Goal: Task Accomplishment & Management: Manage account settings

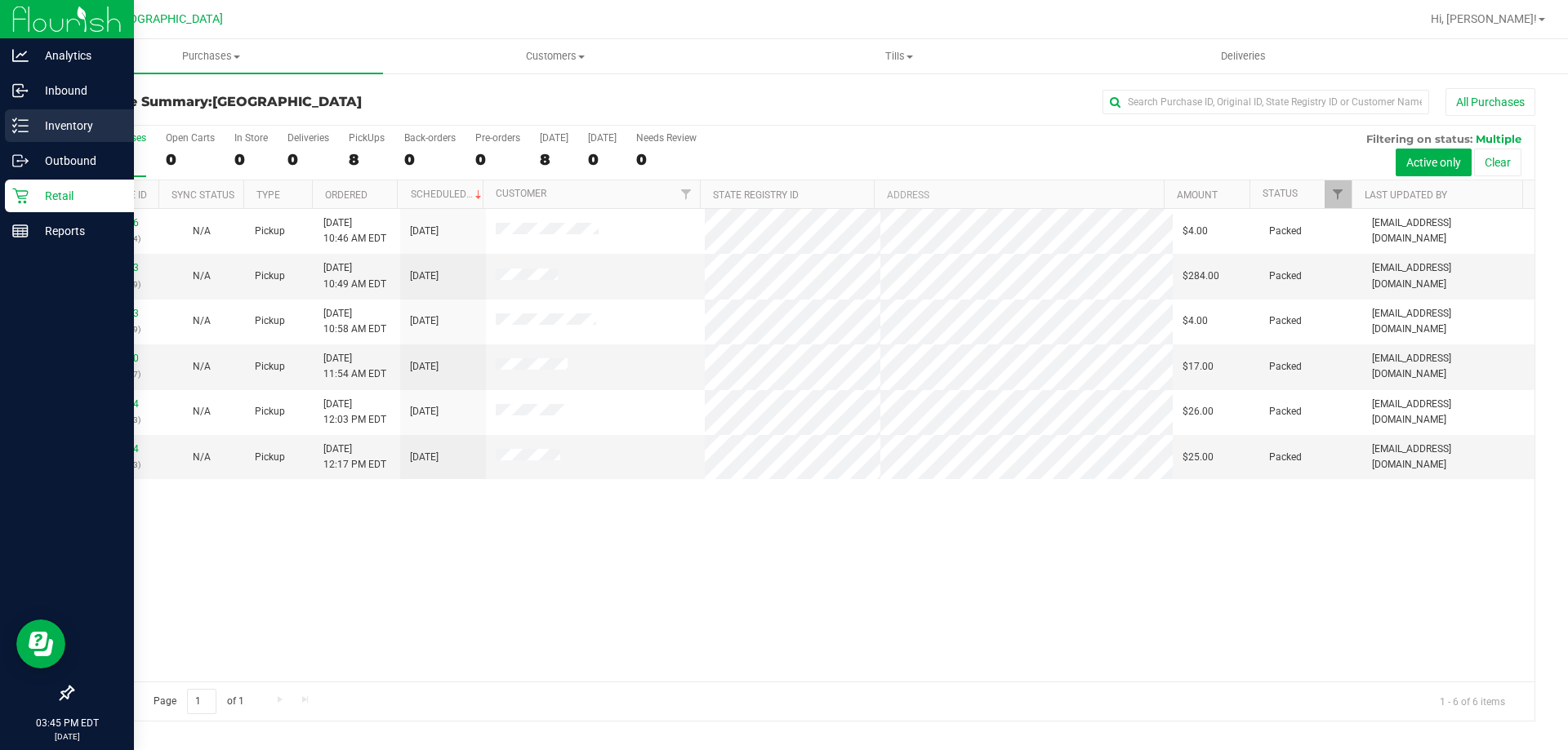
click at [124, 121] on p "Inventory" at bounding box center [77, 125] width 98 height 19
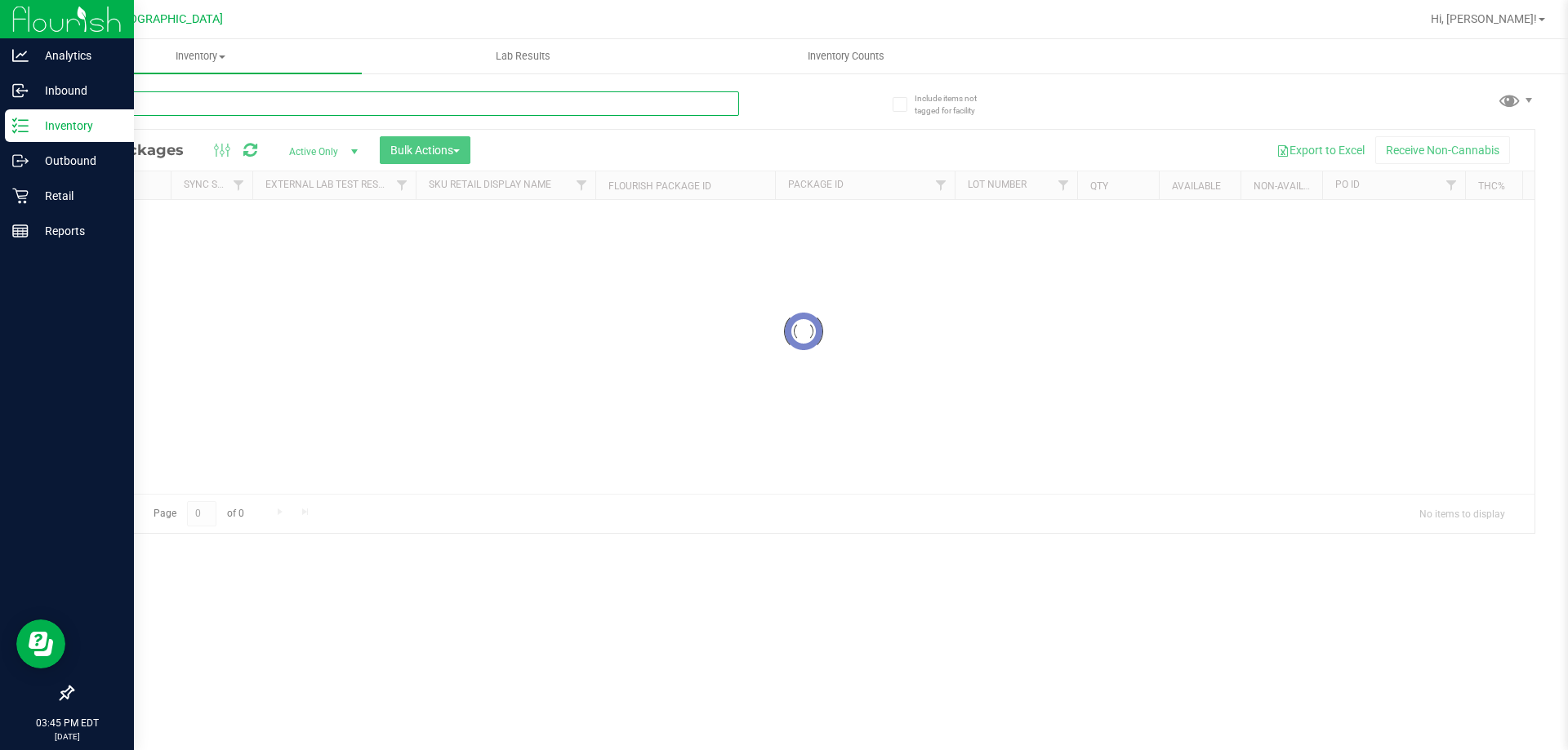
click at [193, 114] on input "text" at bounding box center [405, 104] width 667 height 25
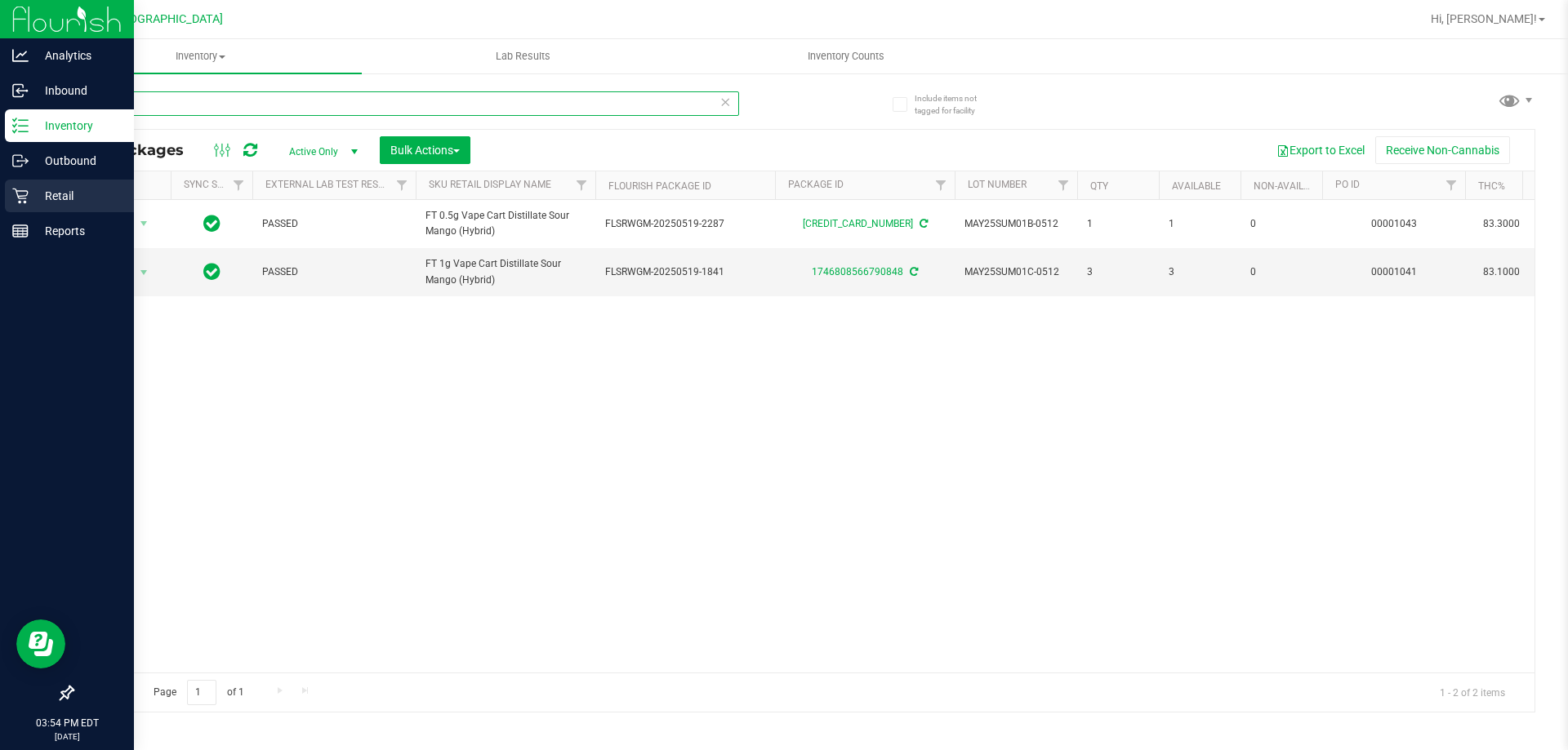
type input "sour"
click at [53, 185] on div "Retail" at bounding box center [69, 196] width 129 height 33
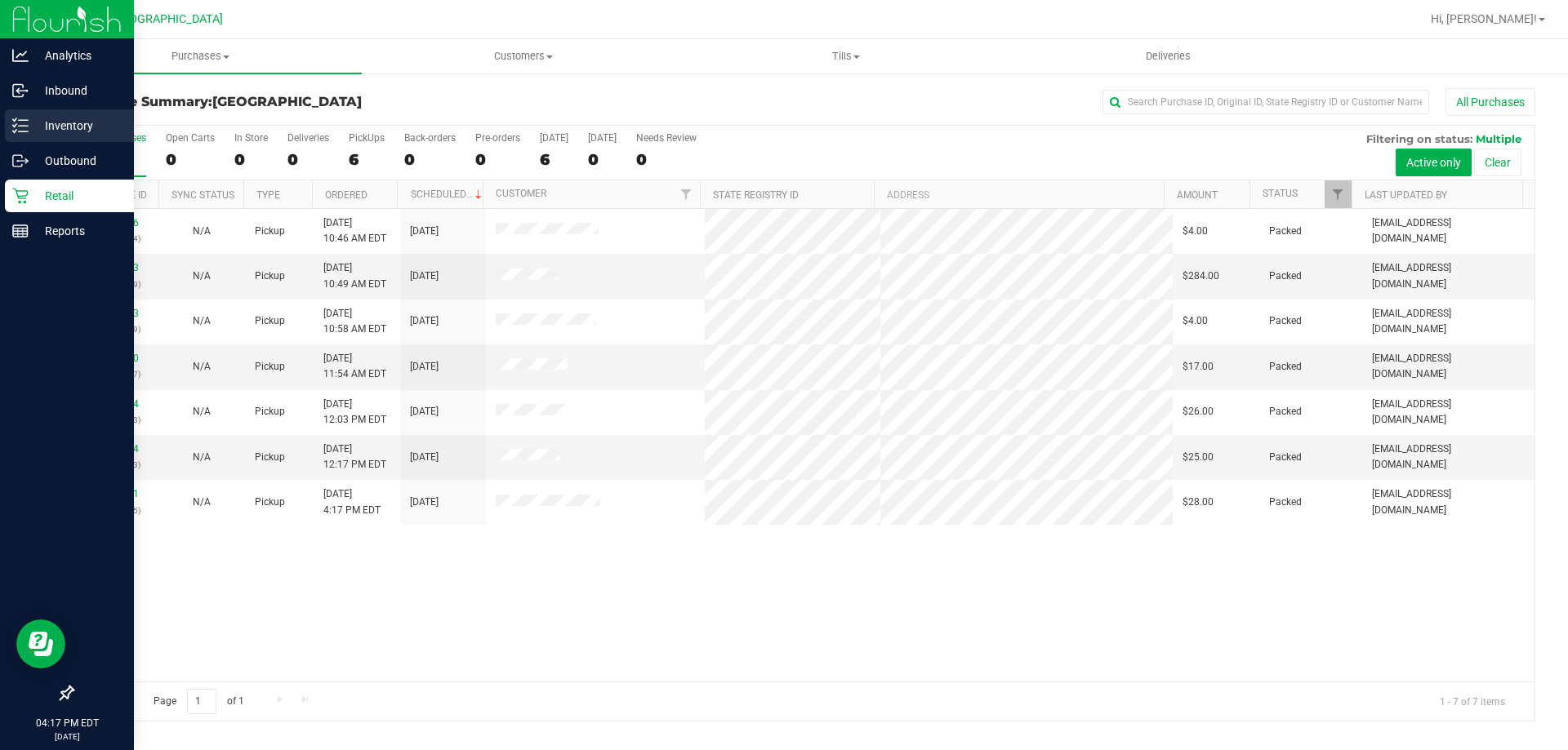
click at [55, 121] on p "Inventory" at bounding box center [77, 125] width 98 height 19
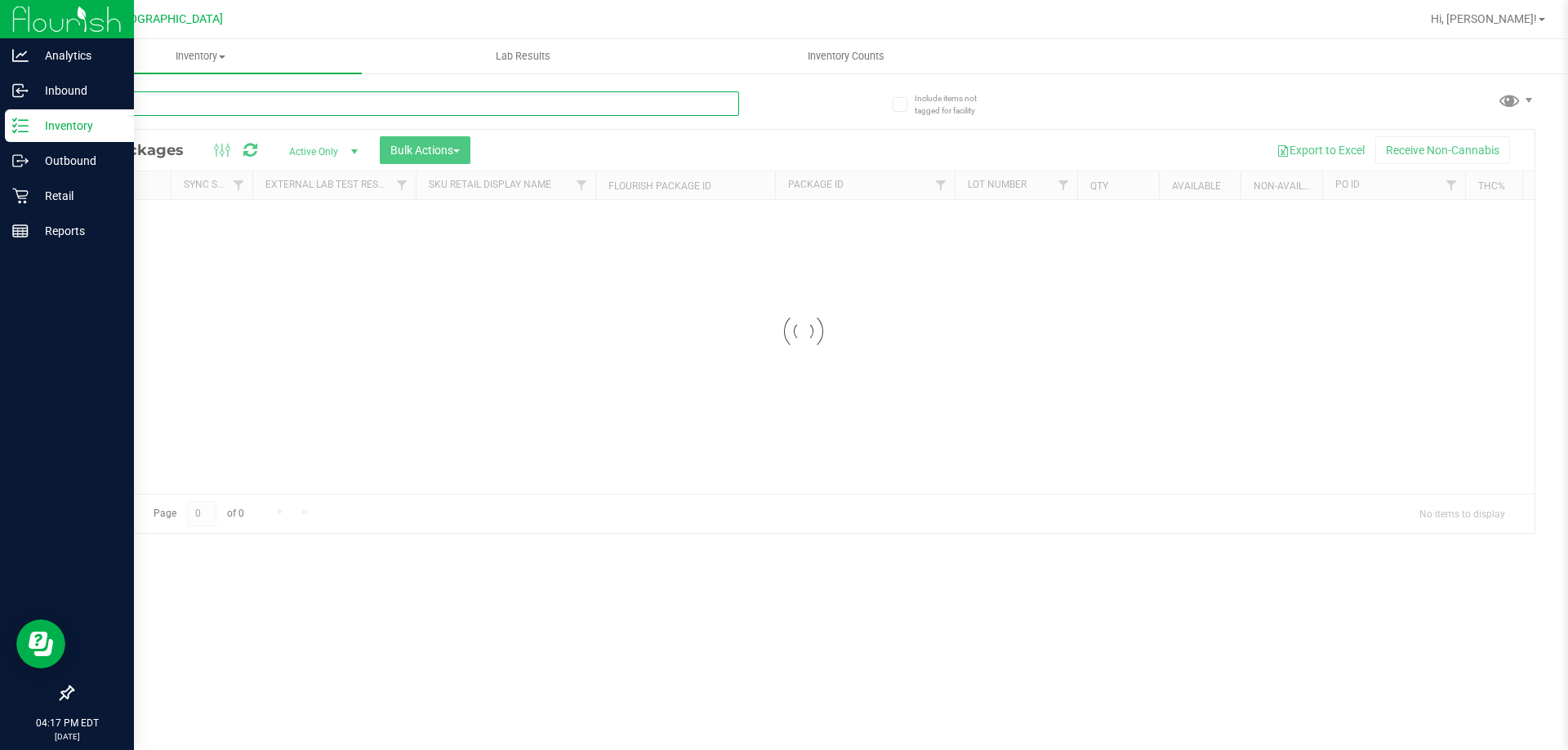
click at [289, 110] on input "text" at bounding box center [405, 104] width 667 height 25
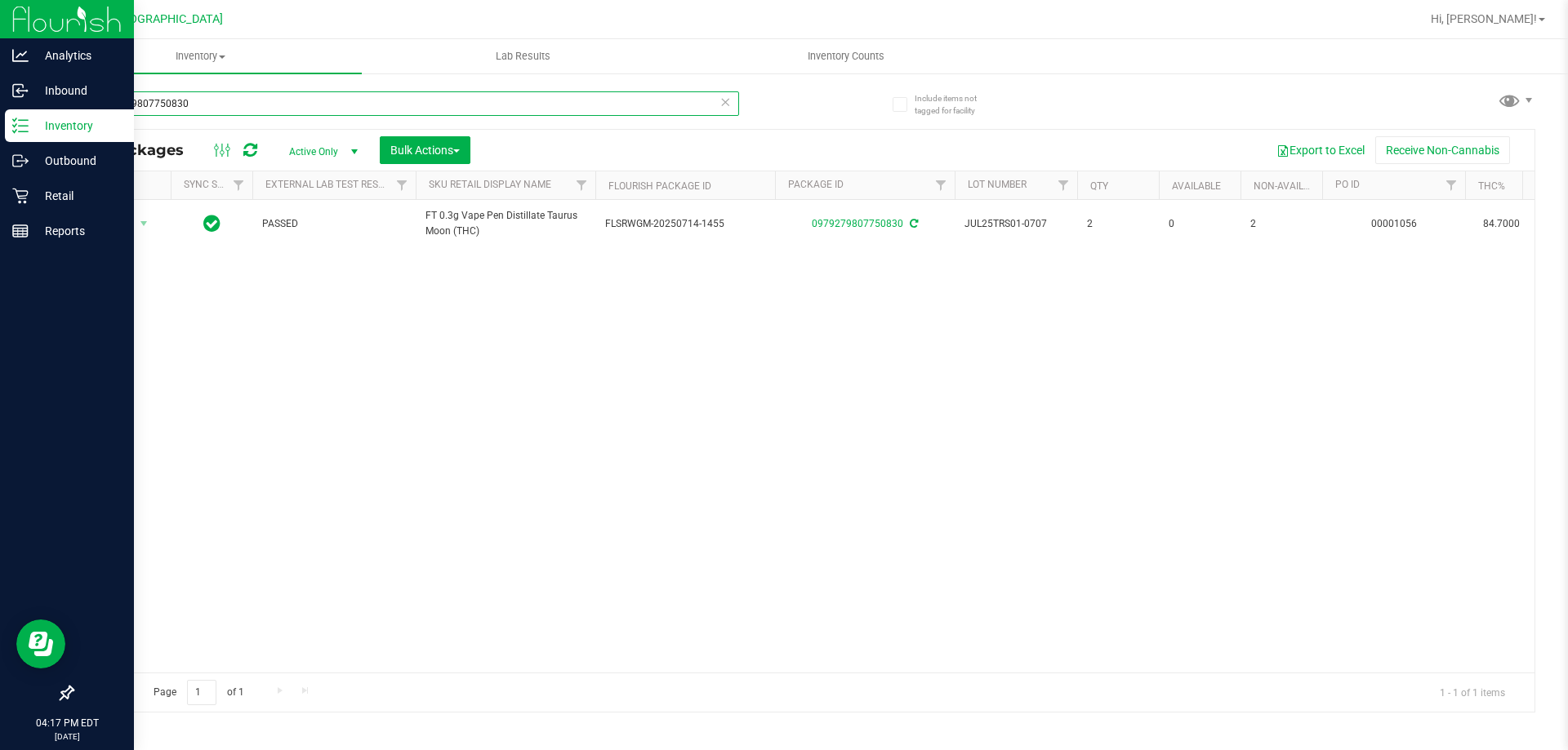
drag, startPoint x: 289, startPoint y: 110, endPoint x: 0, endPoint y: -62, distance: 336.3
click at [0, 0] on html "Analytics Inbound Inventory Outbound Retail Reports 04:17 PM EDT 09/28/2025 09/…" at bounding box center [784, 375] width 1568 height 750
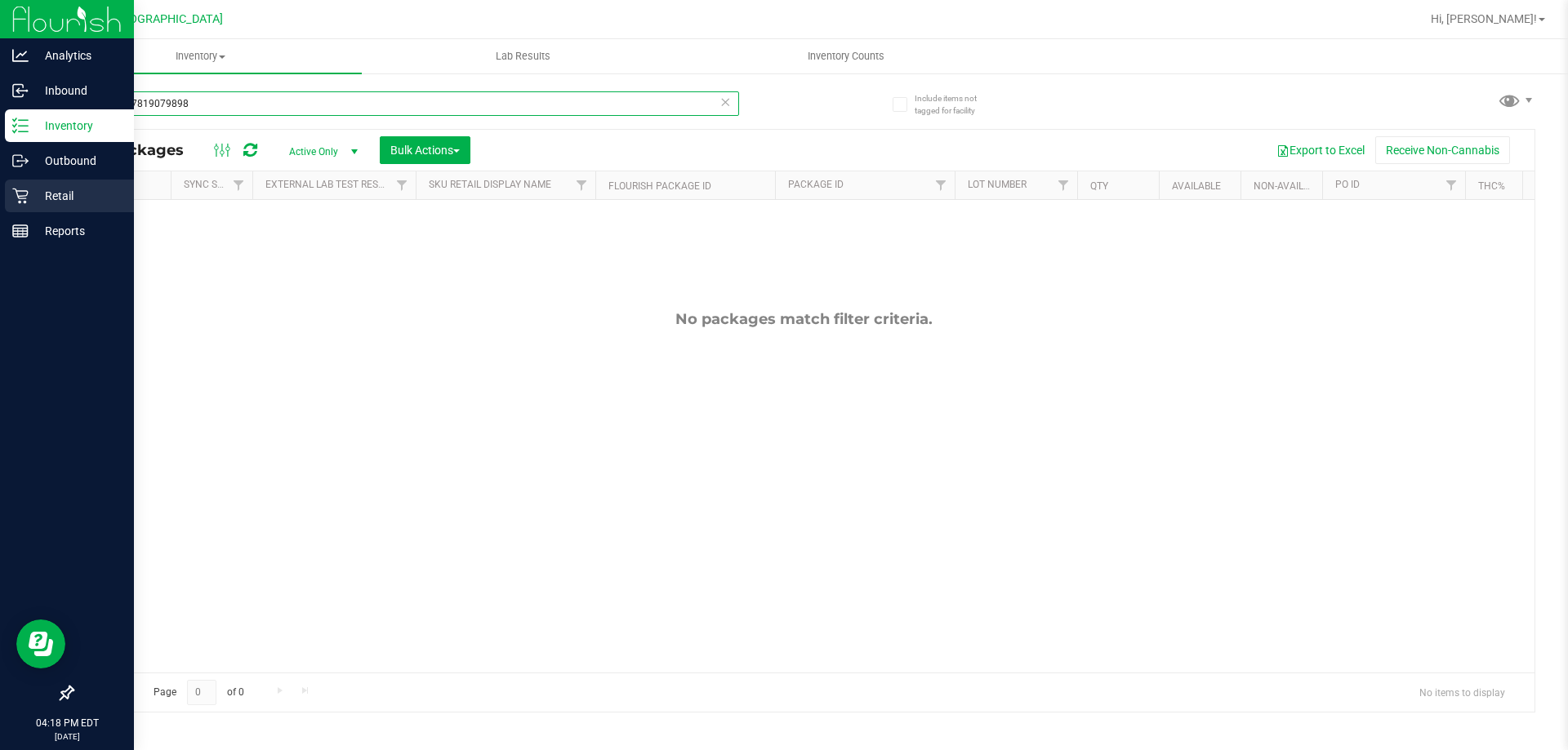
type input "9584337819079898"
click at [33, 183] on div "Retail" at bounding box center [69, 196] width 129 height 33
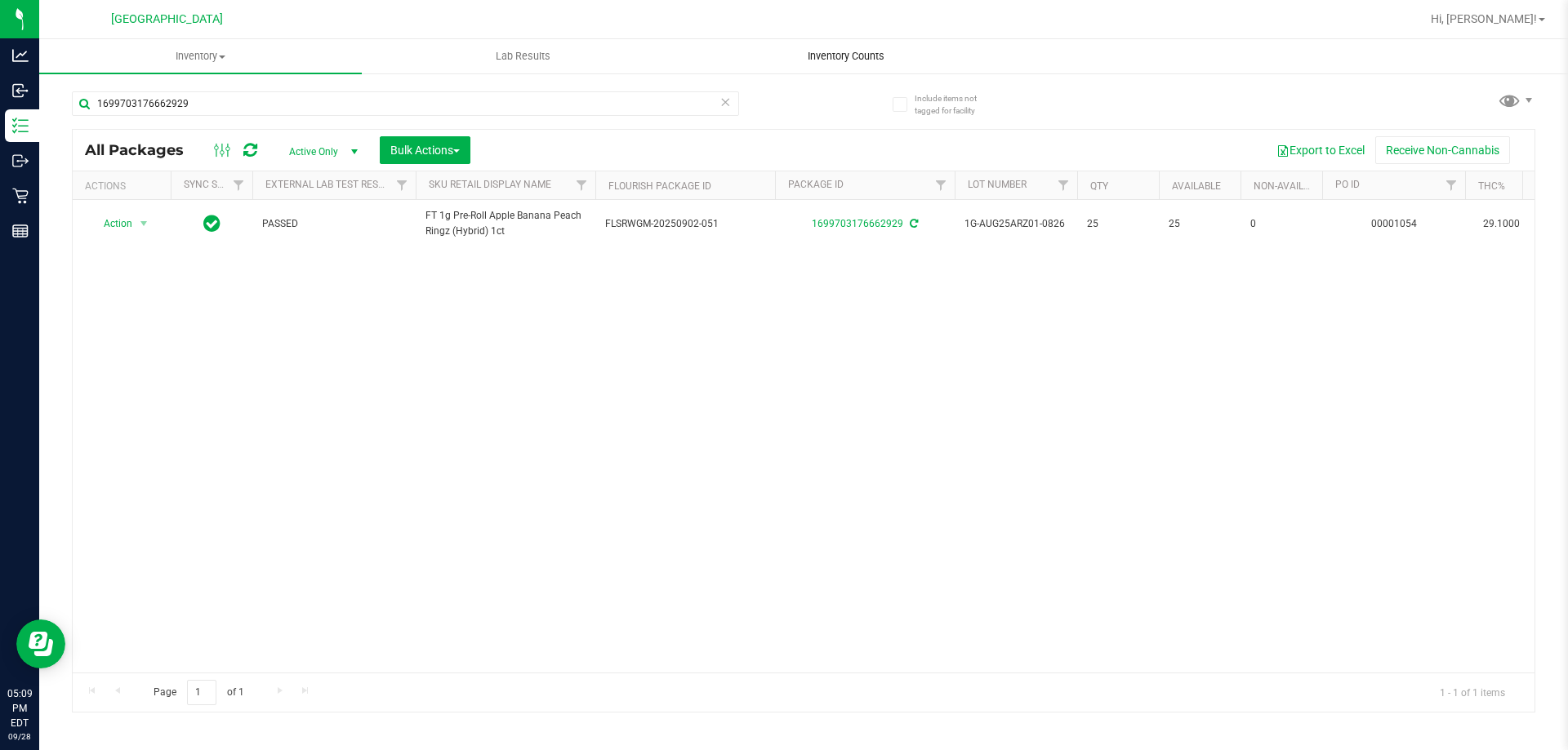
click at [833, 58] on span "Inventory Counts" at bounding box center [846, 56] width 121 height 15
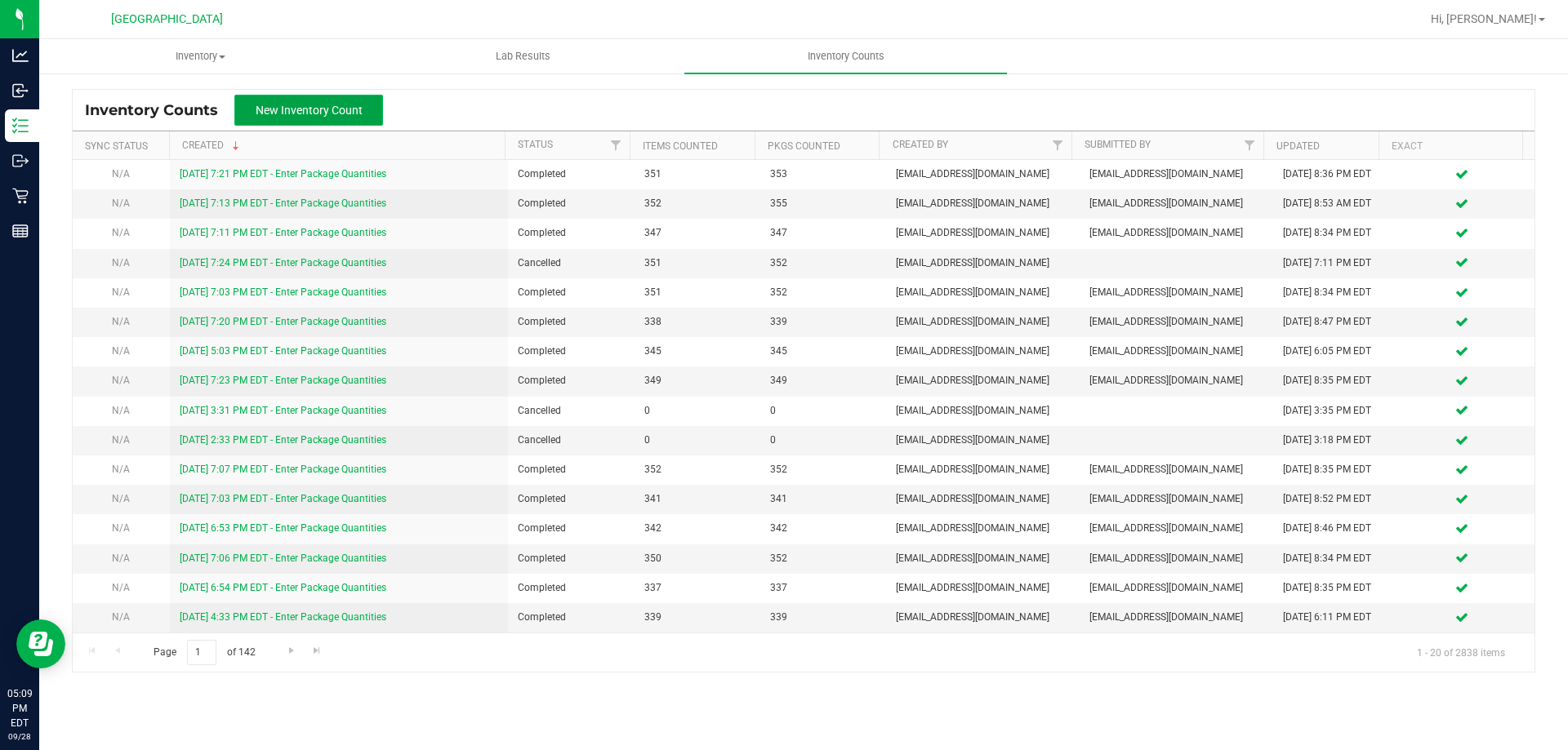
click at [350, 115] on span "New Inventory Count" at bounding box center [309, 110] width 107 height 13
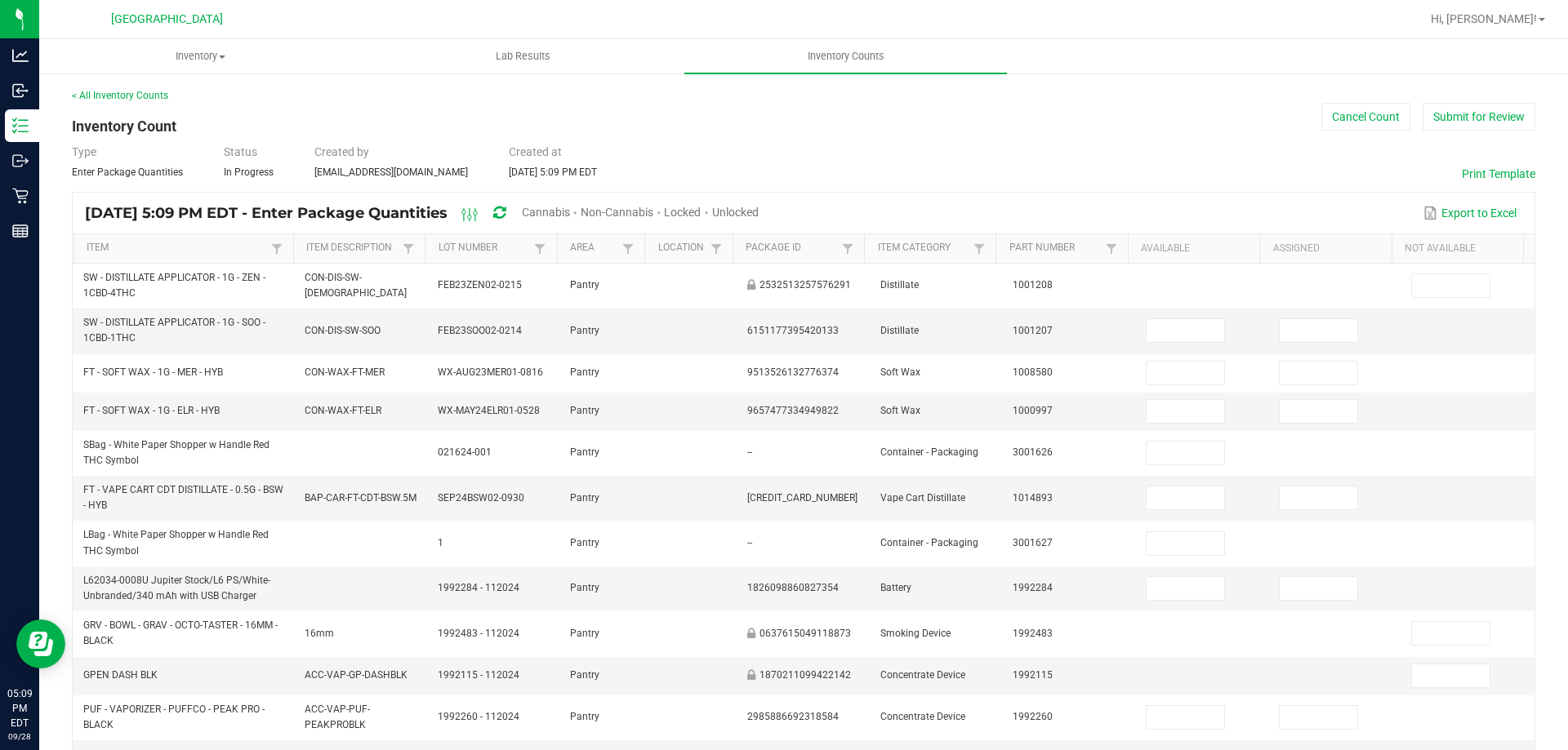
click at [759, 211] on span "Unlocked" at bounding box center [735, 212] width 47 height 13
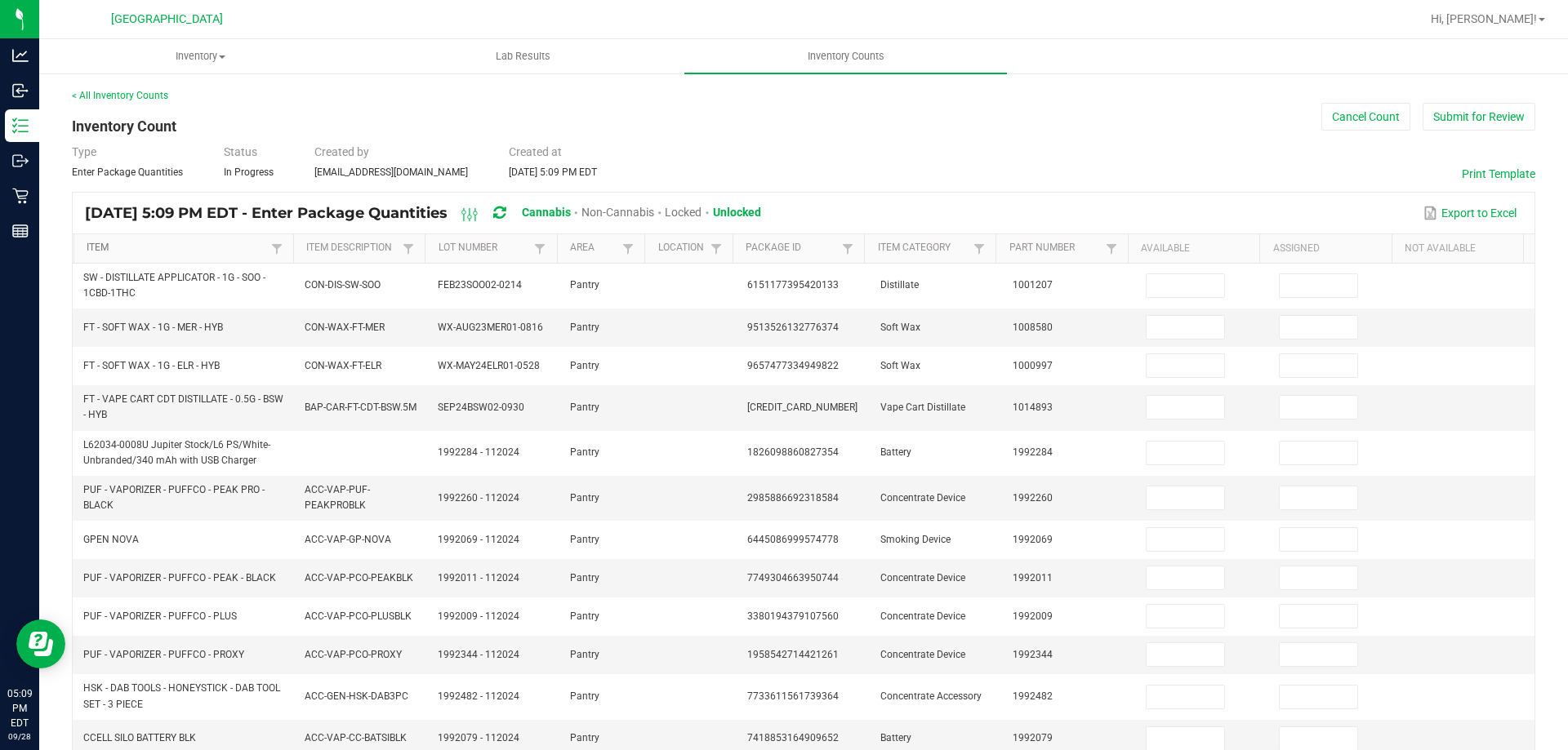
click at [107, 245] on link "Item" at bounding box center [176, 248] width 180 height 13
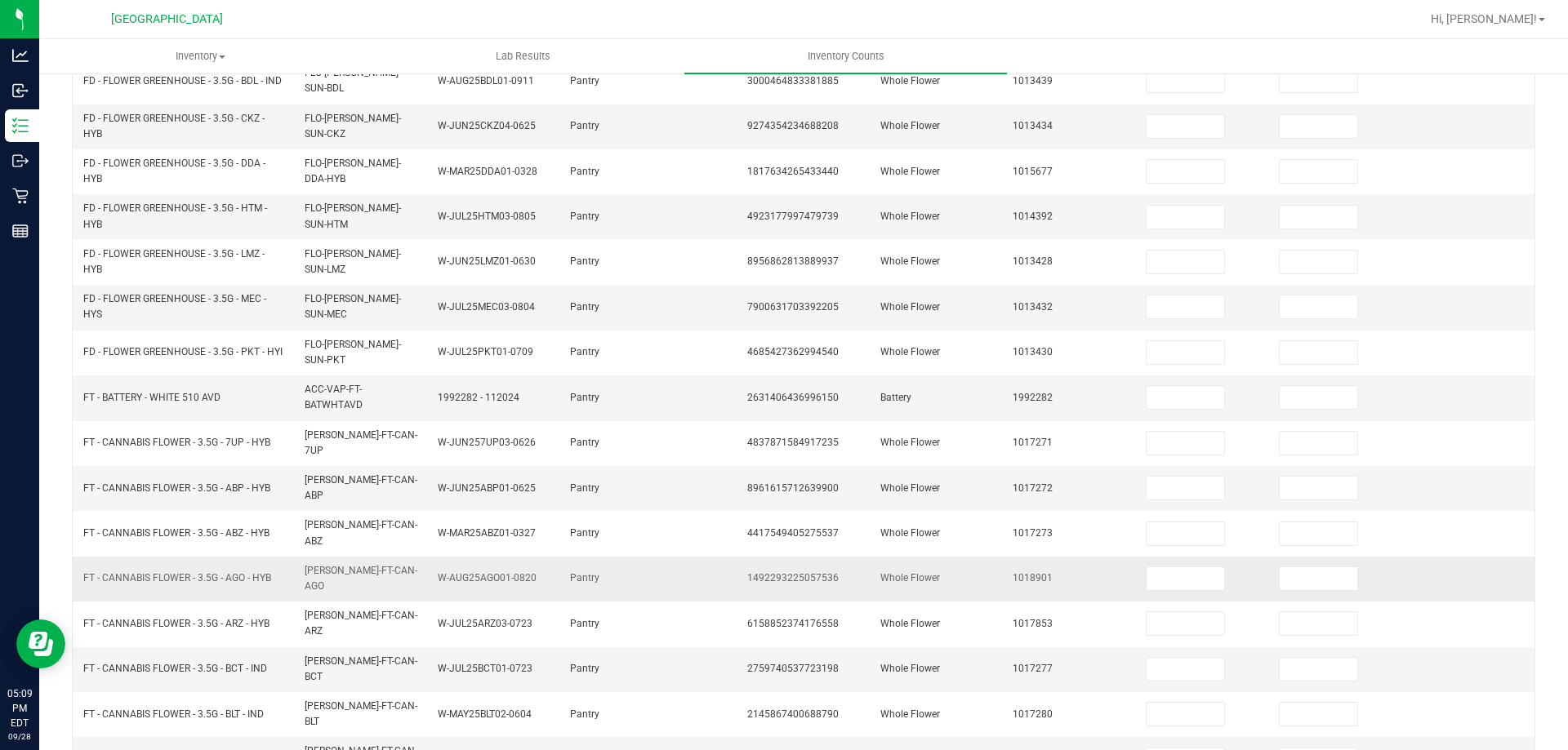
scroll to position [394, 0]
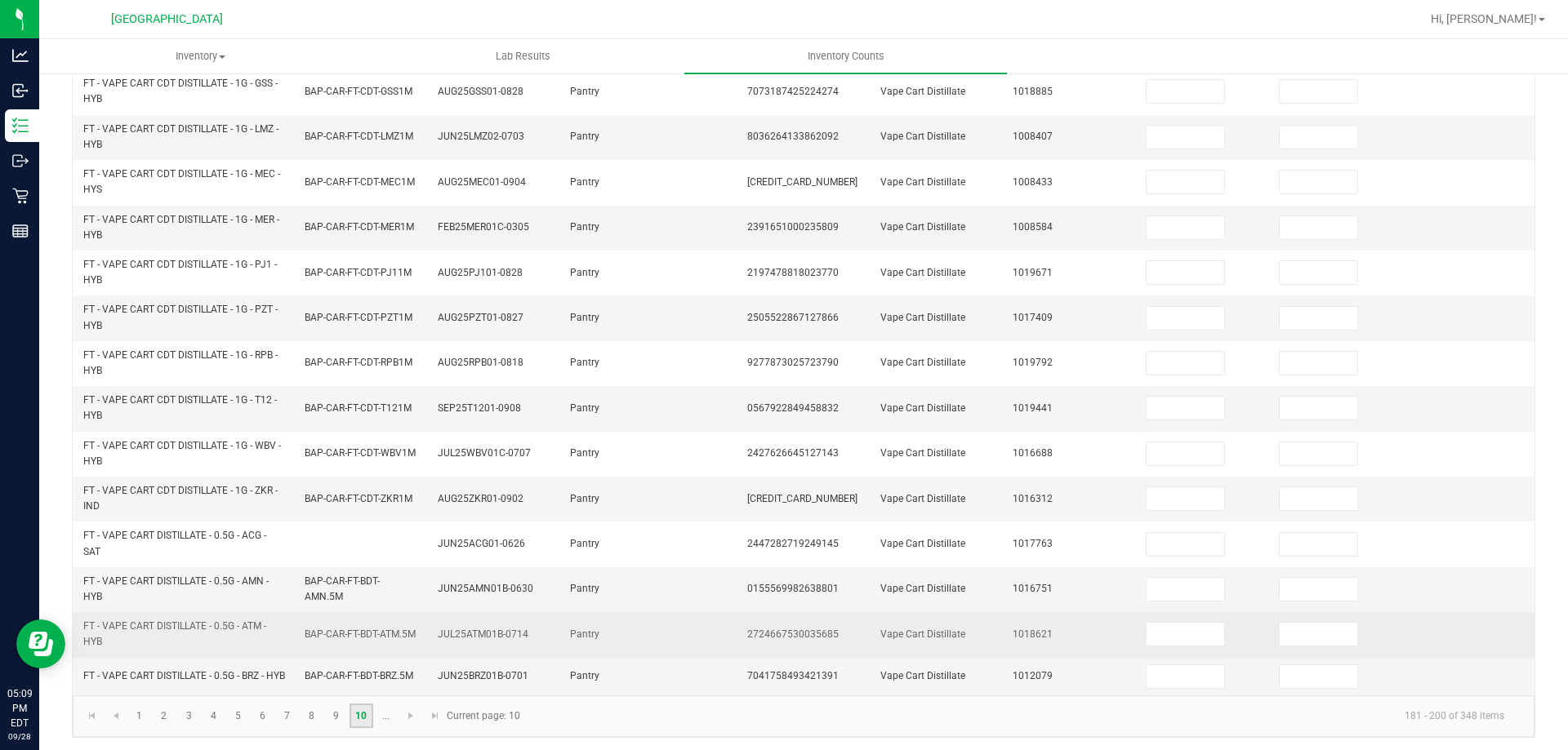
scroll to position [476, 0]
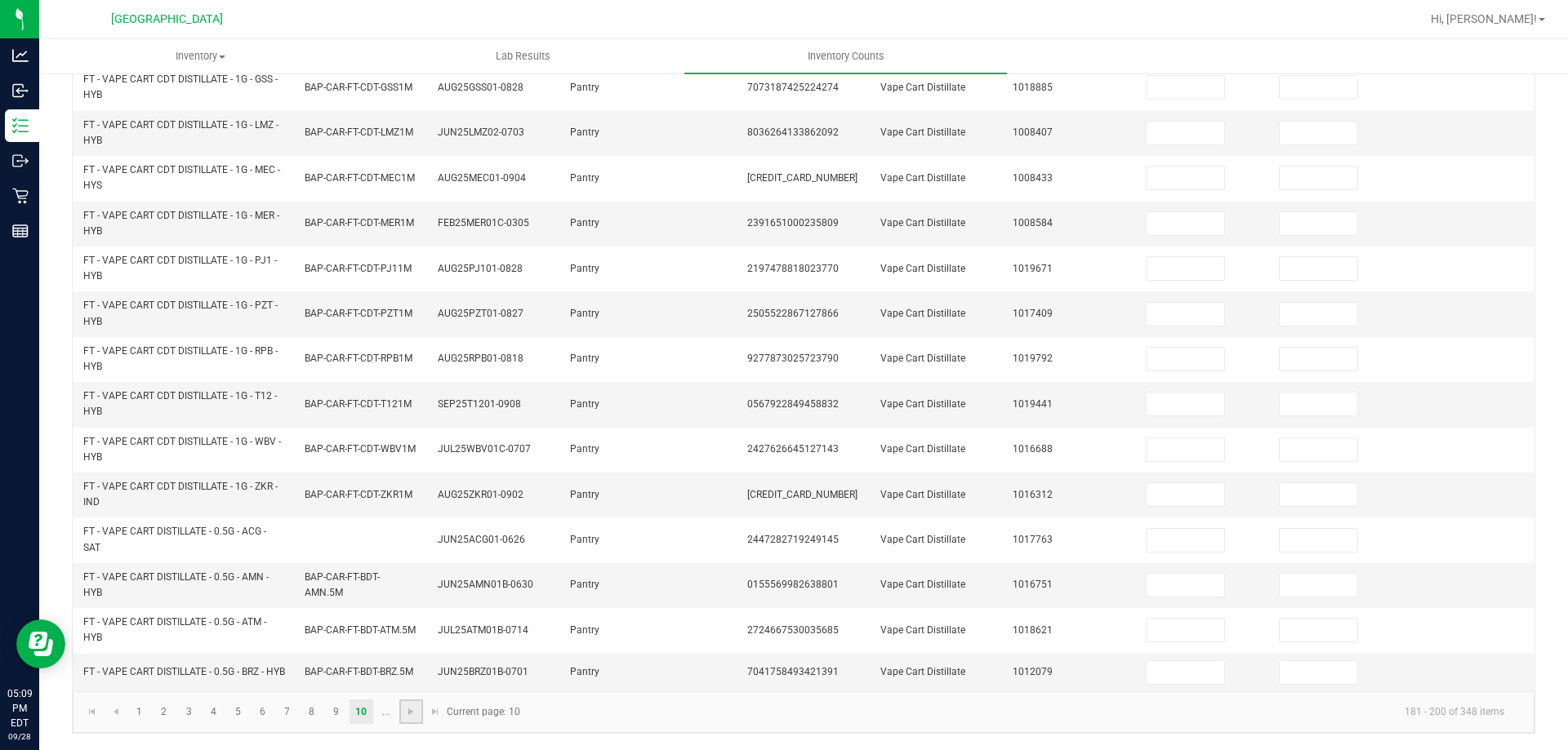
click at [420, 710] on link at bounding box center [412, 711] width 24 height 25
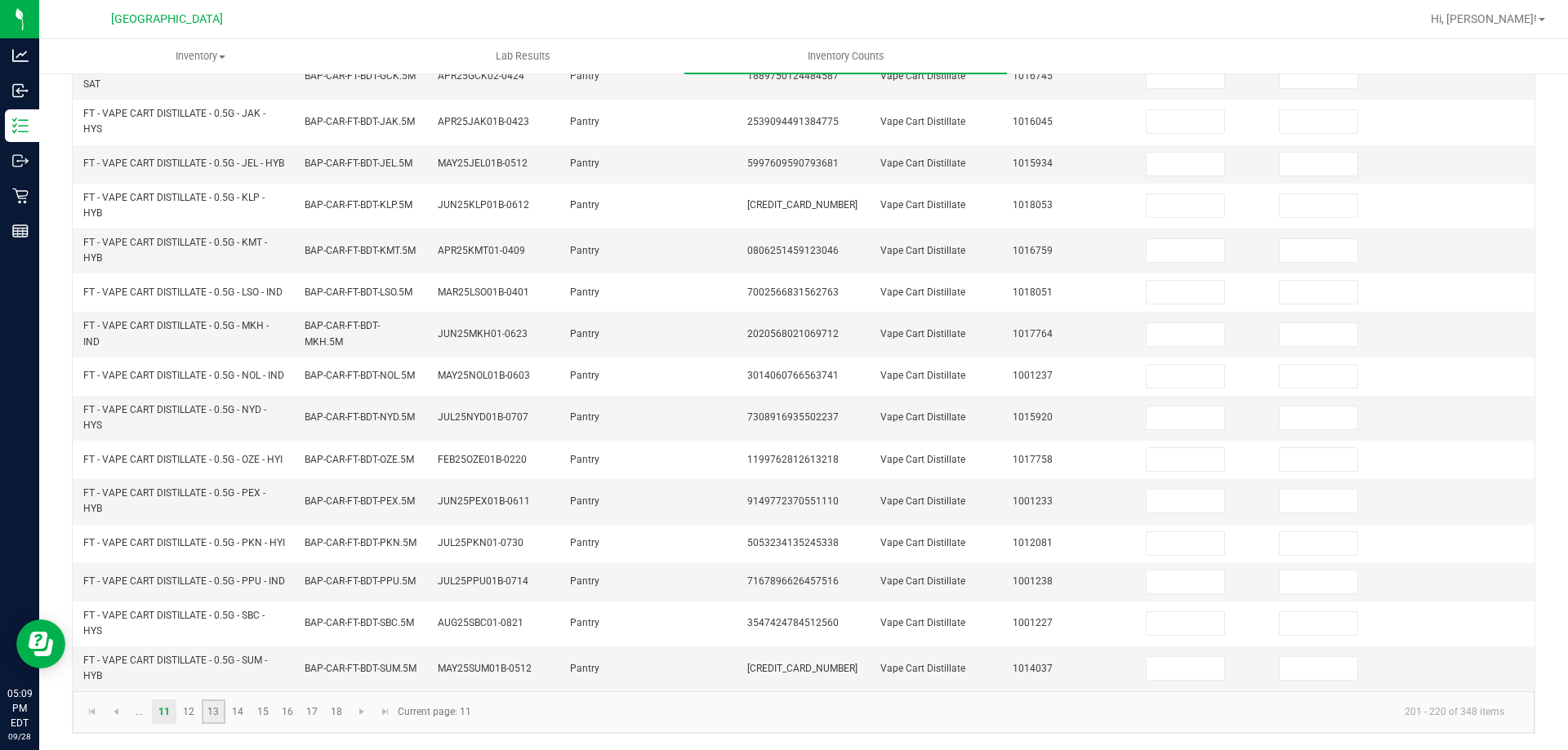
click at [202, 705] on link "13" at bounding box center [214, 711] width 24 height 25
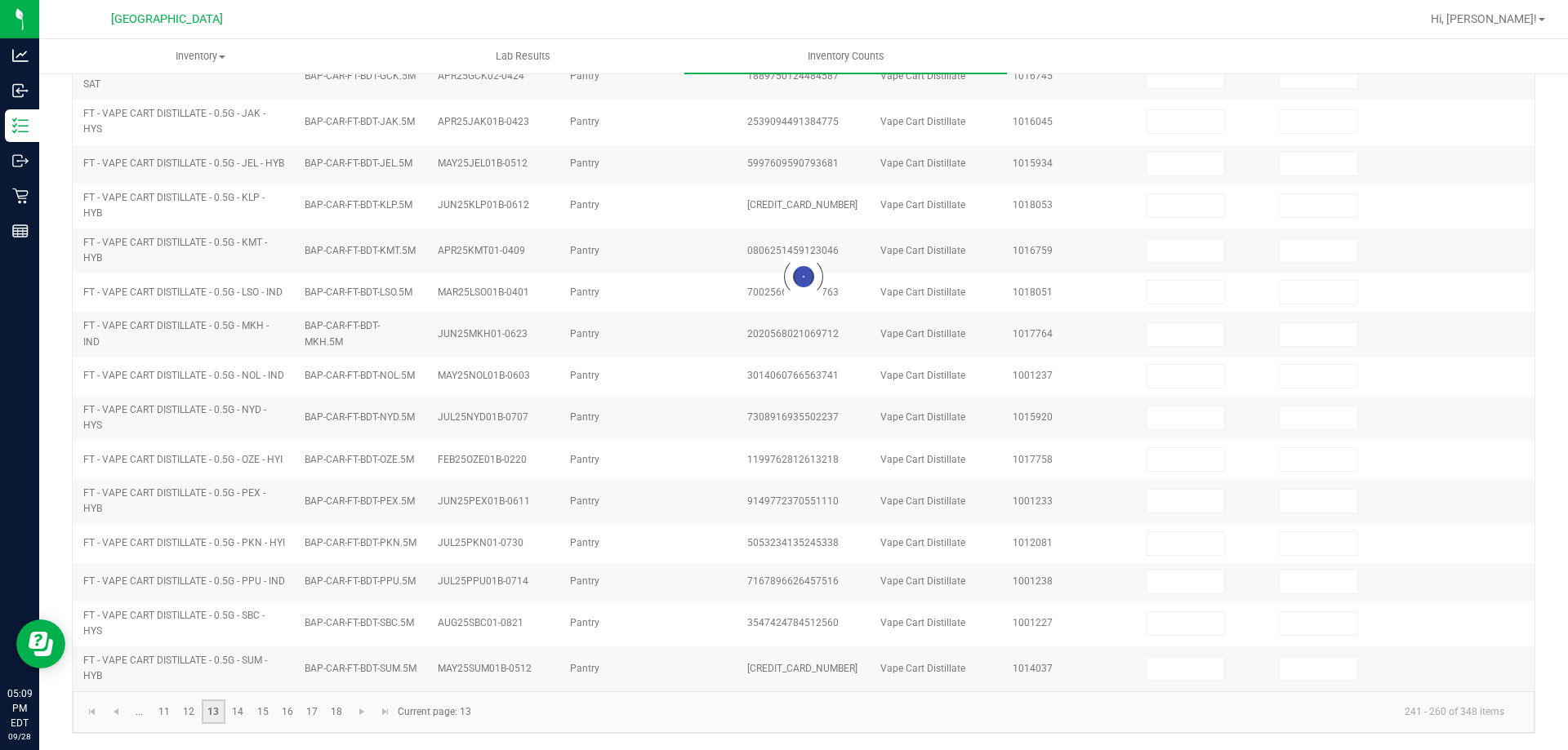
scroll to position [380, 0]
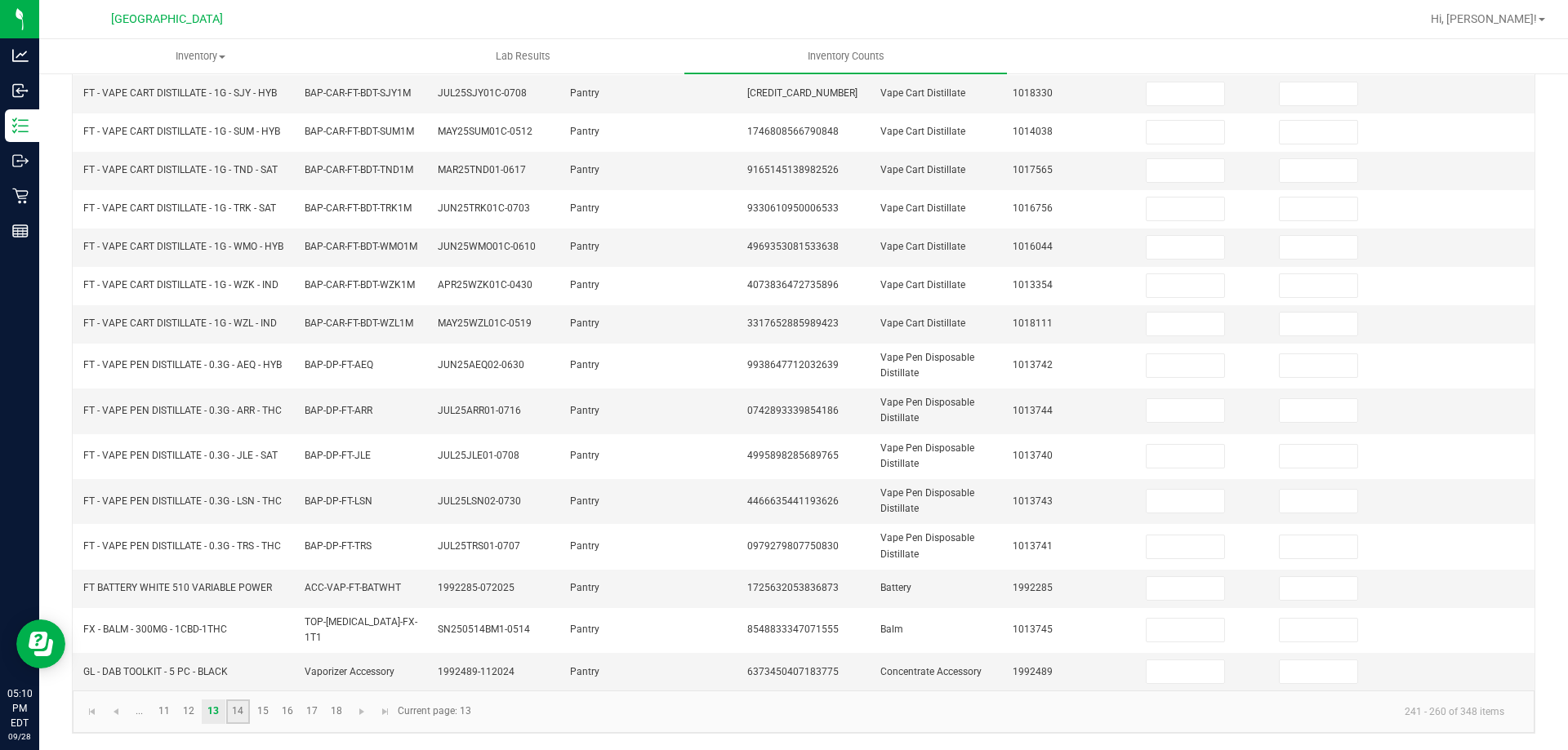
click at [239, 709] on link "14" at bounding box center [238, 711] width 24 height 25
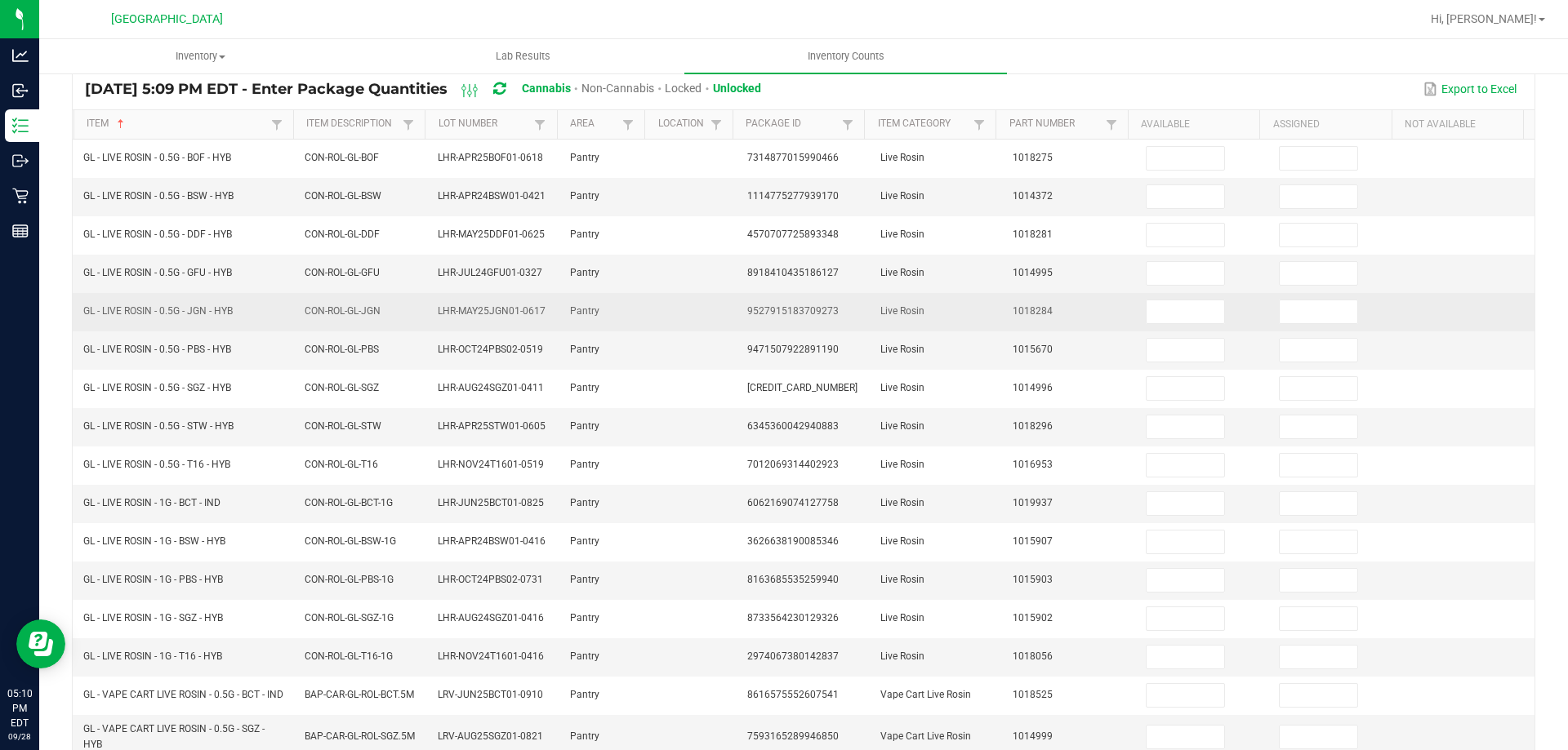
scroll to position [0, 0]
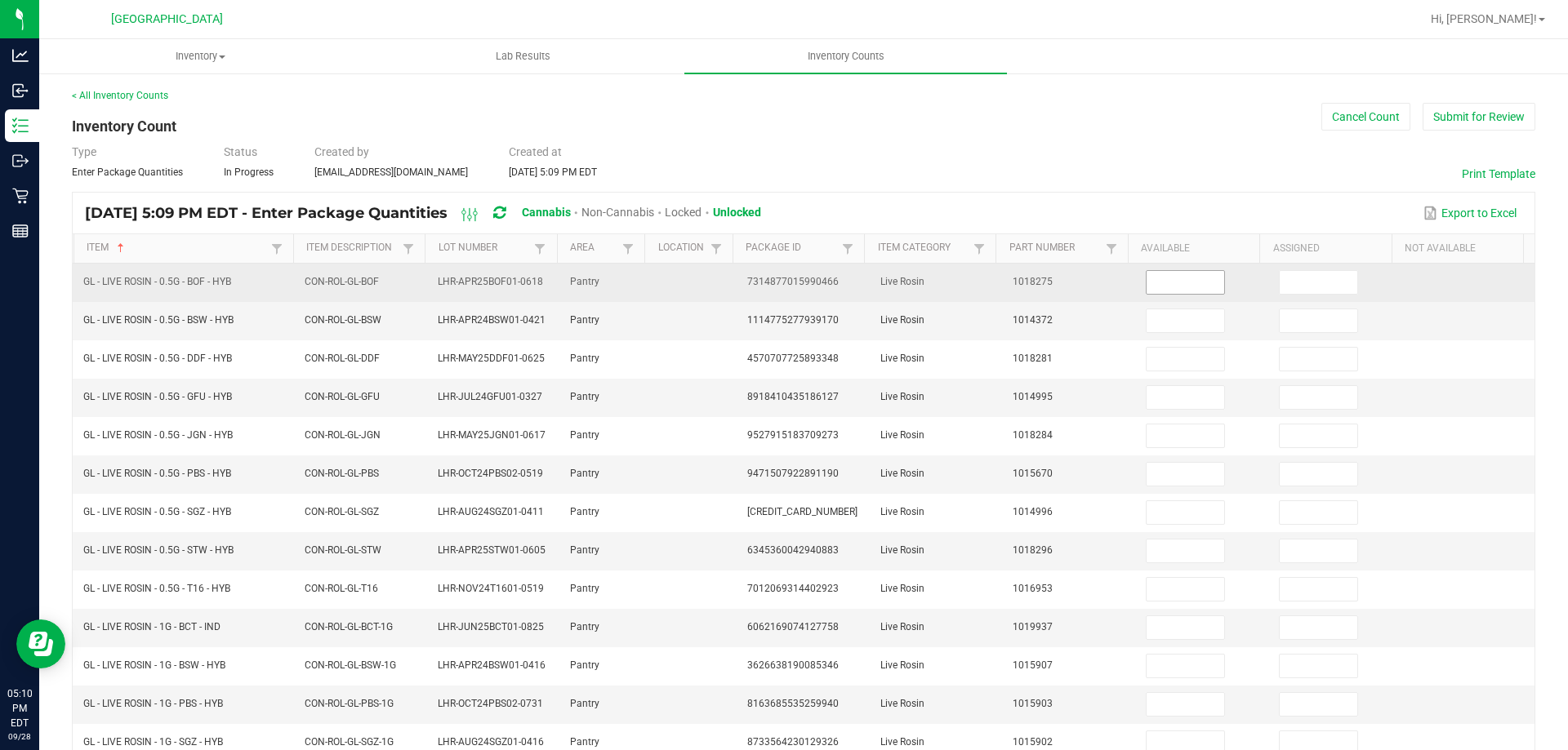
click at [1148, 277] on input at bounding box center [1185, 282] width 77 height 23
type input "5"
type input "0"
type input "4"
type input "0"
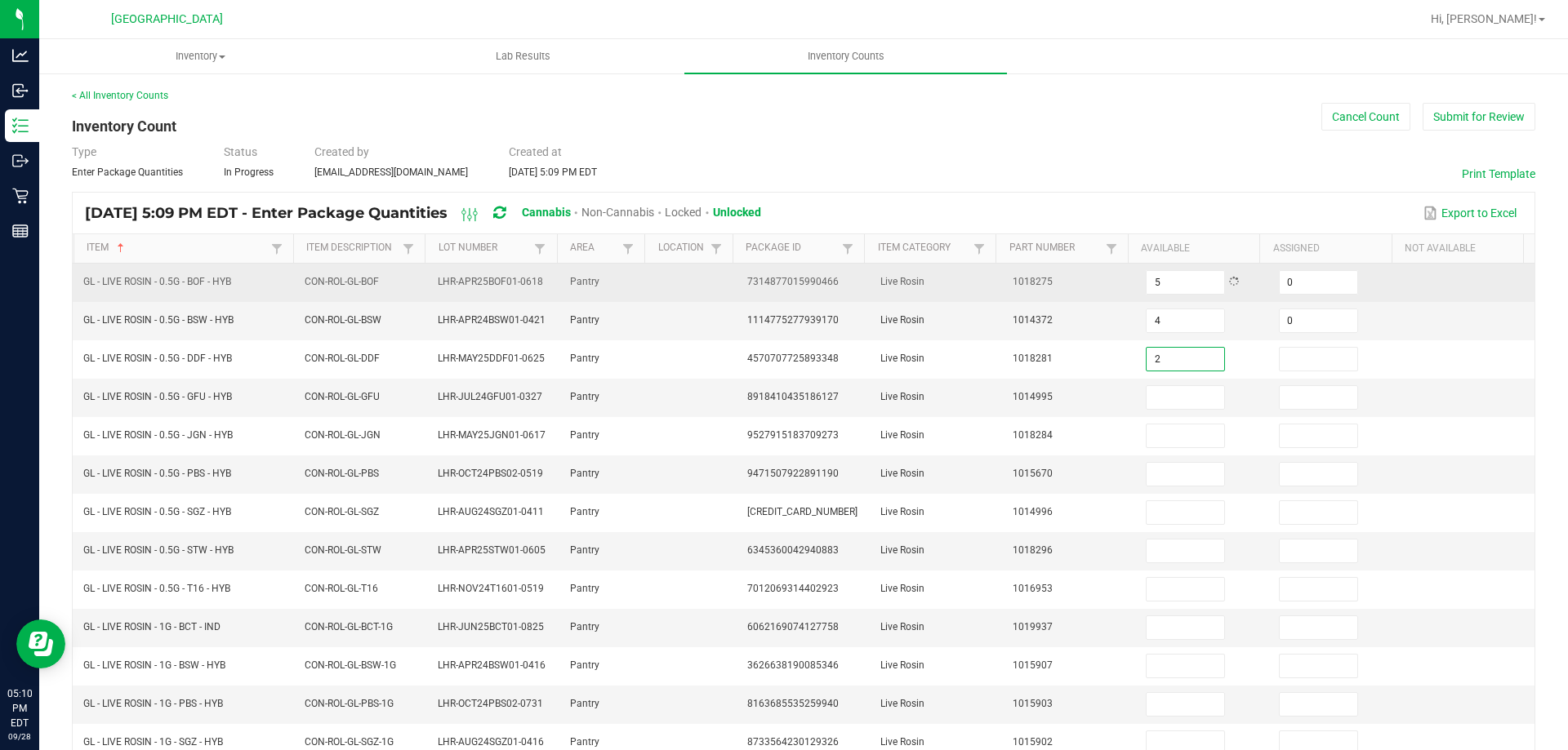
type input "2"
type input "0"
type input "6"
type input "0"
type input "4"
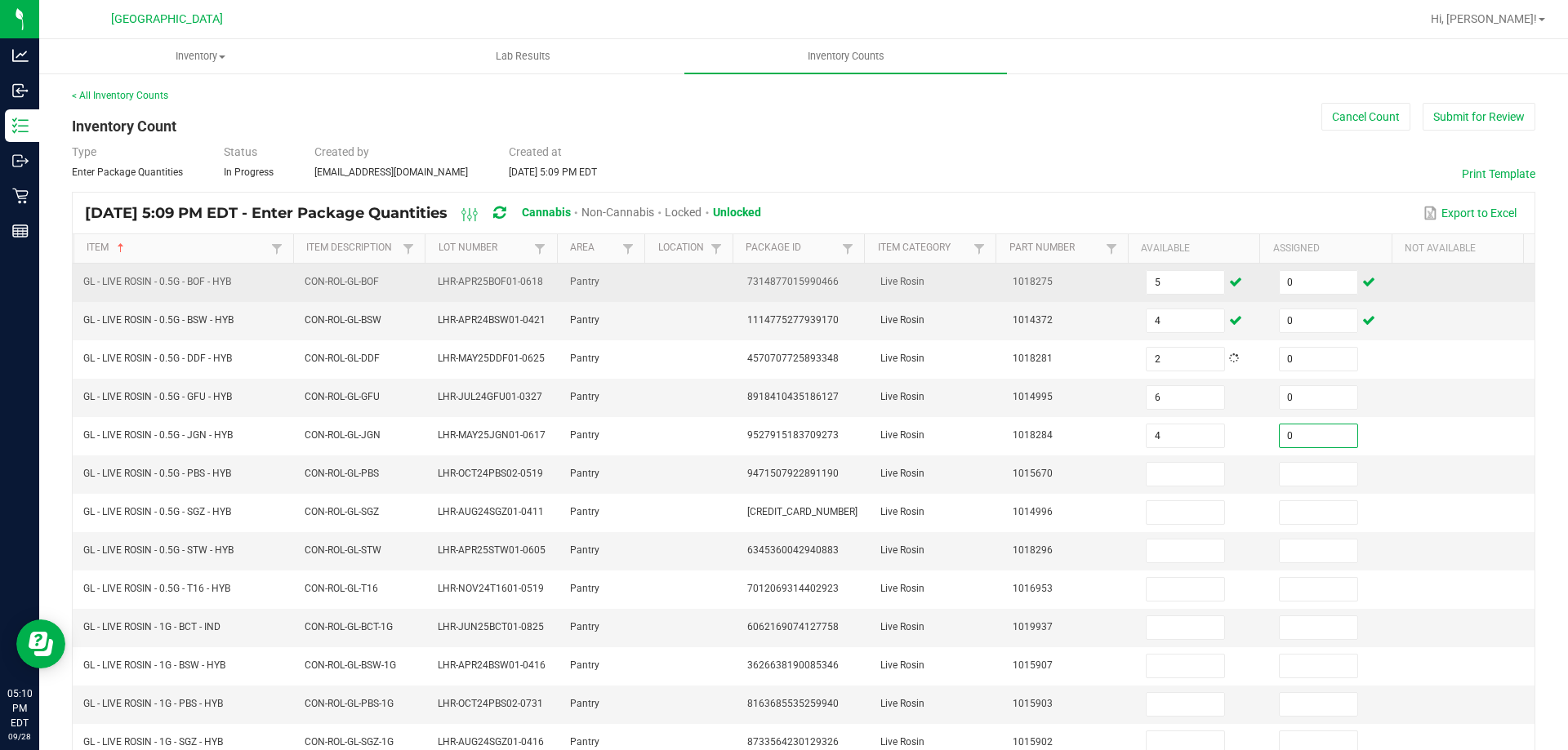
type input "0"
type input "4"
type input "0"
type input "2"
type input "0"
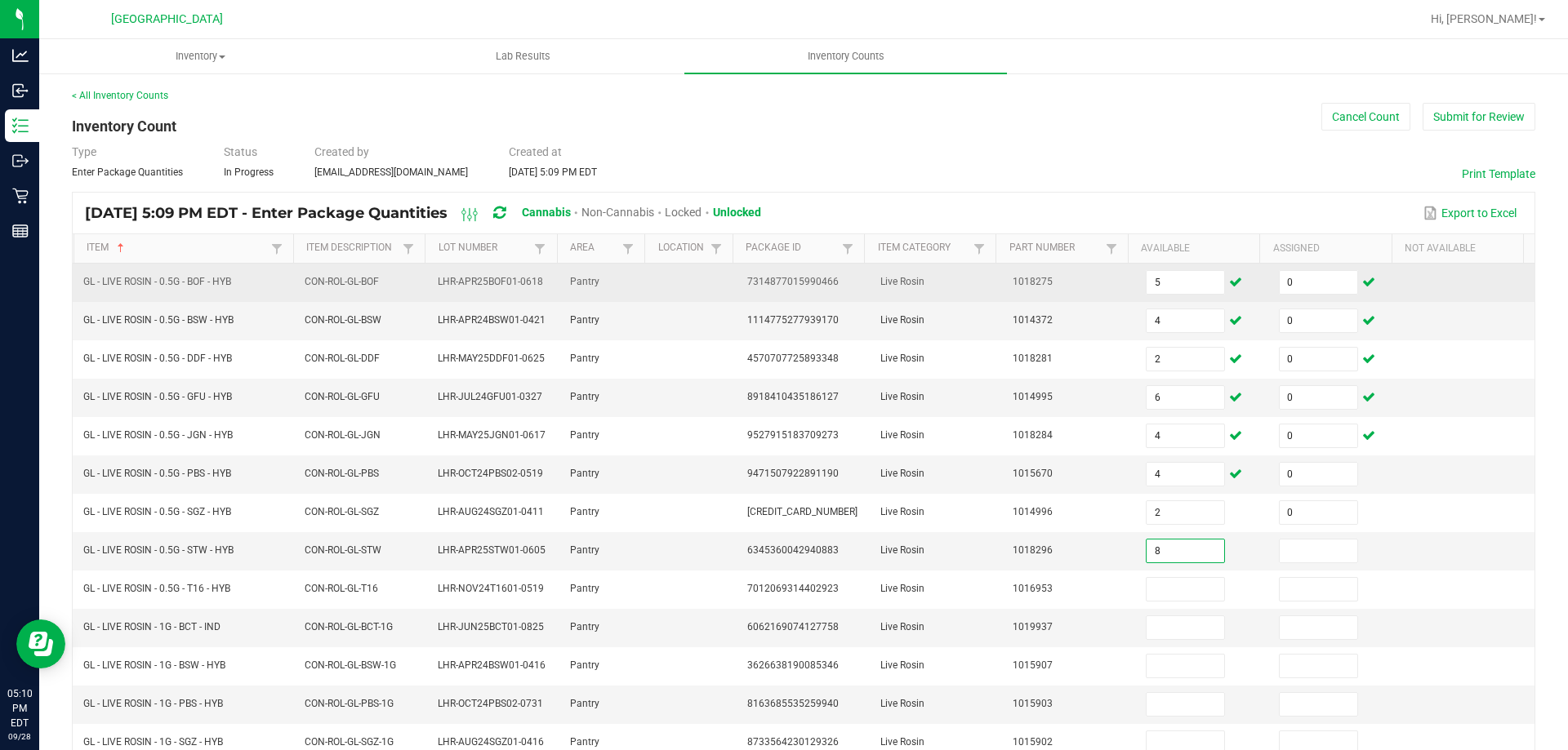
type input "8"
type input "0"
type input "5"
type input "0"
type input "6"
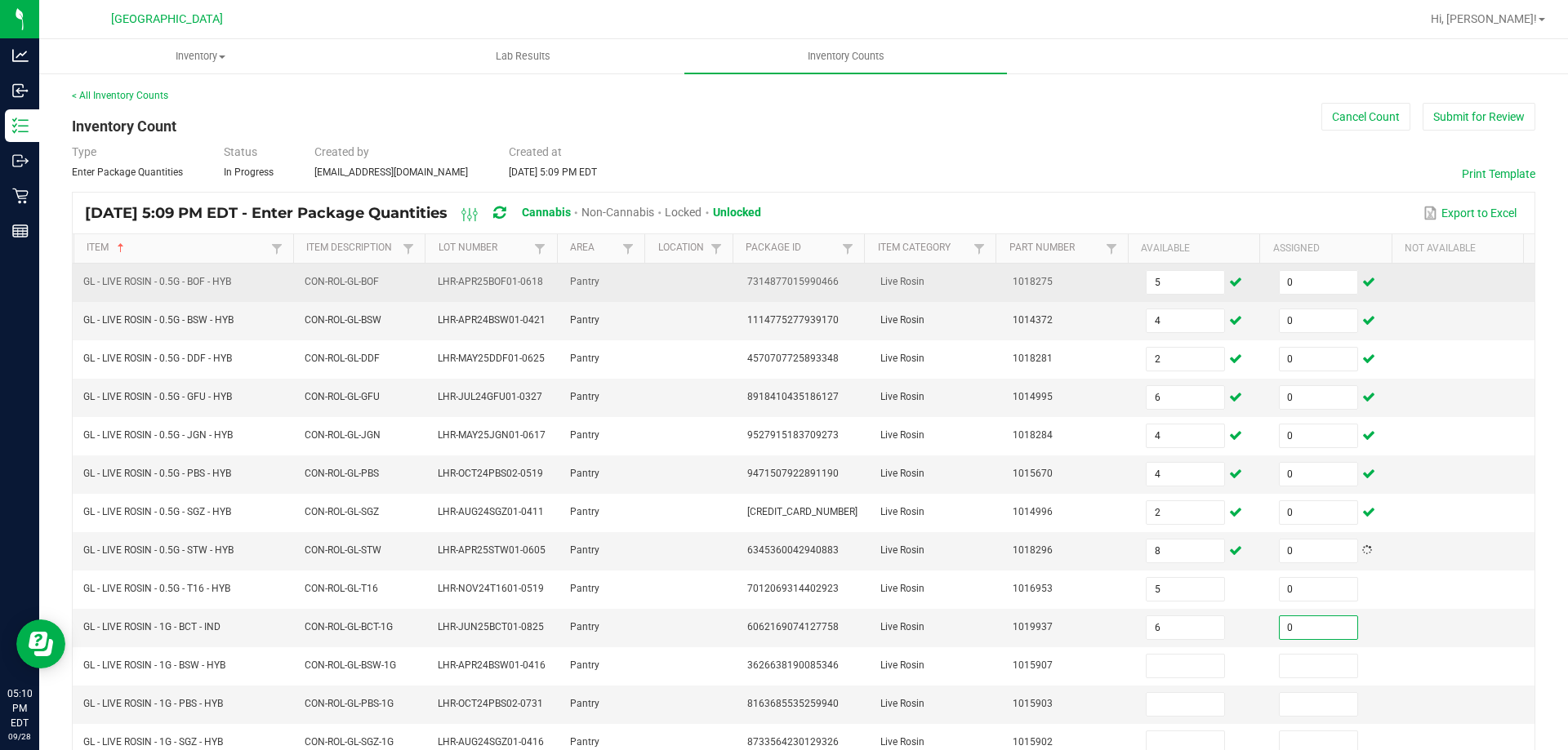
type input "0"
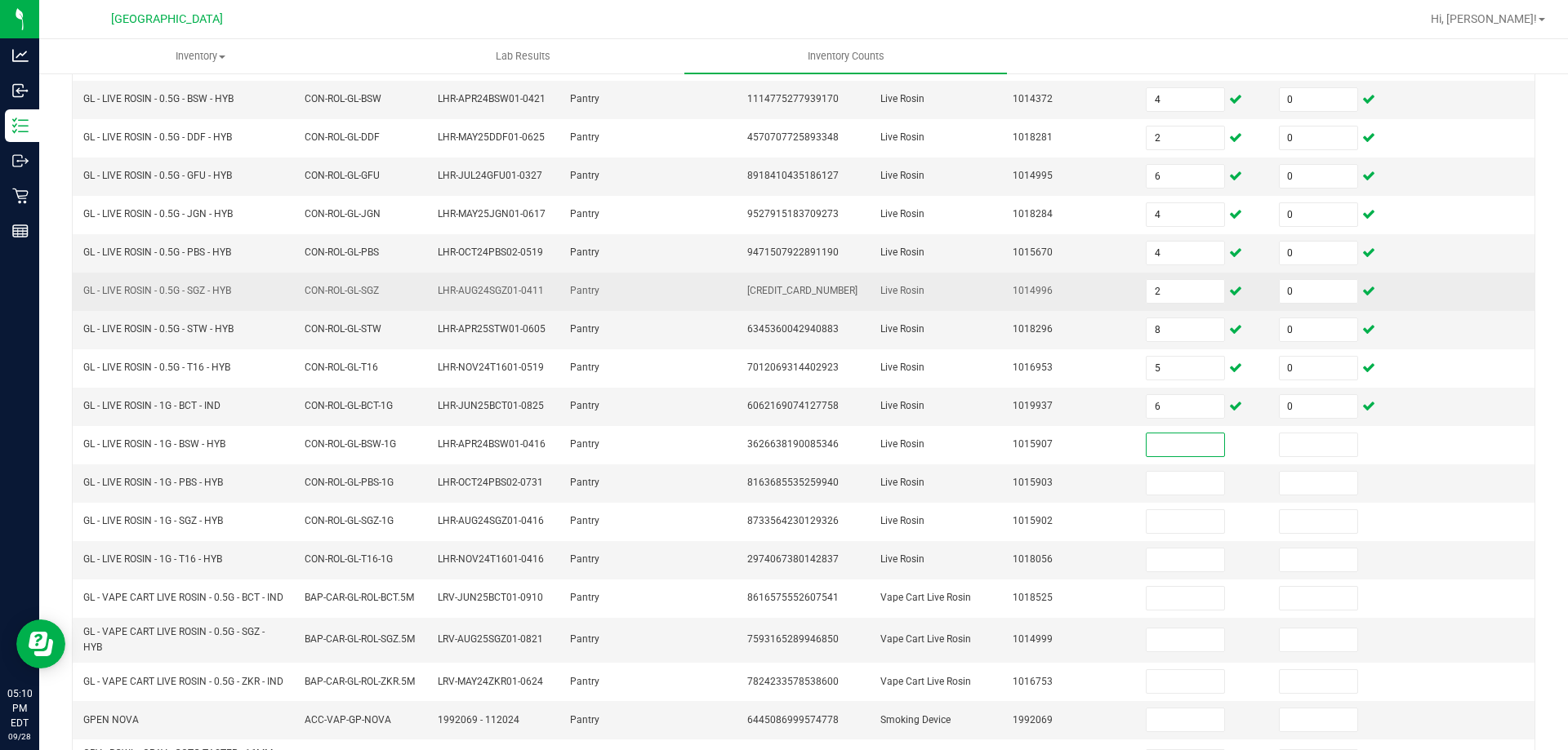
scroll to position [245, 0]
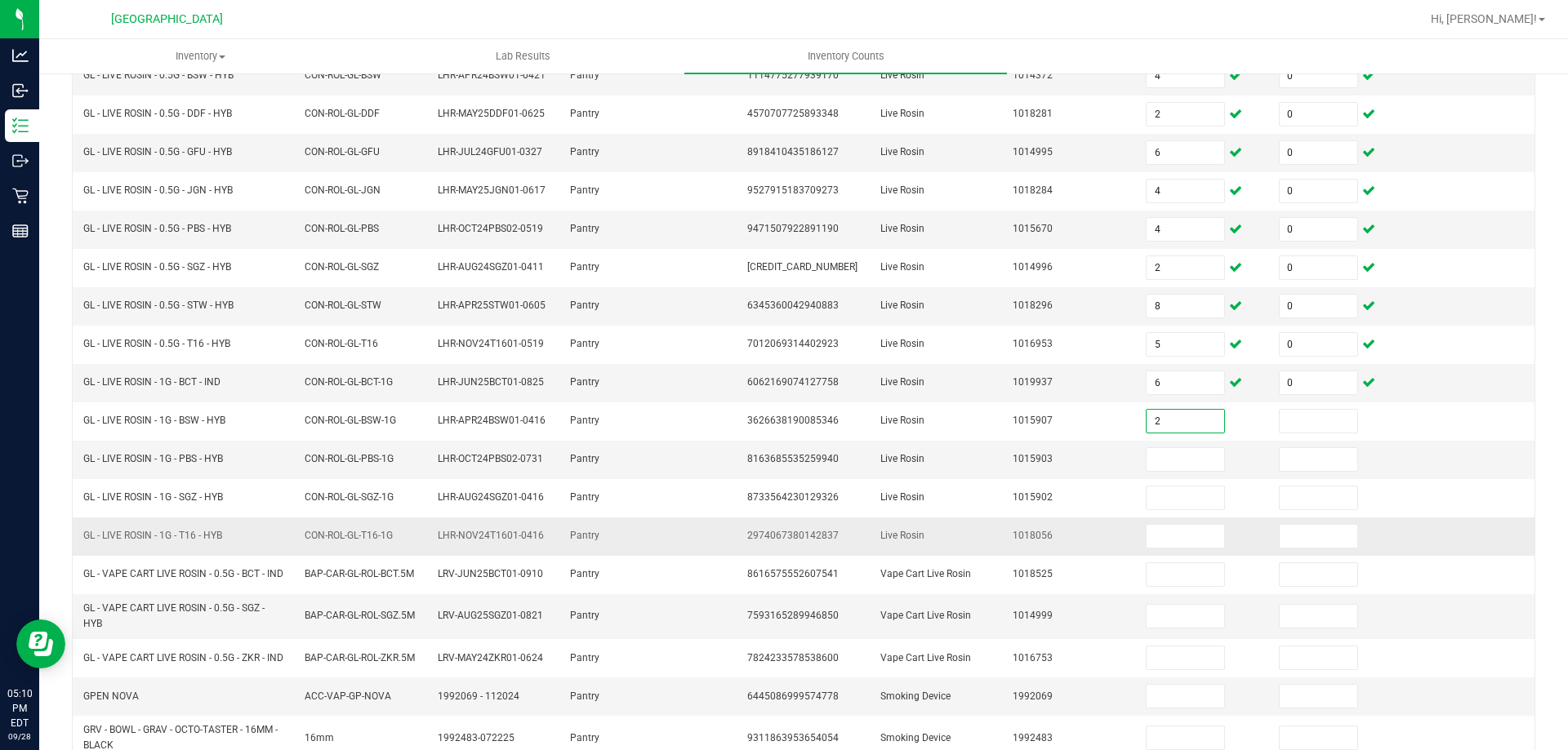
type input "2"
type input "0"
type input "7"
type input "0"
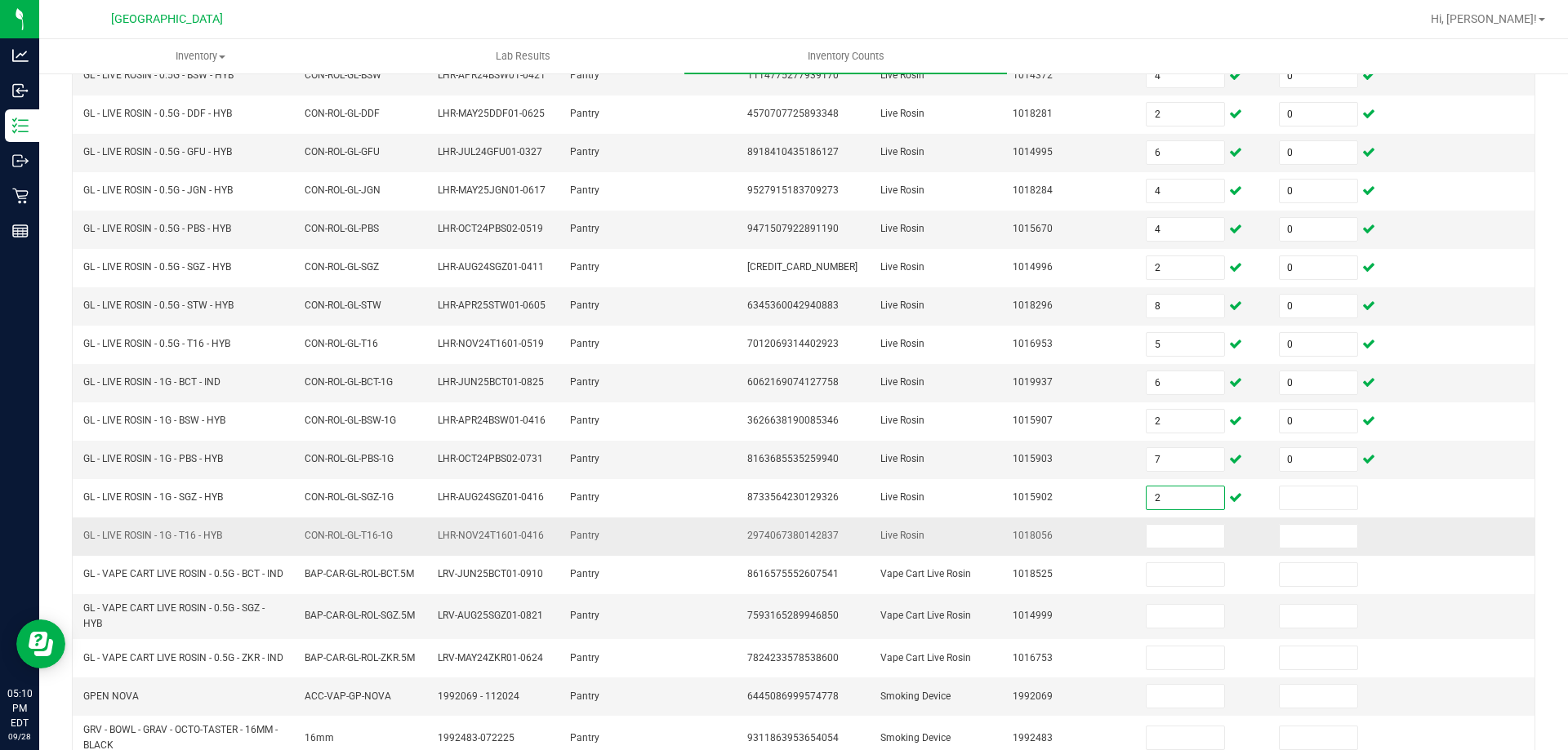
type input "2"
type input "0"
type input "1"
type input "0"
type input "5"
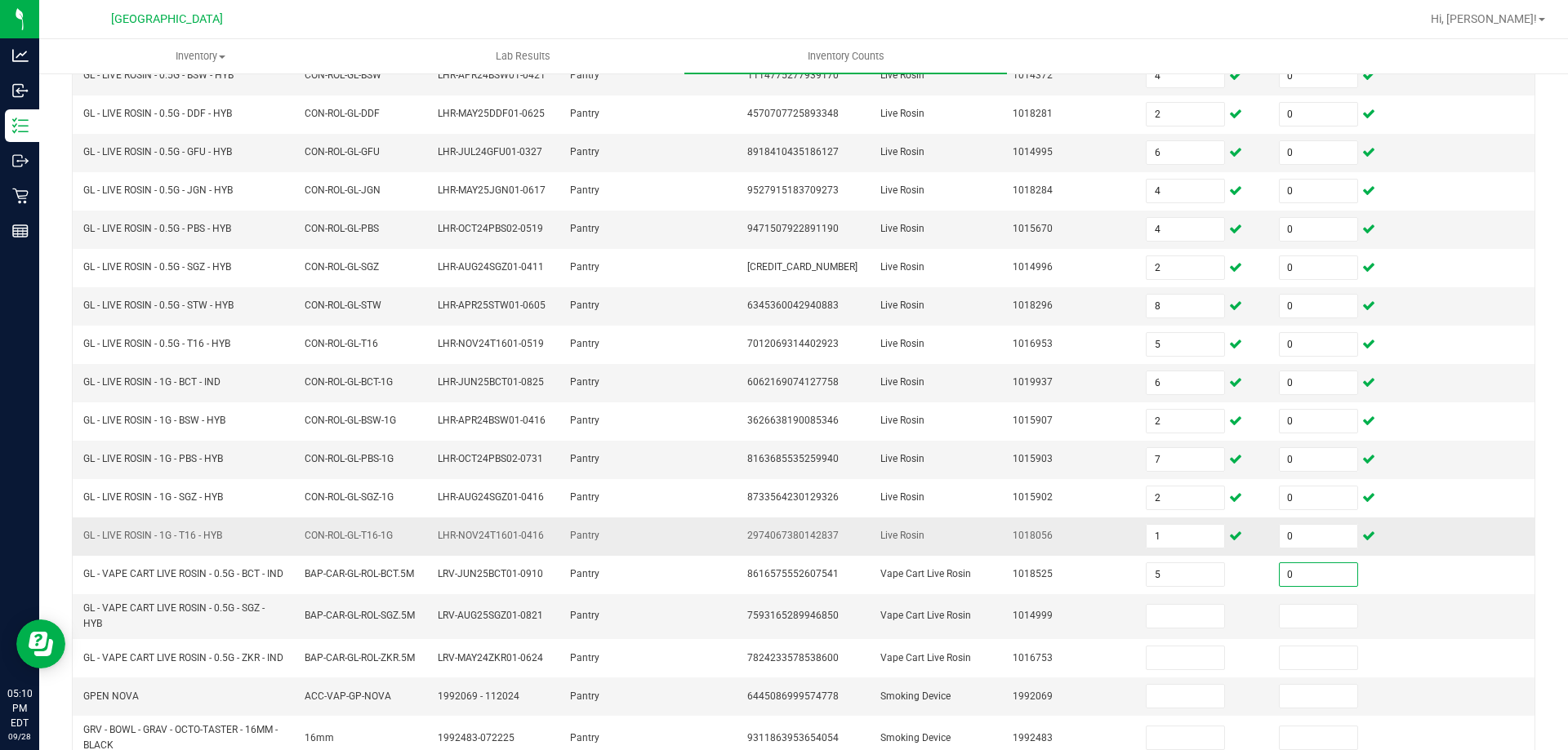
type input "0"
type input "5"
type input "0"
type input "8"
type input "0"
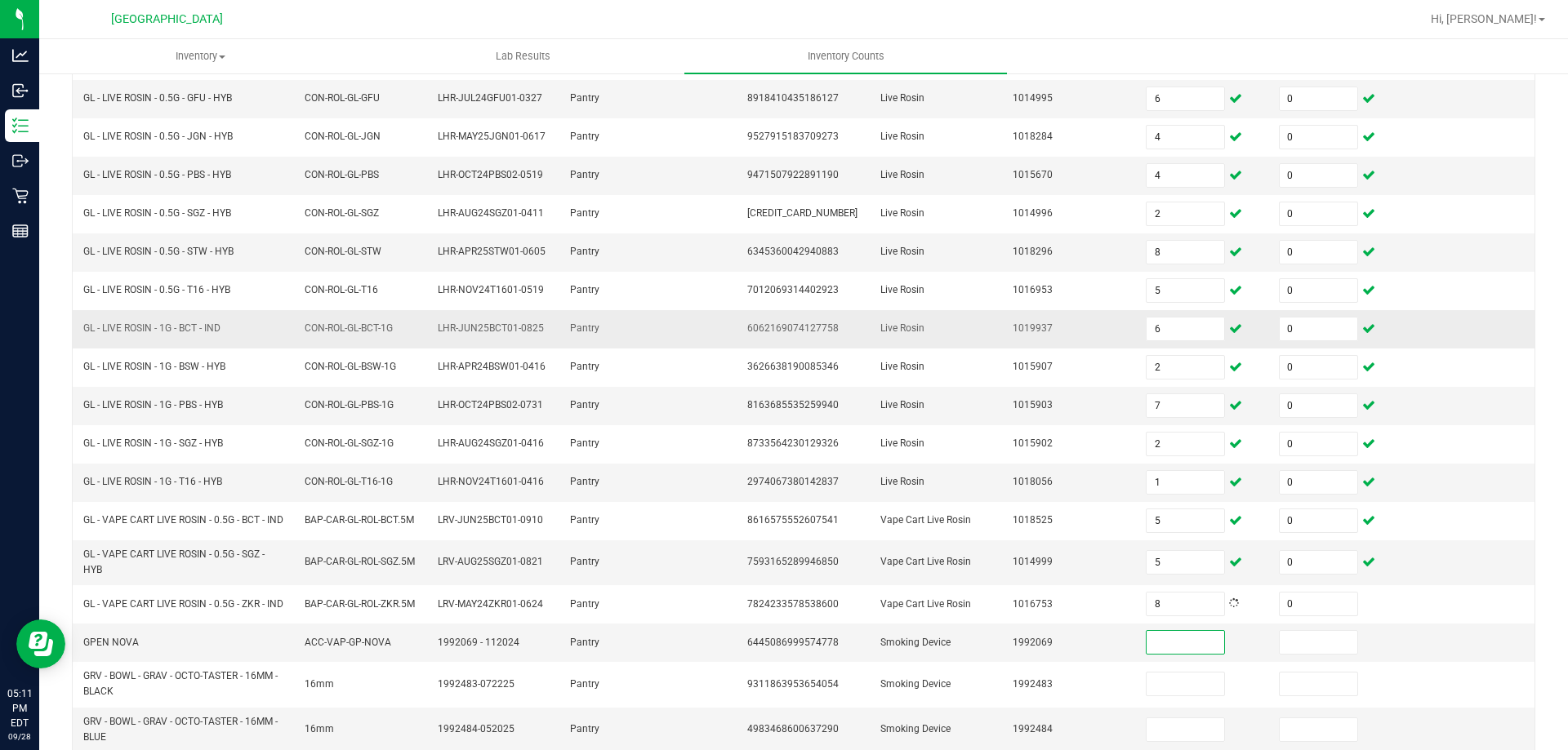
scroll to position [373, 0]
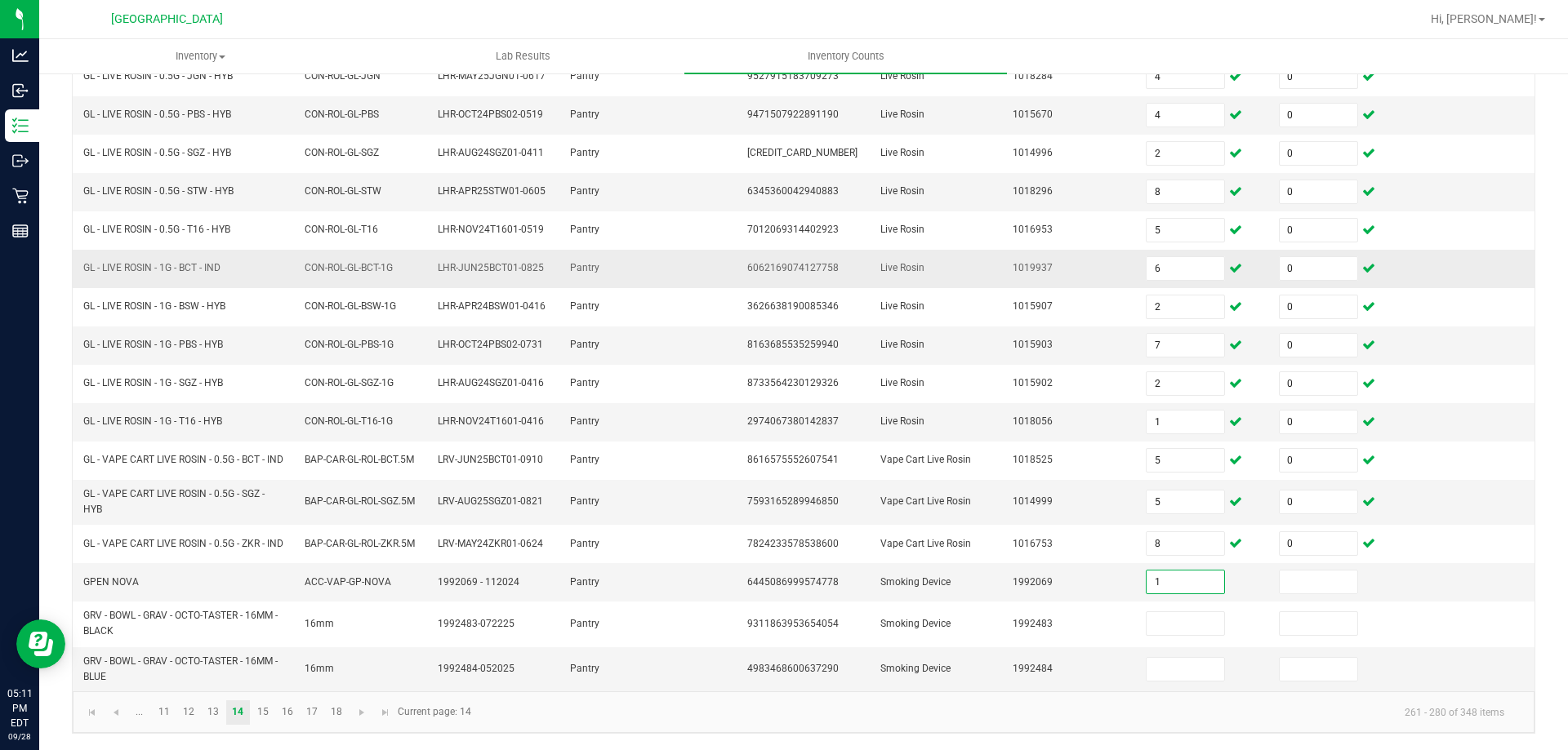
type input "1"
type input "0"
type input "13"
type input "0"
type input "1"
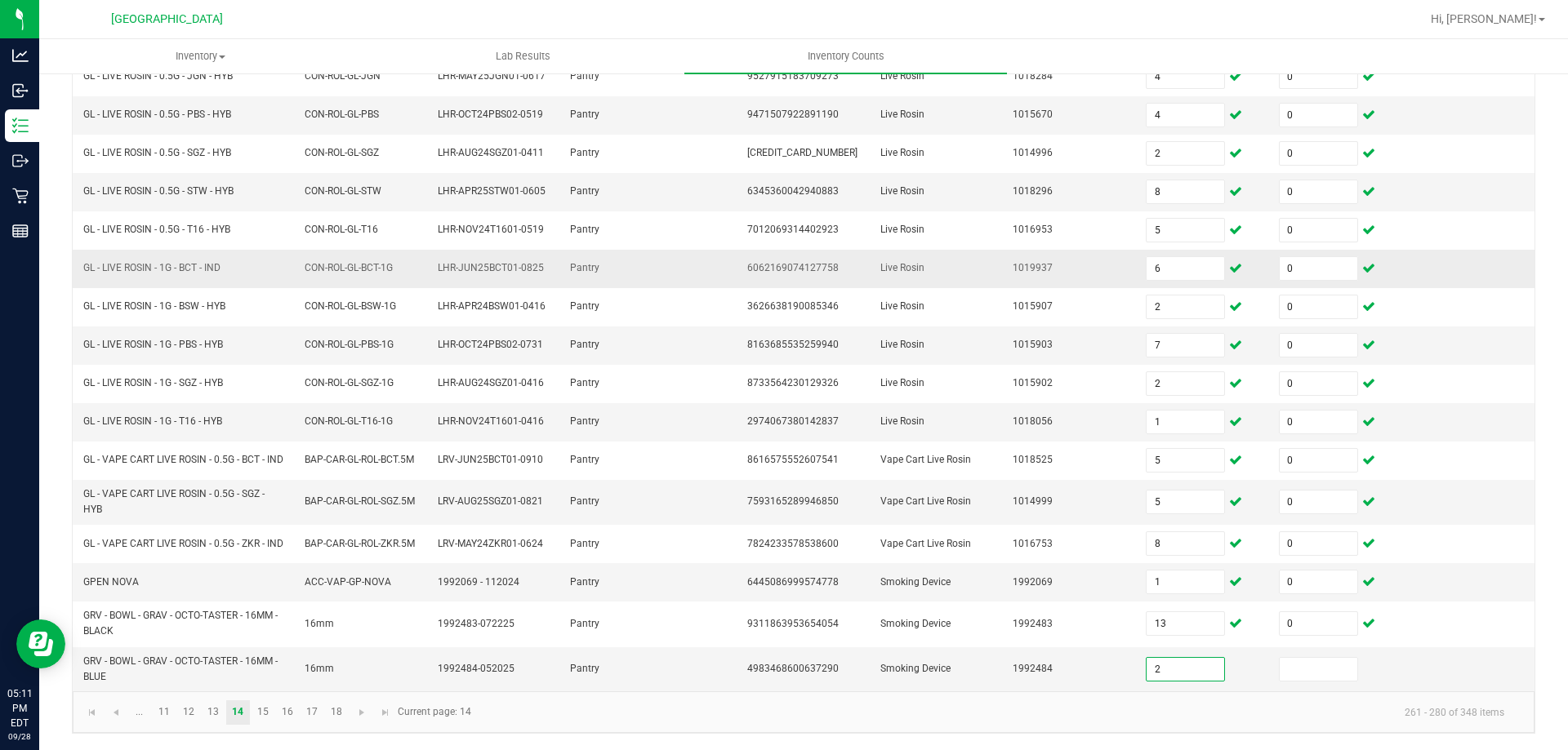
type input "2"
type input "0"
click at [257, 706] on link "15" at bounding box center [263, 712] width 24 height 25
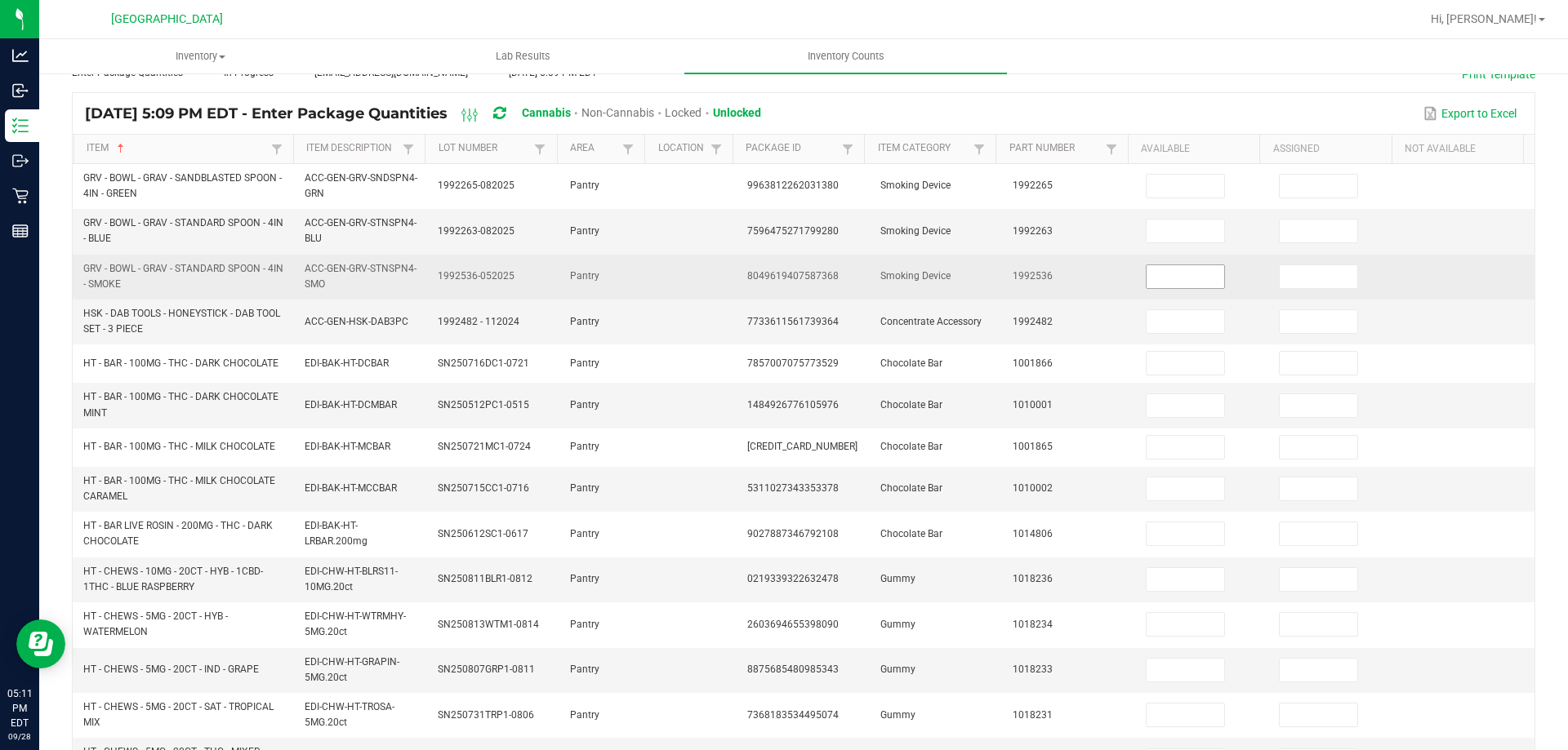
scroll to position [0, 0]
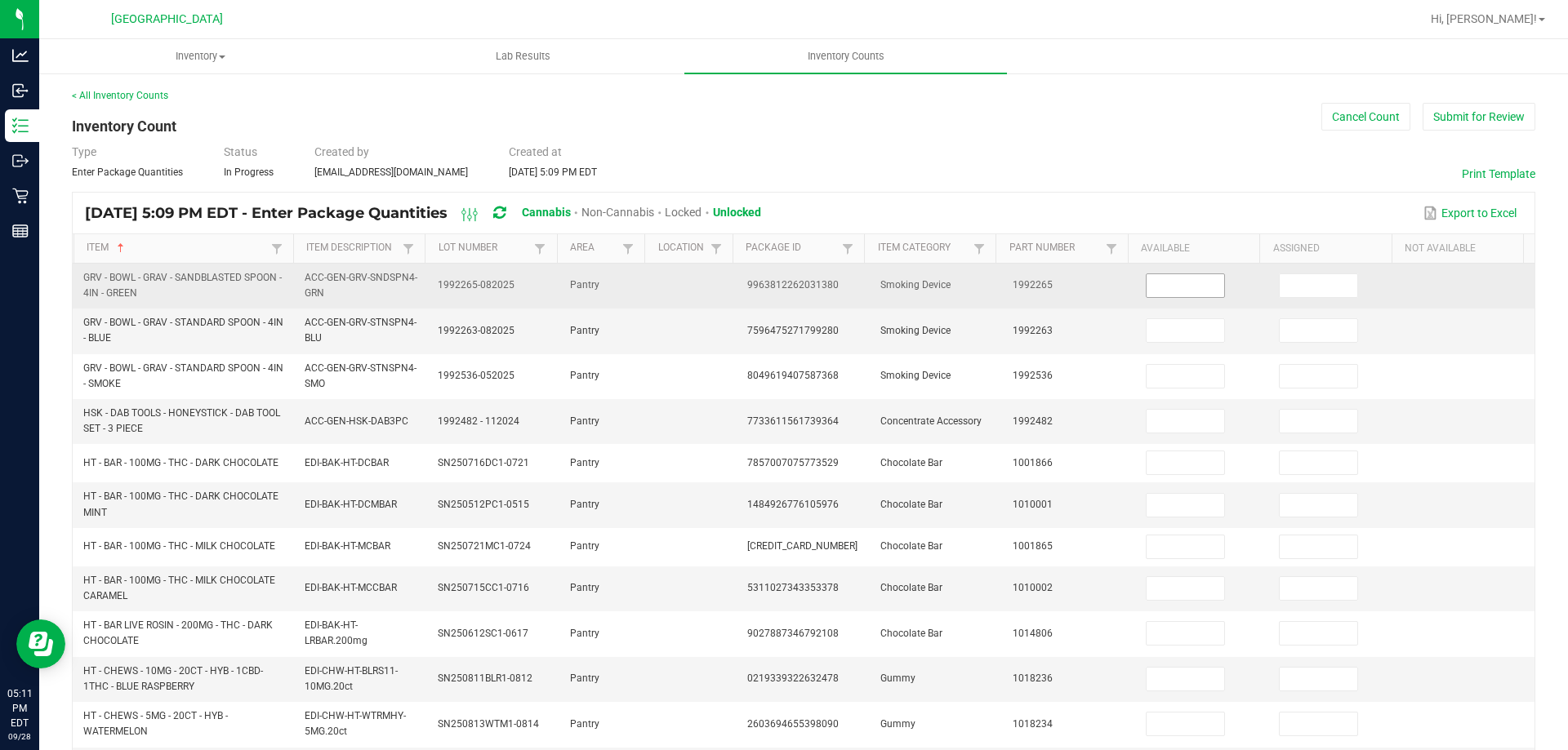
click at [1165, 282] on input at bounding box center [1185, 285] width 77 height 23
type input "14"
type input "0"
type input "2"
type input "0"
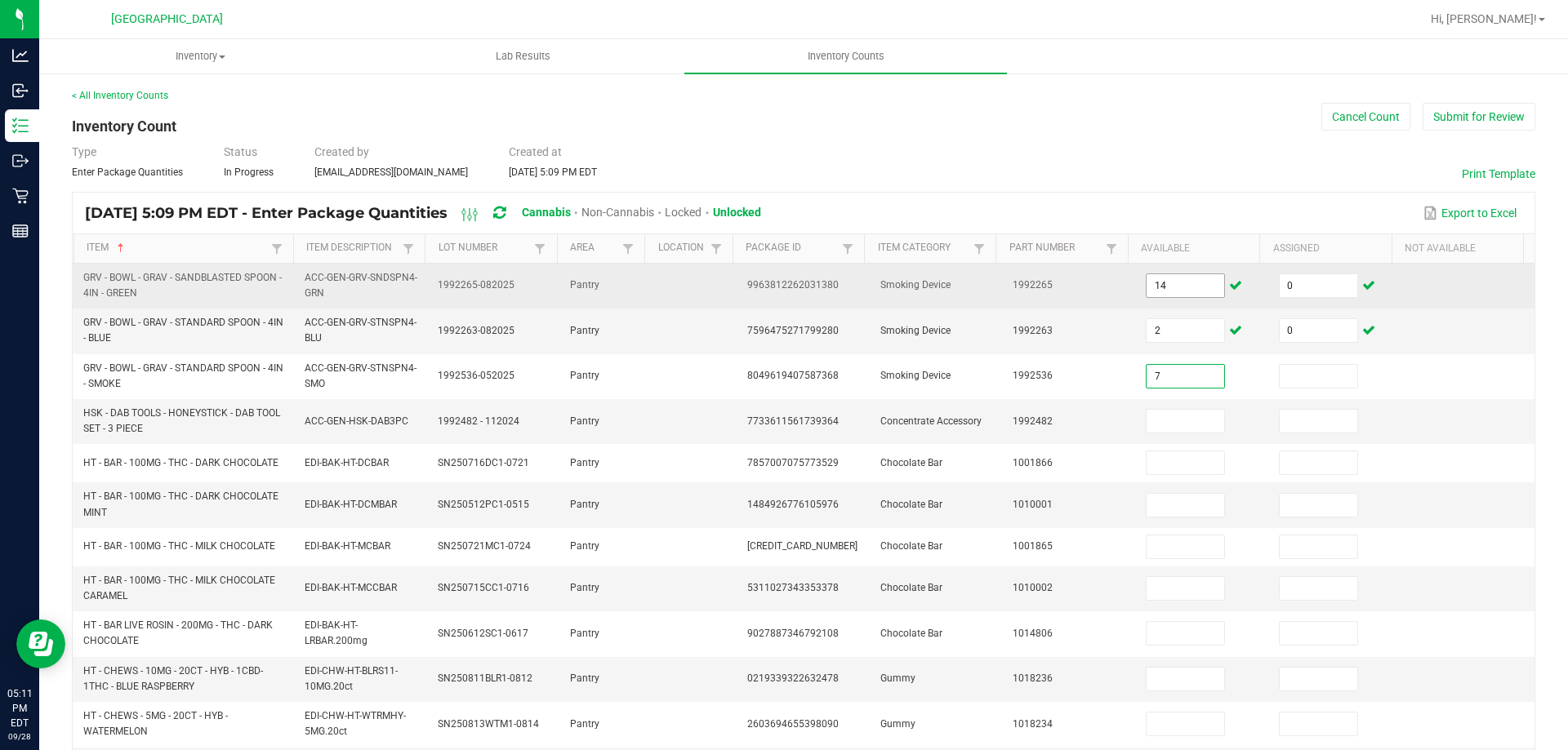
type input "7"
type input "0"
type input "5"
type input "0"
type input "17"
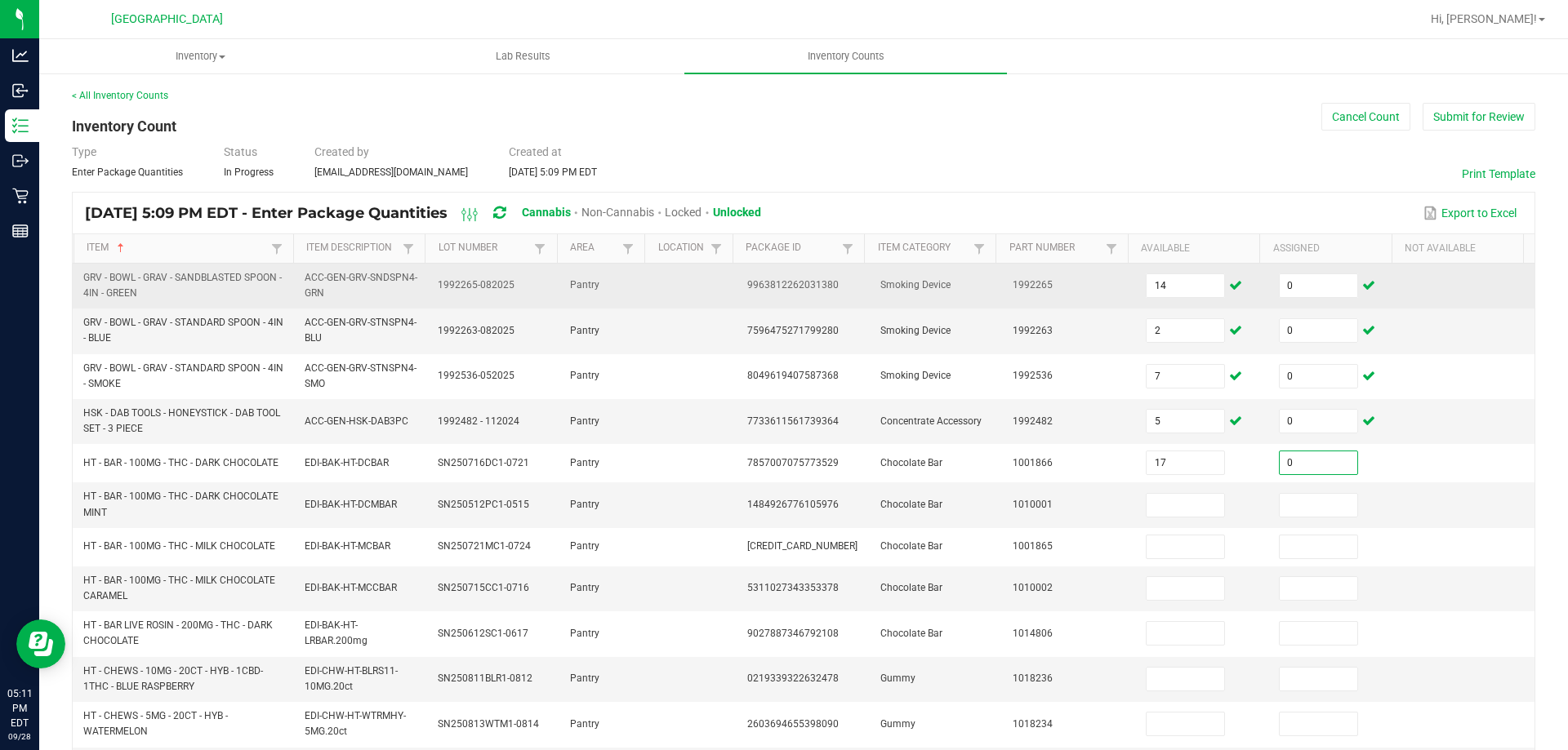
type input "0"
type input "19"
type input "0"
type input "28"
type input "0"
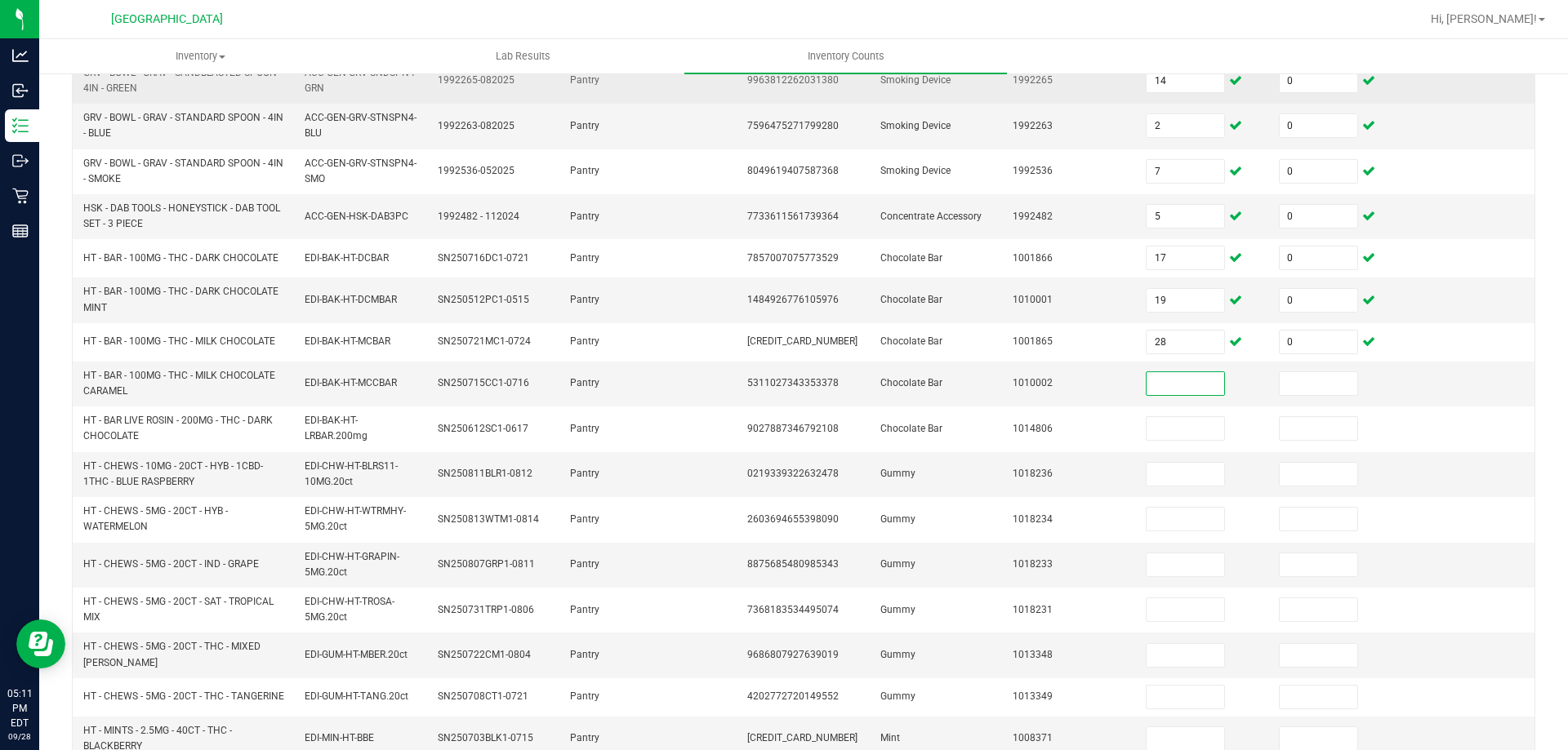
scroll to position [245, 0]
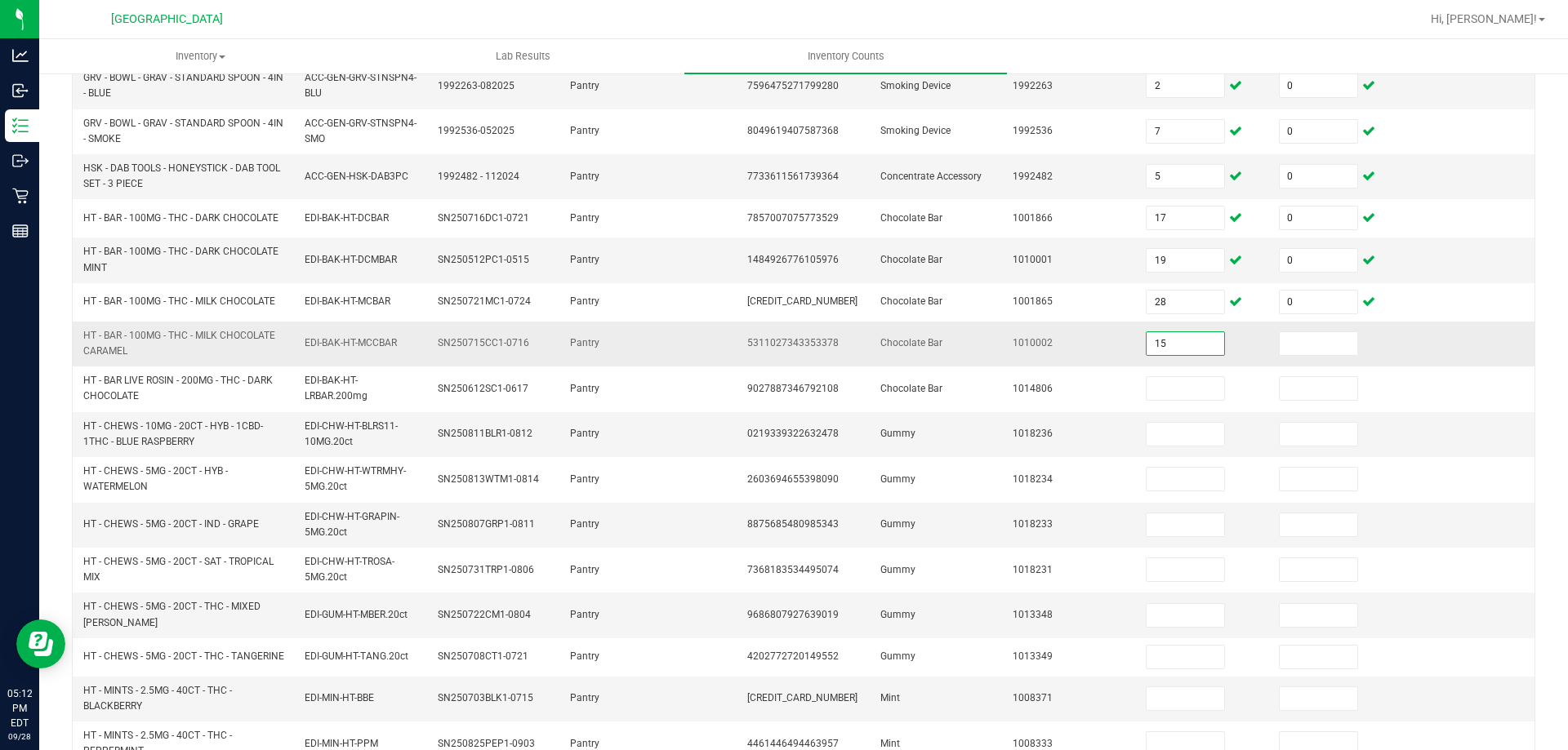
type input "15"
type input "0"
type input "41"
type input "0"
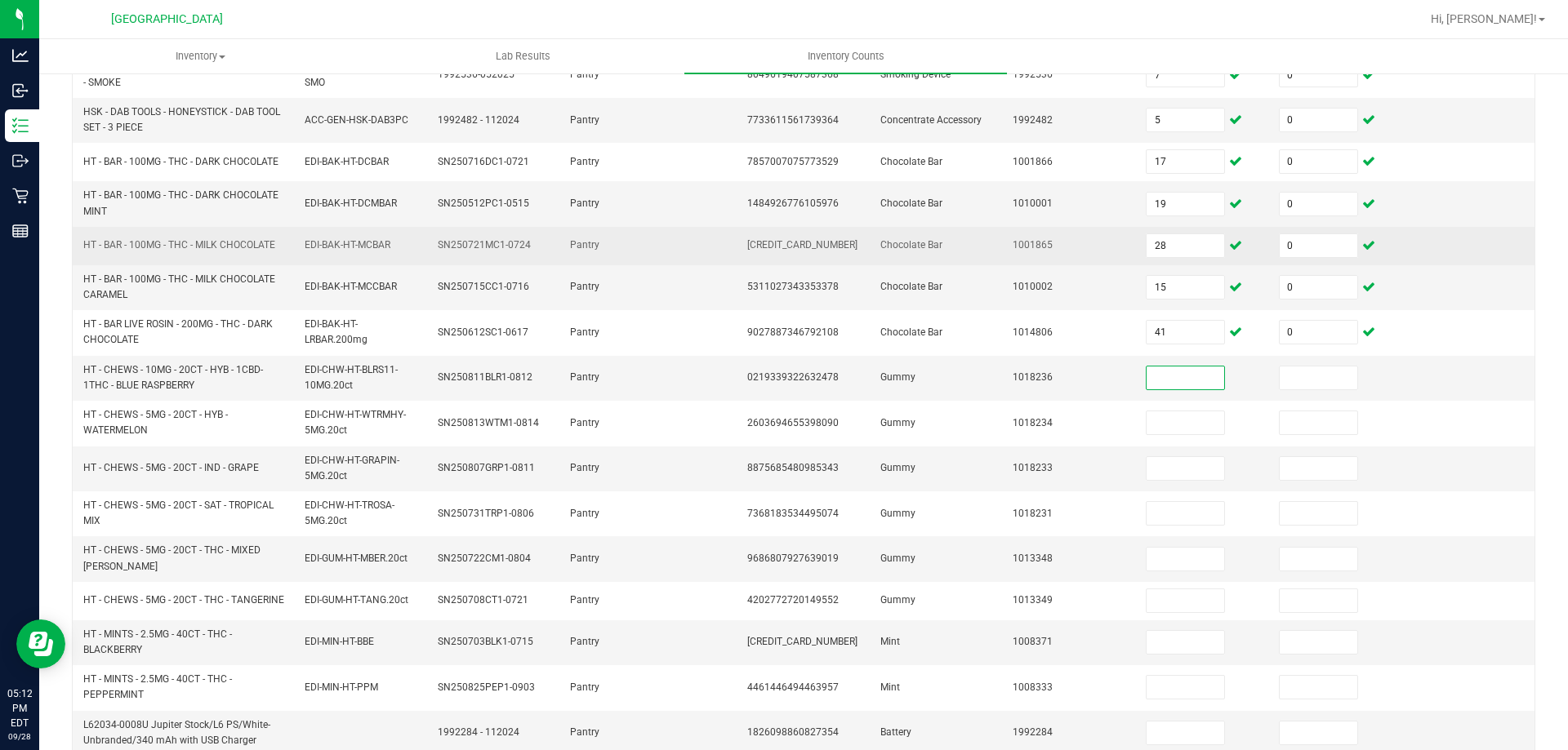
scroll to position [327, 0]
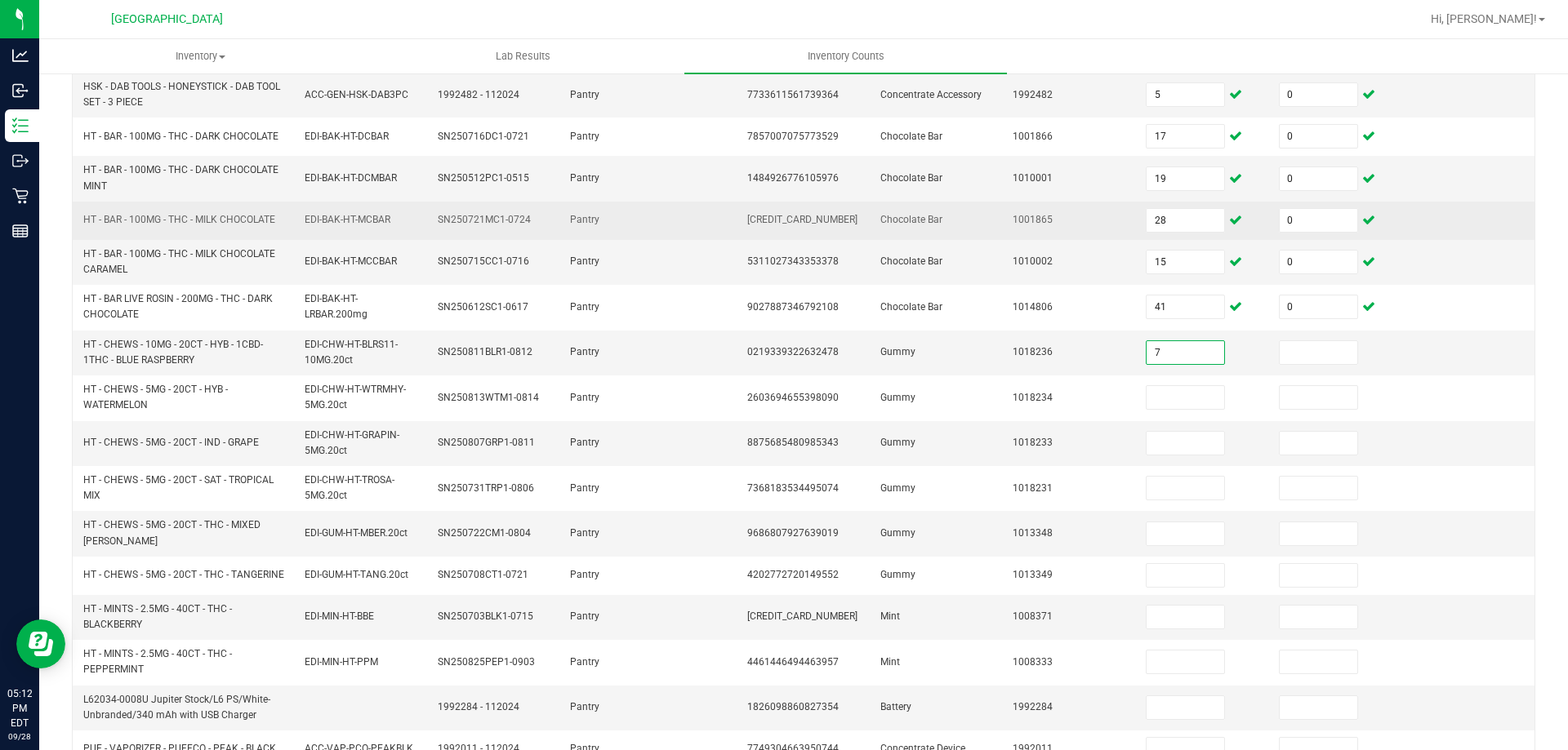
type input "7"
type input "0"
type input "21"
type input "0"
type input "21"
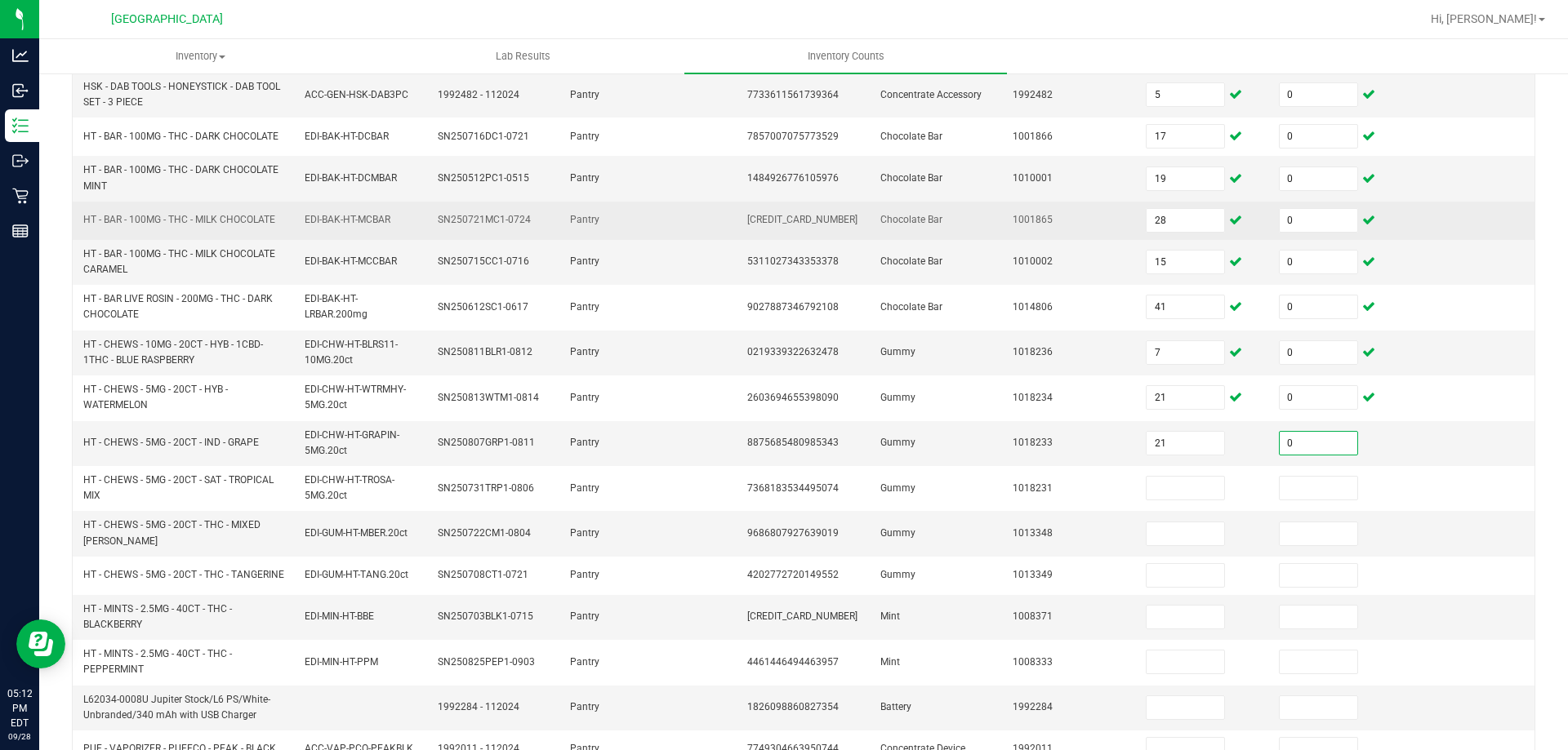
type input "0"
type input "14"
type input "0"
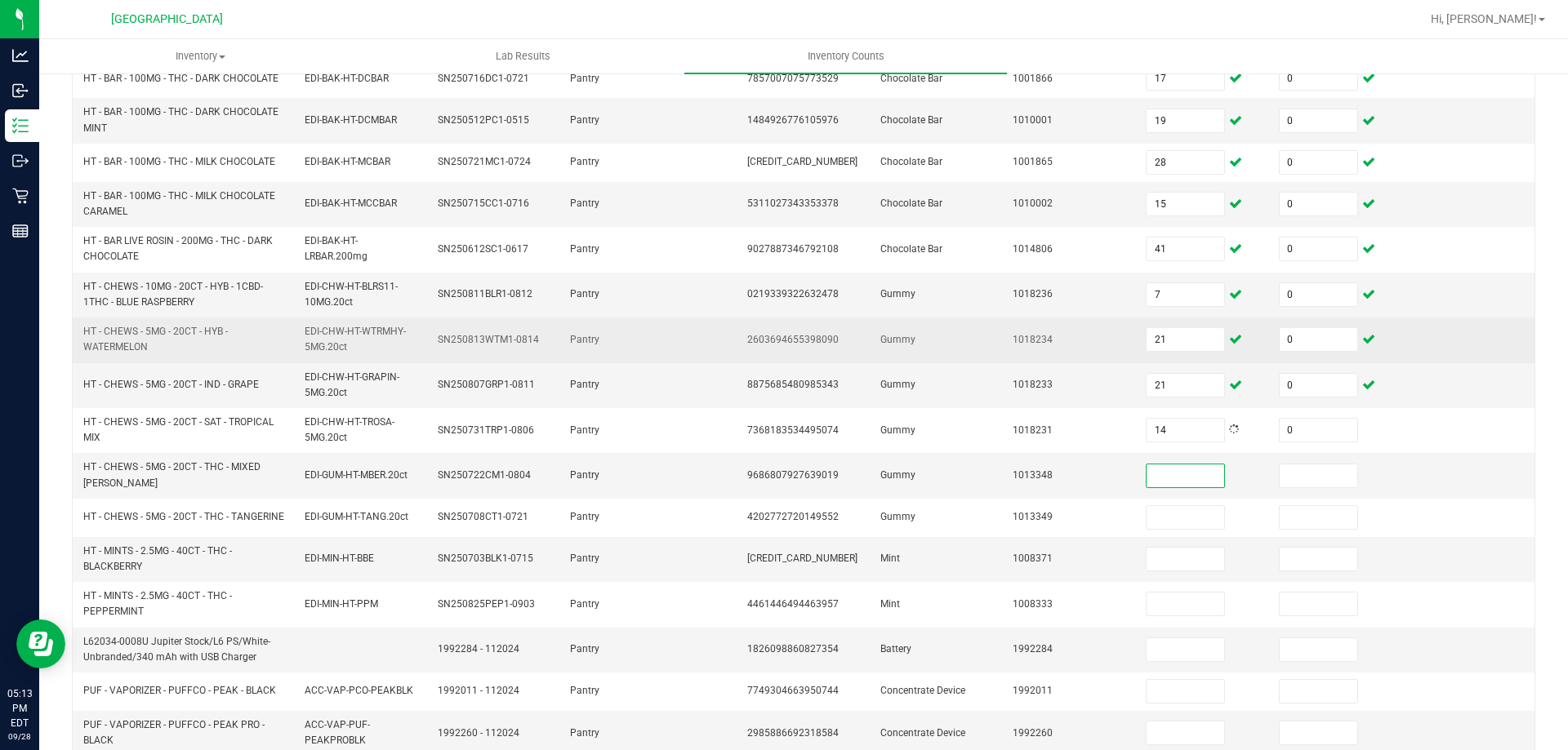
scroll to position [455, 0]
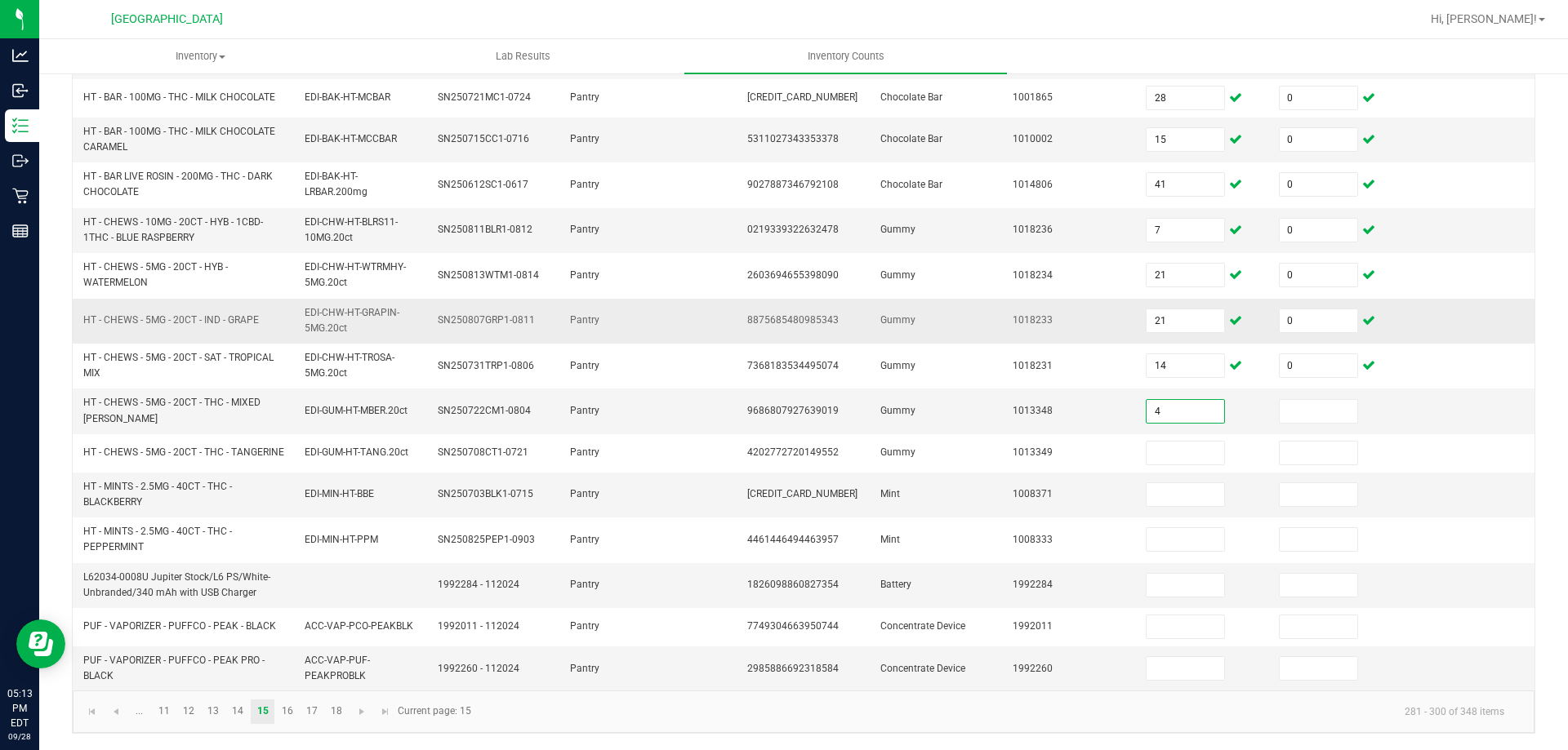
type input "4"
type input "0"
type input "2"
type input "0"
type input "15"
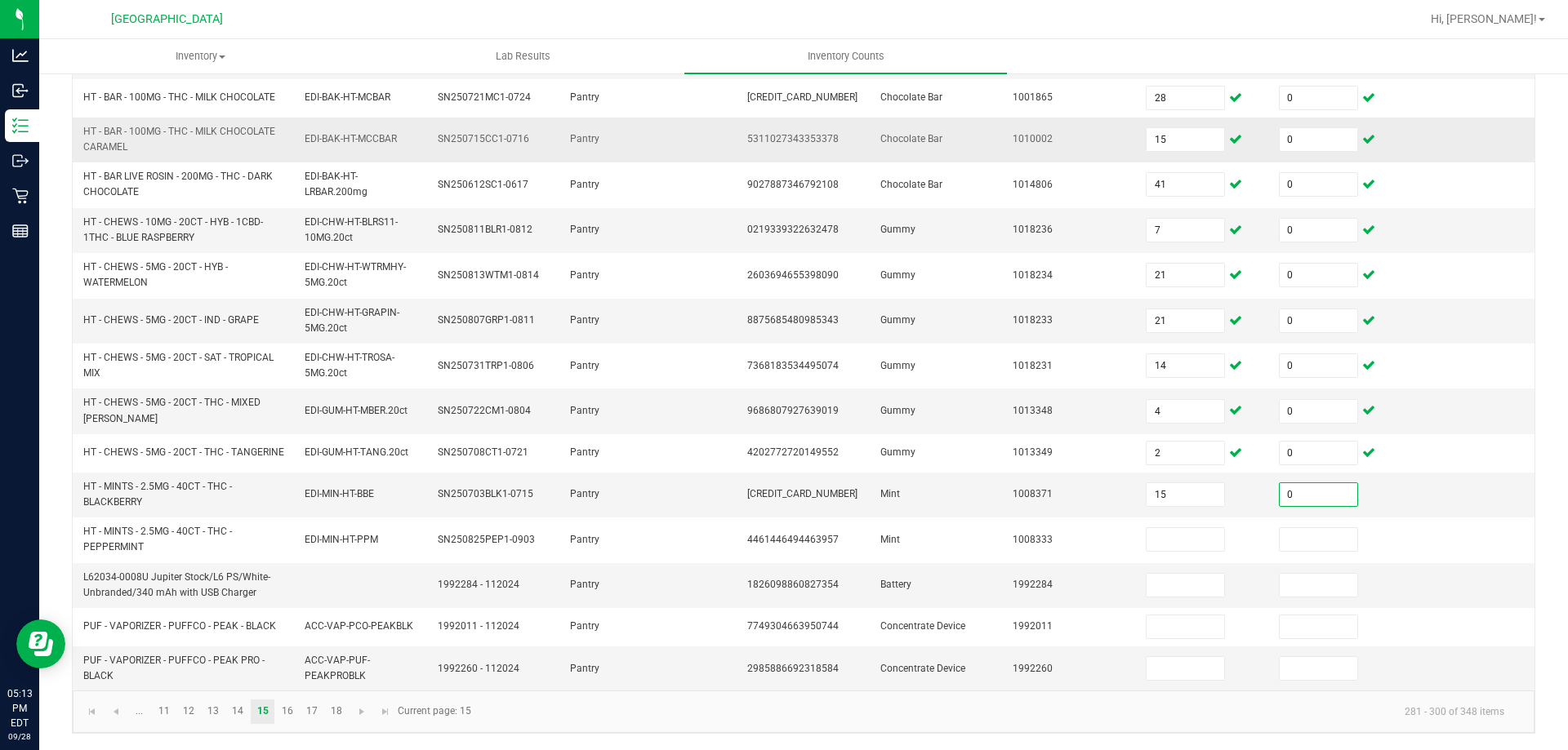
type input "0"
type input "14"
type input "0"
type input "1"
type input "0"
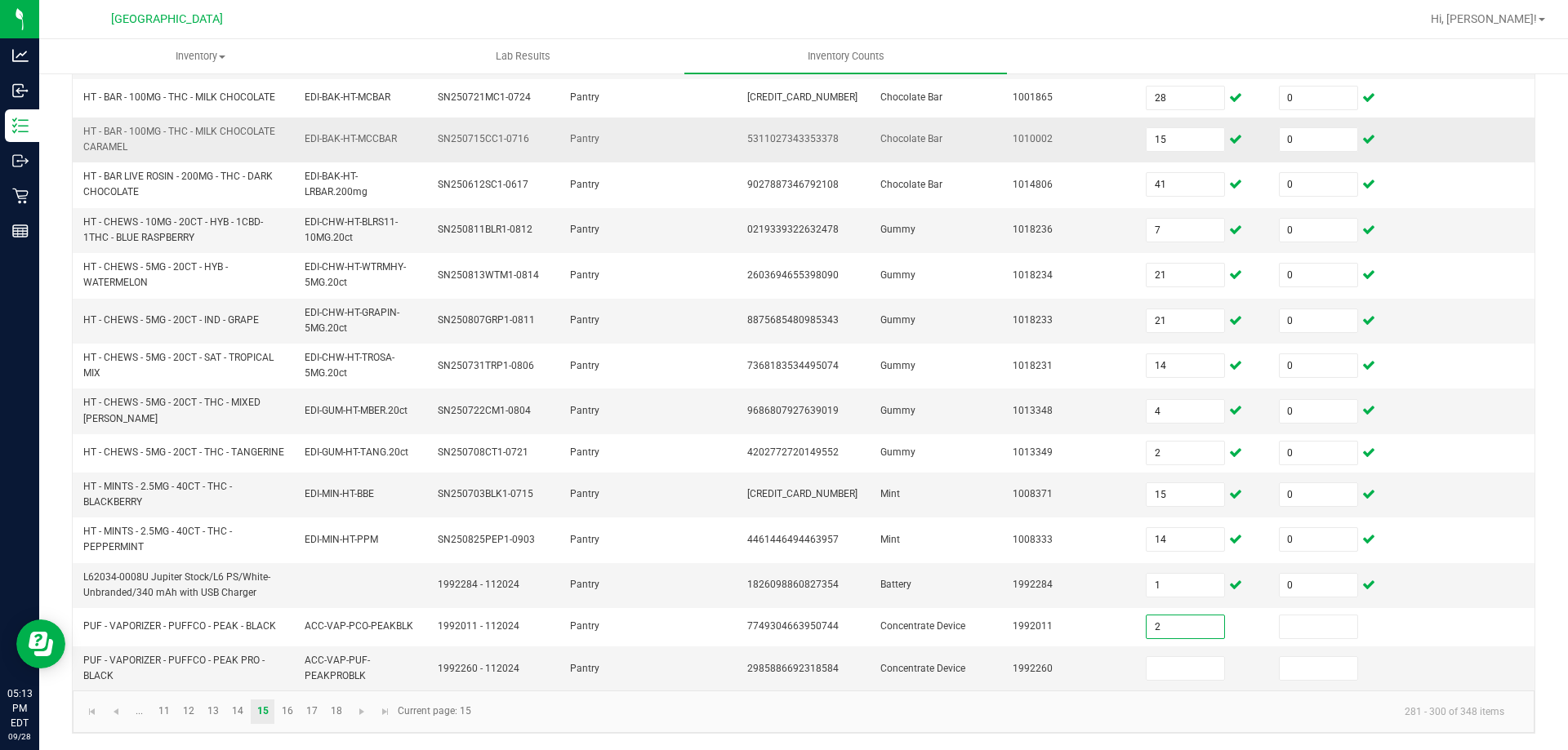
type input "2"
type input "0"
type input "2"
type input "0"
click at [288, 709] on link "16" at bounding box center [288, 711] width 24 height 25
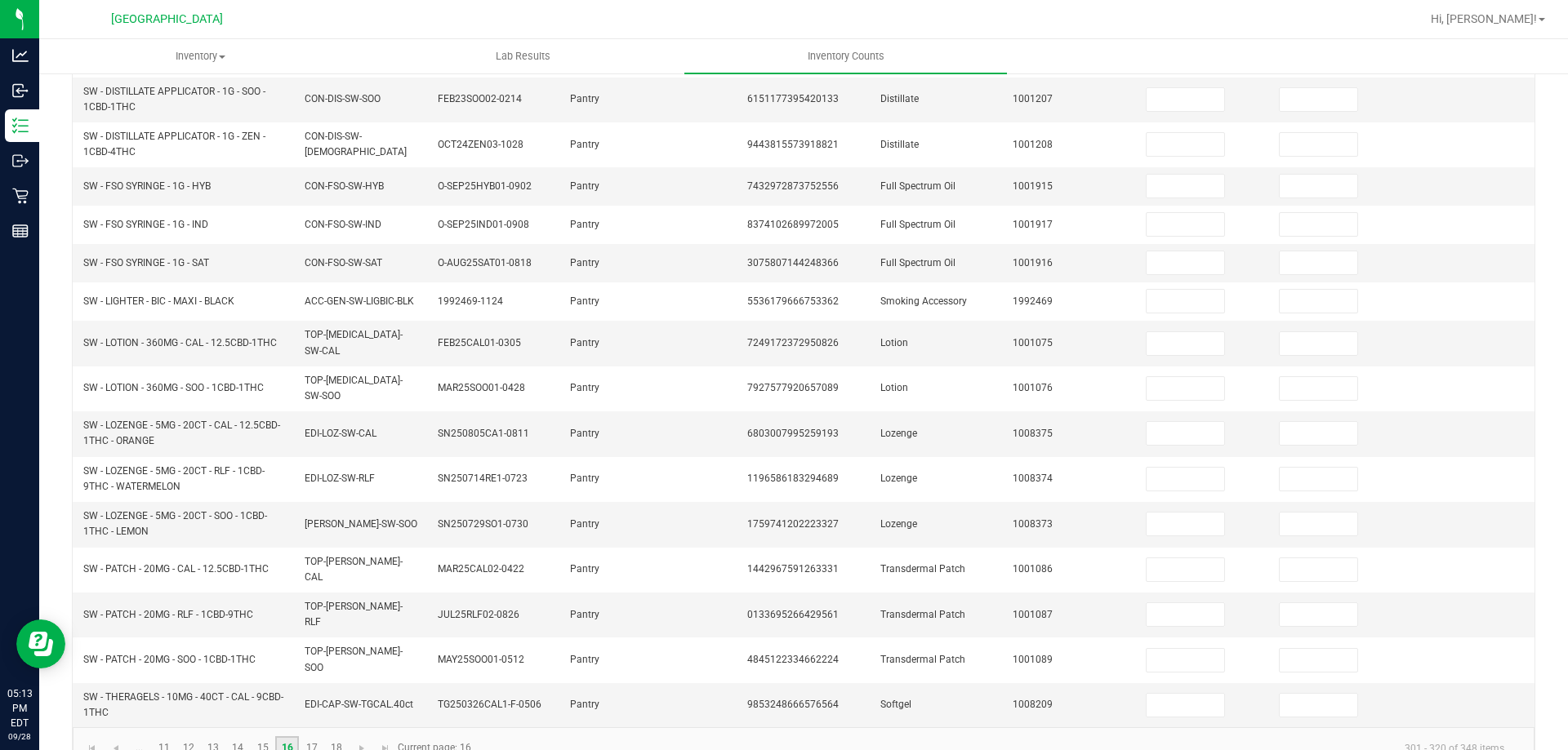
scroll to position [0, 0]
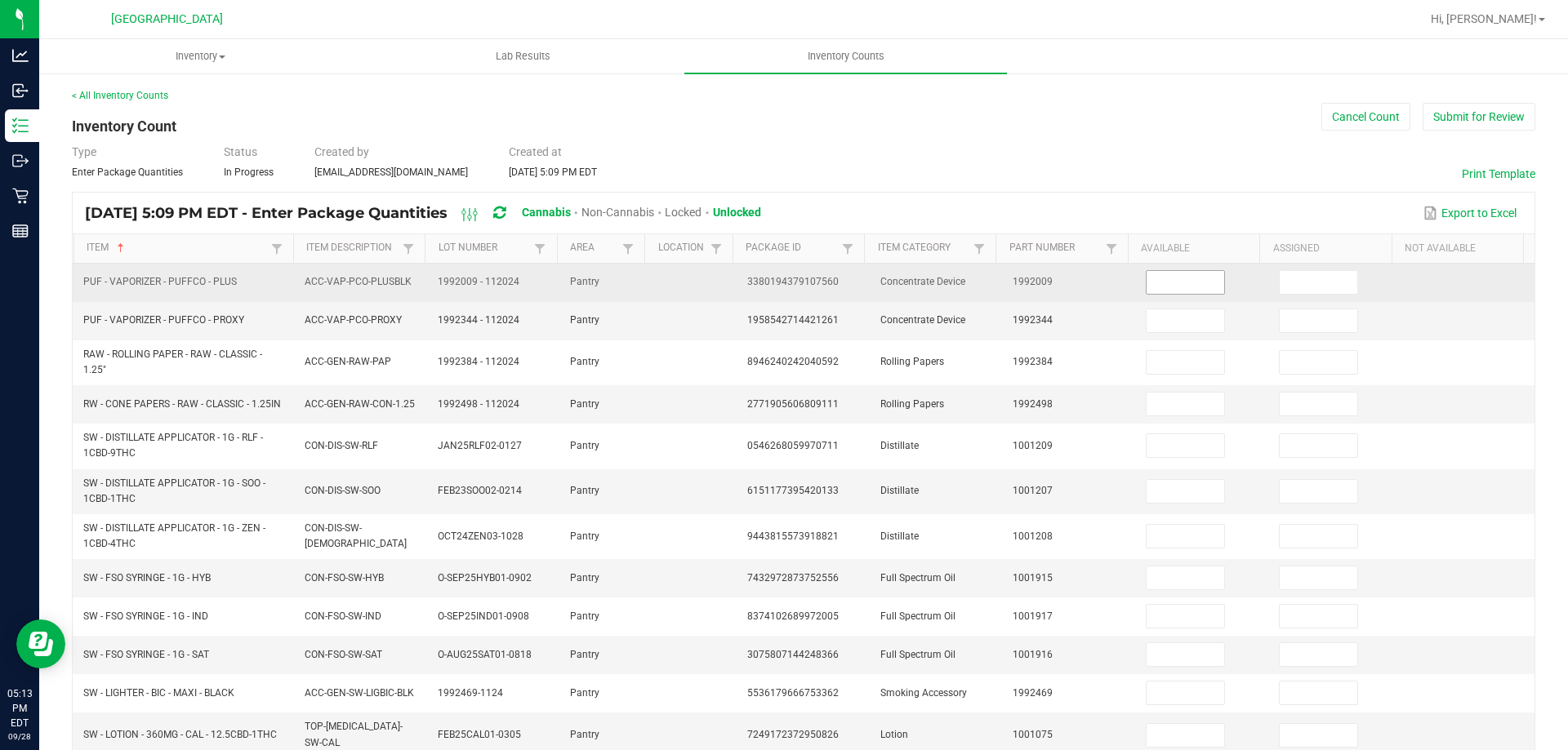
click at [1149, 290] on input at bounding box center [1185, 282] width 77 height 23
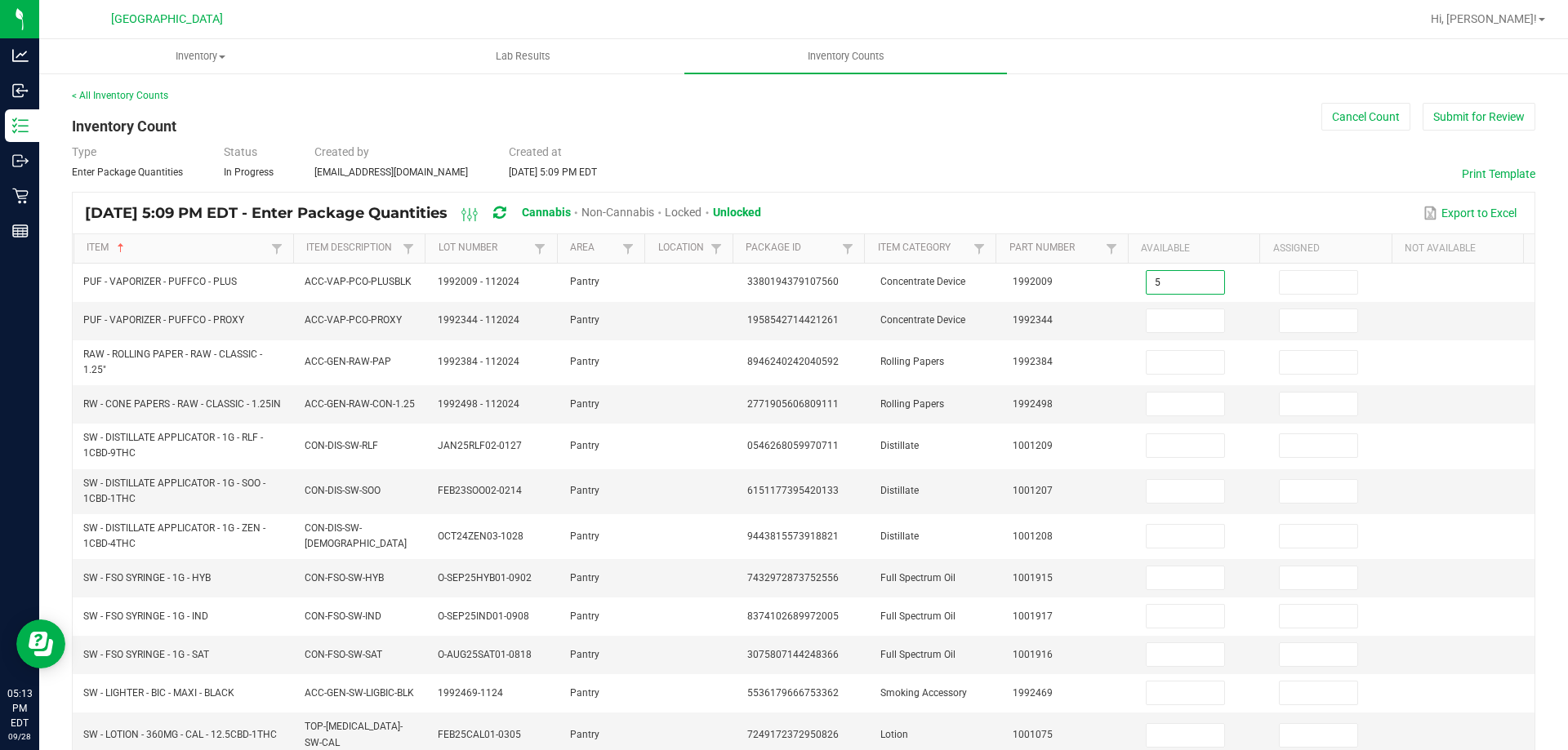
type input "5"
type input "0"
type input "10"
type input "0"
type input "1"
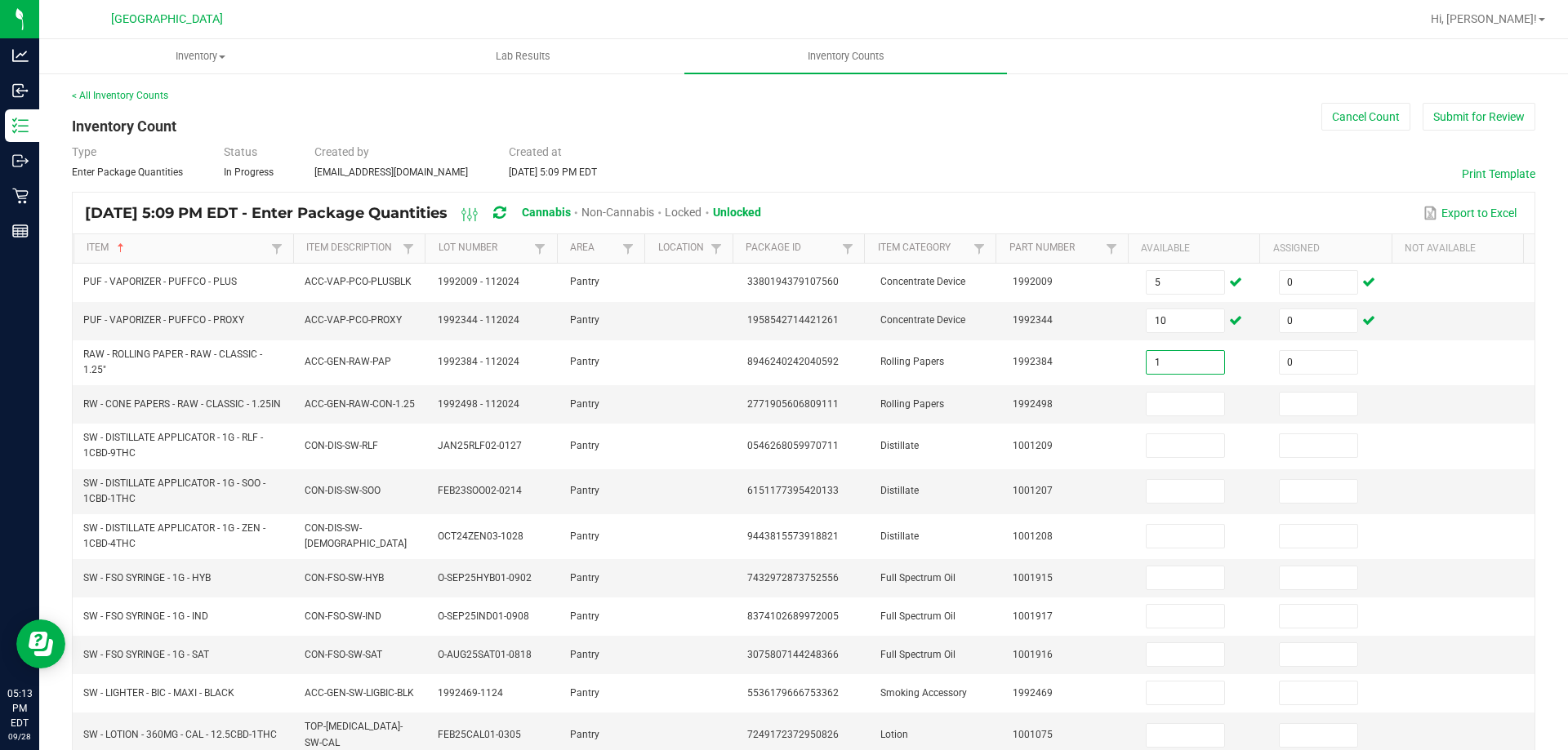
type input "0"
type input "6"
type input "0"
type input "4"
type input "0"
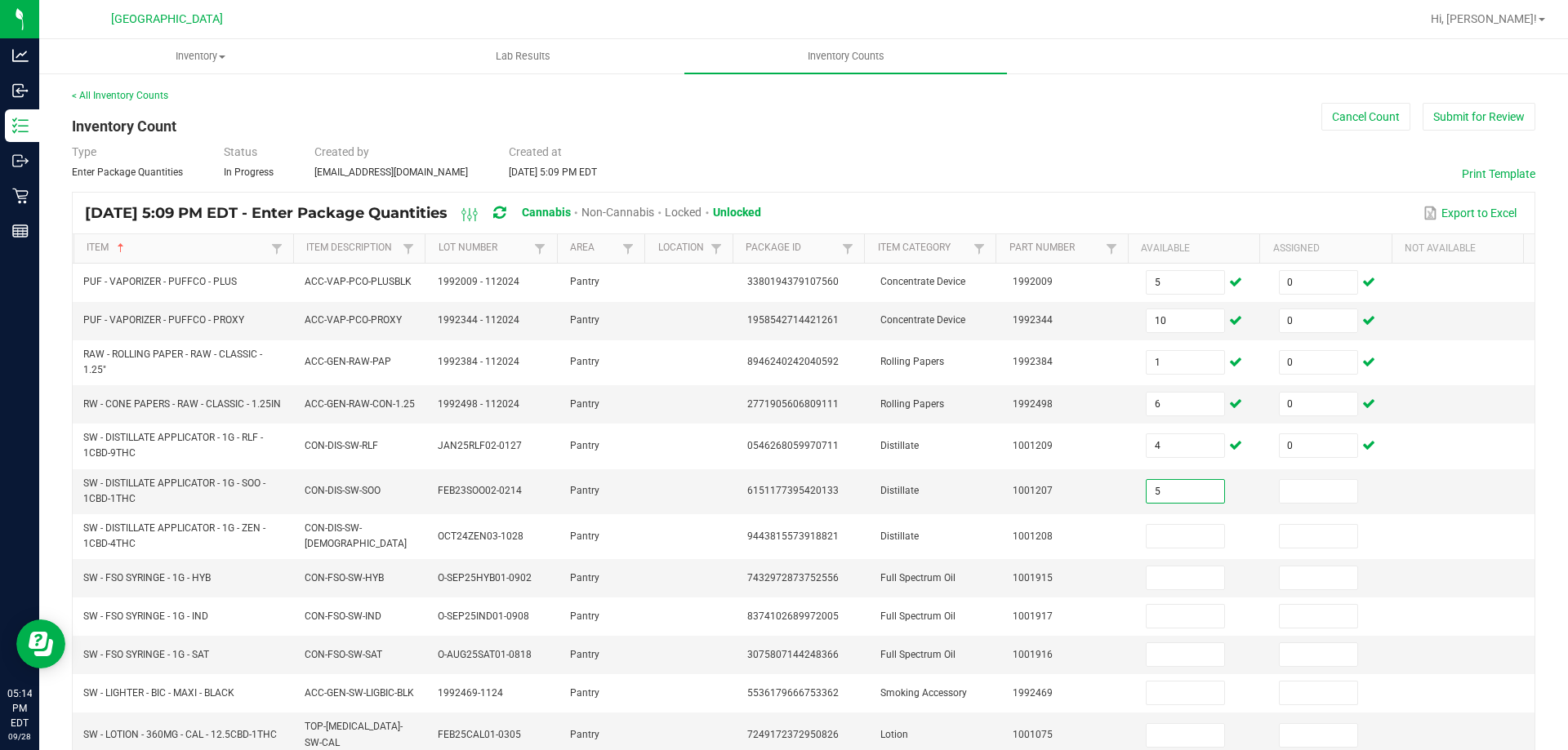
type input "5"
type input "0"
type input "10"
type input "0"
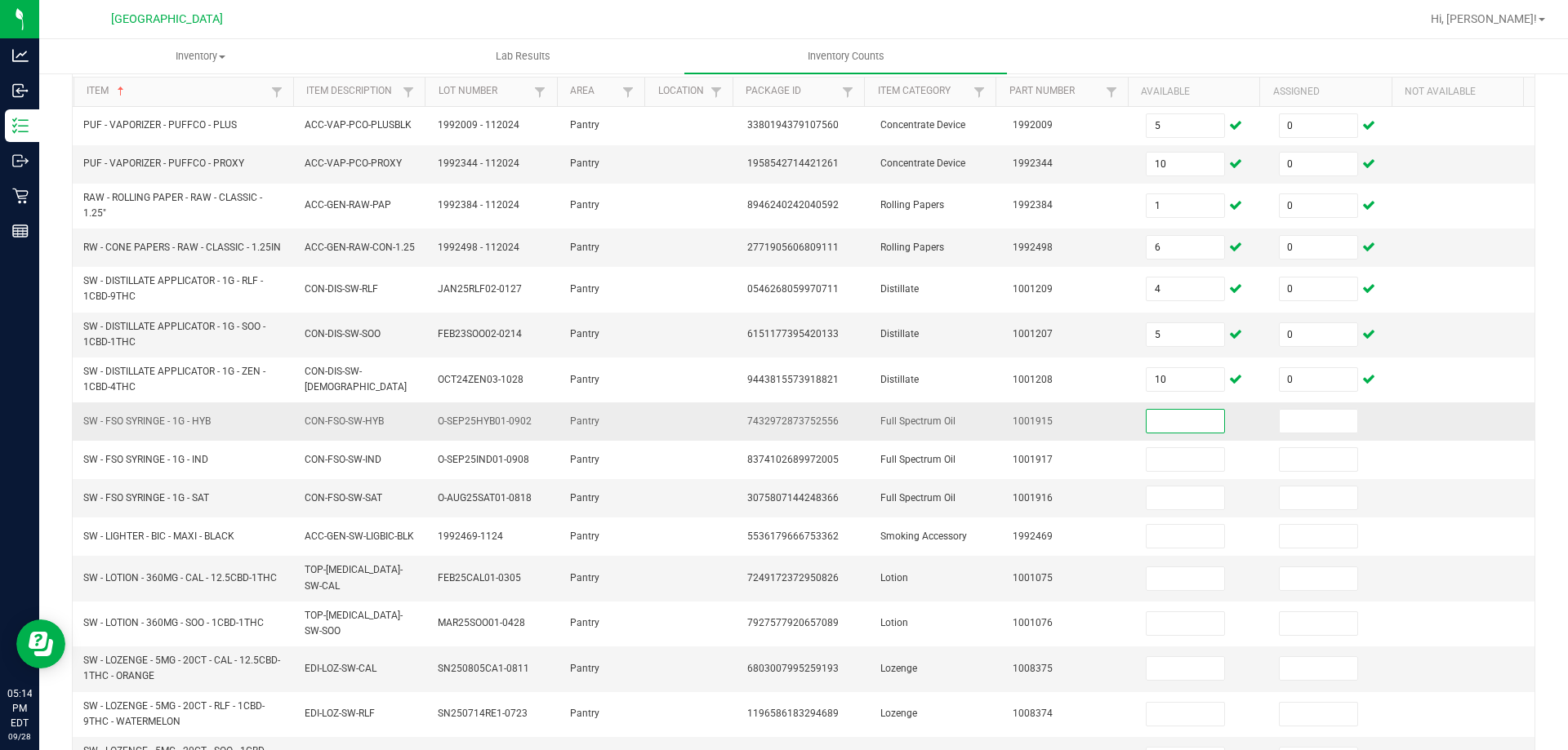
scroll to position [163, 0]
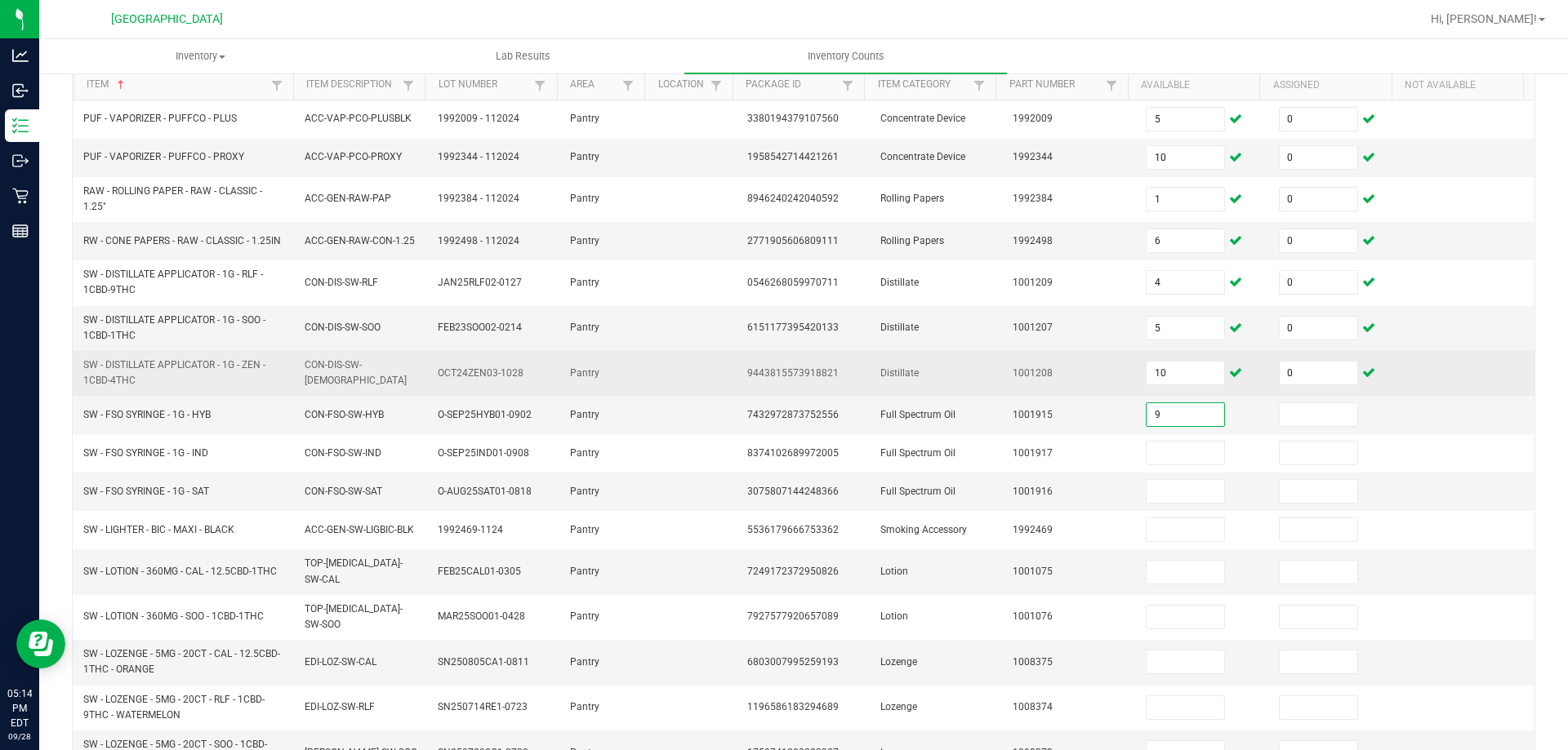
type input "9"
type input "0"
type input "6"
type input "0"
type input "1"
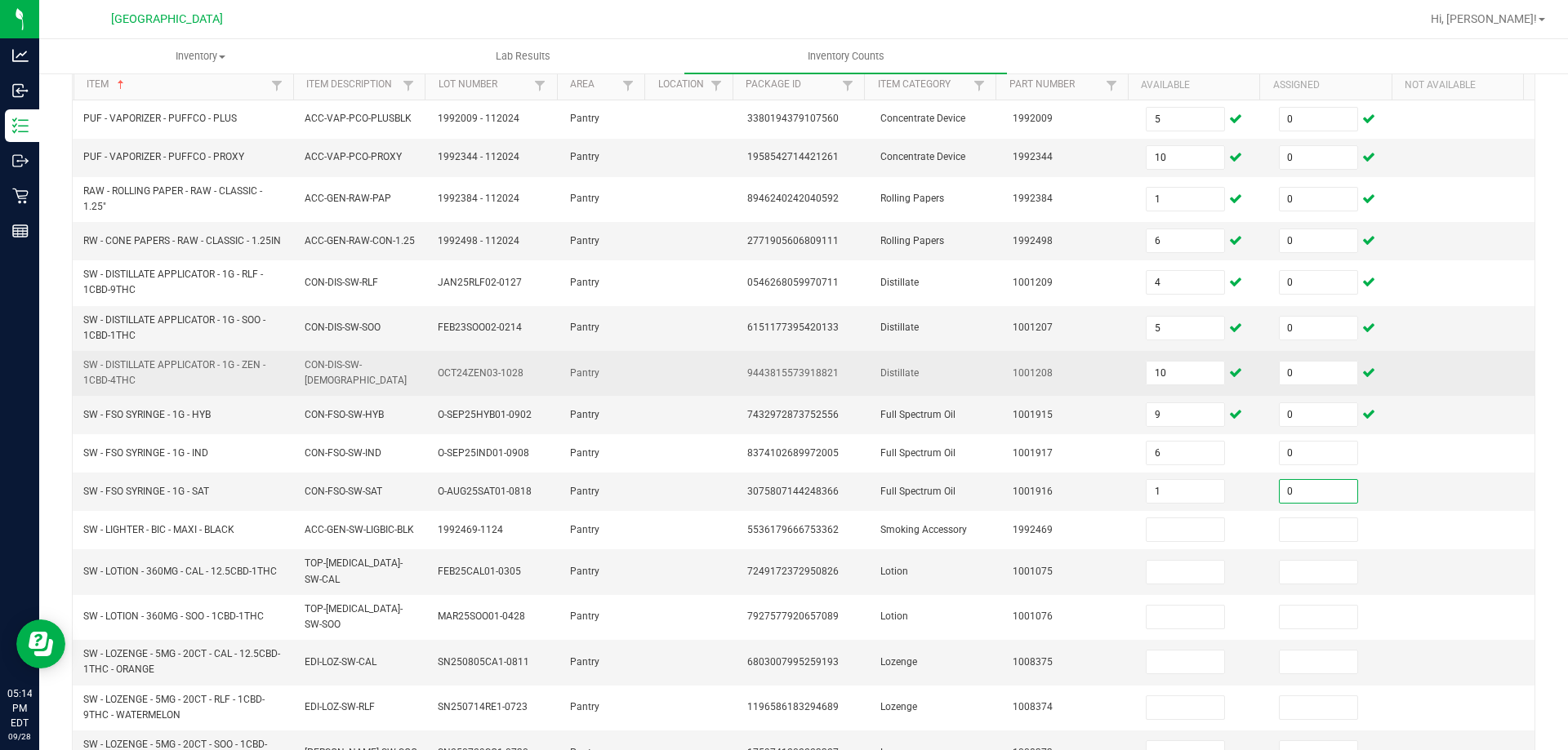
type input "0"
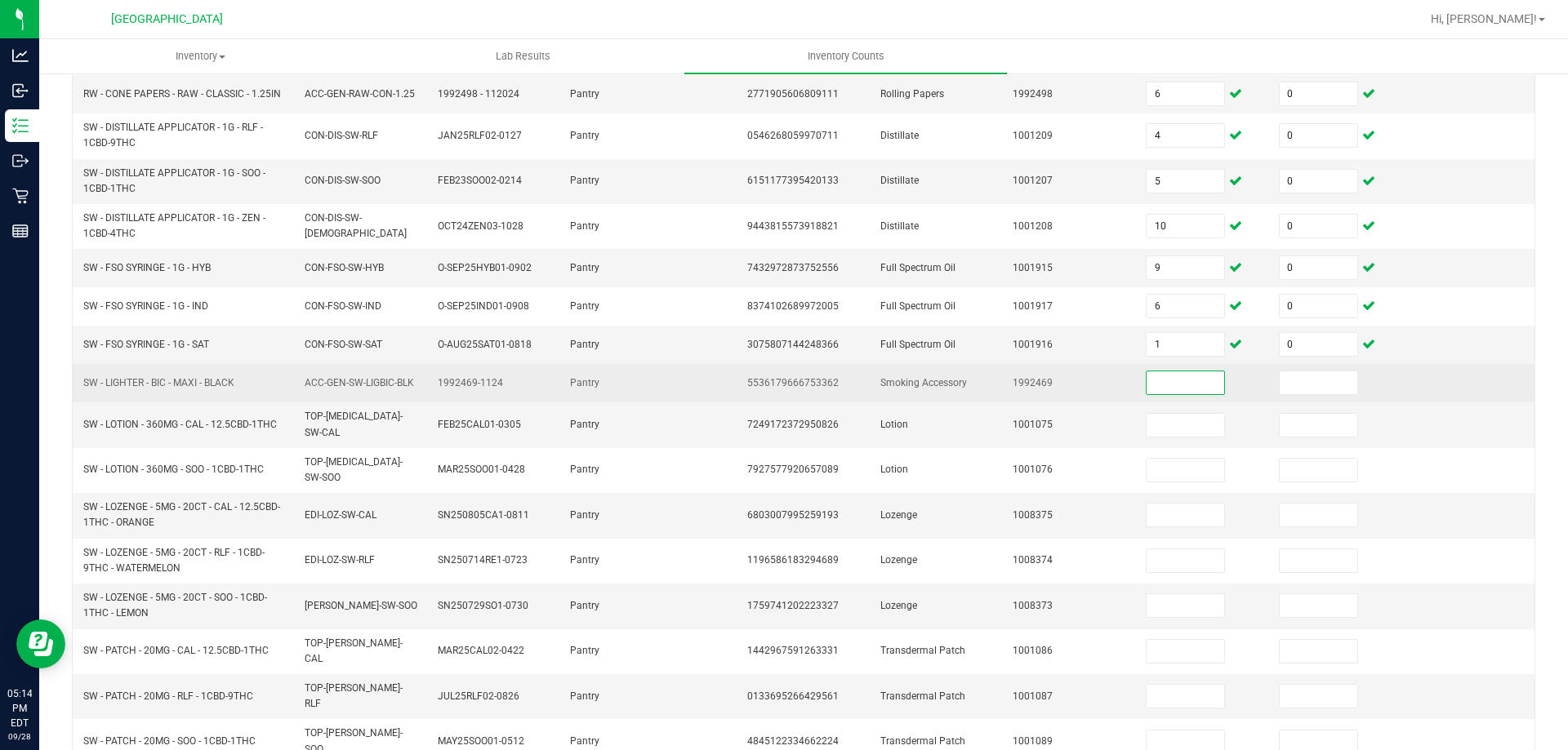
scroll to position [327, 0]
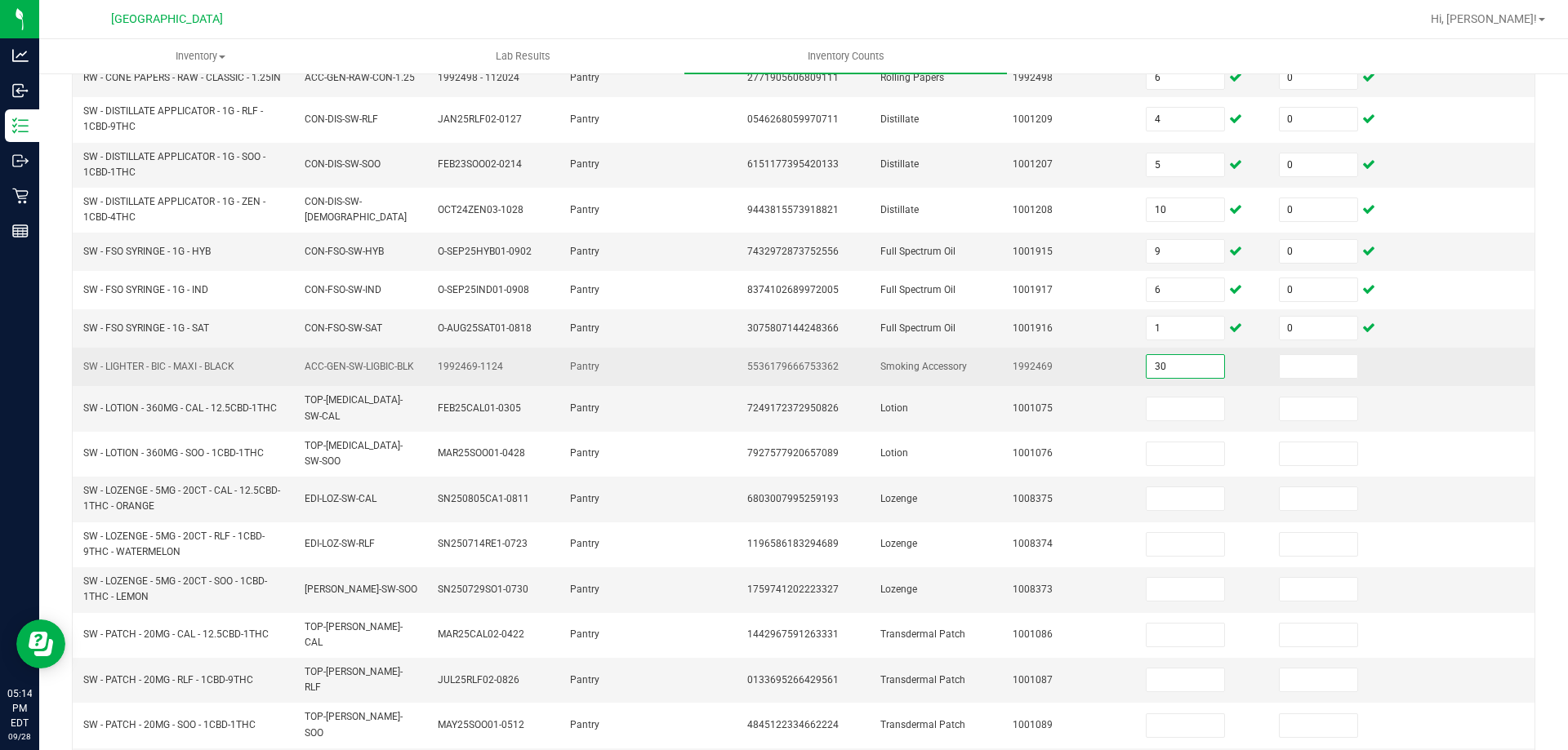
type input "30"
type input "0"
click at [1313, 363] on input at bounding box center [1318, 366] width 77 height 23
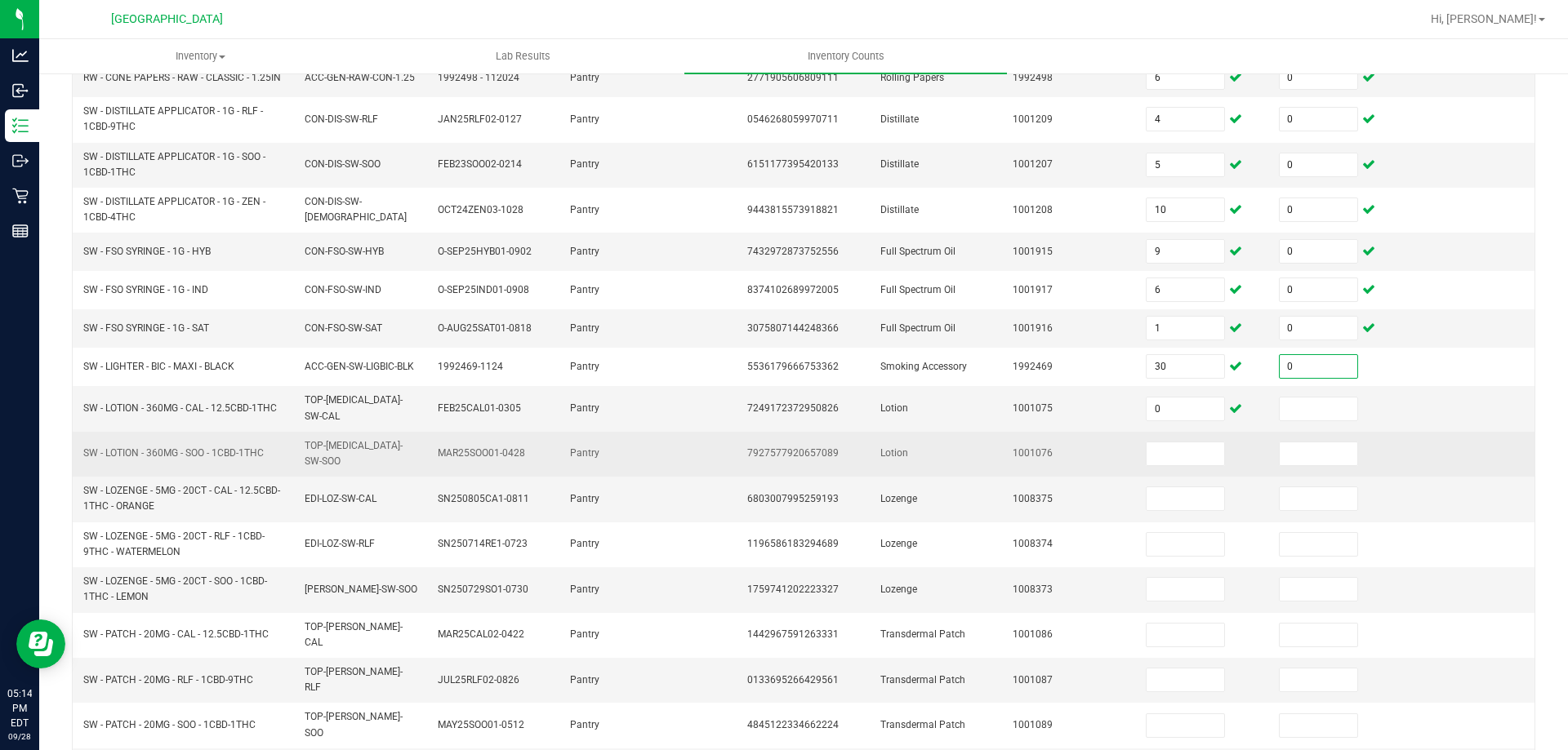
type input "0"
type input "4"
type input "0"
type input "4"
type input "0"
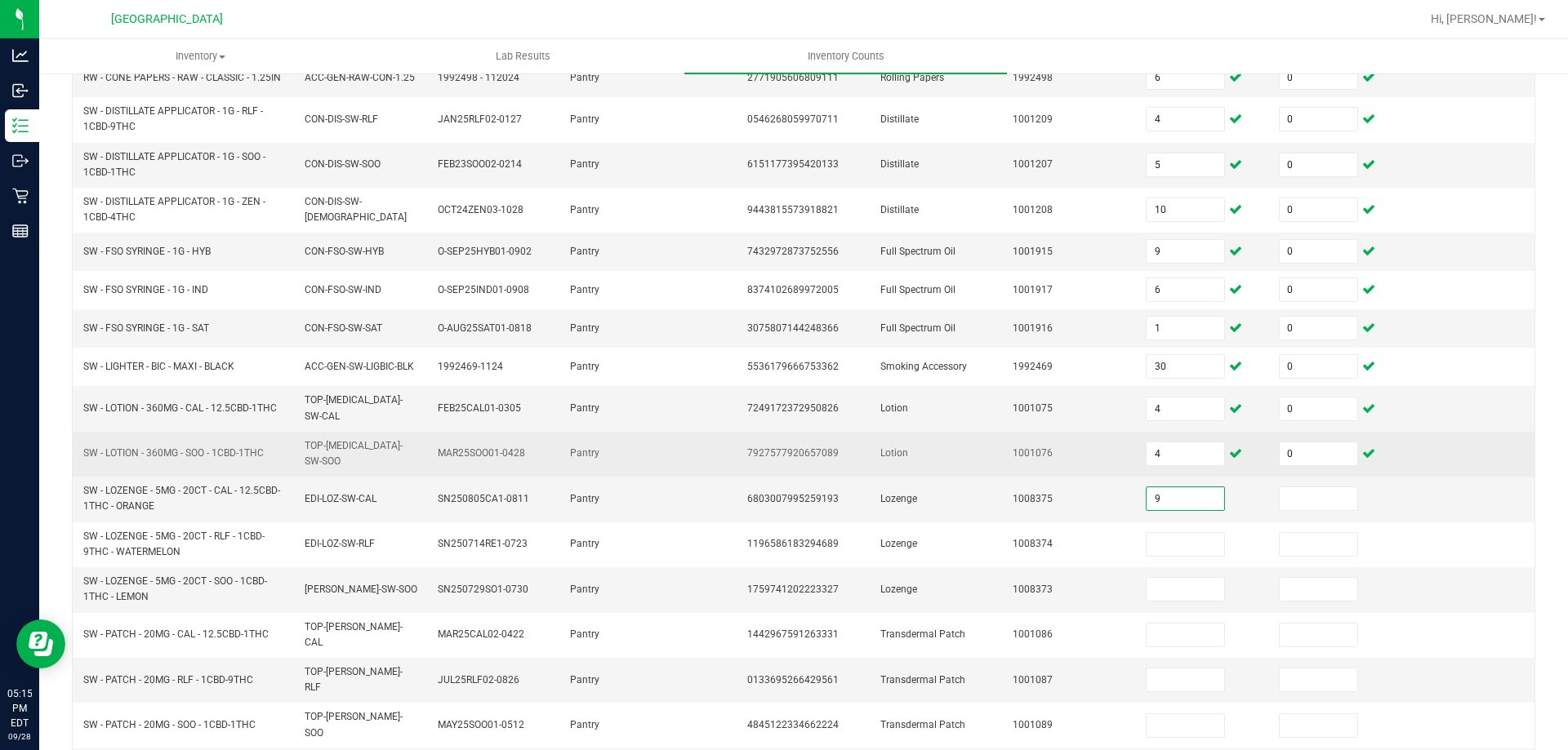
type input "9"
type input "0"
type input "8"
type input "0"
type input "18"
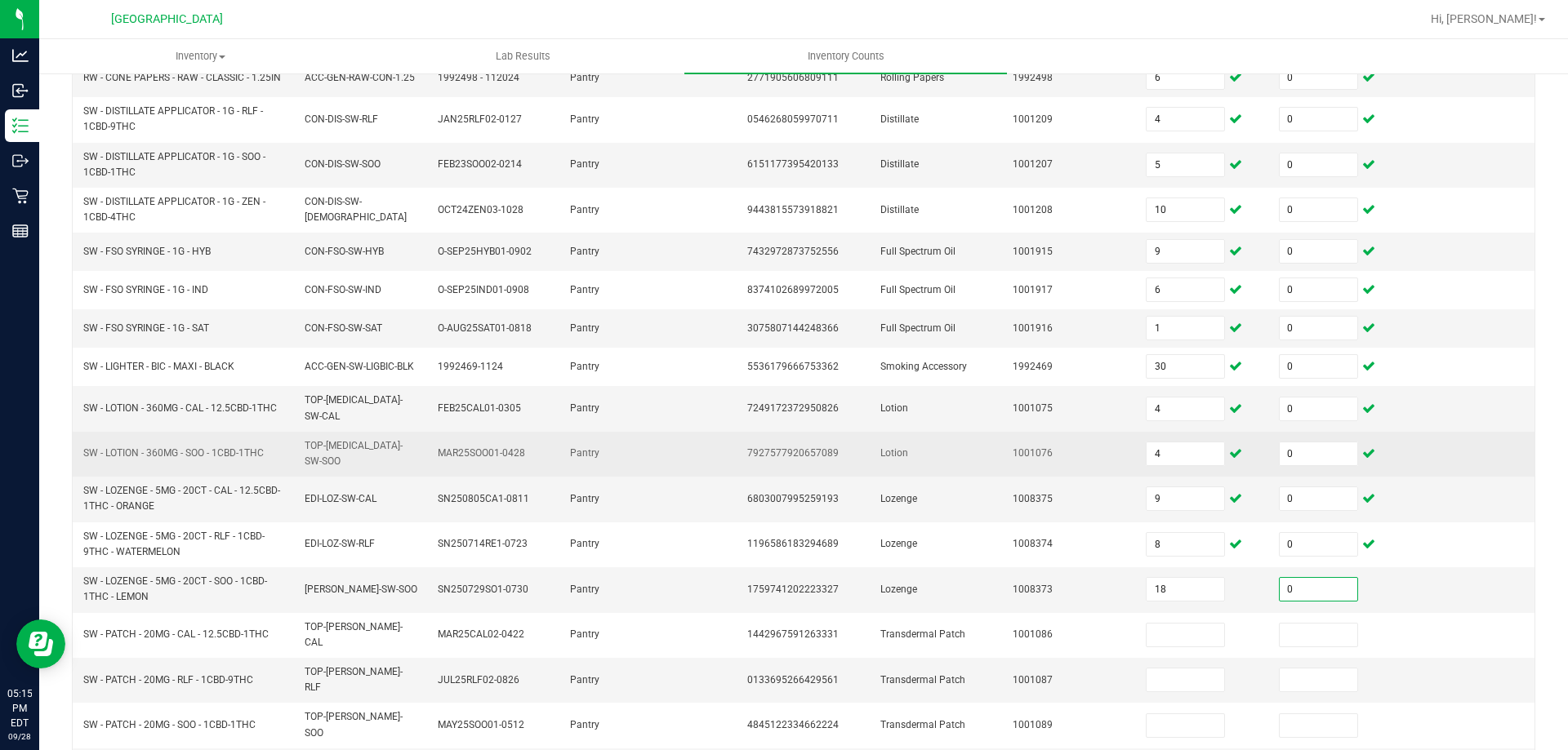
type input "0"
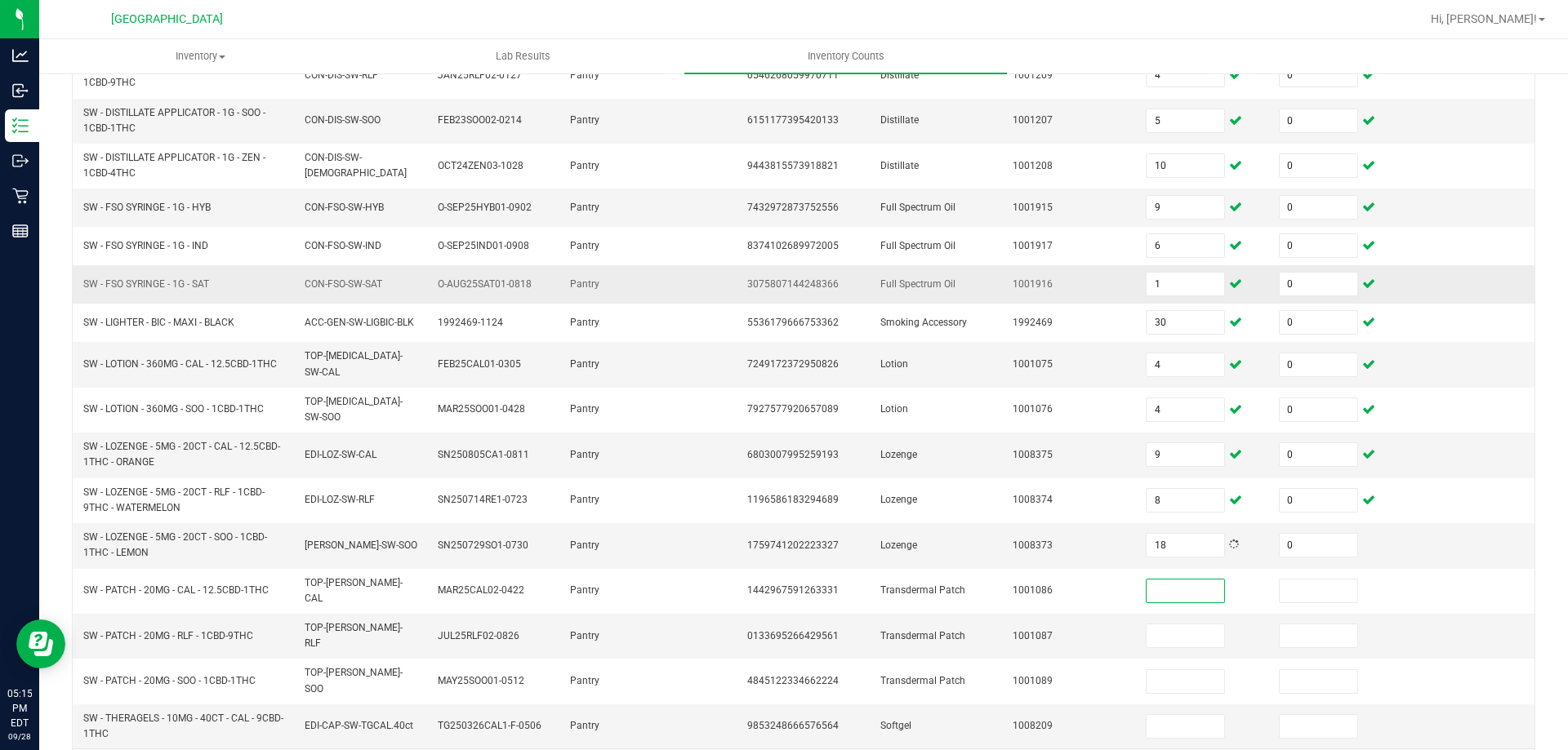
scroll to position [394, 0]
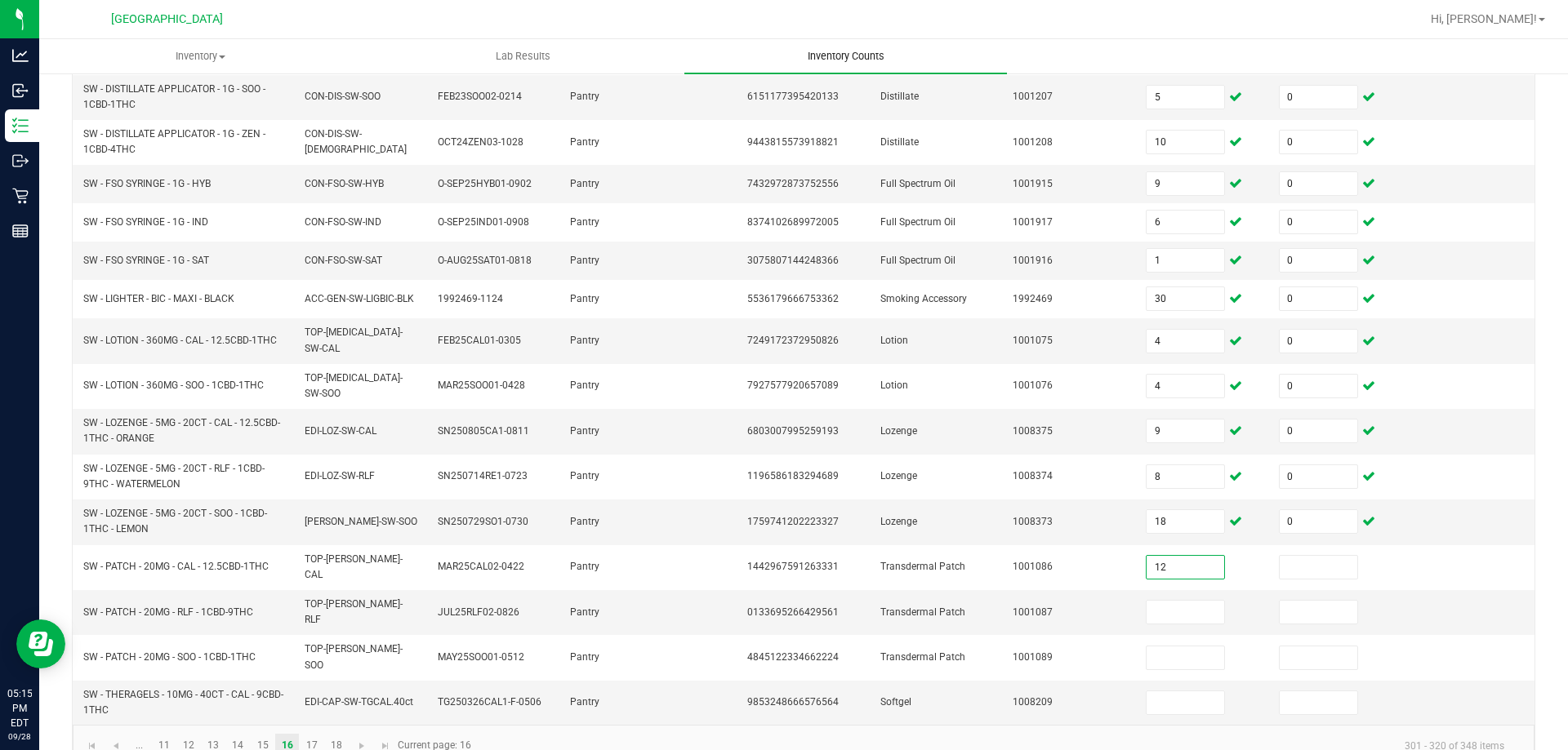
type input "12"
type input "0"
type input "1"
type input "2"
click at [1153, 600] on input "1" at bounding box center [1185, 611] width 77 height 23
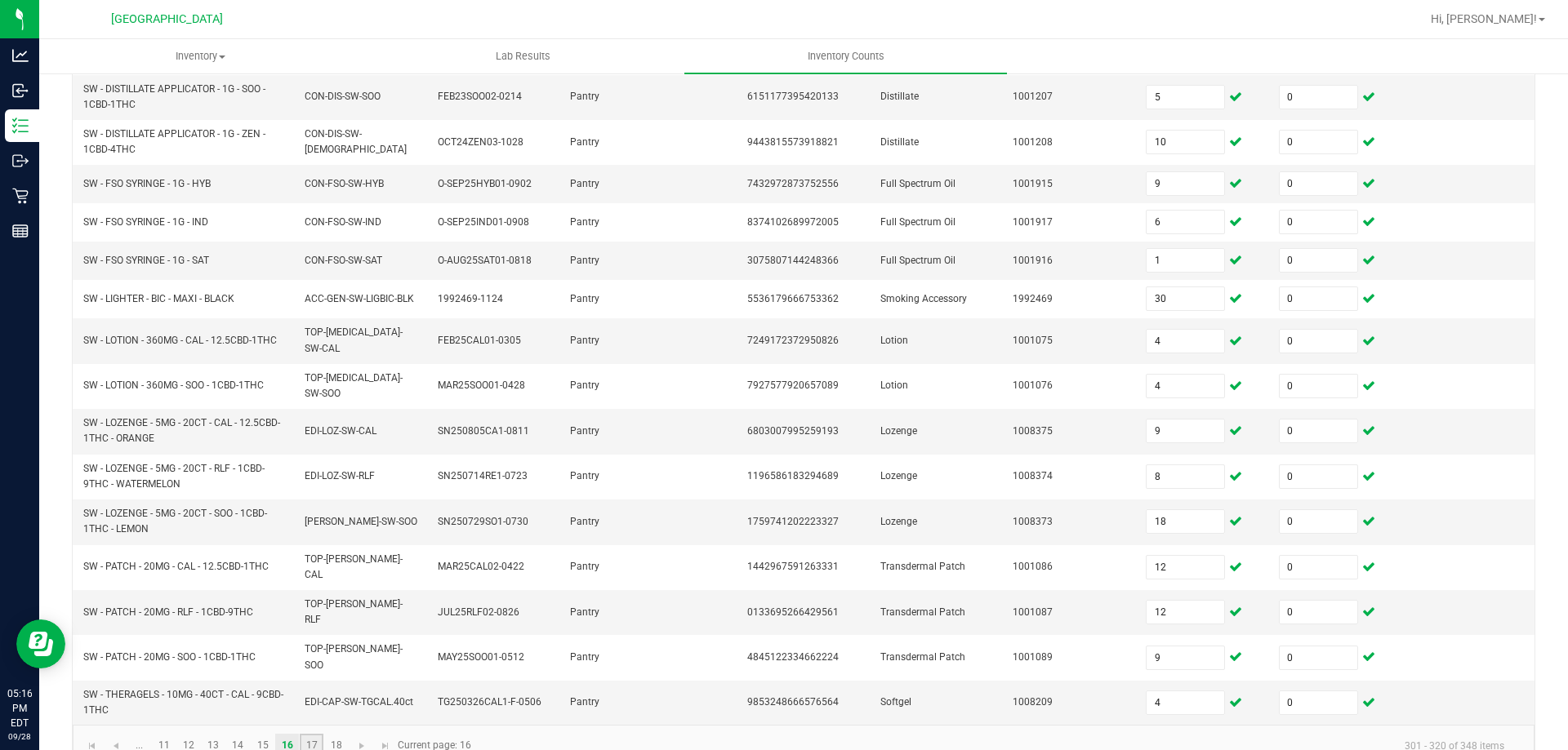
click at [318, 733] on link "17" at bounding box center [311, 745] width 24 height 25
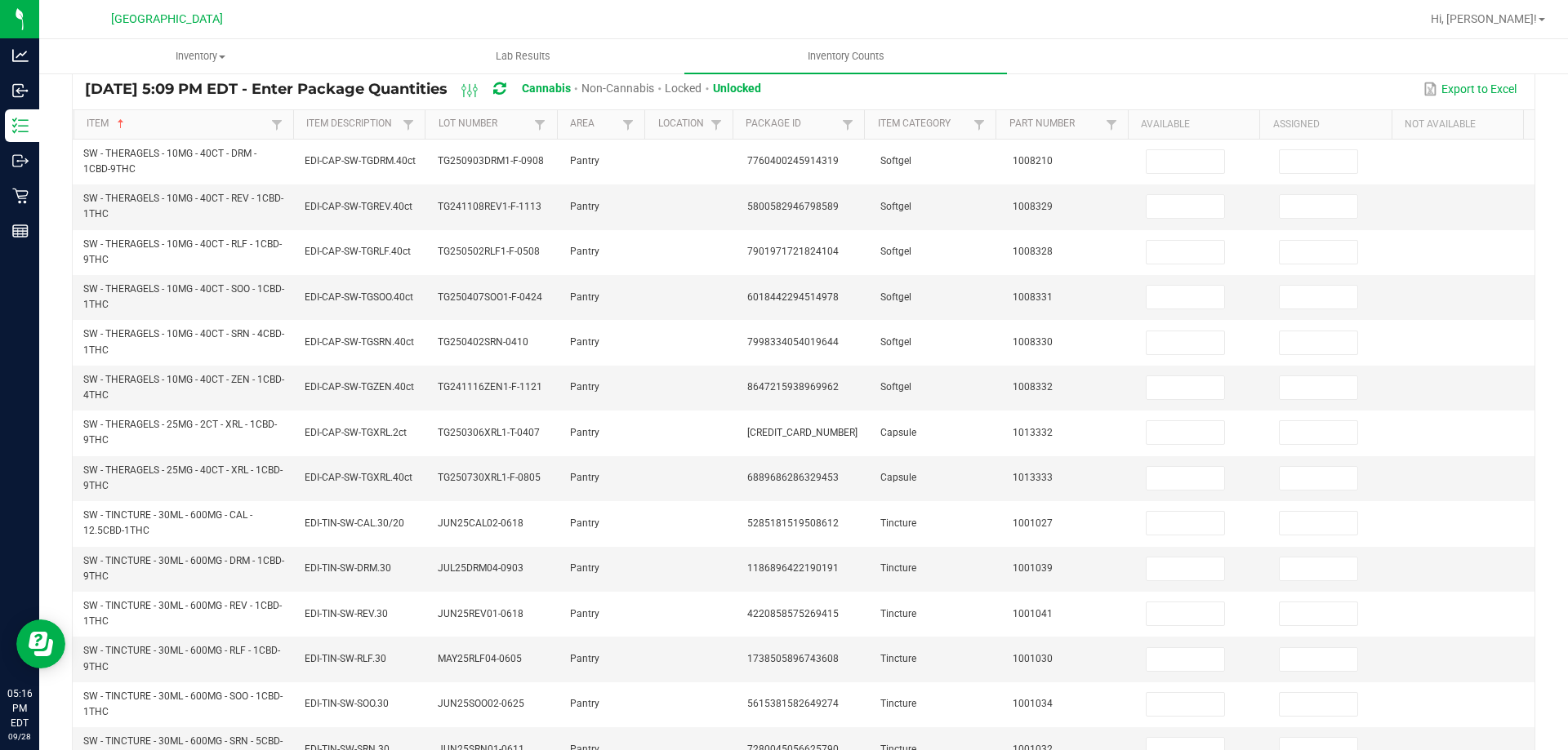
scroll to position [0, 0]
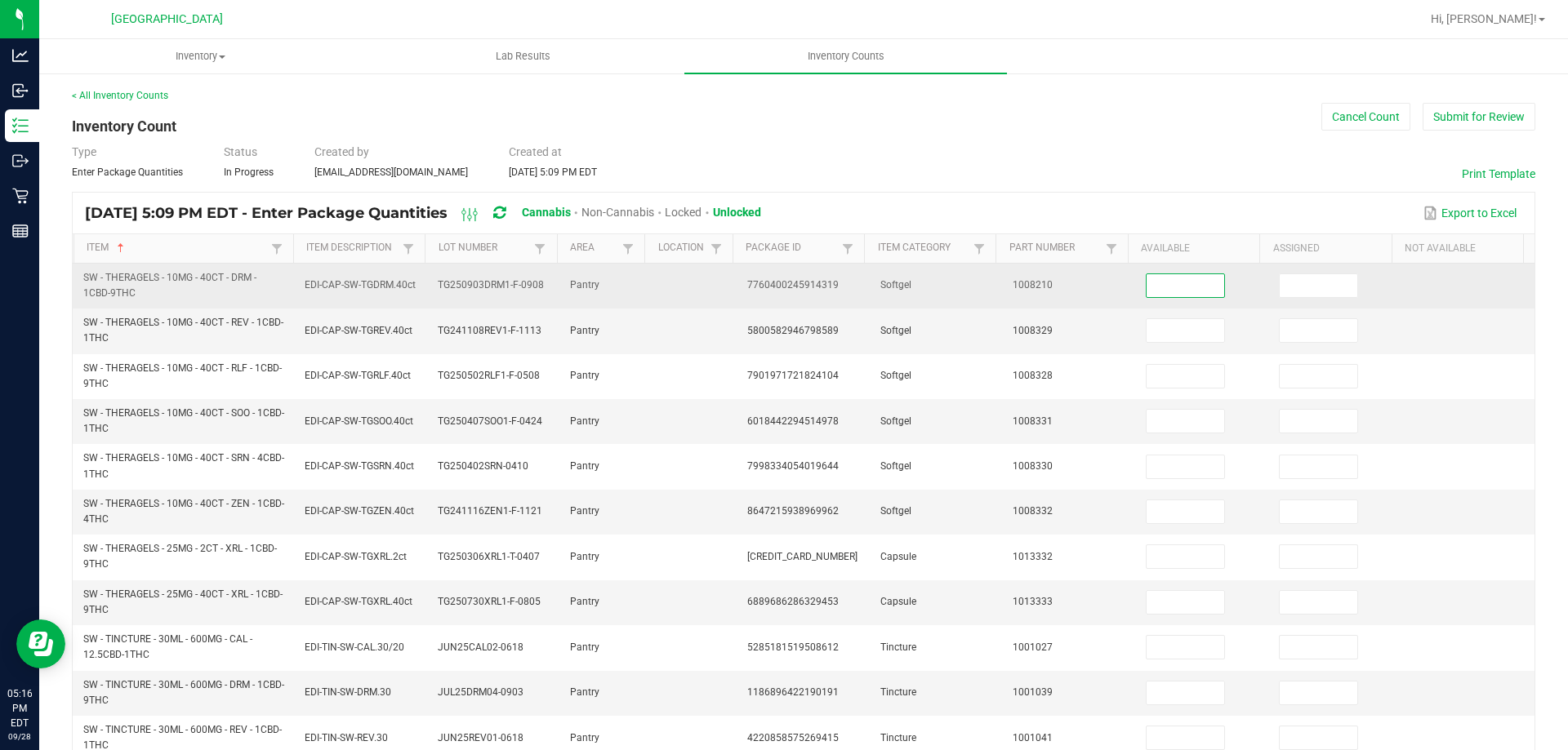
click at [1178, 290] on input at bounding box center [1185, 285] width 77 height 23
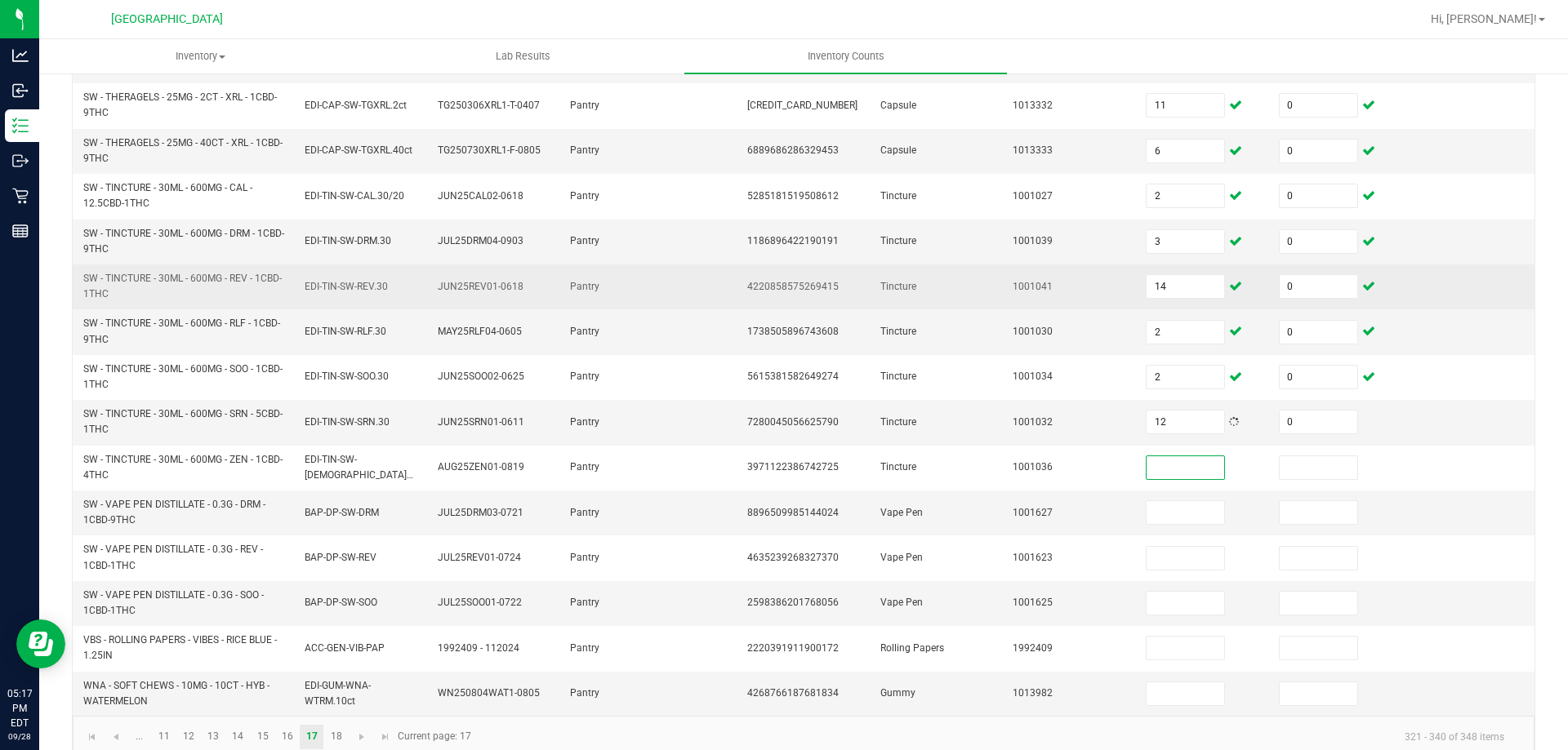
scroll to position [476, 0]
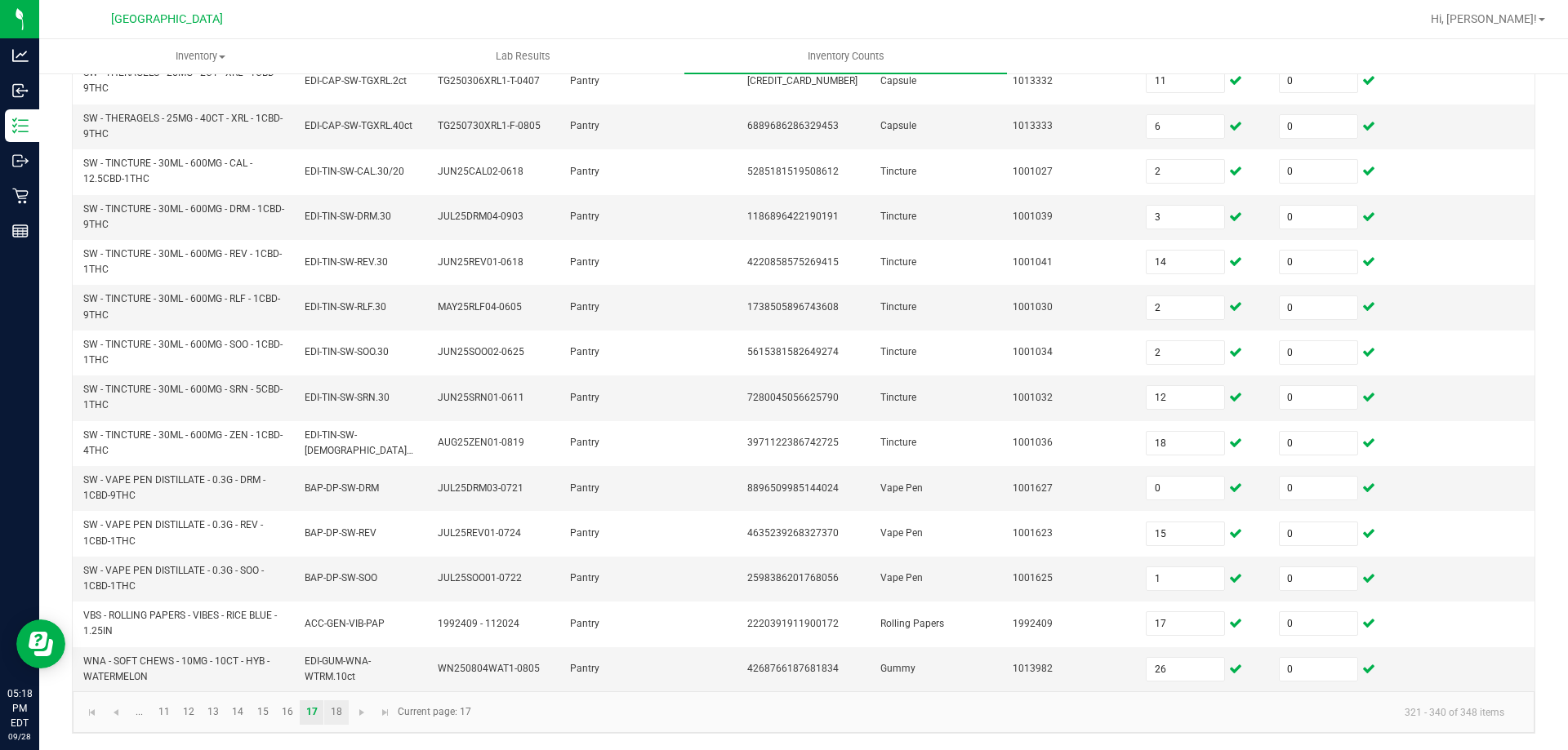
drag, startPoint x: 349, startPoint y: 718, endPoint x: 339, endPoint y: 718, distance: 10.0
click at [345, 718] on li "18" at bounding box center [336, 712] width 25 height 25
click at [339, 718] on link "18" at bounding box center [336, 712] width 24 height 25
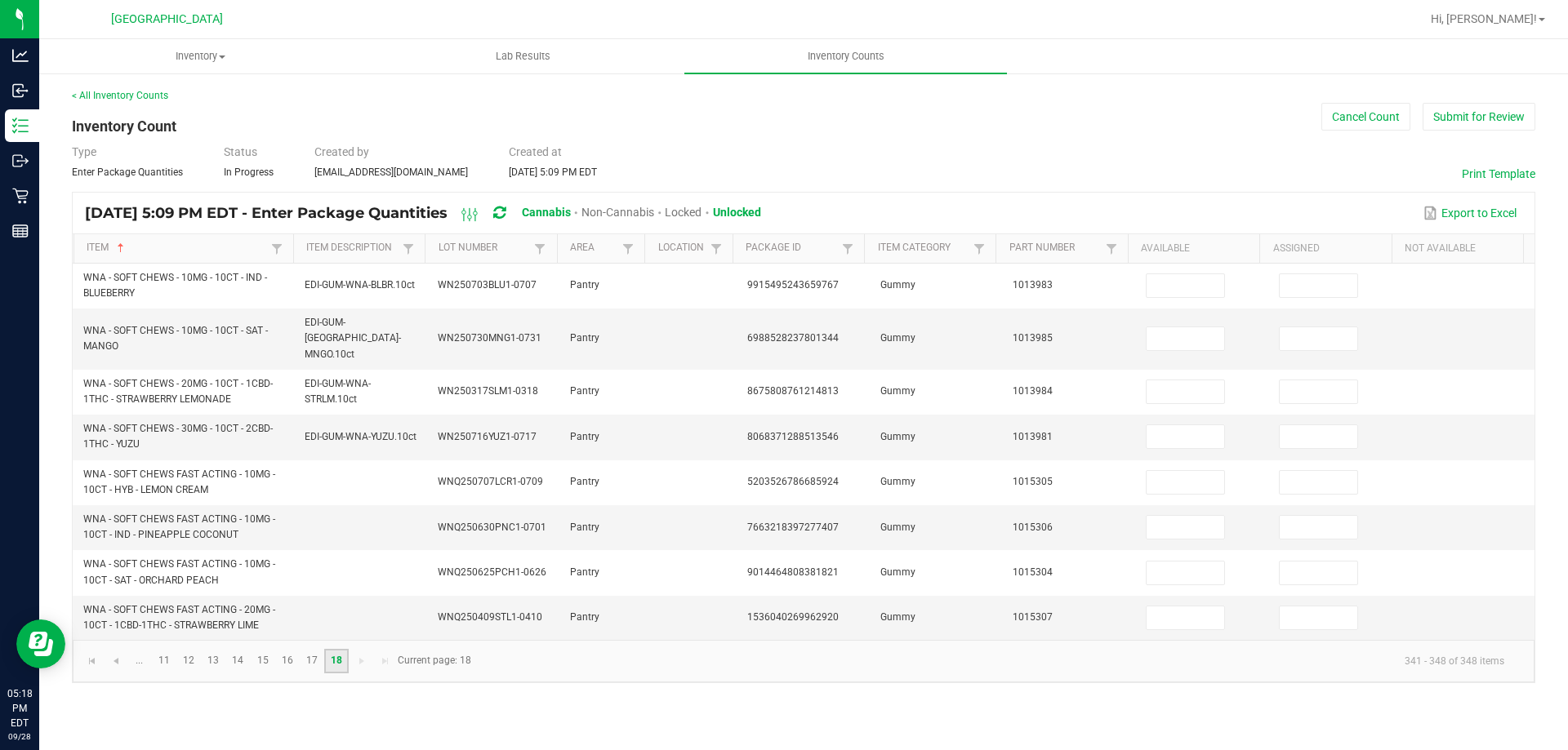
scroll to position [0, 0]
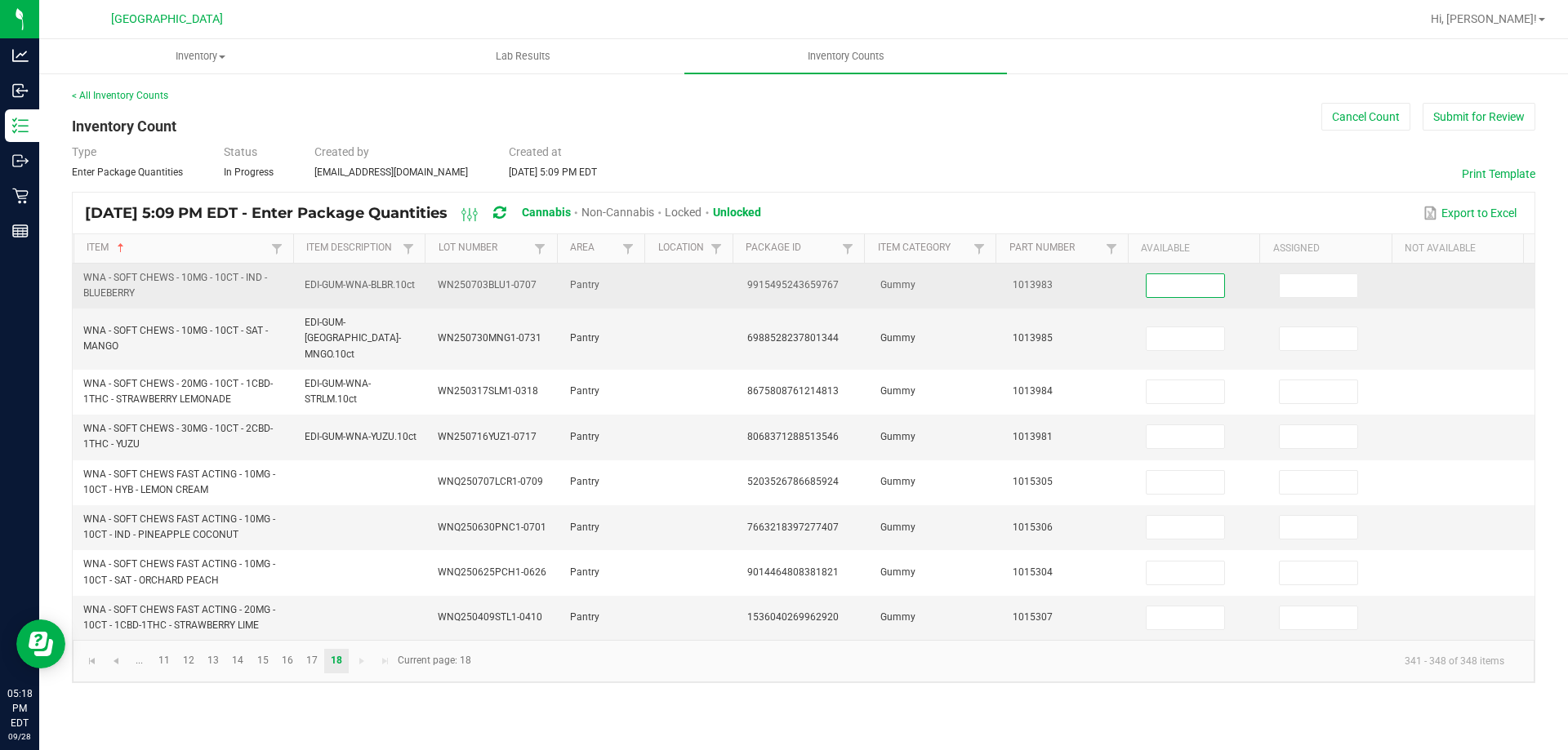
click at [1163, 289] on input at bounding box center [1185, 285] width 77 height 23
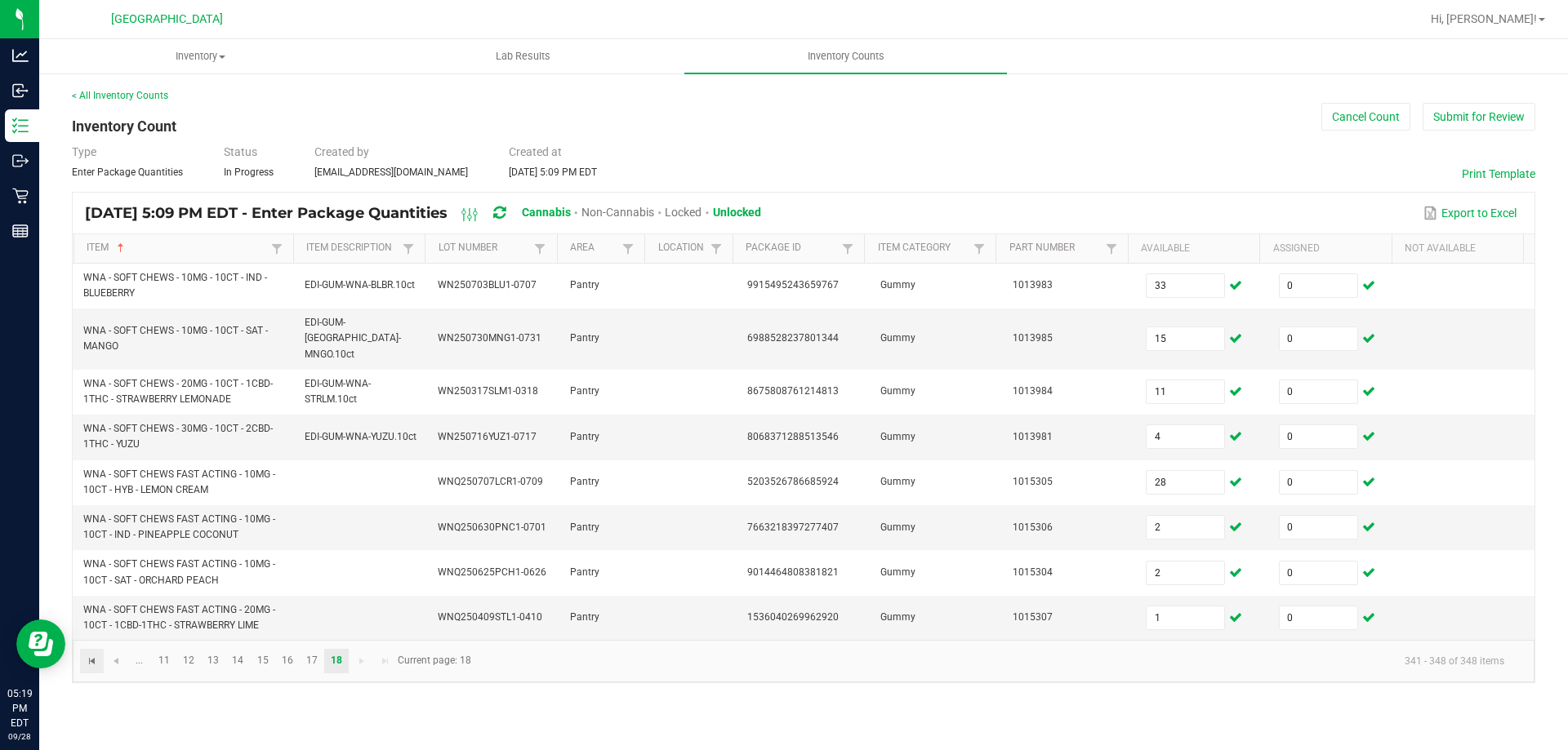
drag, startPoint x: 87, startPoint y: 640, endPoint x: 98, endPoint y: 641, distance: 11.0
click at [88, 655] on span "Go to the first page" at bounding box center [92, 661] width 13 height 13
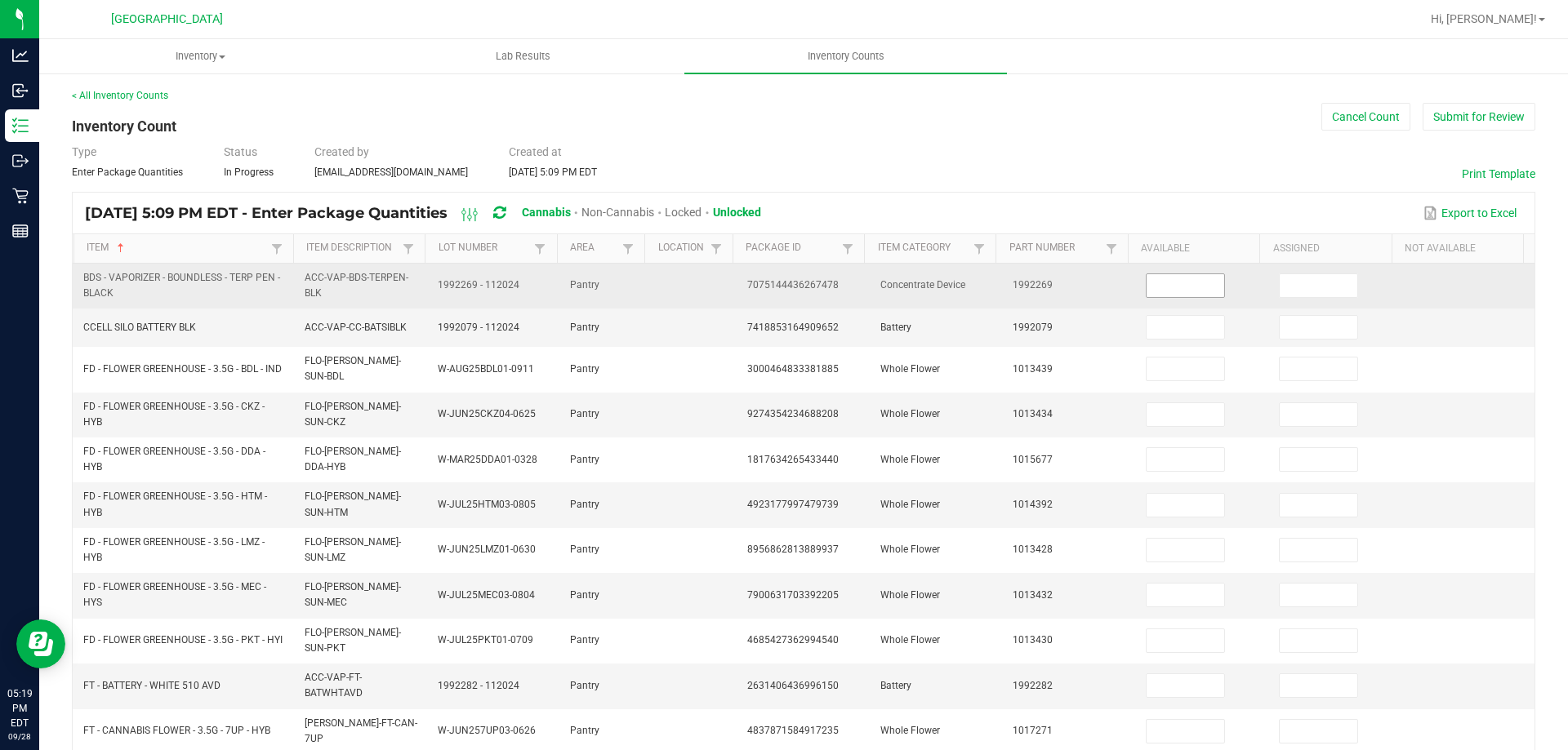
click at [1148, 291] on input at bounding box center [1185, 285] width 77 height 23
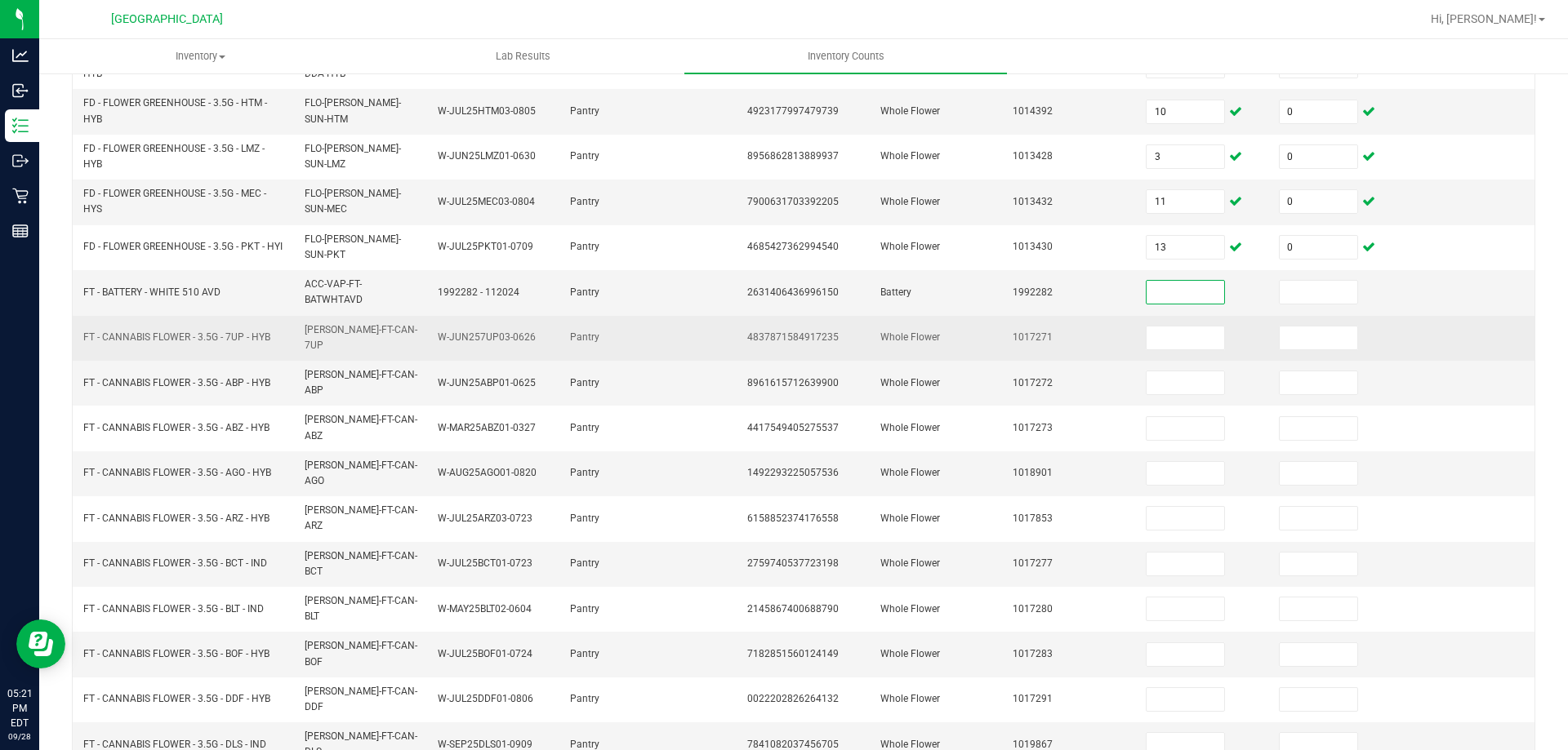
scroll to position [394, 0]
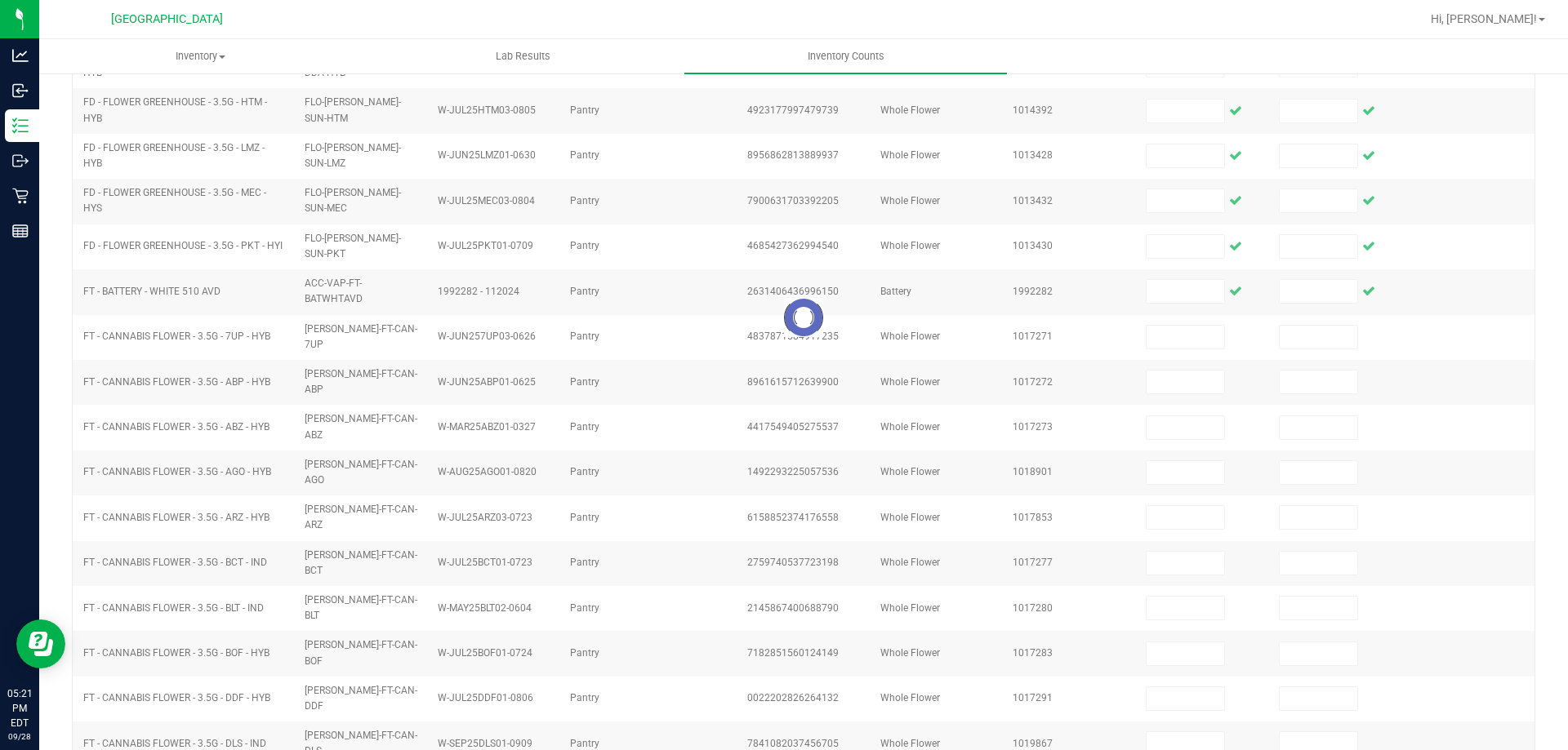
scroll to position [339, 0]
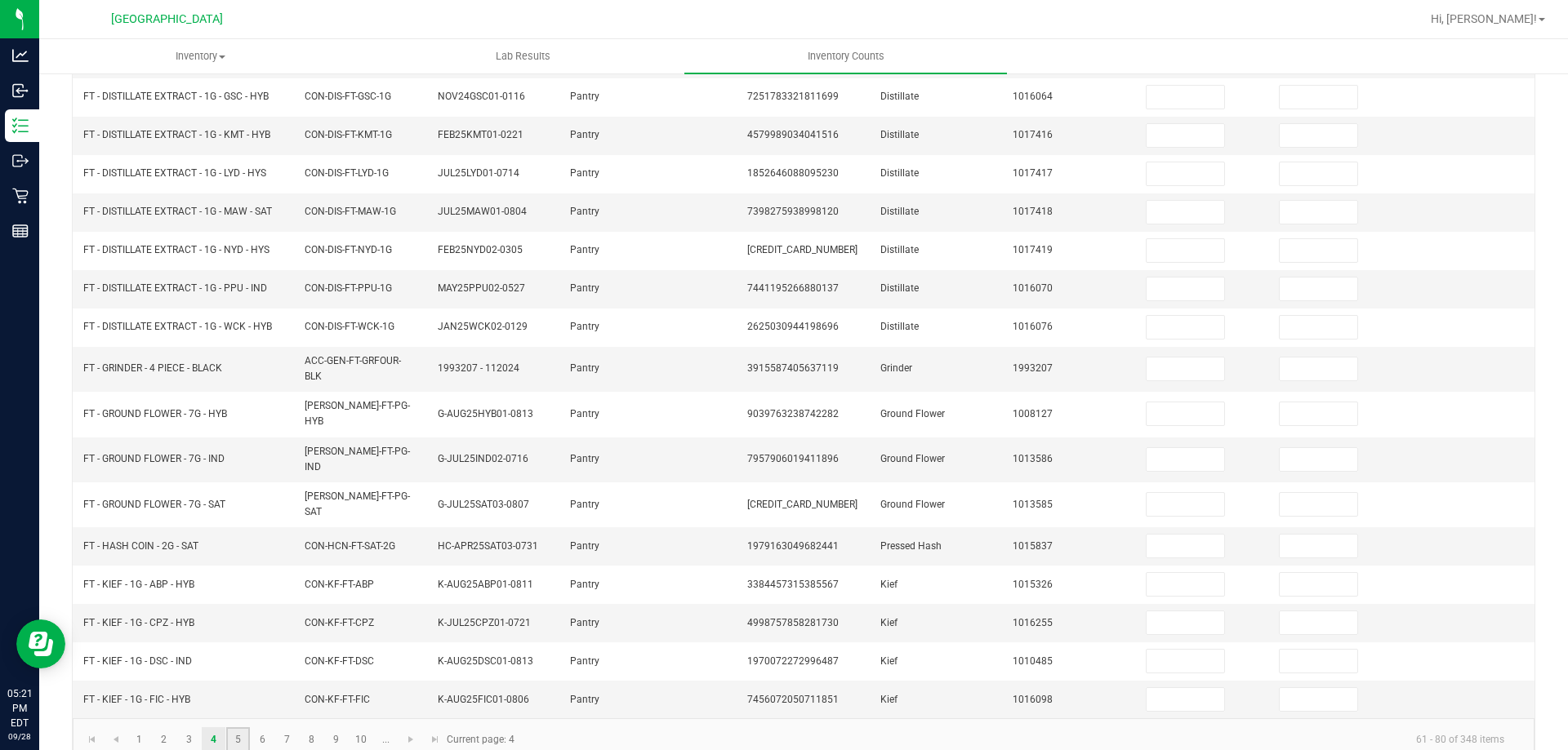
click at [236, 727] on link "5" at bounding box center [238, 739] width 24 height 25
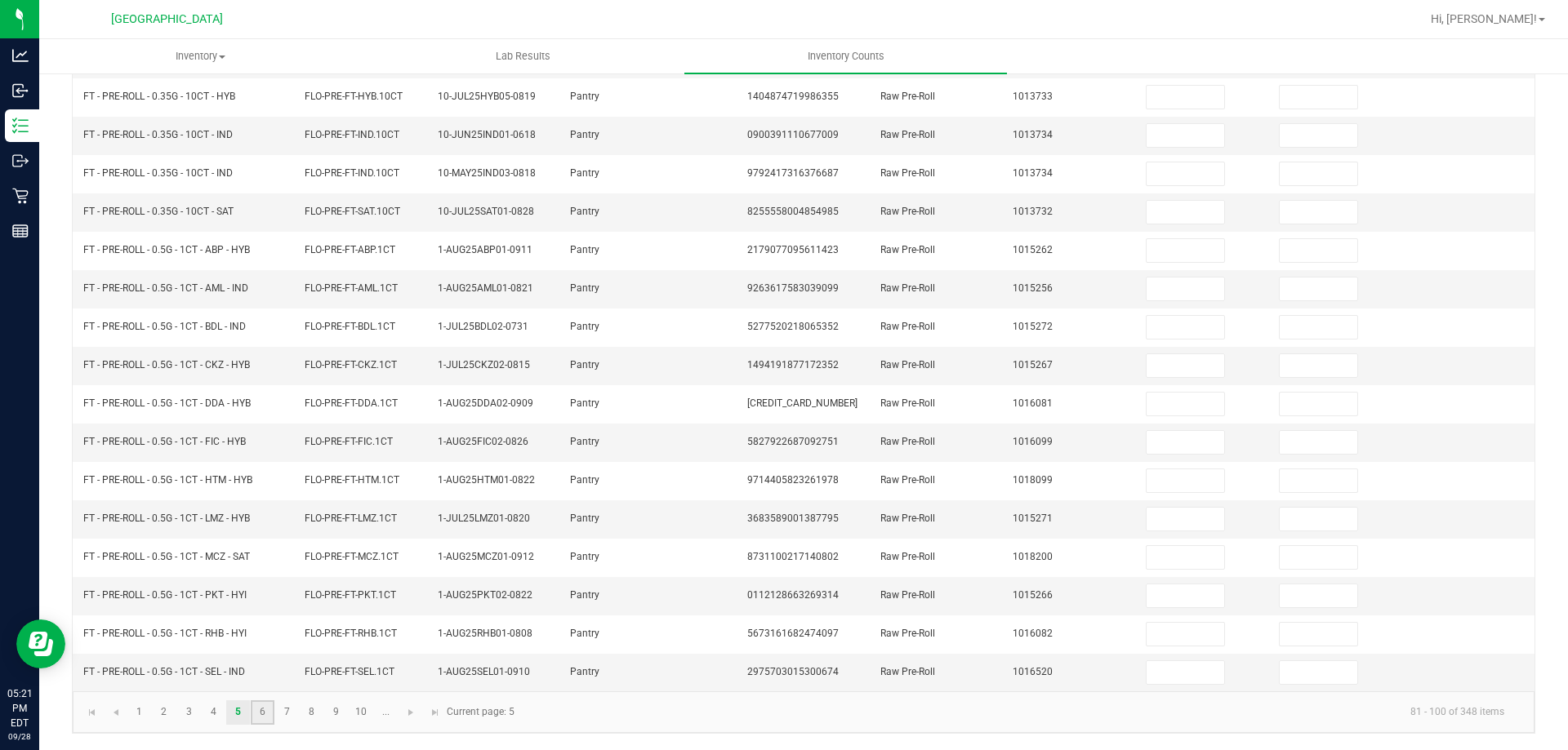
click at [265, 711] on link "6" at bounding box center [263, 712] width 24 height 25
click at [284, 713] on link "7" at bounding box center [288, 712] width 24 height 25
click at [265, 704] on link "6" at bounding box center [263, 712] width 24 height 25
click at [241, 708] on link "5" at bounding box center [238, 712] width 24 height 25
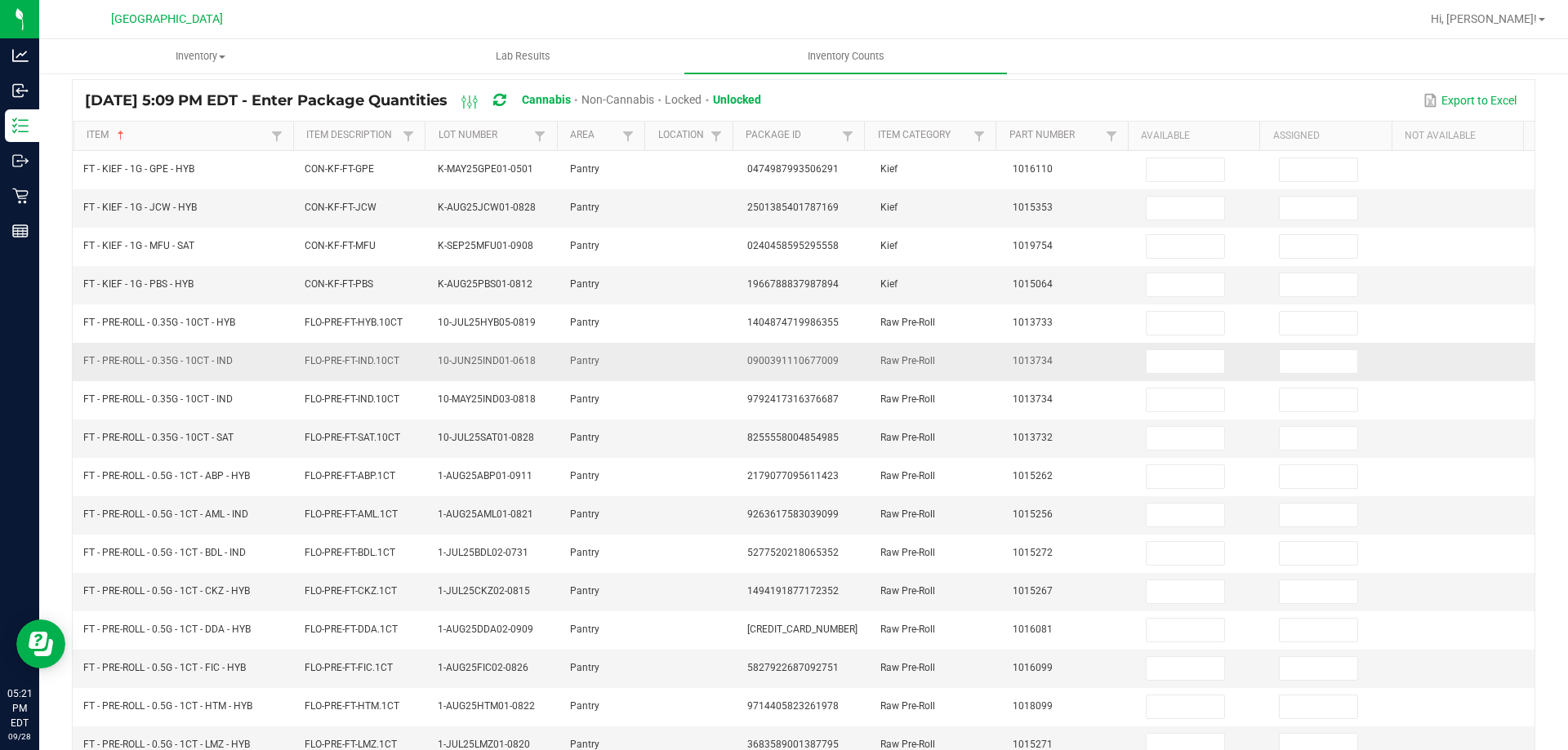
scroll to position [94, 0]
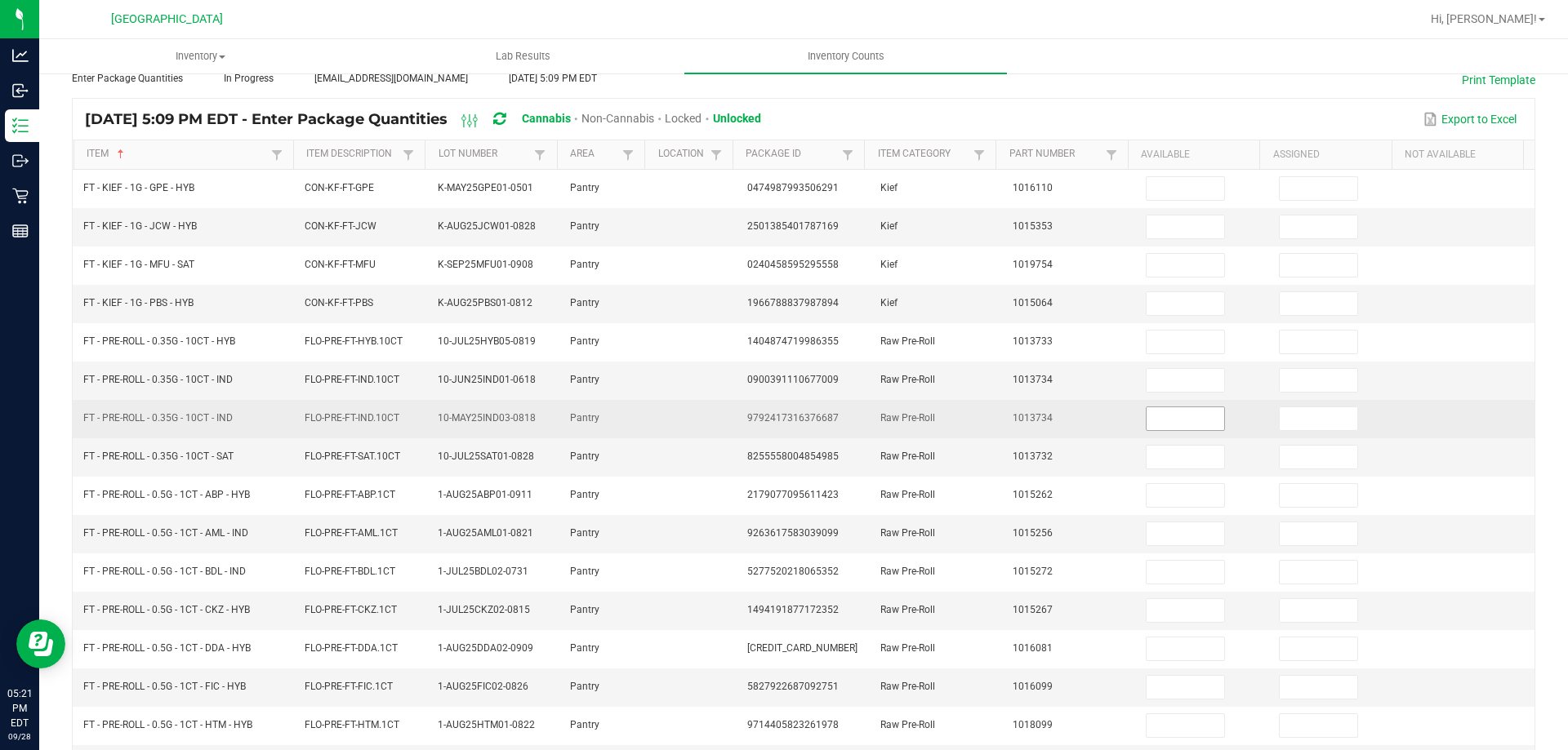
click at [1151, 419] on input at bounding box center [1185, 419] width 77 height 23
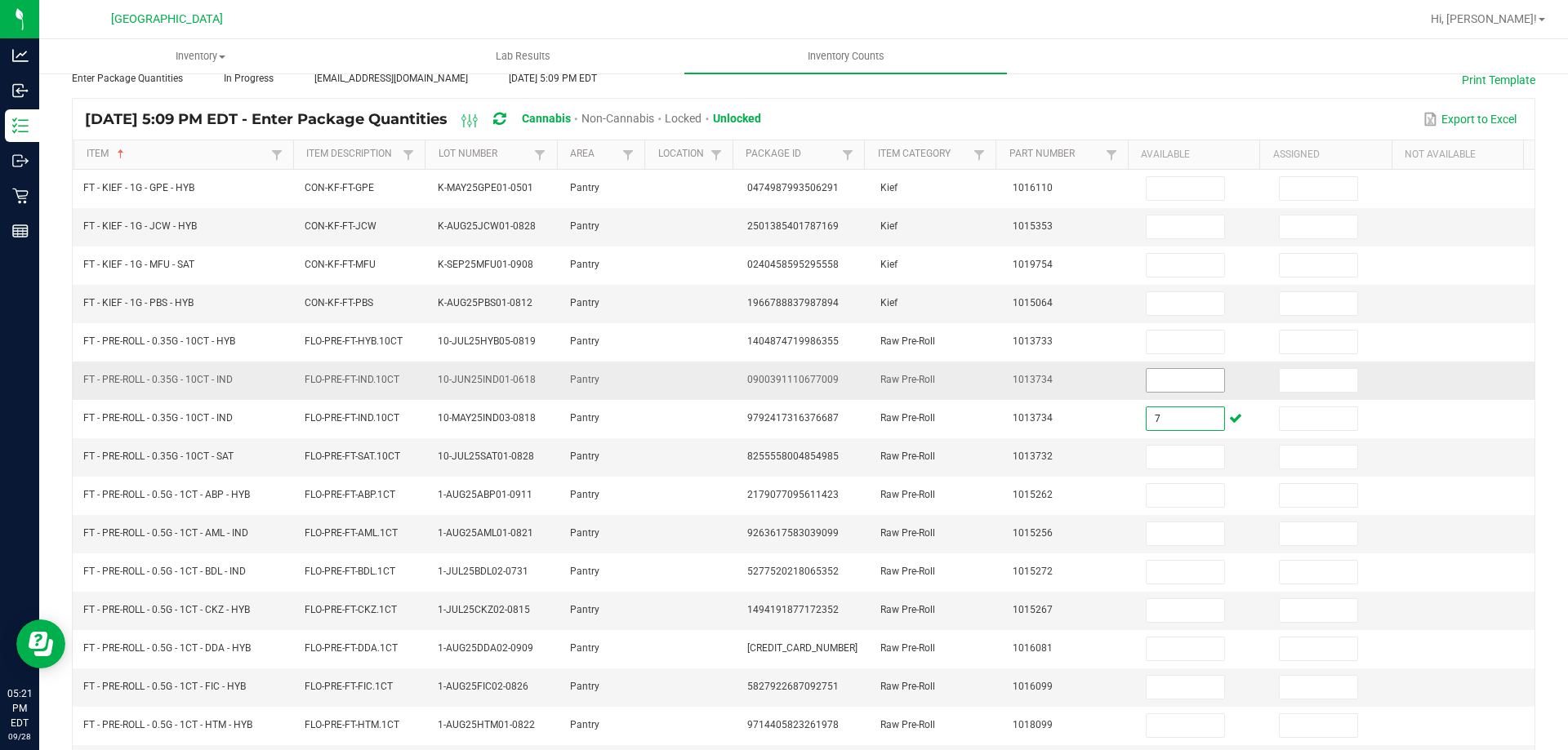
click at [1161, 378] on input at bounding box center [1185, 380] width 77 height 23
click at [1066, 379] on td "1013734" at bounding box center [1069, 381] width 133 height 39
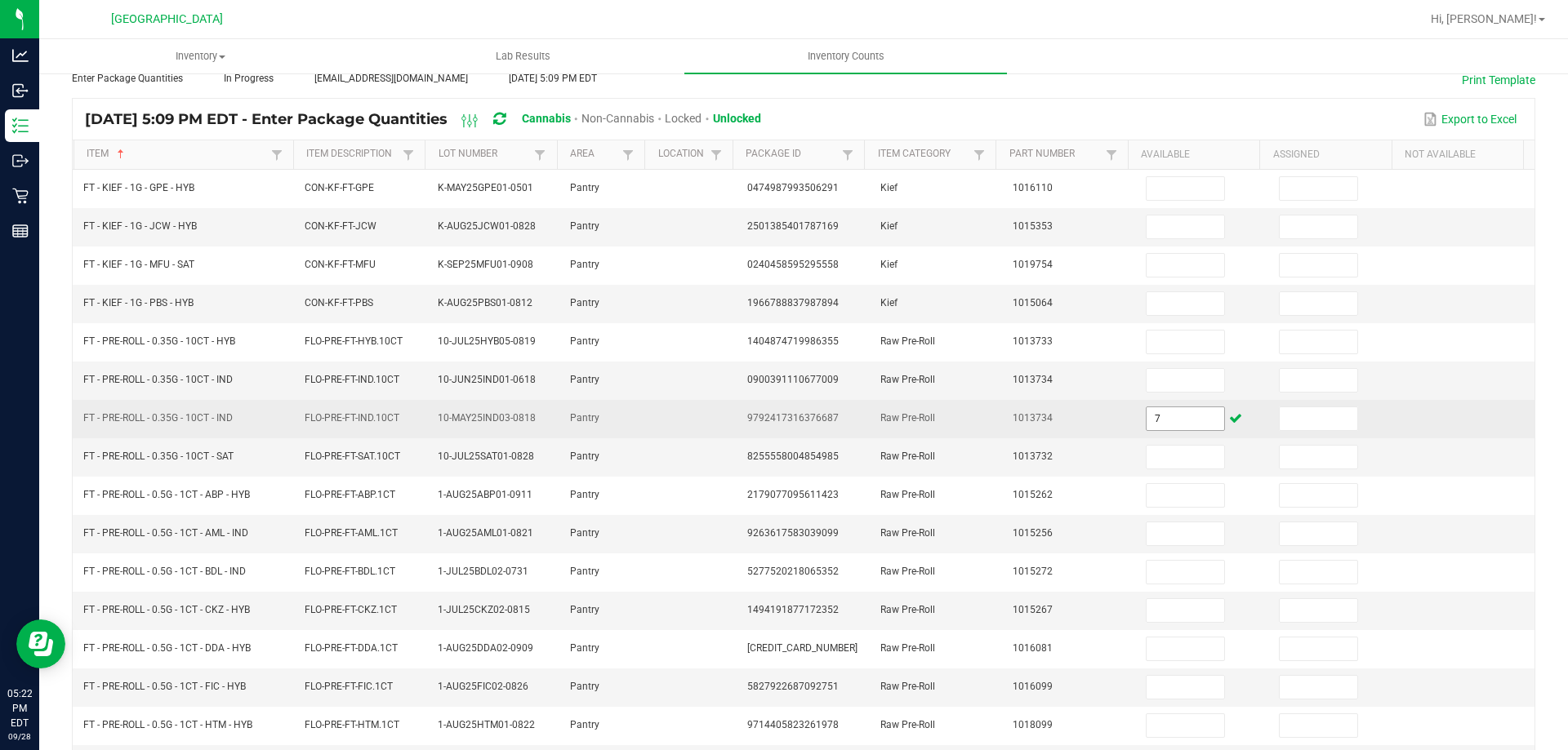
click at [1162, 420] on input "7" at bounding box center [1185, 419] width 77 height 23
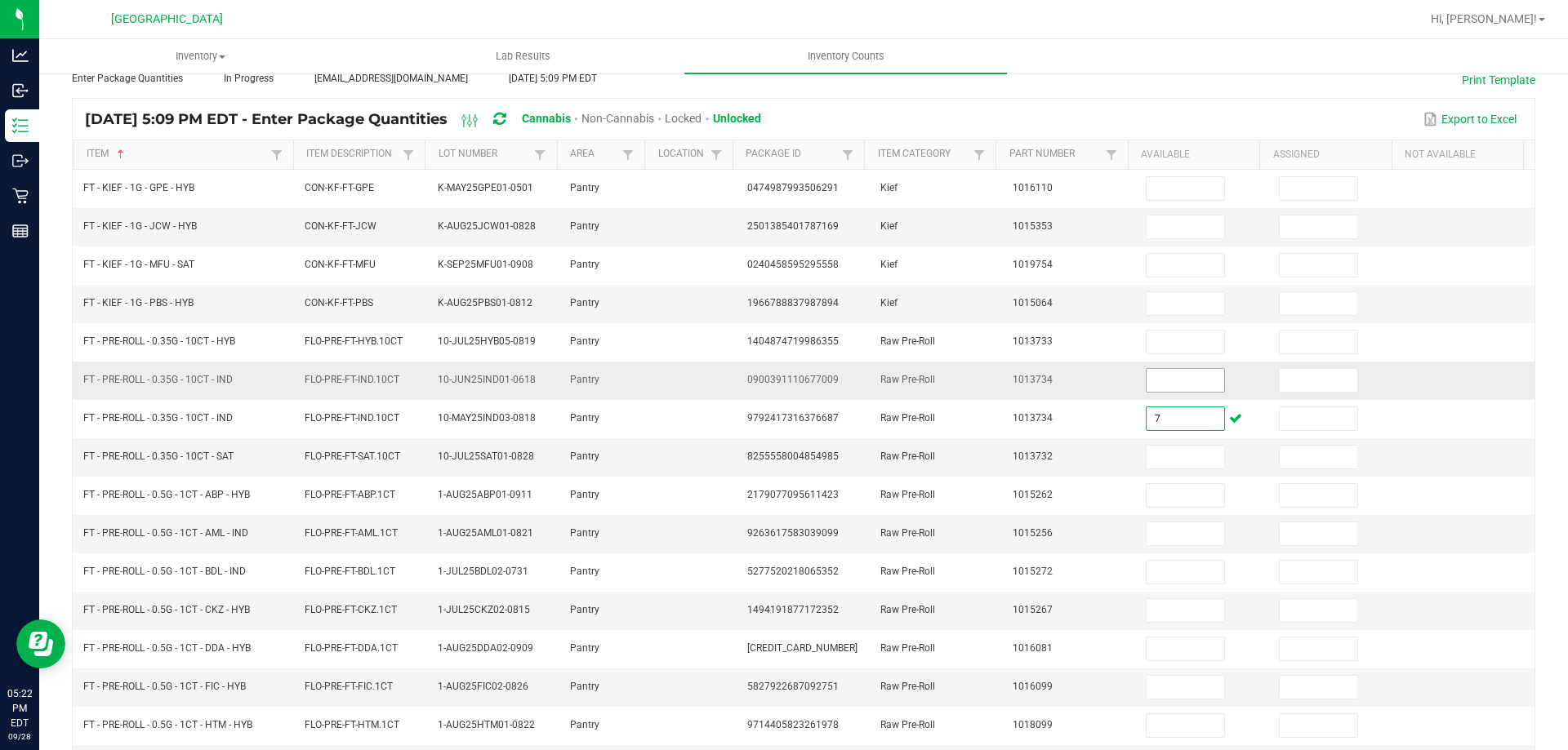
click at [1166, 387] on input at bounding box center [1185, 380] width 77 height 23
click at [1167, 374] on input at bounding box center [1185, 380] width 77 height 23
click at [1302, 386] on input at bounding box center [1318, 380] width 77 height 23
click at [1107, 385] on td "1013734" at bounding box center [1069, 381] width 133 height 39
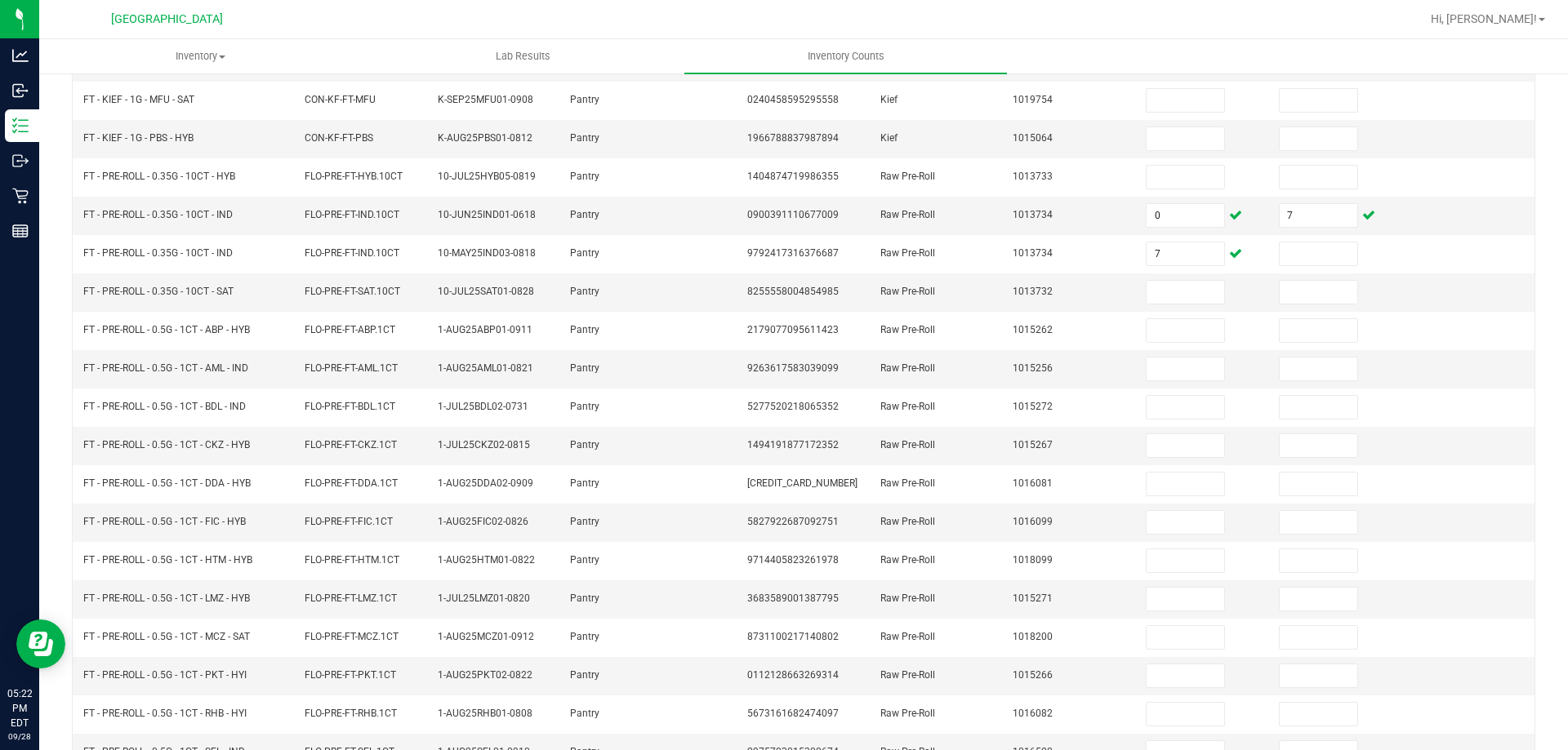
scroll to position [339, 0]
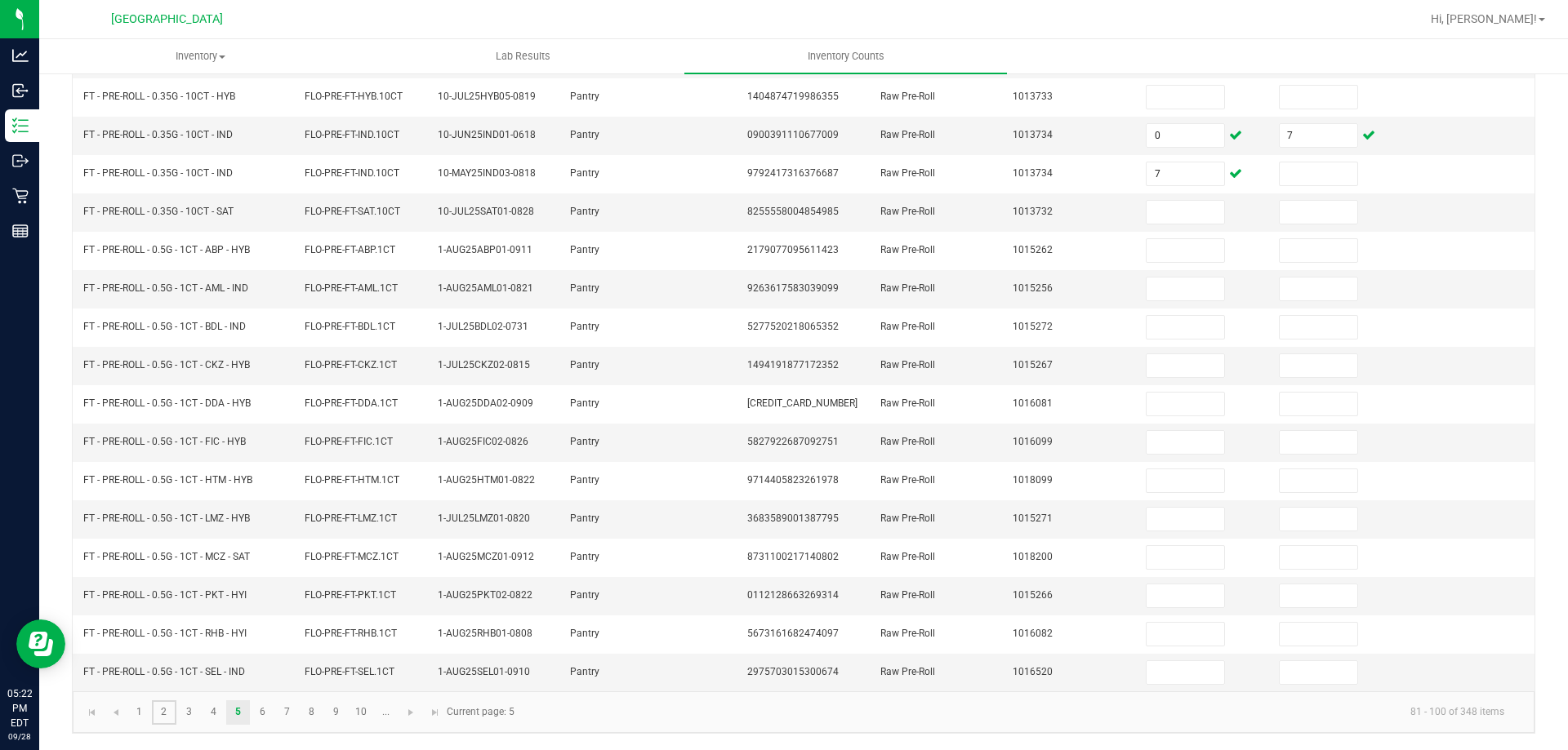
click at [158, 724] on kendo-pager "1 2 3 4 5 6 7 8 9 10 ... 81 - 100 of 348 items Current page: 5" at bounding box center [803, 711] width 1461 height 41
click at [139, 709] on link "1" at bounding box center [140, 712] width 24 height 25
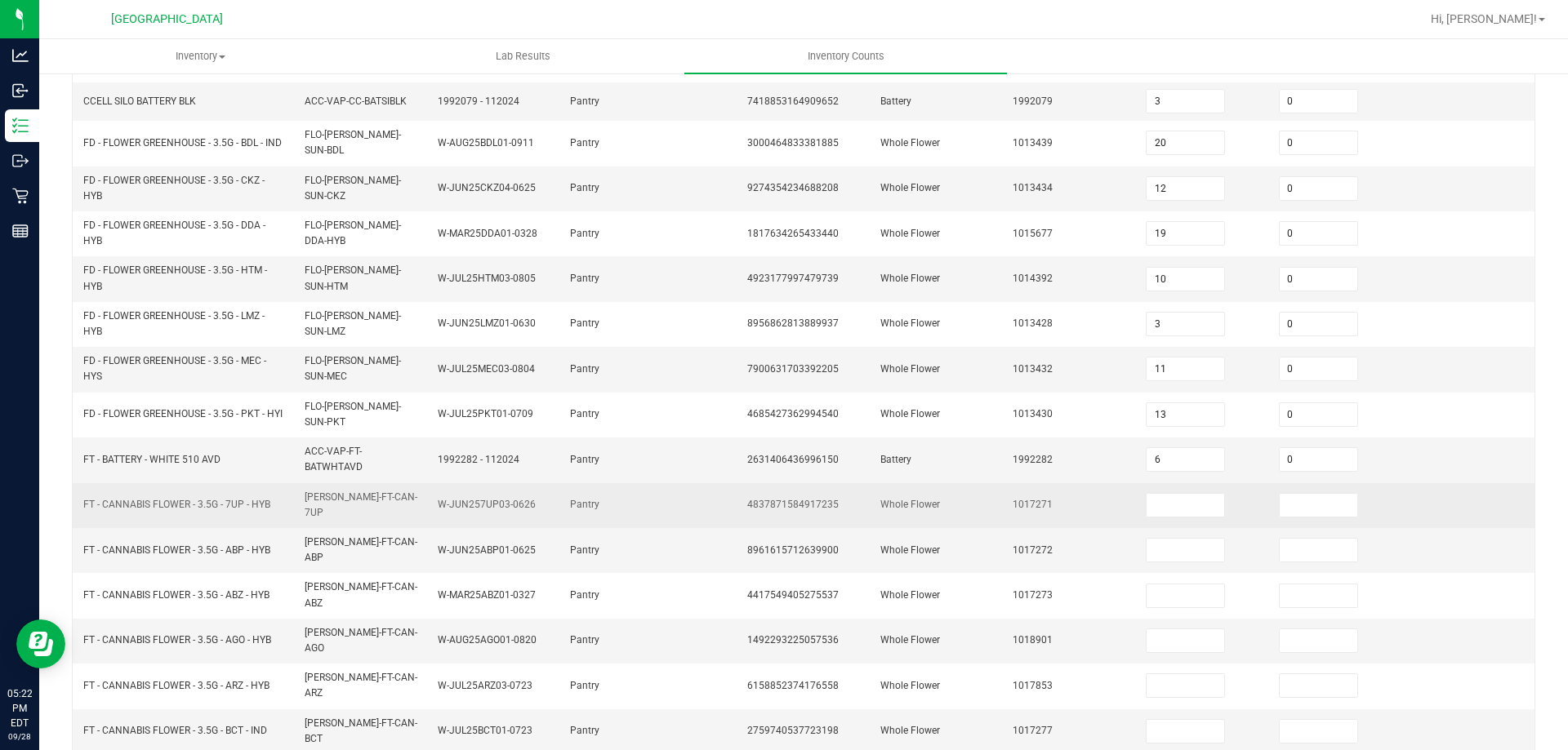
scroll to position [257, 0]
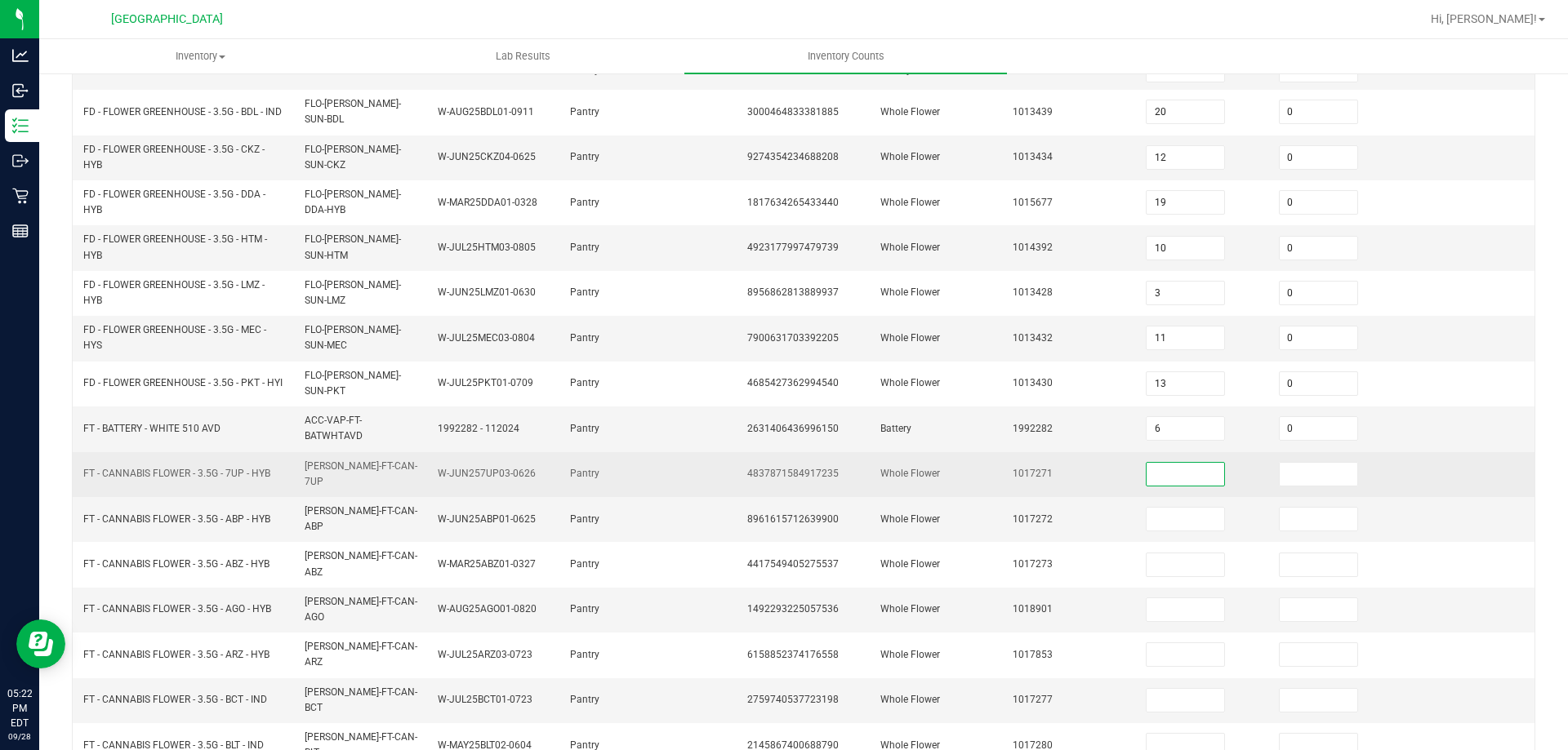
click at [1196, 463] on input at bounding box center [1185, 474] width 77 height 23
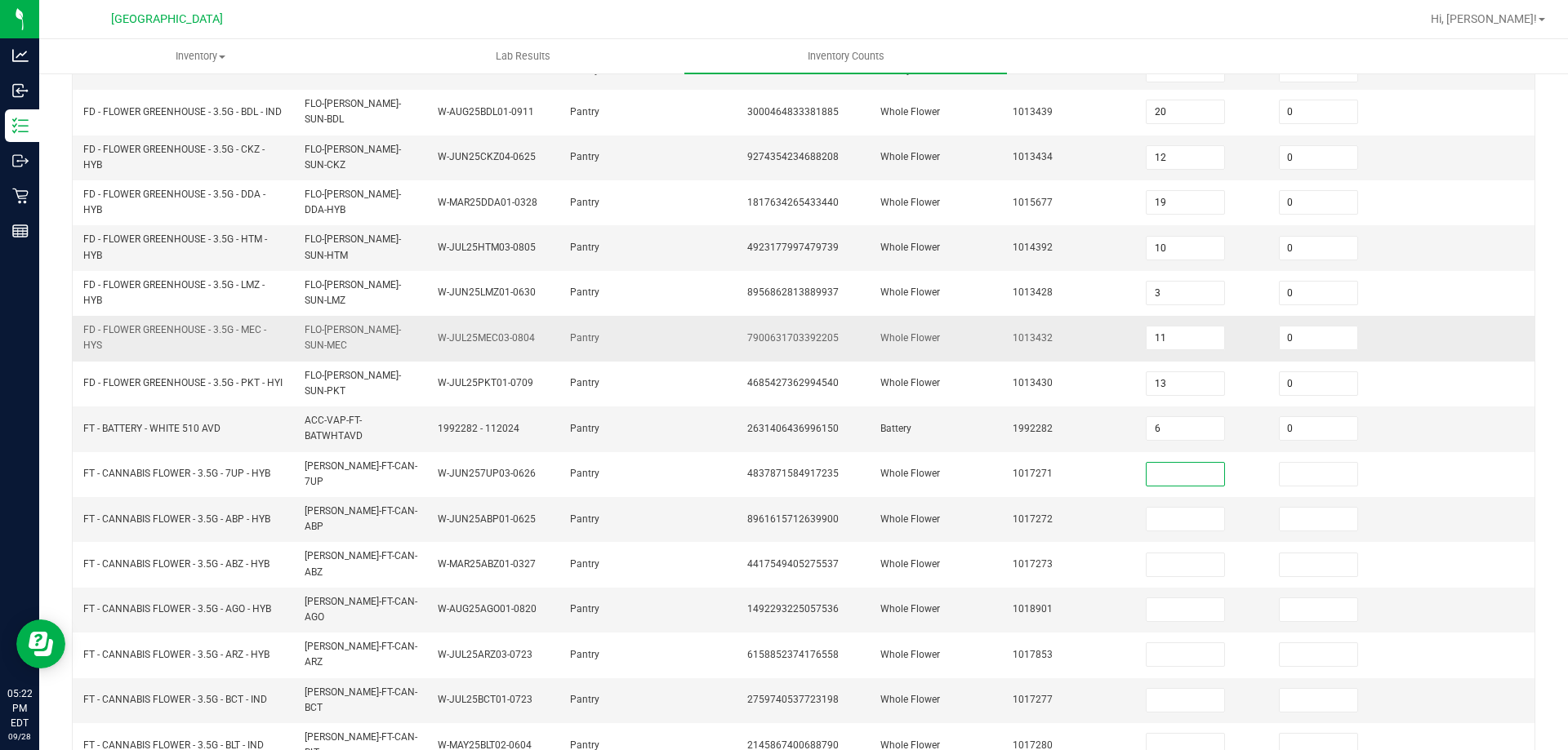
scroll to position [394, 0]
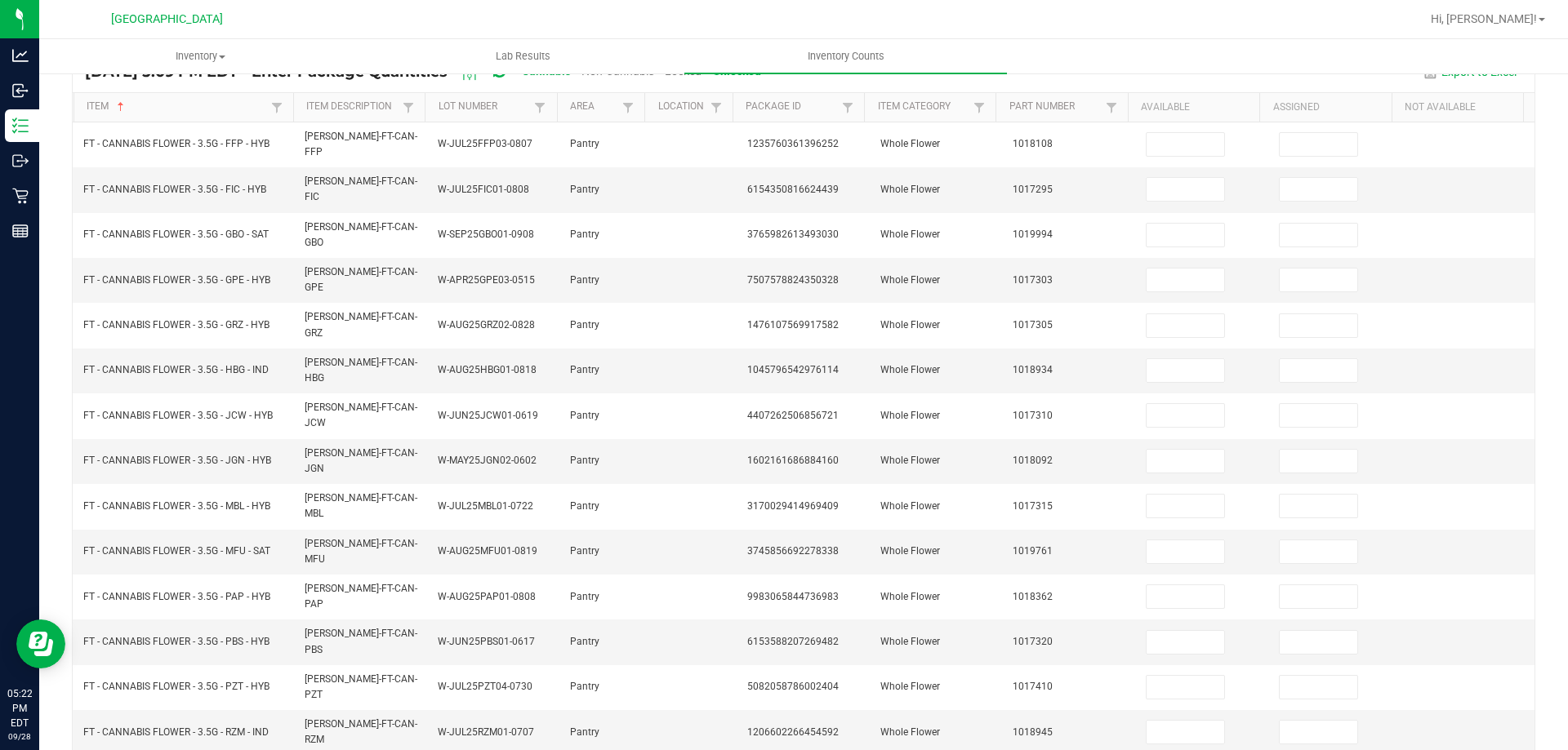
scroll to position [327, 0]
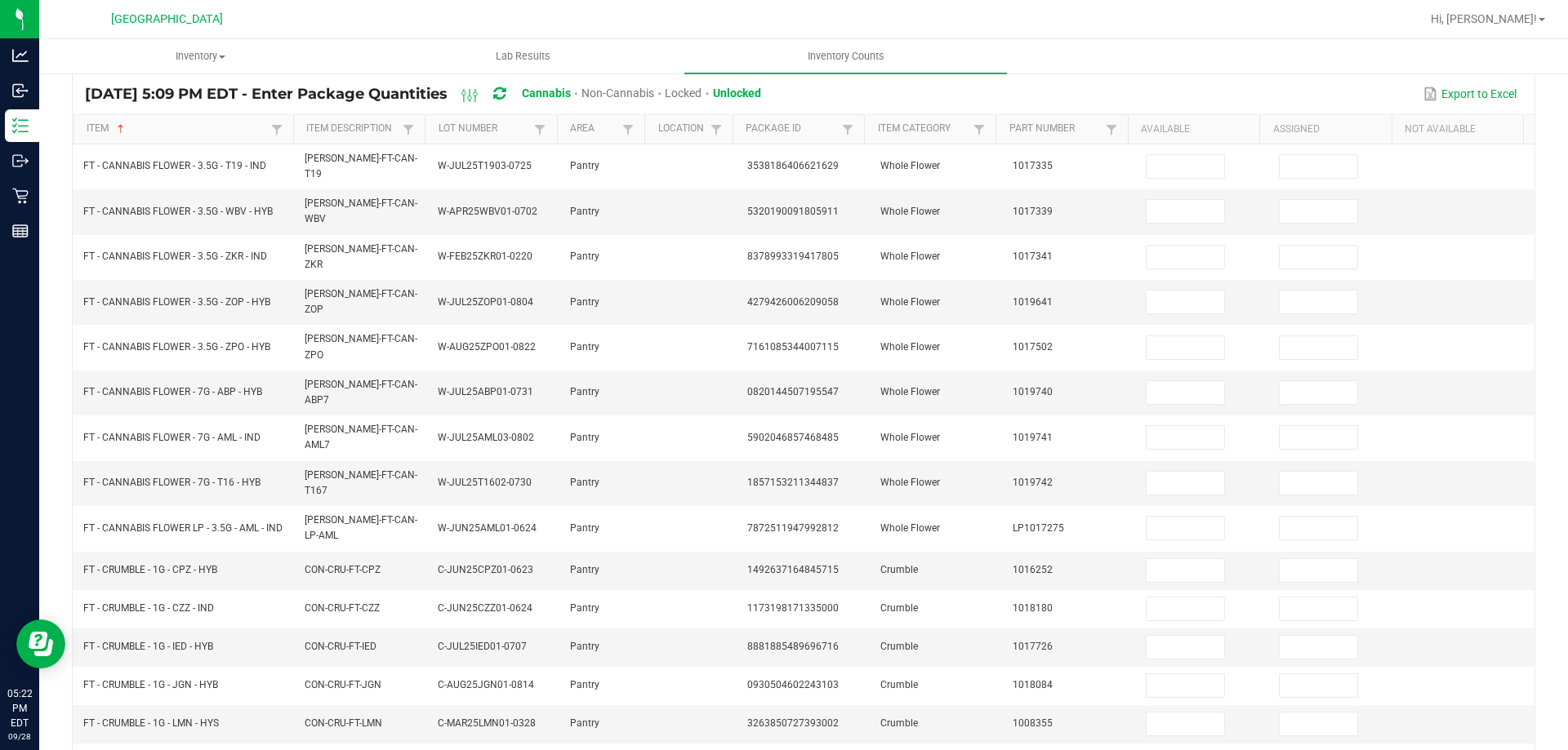
scroll to position [346, 0]
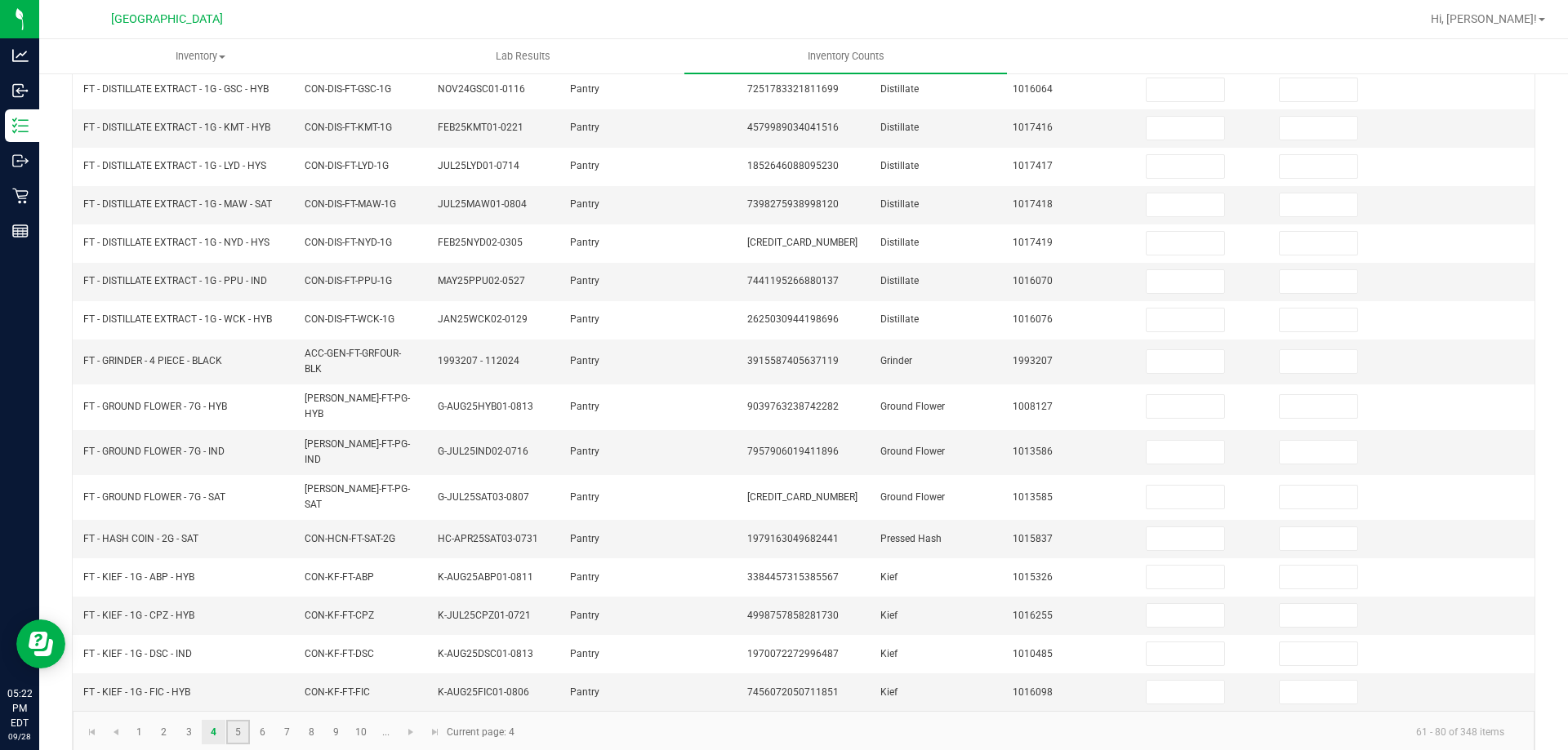
click at [241, 720] on link "5" at bounding box center [238, 732] width 24 height 25
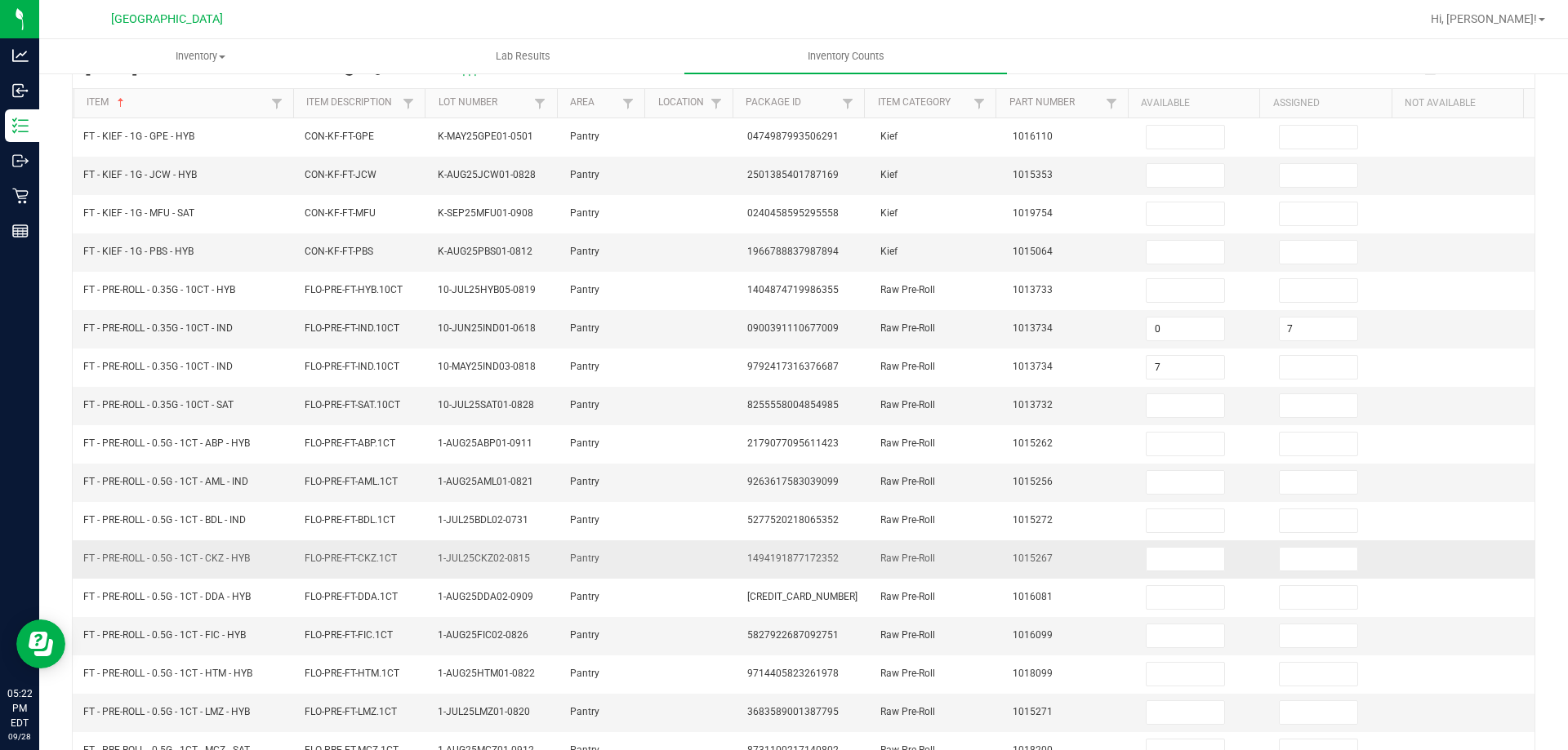
scroll to position [245, 0]
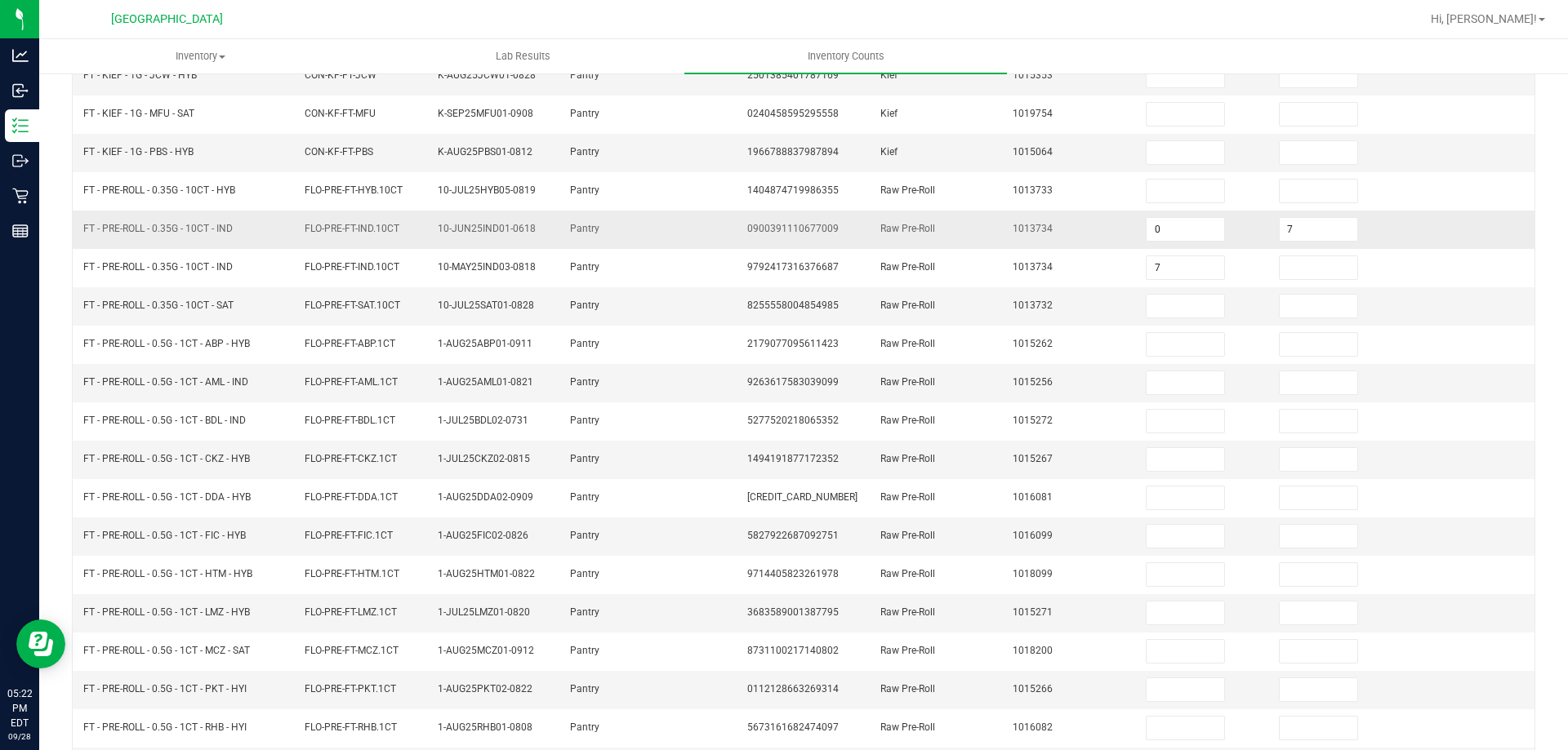
click at [1156, 245] on td "0" at bounding box center [1202, 229] width 133 height 39
click at [1156, 219] on input "0" at bounding box center [1185, 229] width 77 height 23
click at [1304, 236] on input "7" at bounding box center [1318, 229] width 77 height 23
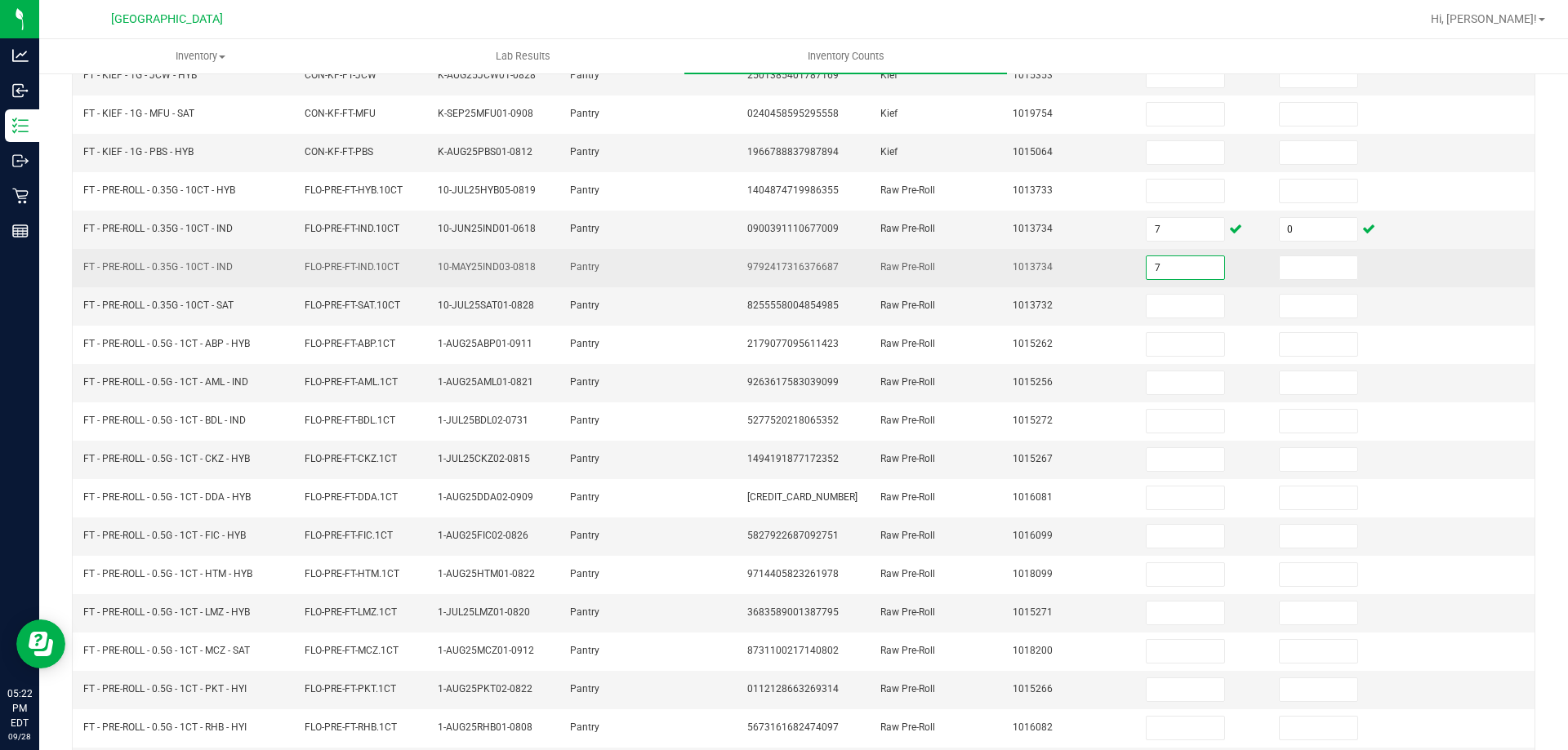
click at [1183, 272] on input "7" at bounding box center [1185, 267] width 77 height 23
click at [1337, 275] on td at bounding box center [1336, 268] width 133 height 39
click at [1156, 266] on input at bounding box center [1185, 267] width 77 height 23
click at [1280, 259] on input at bounding box center [1318, 267] width 77 height 23
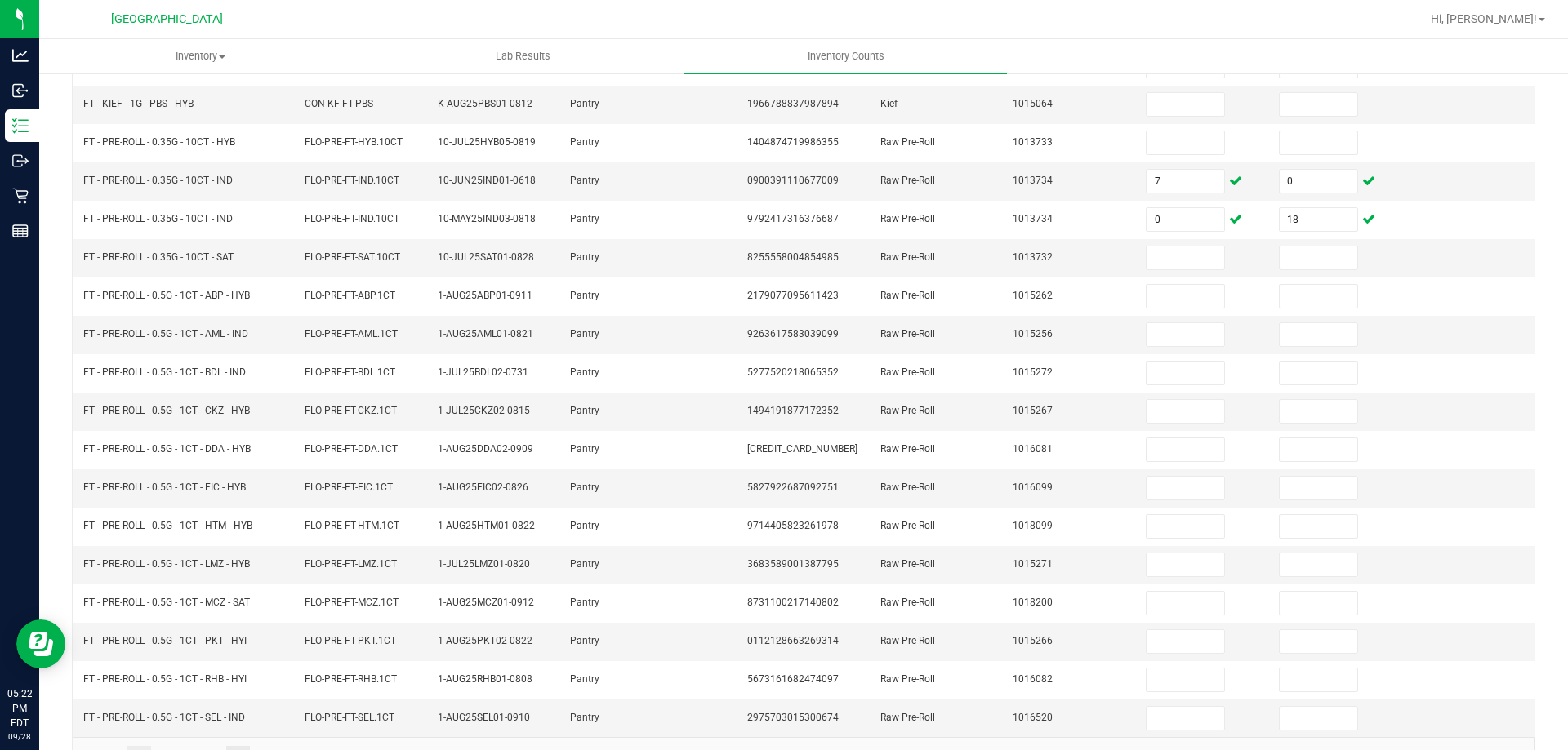
scroll to position [339, 0]
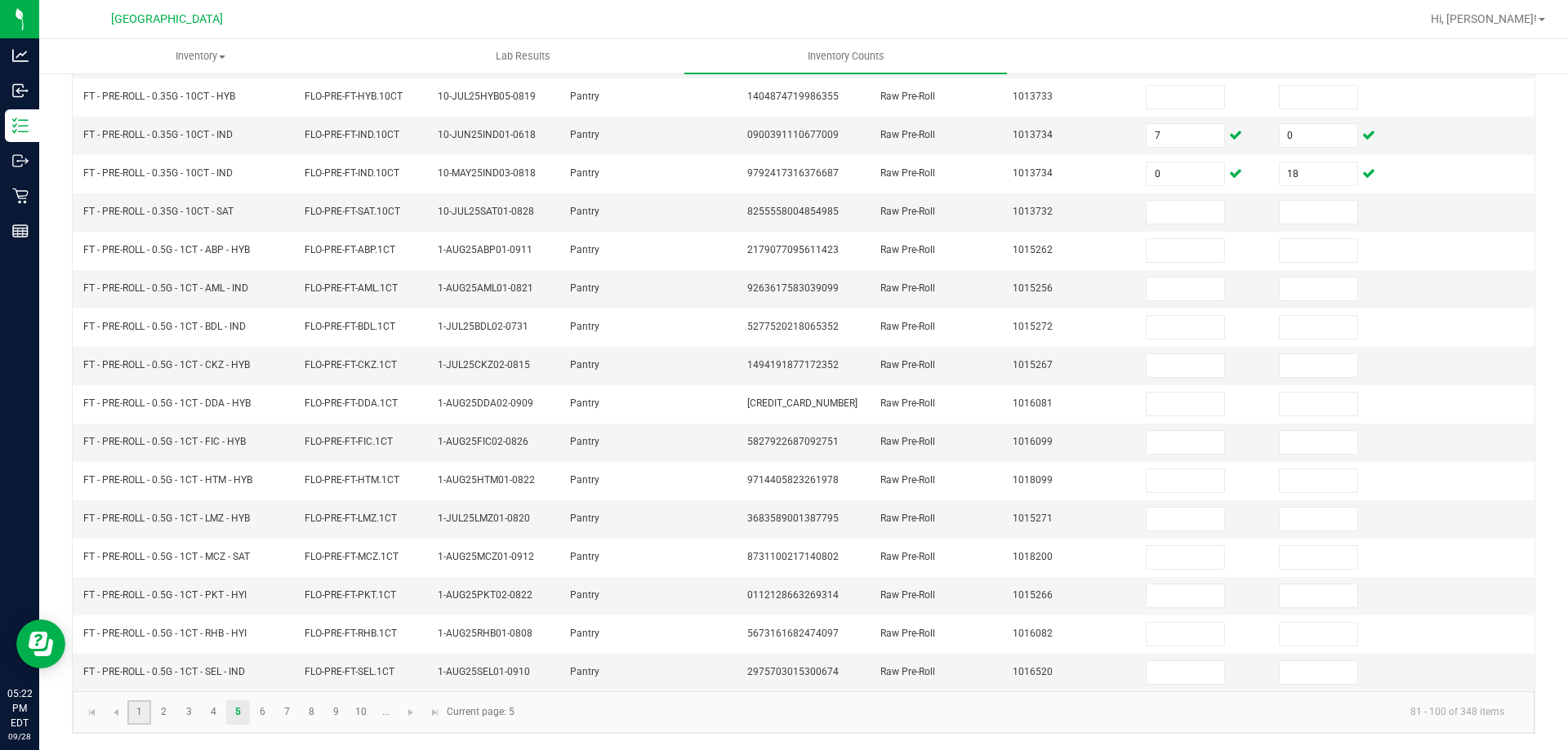
click at [138, 704] on link "1" at bounding box center [140, 712] width 24 height 25
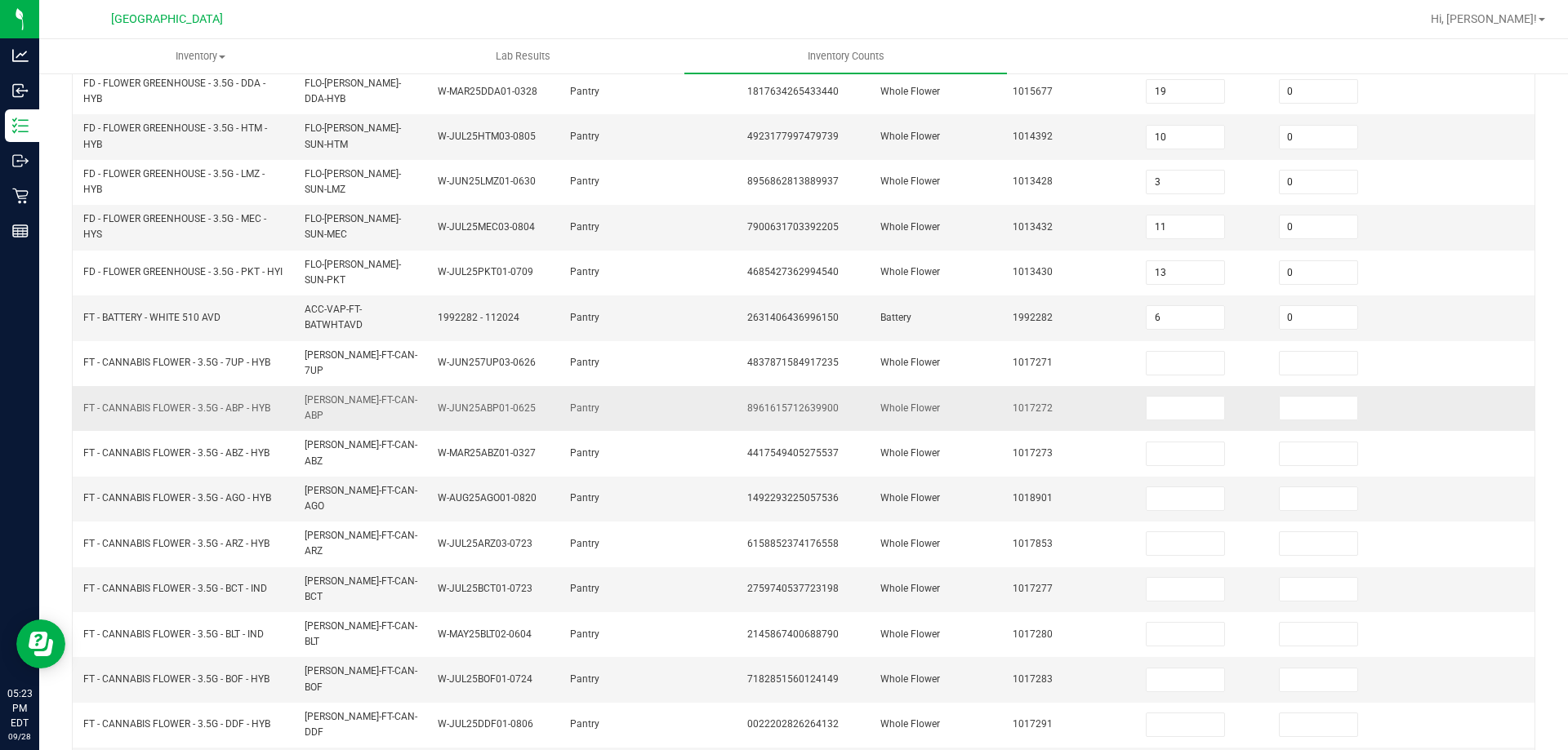
scroll to position [394, 0]
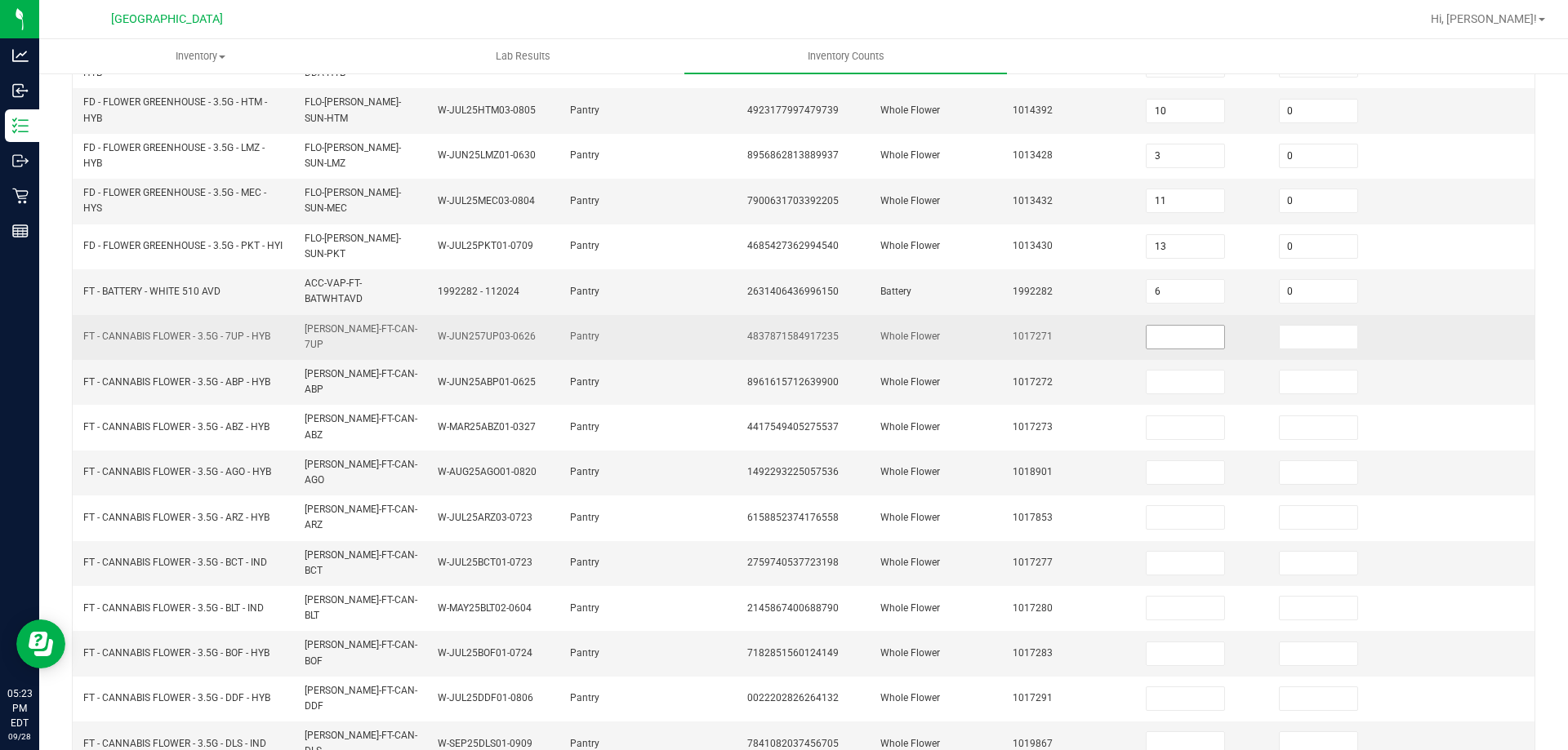
click at [1176, 328] on input at bounding box center [1185, 337] width 77 height 23
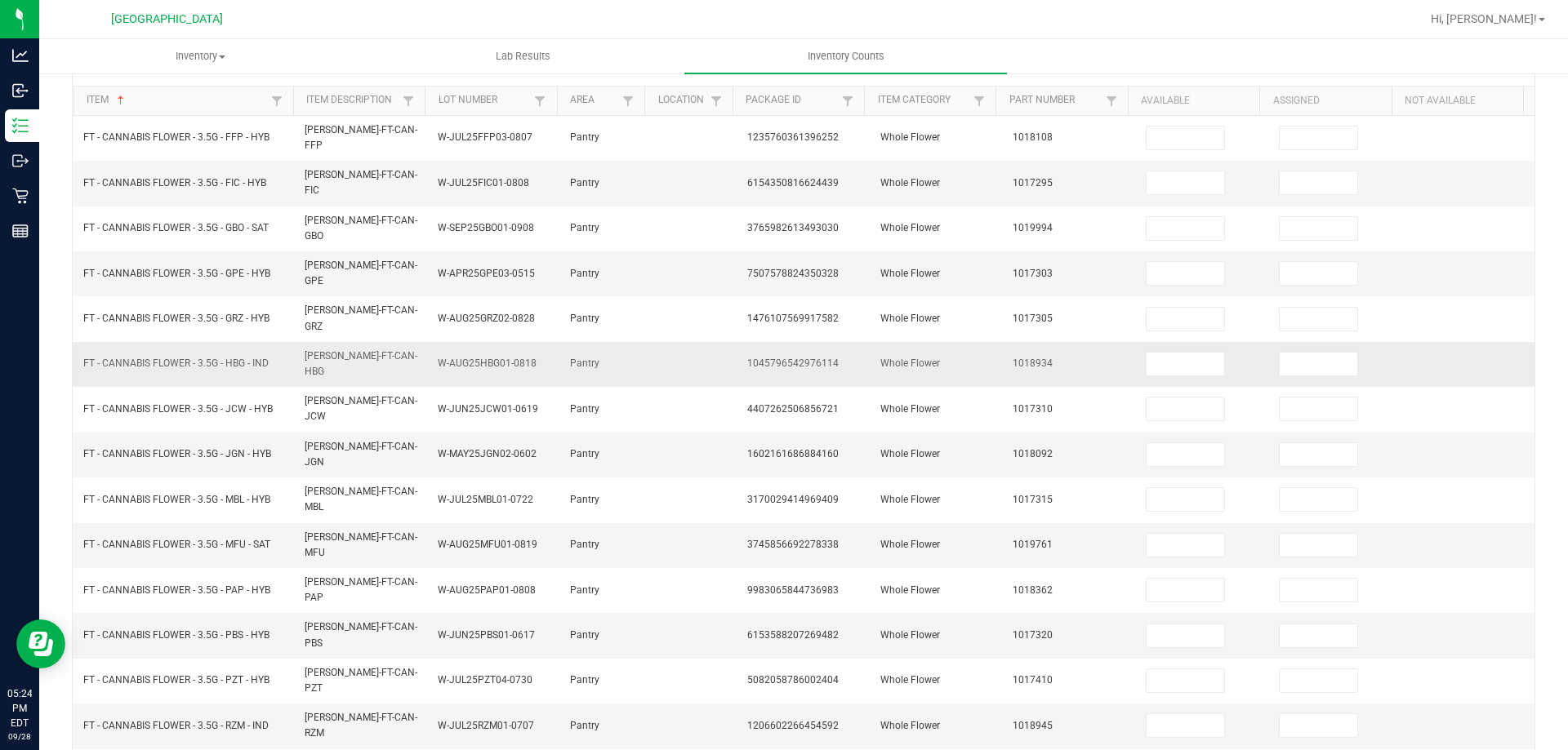
scroll to position [0, 0]
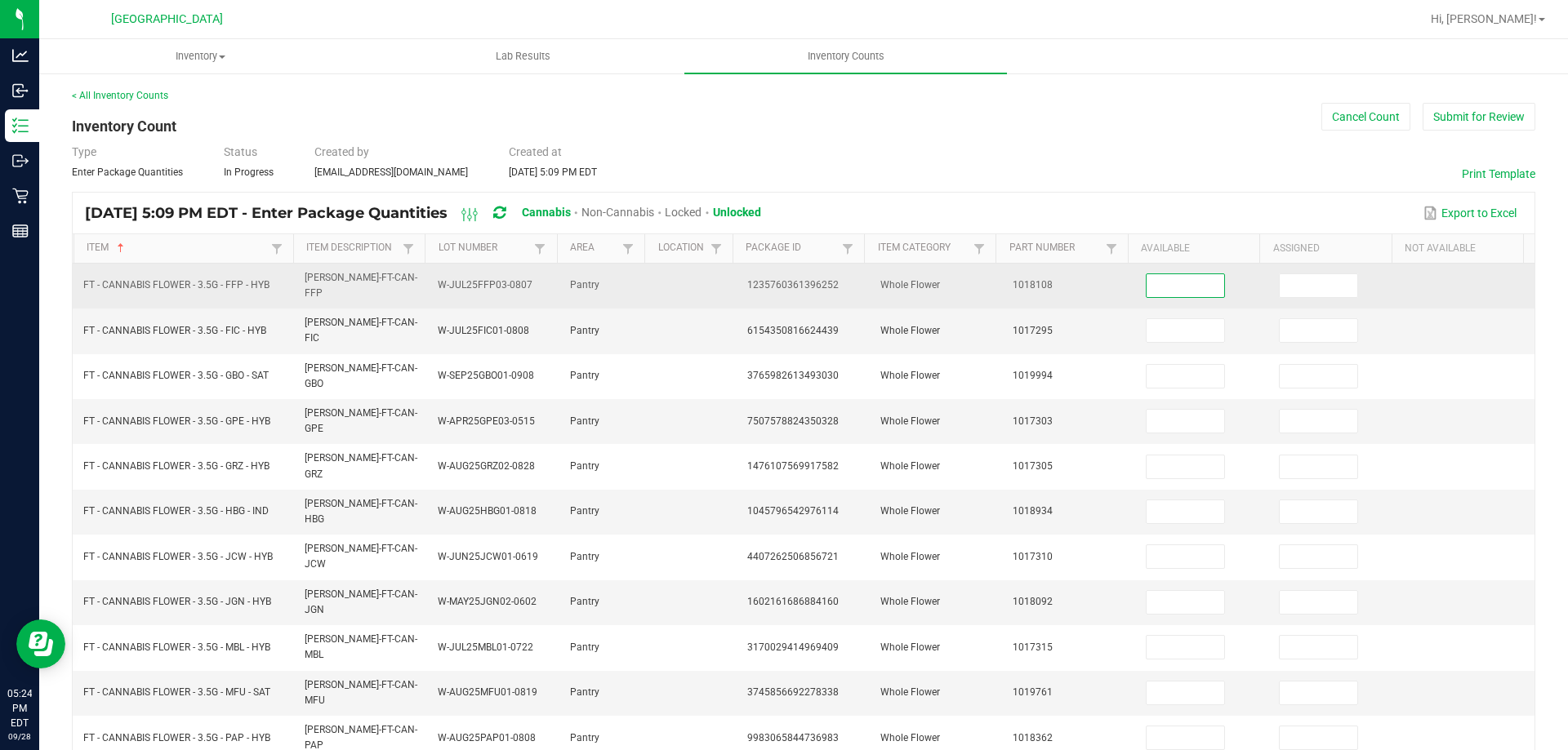
click at [1166, 279] on input at bounding box center [1185, 285] width 77 height 23
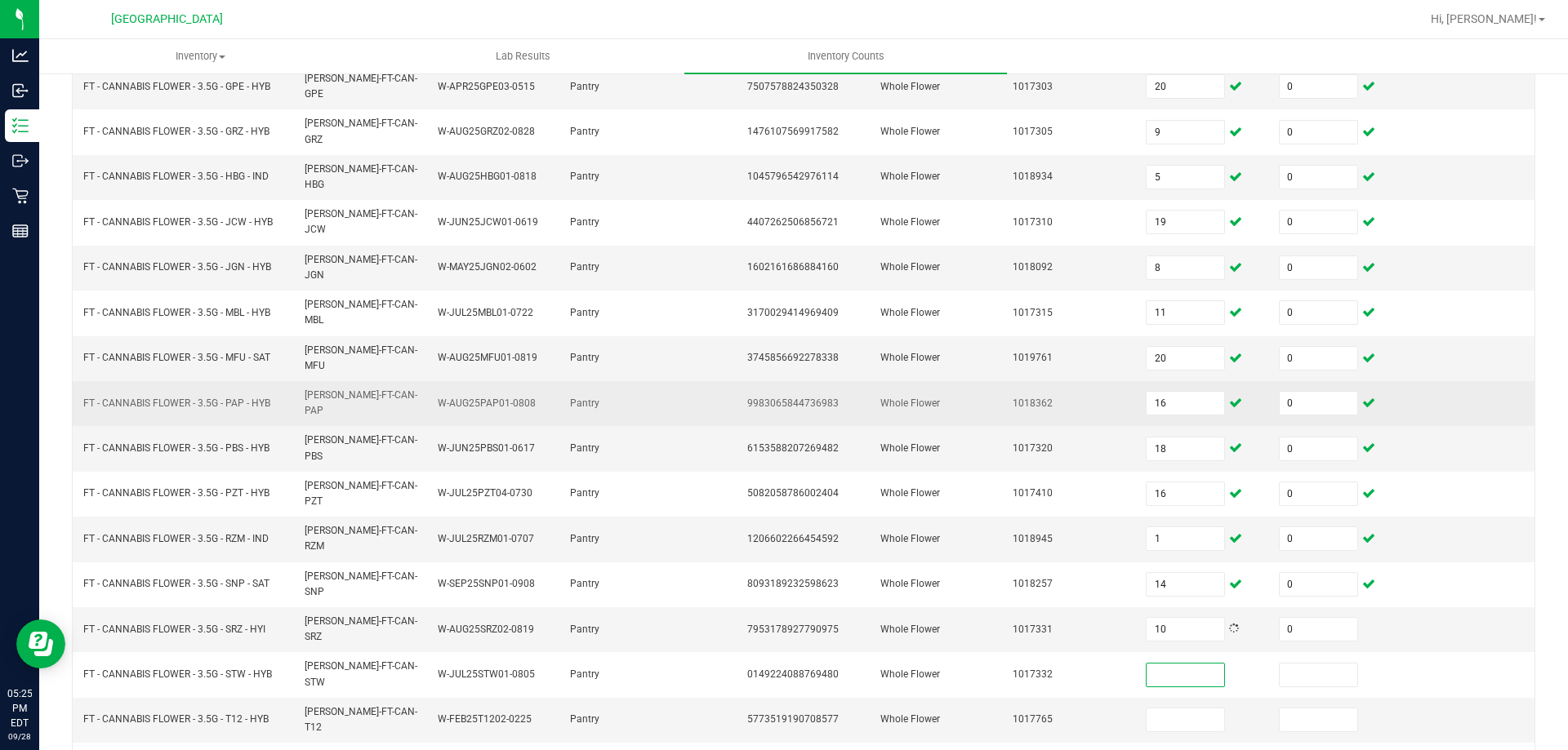
scroll to position [339, 0]
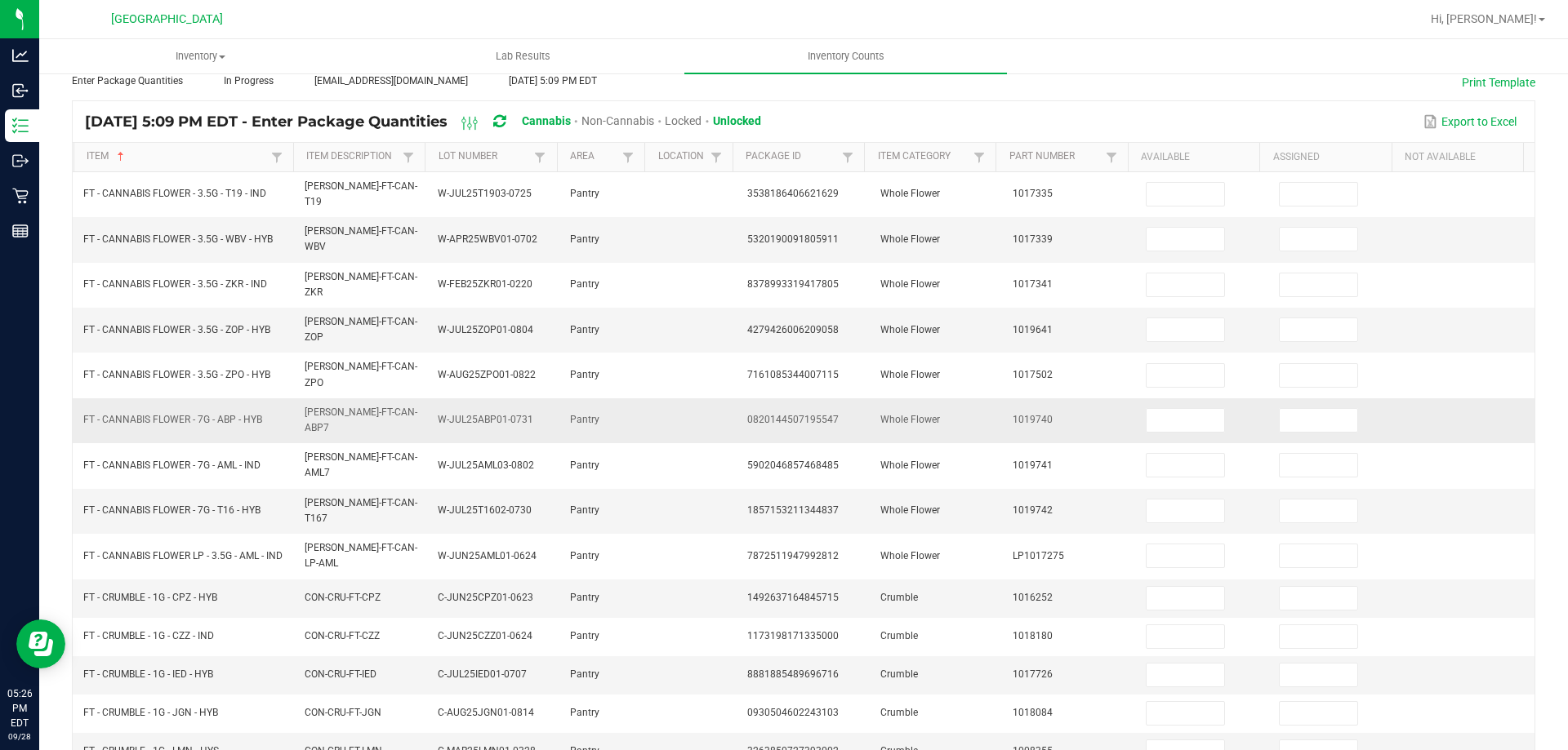
scroll to position [0, 0]
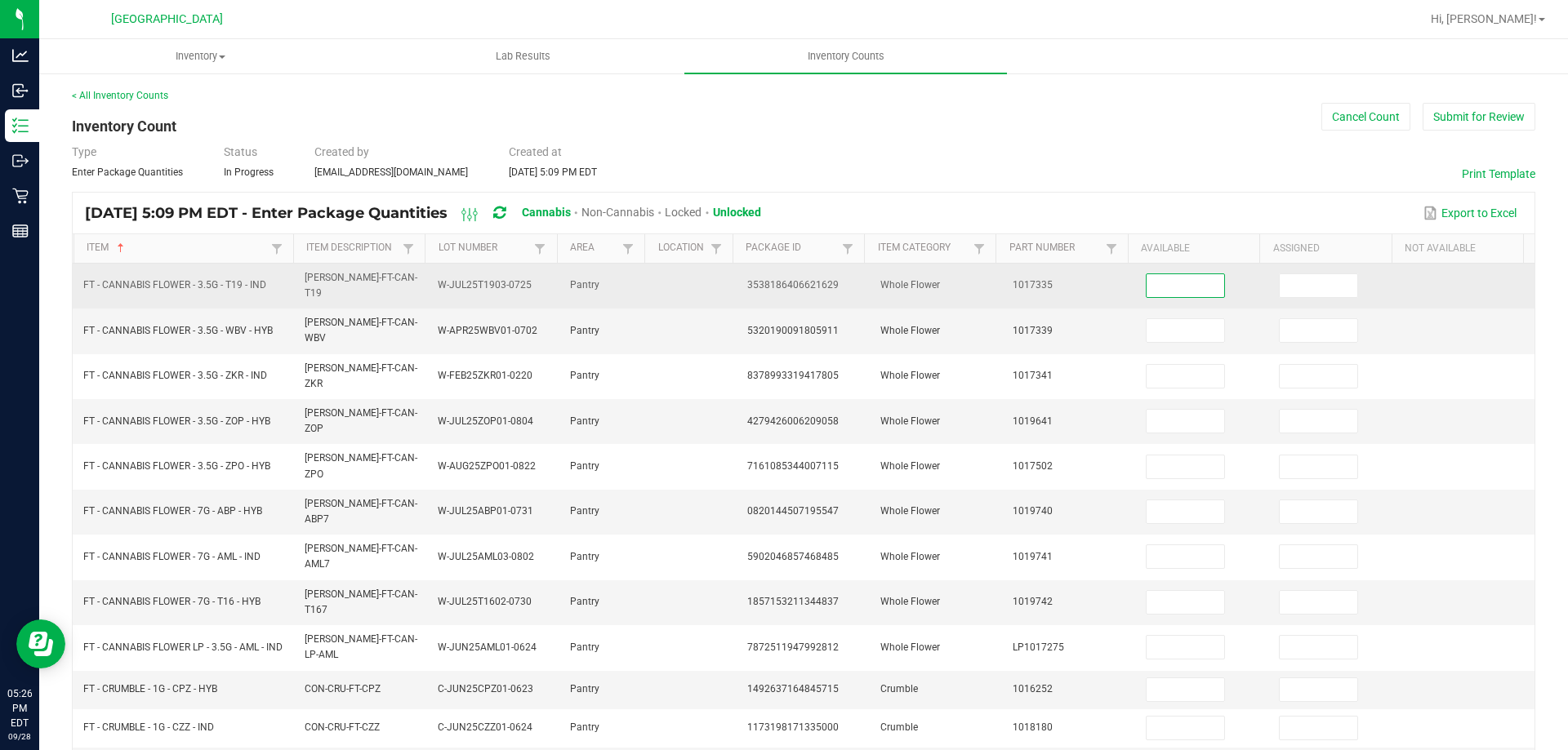
click at [1152, 281] on input at bounding box center [1185, 285] width 77 height 23
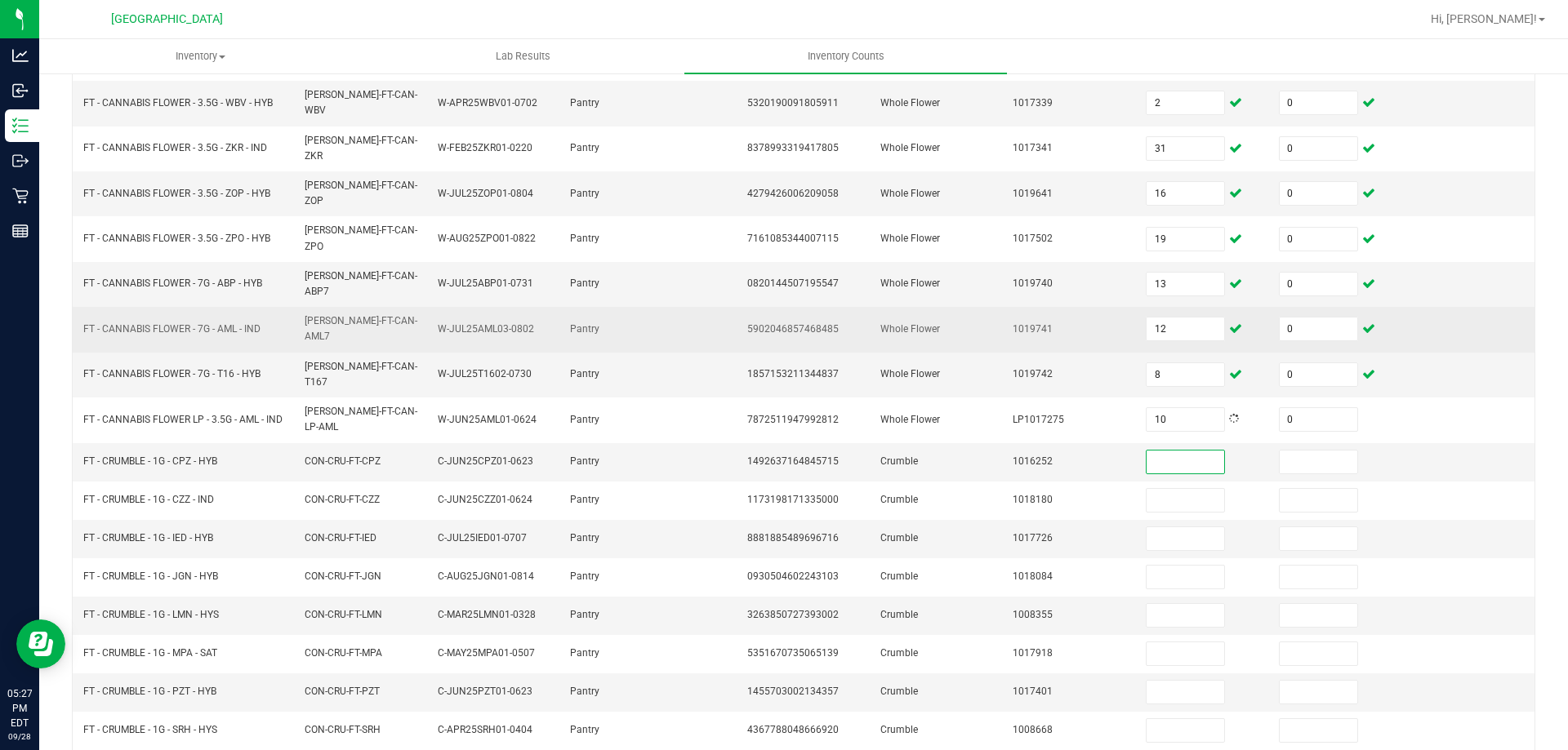
scroll to position [327, 0]
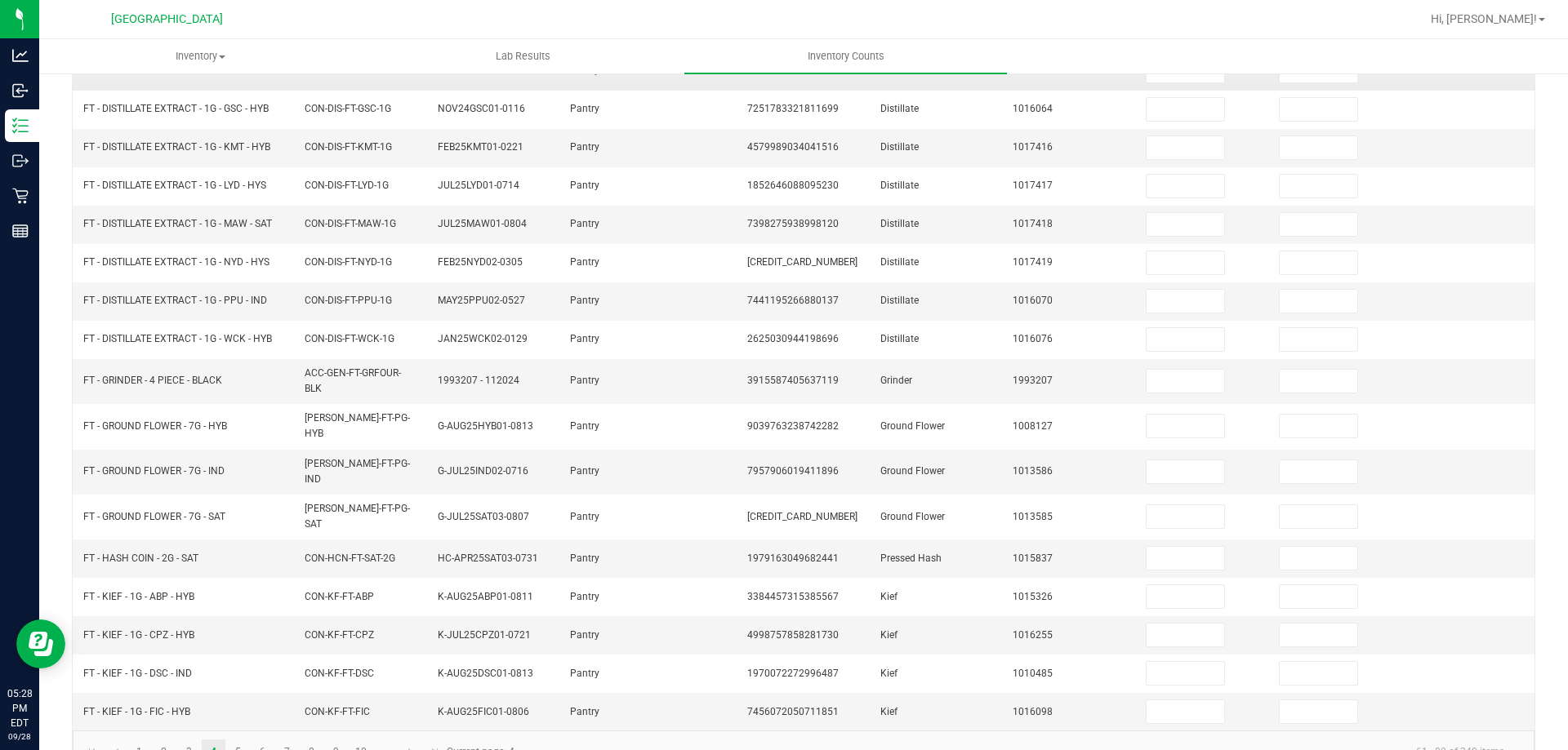
scroll to position [0, 0]
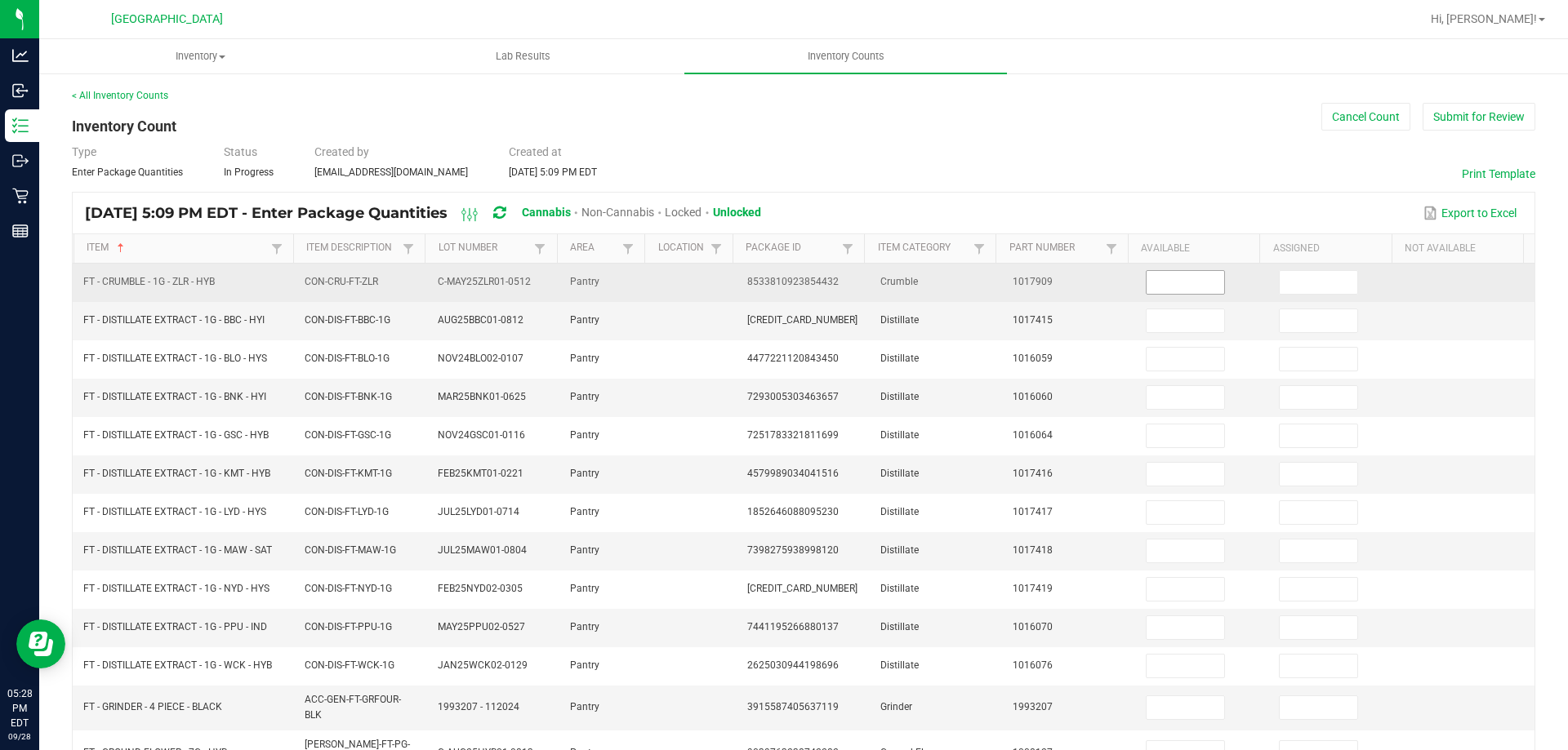
click at [1146, 285] on input at bounding box center [1185, 282] width 77 height 23
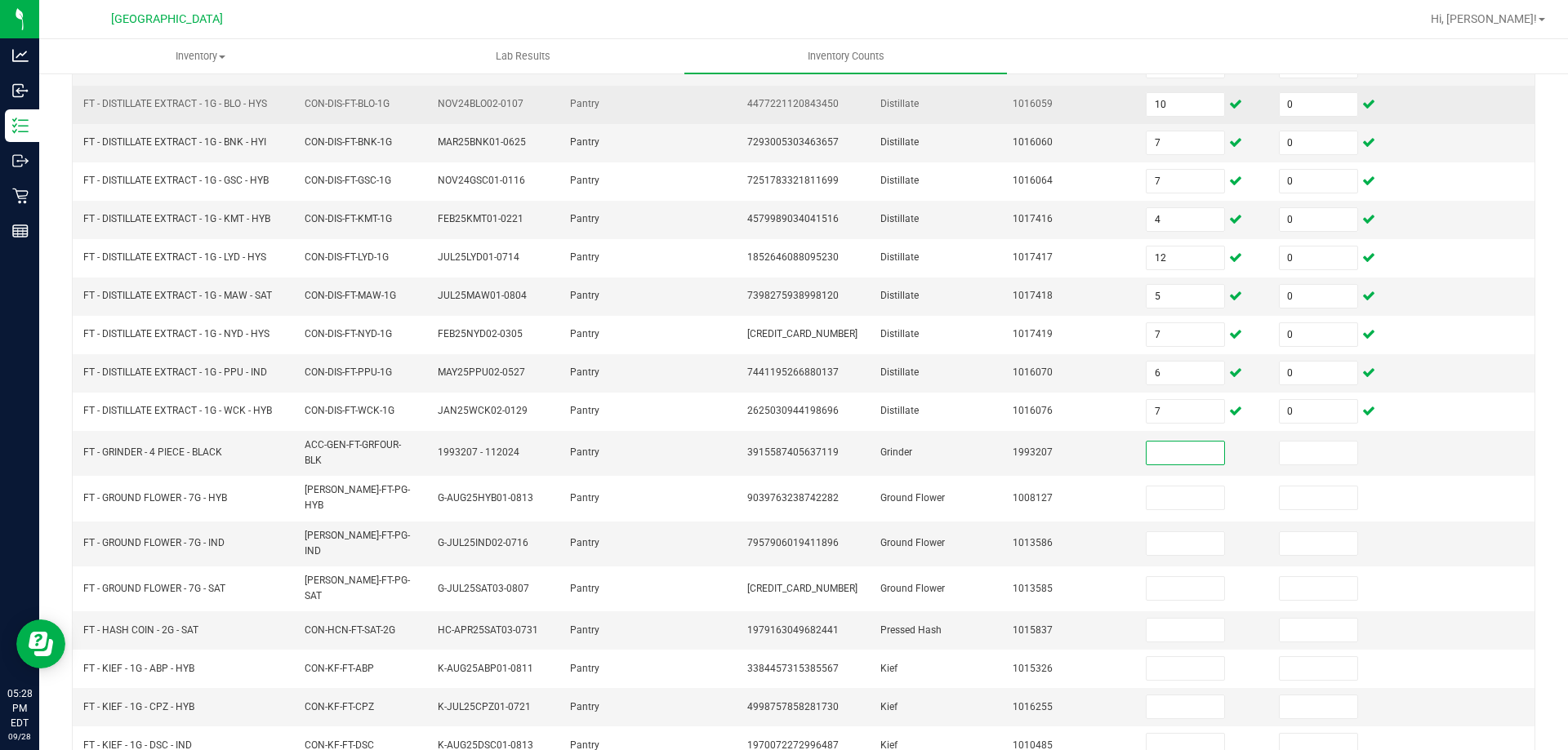
scroll to position [346, 0]
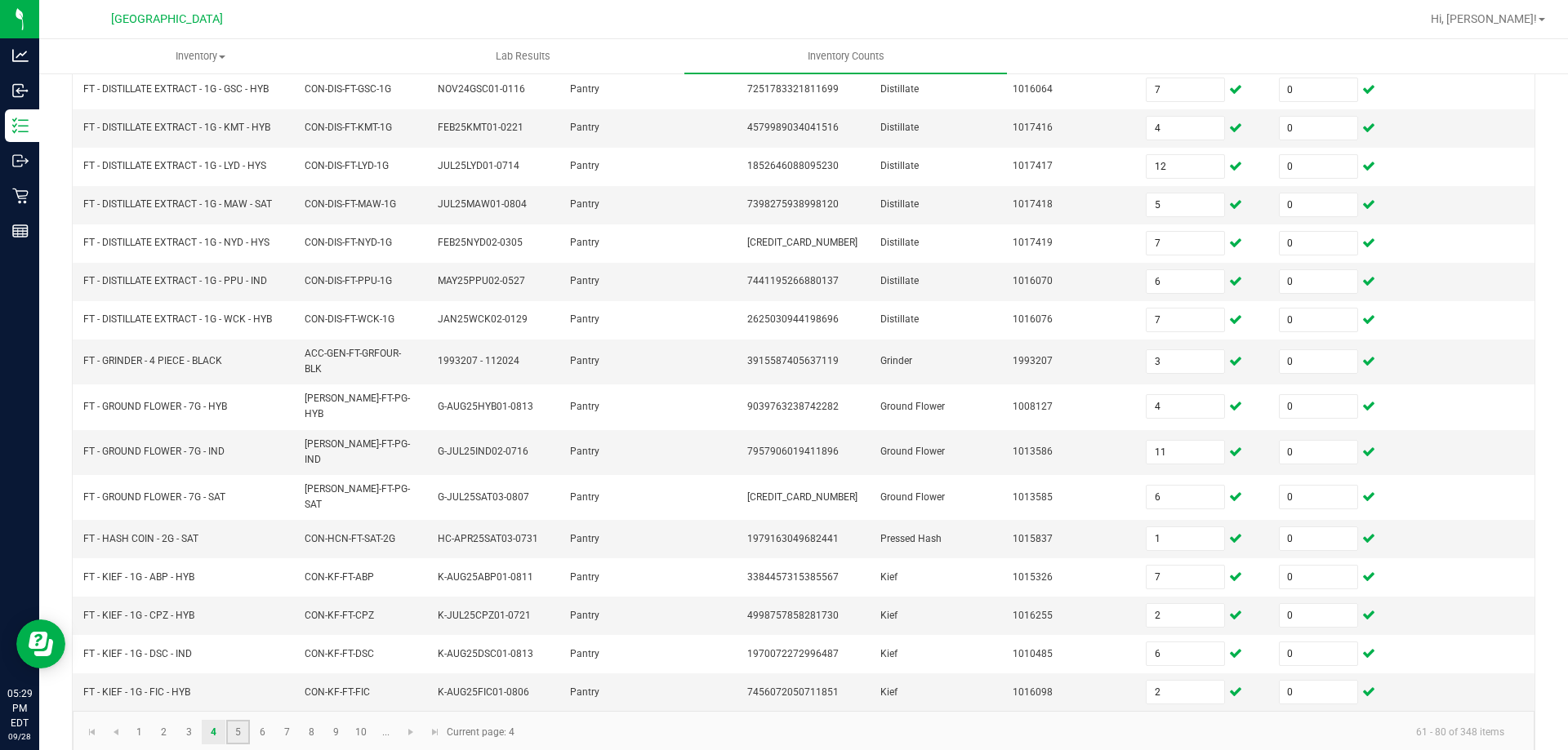
click at [241, 720] on link "5" at bounding box center [238, 732] width 24 height 25
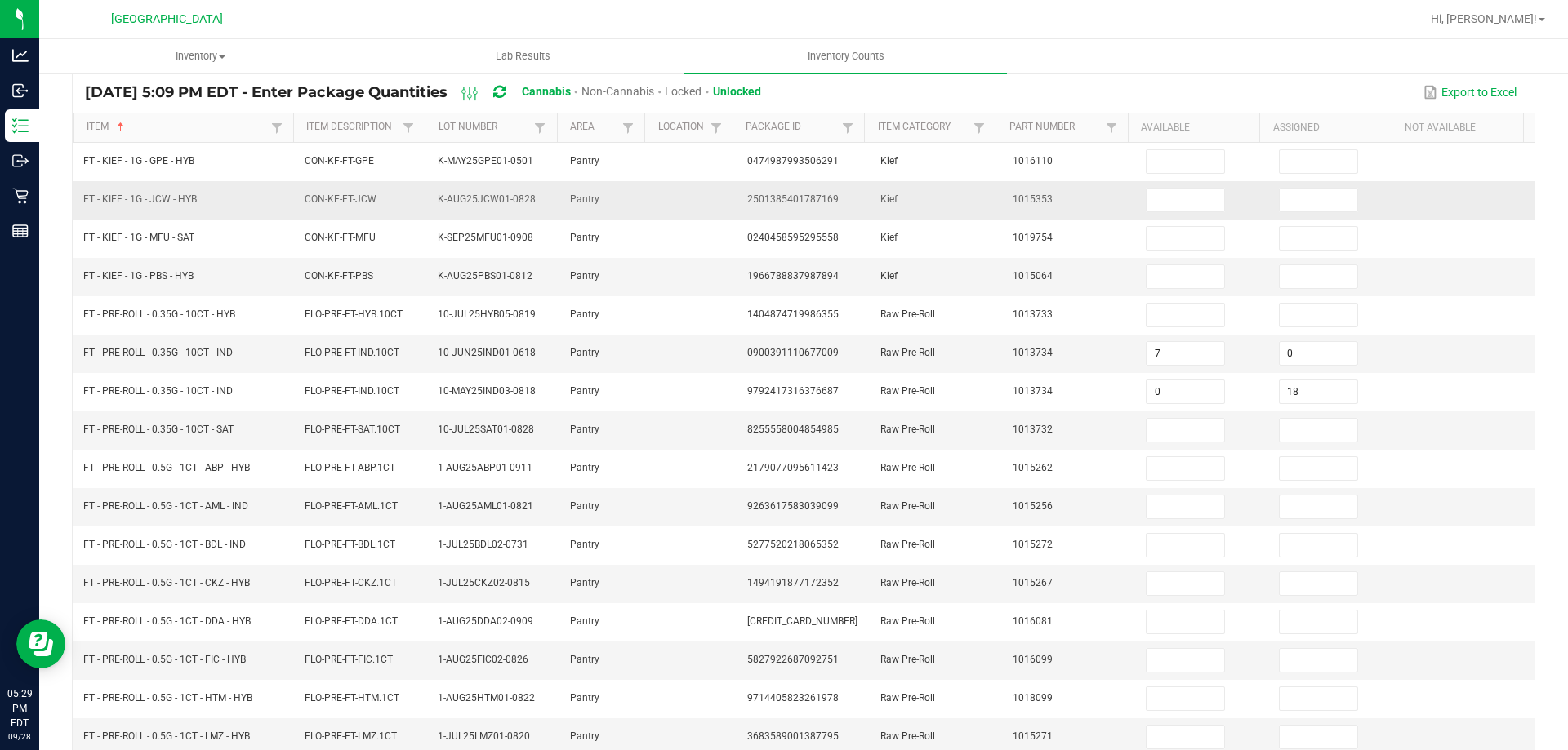
scroll to position [0, 0]
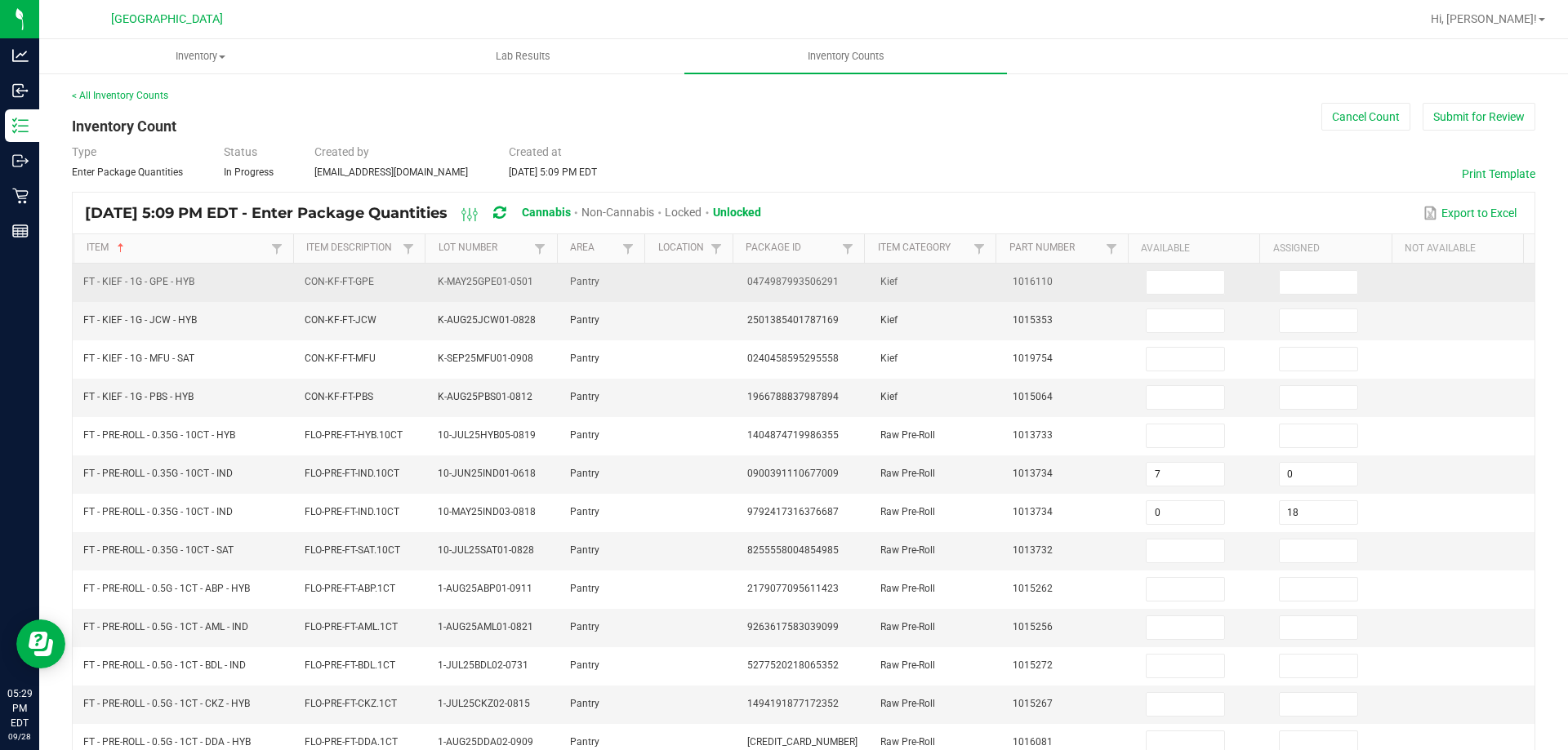
click at [1186, 268] on td at bounding box center [1202, 283] width 133 height 39
click at [1186, 274] on input at bounding box center [1185, 282] width 77 height 23
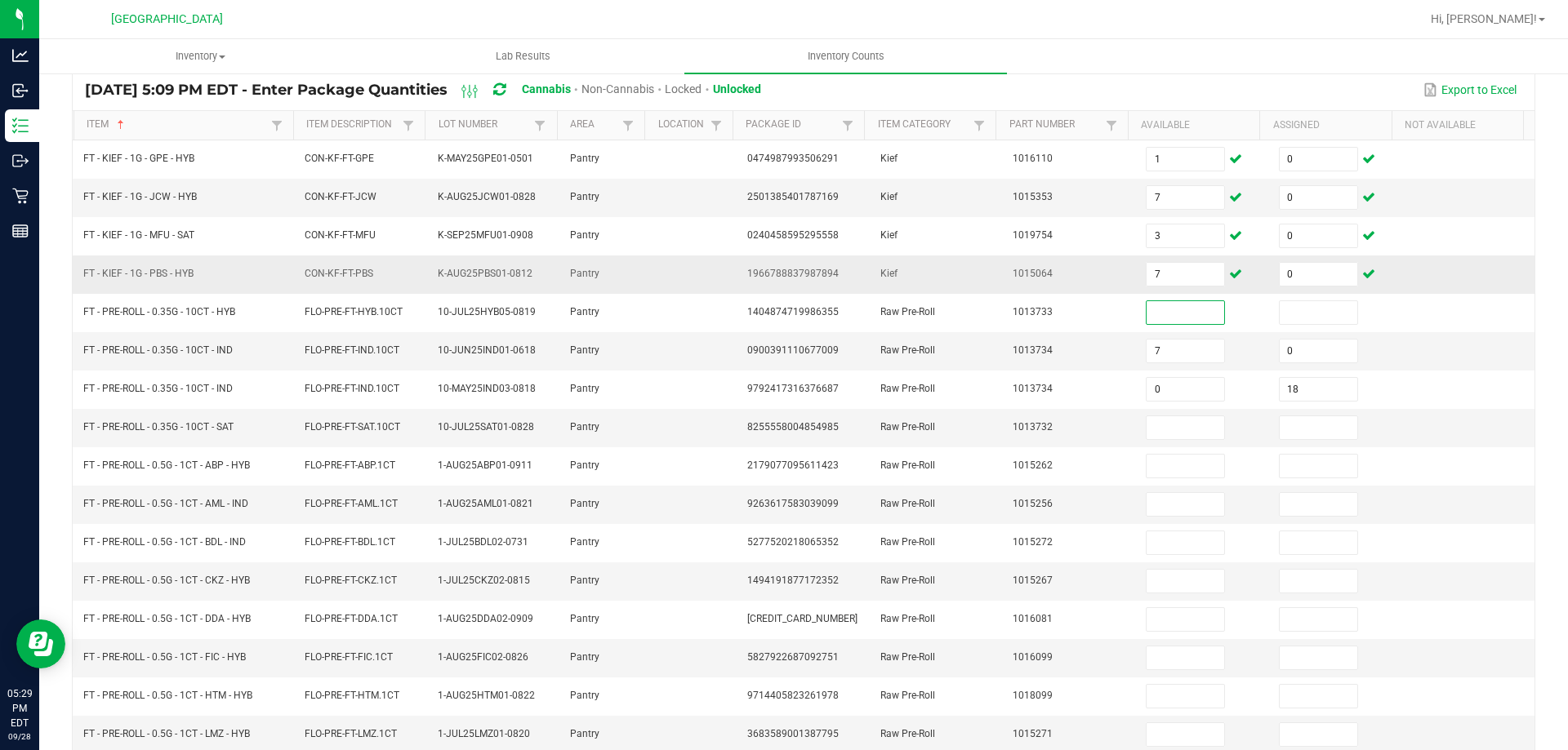
scroll to position [163, 0]
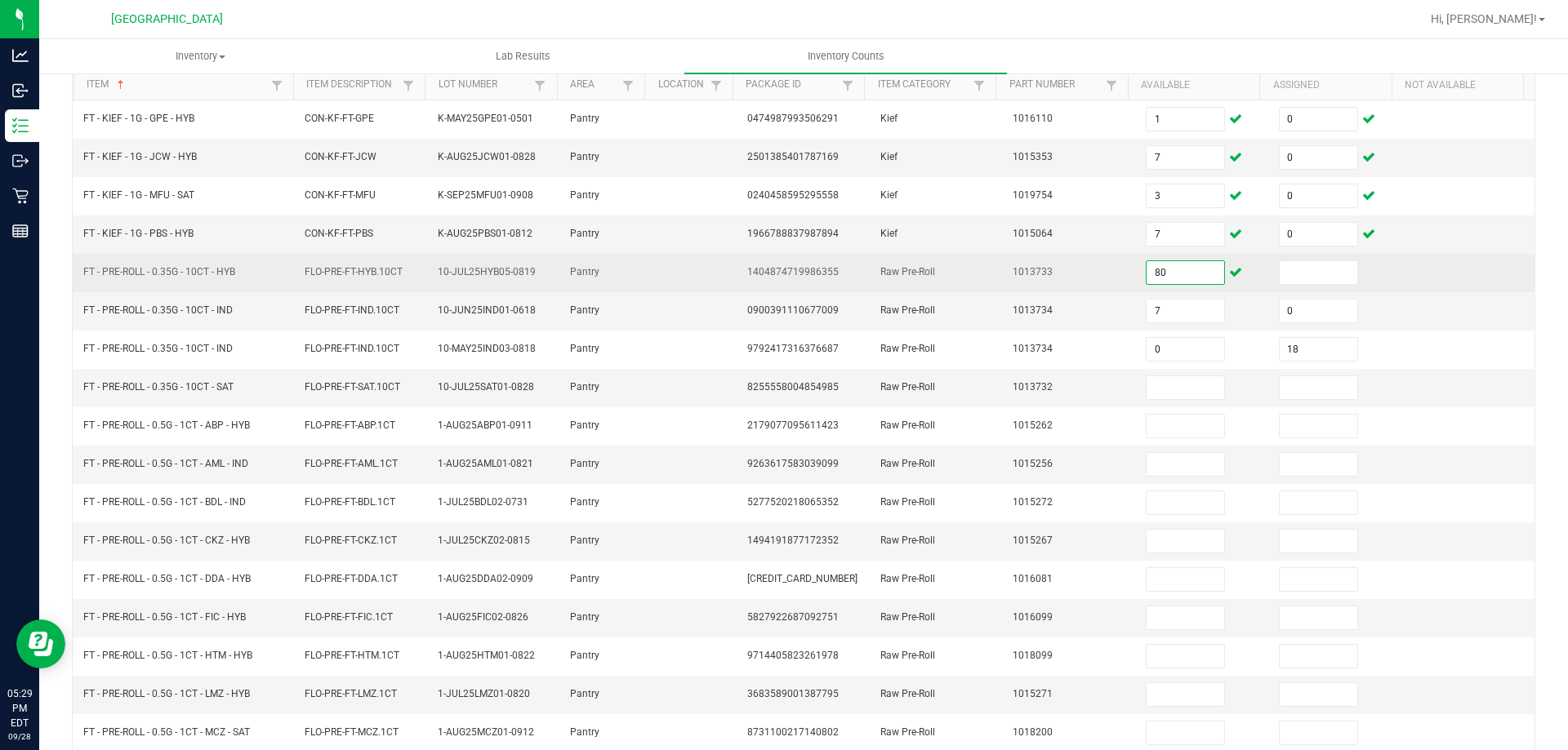
click at [1165, 267] on input "80" at bounding box center [1185, 272] width 77 height 23
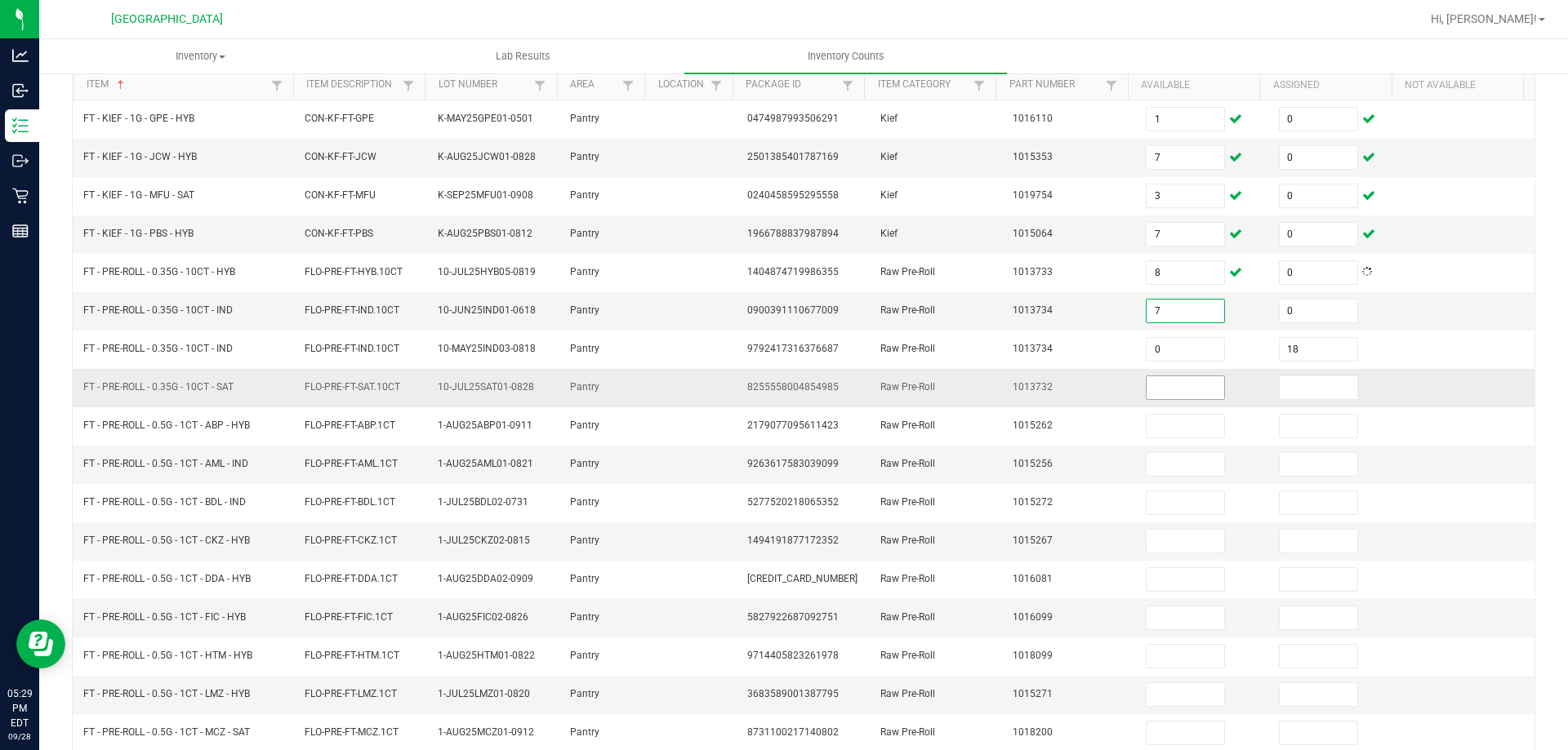
click at [1165, 387] on input at bounding box center [1185, 387] width 77 height 23
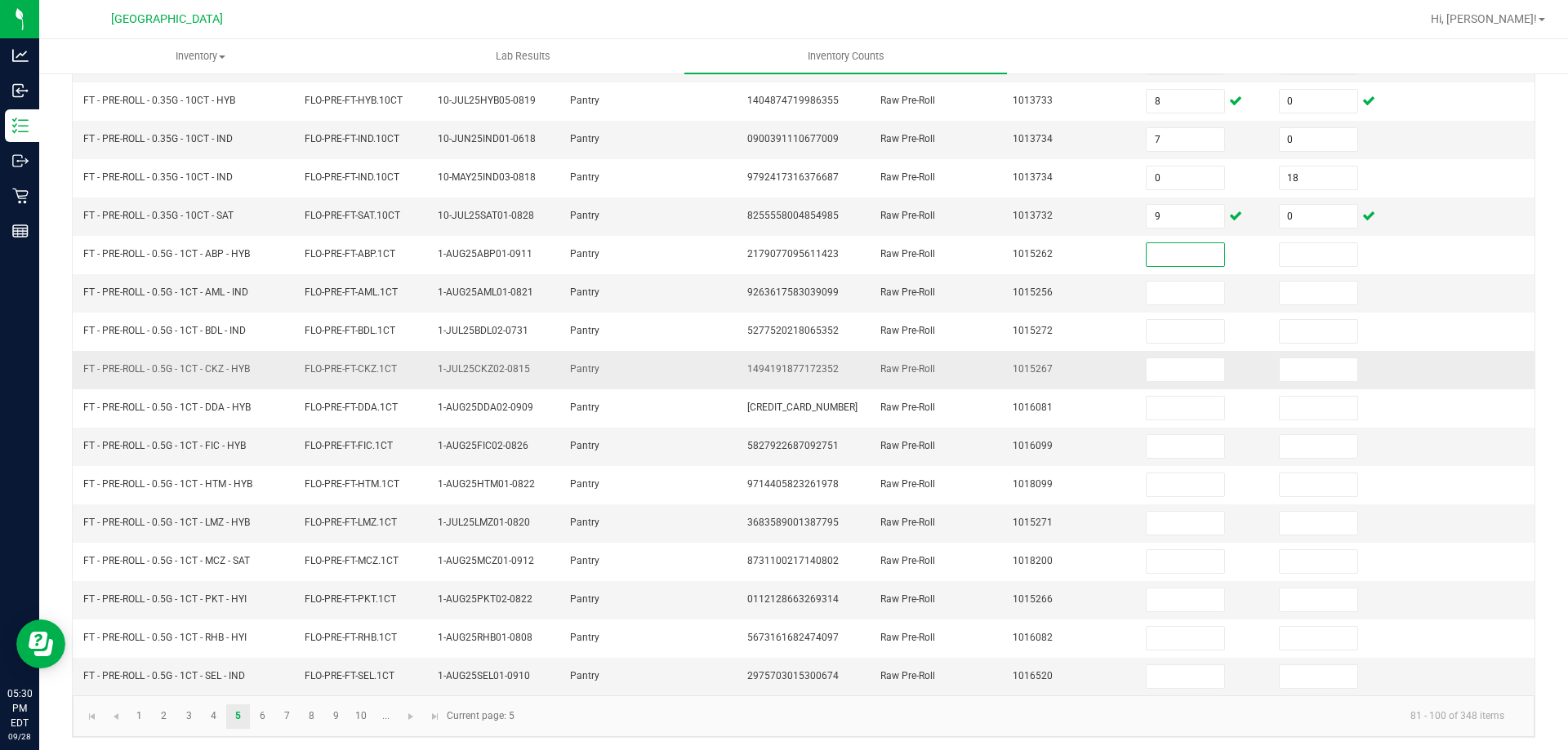
scroll to position [339, 0]
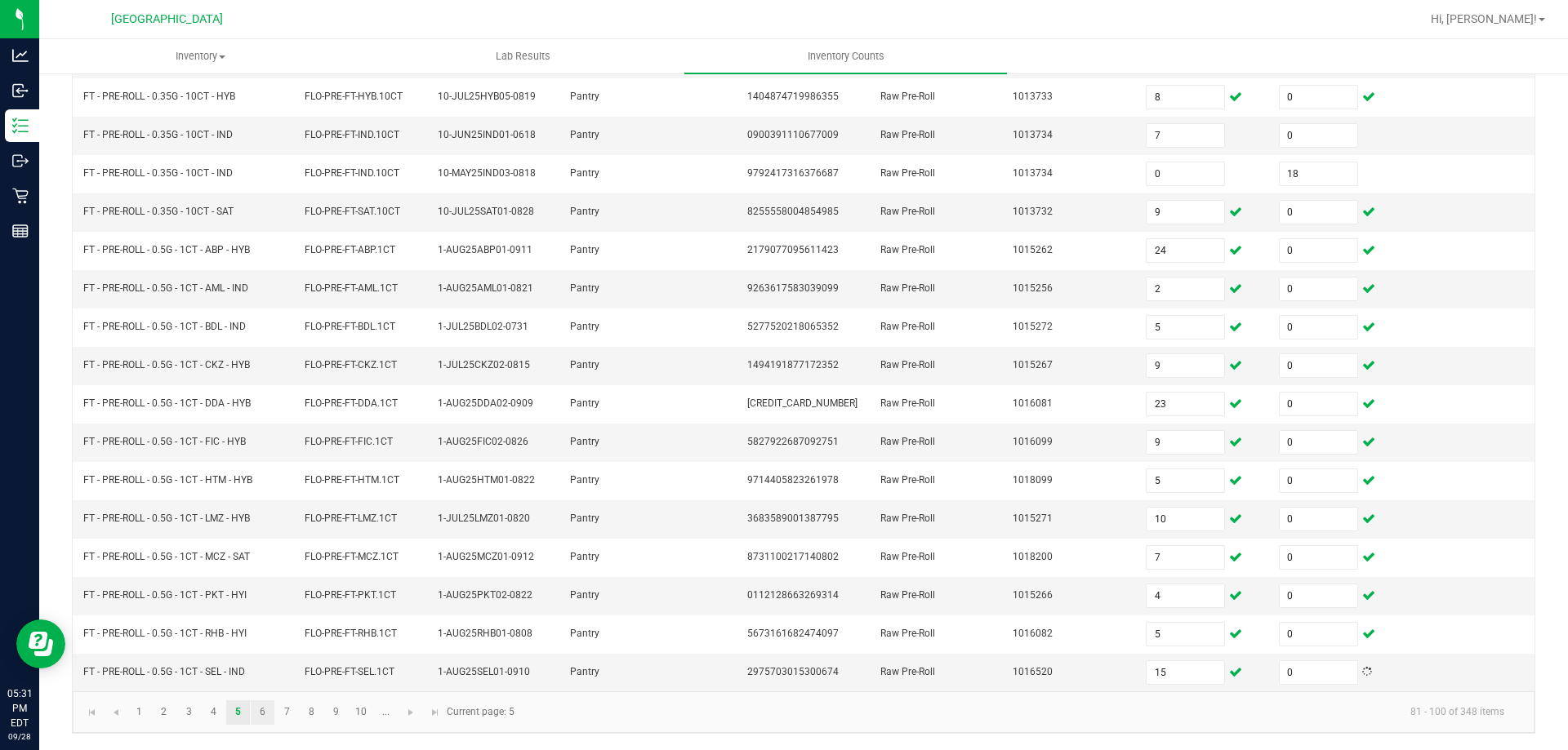
click at [261, 714] on link "6" at bounding box center [263, 712] width 24 height 25
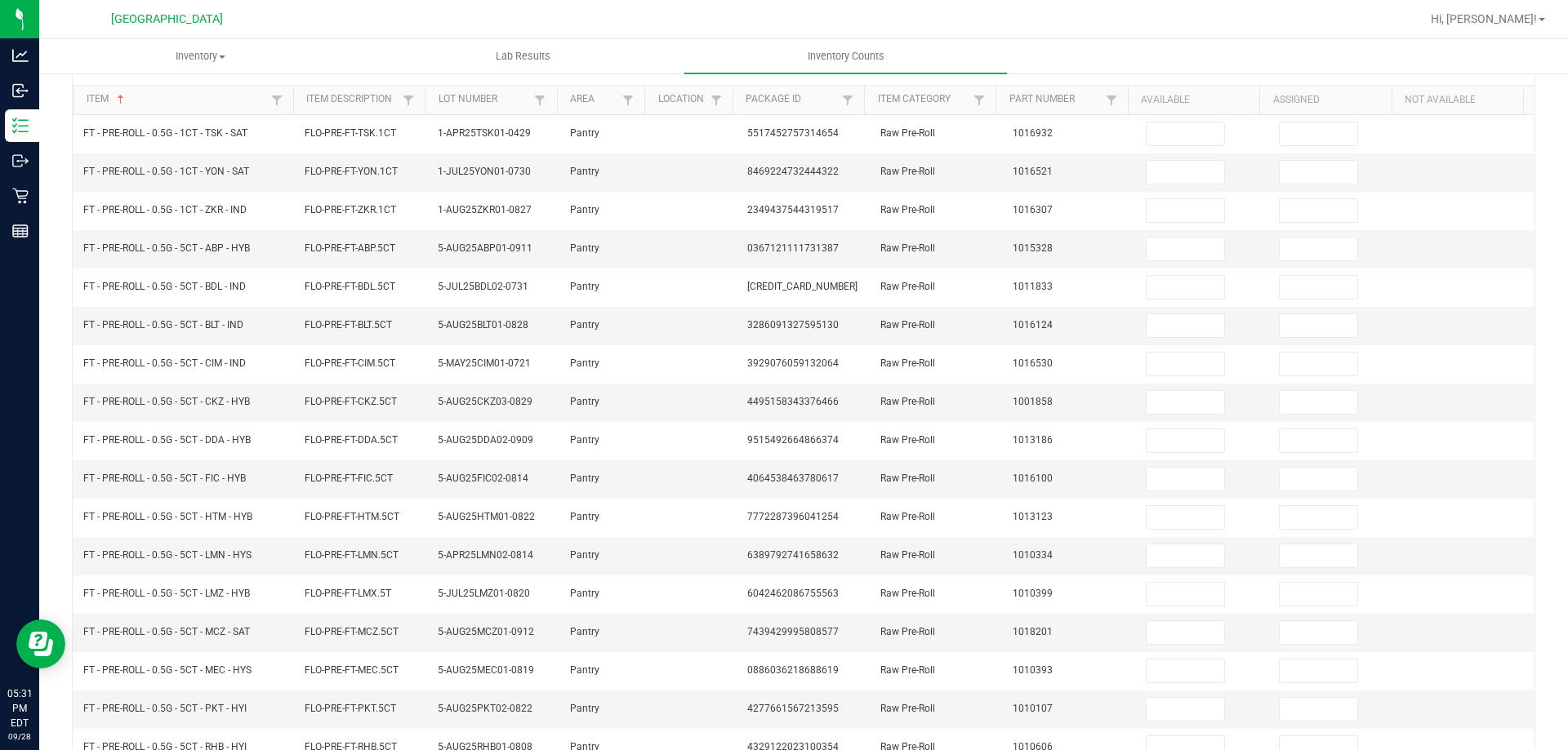
scroll to position [0, 0]
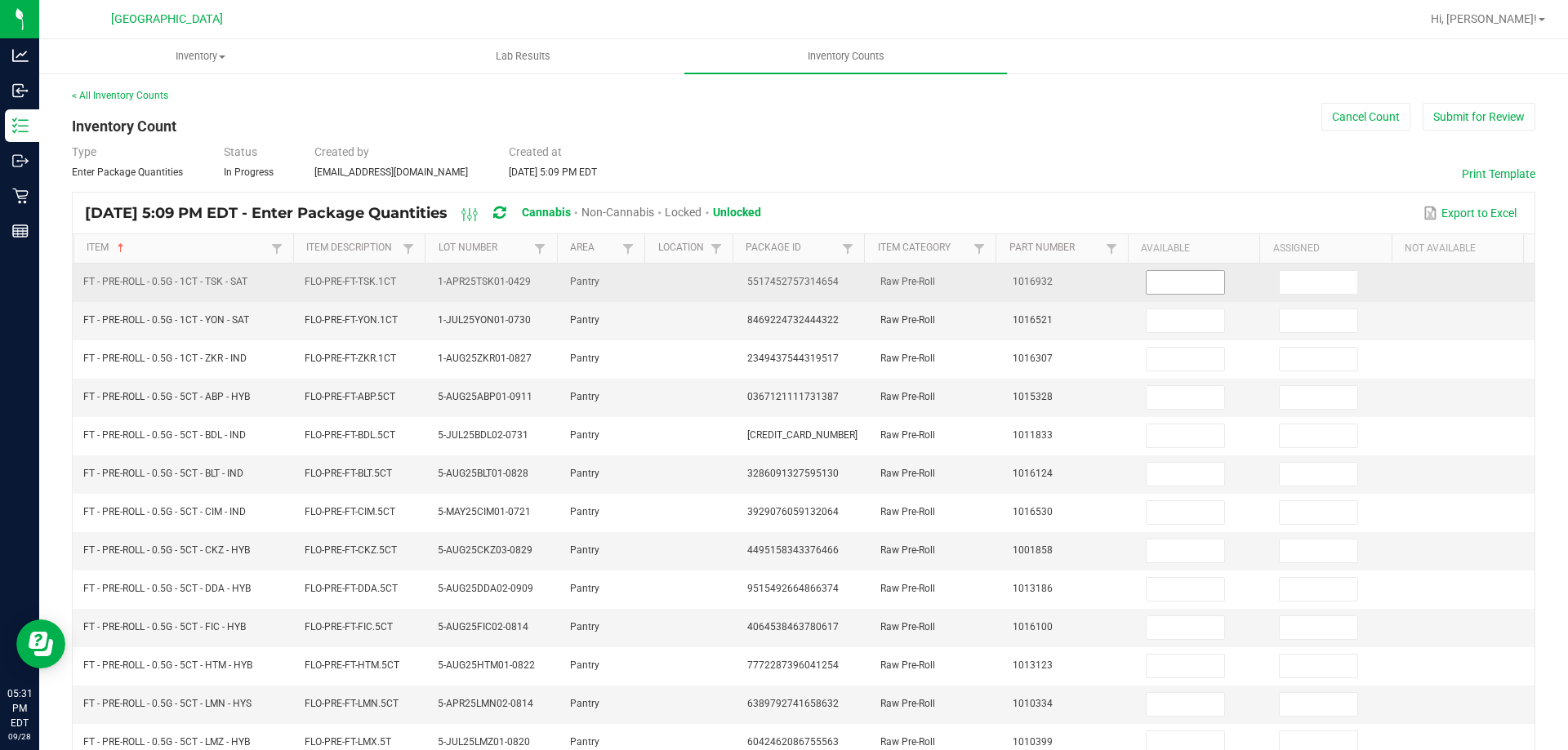
click at [1177, 286] on input at bounding box center [1185, 282] width 77 height 23
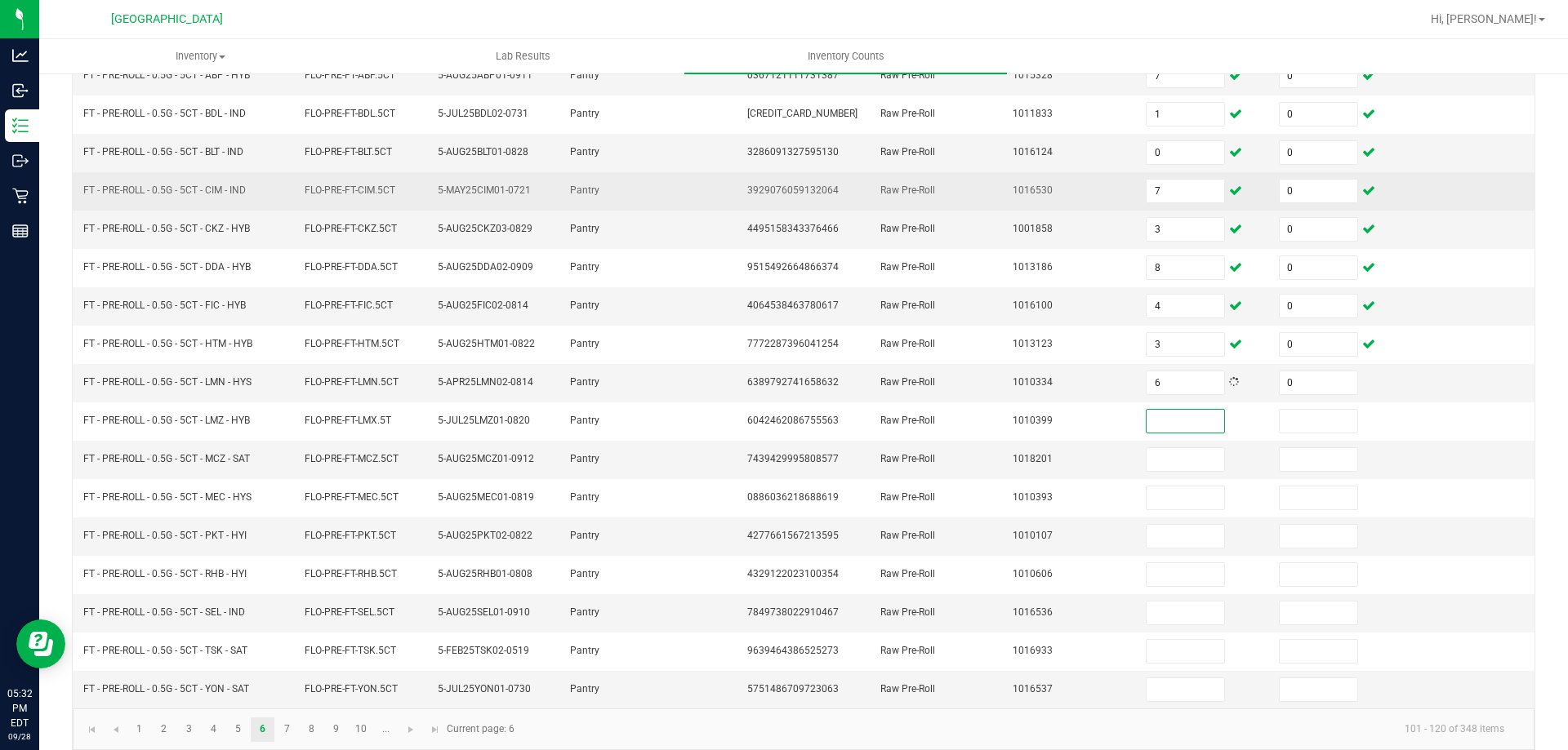
scroll to position [339, 0]
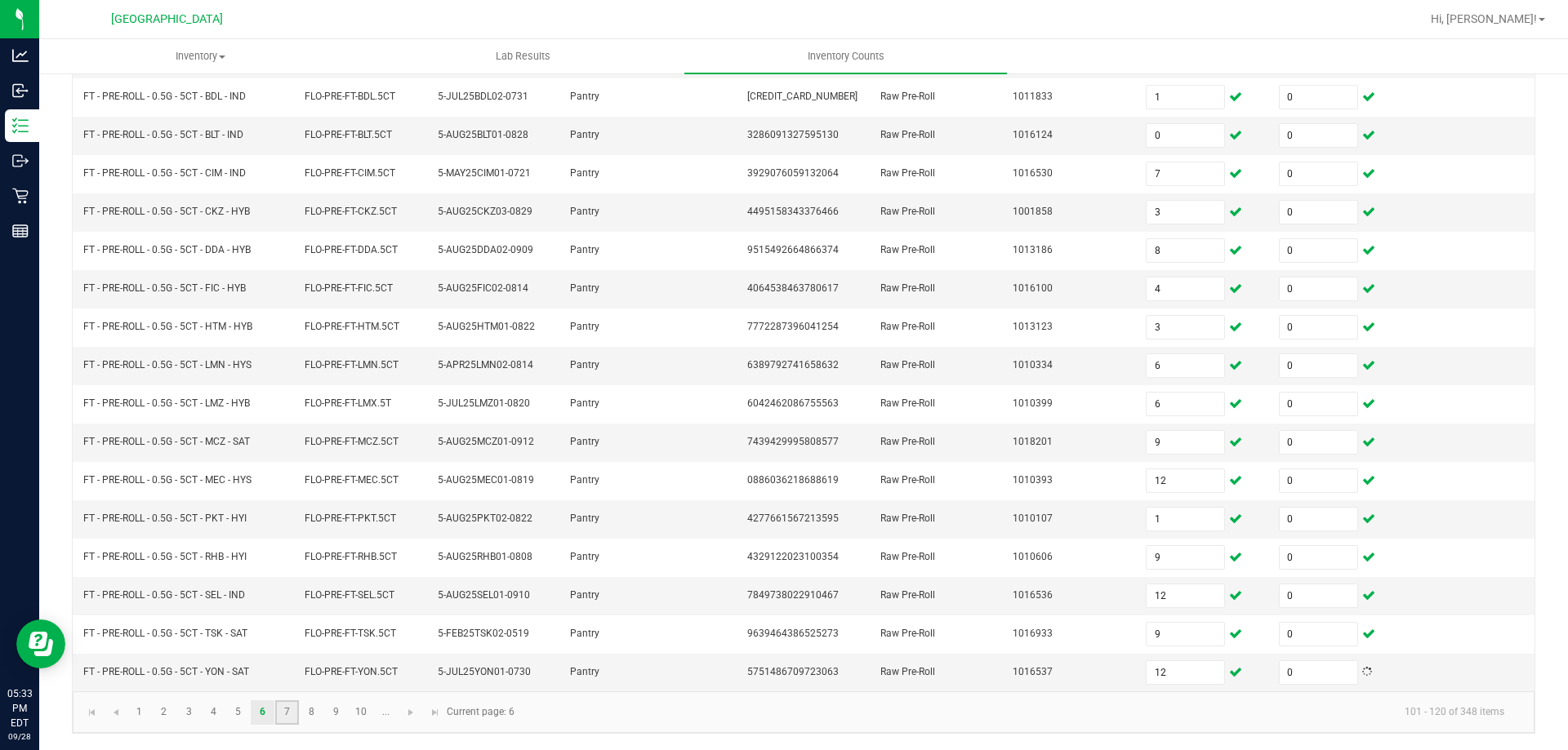
click at [277, 704] on link "7" at bounding box center [288, 712] width 24 height 25
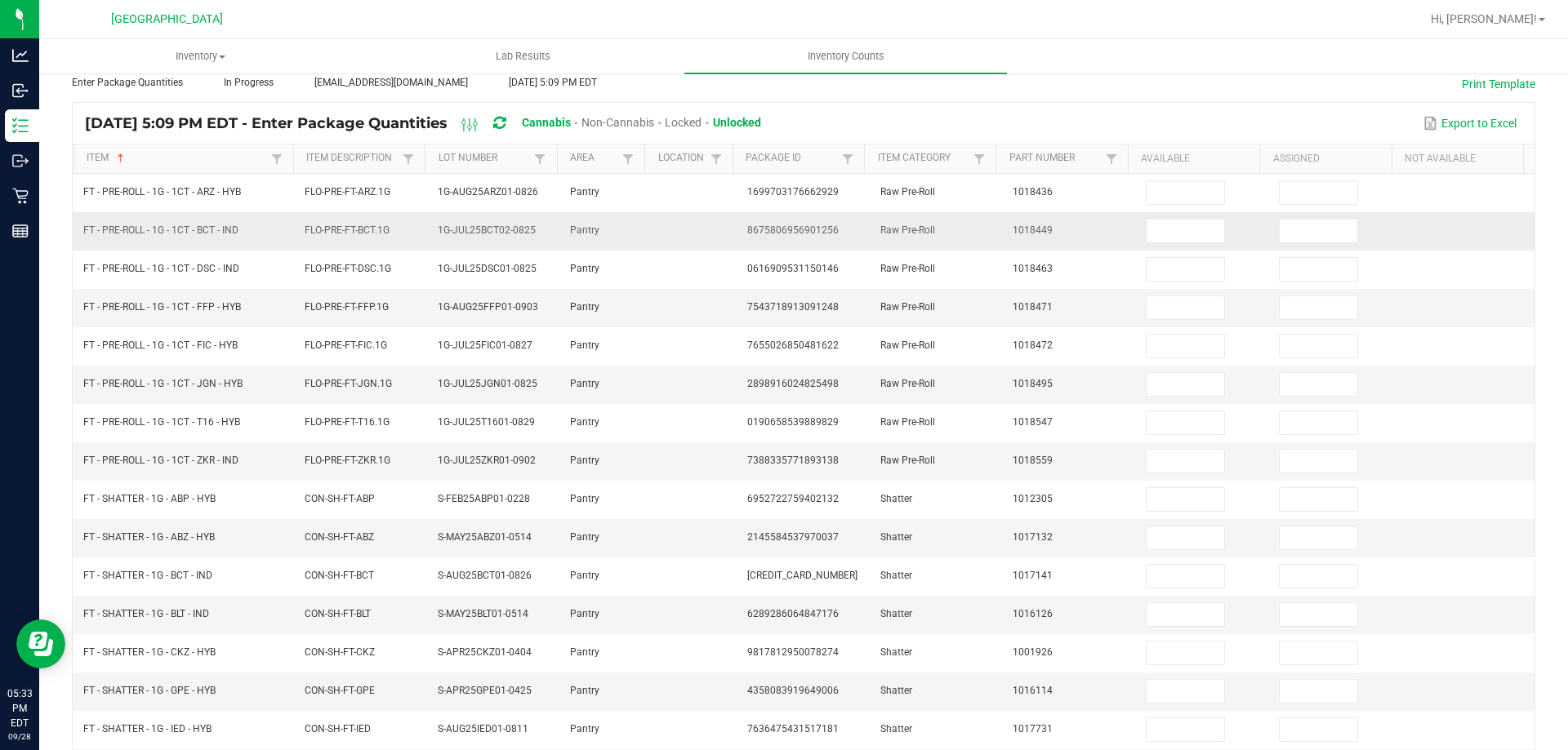
scroll to position [0, 0]
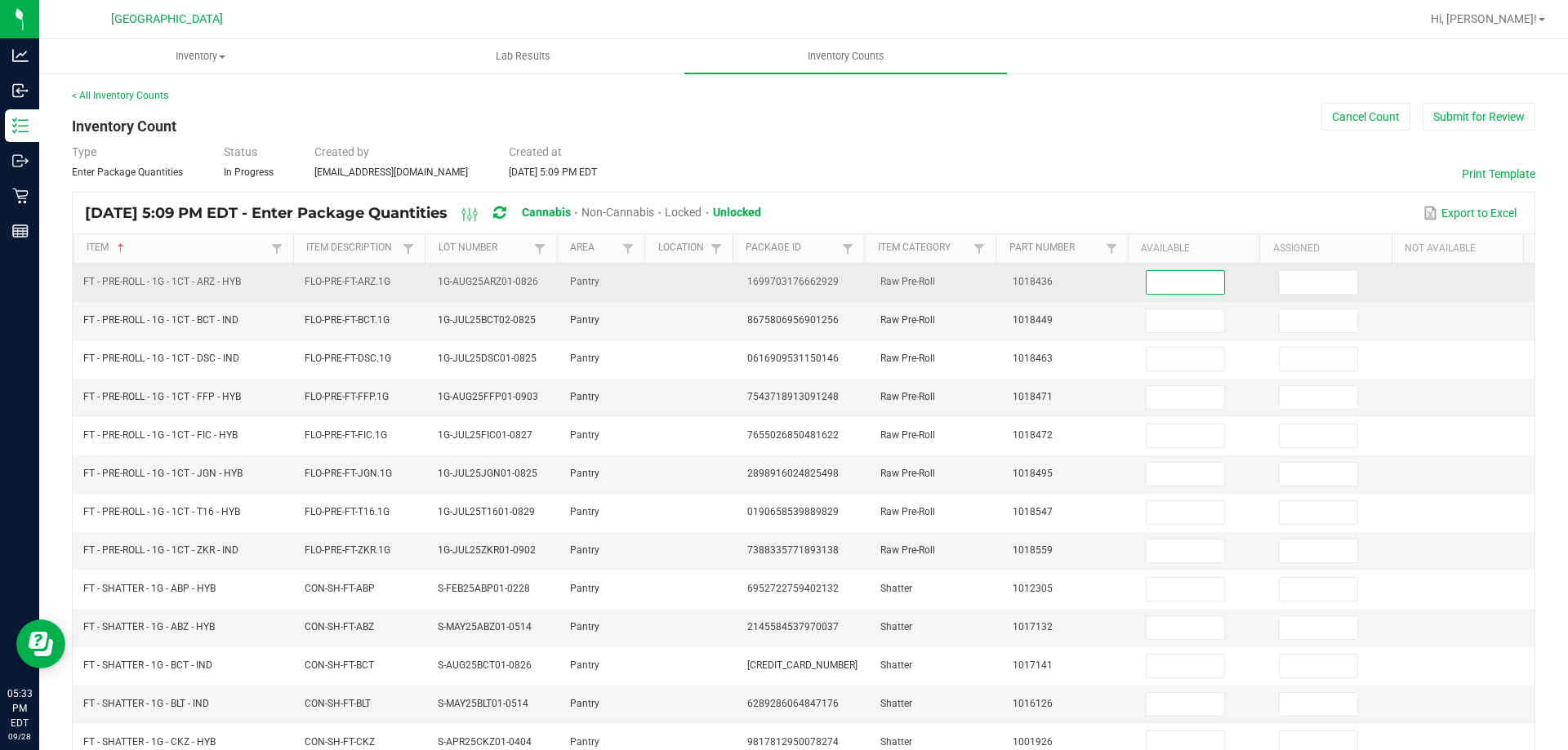
click at [1170, 276] on input at bounding box center [1185, 282] width 77 height 23
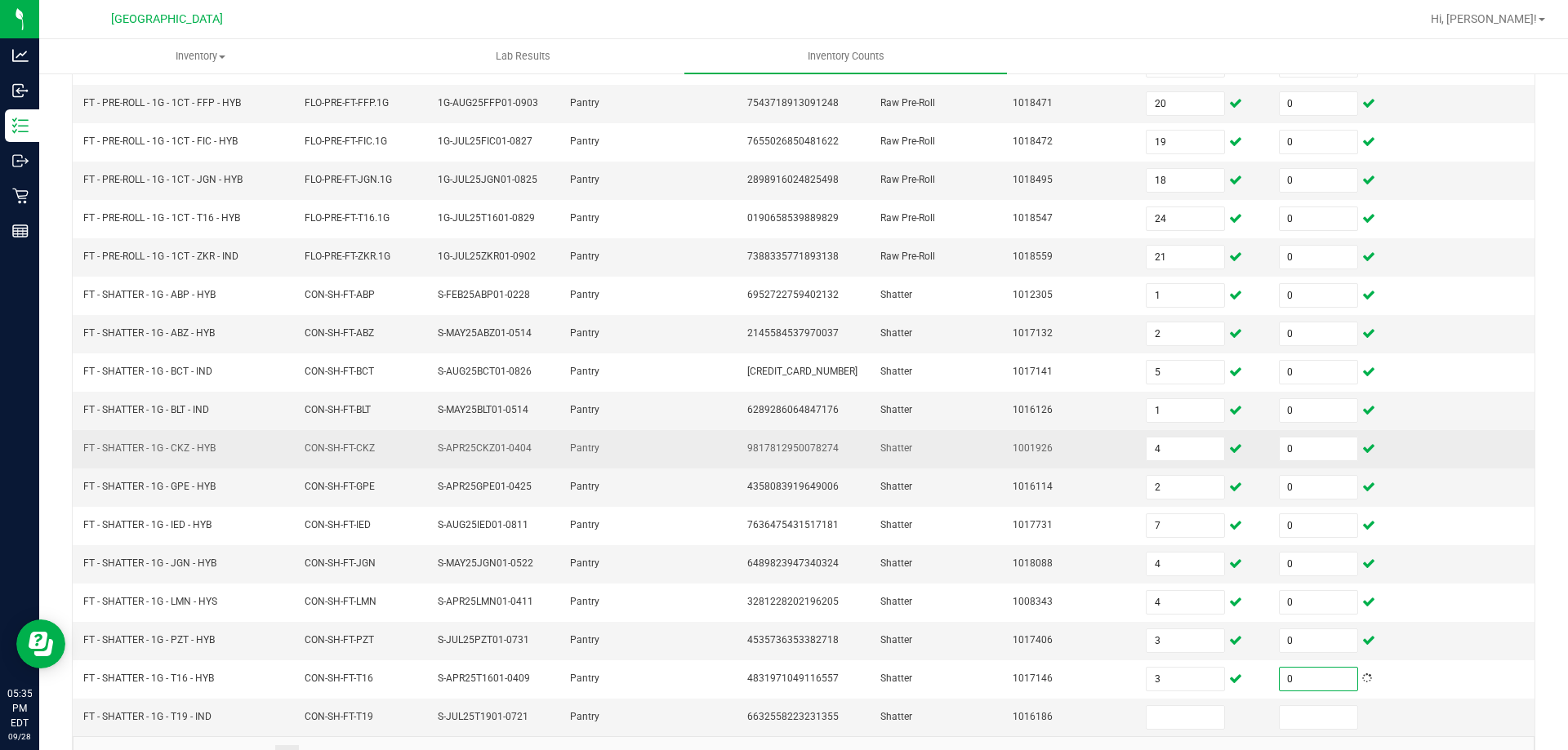
scroll to position [339, 0]
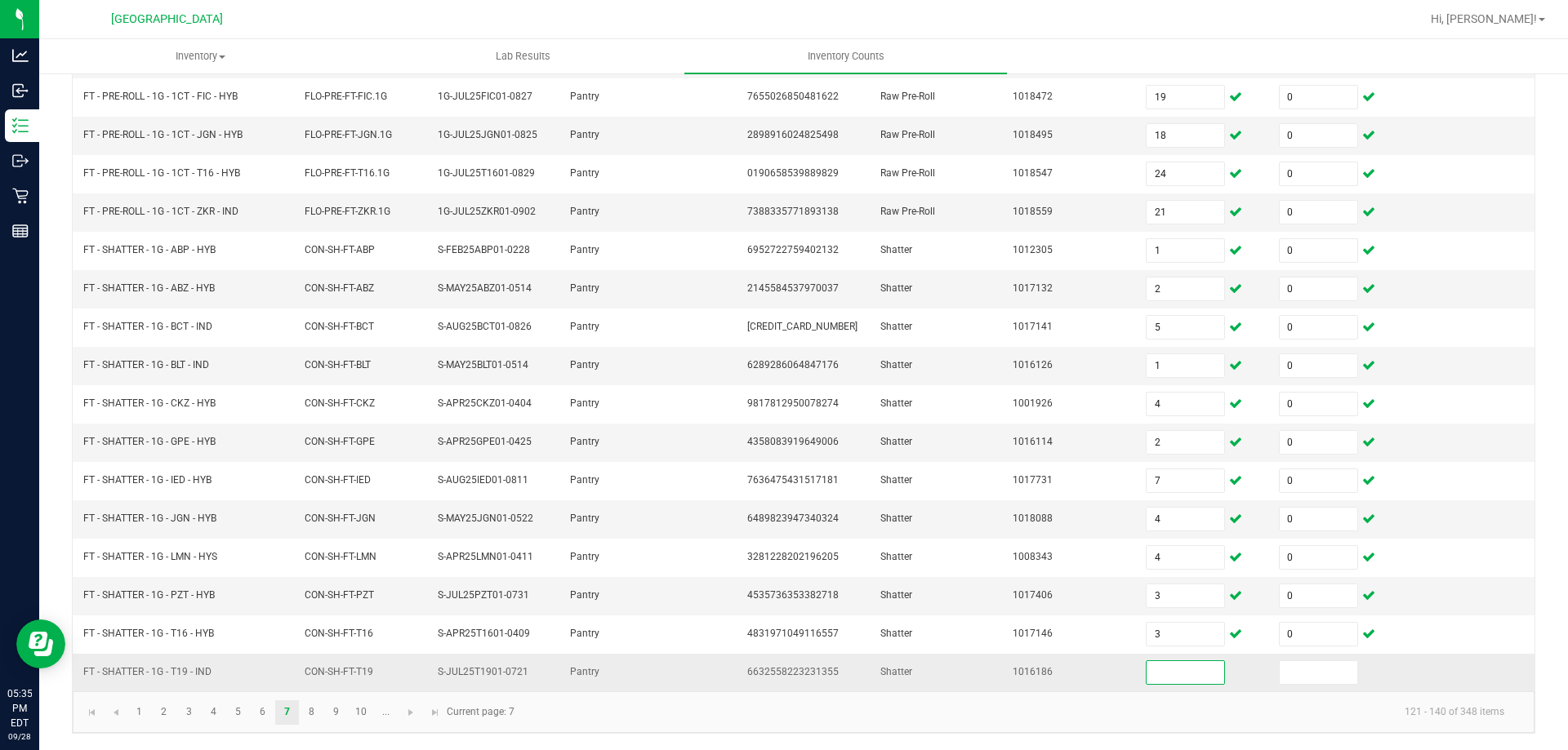
click at [1182, 667] on input at bounding box center [1185, 672] width 77 height 23
click at [310, 711] on link "8" at bounding box center [311, 712] width 24 height 25
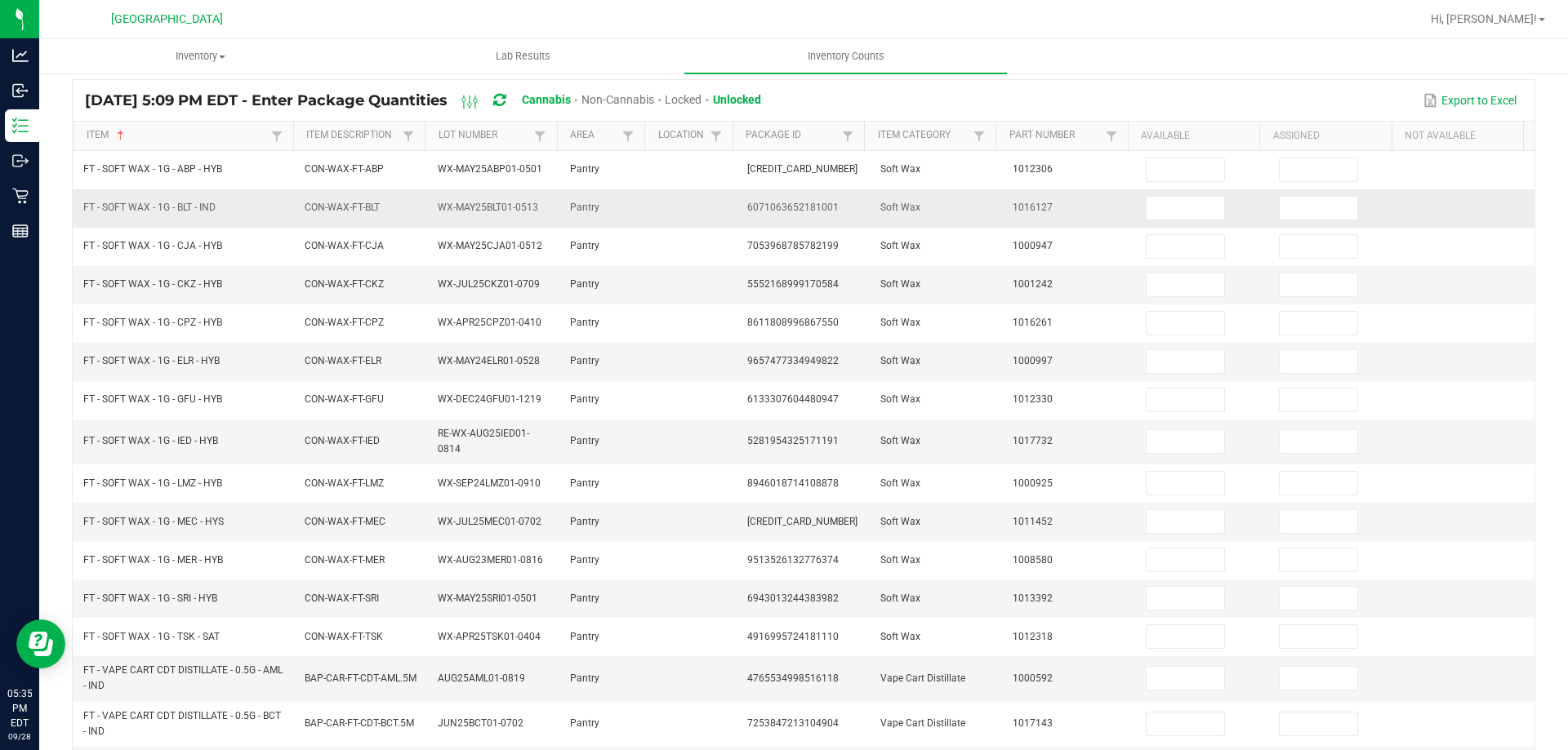
scroll to position [0, 0]
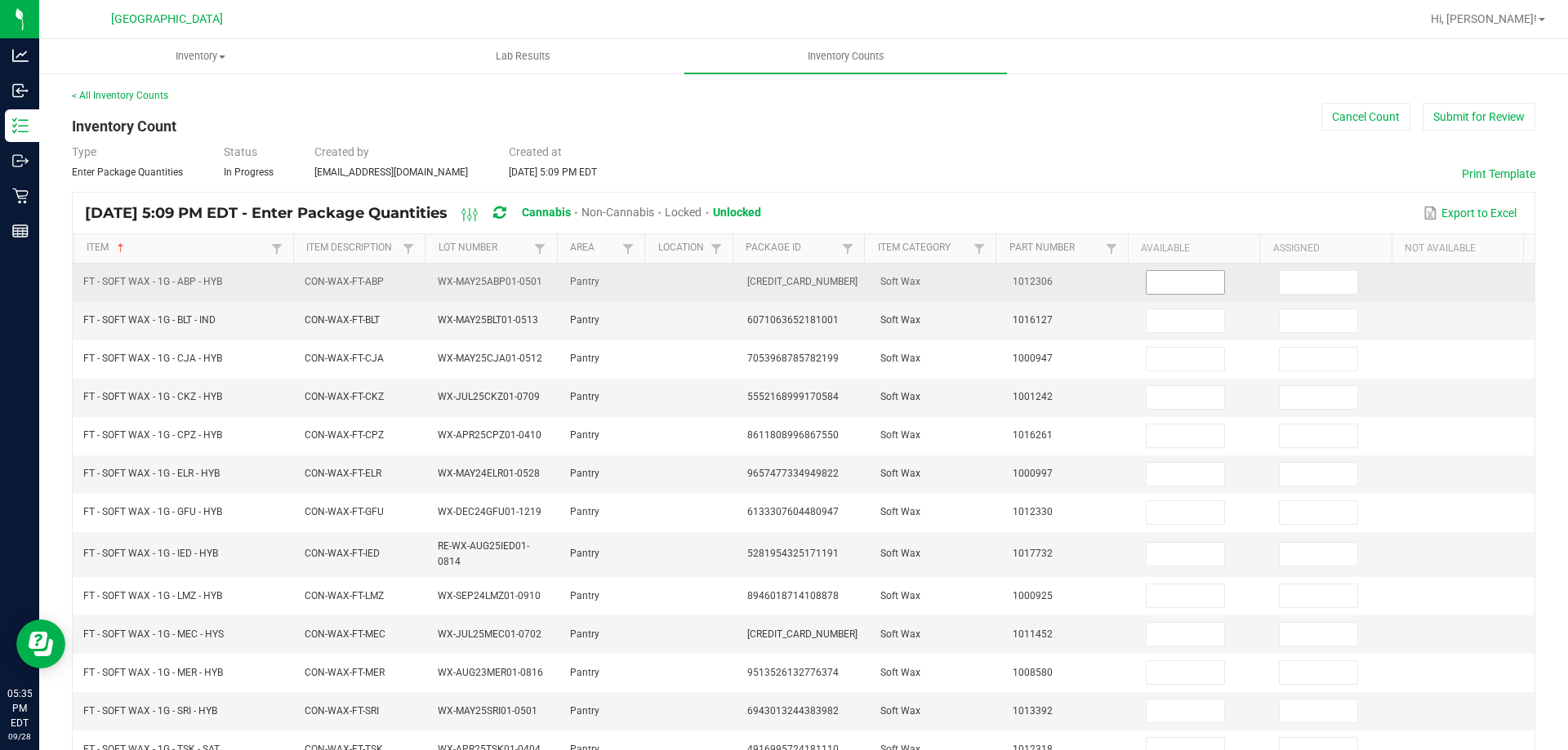
click at [1153, 282] on input at bounding box center [1185, 282] width 77 height 23
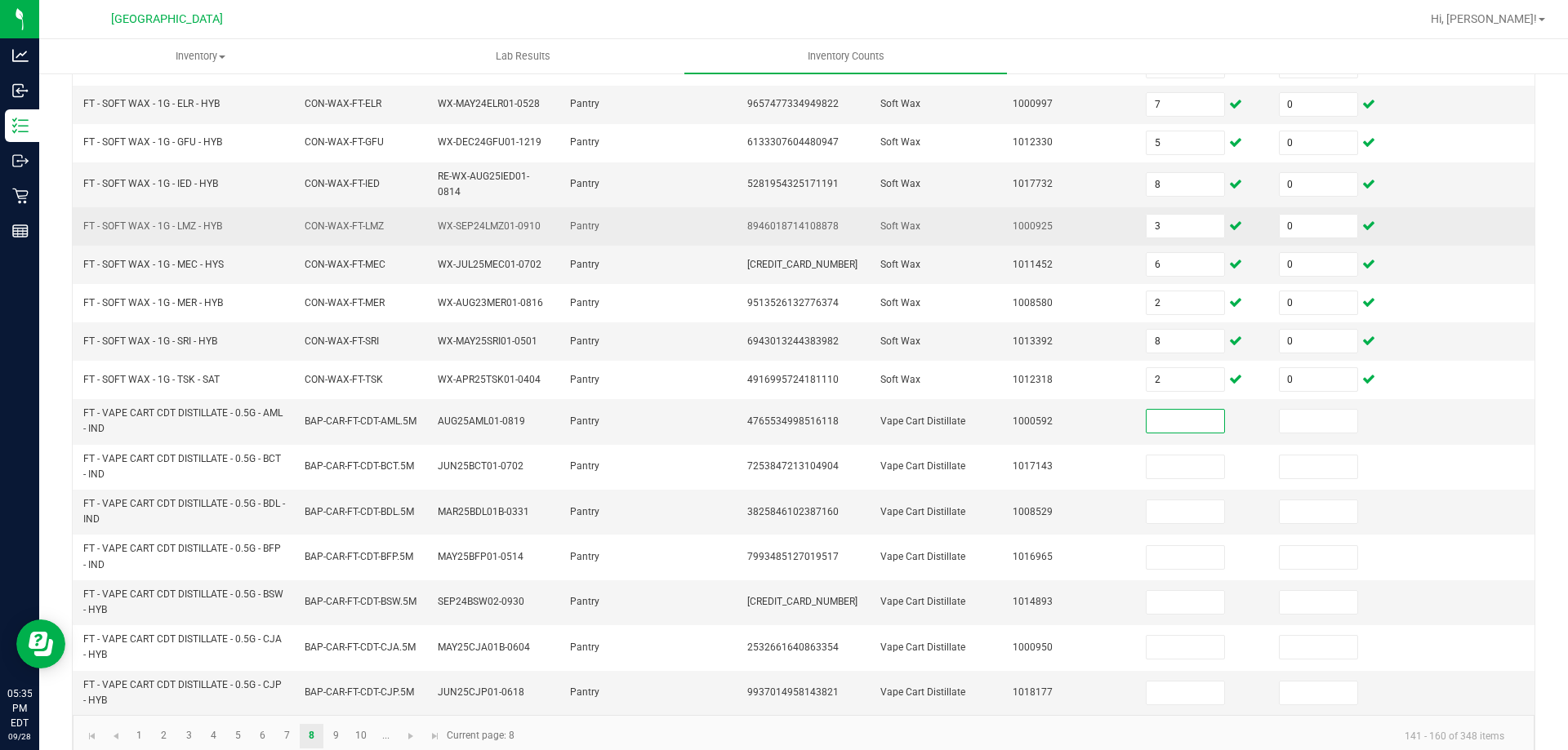
scroll to position [394, 0]
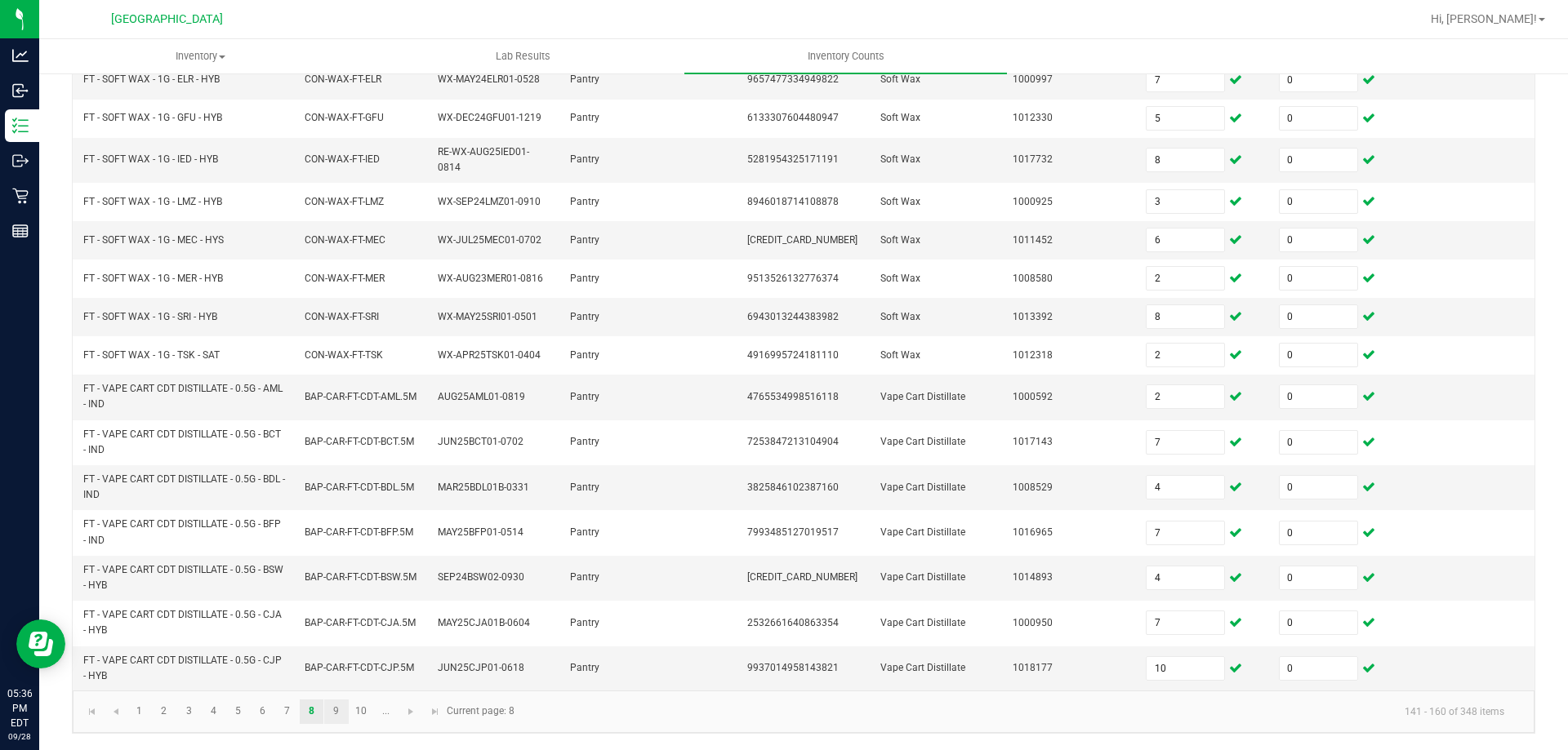
click at [338, 705] on link "9" at bounding box center [336, 711] width 24 height 25
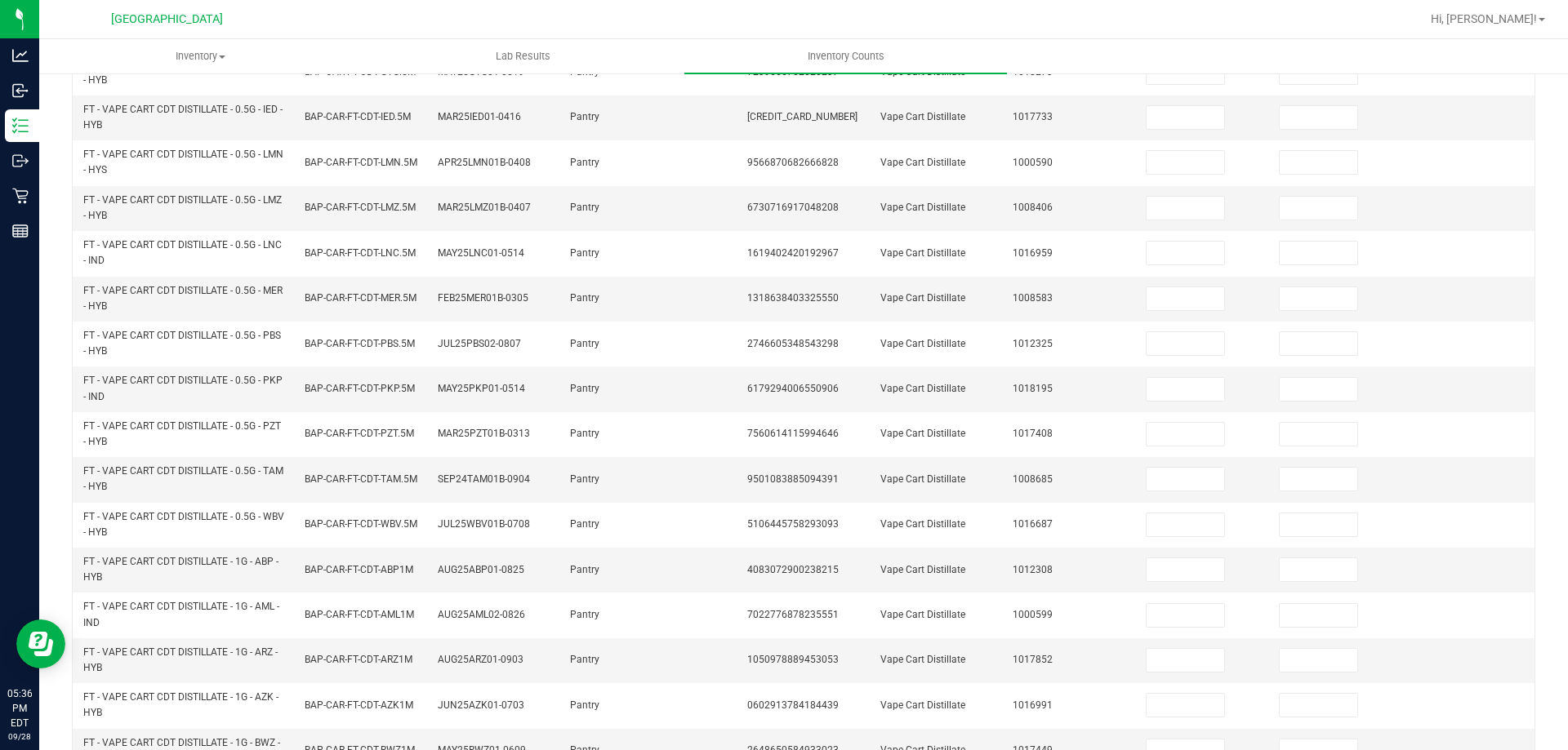
scroll to position [68, 0]
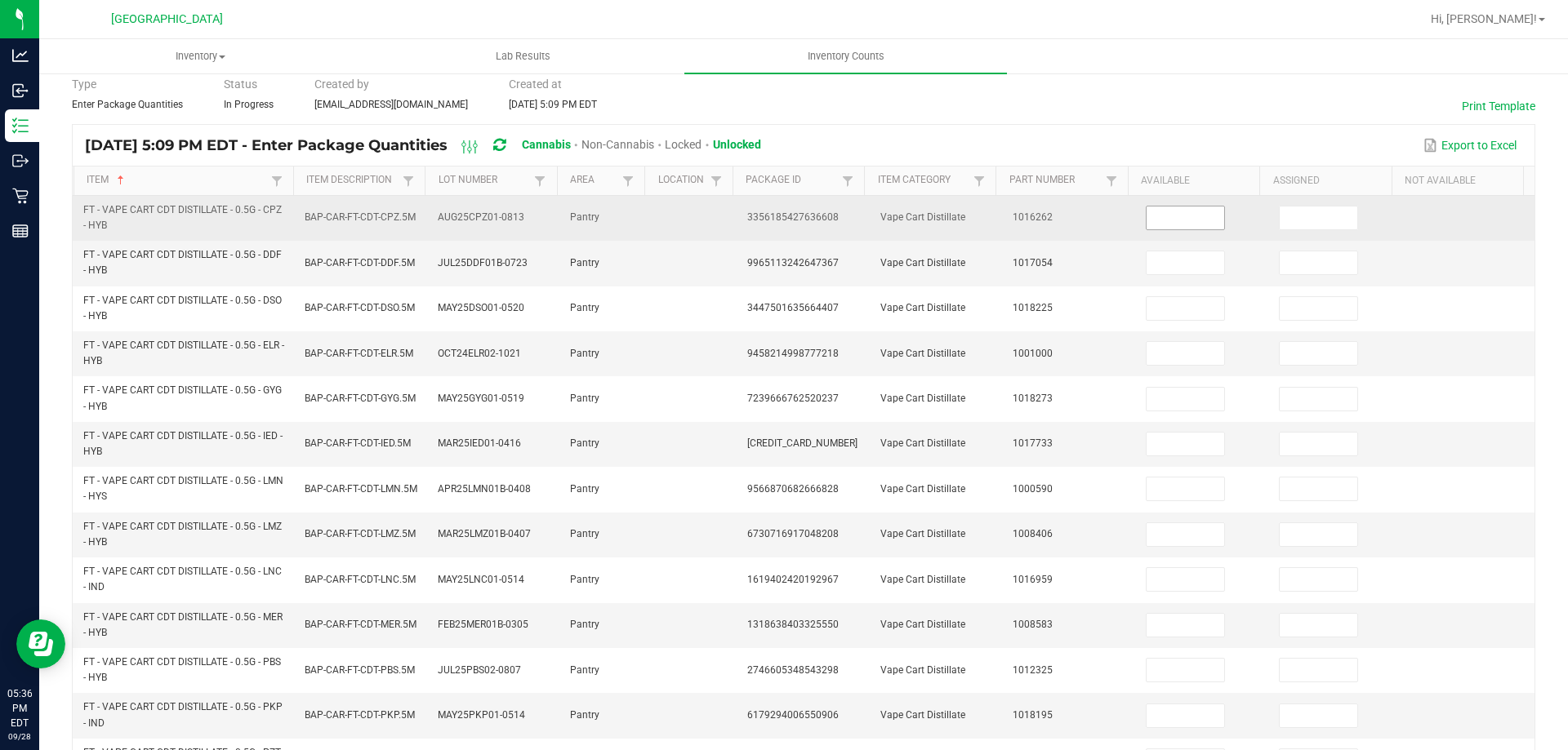
click at [1146, 216] on input at bounding box center [1185, 218] width 77 height 23
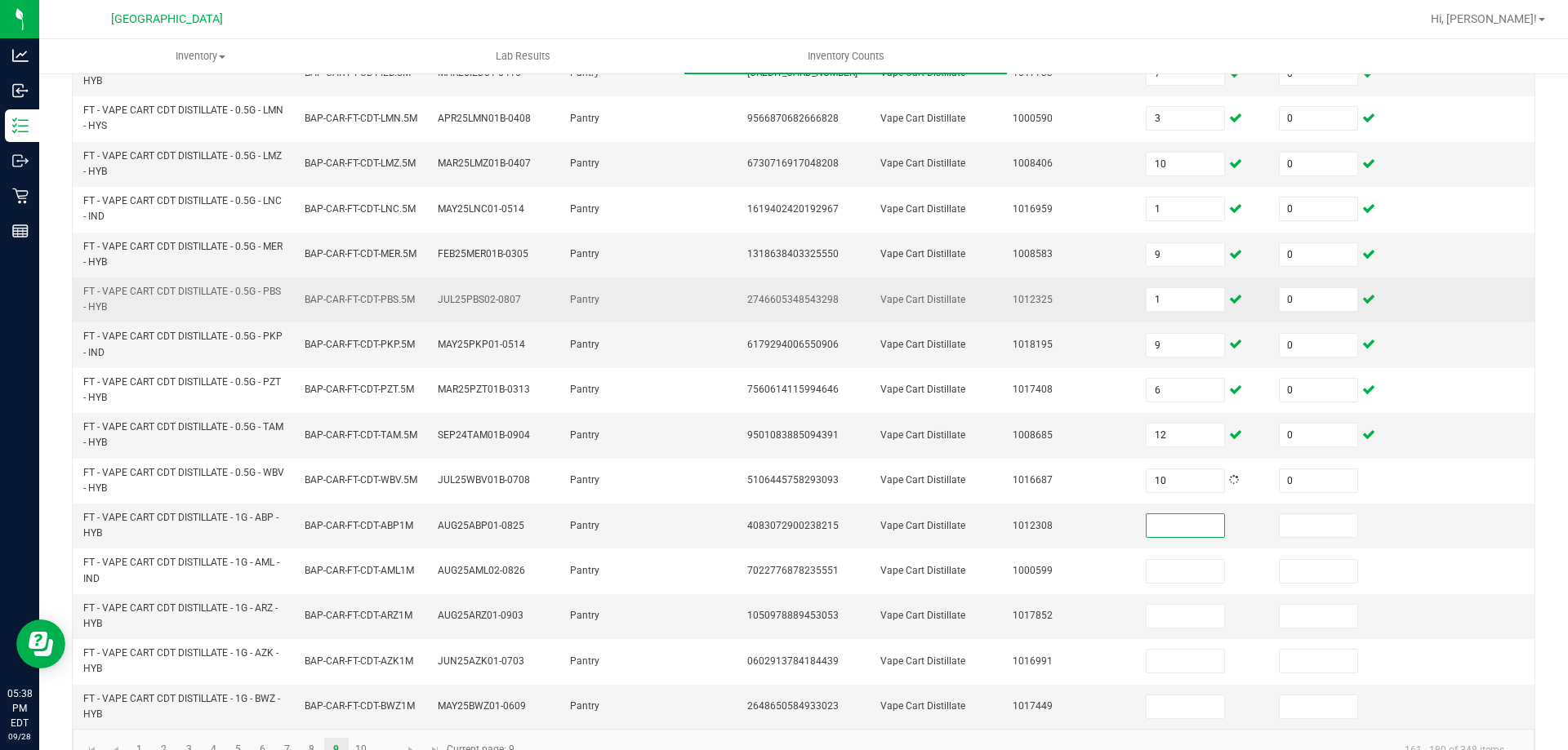
scroll to position [476, 0]
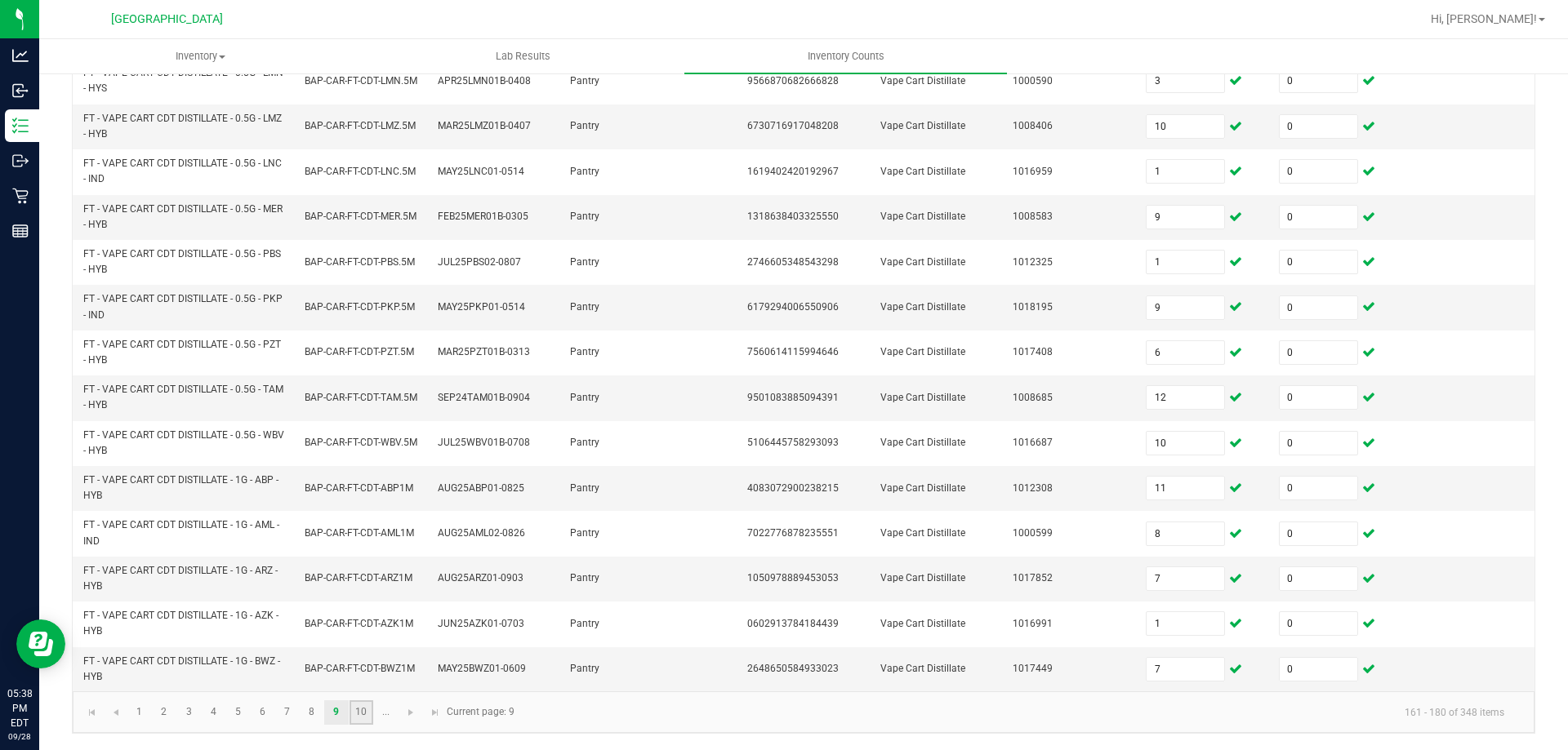
click at [367, 713] on link "10" at bounding box center [362, 712] width 24 height 25
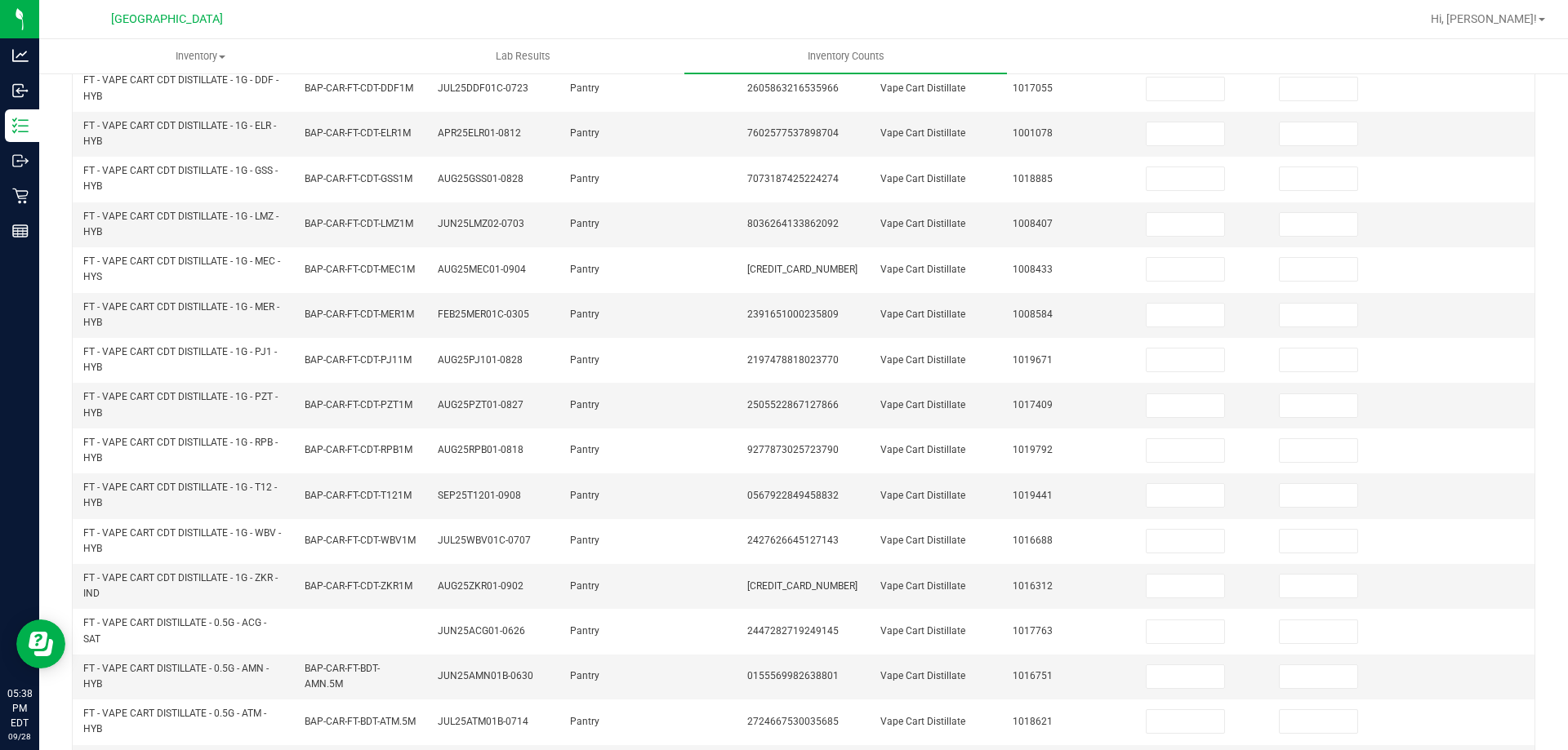
scroll to position [150, 0]
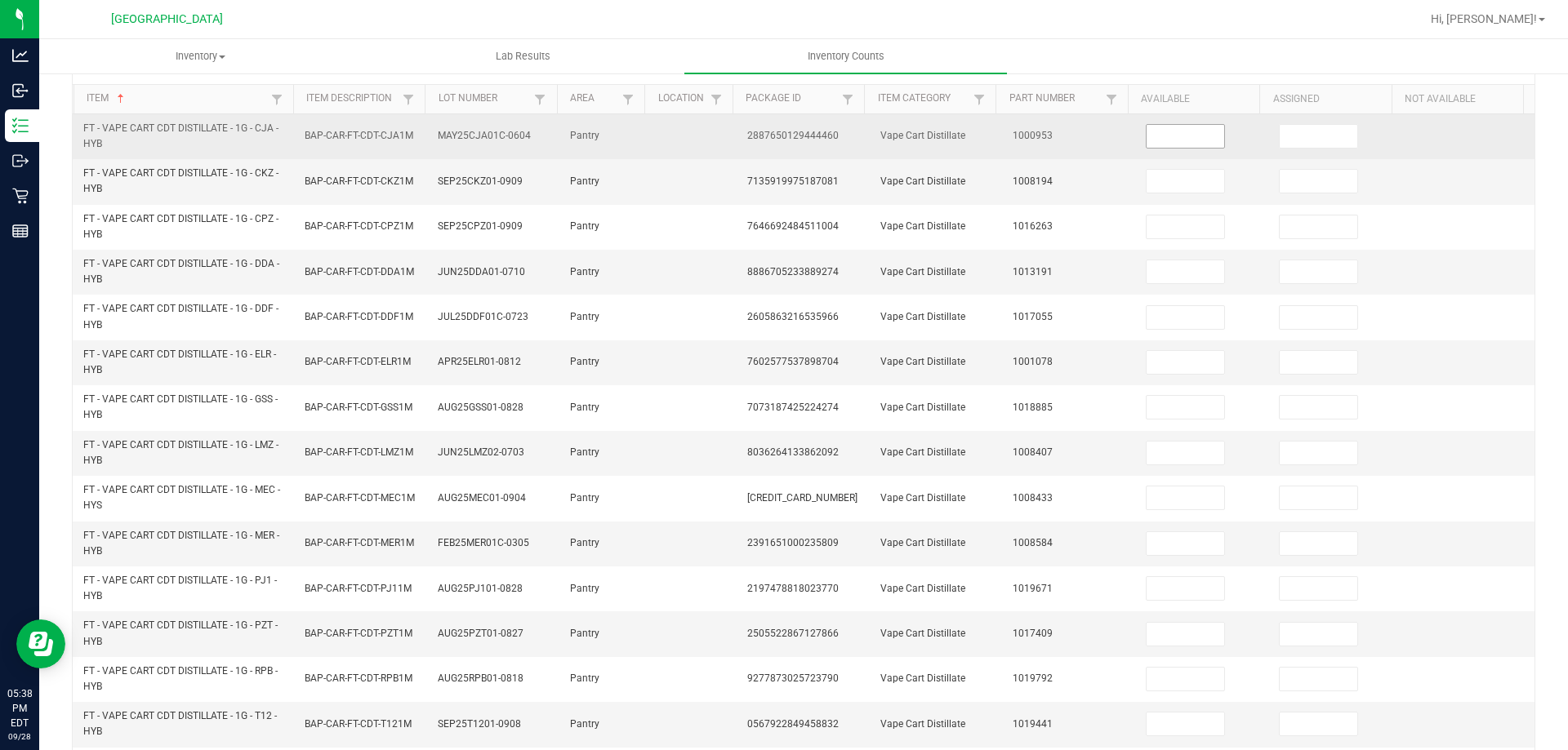
click at [1155, 133] on input at bounding box center [1185, 136] width 77 height 23
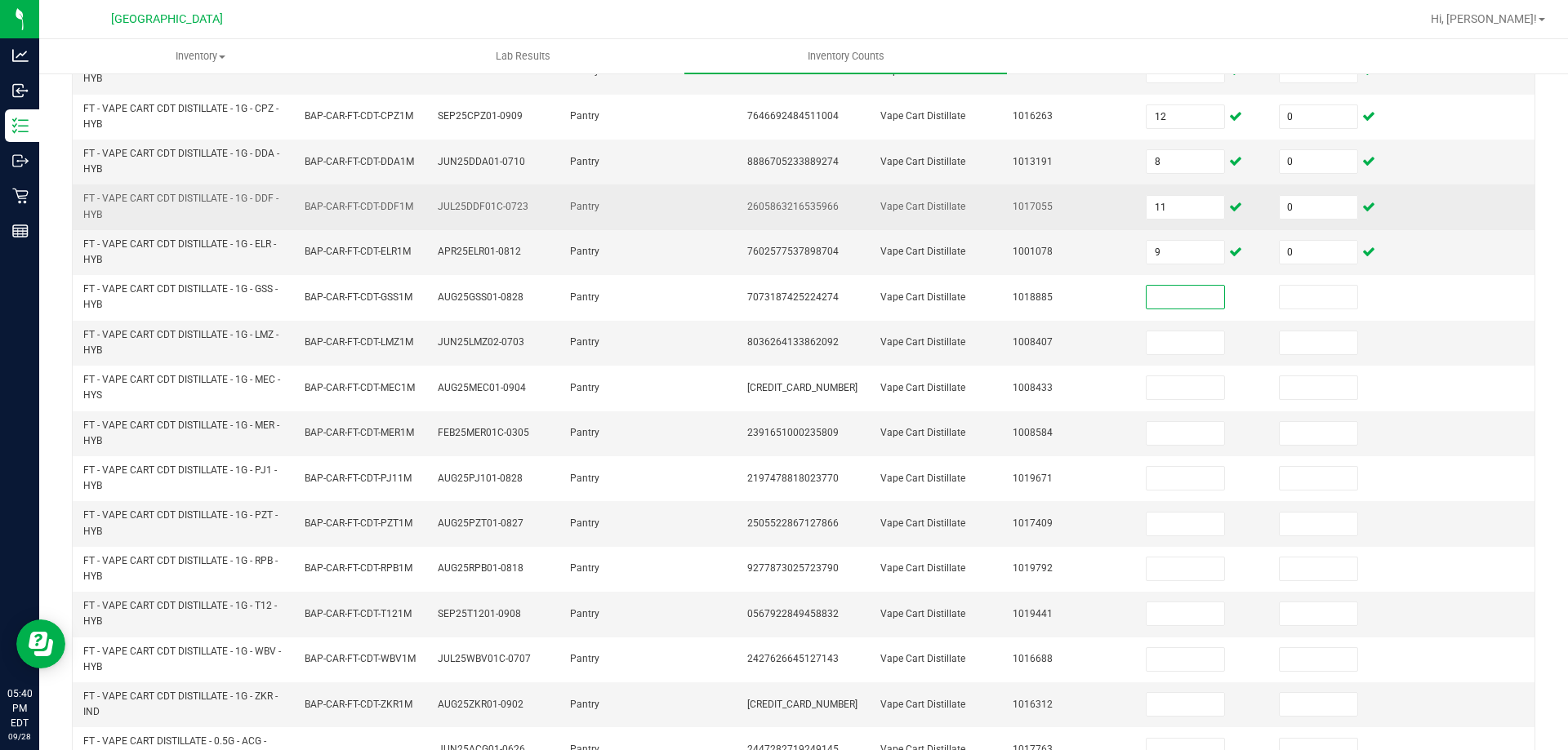
scroll to position [231, 0]
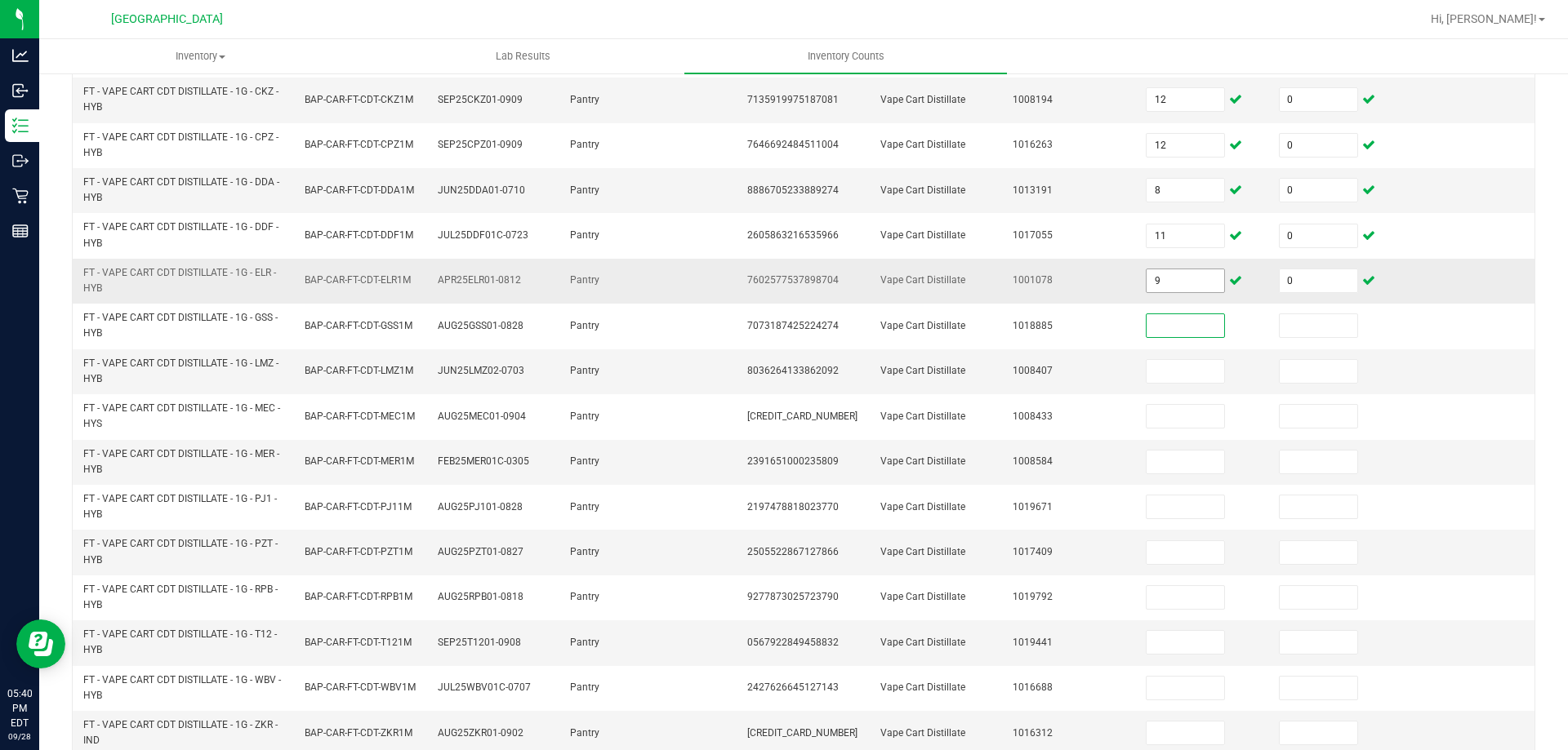
click at [1146, 279] on input "9" at bounding box center [1185, 280] width 77 height 23
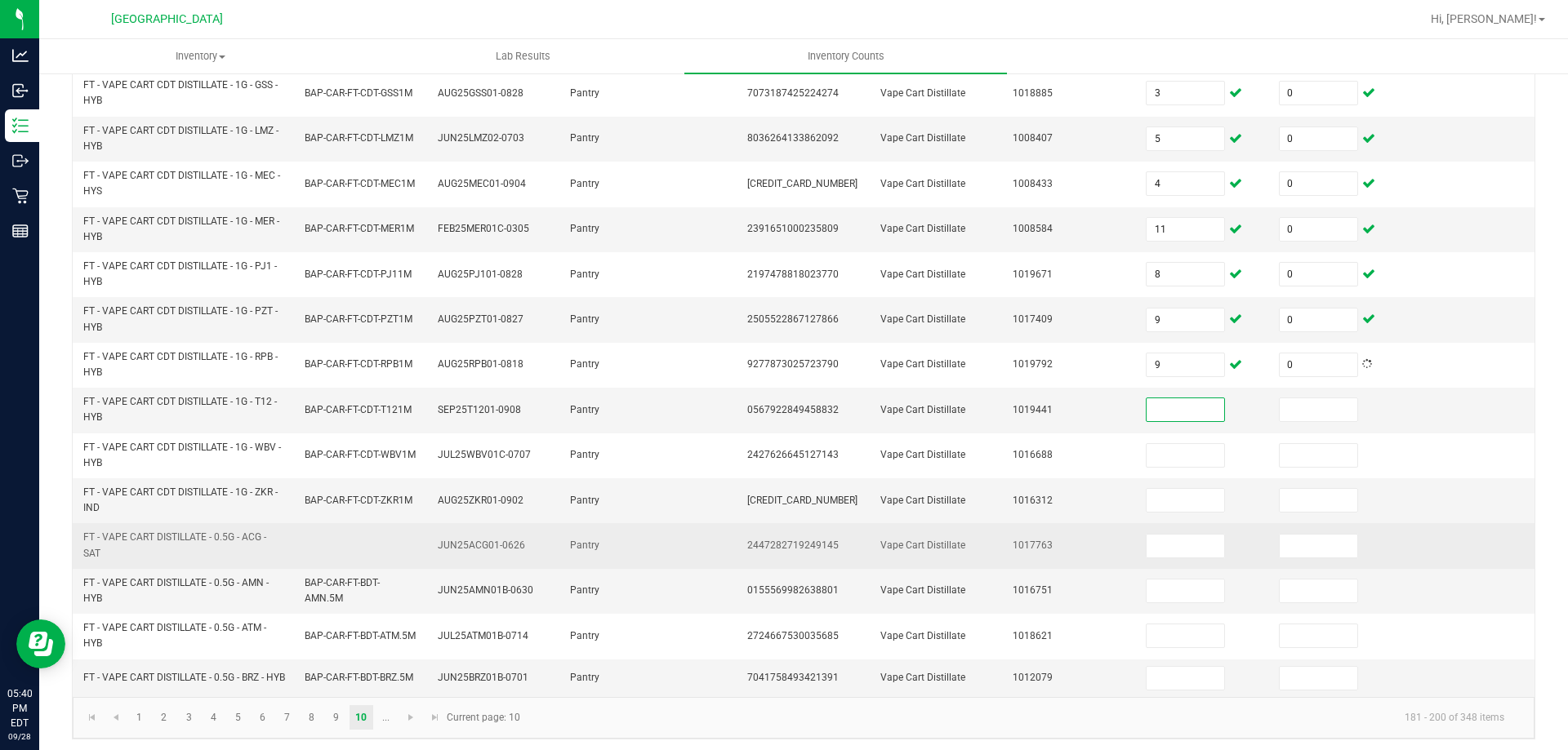
scroll to position [476, 0]
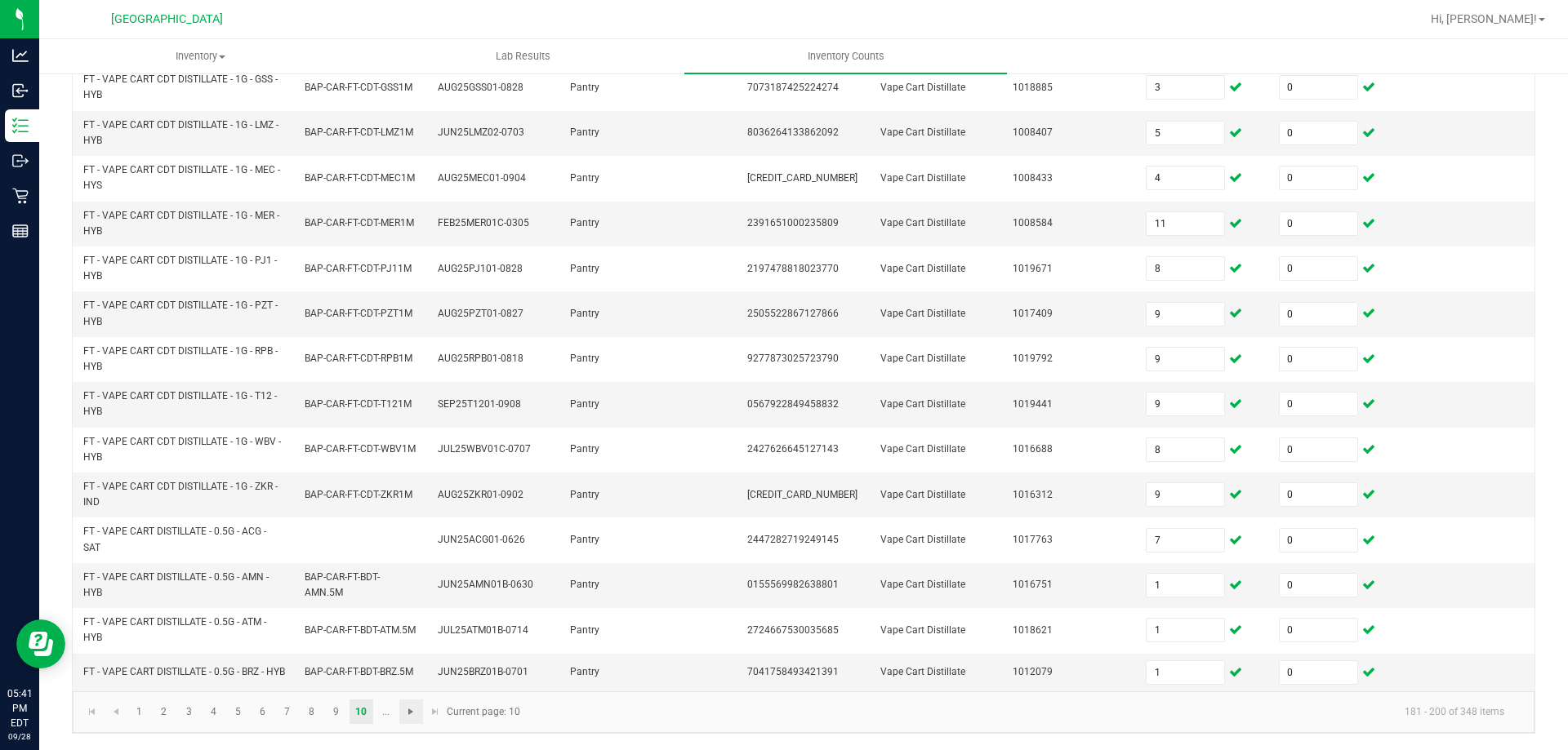
click at [410, 710] on span "Go to the next page" at bounding box center [411, 711] width 13 height 13
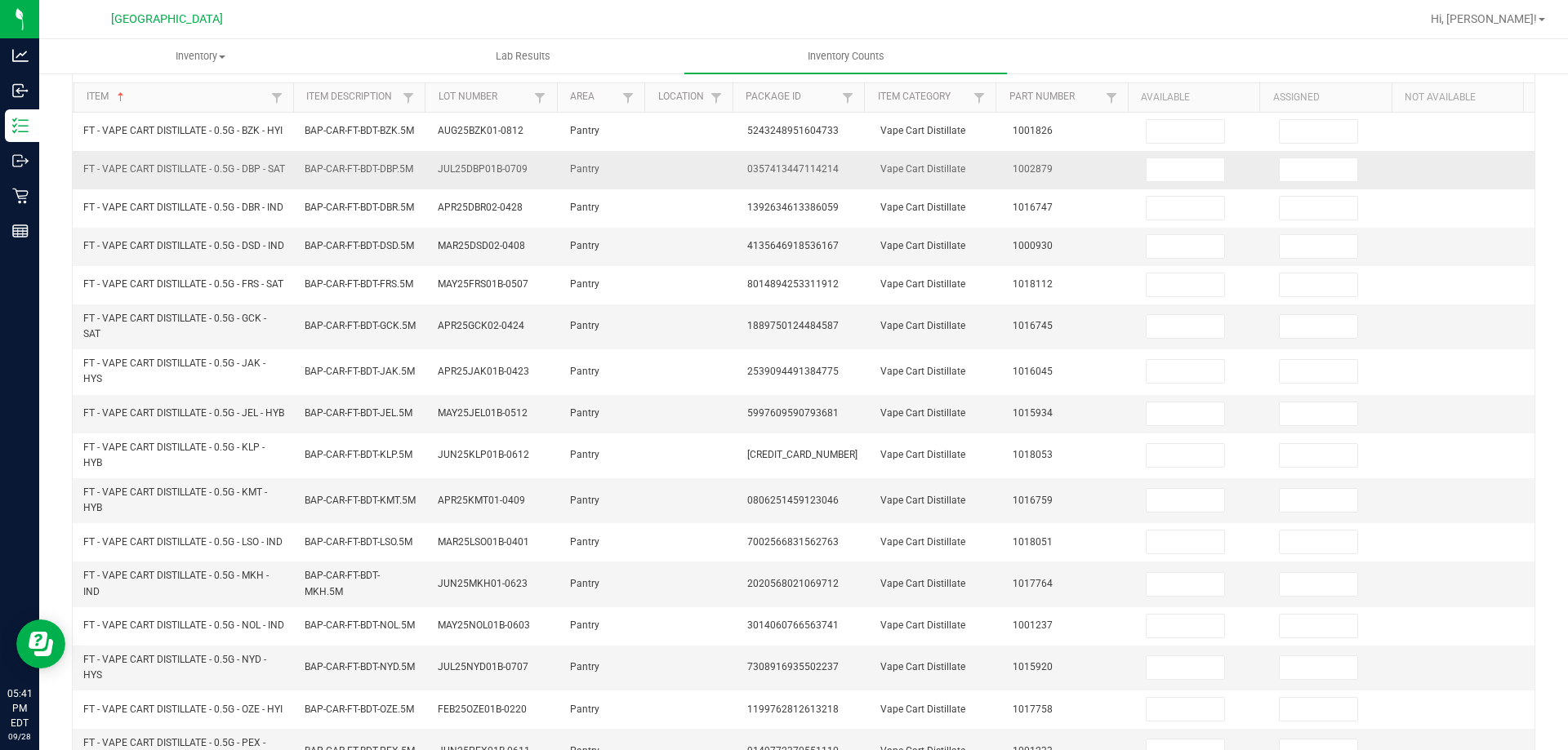
scroll to position [0, 0]
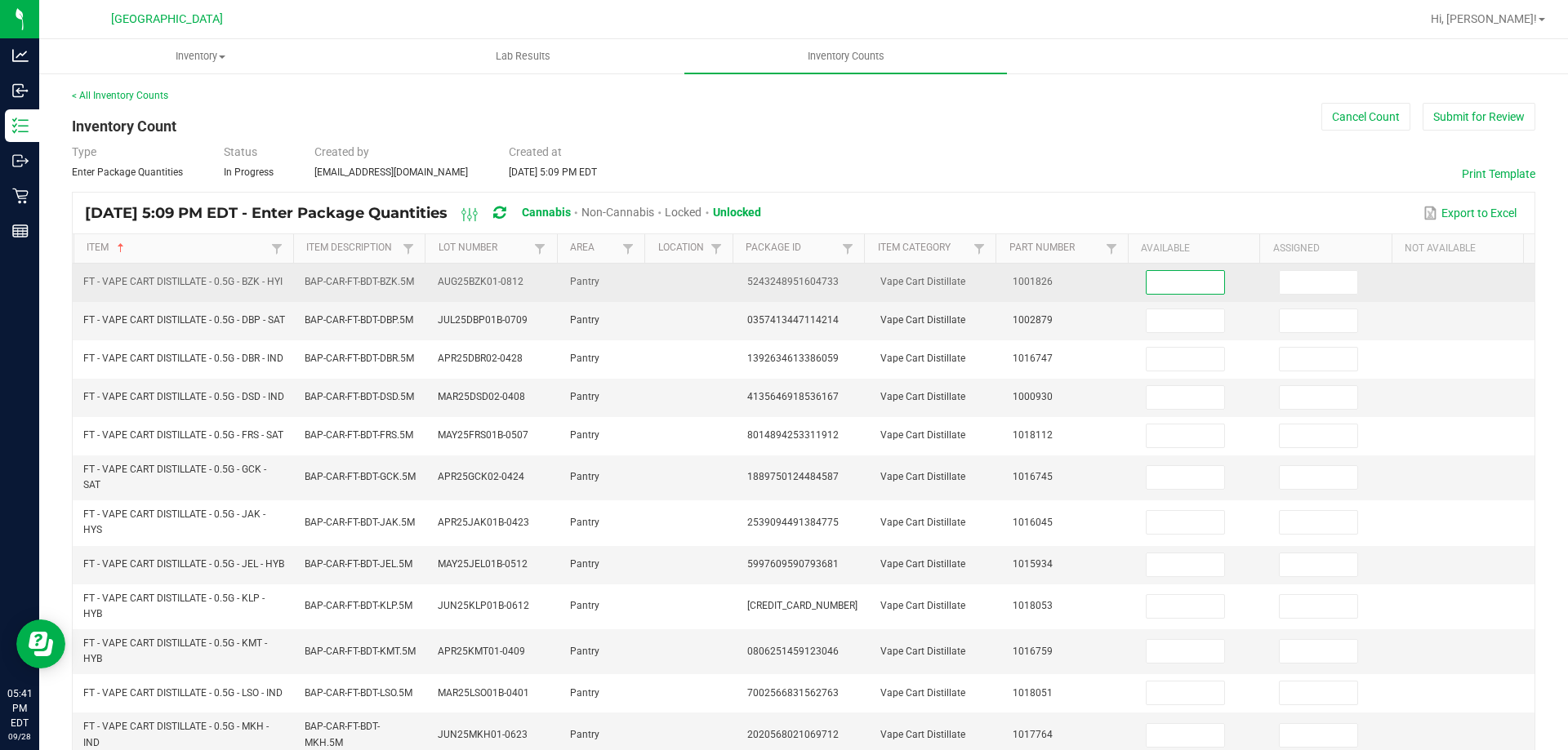
click at [1158, 284] on input at bounding box center [1185, 282] width 77 height 23
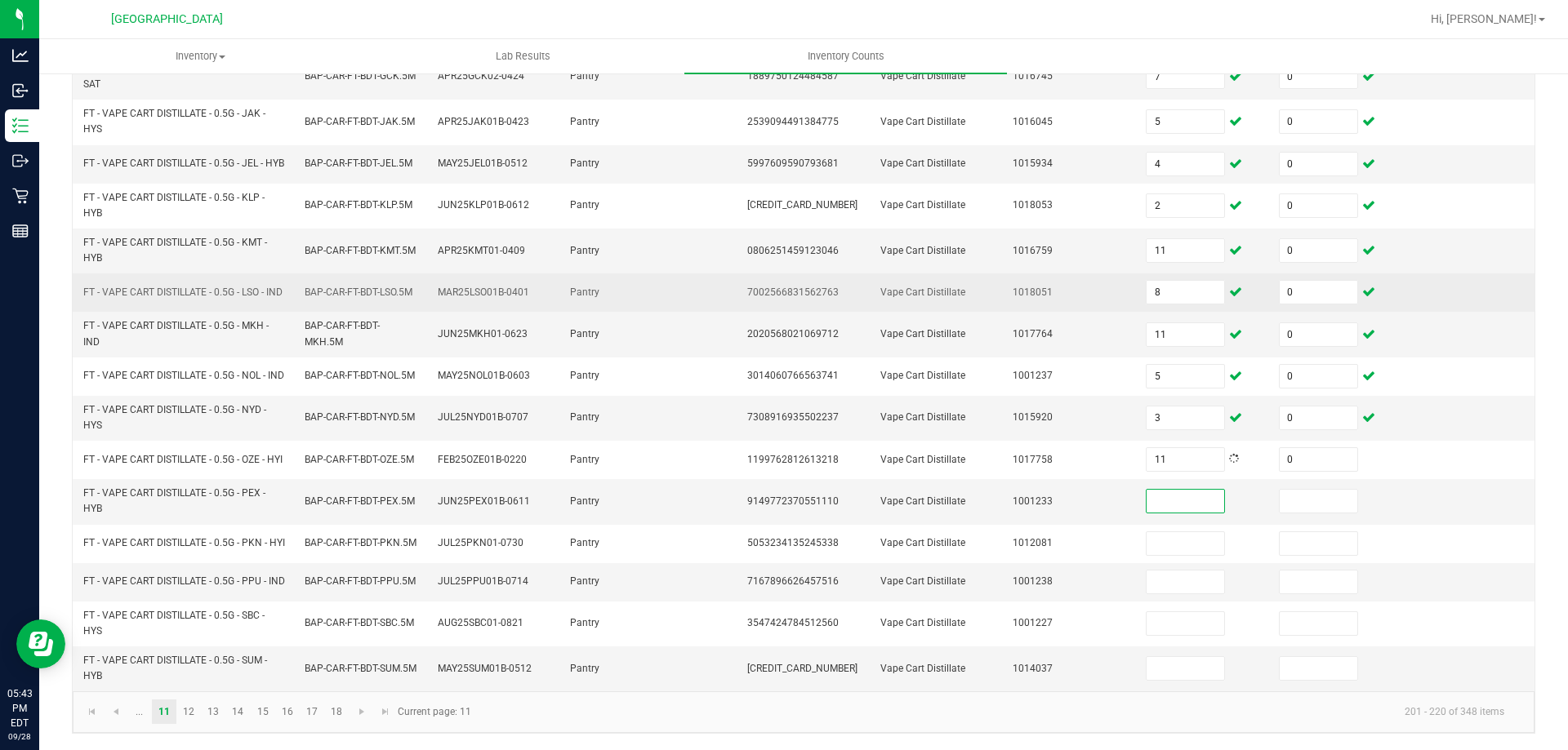
scroll to position [476, 0]
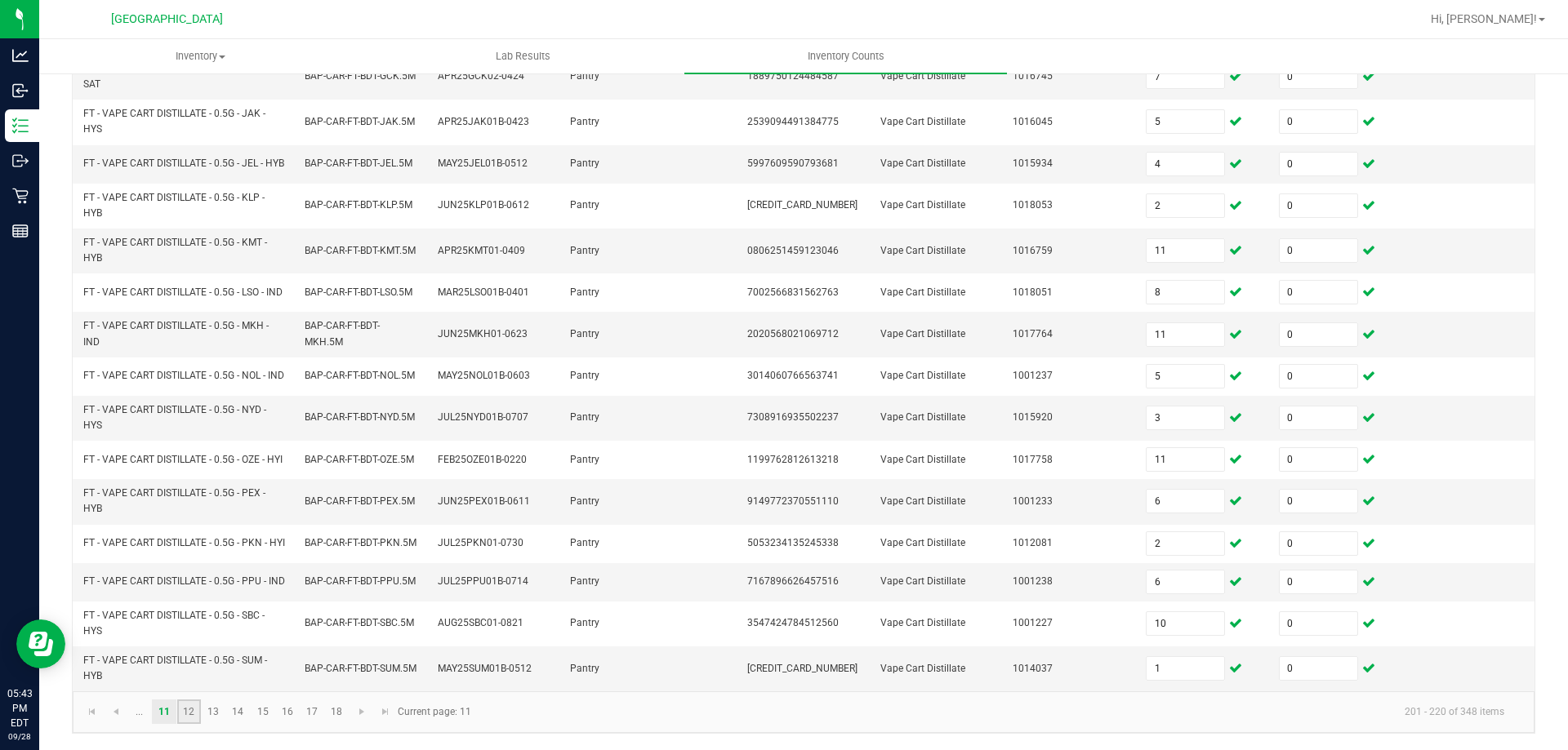
click at [189, 706] on link "12" at bounding box center [189, 711] width 24 height 25
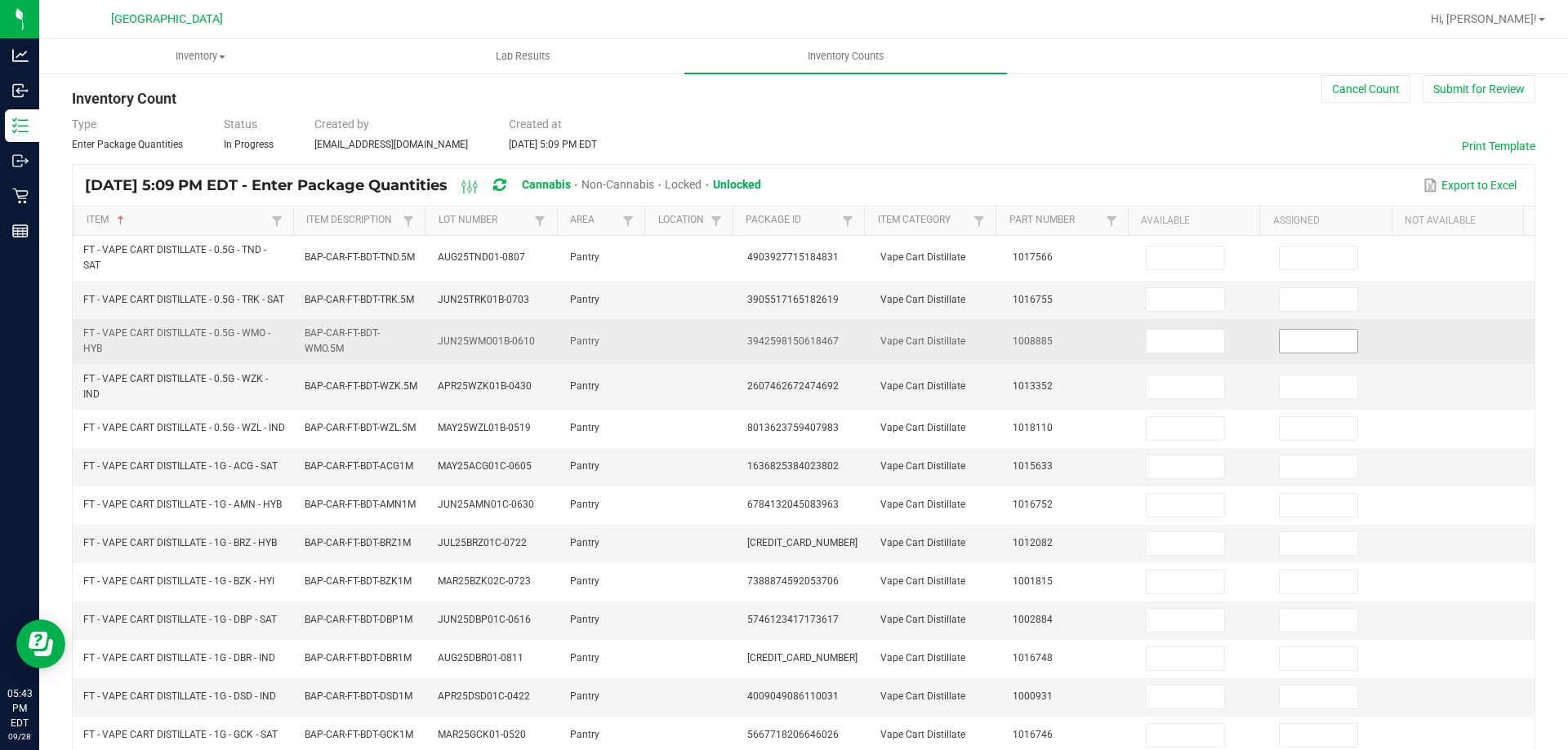
scroll to position [0, 0]
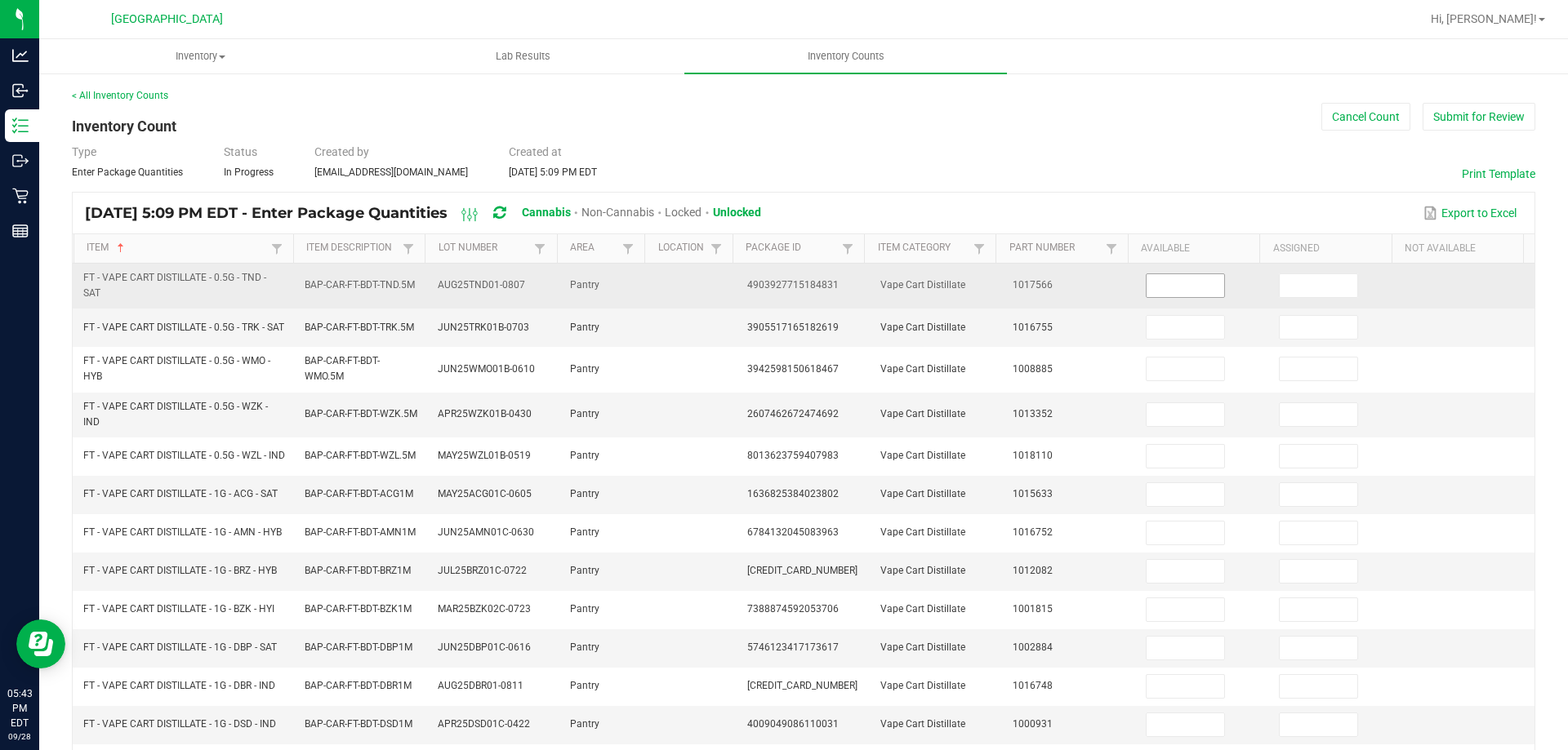
click at [1174, 294] on input at bounding box center [1185, 285] width 77 height 23
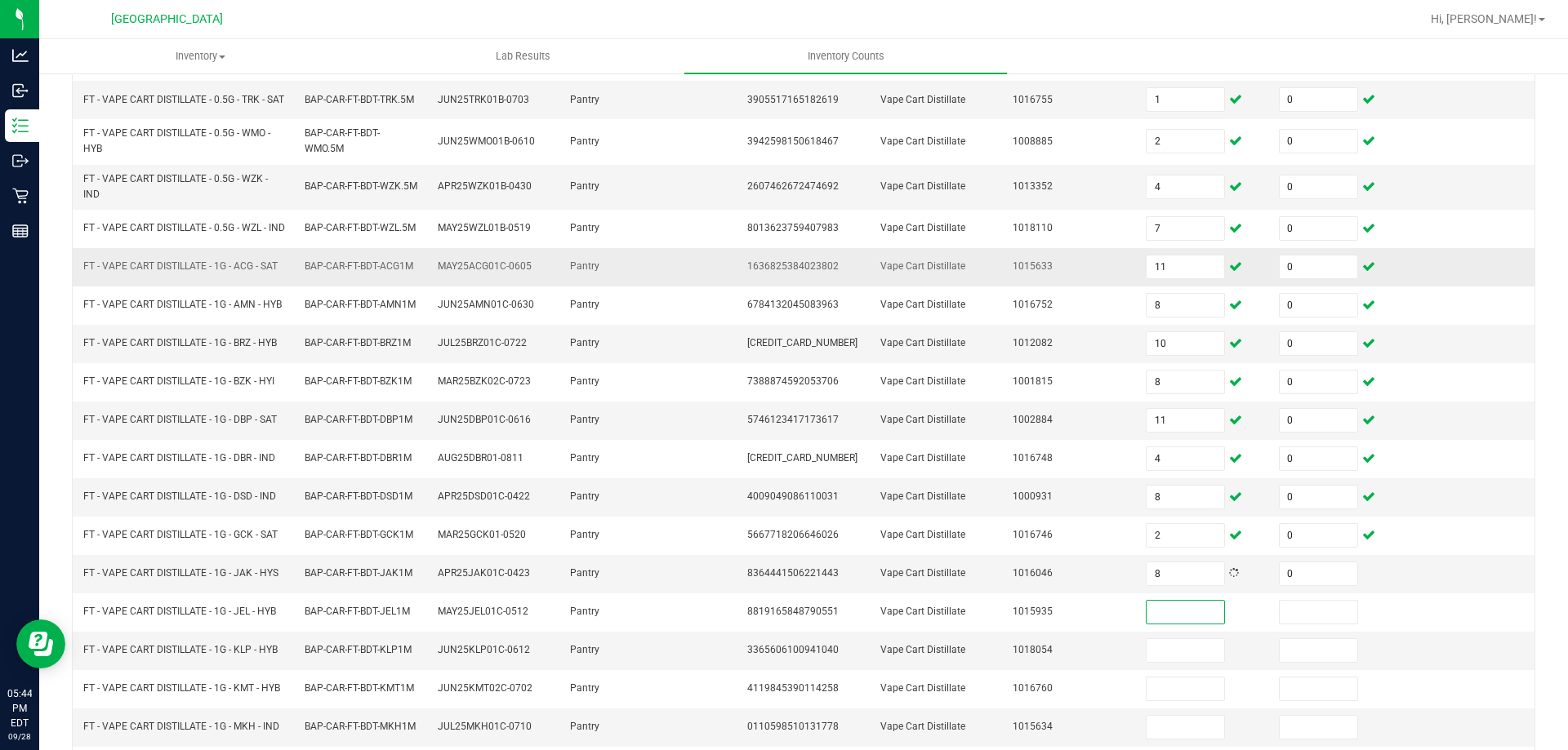
scroll to position [386, 0]
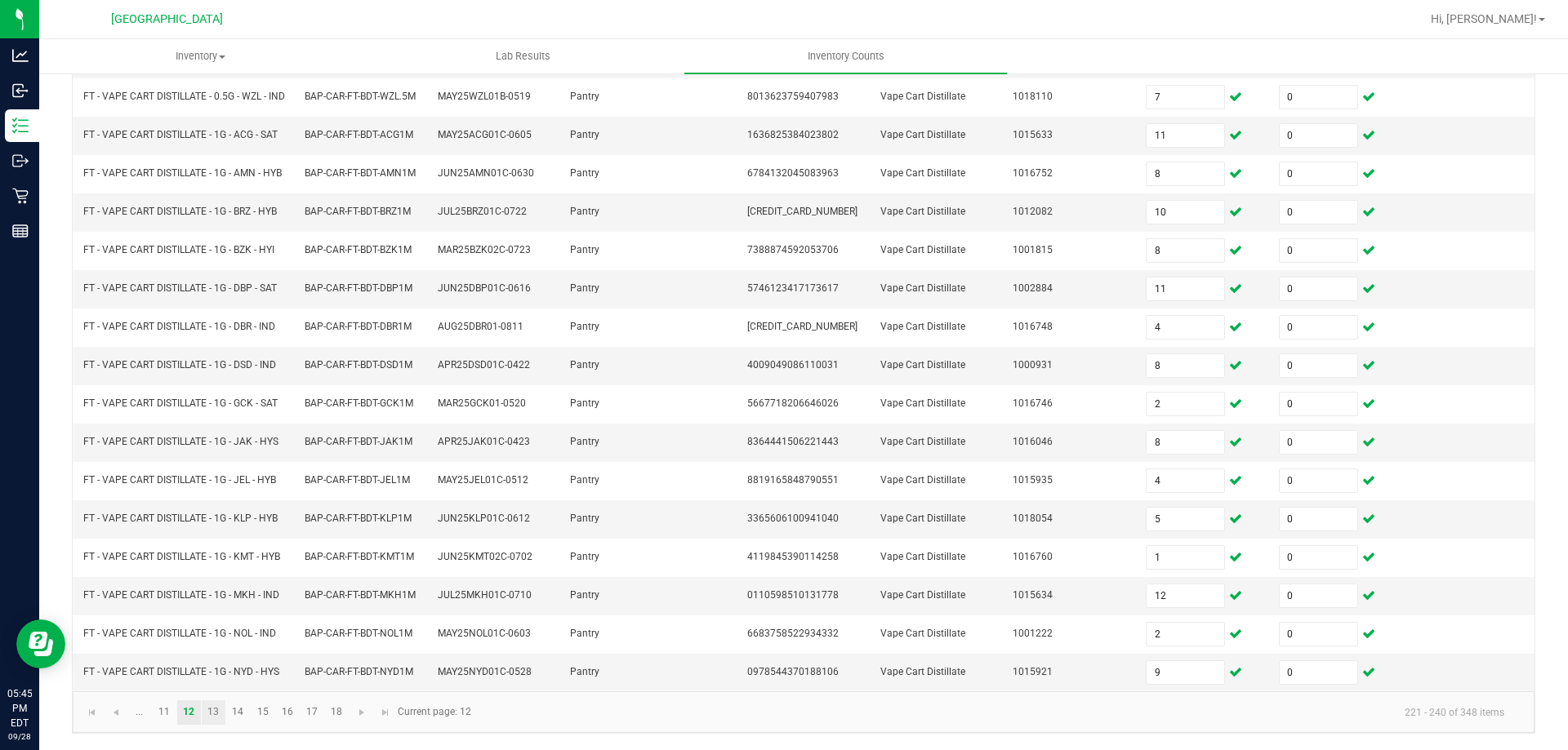
click at [220, 708] on link "13" at bounding box center [214, 712] width 24 height 25
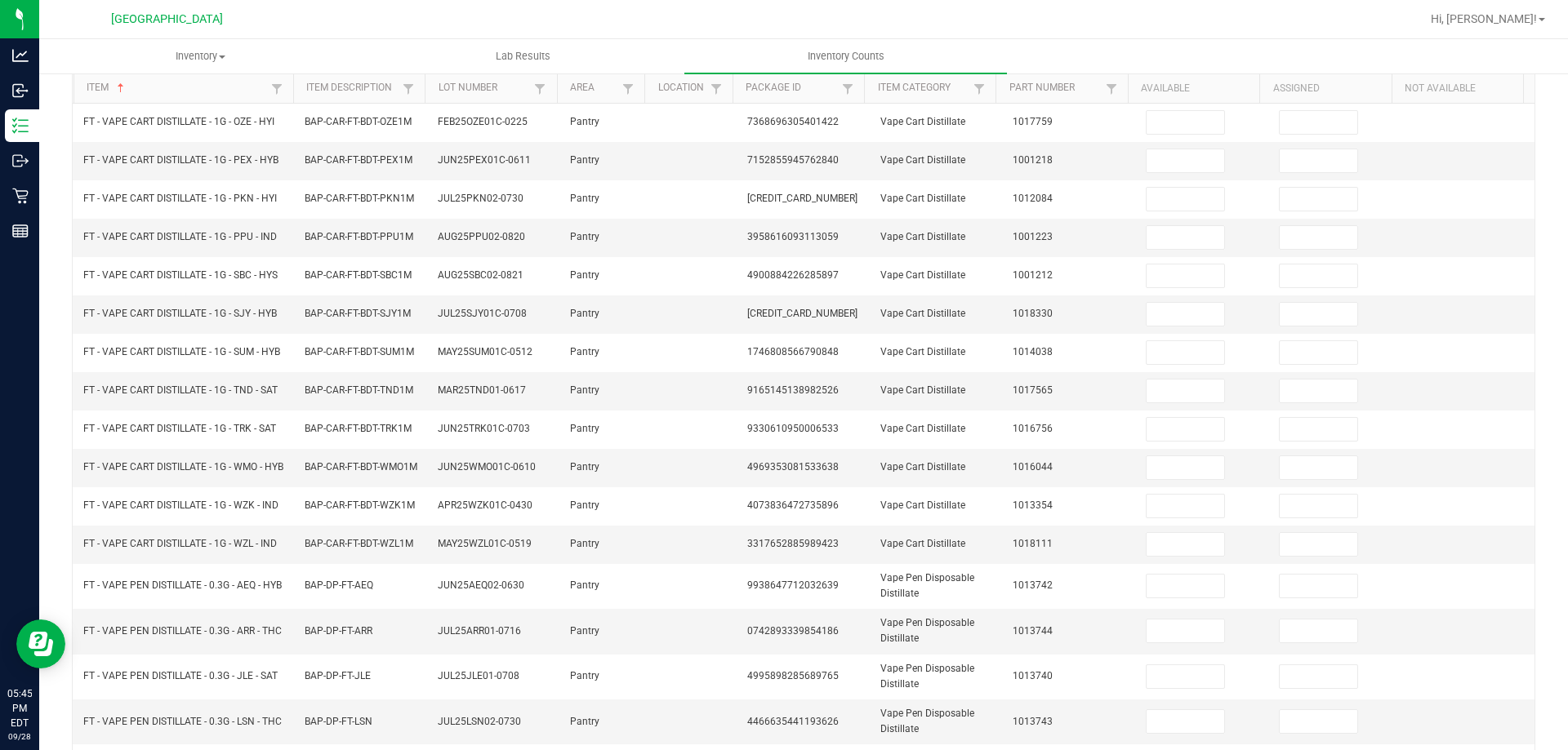
scroll to position [0, 0]
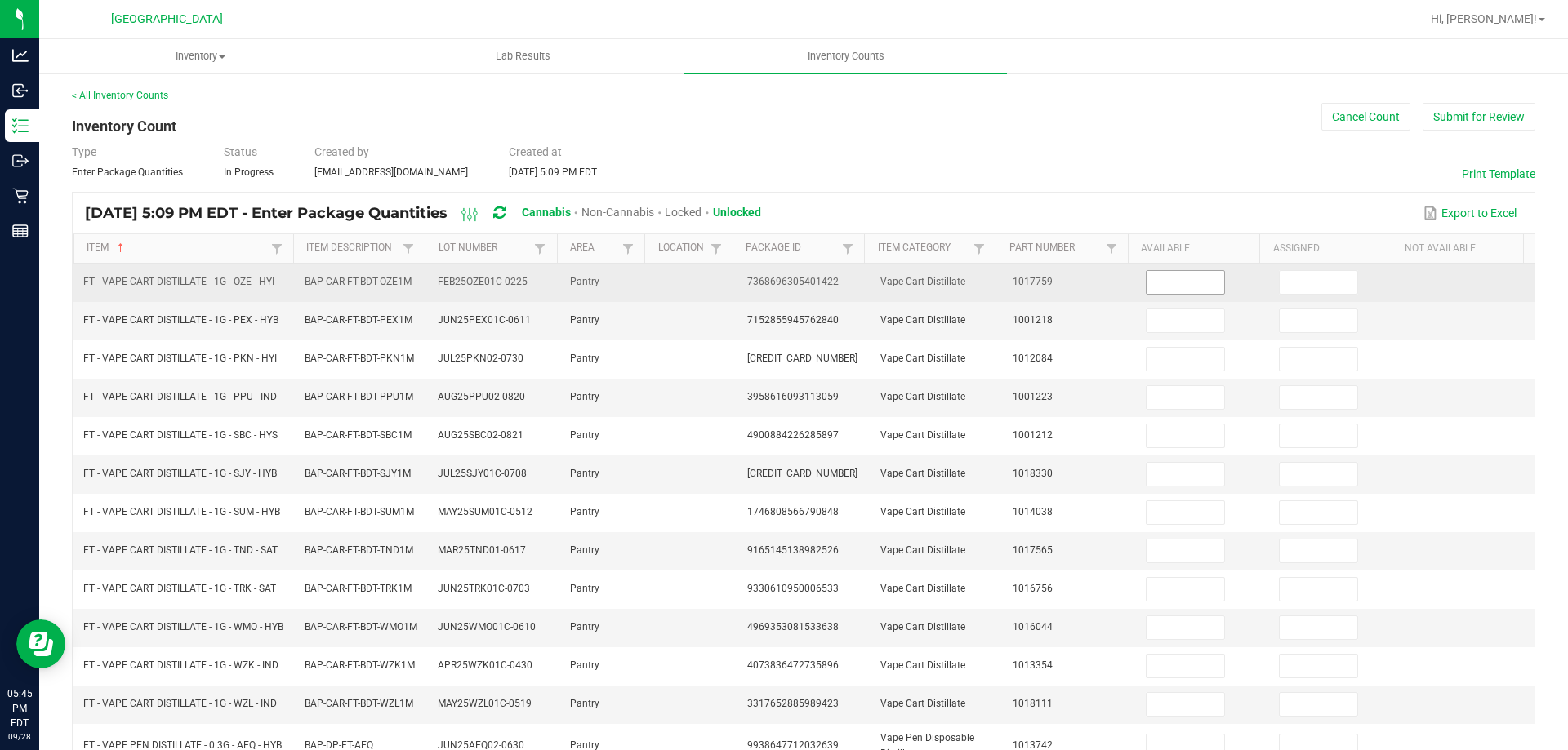
click at [1165, 284] on input at bounding box center [1185, 282] width 77 height 23
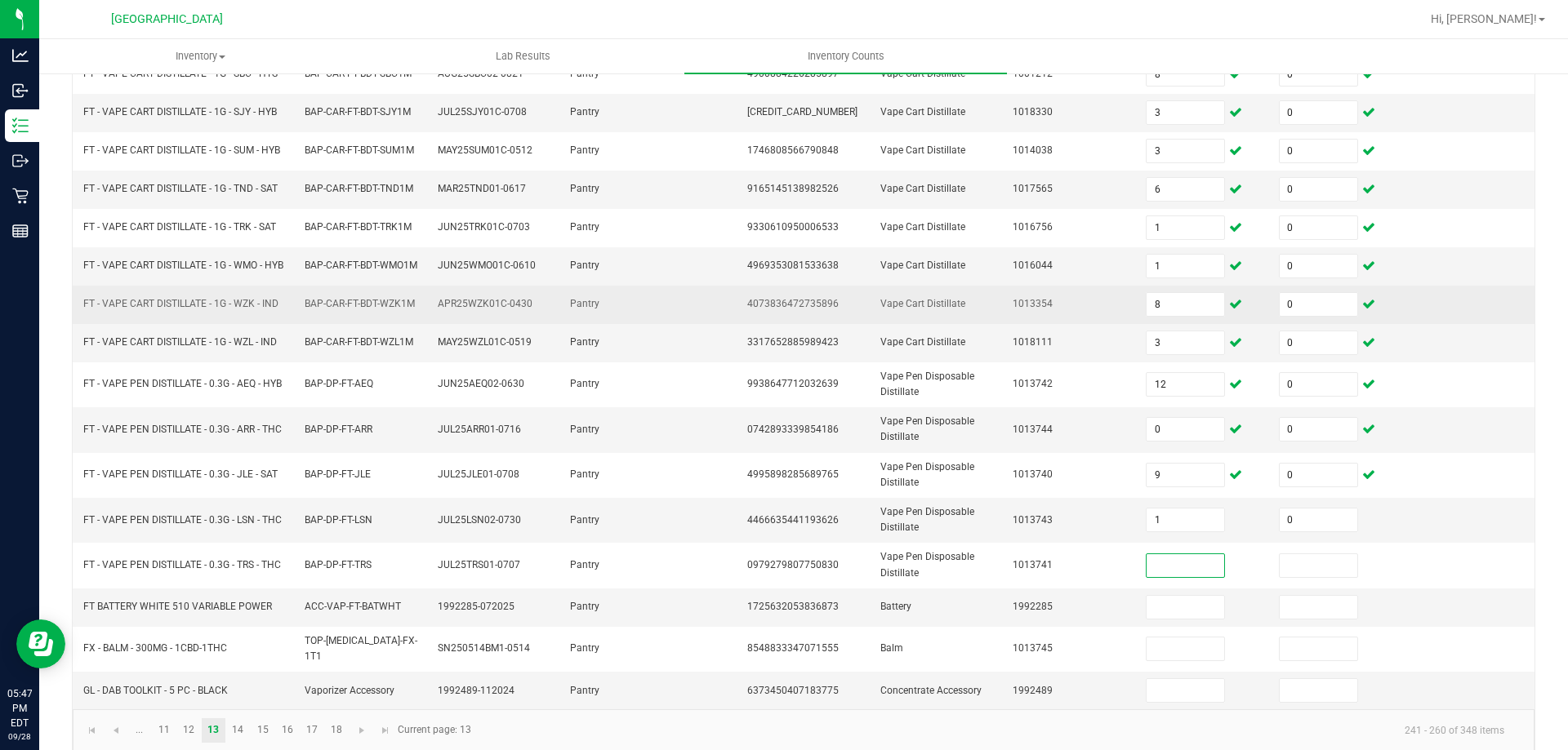
scroll to position [380, 0]
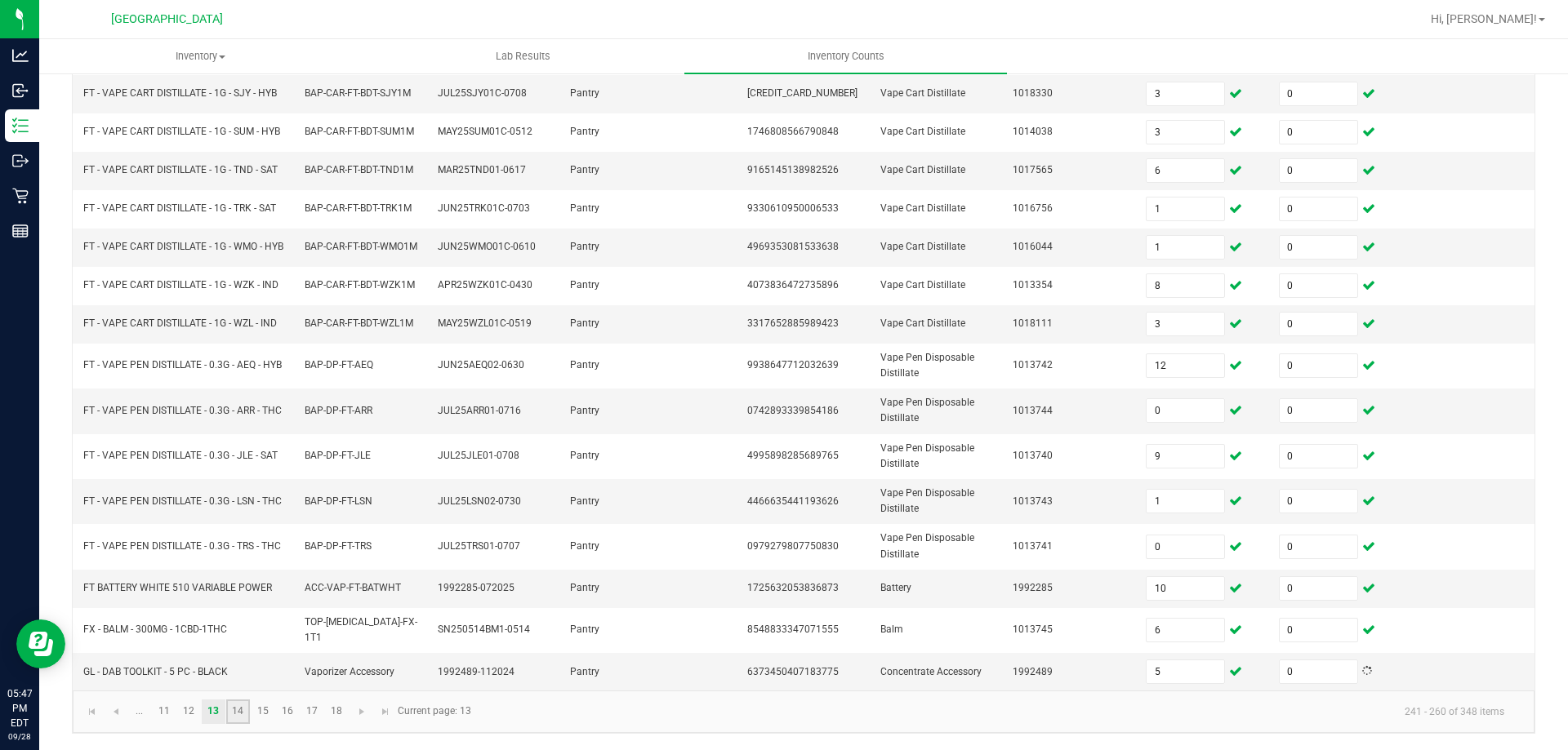
click at [239, 704] on link "14" at bounding box center [238, 711] width 24 height 25
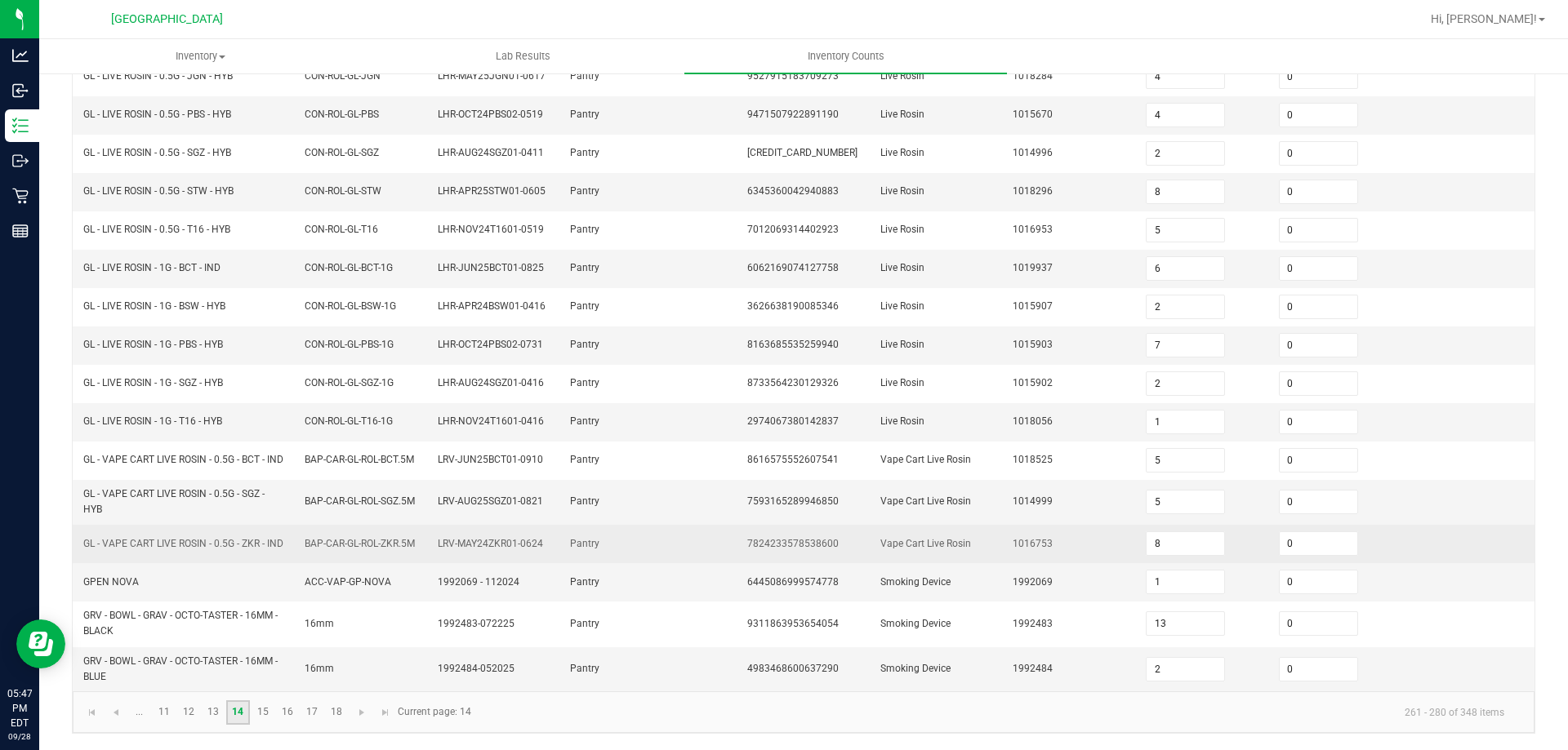
scroll to position [373, 0]
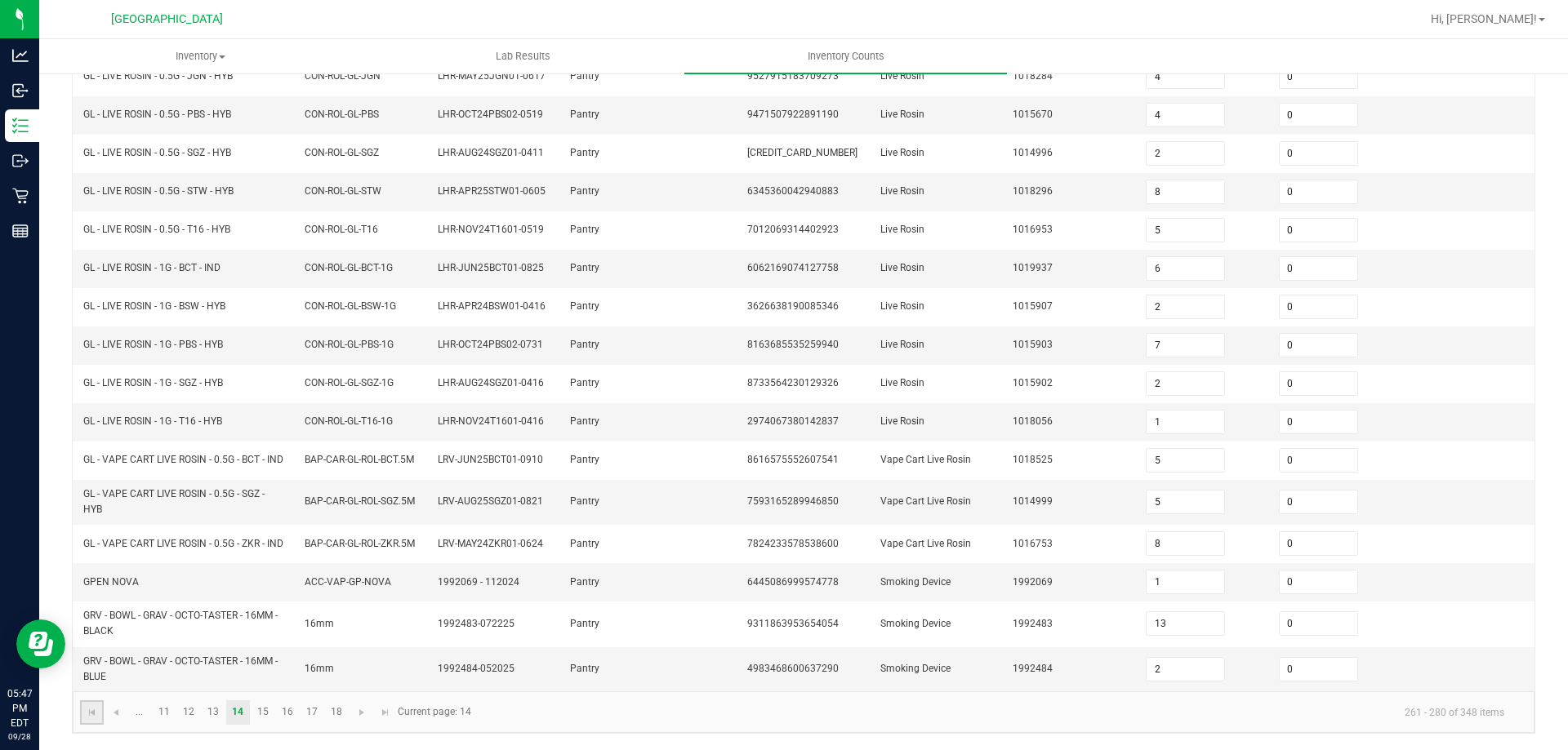
click at [99, 709] on link at bounding box center [92, 712] width 24 height 25
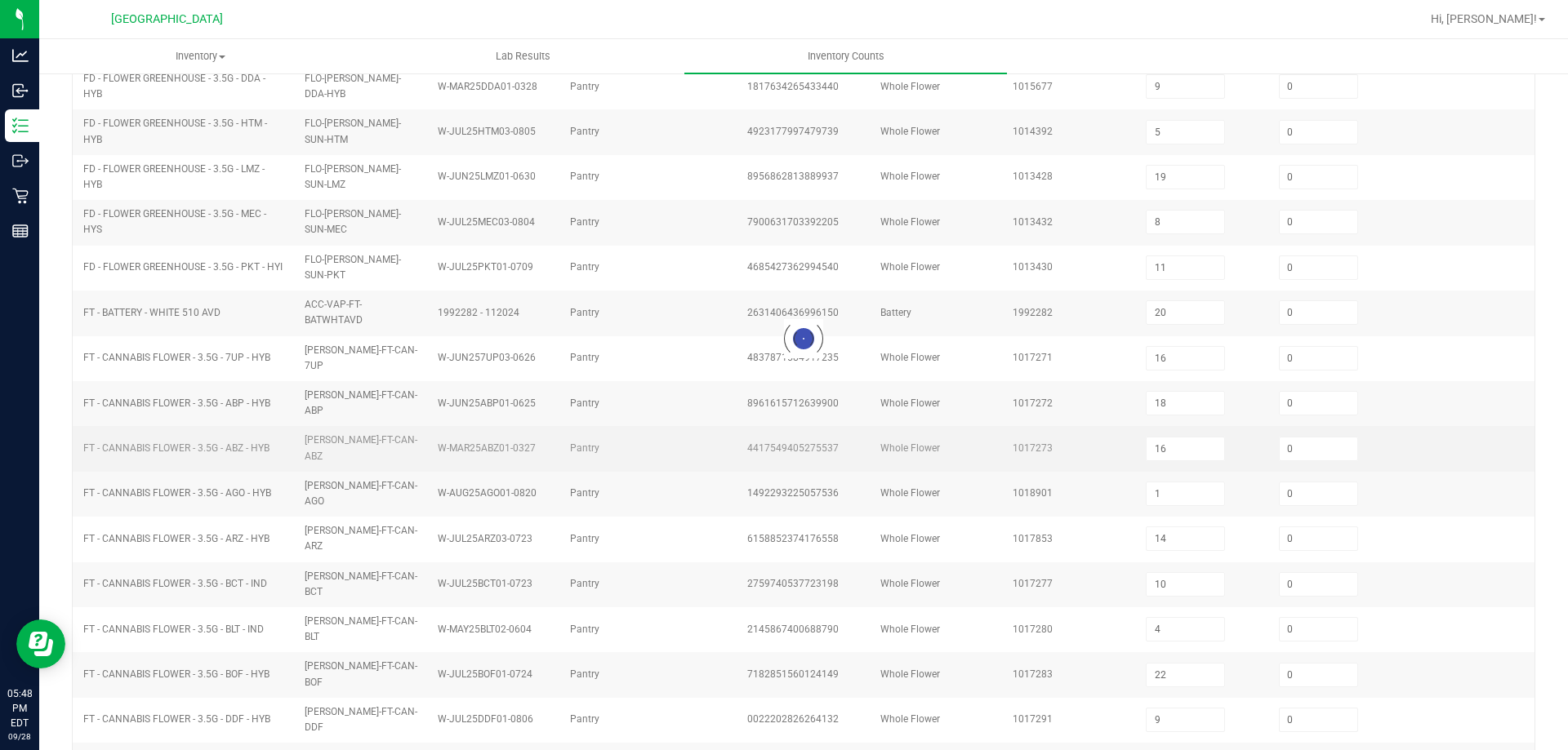
scroll to position [339, 0]
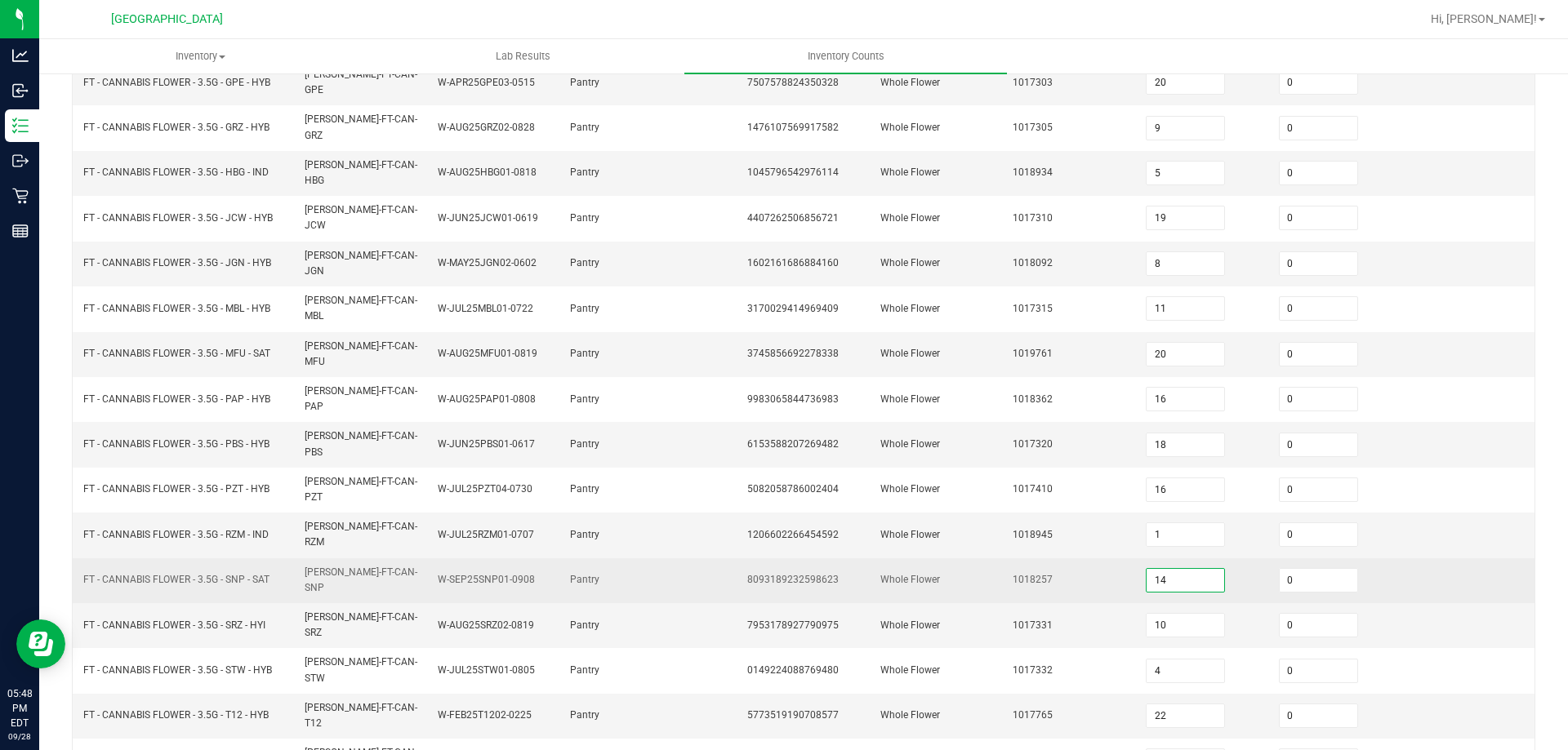
click at [1190, 569] on input "14" at bounding box center [1185, 580] width 77 height 23
click at [1106, 558] on td "1018257" at bounding box center [1069, 580] width 133 height 45
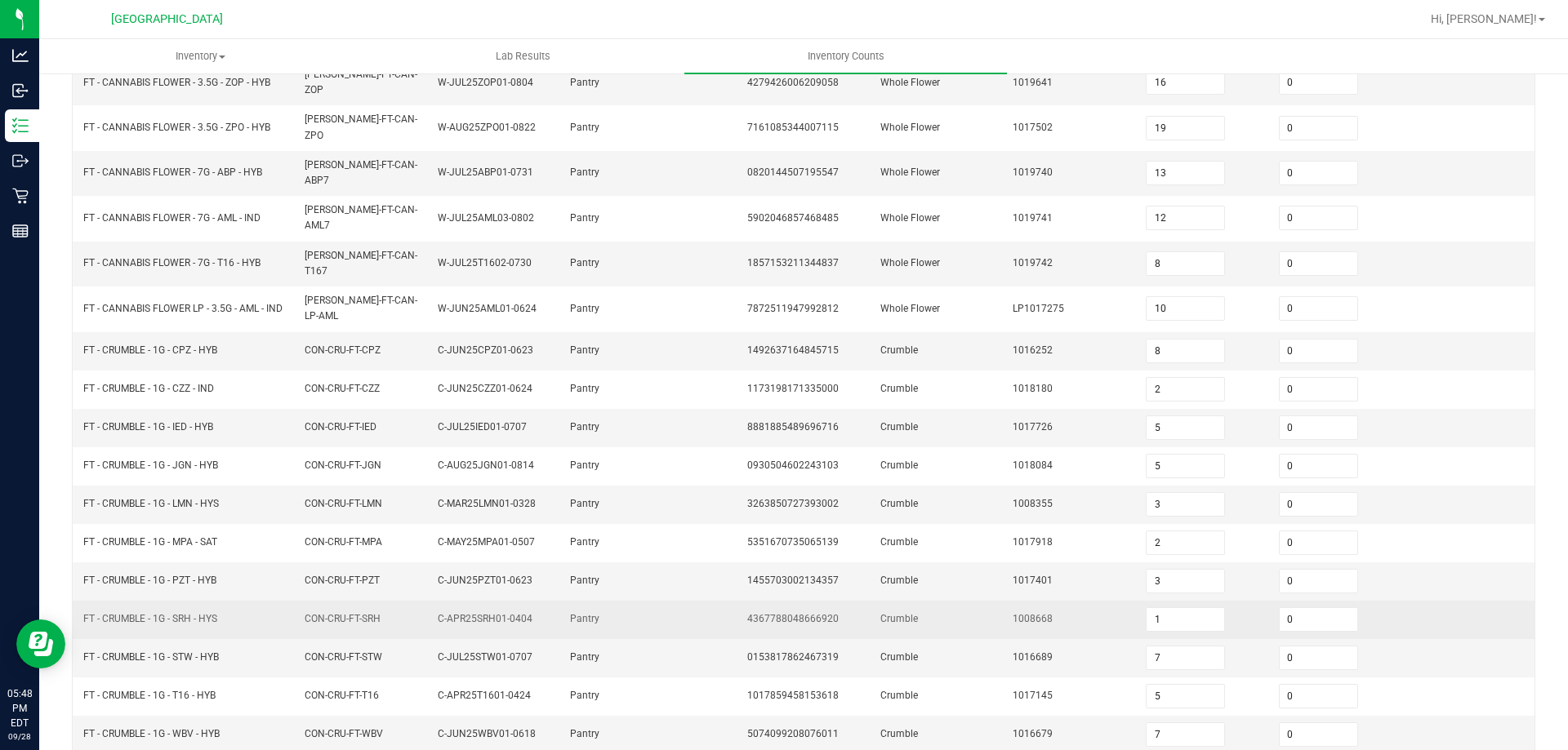
scroll to position [346, 0]
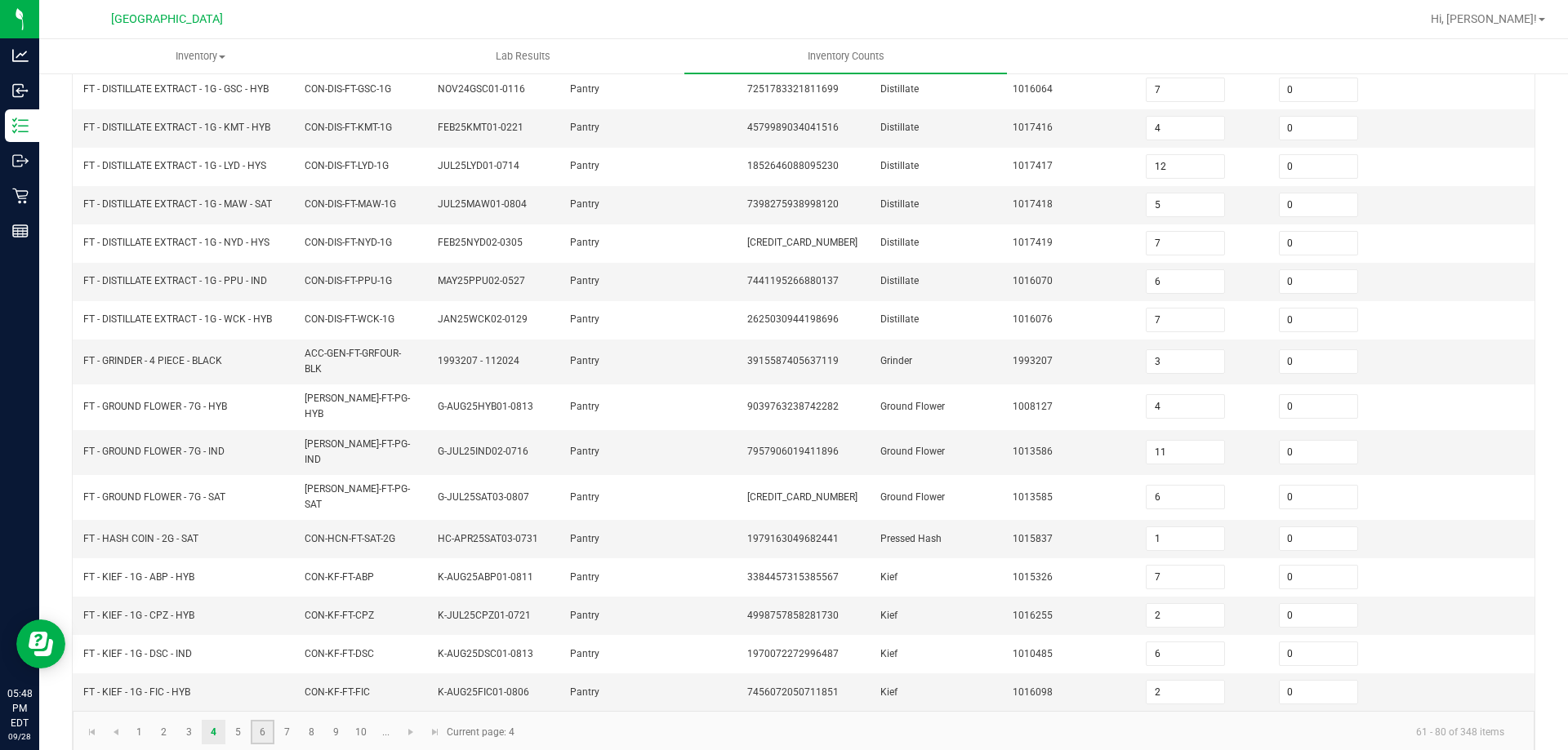
click at [259, 720] on link "6" at bounding box center [263, 732] width 24 height 25
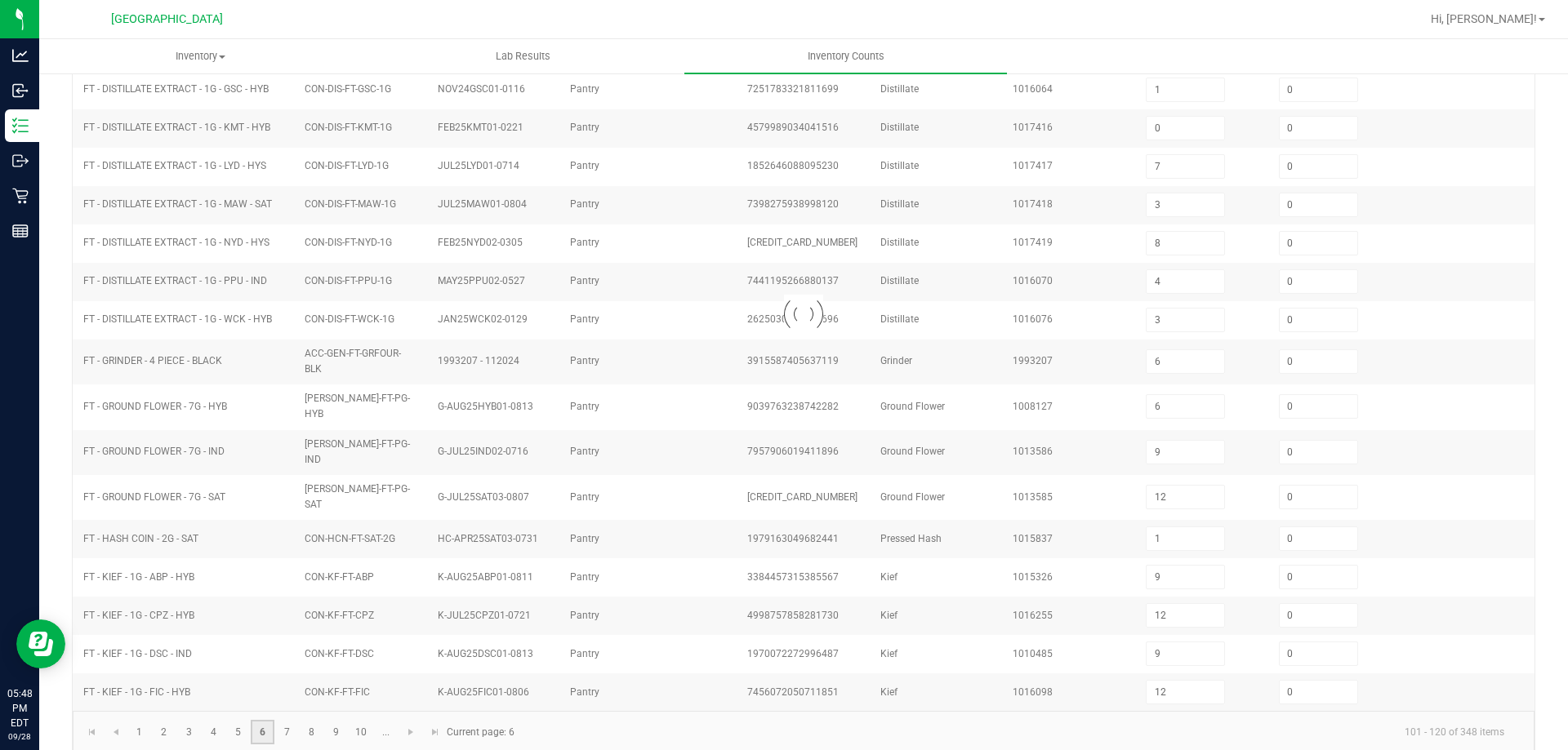
scroll to position [339, 0]
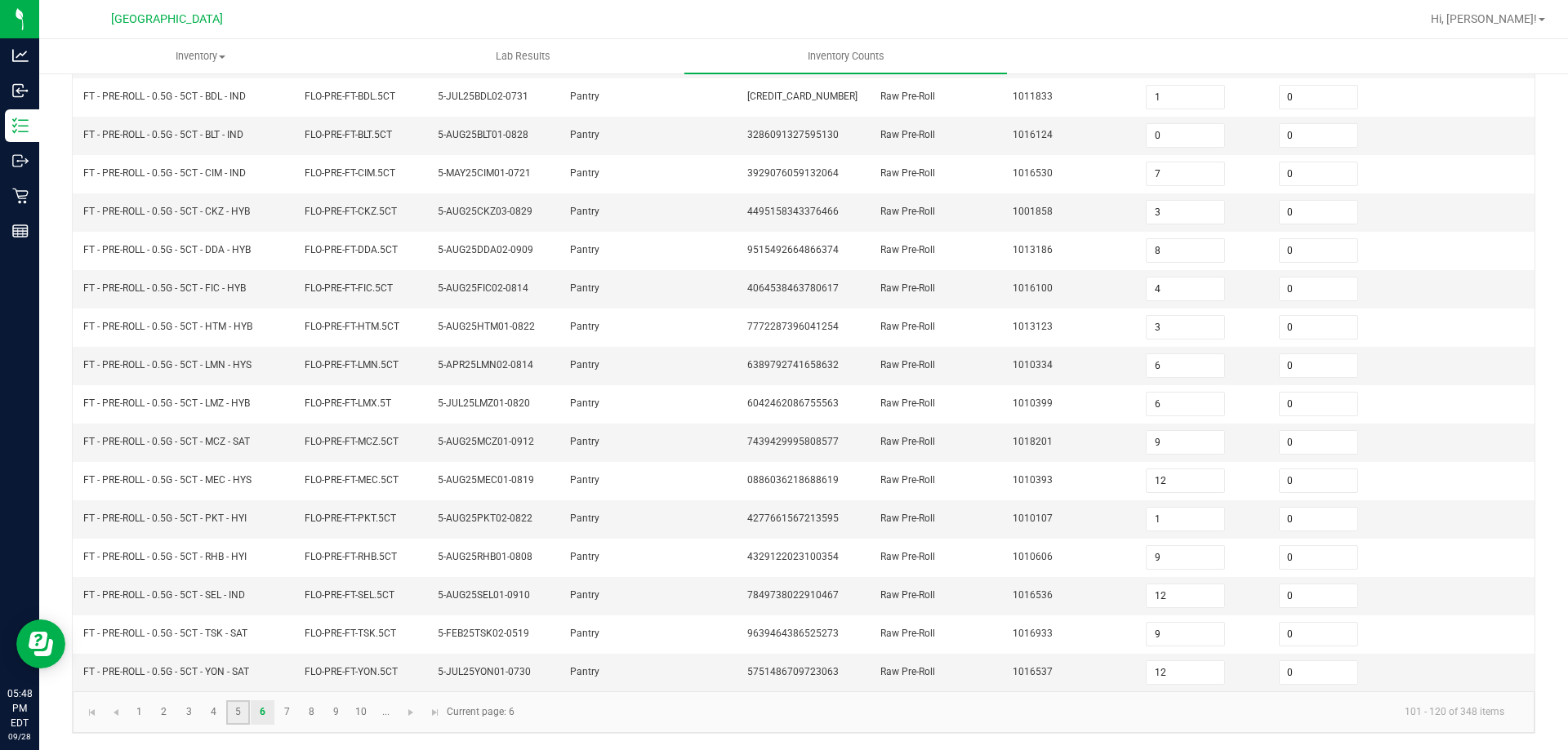
click at [242, 706] on link "5" at bounding box center [238, 712] width 24 height 25
drag, startPoint x: 164, startPoint y: 722, endPoint x: 162, endPoint y: 713, distance: 9.2
click at [164, 721] on link "2" at bounding box center [164, 712] width 24 height 25
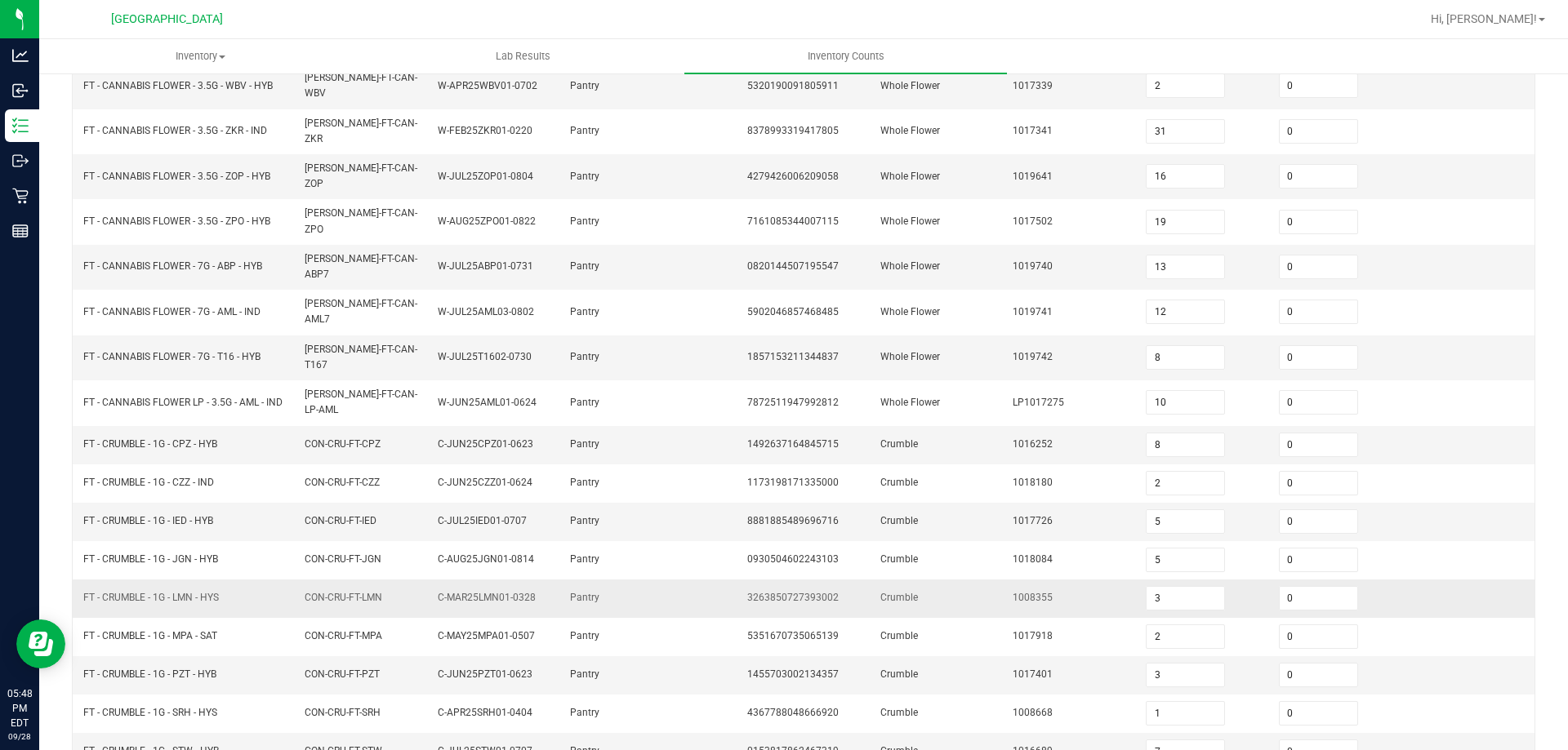
scroll to position [346, 0]
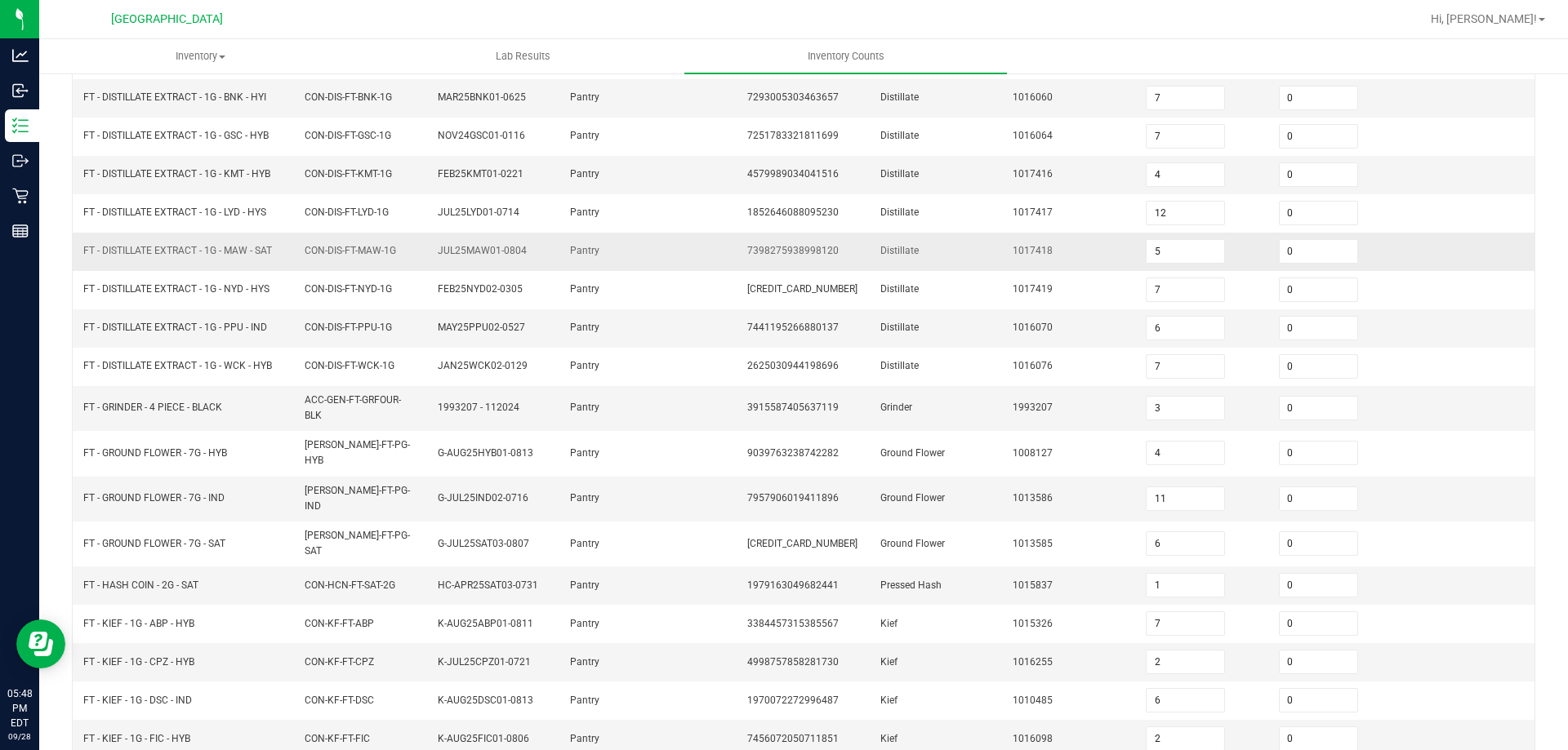
scroll to position [327, 0]
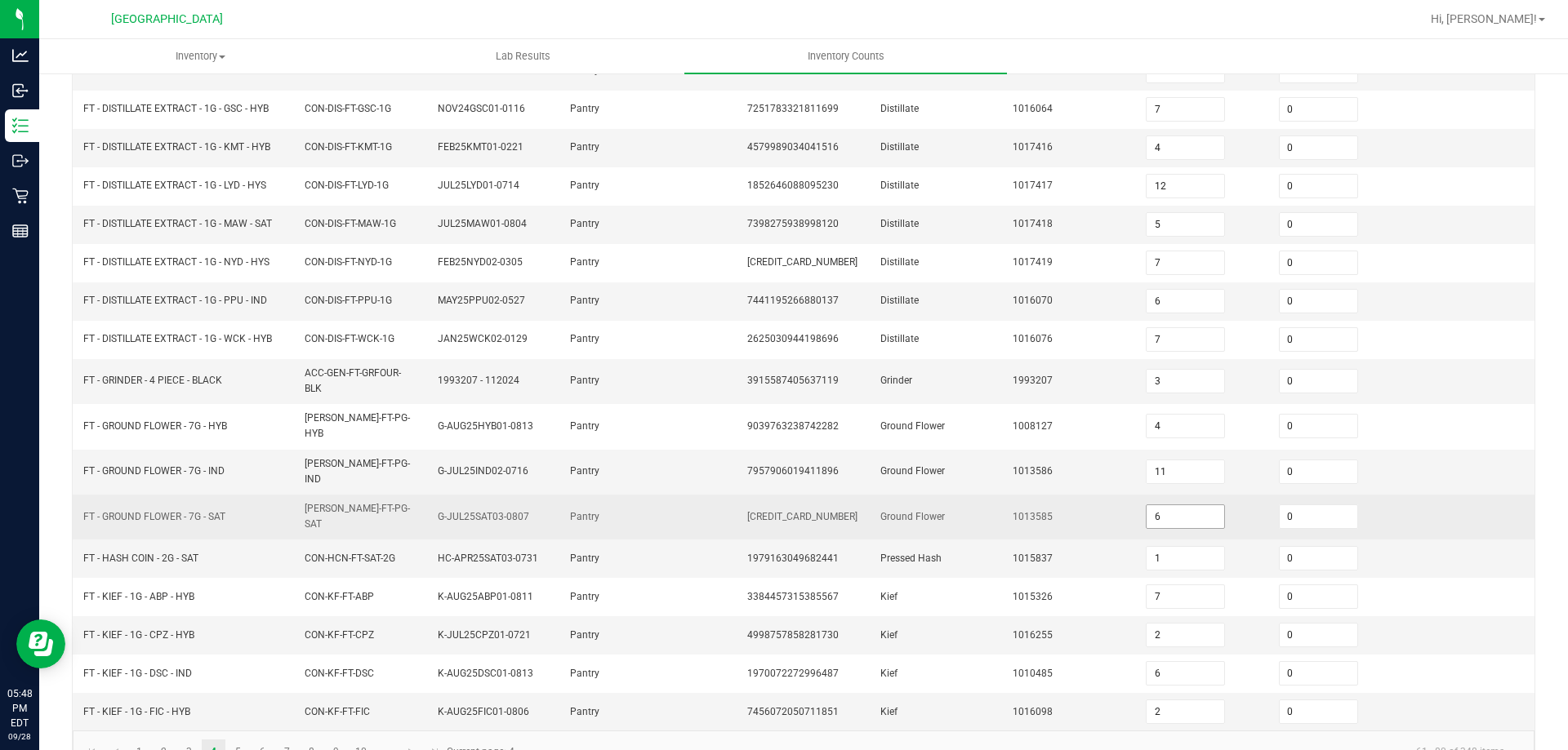
click at [1162, 504] on span "6" at bounding box center [1185, 516] width 79 height 25
click at [1164, 505] on input "6" at bounding box center [1185, 516] width 77 height 23
click at [1101, 498] on td "1013585" at bounding box center [1069, 517] width 133 height 45
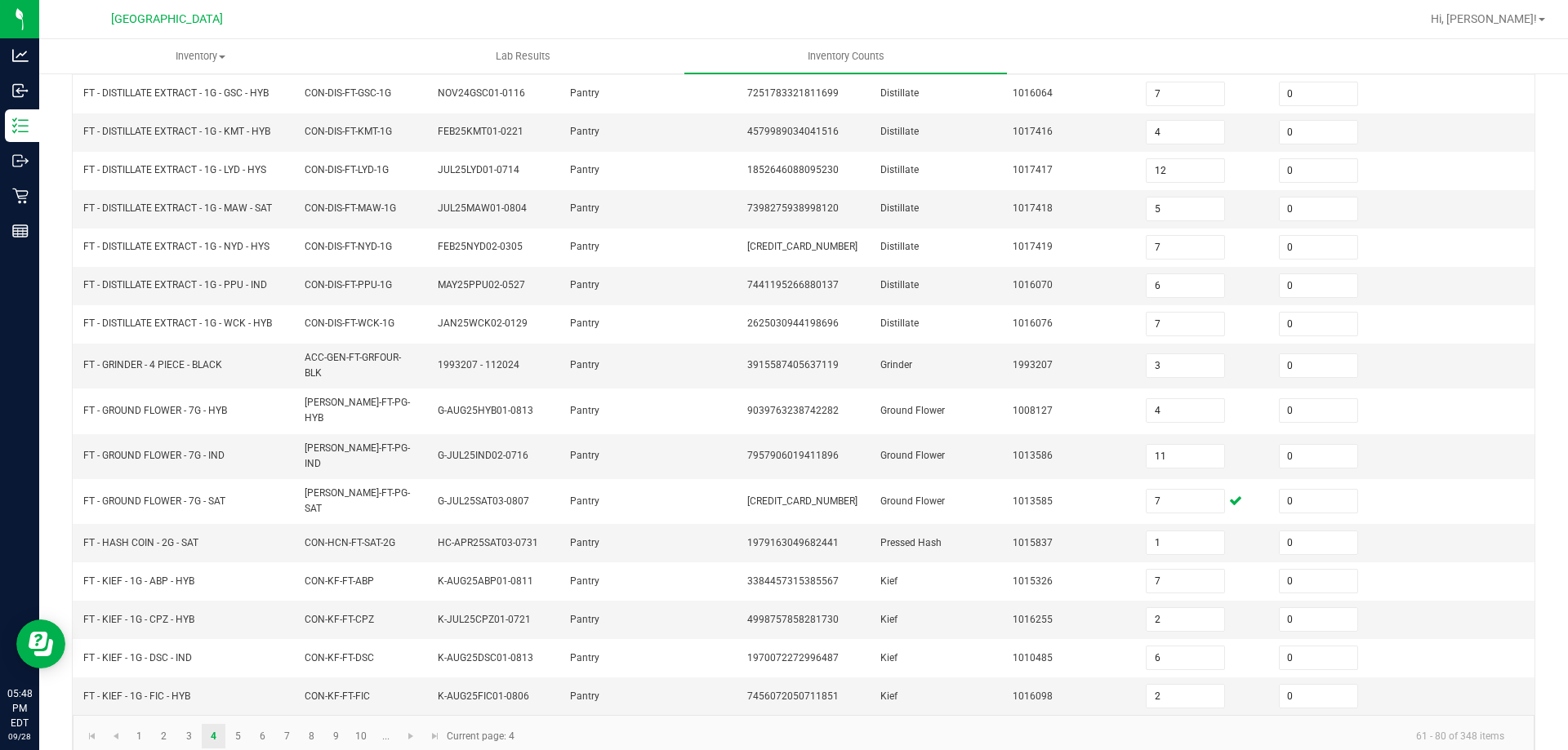
scroll to position [346, 0]
click at [147, 720] on link "1" at bounding box center [140, 732] width 24 height 25
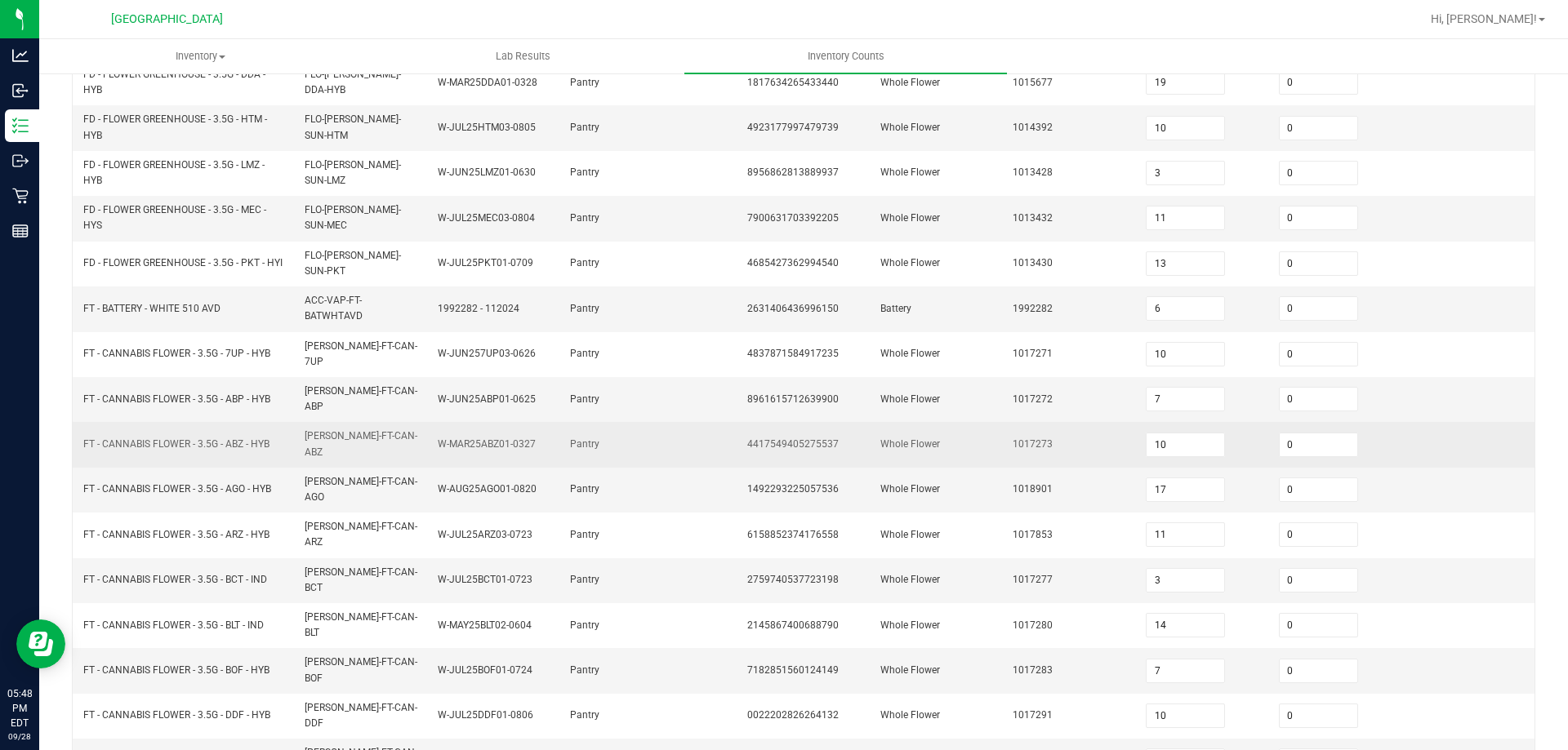
scroll to position [394, 0]
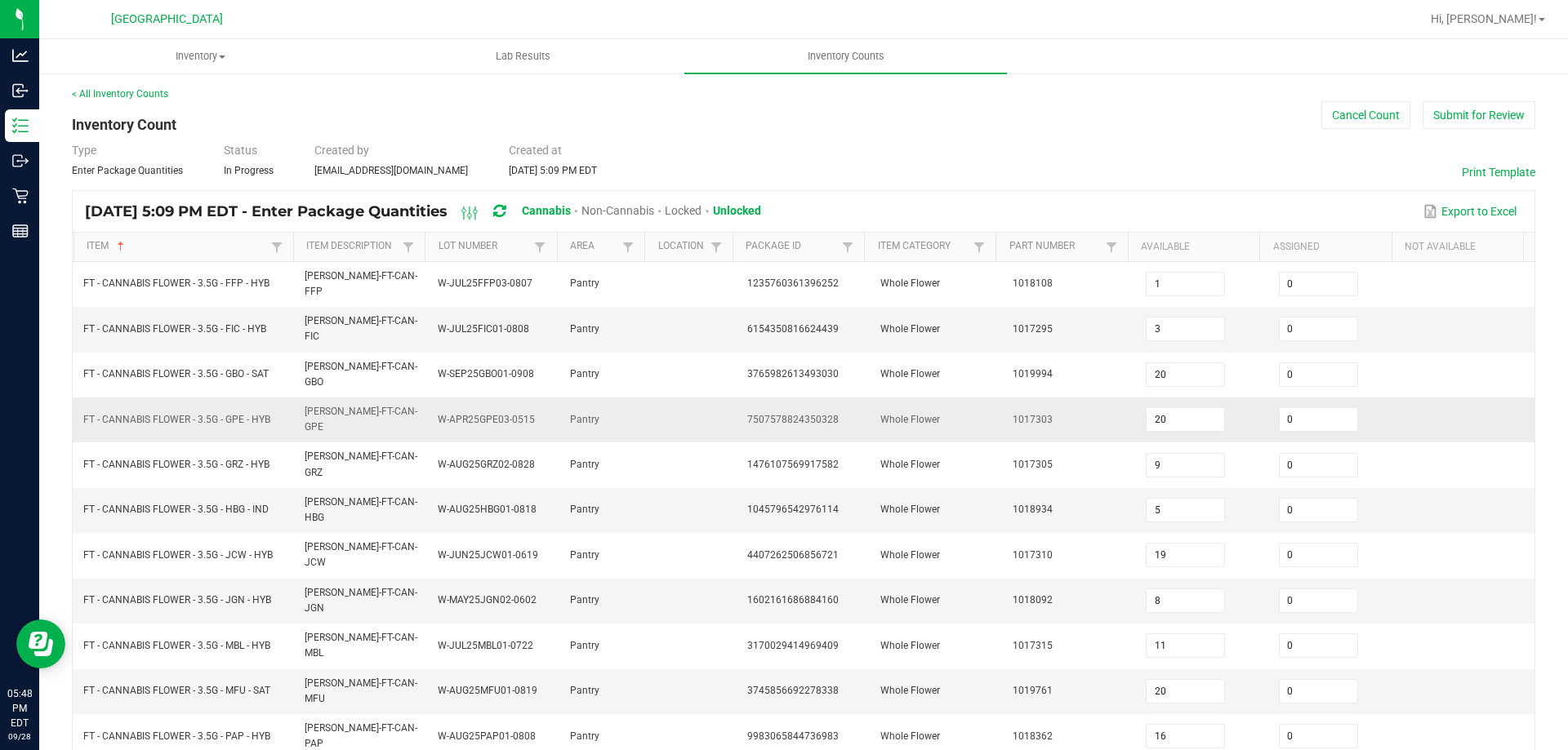
scroll to position [0, 0]
click at [1225, 318] on td "3" at bounding box center [1202, 330] width 133 height 45
click at [1191, 319] on input "3" at bounding box center [1185, 330] width 77 height 23
click at [1078, 324] on td "1017295" at bounding box center [1069, 330] width 133 height 45
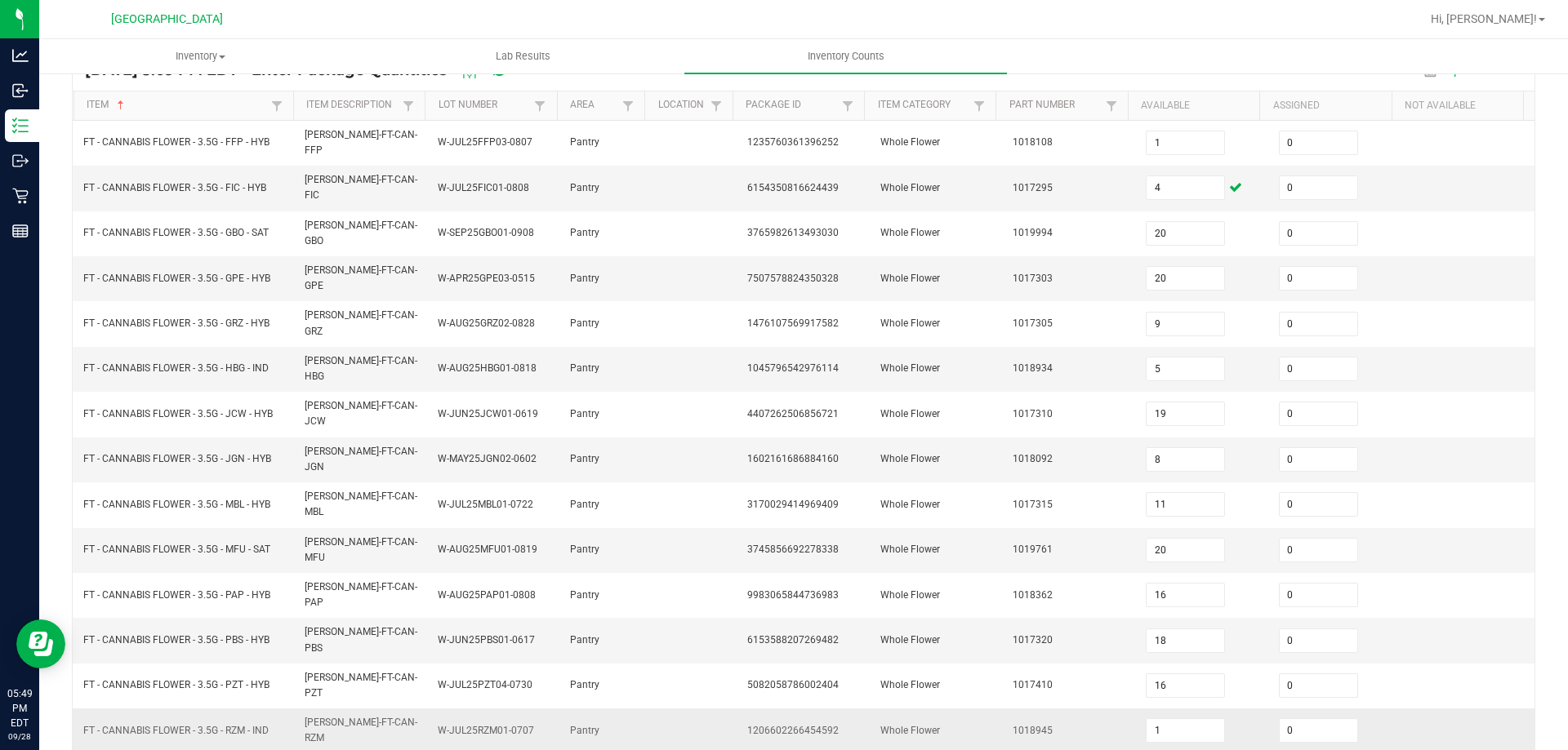
scroll to position [339, 0]
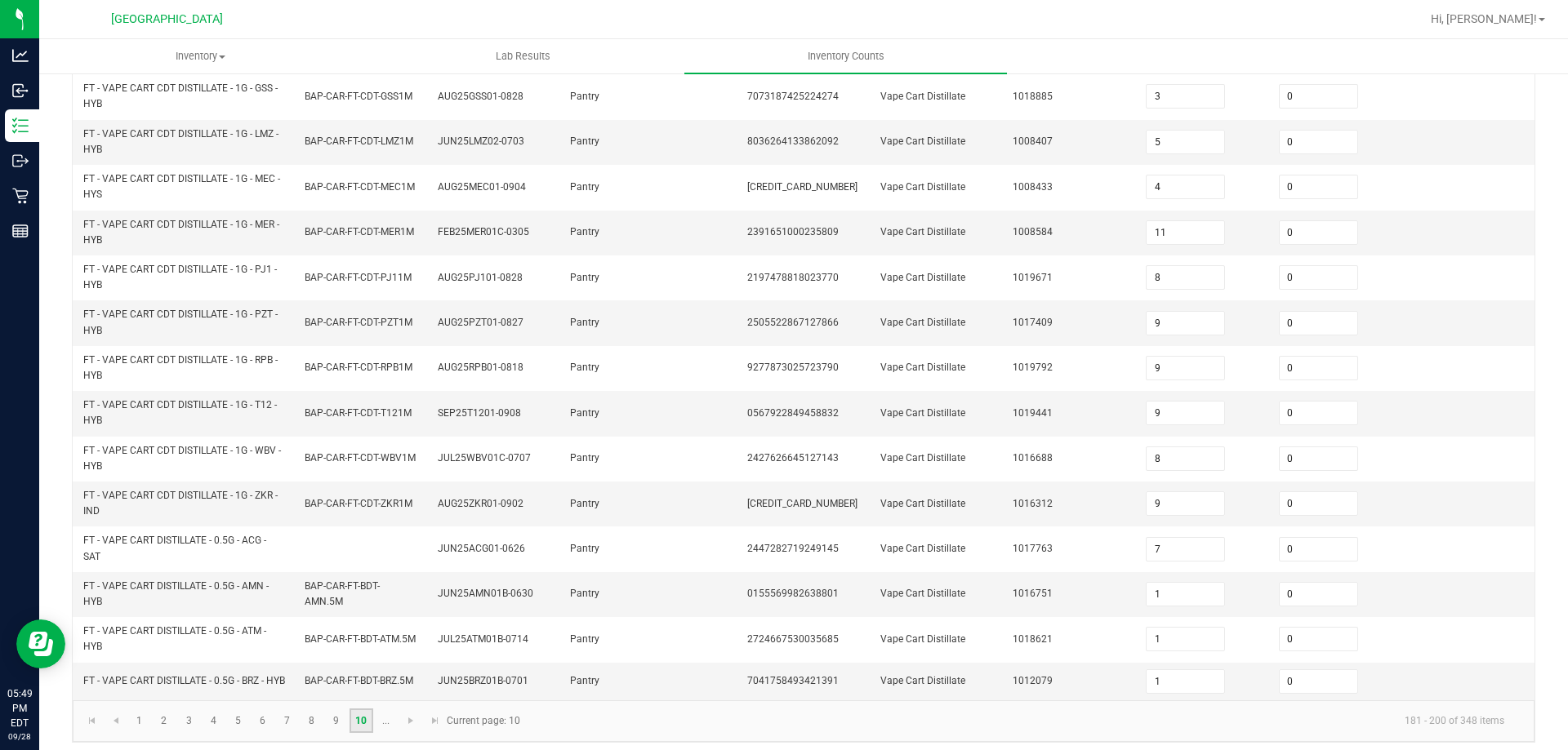
scroll to position [476, 0]
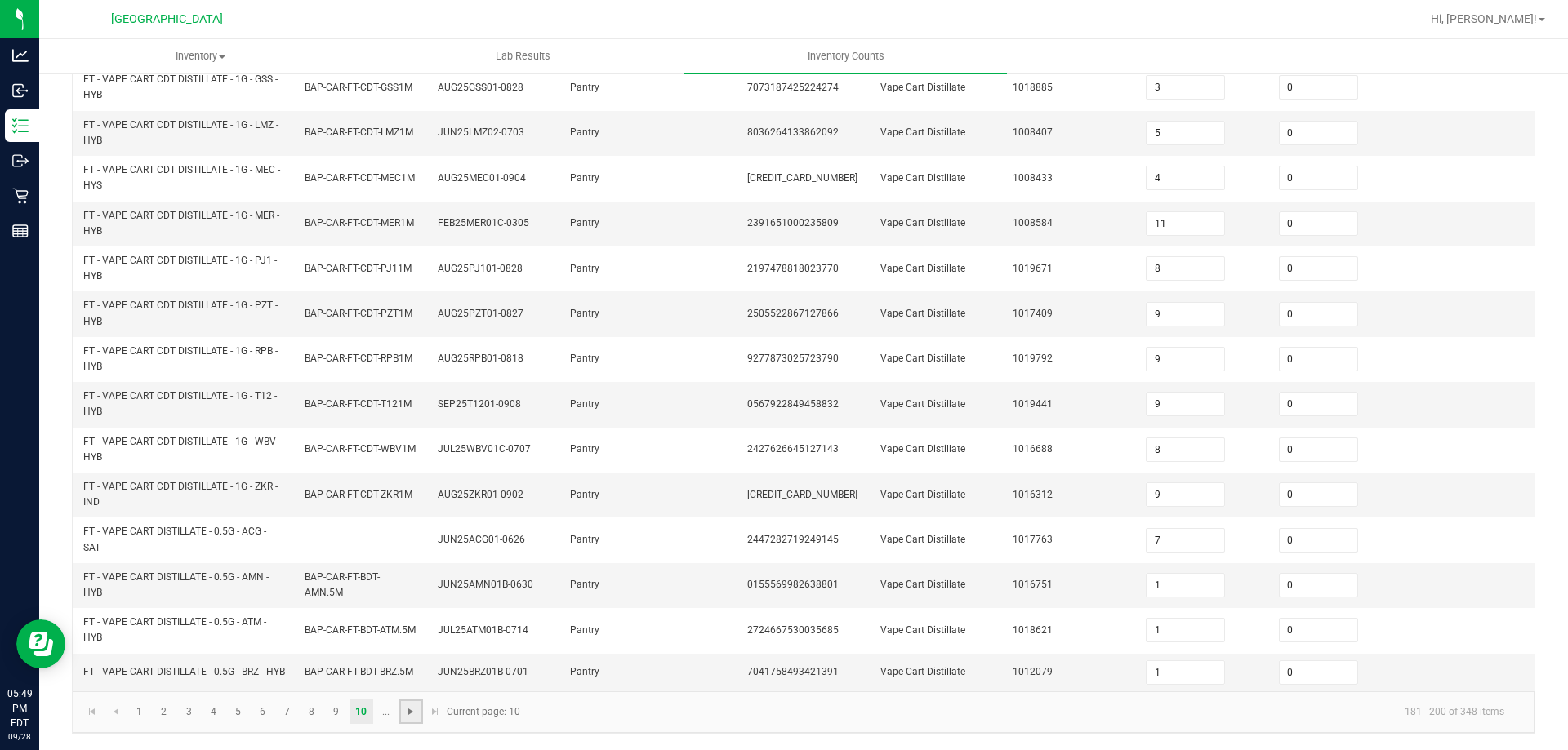
click at [414, 711] on span "Go to the next page" at bounding box center [411, 711] width 13 height 13
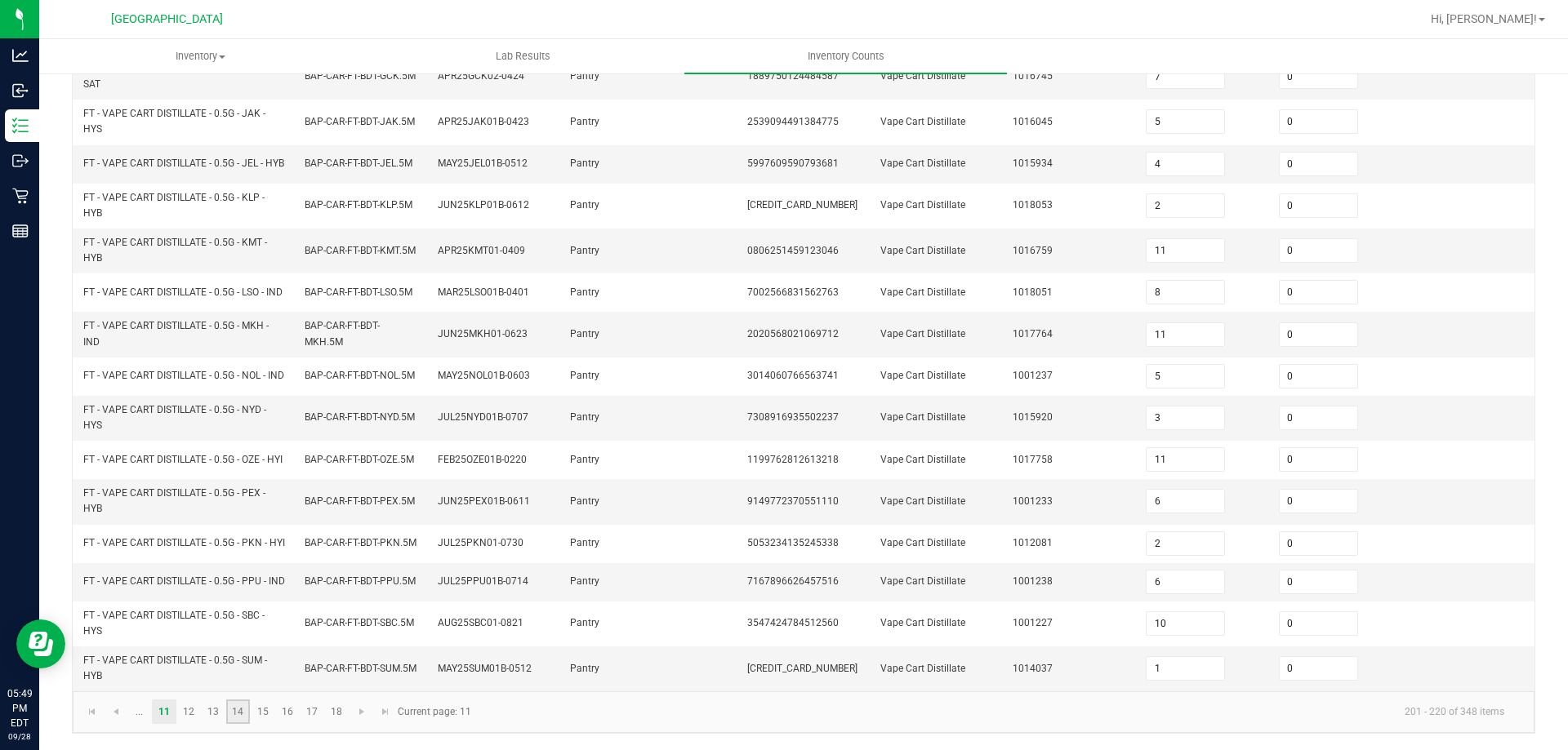
click at [235, 717] on link "14" at bounding box center [238, 711] width 24 height 25
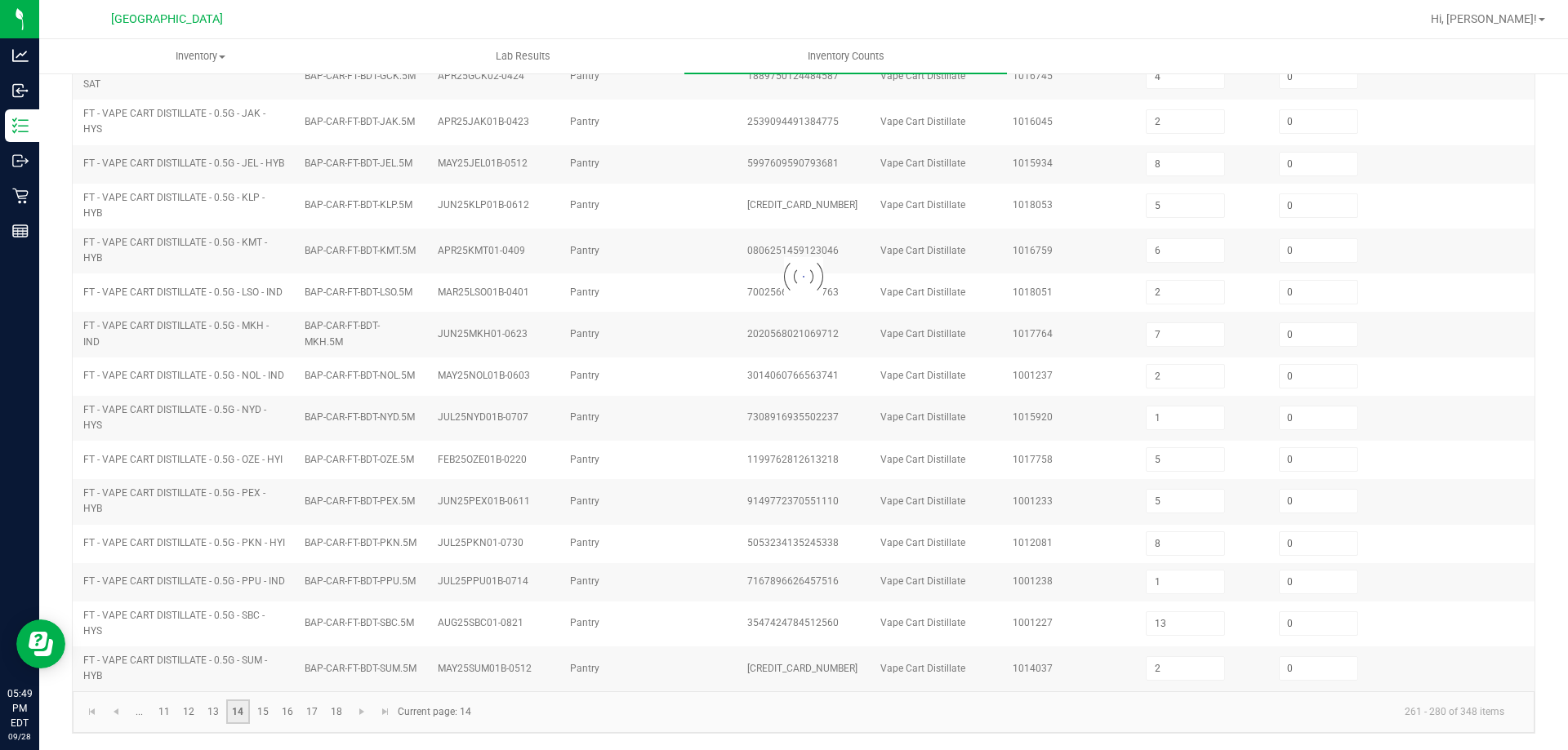
scroll to position [373, 0]
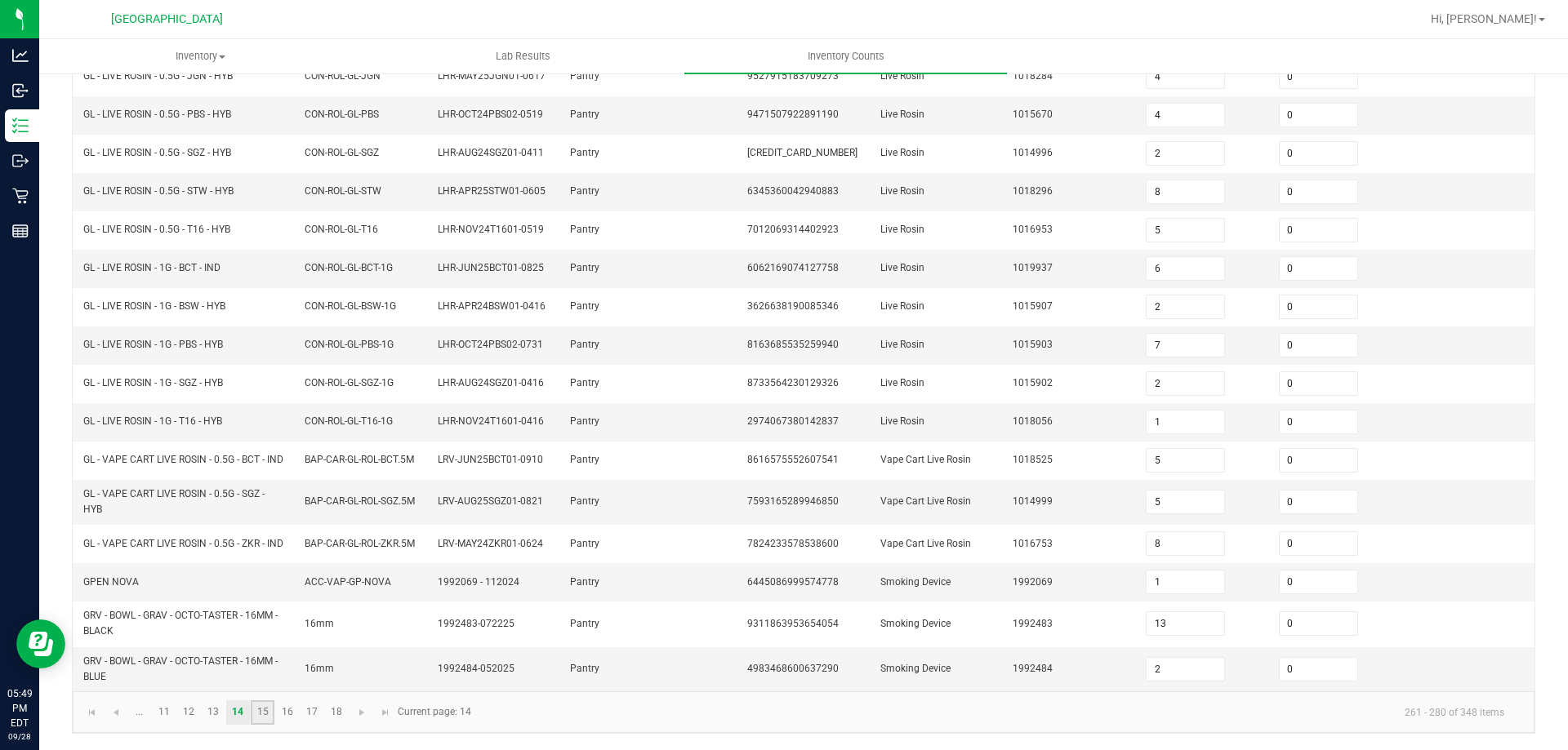
click at [265, 704] on link "15" at bounding box center [263, 712] width 24 height 25
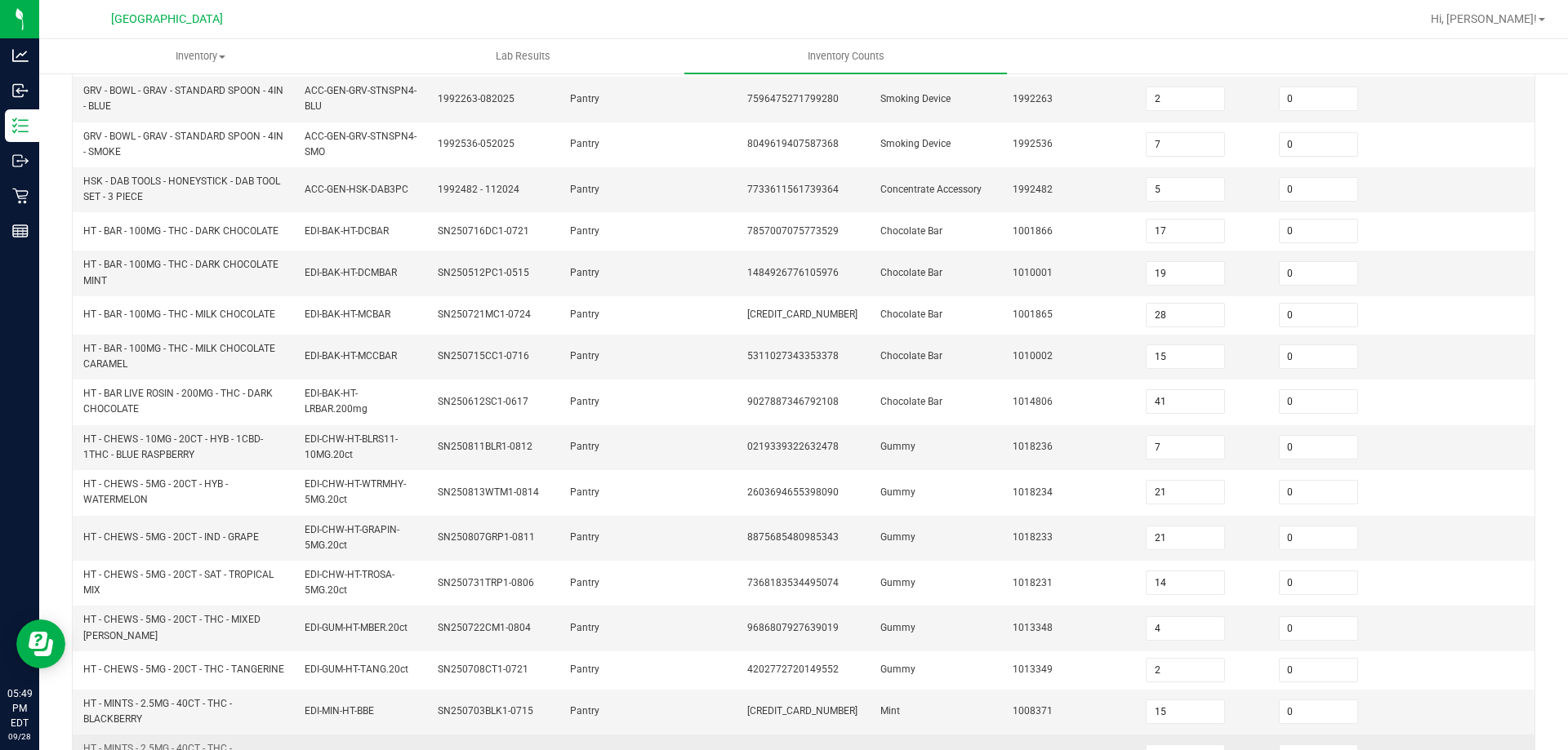
scroll to position [209, 0]
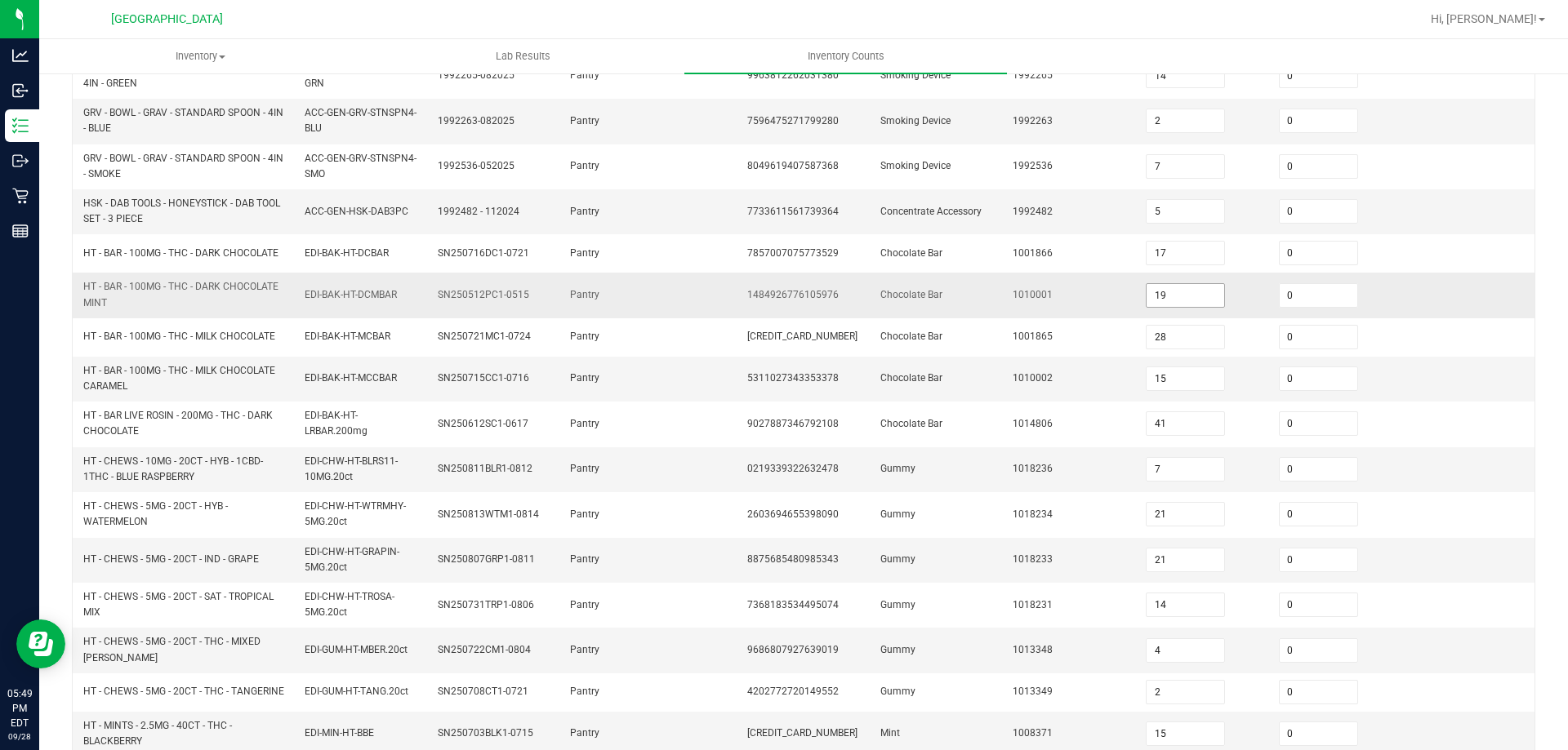
click at [1195, 300] on input "19" at bounding box center [1185, 295] width 77 height 23
click at [1101, 303] on td "1010001" at bounding box center [1069, 295] width 133 height 45
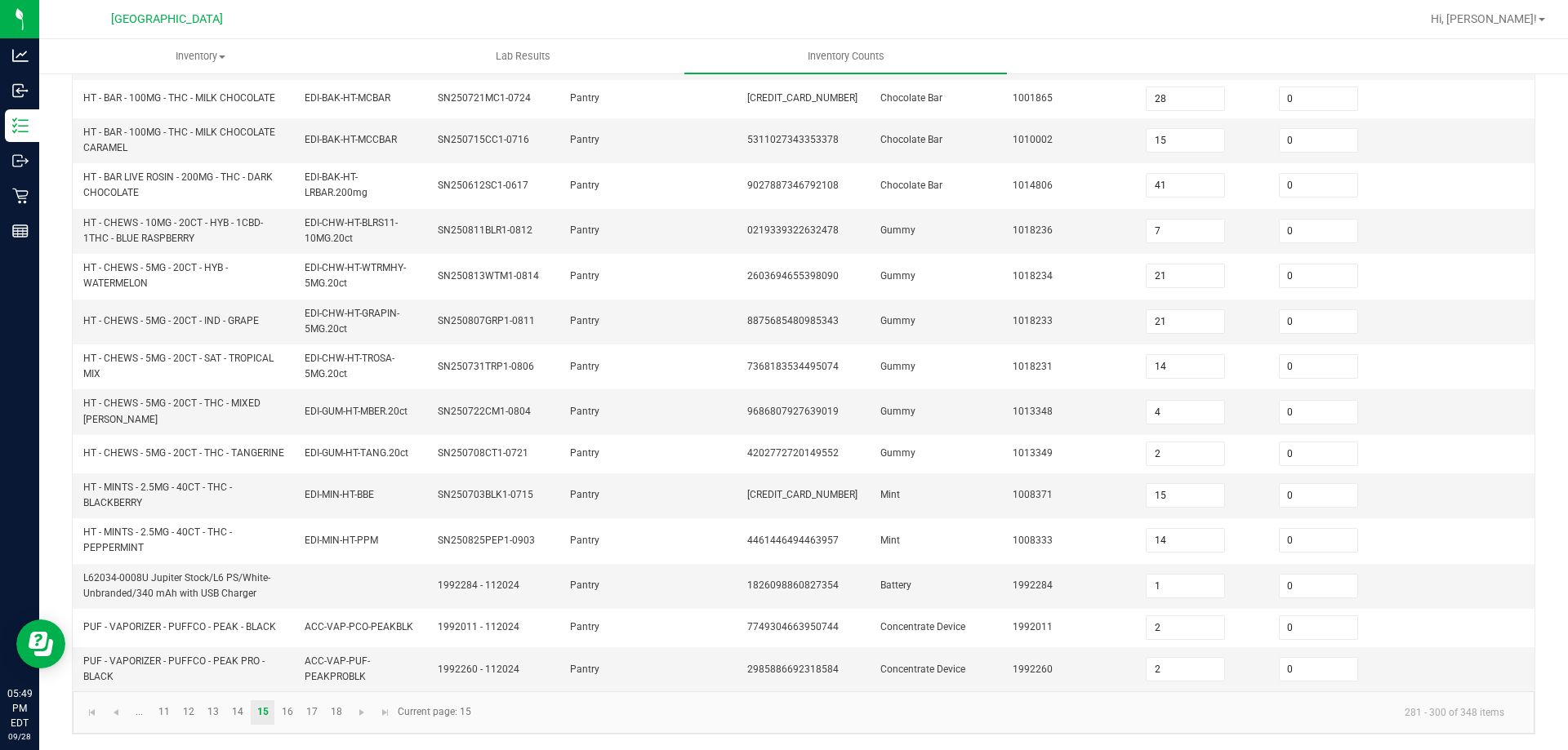
scroll to position [455, 0]
click at [119, 711] on span "Go to the previous page" at bounding box center [116, 711] width 13 height 13
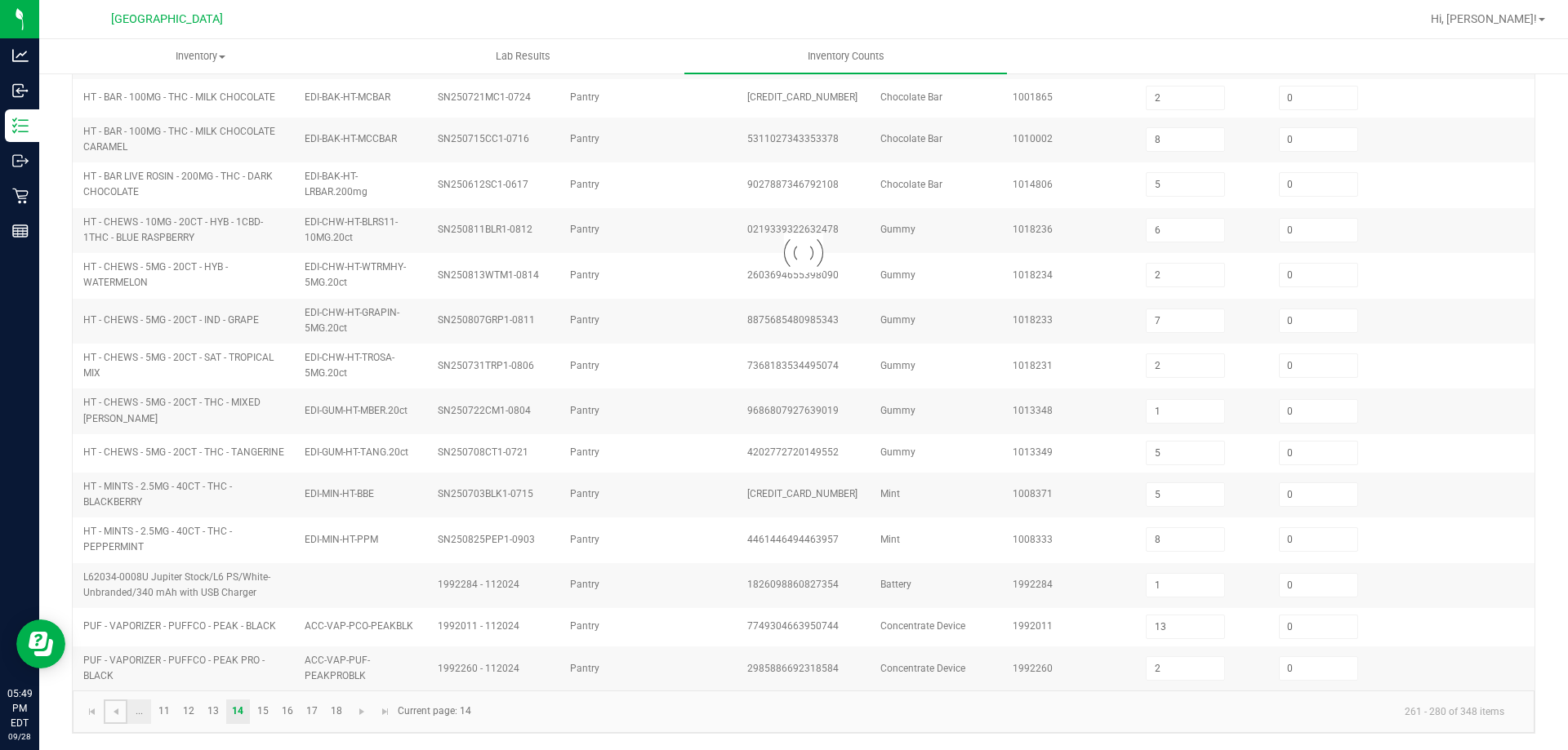
scroll to position [373, 0]
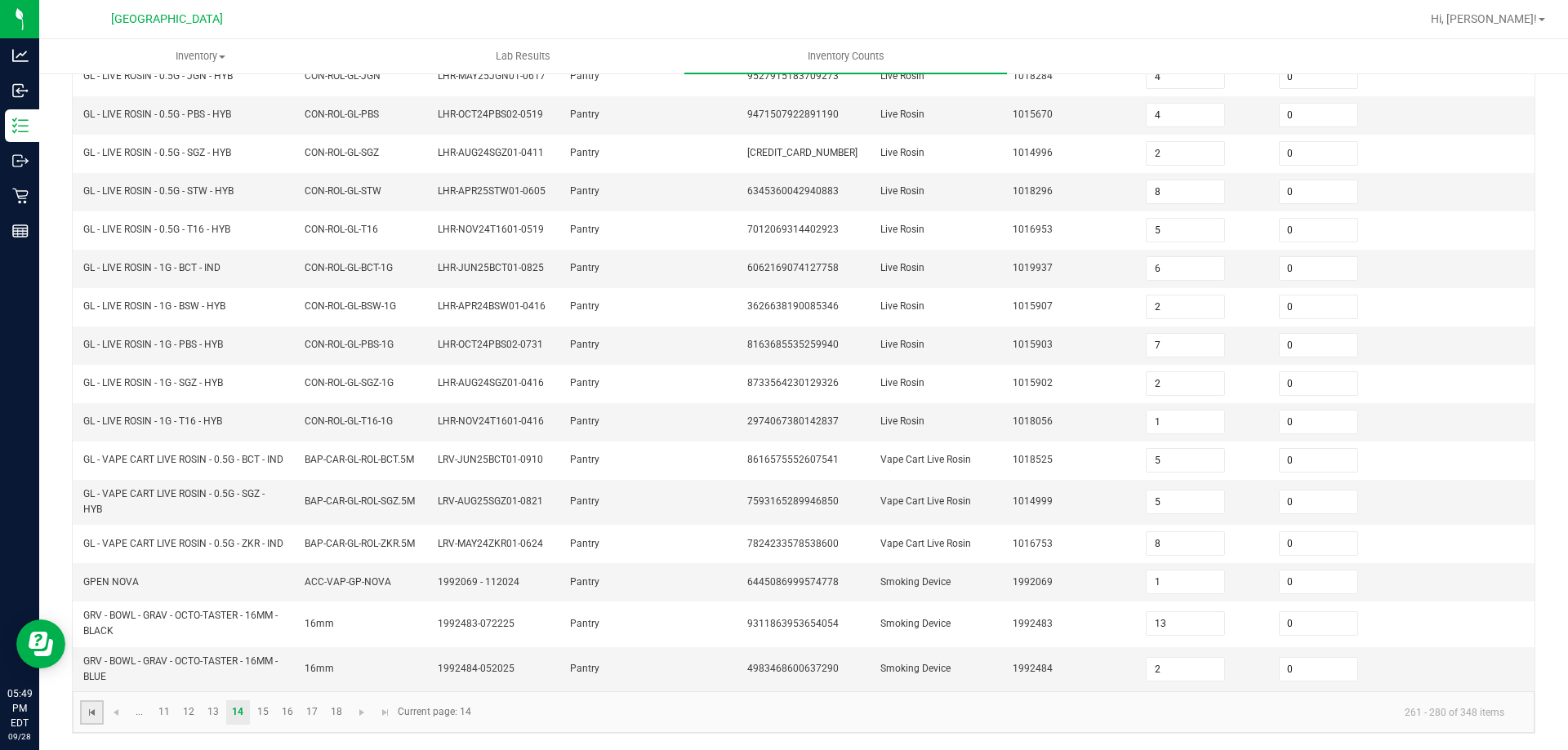
click at [85, 712] on span "Go to the first page" at bounding box center [92, 712] width 13 height 13
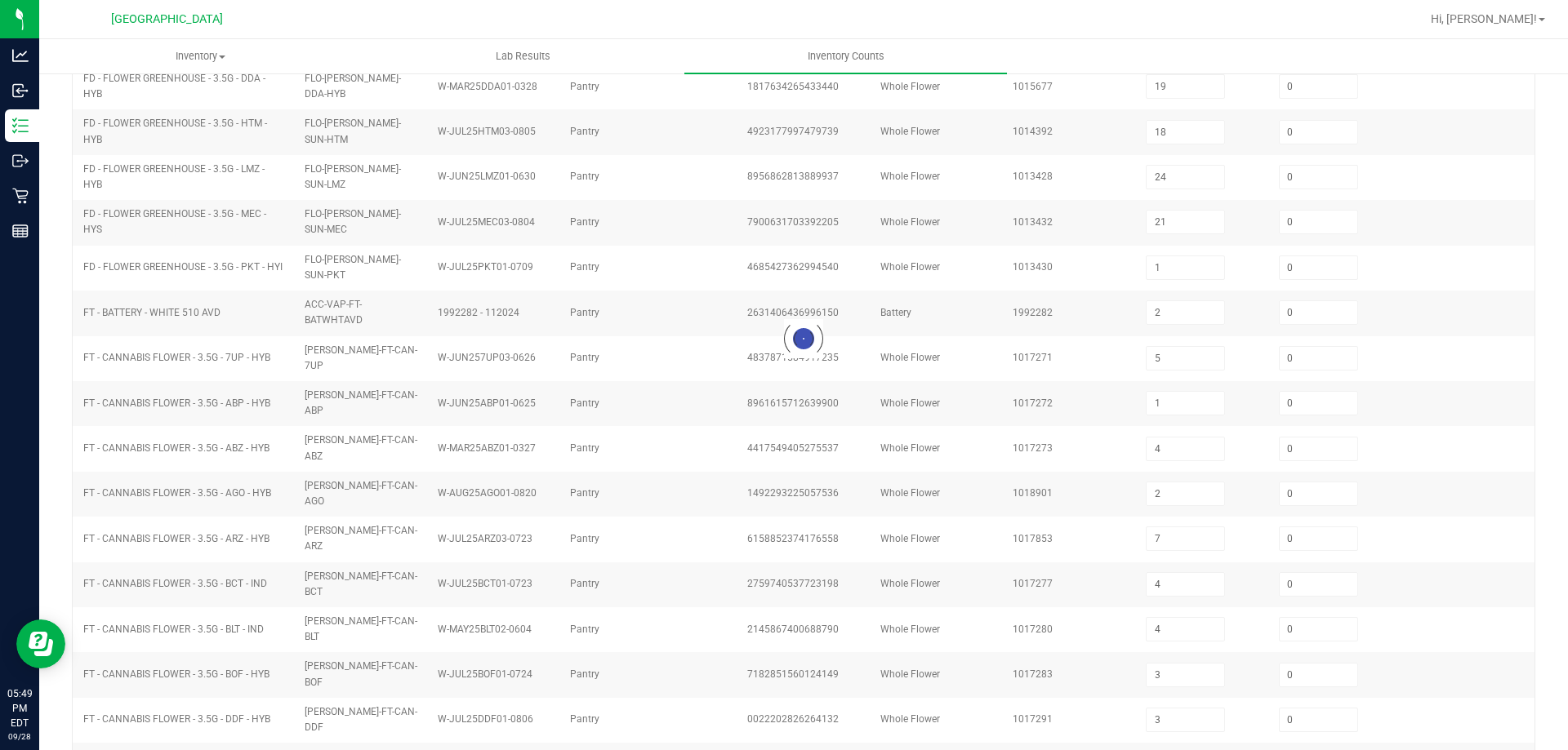
scroll to position [339, 0]
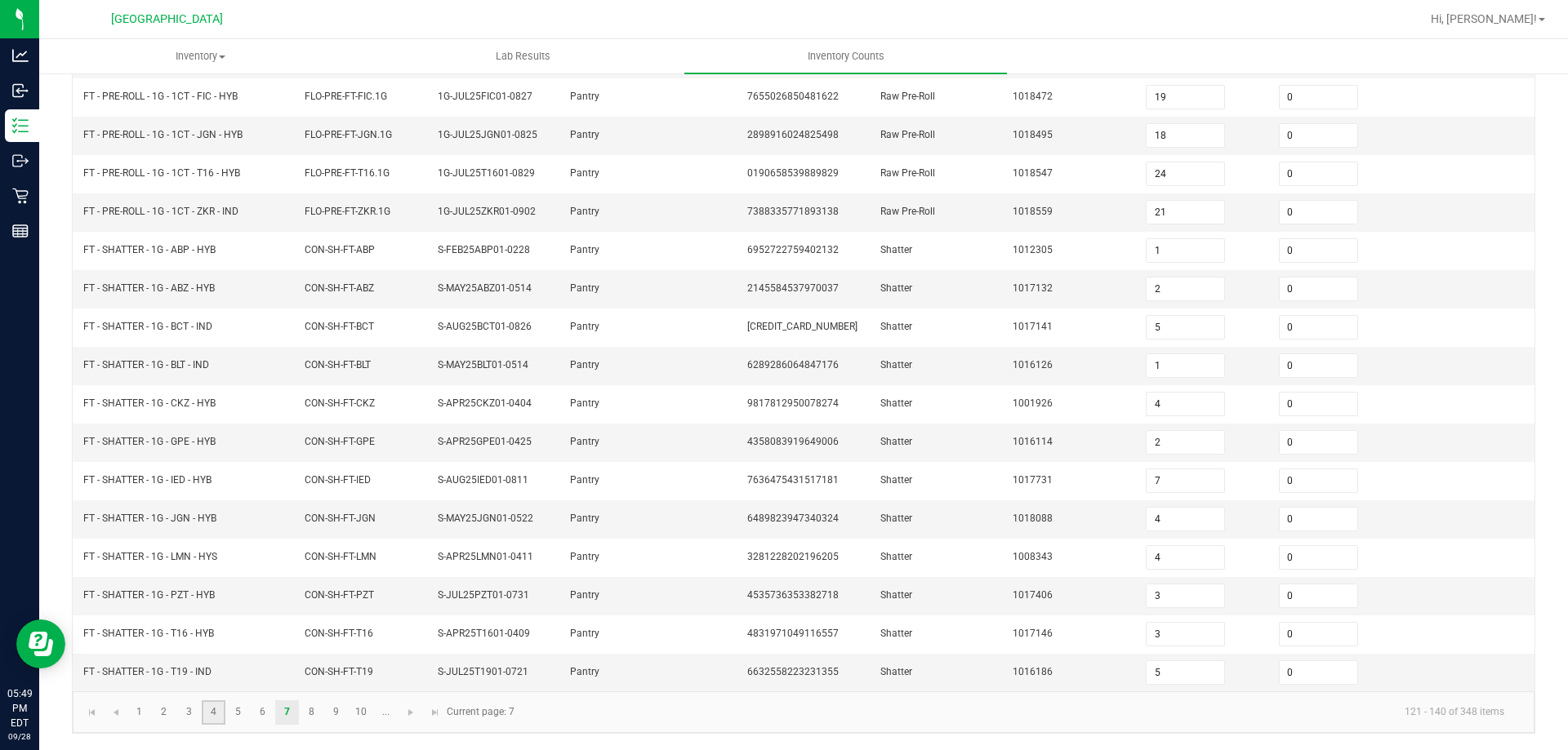
click at [202, 717] on link "4" at bounding box center [214, 712] width 24 height 25
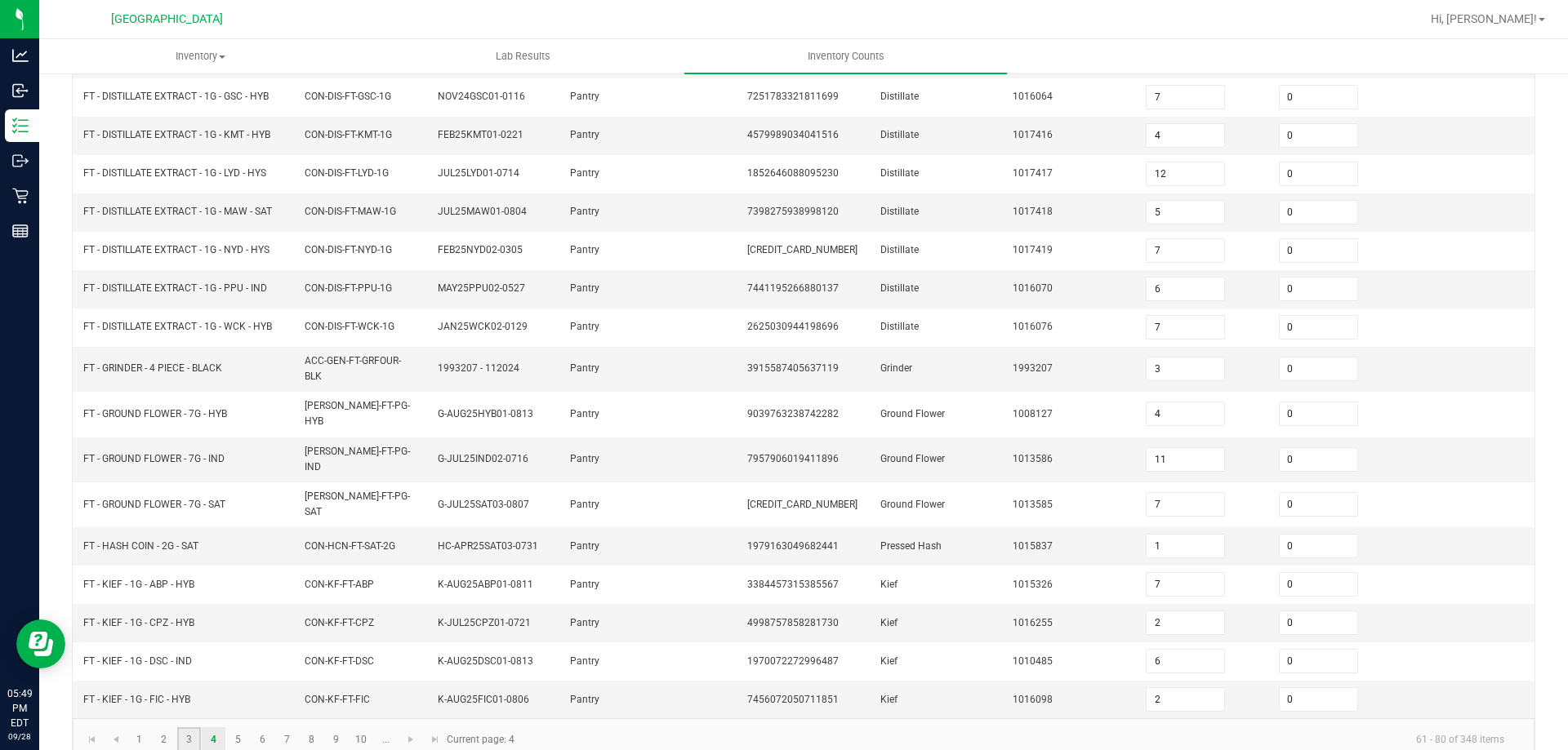
click at [192, 727] on link "3" at bounding box center [189, 739] width 24 height 25
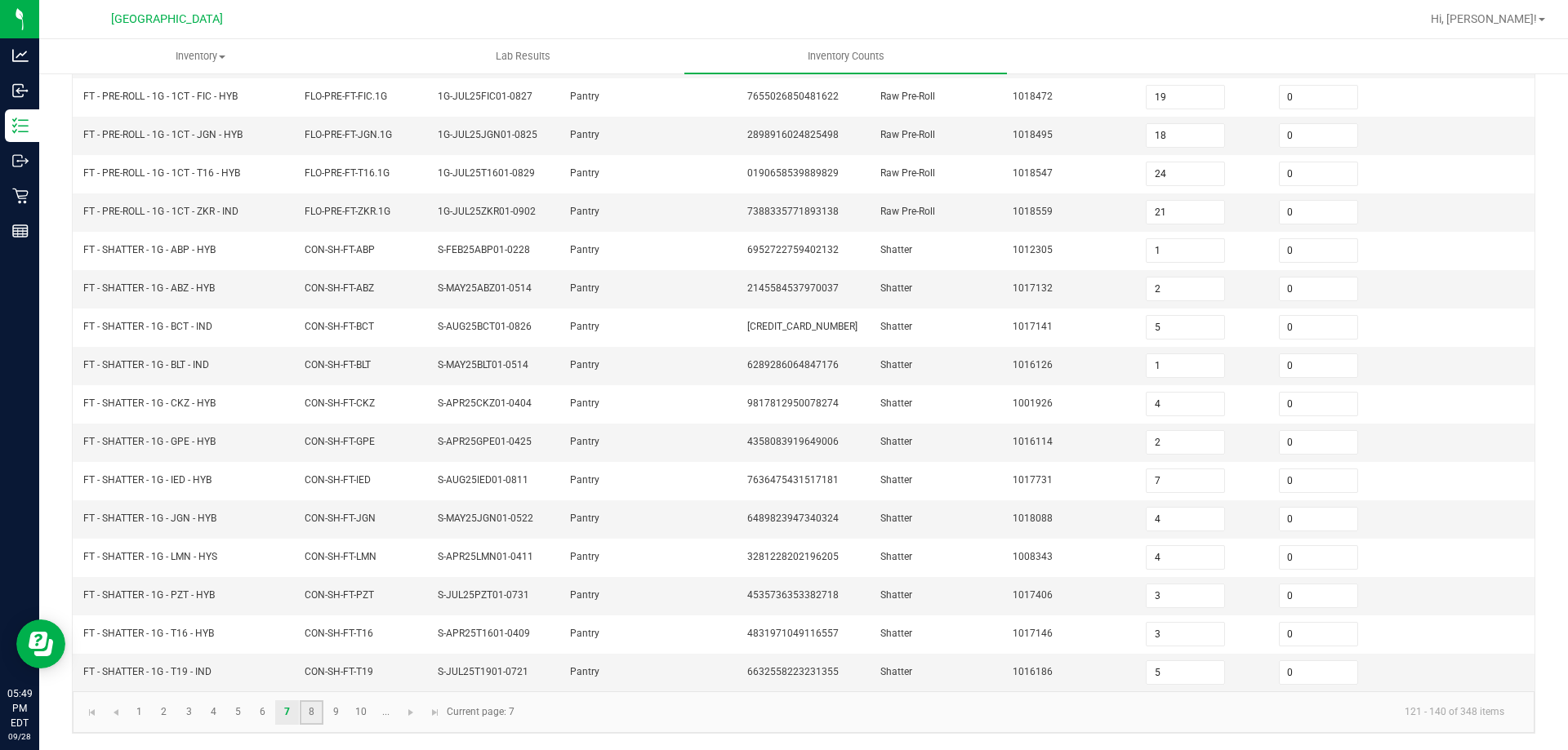
click at [321, 710] on link "8" at bounding box center [311, 712] width 24 height 25
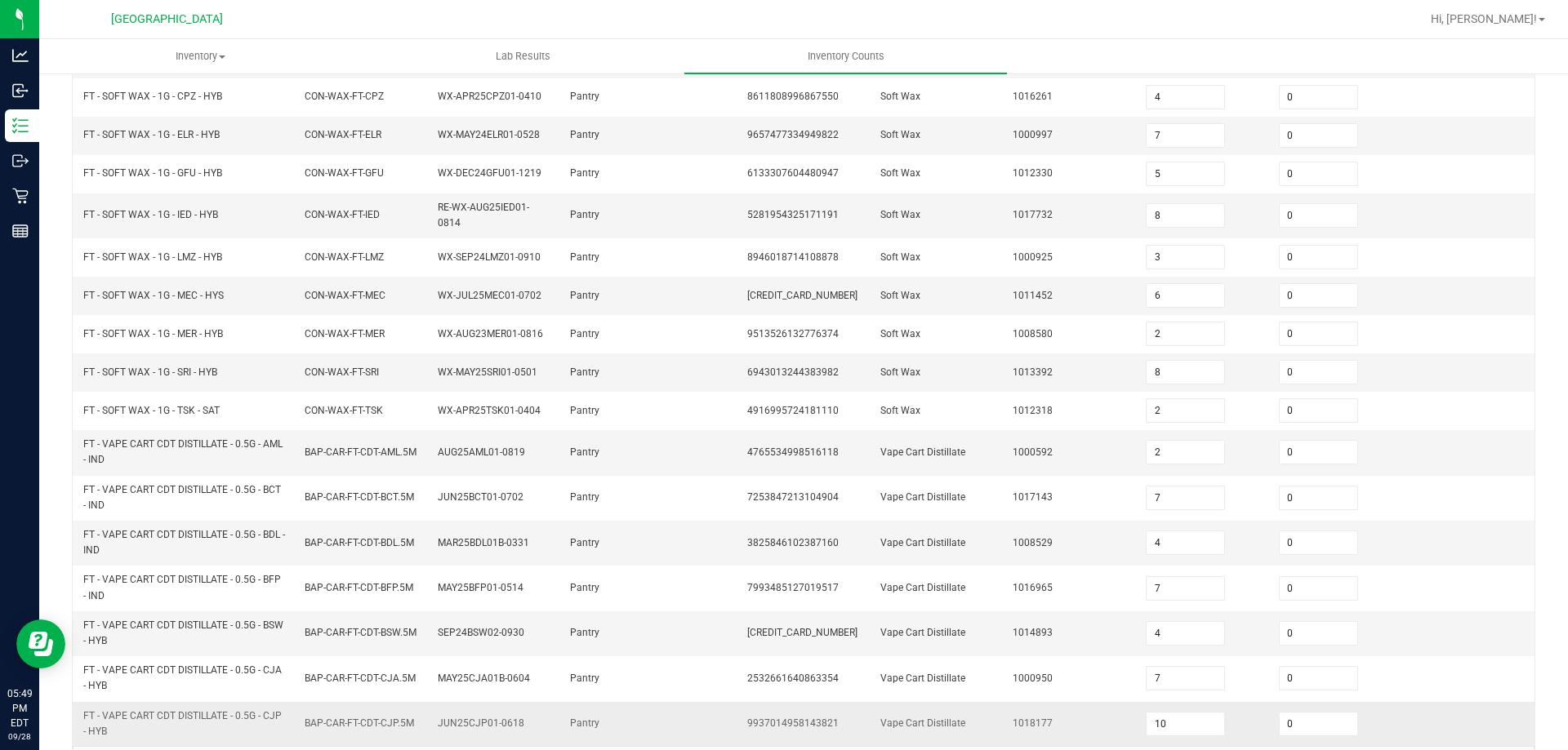
click at [354, 710] on td "BAP-CAR-FT-CDT-CJP.5M" at bounding box center [361, 724] width 133 height 44
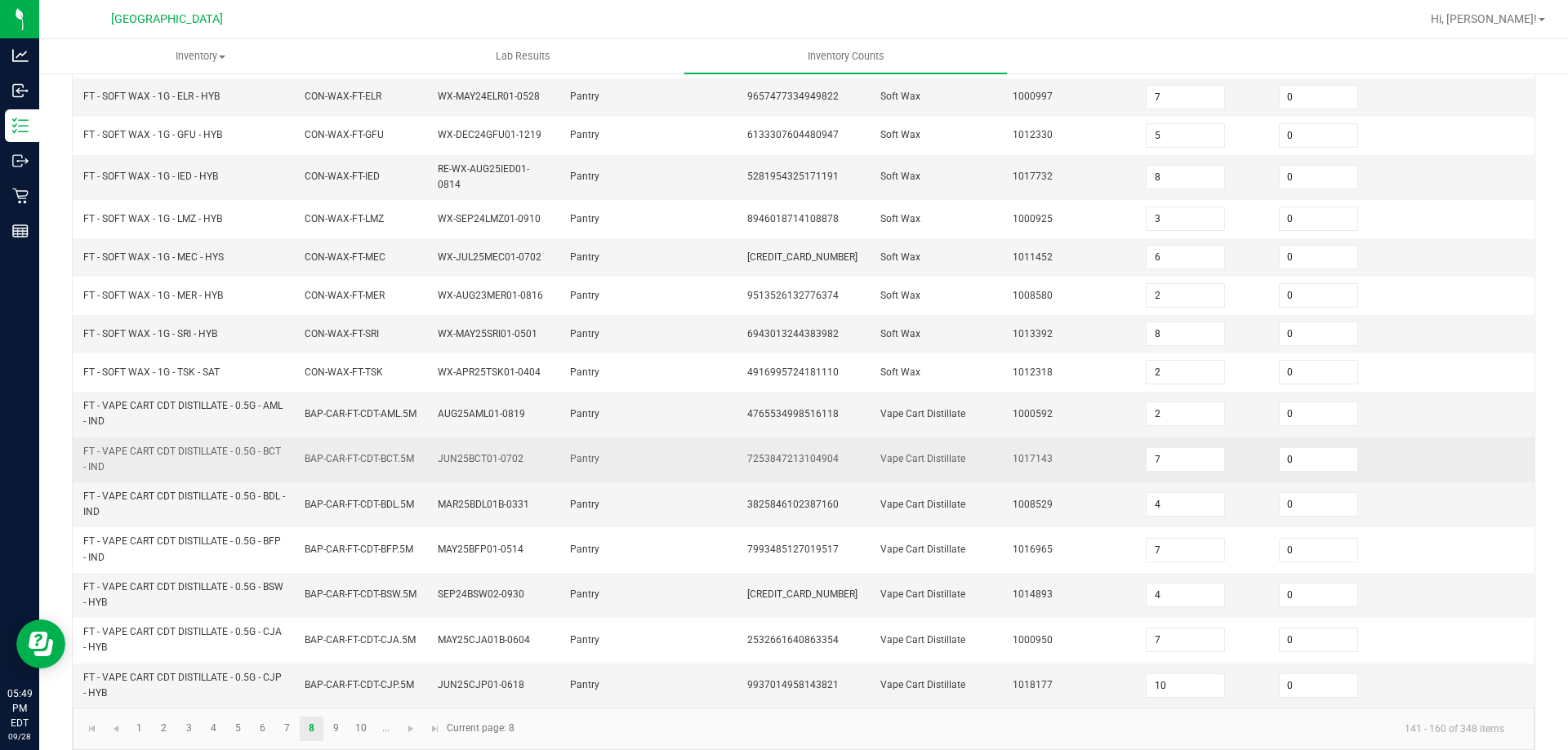
scroll to position [394, 0]
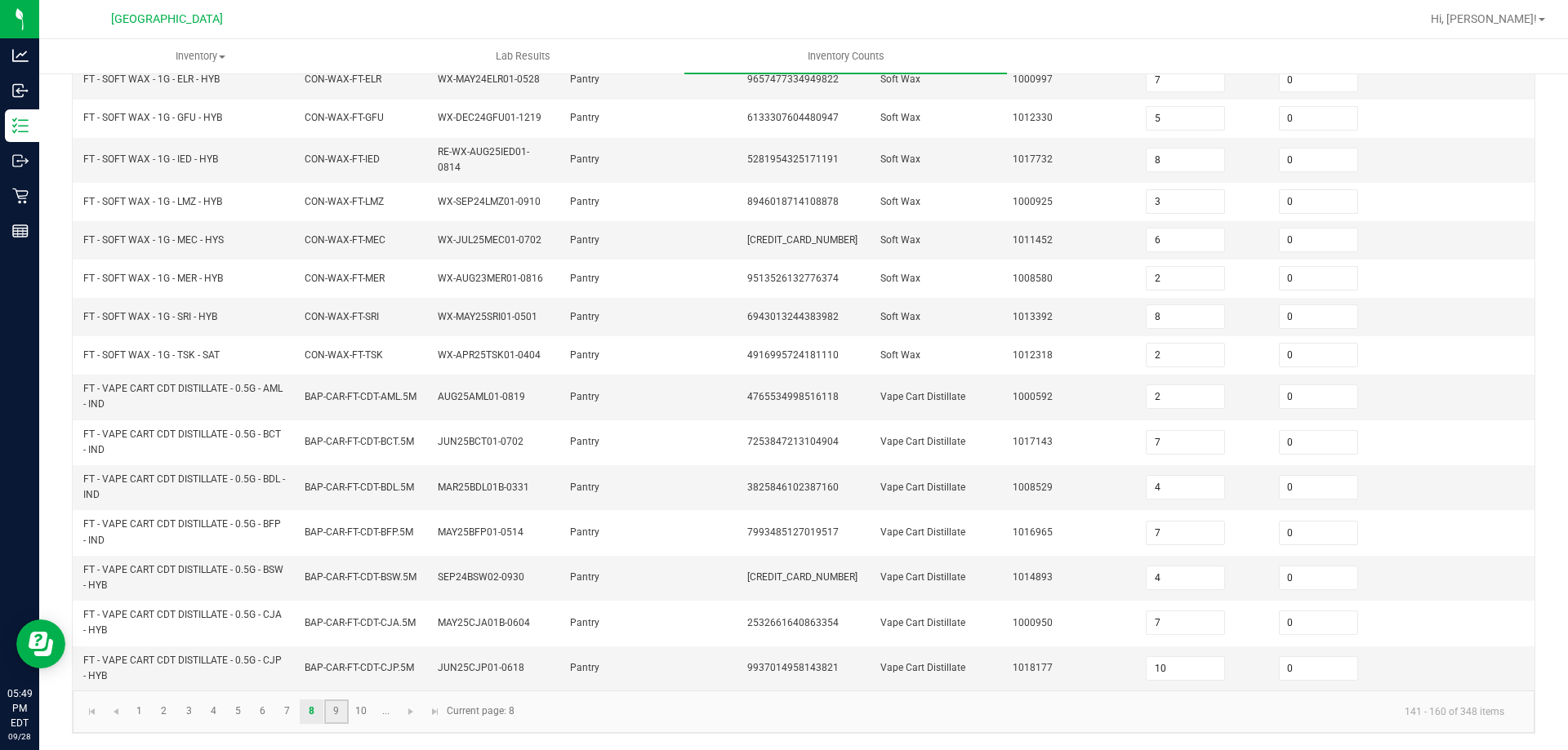
click at [339, 703] on link "9" at bounding box center [336, 711] width 24 height 25
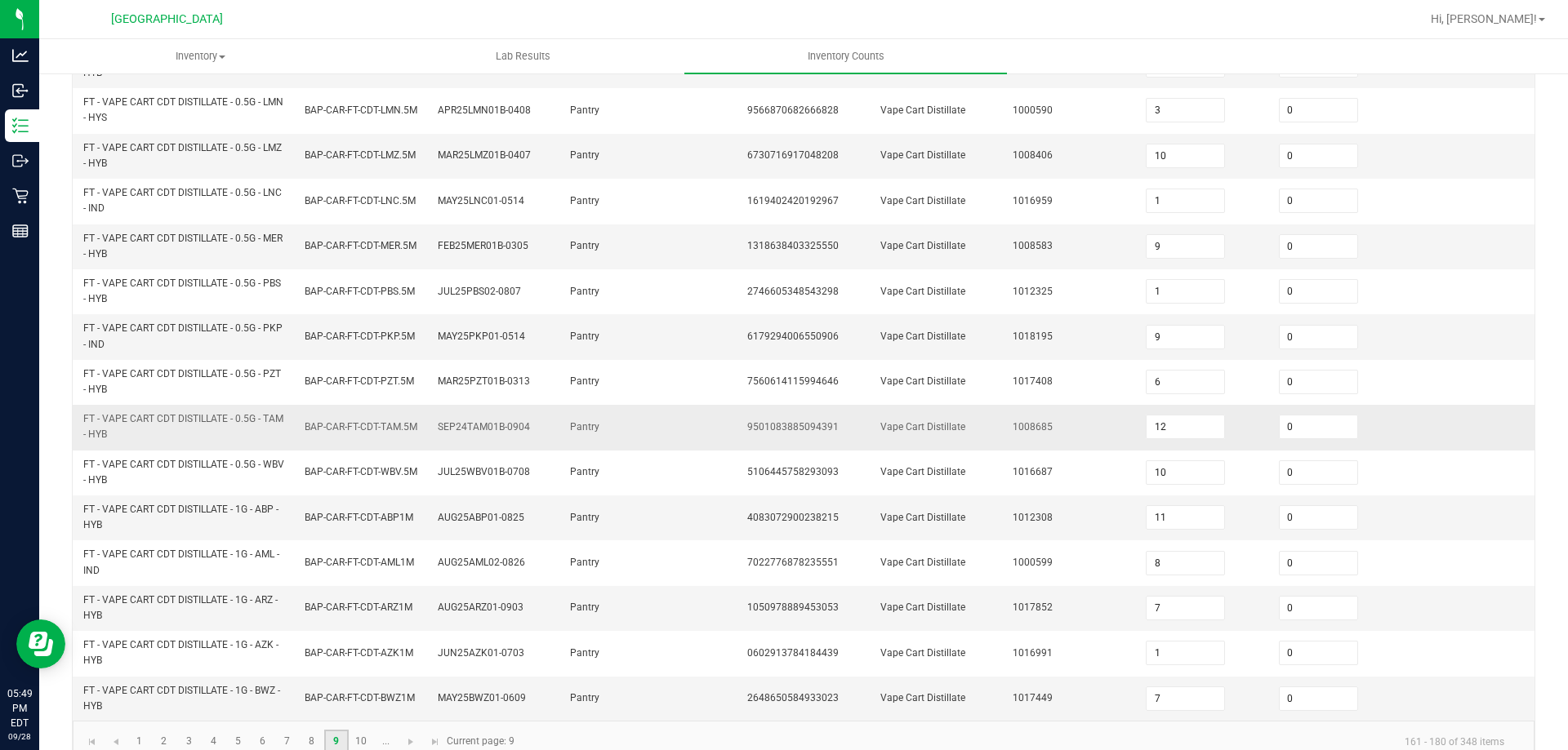
scroll to position [476, 0]
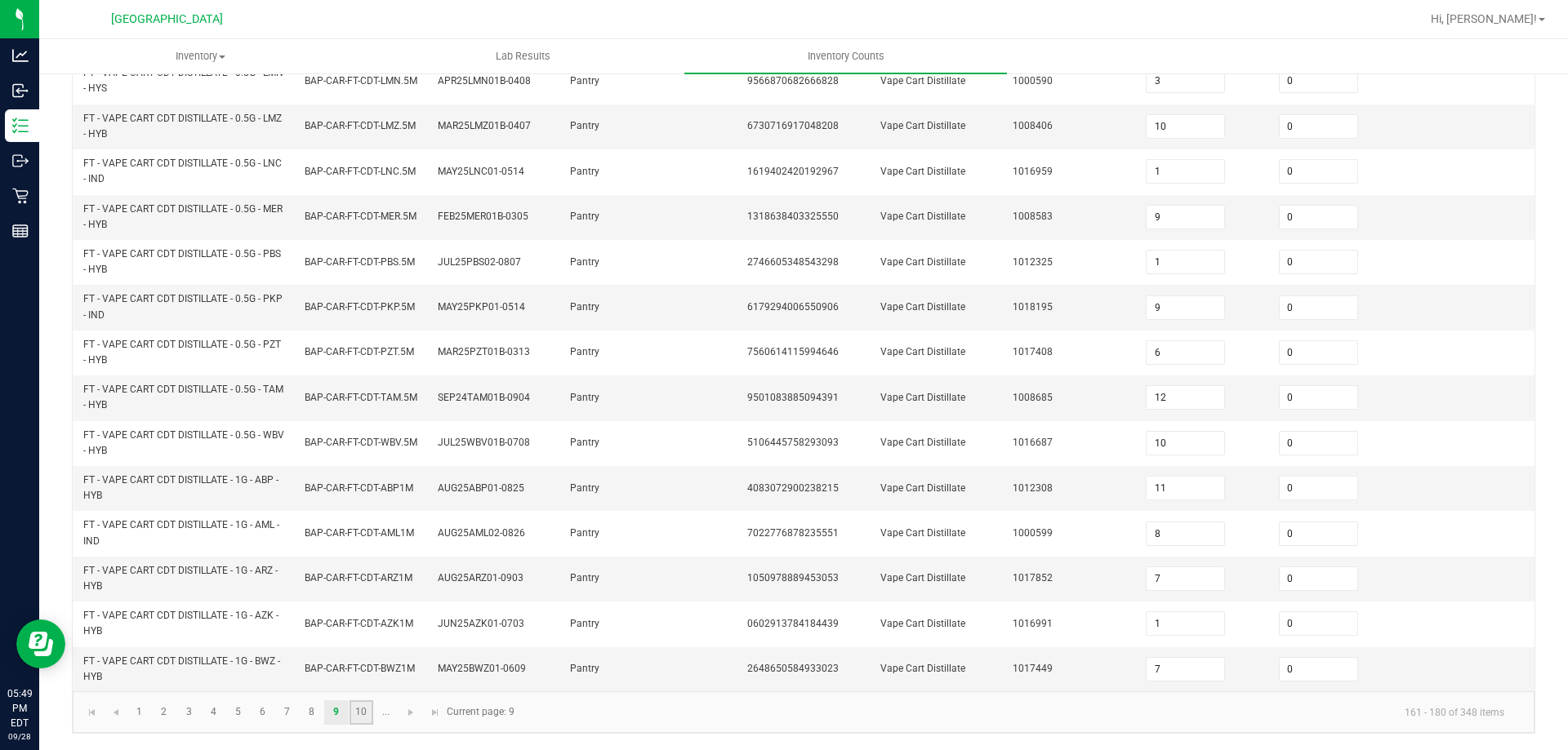
click at [363, 707] on link "10" at bounding box center [362, 712] width 24 height 25
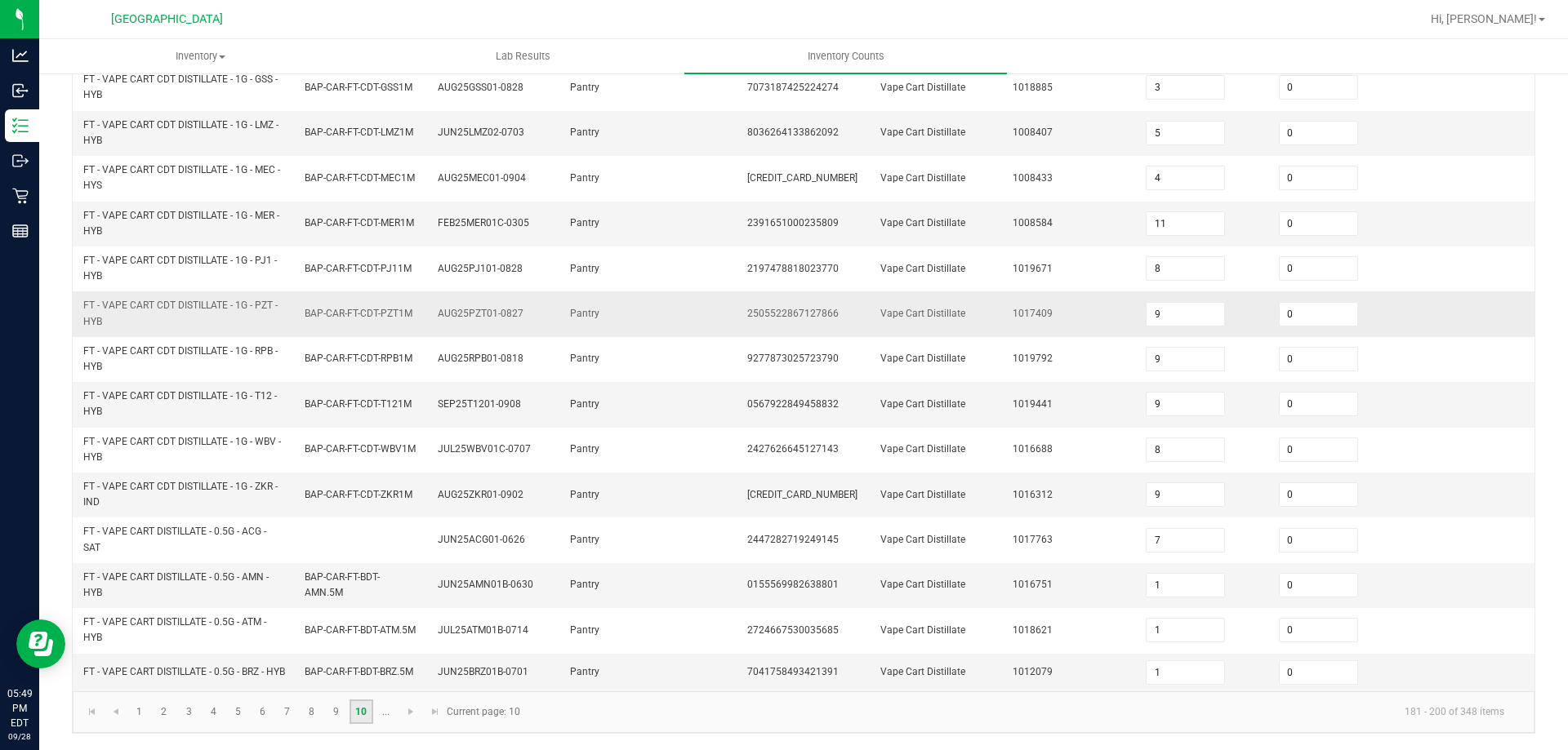
scroll to position [0, 0]
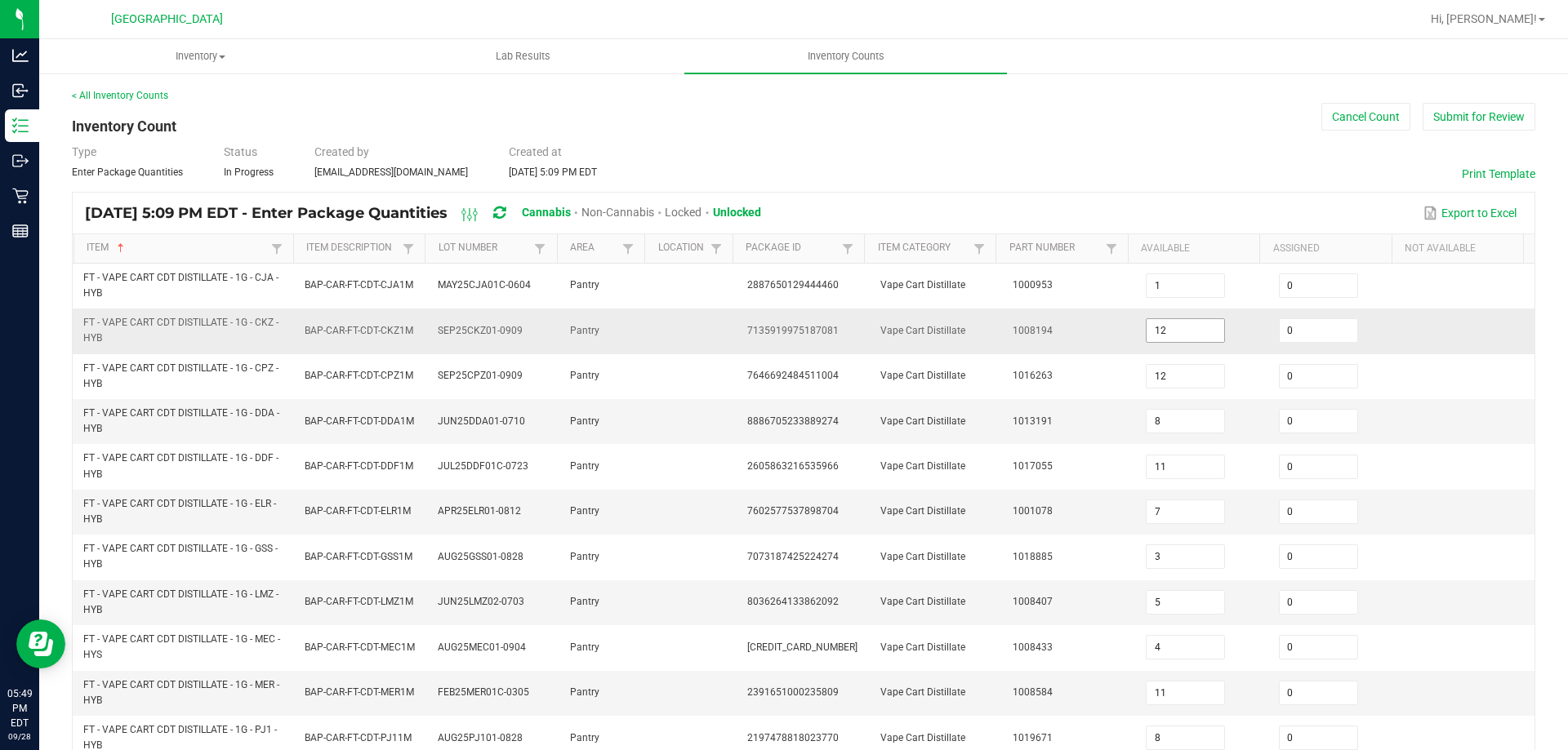
click at [1178, 329] on input "12" at bounding box center [1185, 330] width 77 height 23
click at [1046, 325] on td "1008194" at bounding box center [1069, 330] width 133 height 45
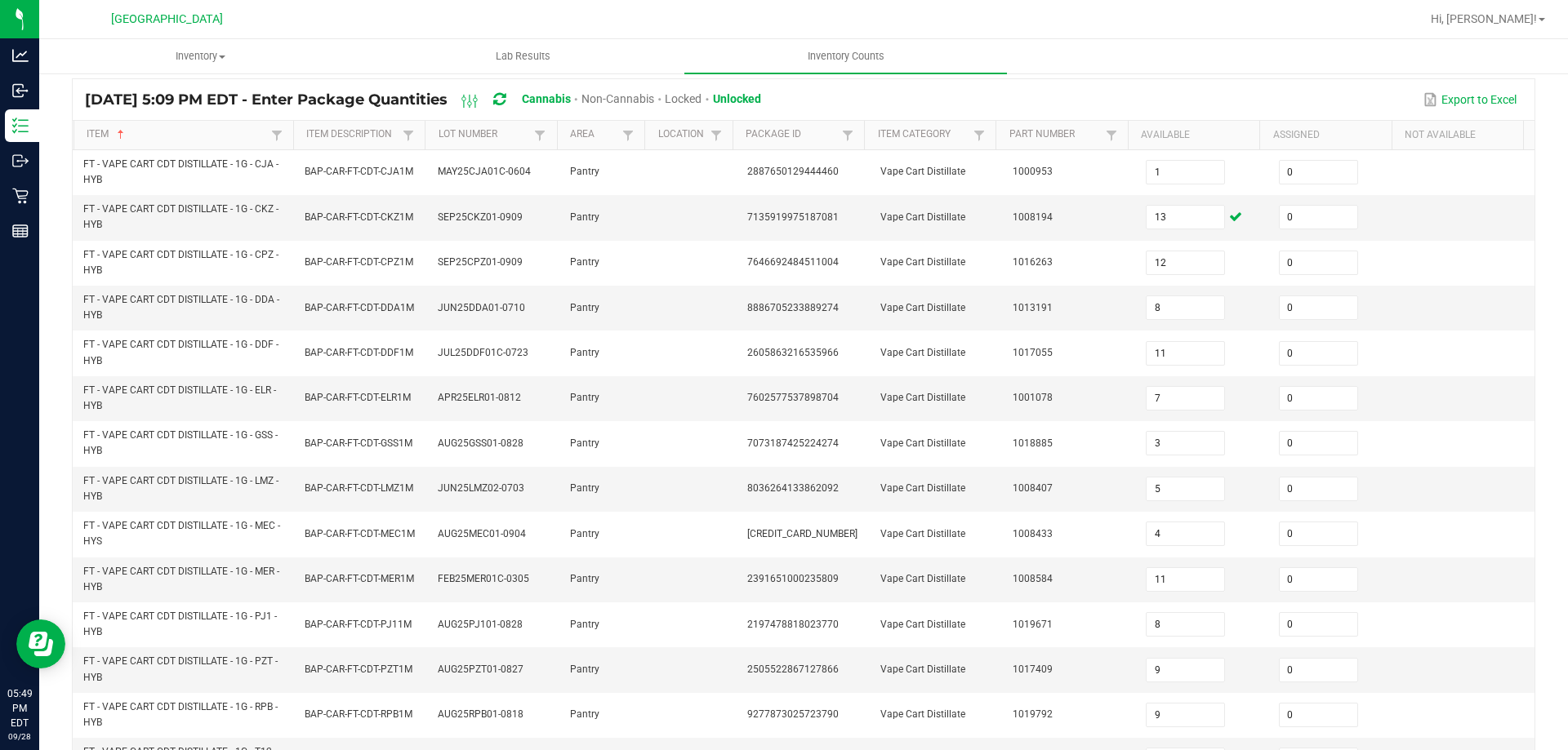
scroll to position [476, 0]
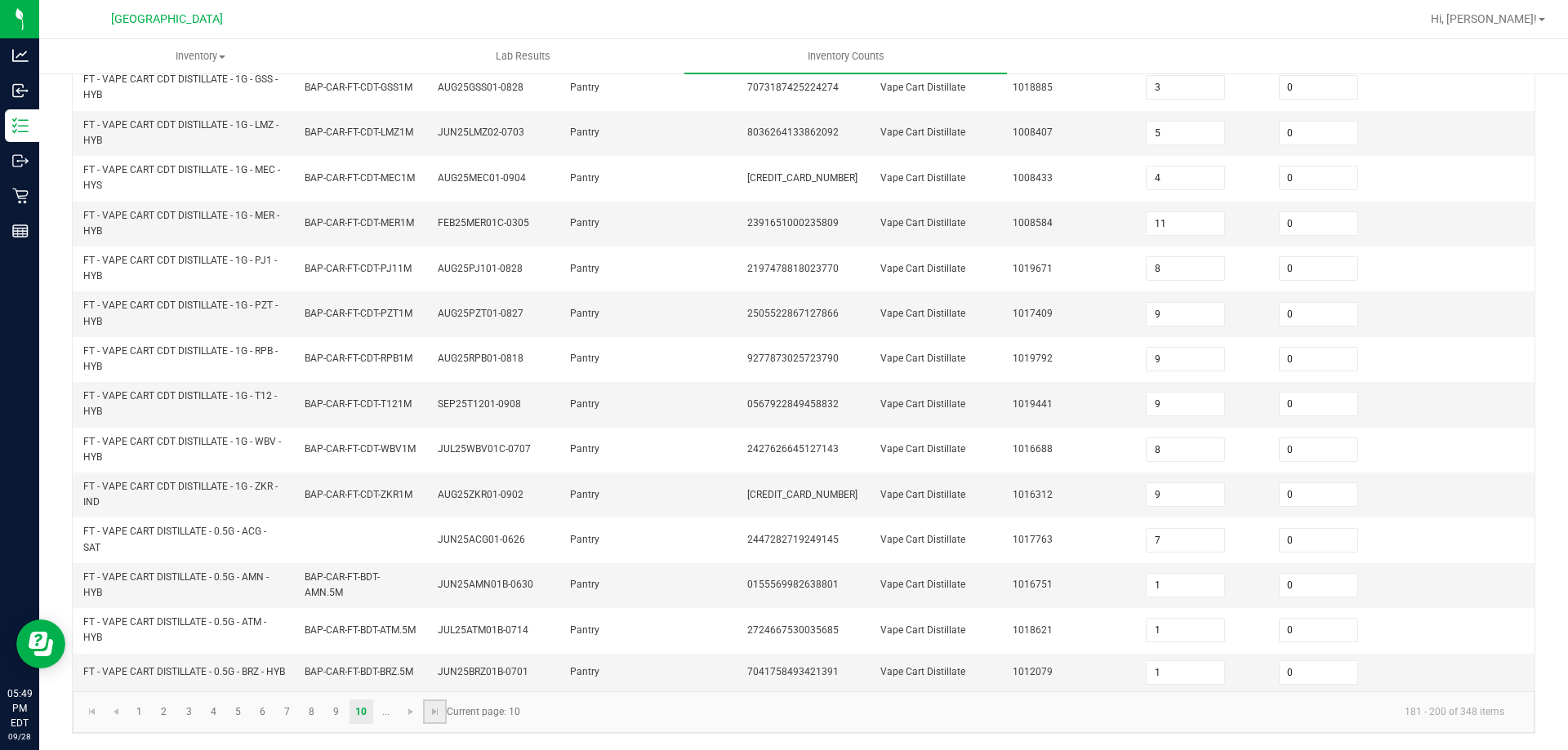
click at [431, 719] on link at bounding box center [435, 711] width 24 height 25
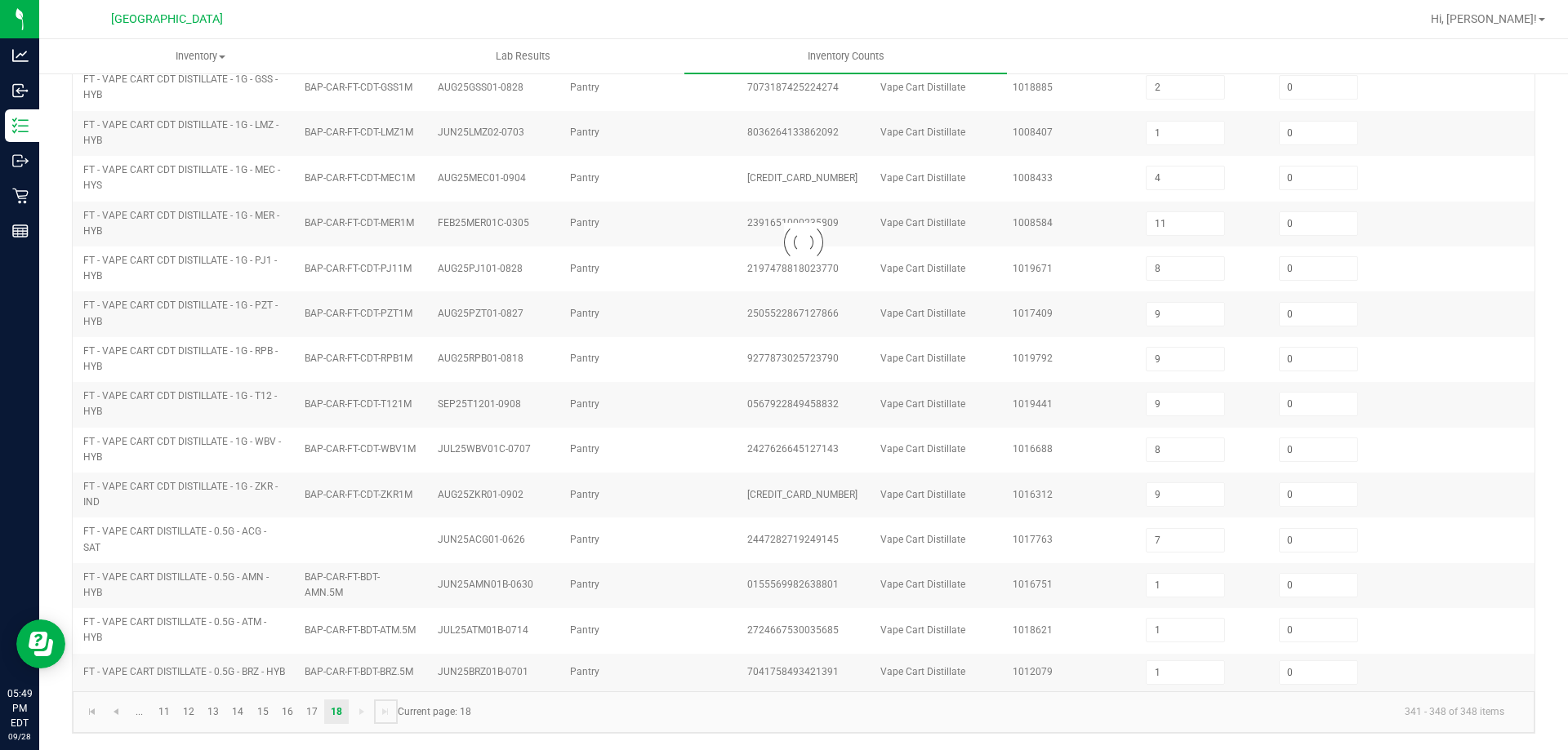
scroll to position [0, 0]
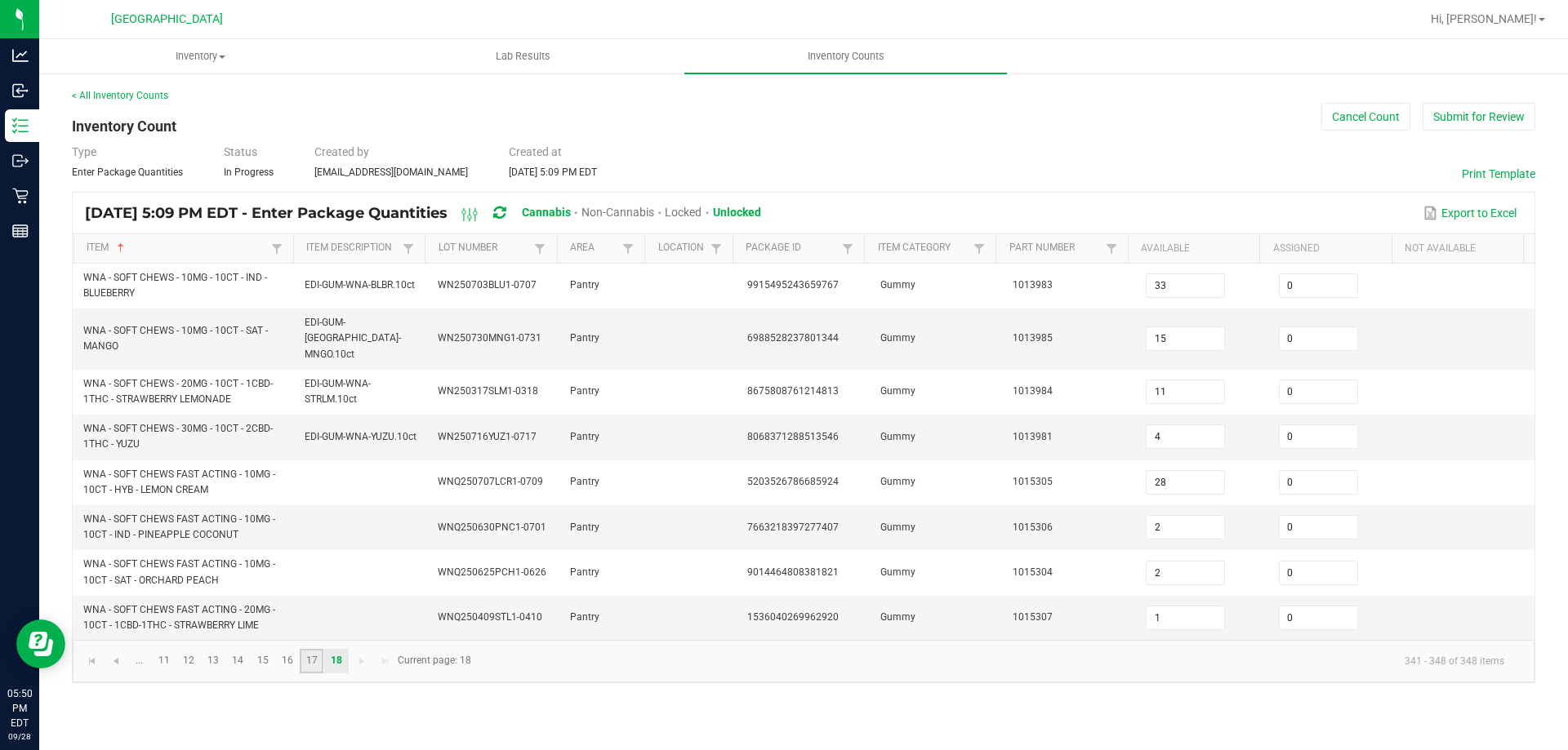
click at [313, 649] on link "17" at bounding box center [311, 661] width 24 height 25
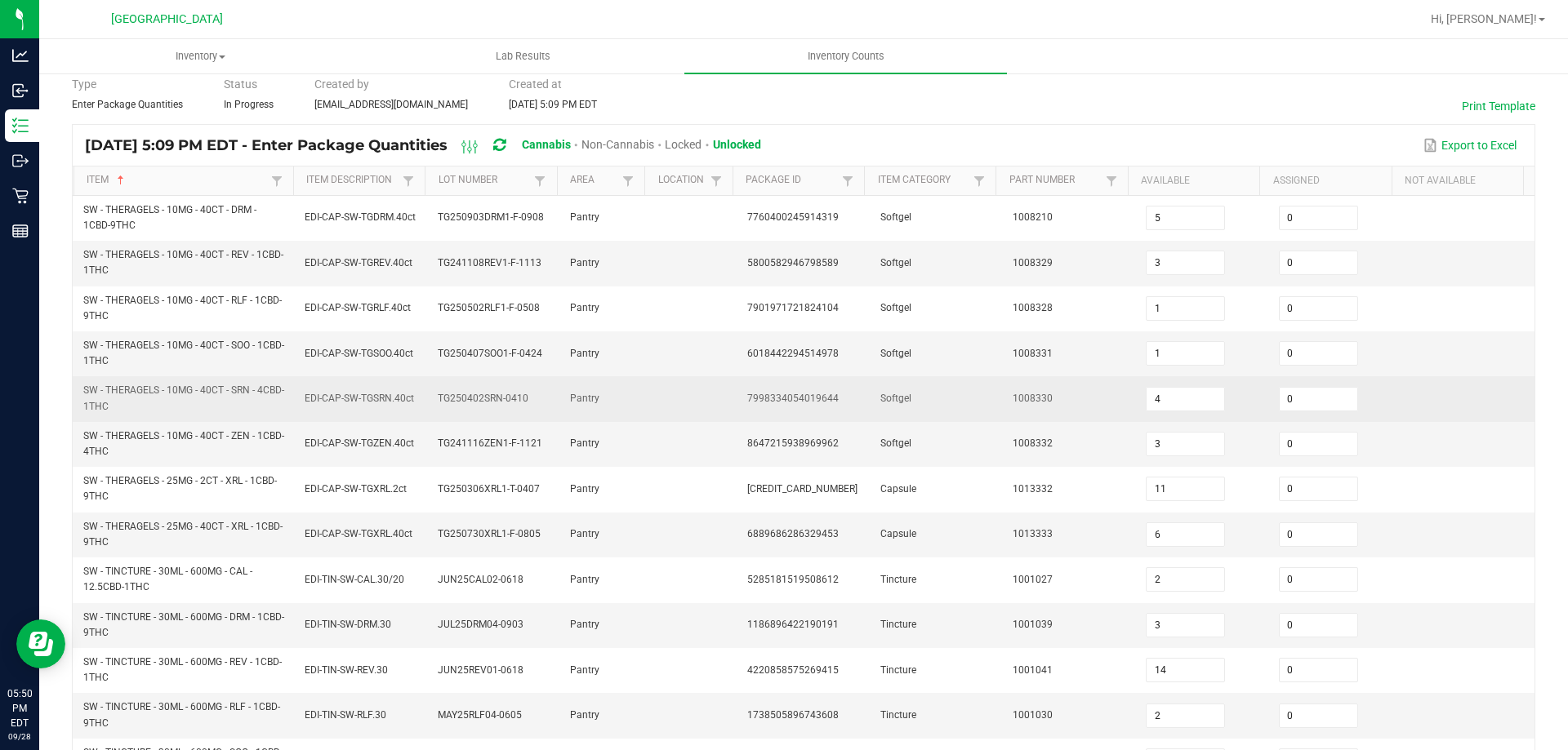
scroll to position [476, 0]
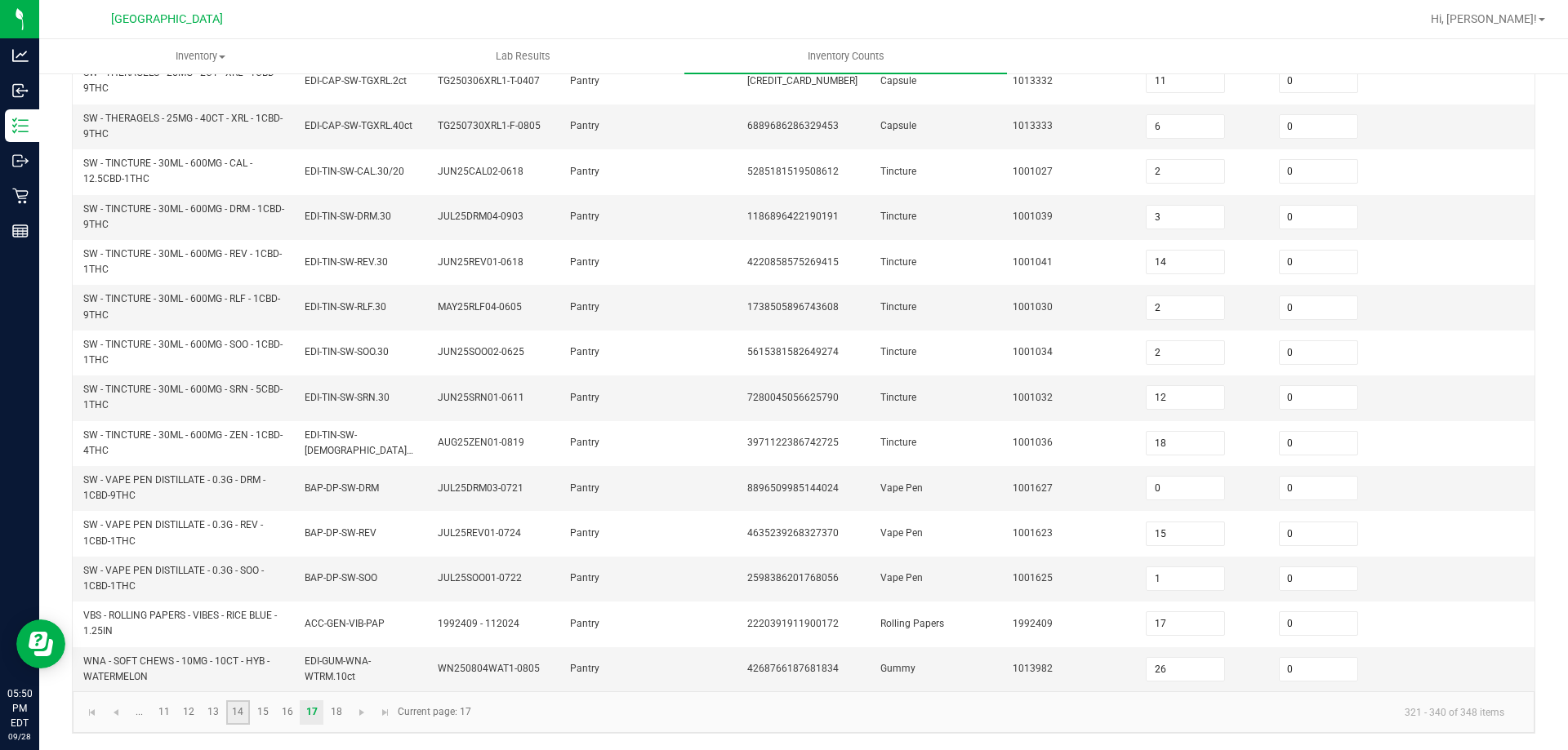
click at [232, 708] on link "14" at bounding box center [238, 712] width 24 height 25
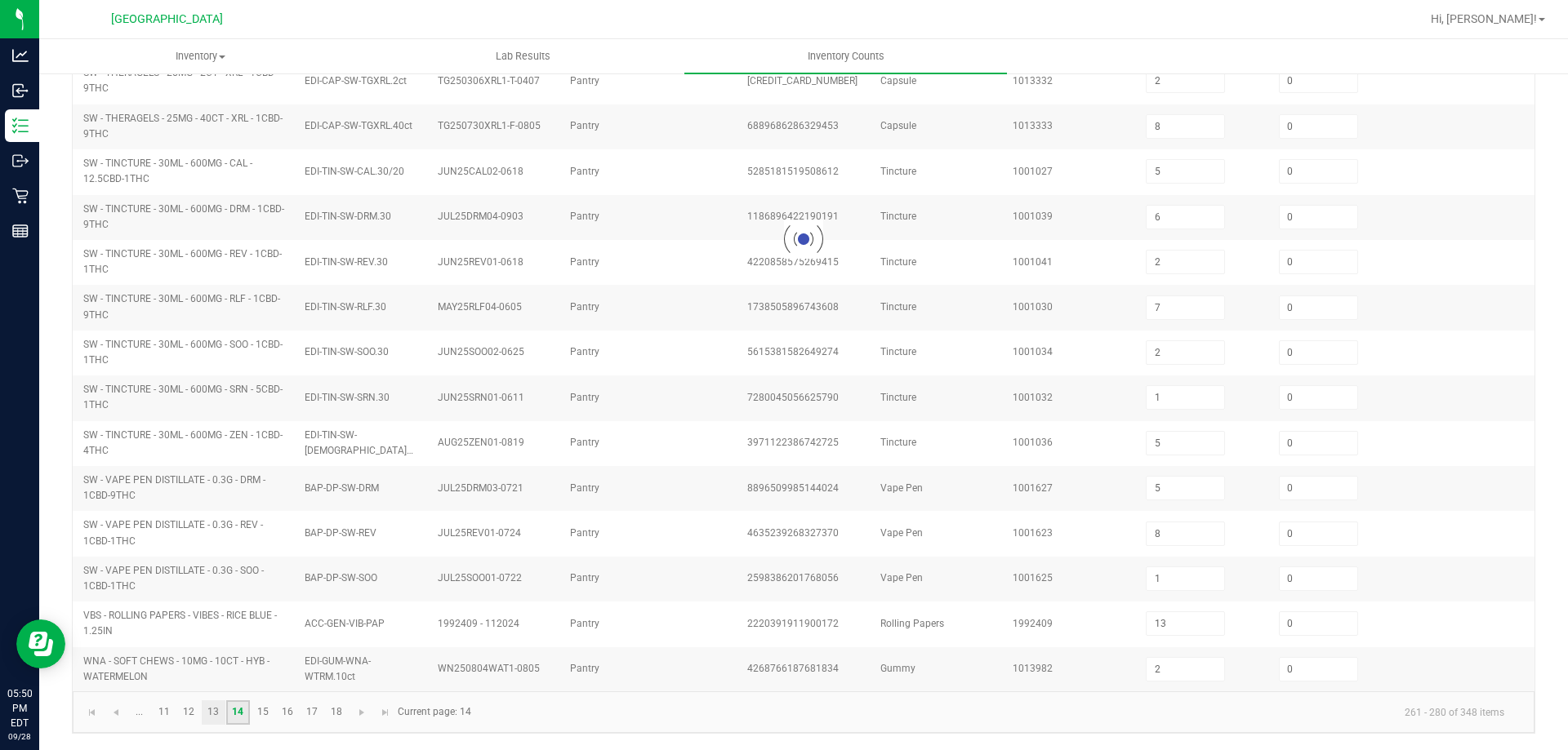
scroll to position [373, 0]
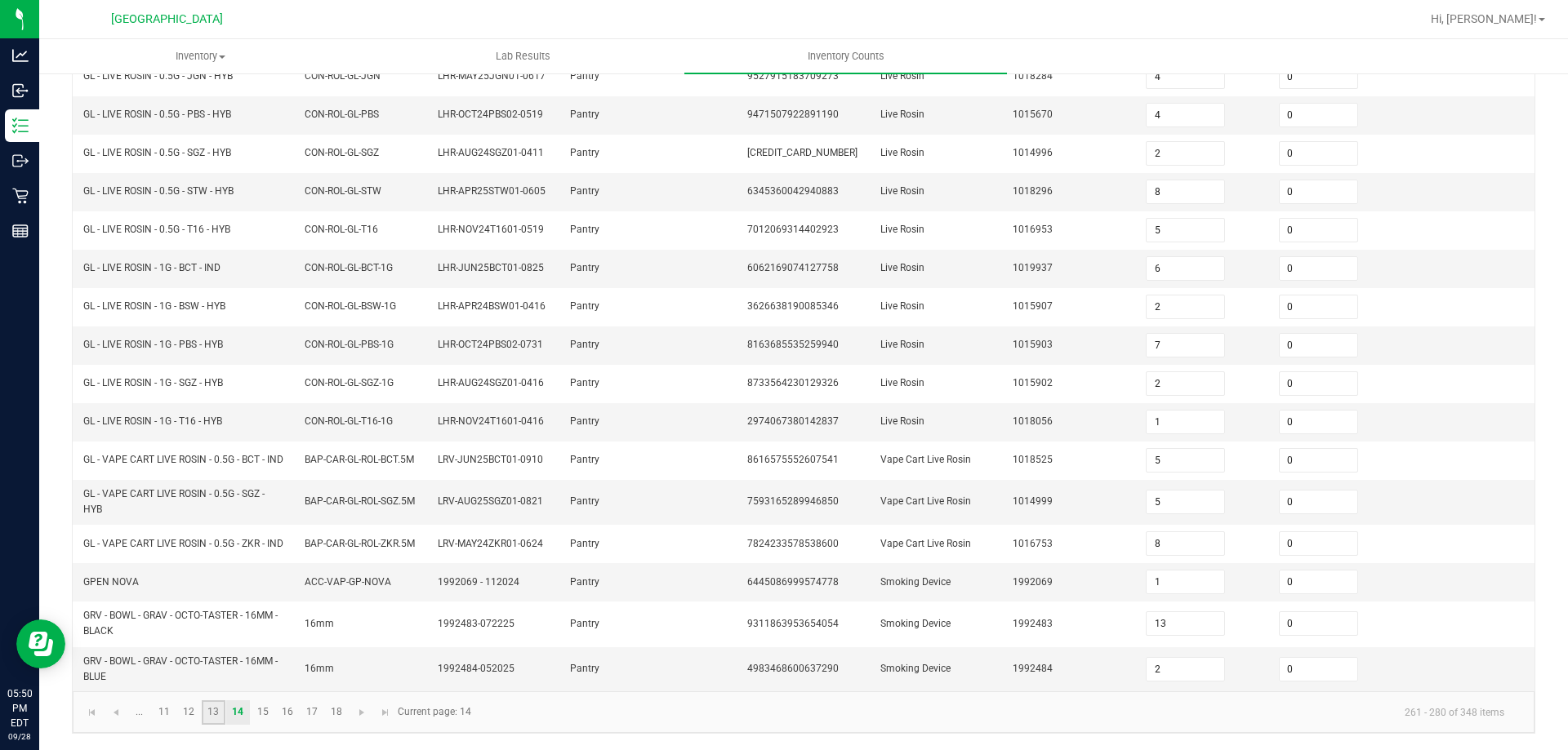
click at [223, 709] on link "13" at bounding box center [214, 712] width 24 height 25
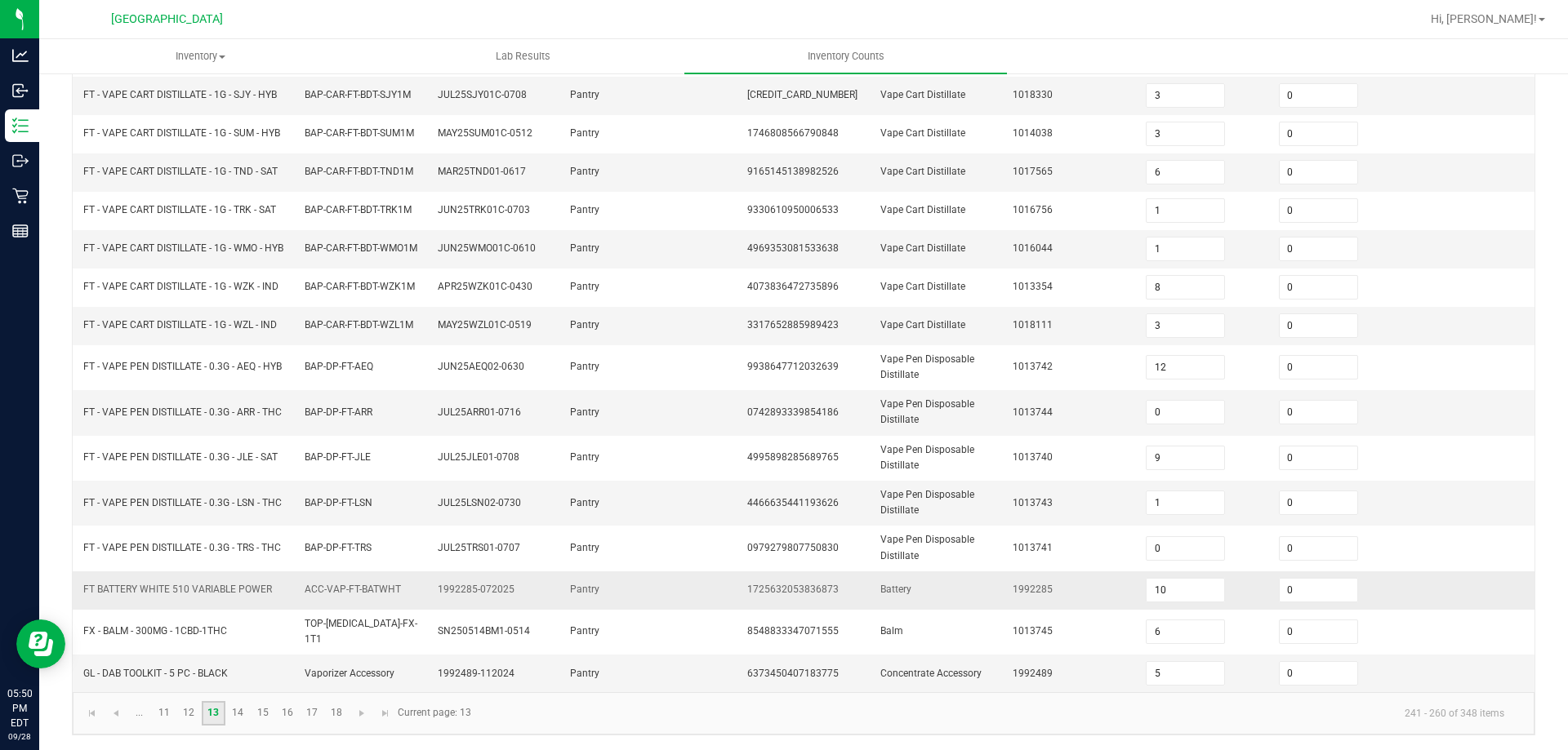
scroll to position [380, 0]
click at [1187, 595] on input "10" at bounding box center [1185, 588] width 77 height 23
click at [1093, 589] on td "1992285" at bounding box center [1069, 589] width 133 height 39
click at [107, 711] on link at bounding box center [116, 711] width 24 height 25
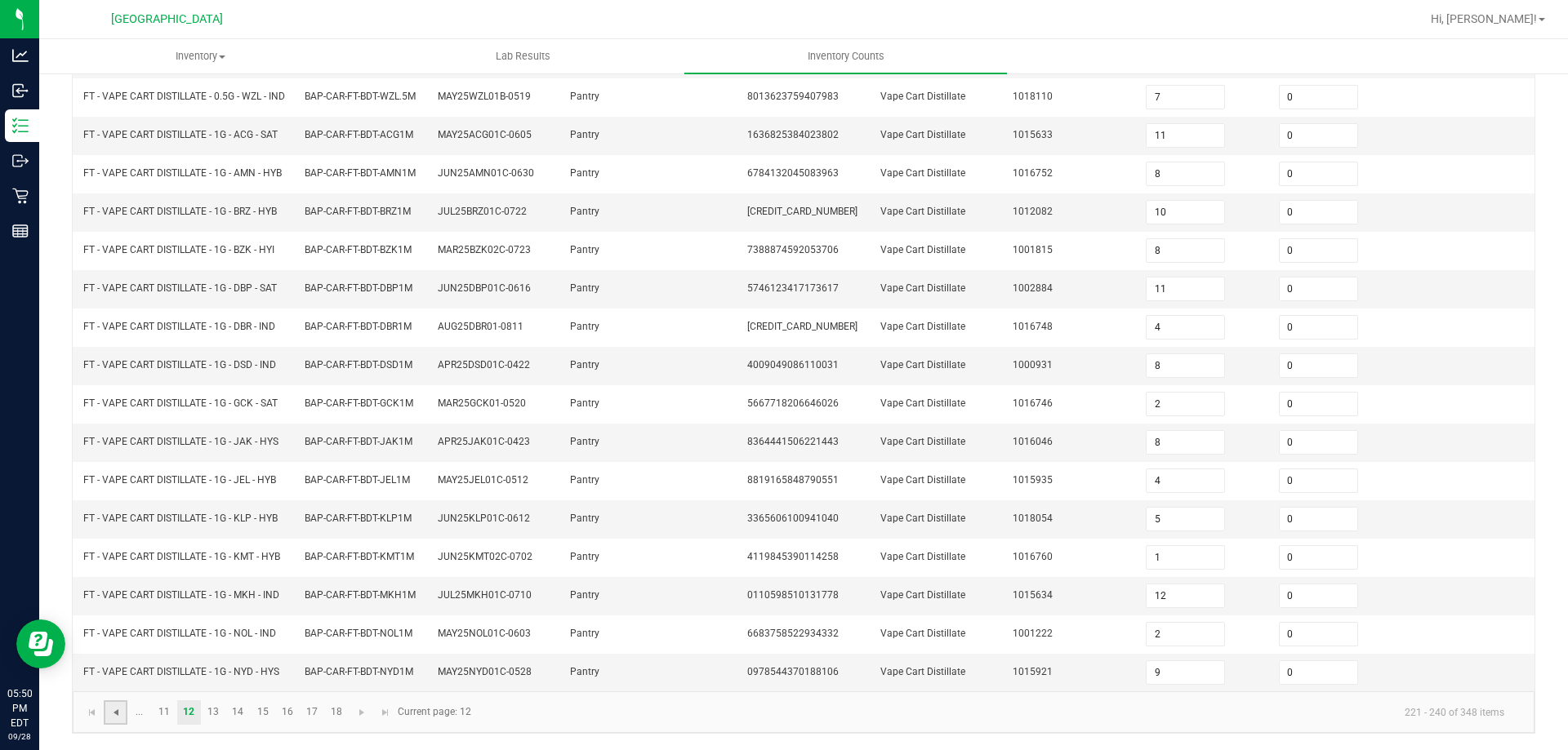
click at [120, 711] on span "Go to the previous page" at bounding box center [116, 712] width 13 height 13
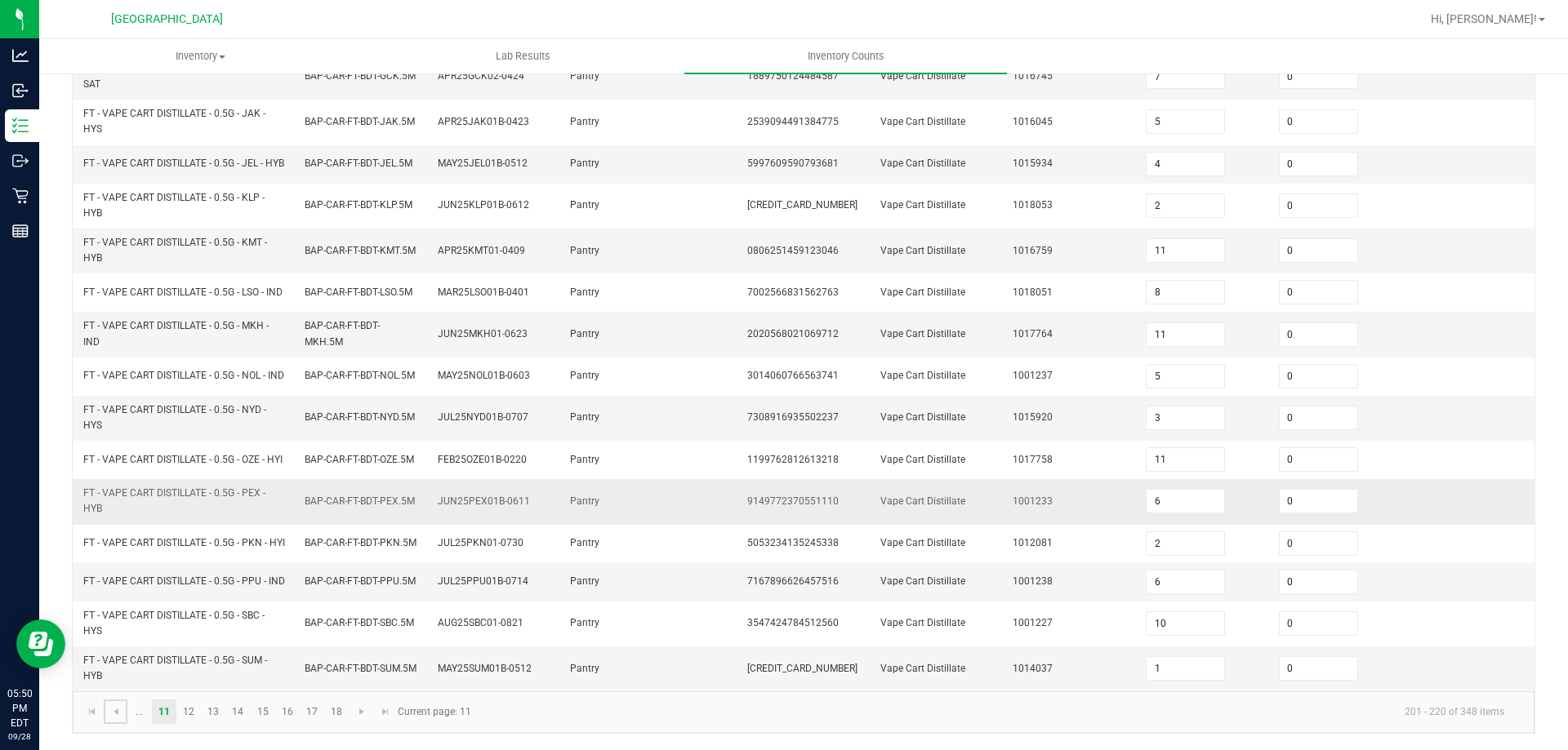
scroll to position [476, 0]
click at [194, 702] on link "12" at bounding box center [189, 711] width 24 height 25
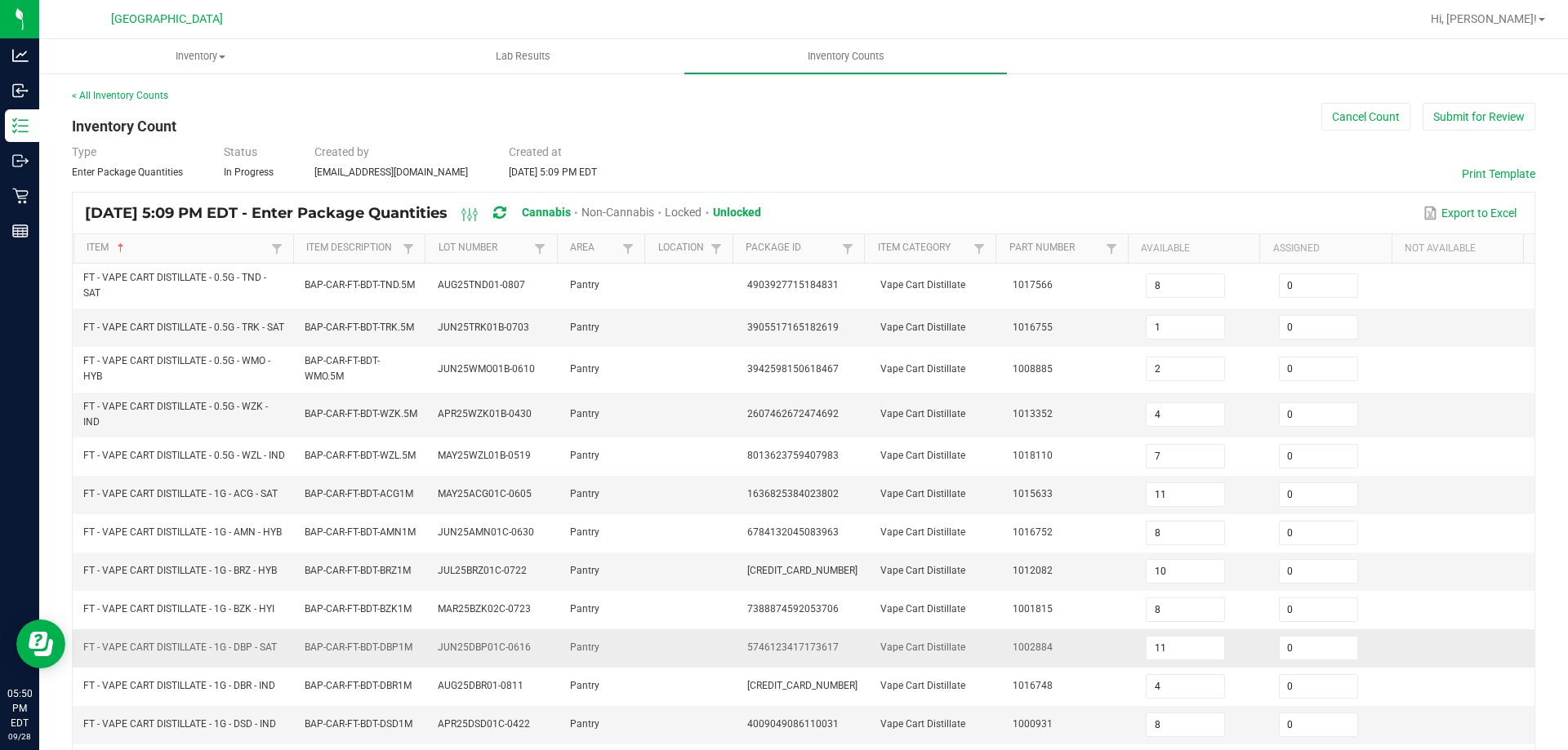
scroll to position [386, 0]
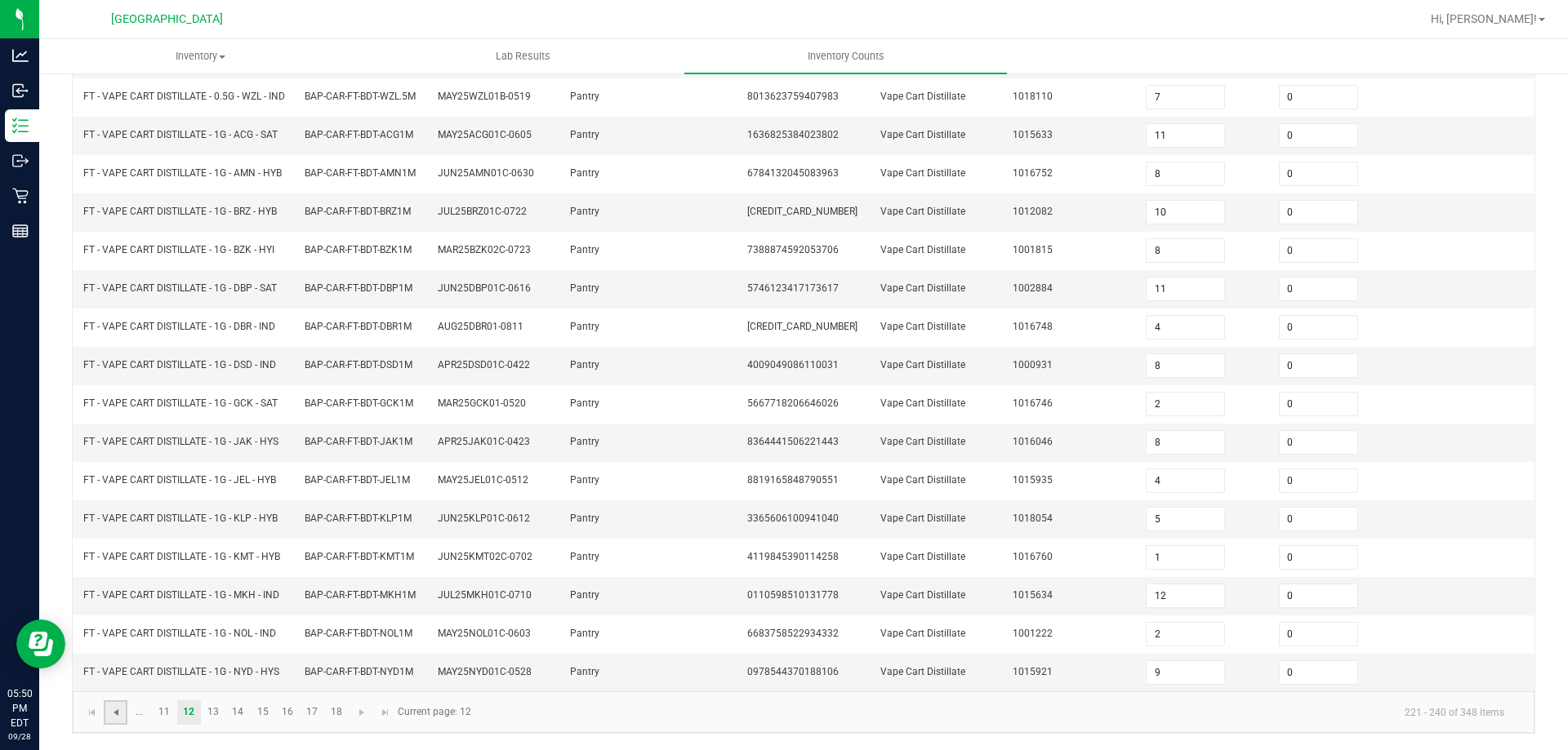
click at [119, 710] on span "Go to the previous page" at bounding box center [116, 712] width 13 height 13
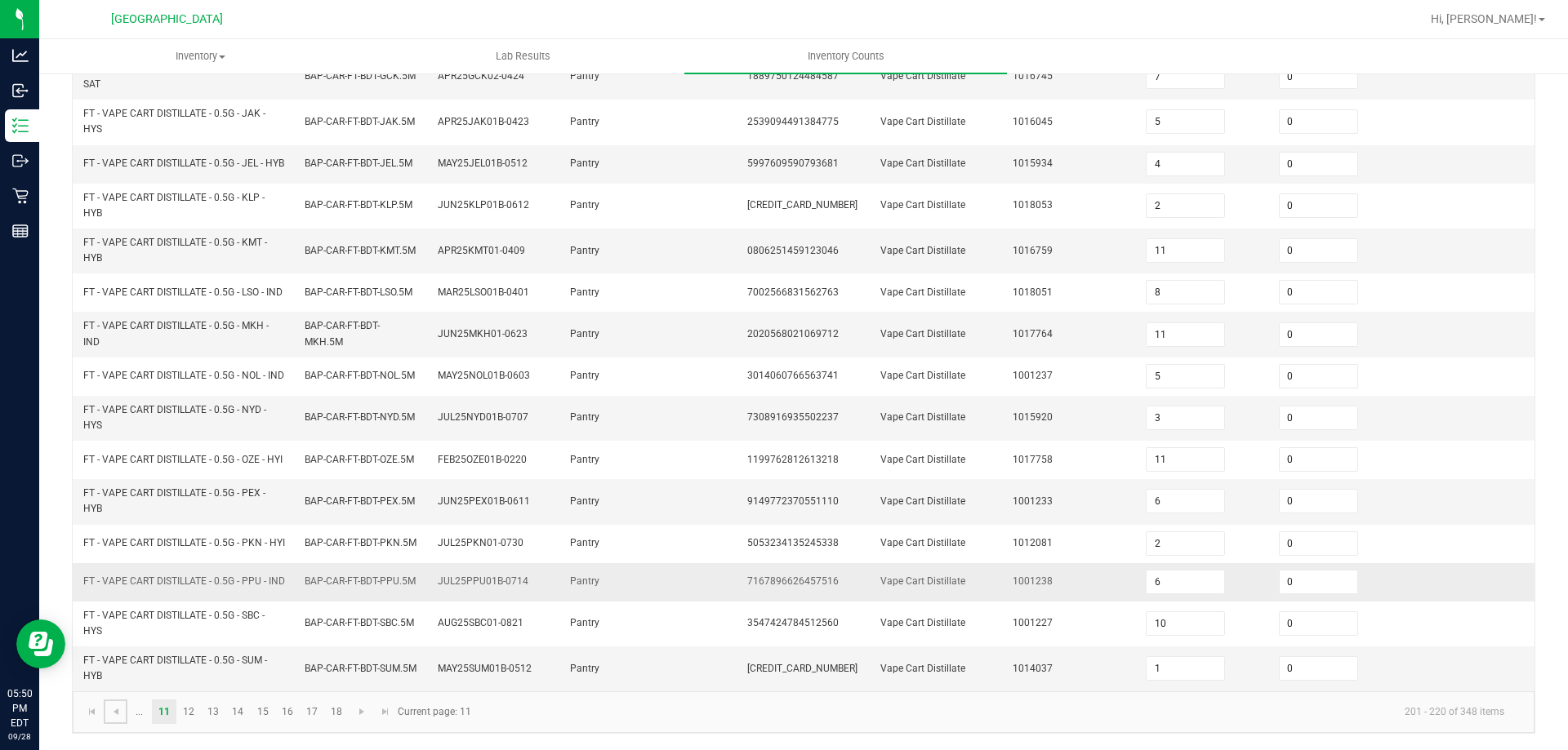
scroll to position [476, 0]
click at [109, 715] on span "Go to the previous page" at bounding box center [116, 711] width 13 height 13
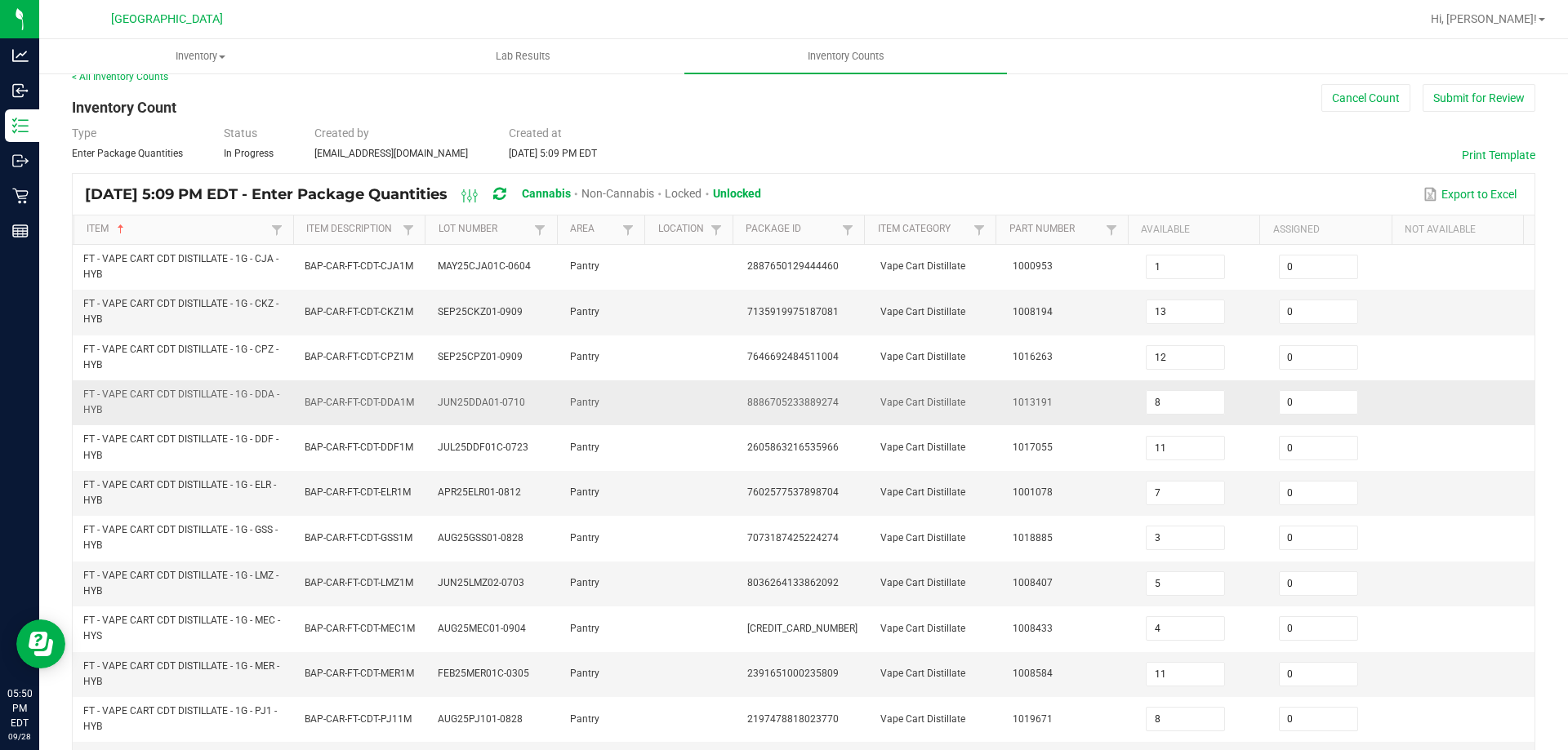
scroll to position [0, 0]
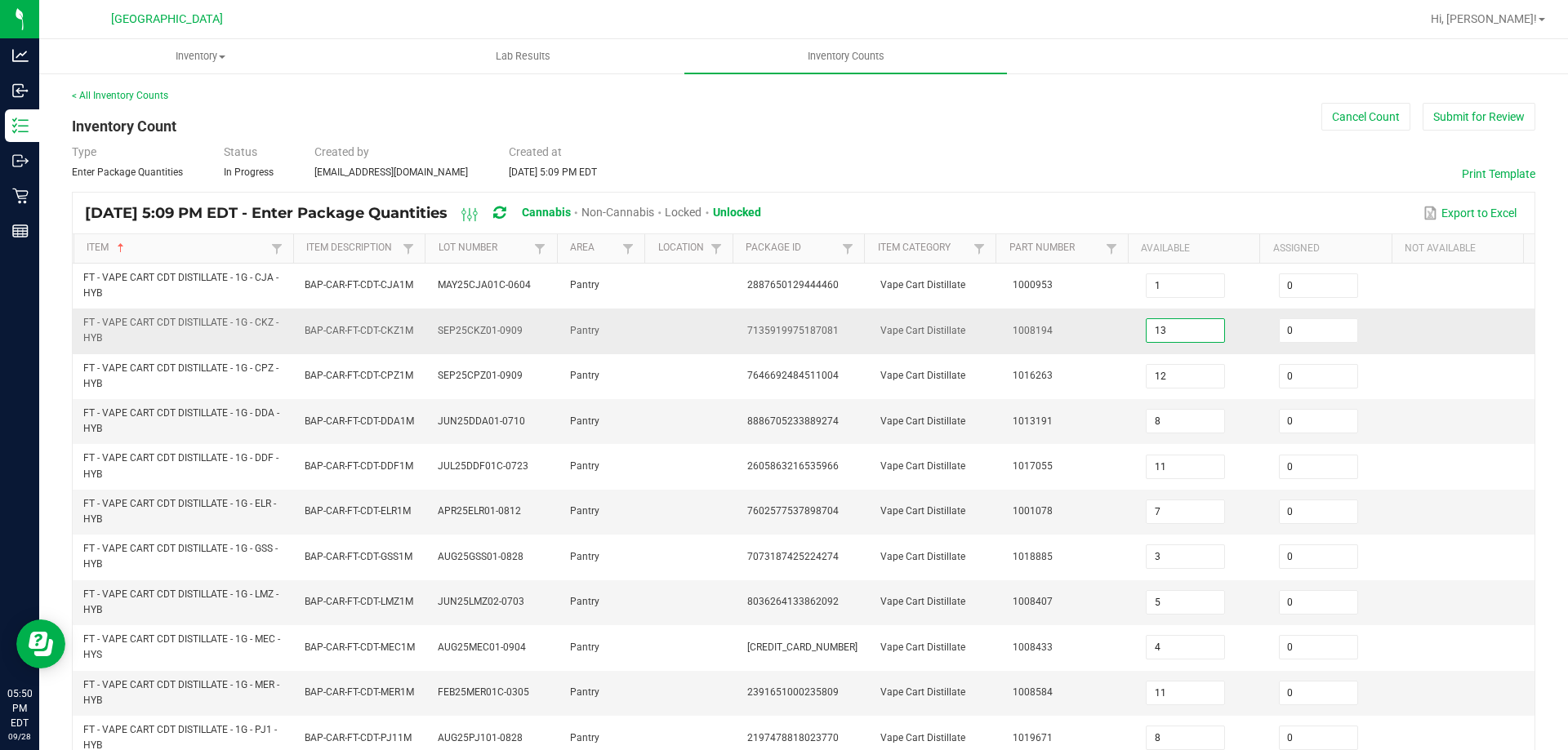
click at [1174, 321] on input "13" at bounding box center [1185, 330] width 77 height 23
click at [1093, 327] on td "1008194" at bounding box center [1069, 330] width 133 height 45
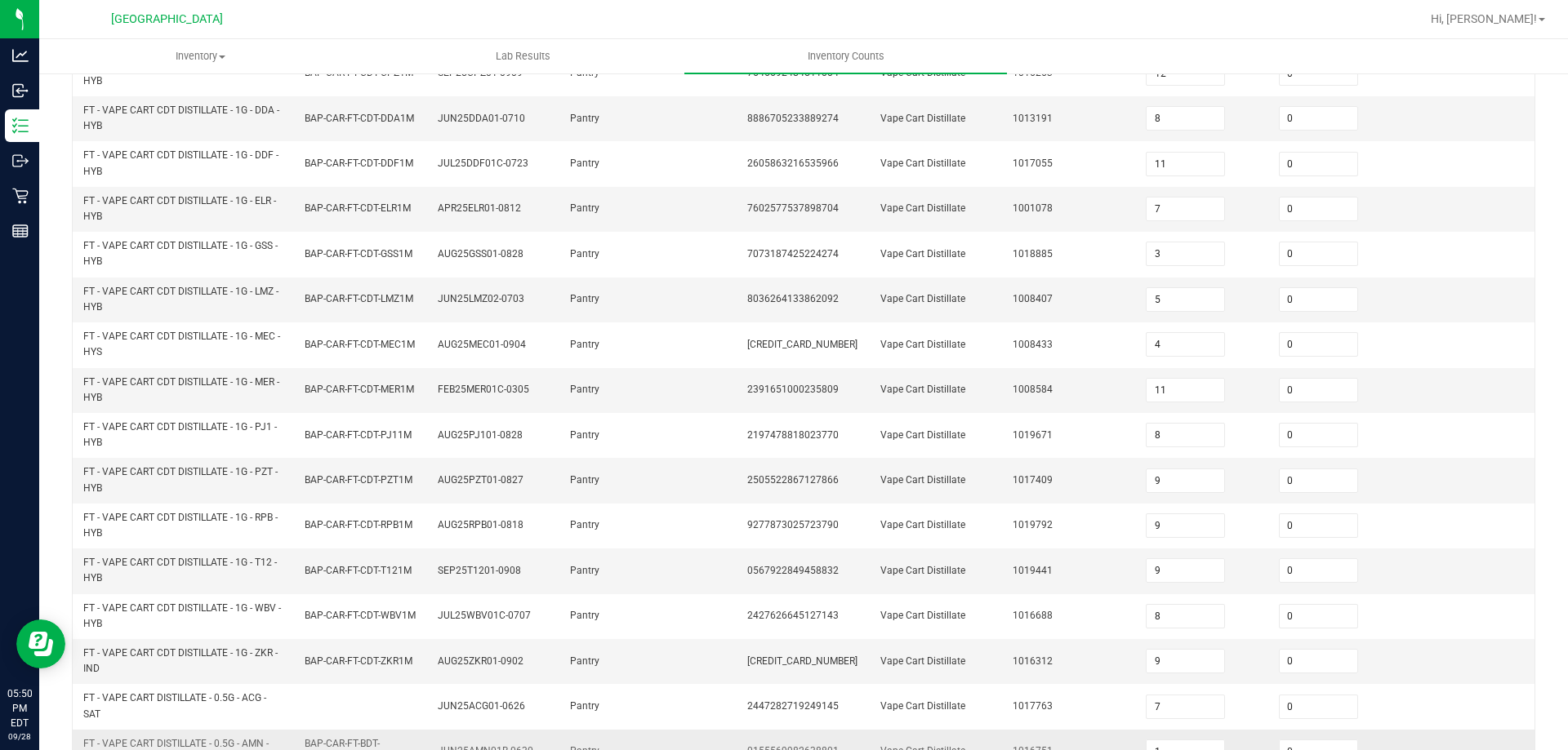
scroll to position [476, 0]
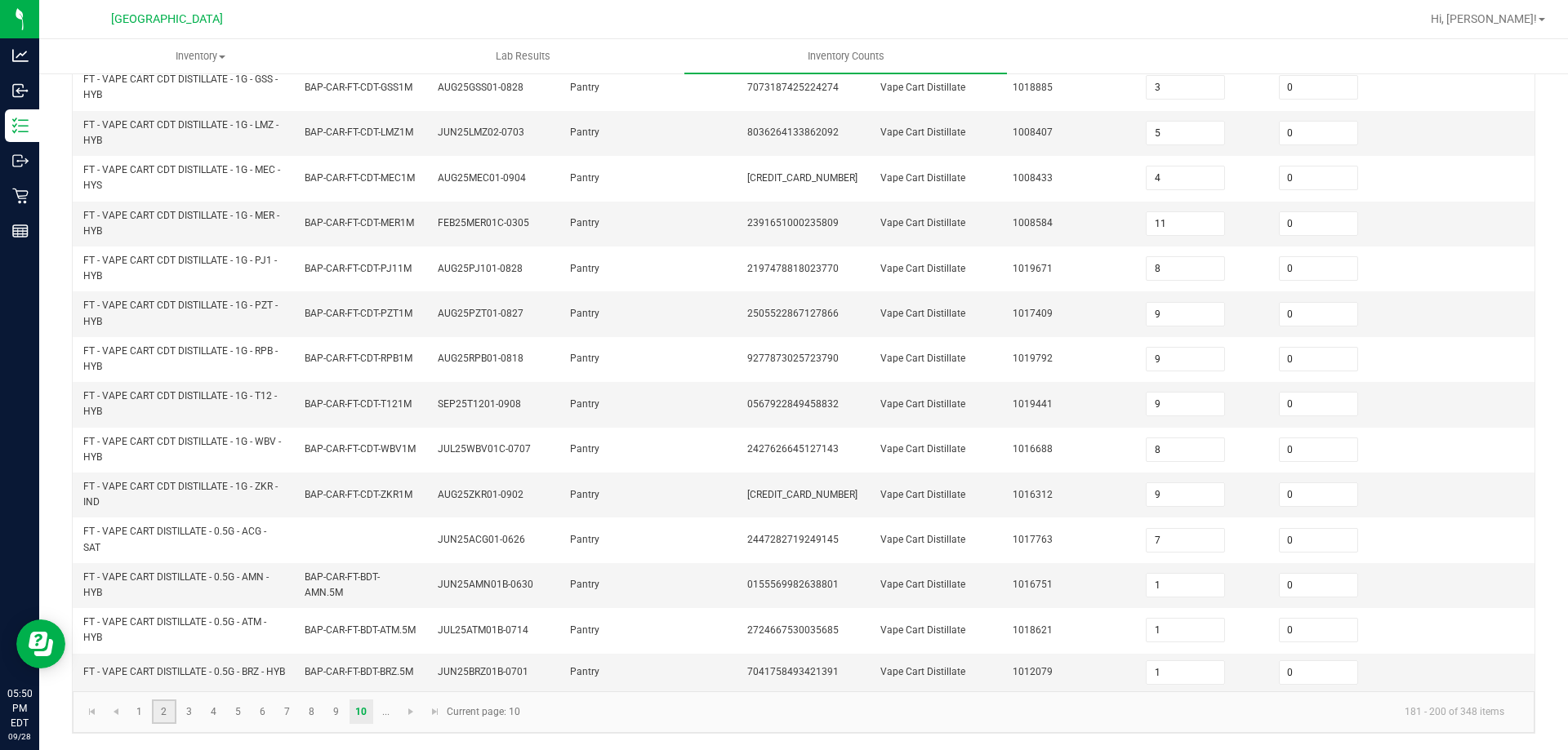
click at [159, 703] on link "2" at bounding box center [164, 711] width 24 height 25
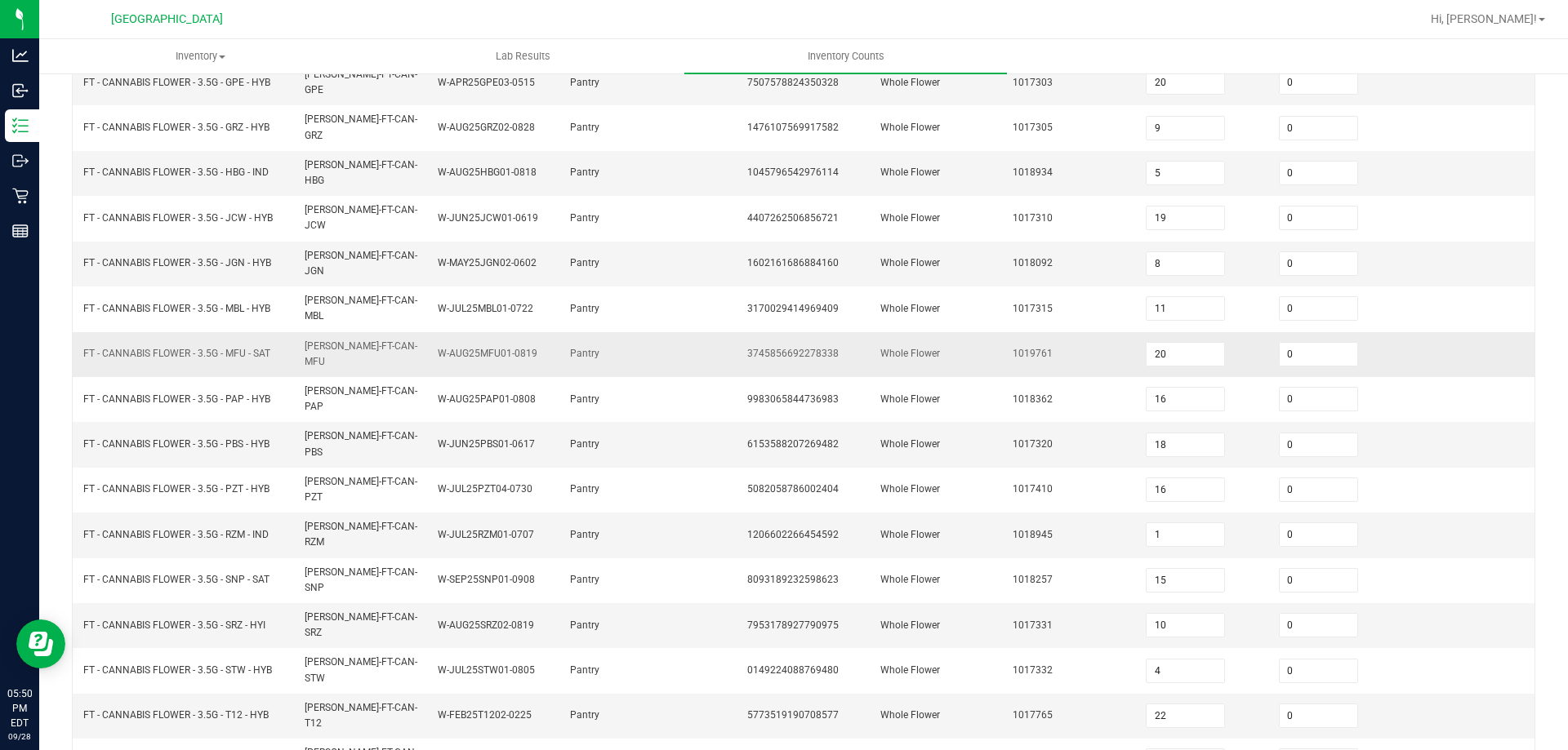
scroll to position [257, 0]
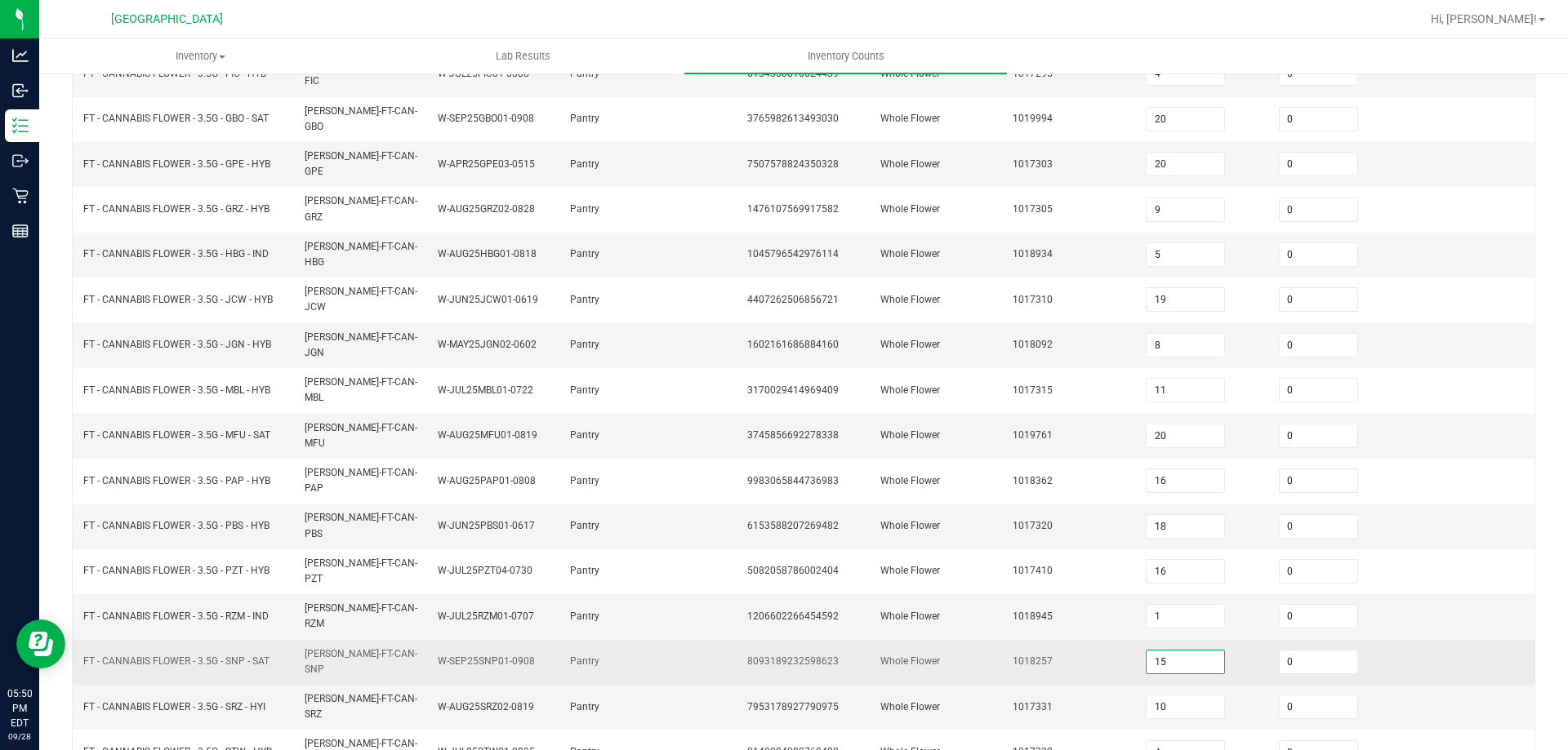
click at [1166, 651] on input "15" at bounding box center [1185, 662] width 77 height 23
click at [1079, 640] on td "1018257" at bounding box center [1069, 662] width 133 height 45
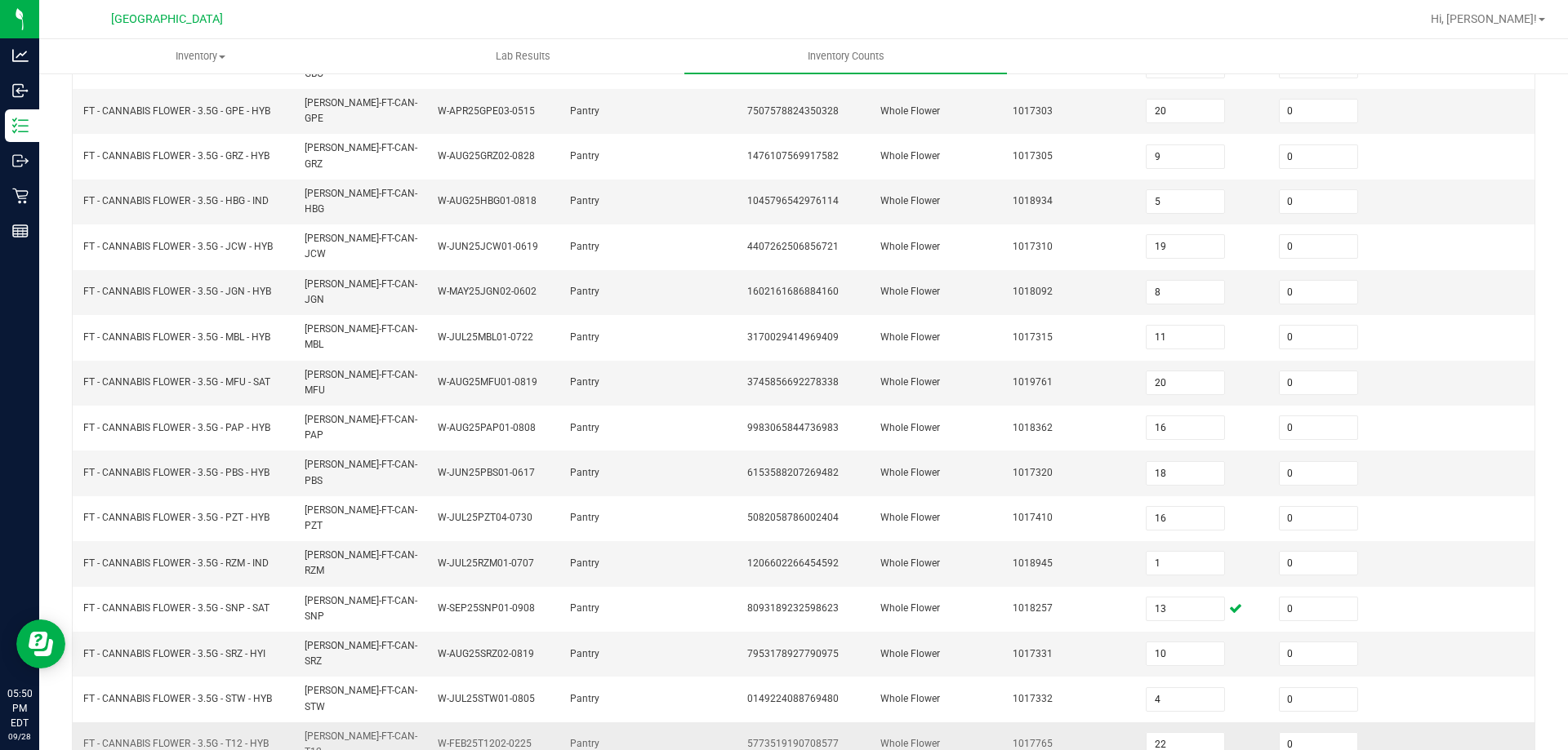
scroll to position [339, 0]
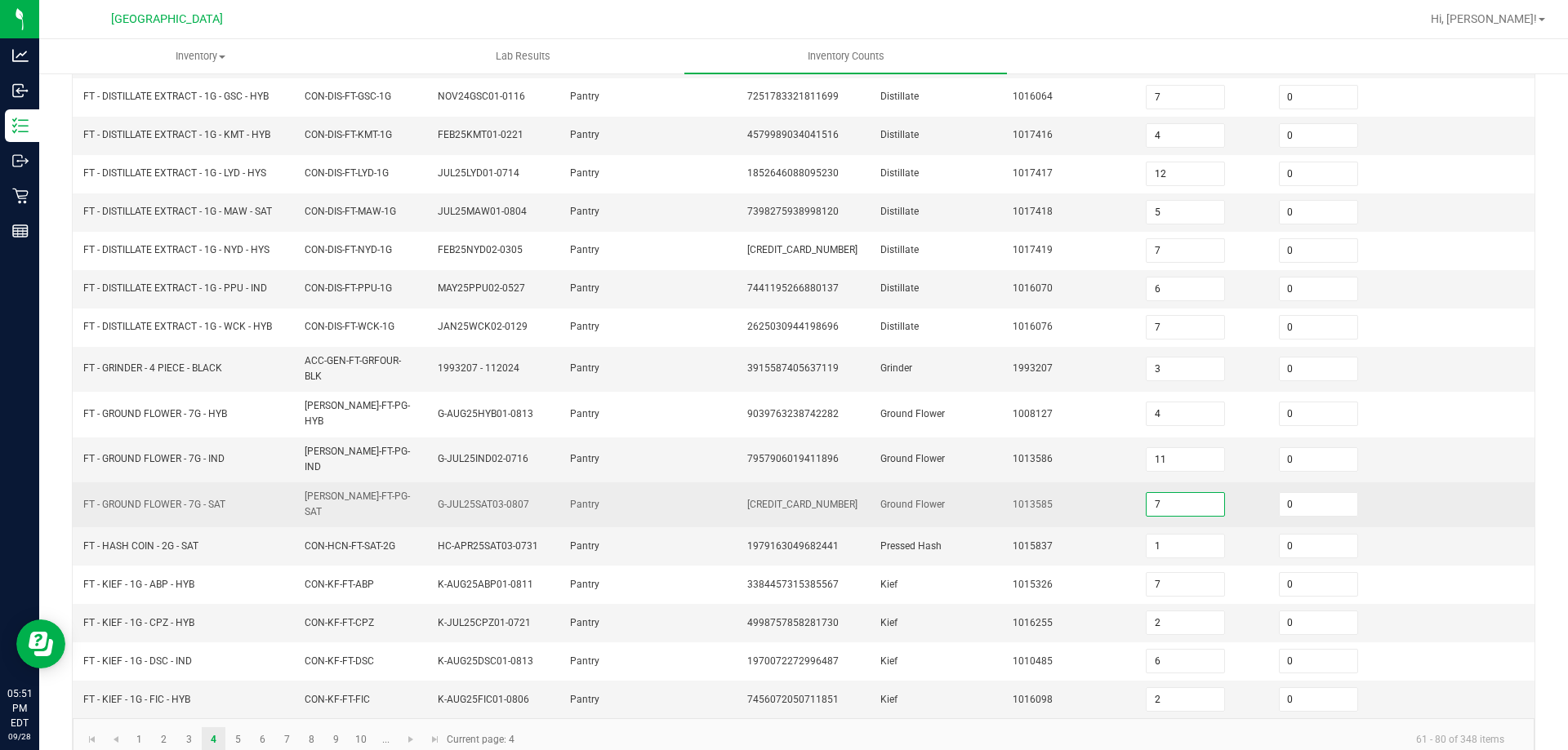
click at [1179, 493] on input "7" at bounding box center [1185, 504] width 77 height 23
click at [1136, 486] on td "5" at bounding box center [1202, 504] width 133 height 45
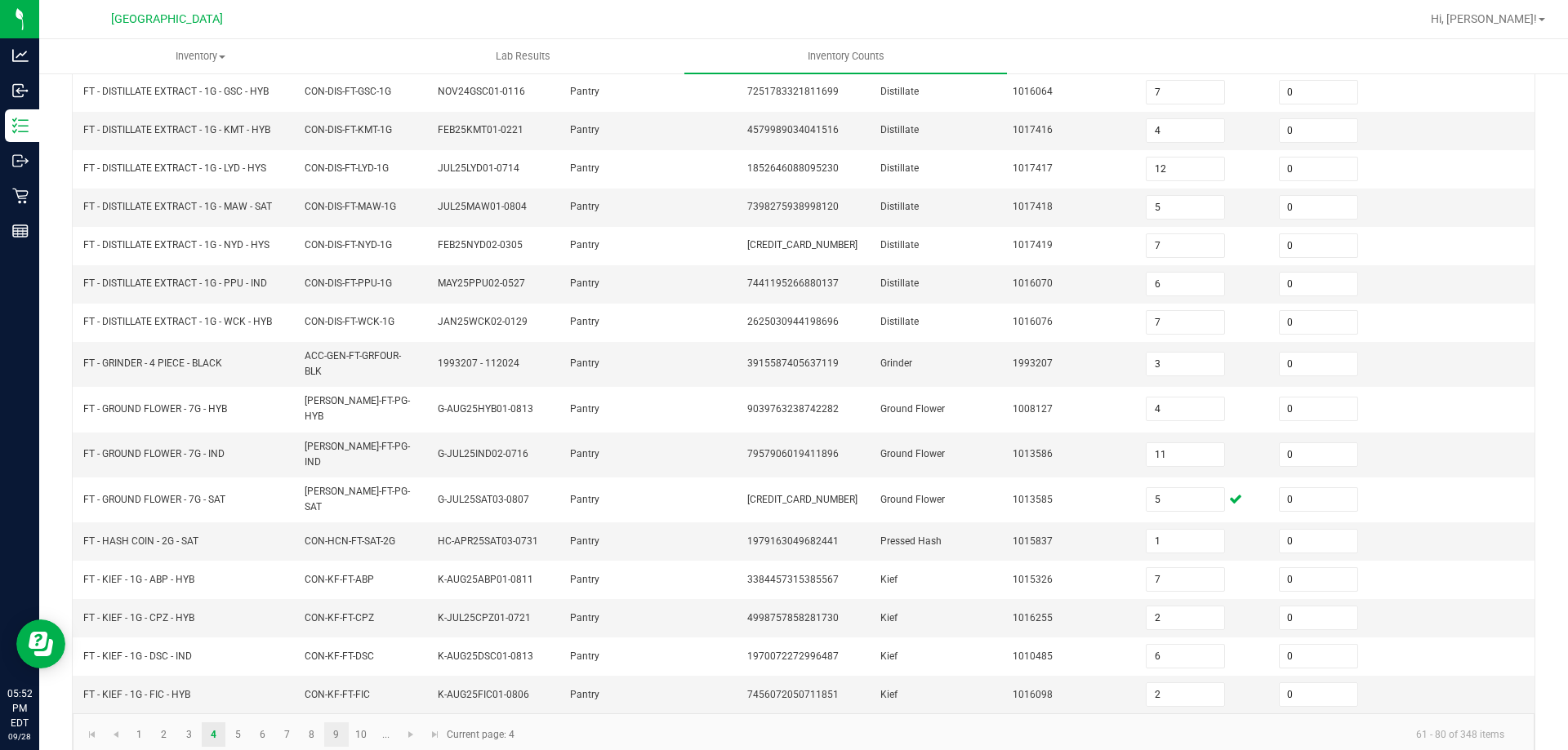
scroll to position [346, 0]
click at [436, 725] on span "Go to the last page" at bounding box center [435, 732] width 13 height 13
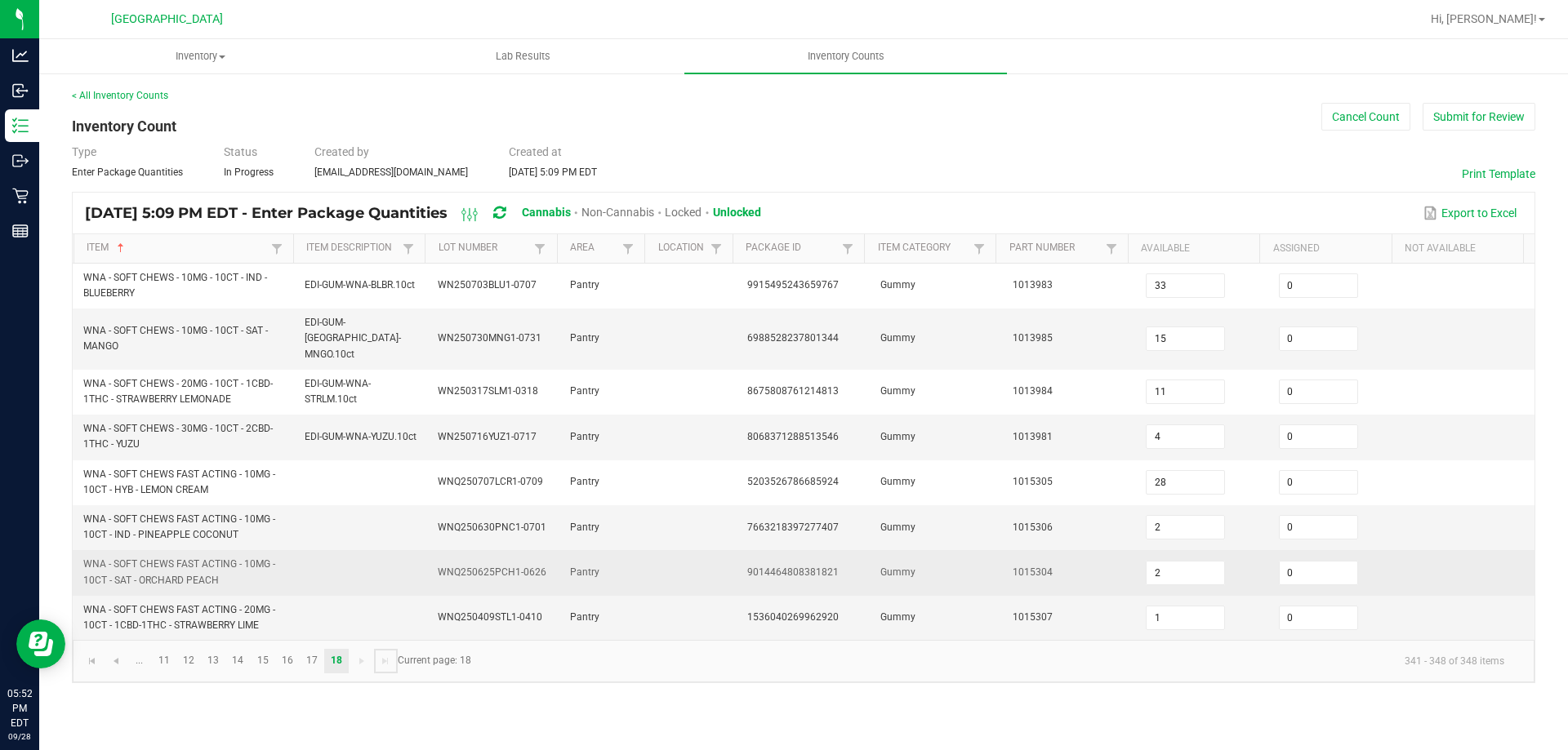
scroll to position [0, 0]
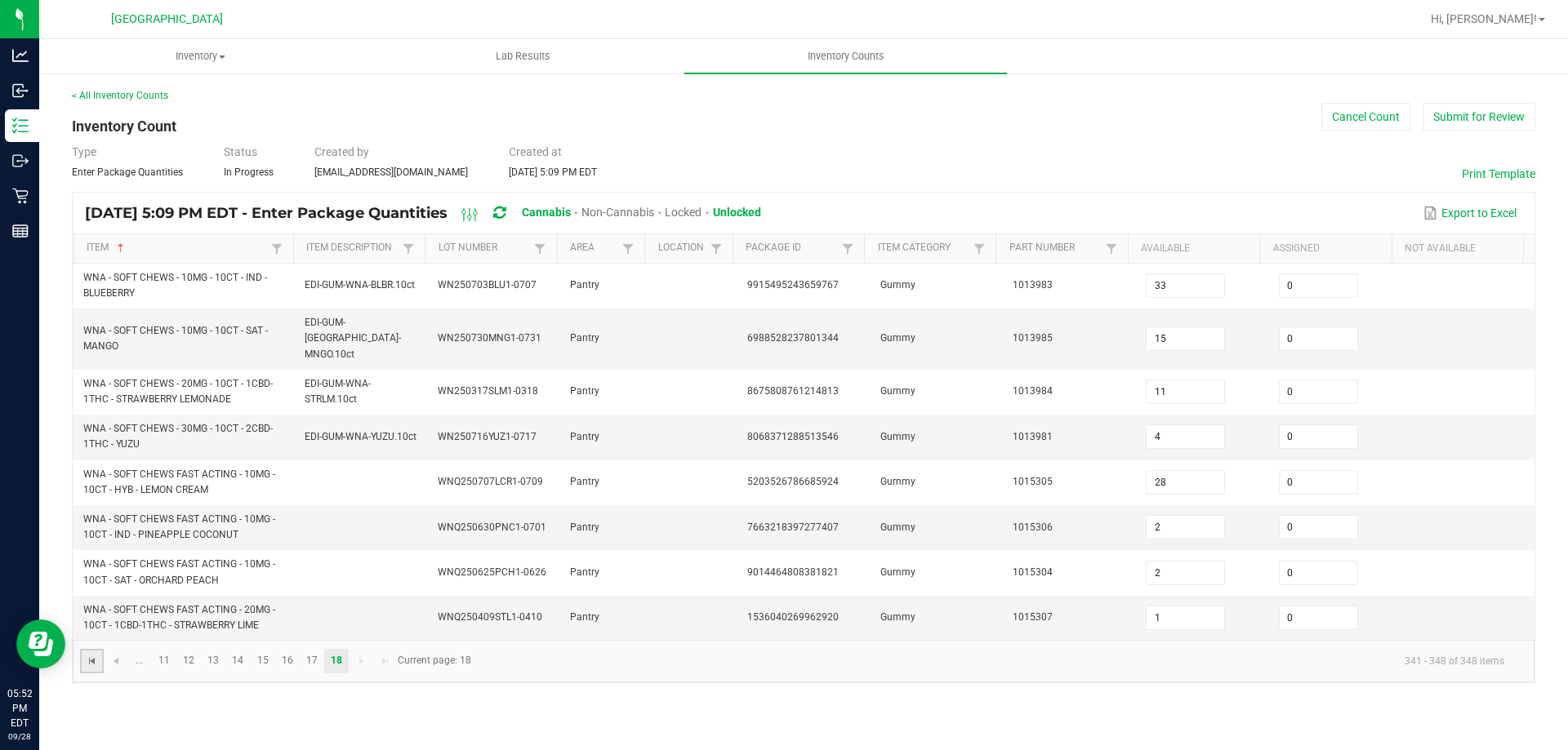
click at [93, 655] on span "Go to the first page" at bounding box center [92, 661] width 13 height 13
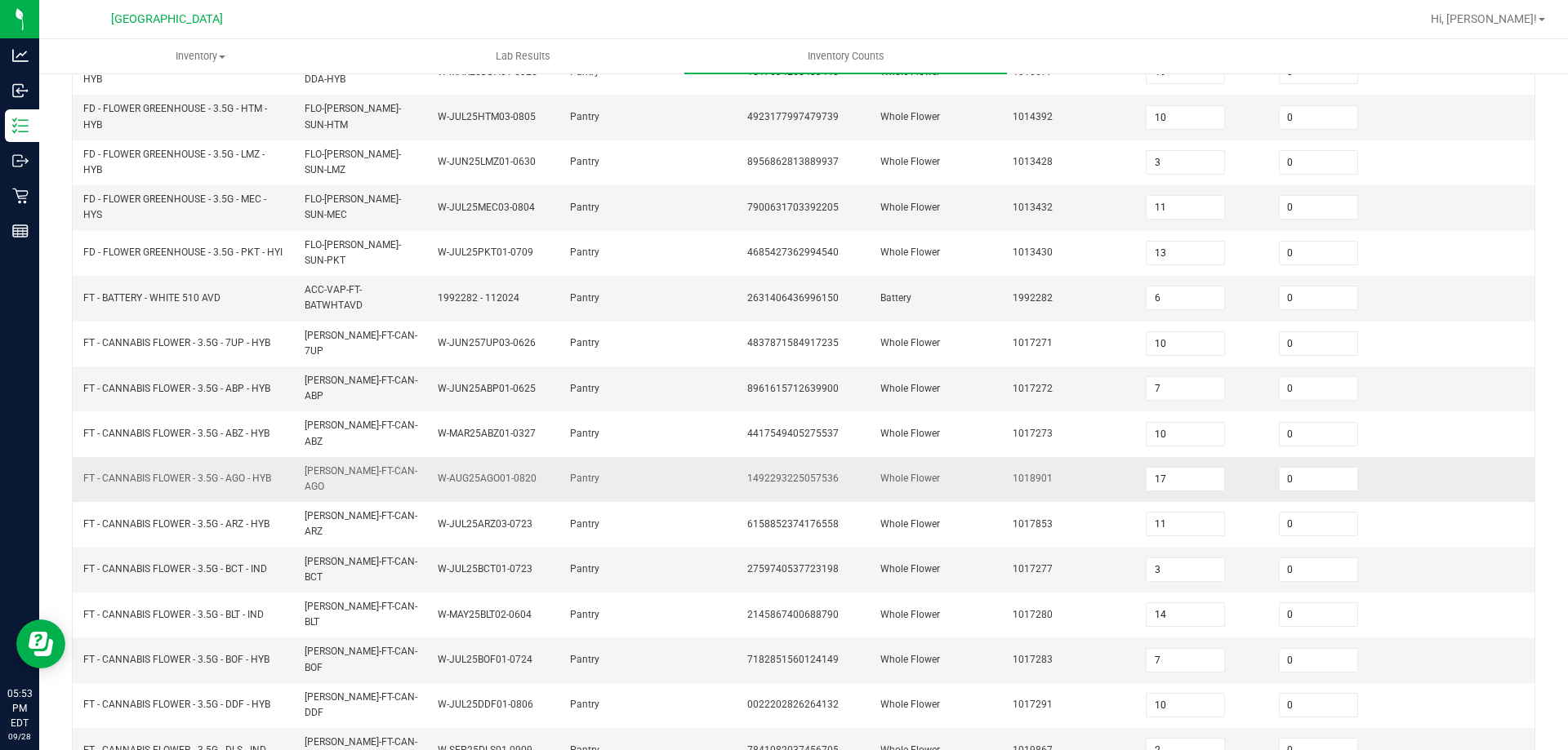
scroll to position [394, 0]
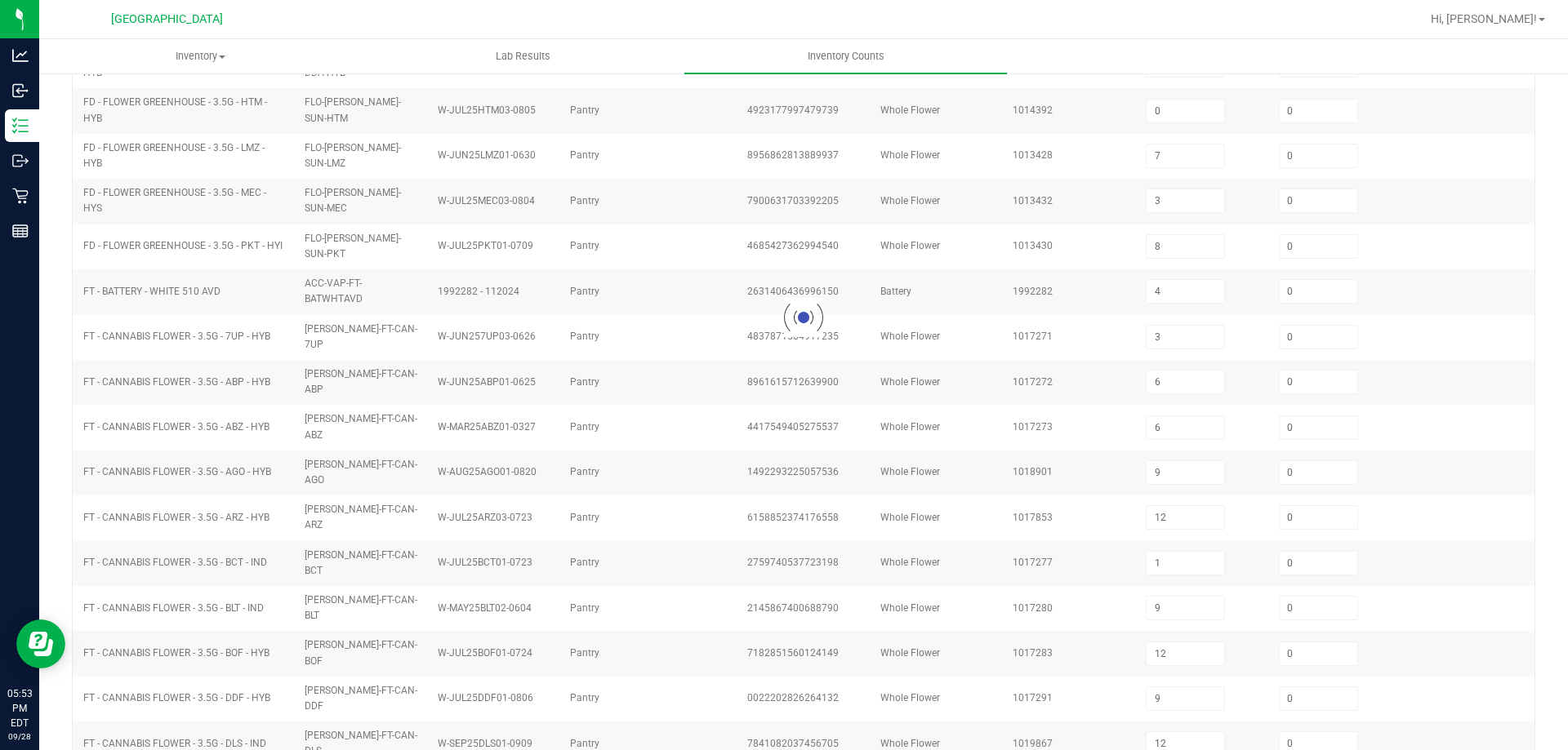
scroll to position [339, 0]
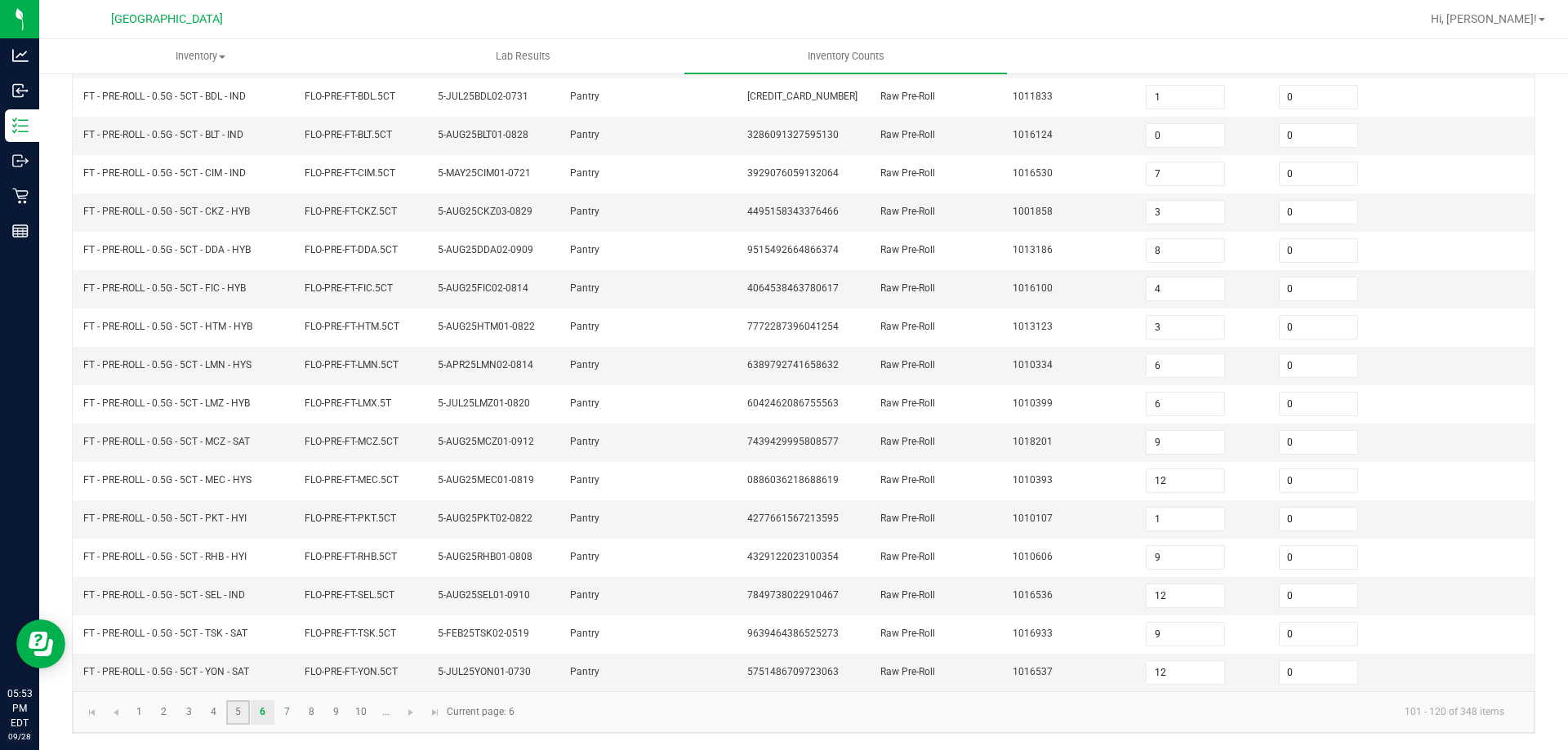
click at [237, 702] on link "5" at bounding box center [238, 712] width 24 height 25
click at [218, 706] on link "4" at bounding box center [214, 712] width 24 height 25
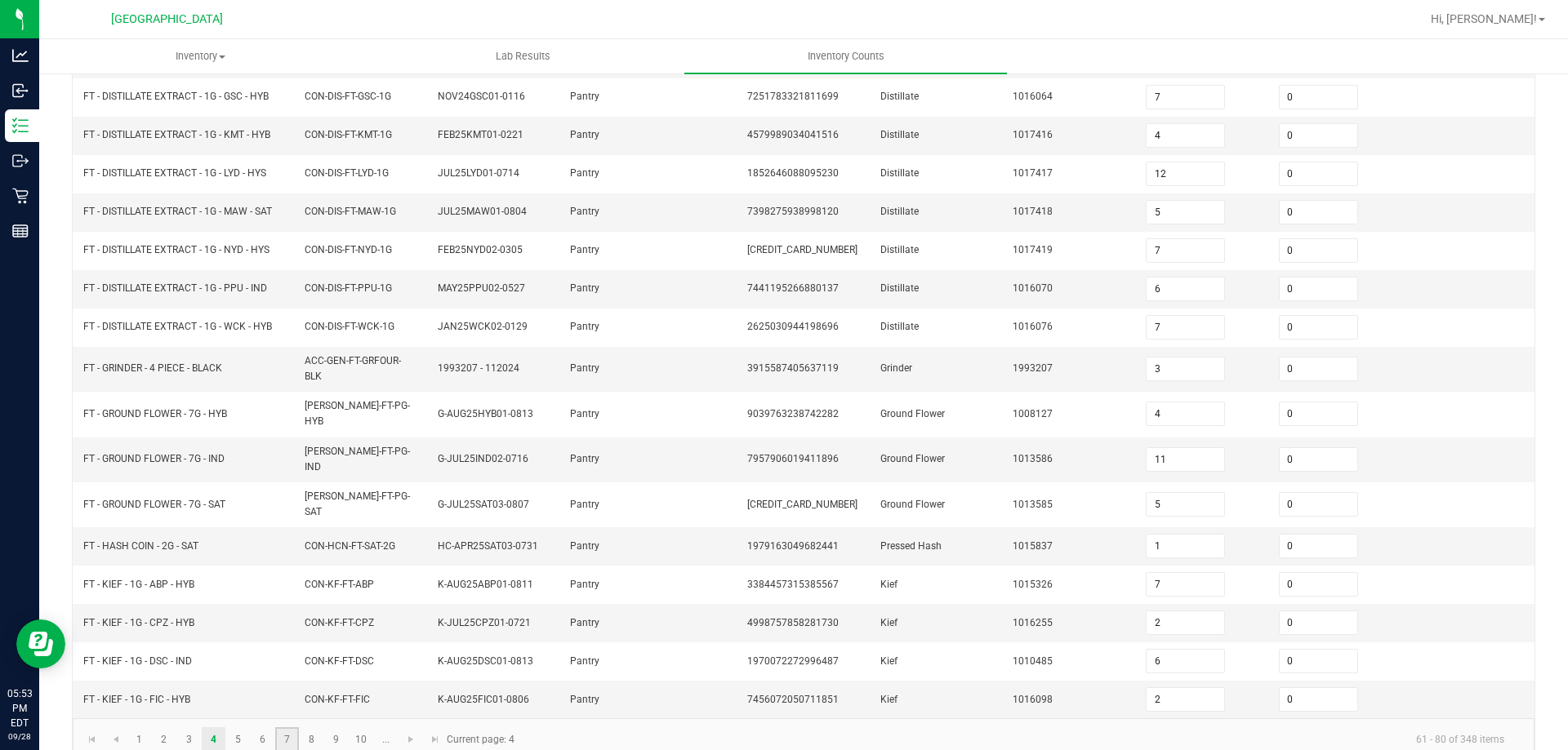
click at [284, 727] on link "7" at bounding box center [288, 739] width 24 height 25
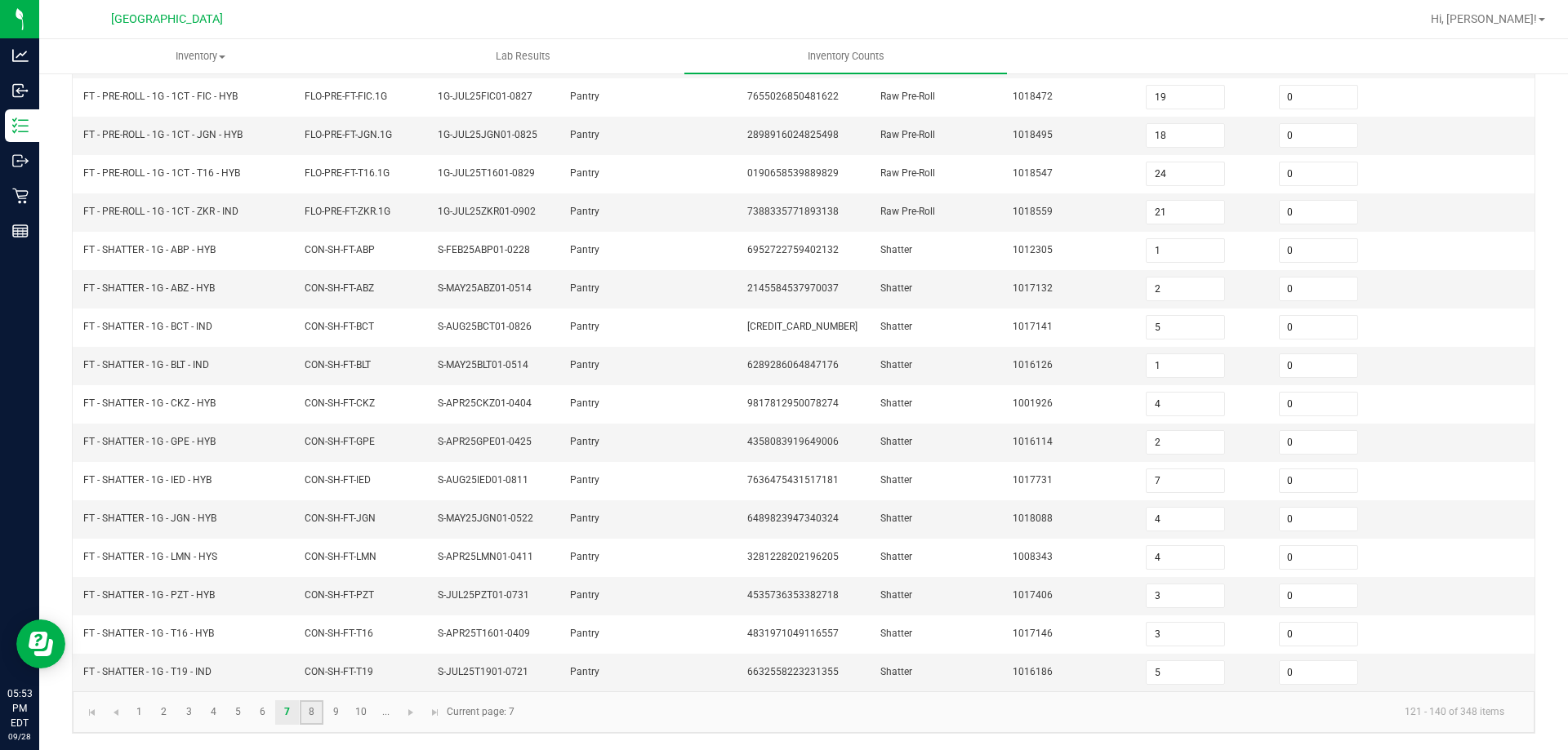
click at [319, 711] on link "8" at bounding box center [311, 712] width 24 height 25
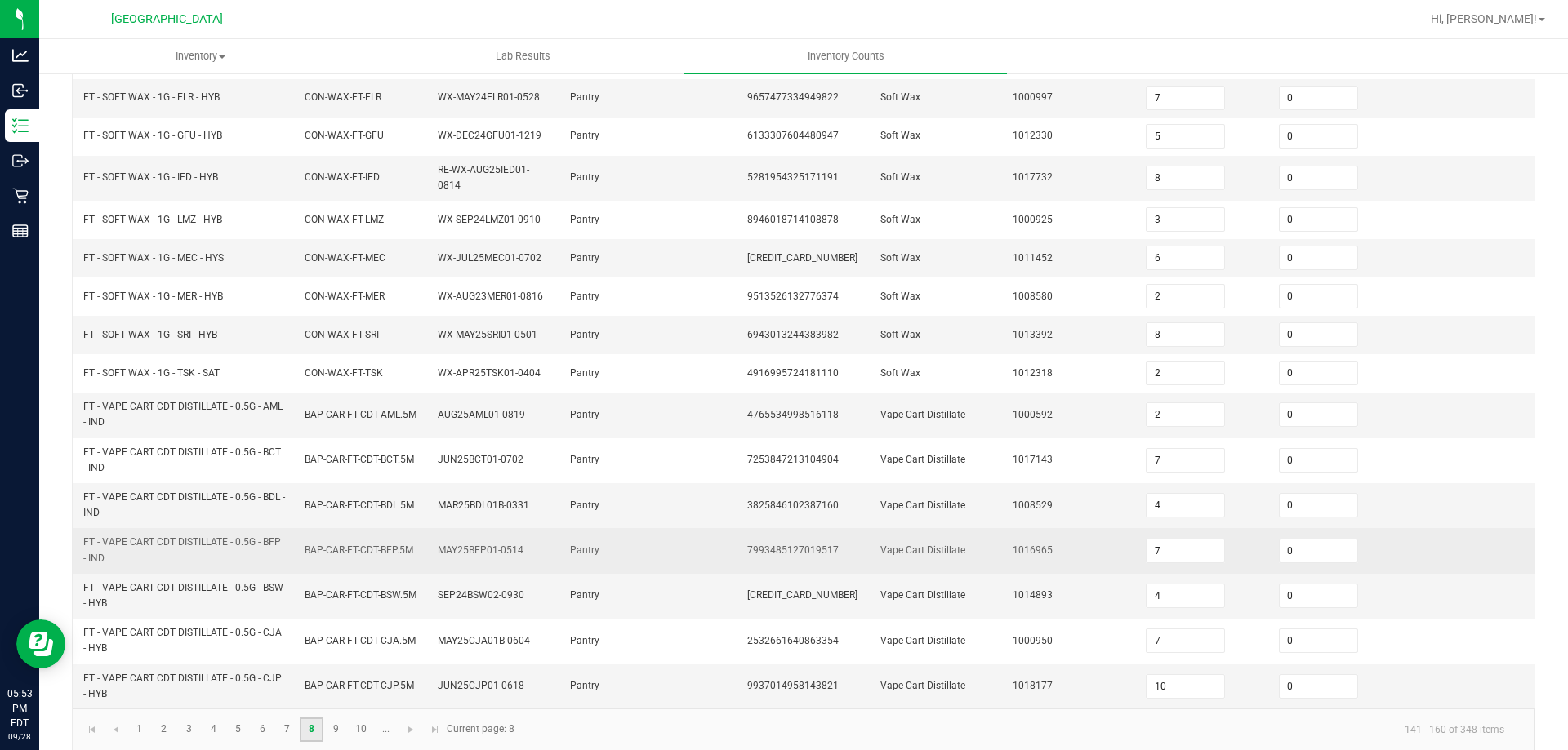
scroll to position [394, 0]
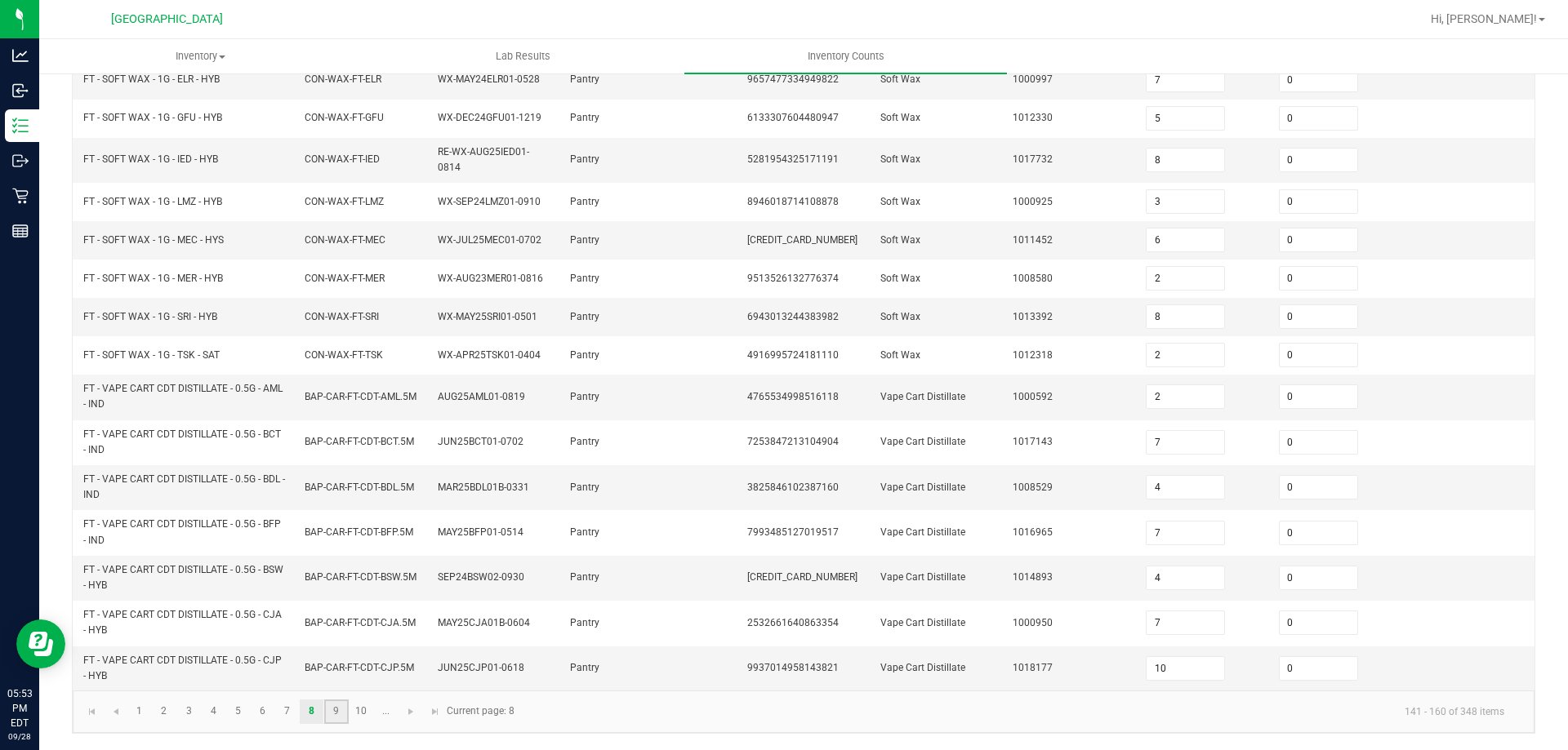
click at [338, 711] on link "9" at bounding box center [336, 711] width 24 height 25
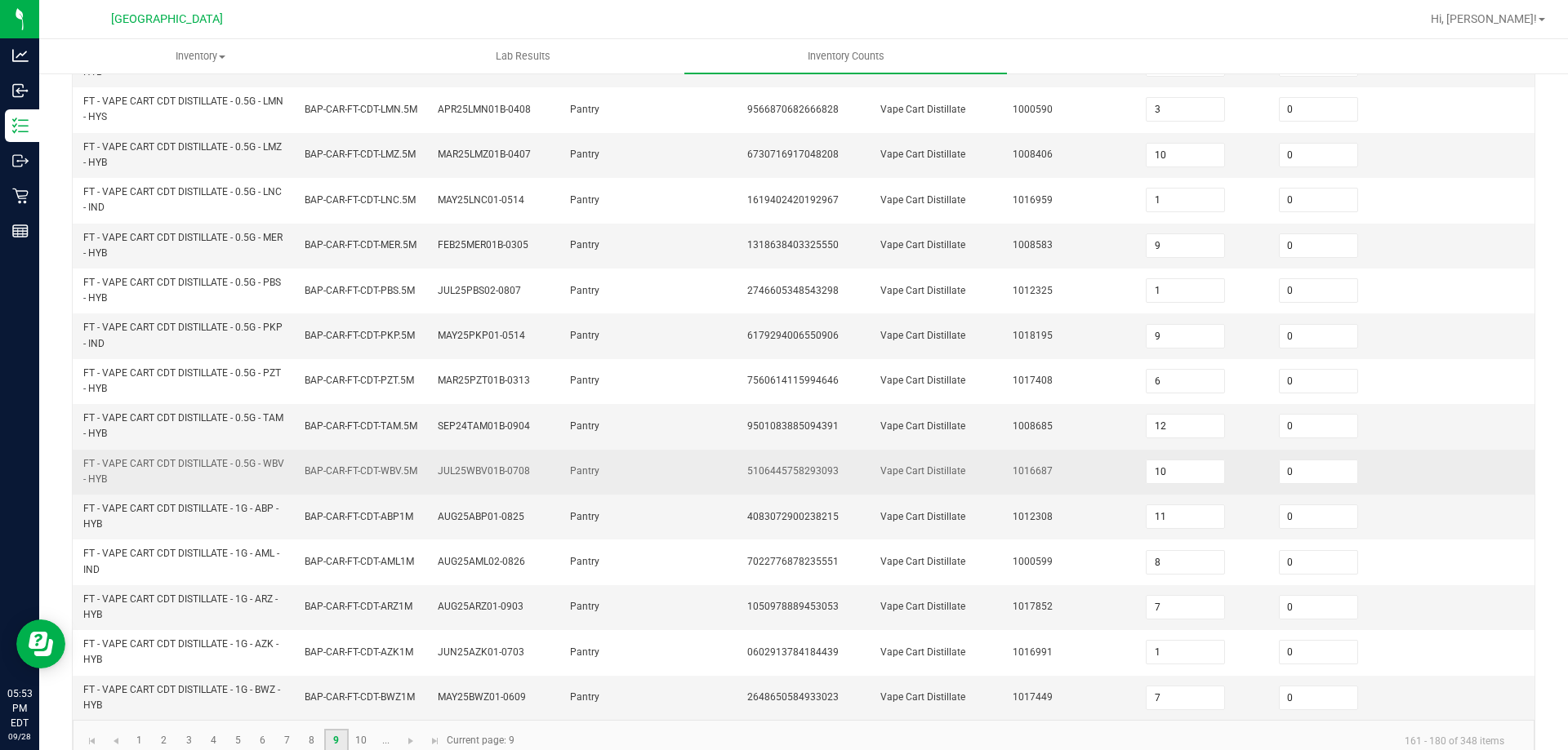
scroll to position [476, 0]
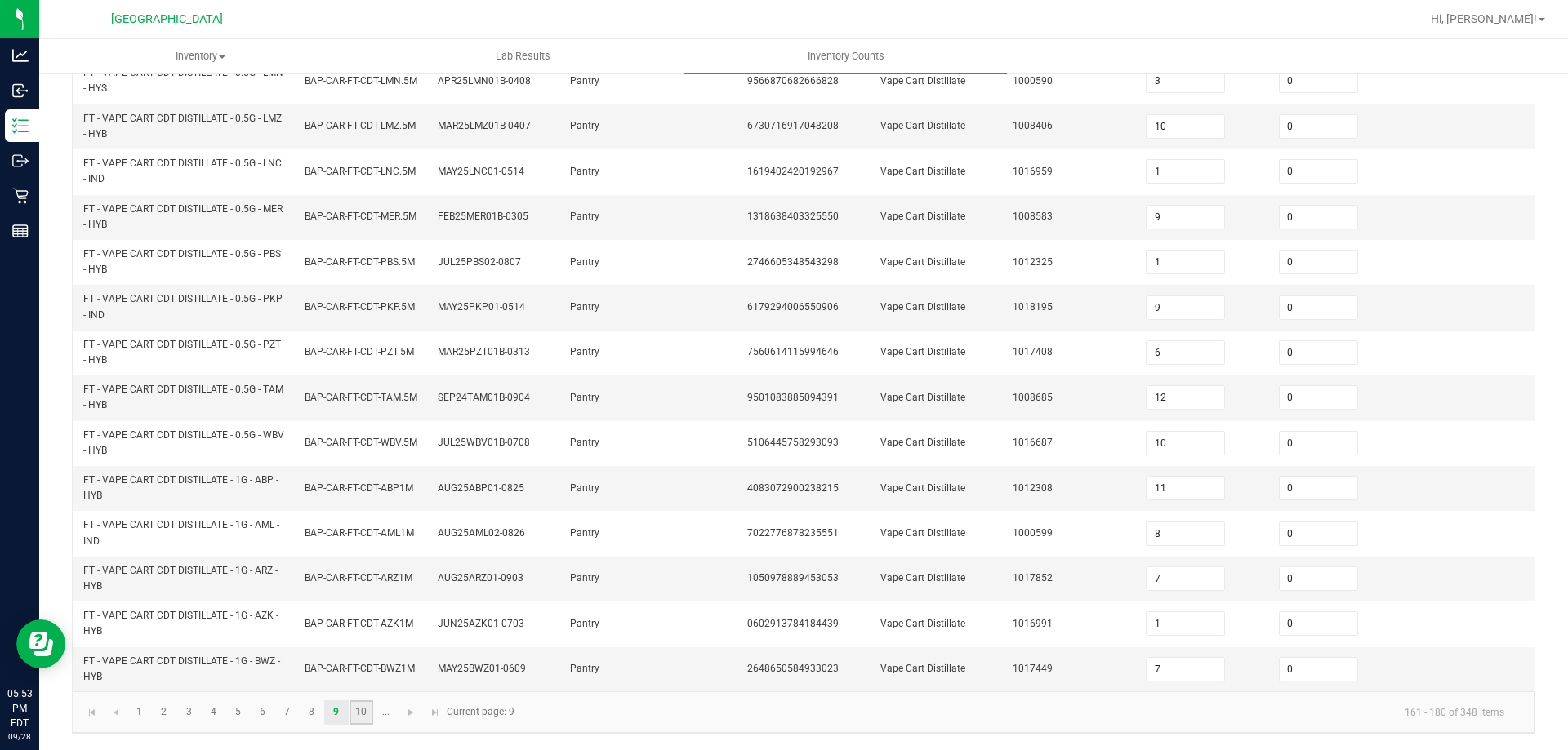
click at [358, 712] on link "10" at bounding box center [362, 712] width 24 height 25
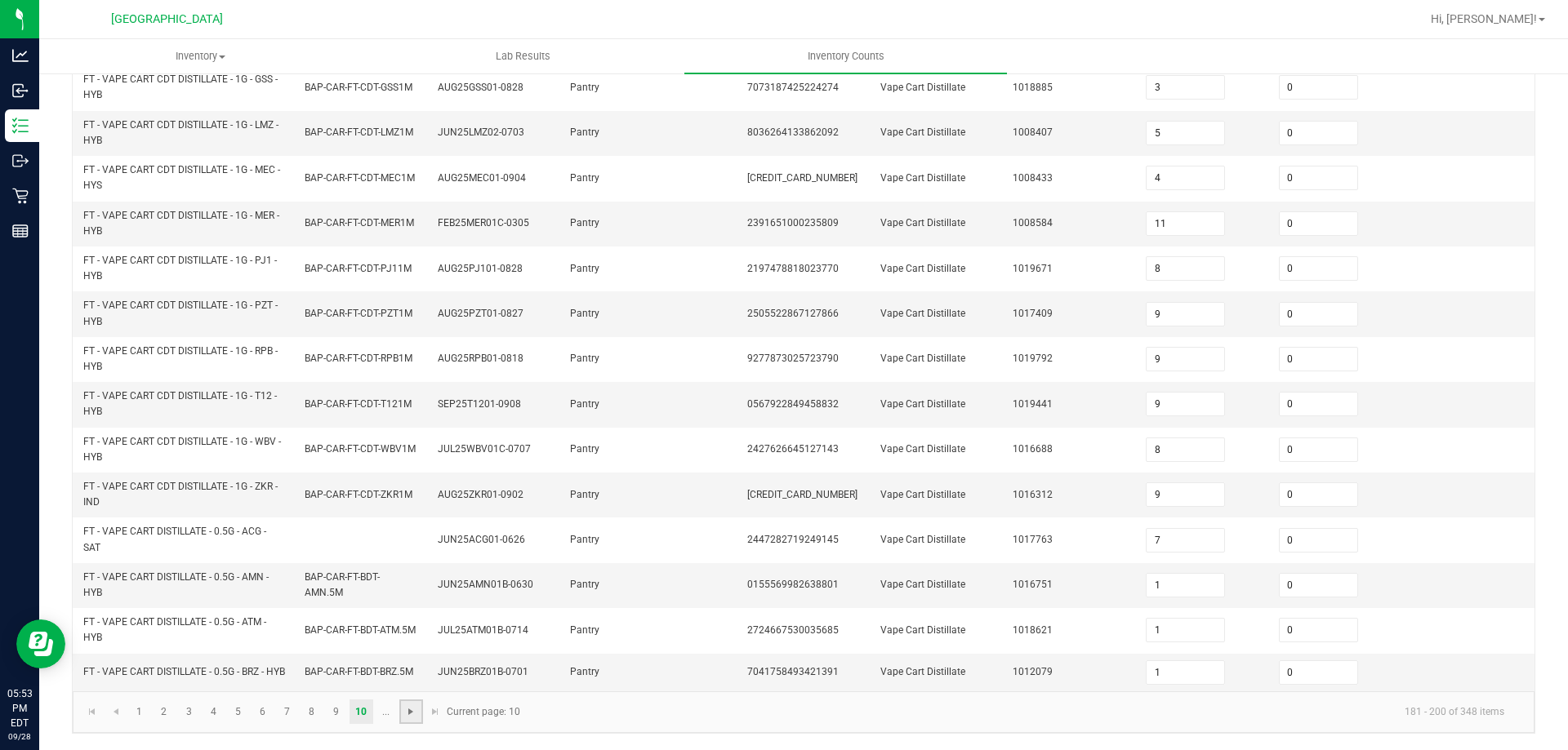
click at [417, 714] on span "Go to the next page" at bounding box center [411, 711] width 13 height 13
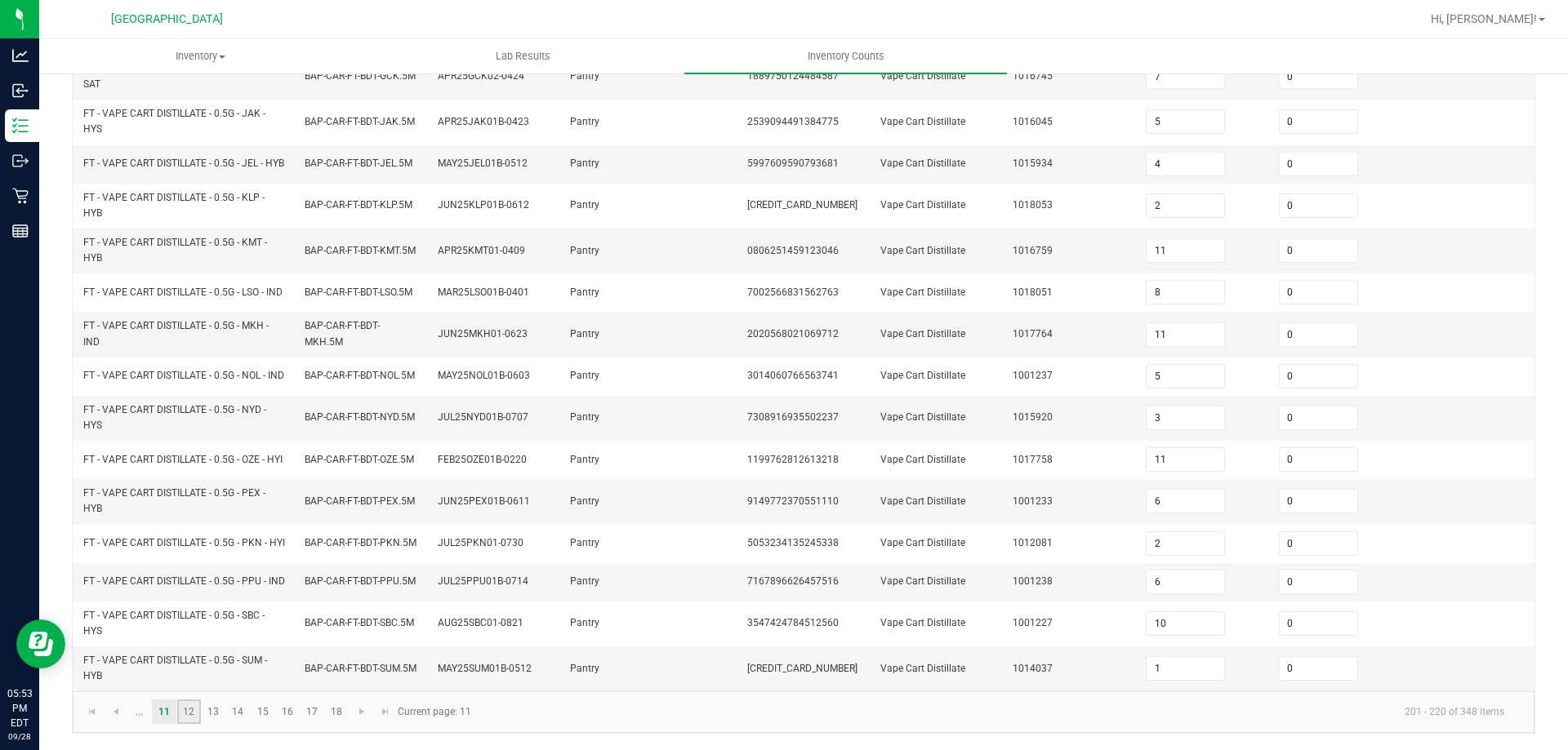
click at [180, 714] on link "12" at bounding box center [189, 711] width 24 height 25
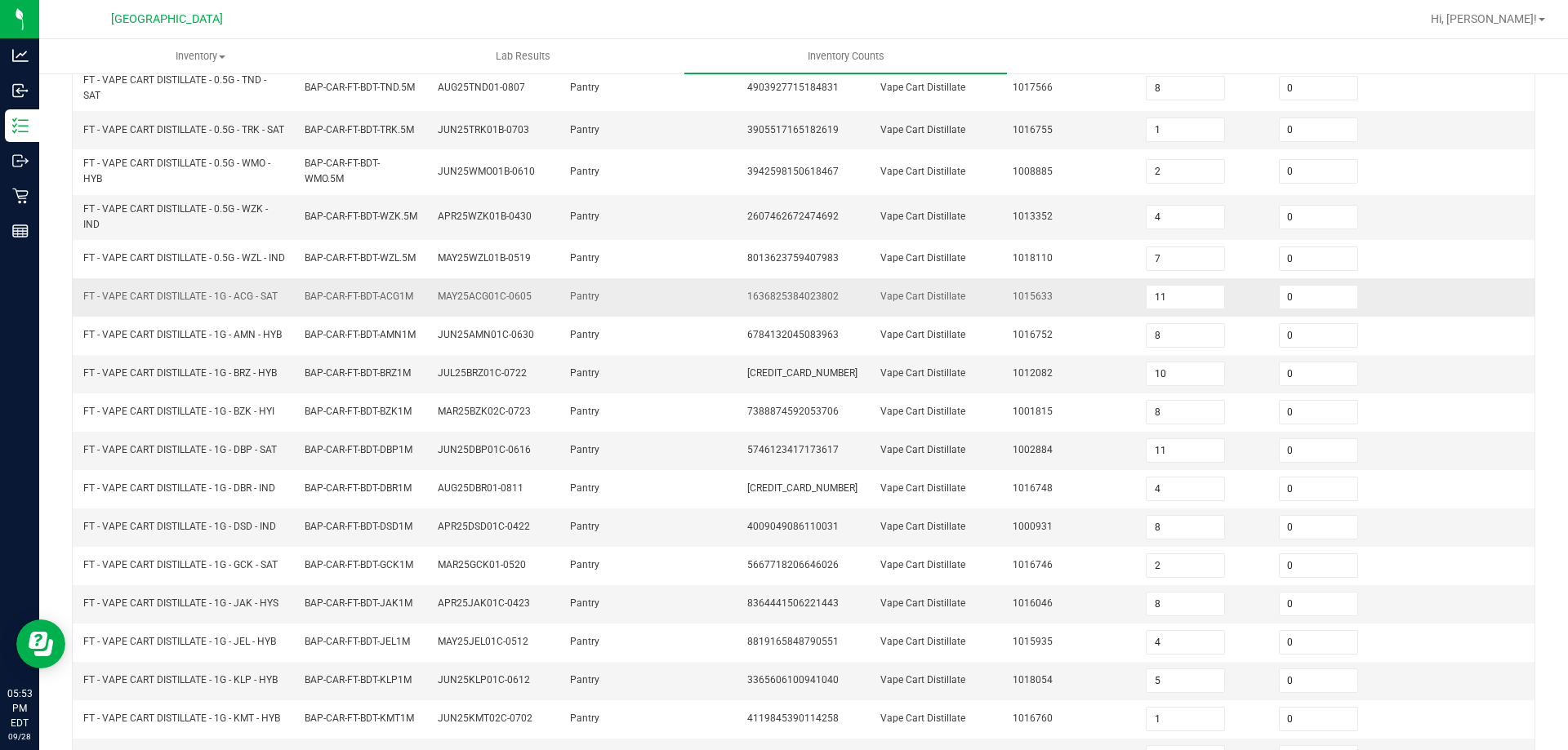
scroll to position [224, 0]
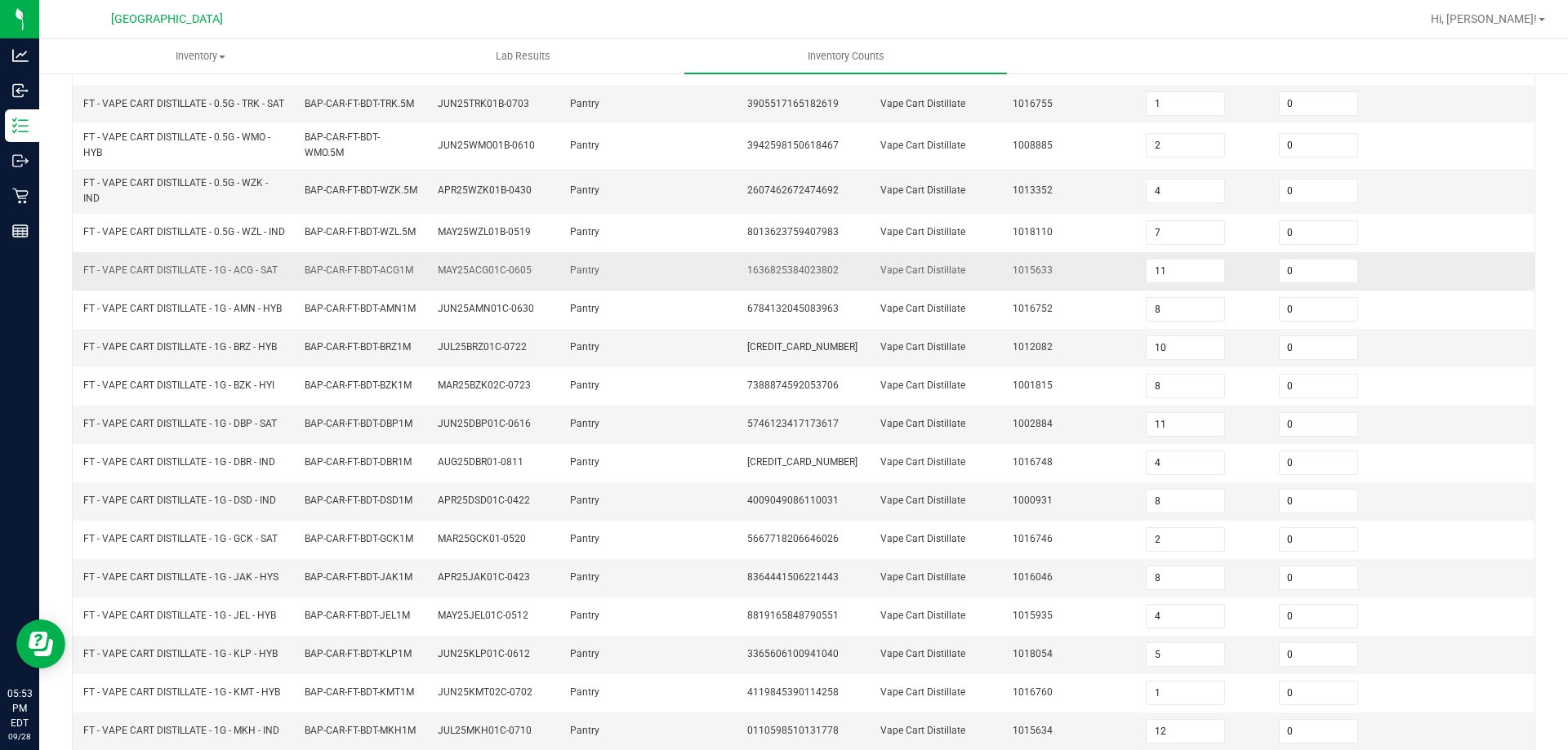
click at [1053, 274] on td "1015633" at bounding box center [1069, 272] width 133 height 39
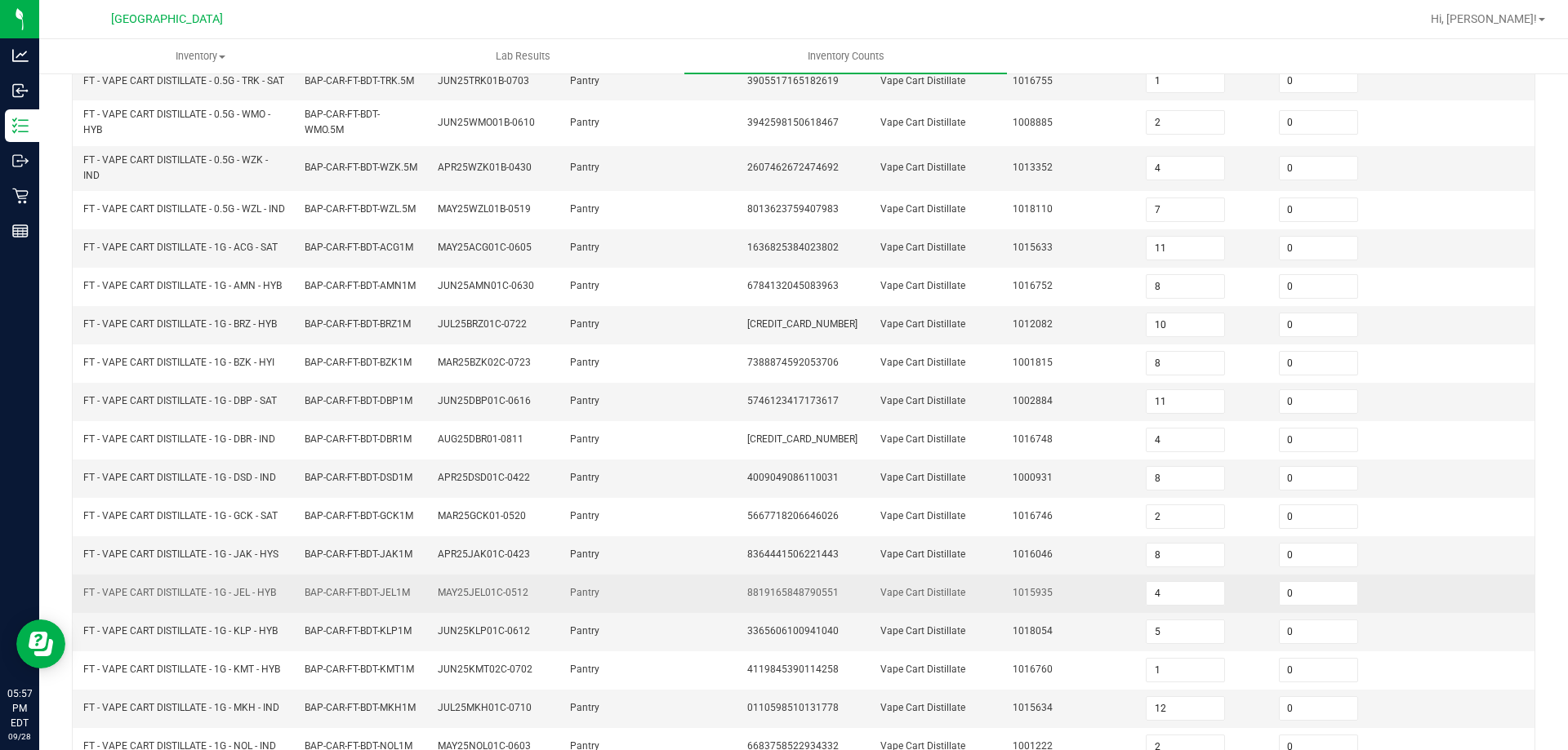
scroll to position [386, 0]
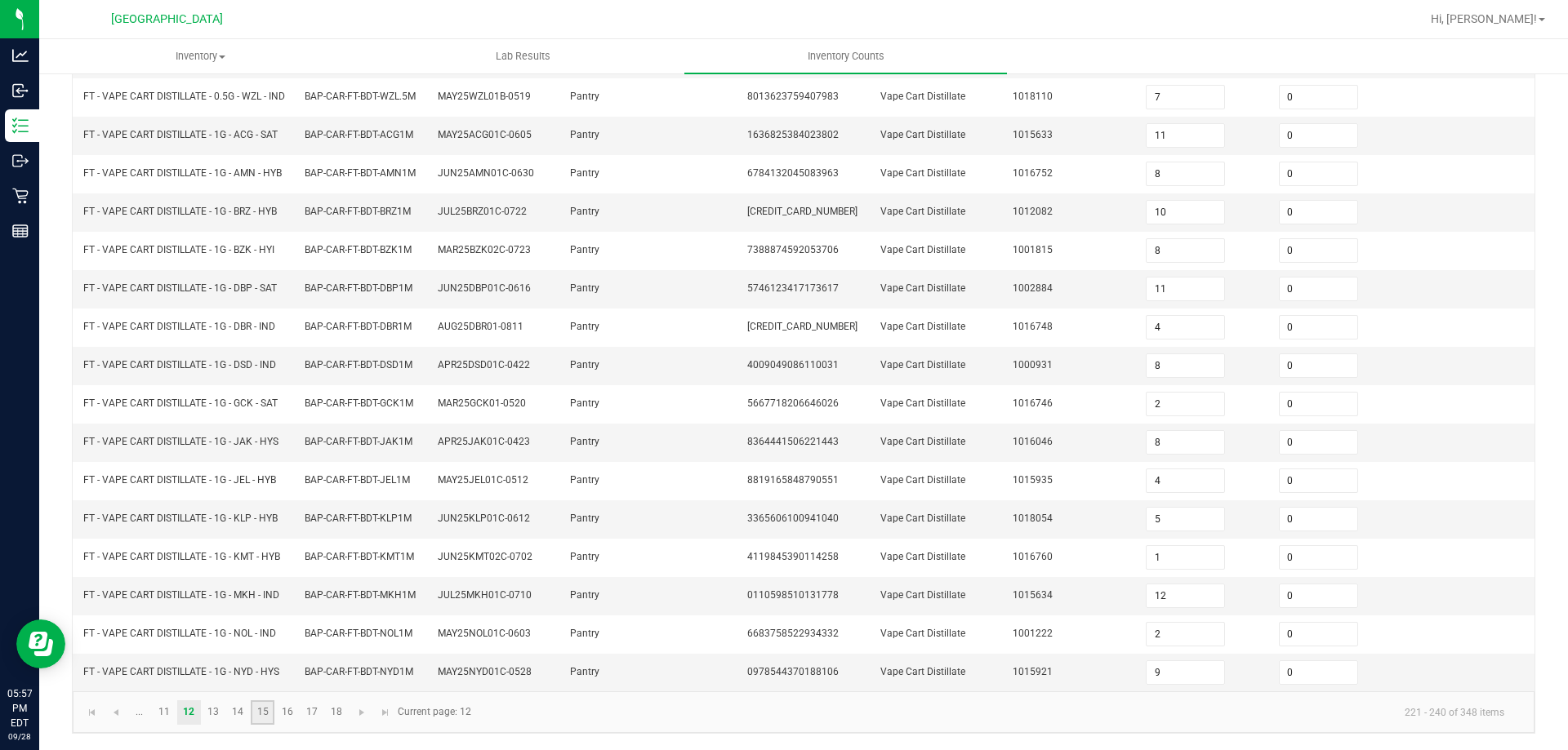
click at [267, 711] on link "15" at bounding box center [263, 712] width 24 height 25
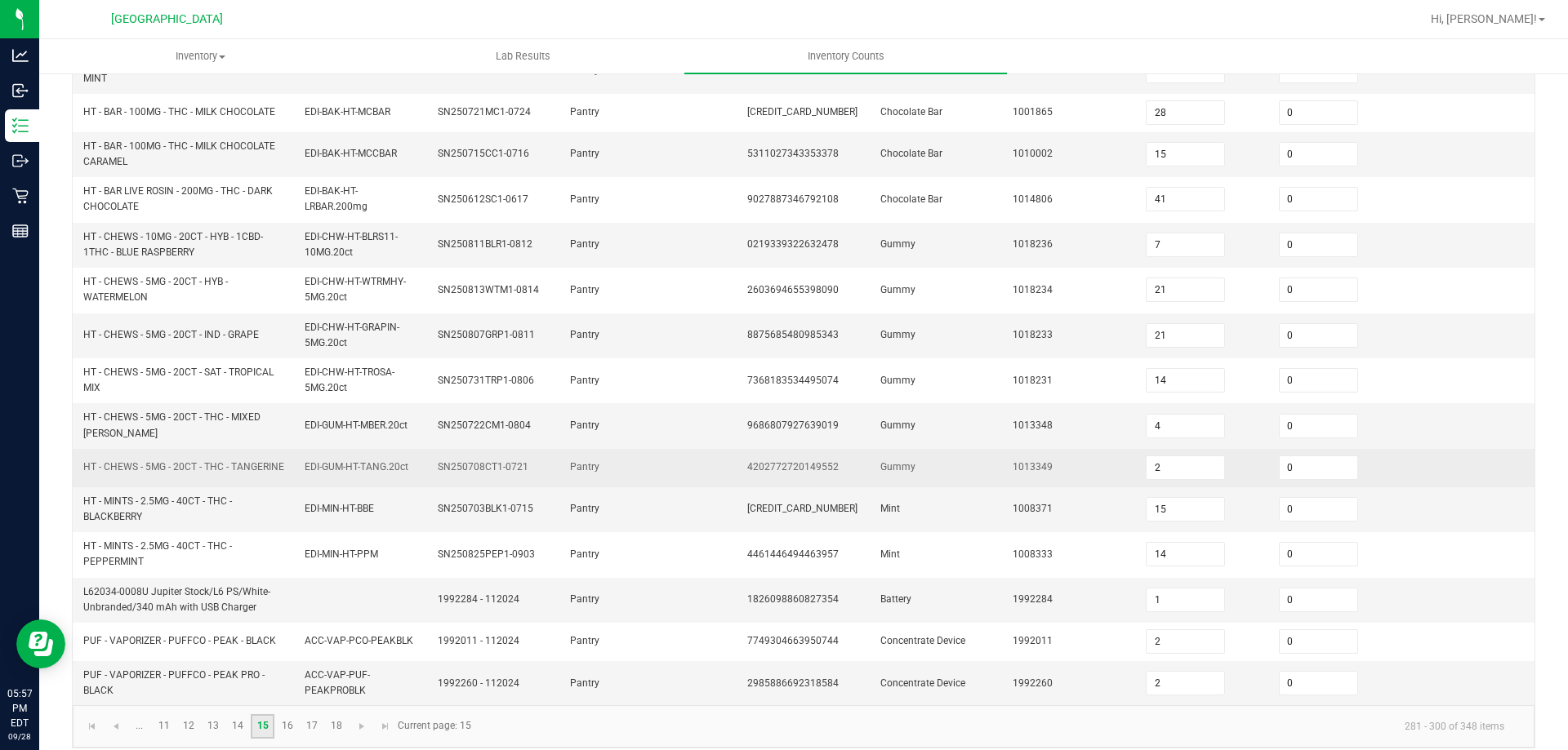
scroll to position [455, 0]
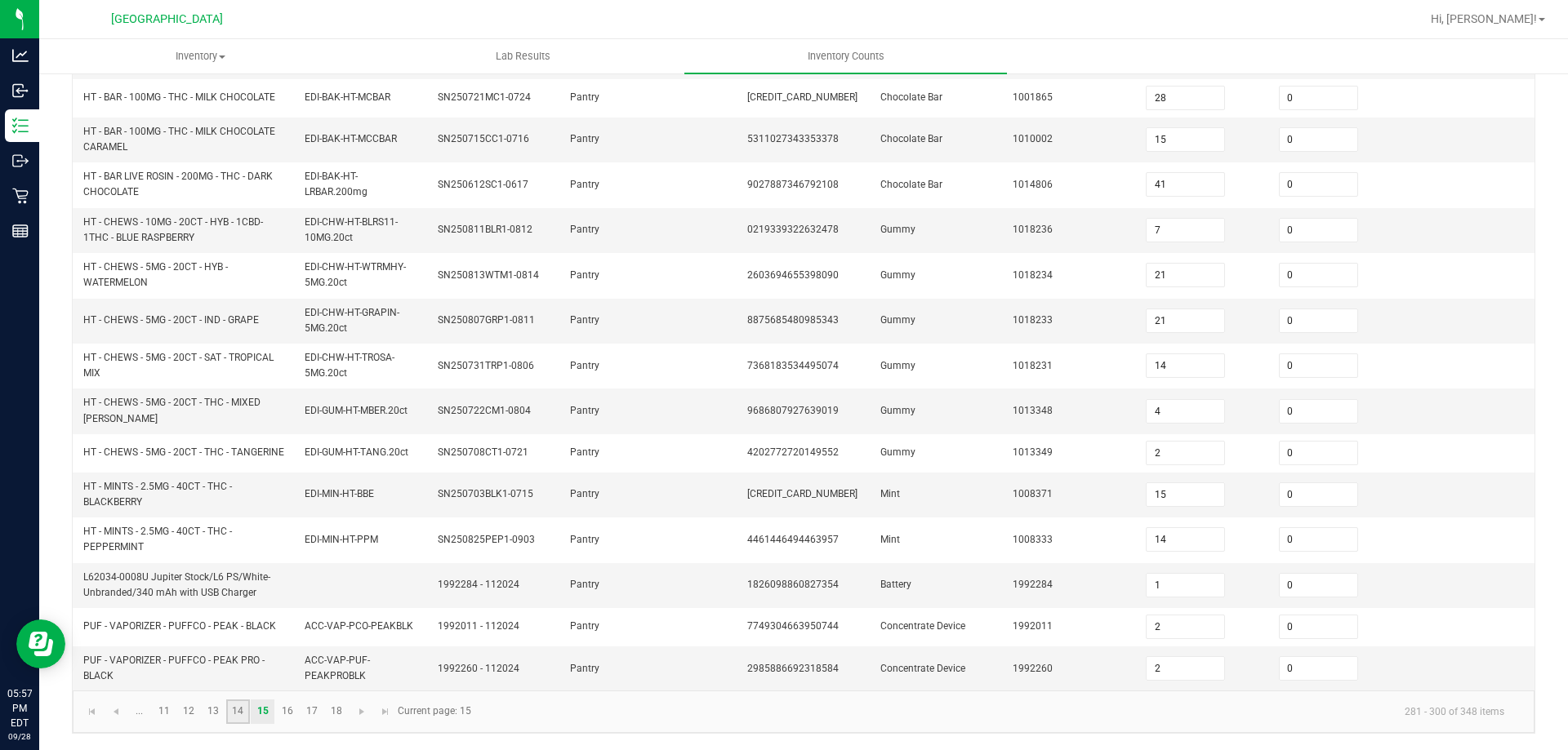
click at [246, 711] on link "14" at bounding box center [238, 711] width 24 height 25
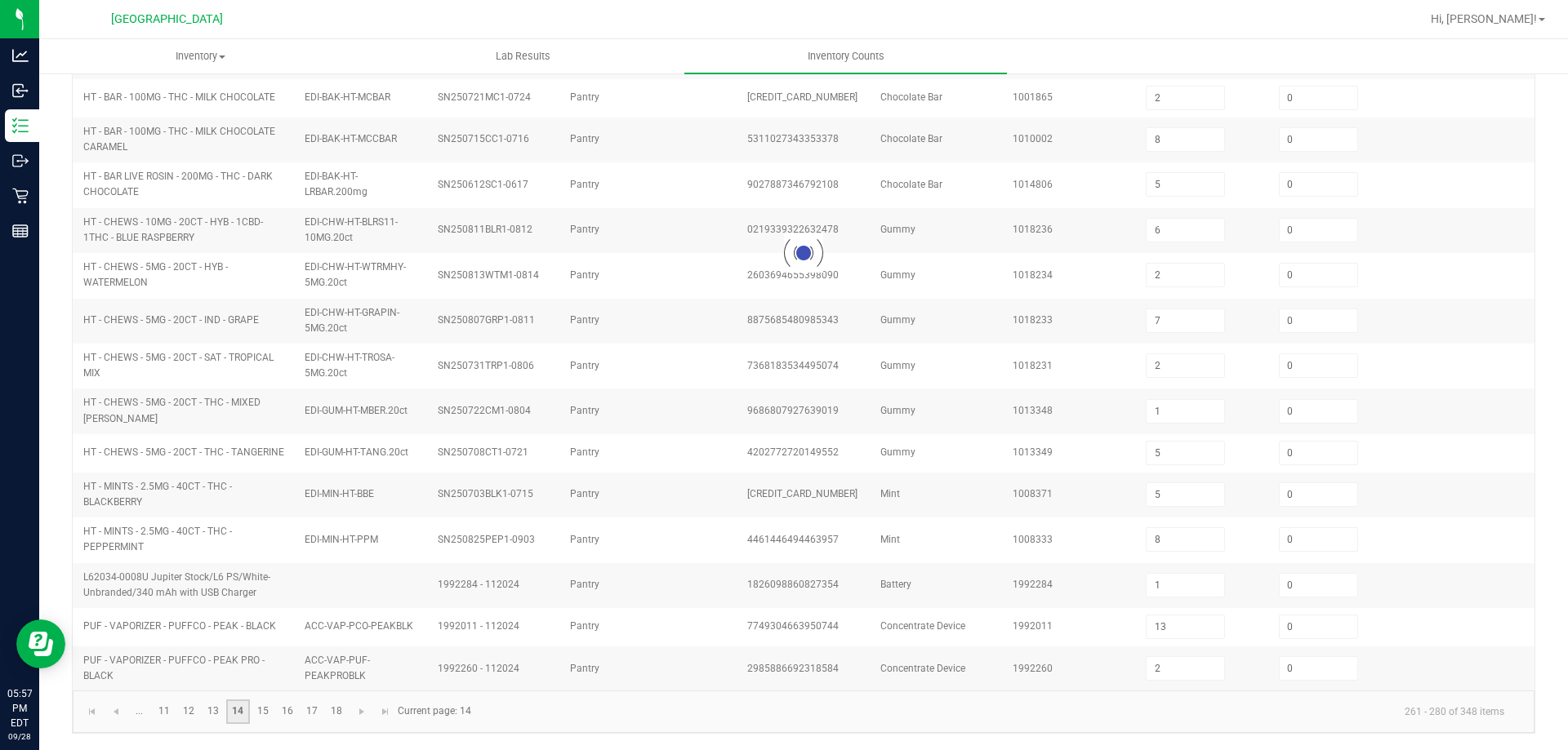
scroll to position [373, 0]
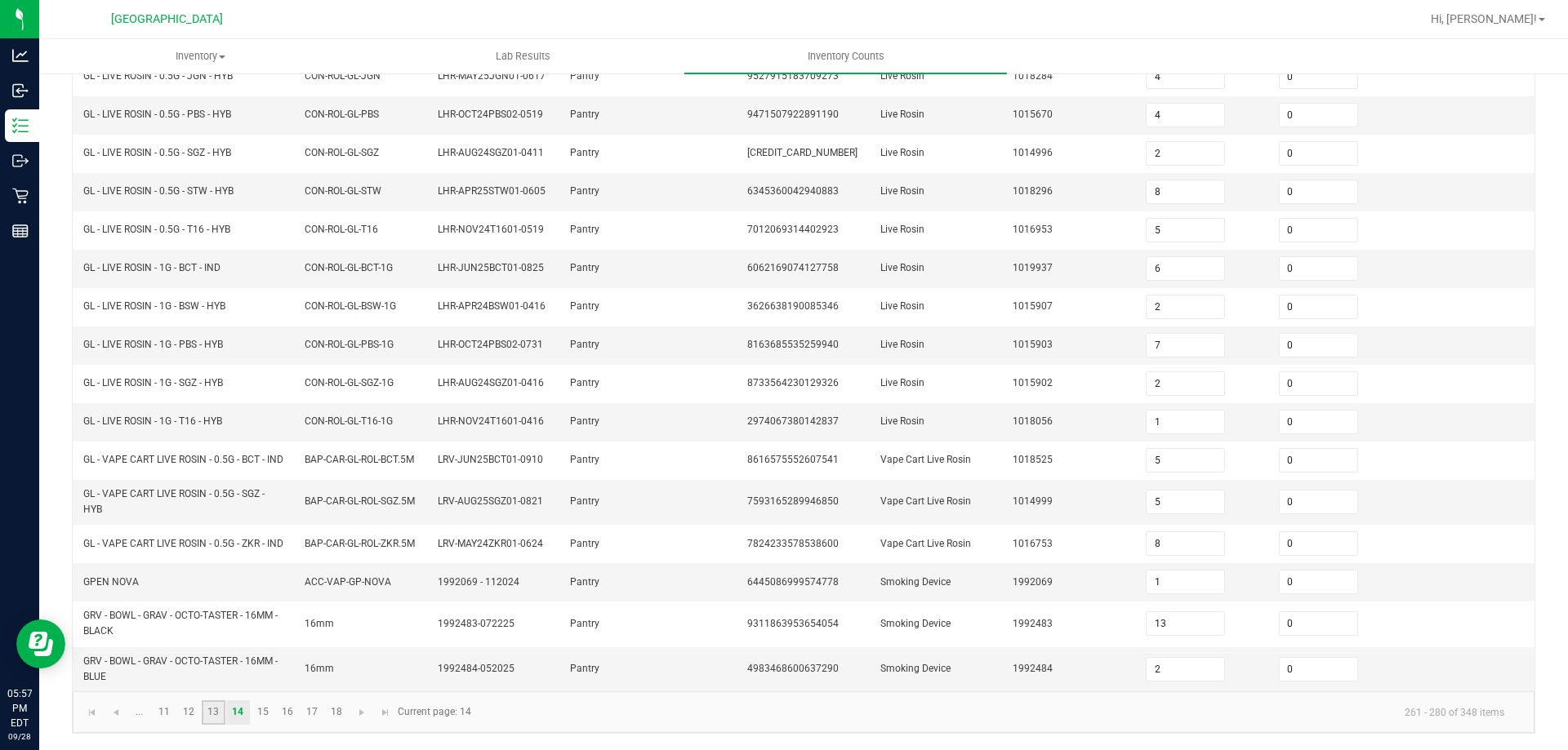
click at [218, 710] on link "13" at bounding box center [214, 712] width 24 height 25
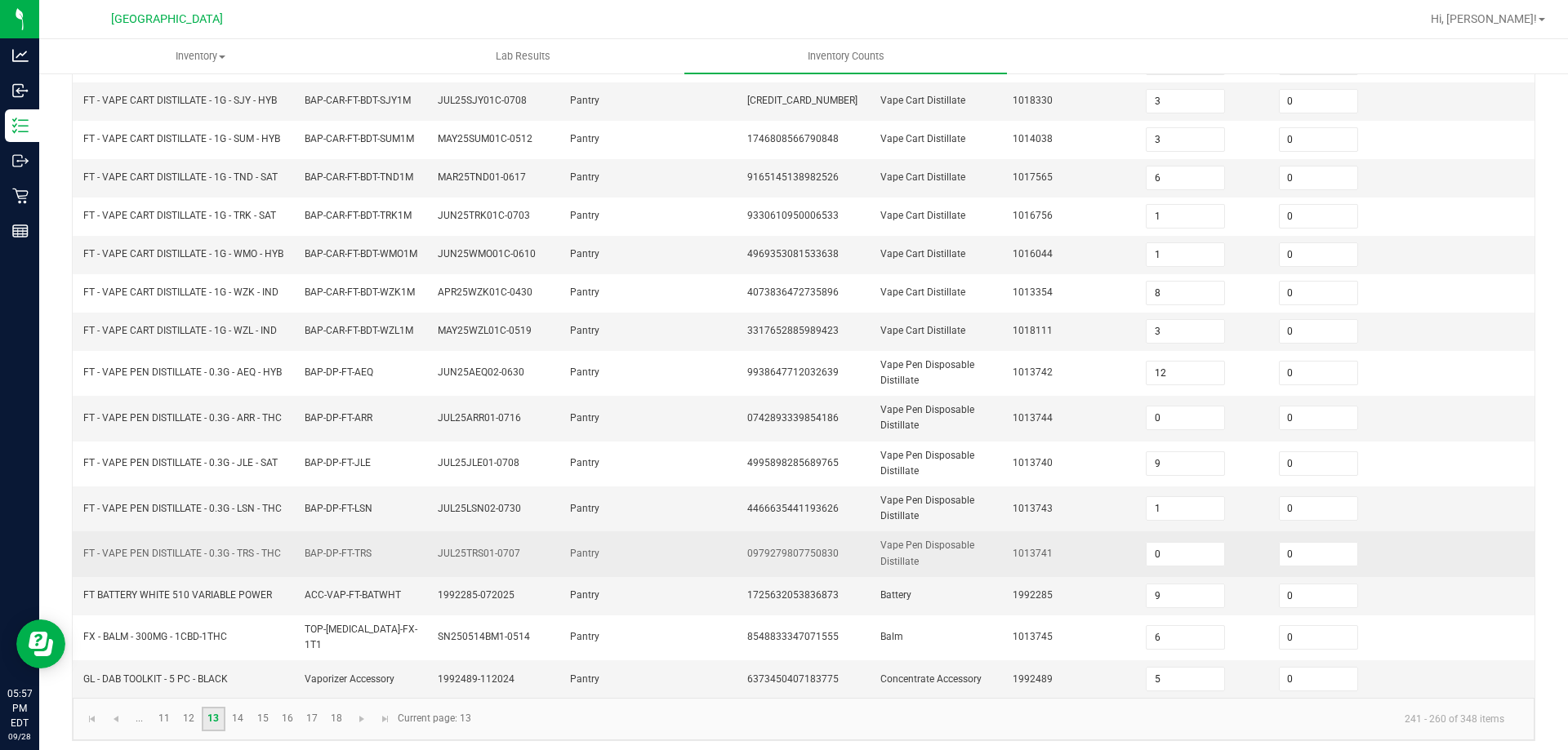
scroll to position [380, 0]
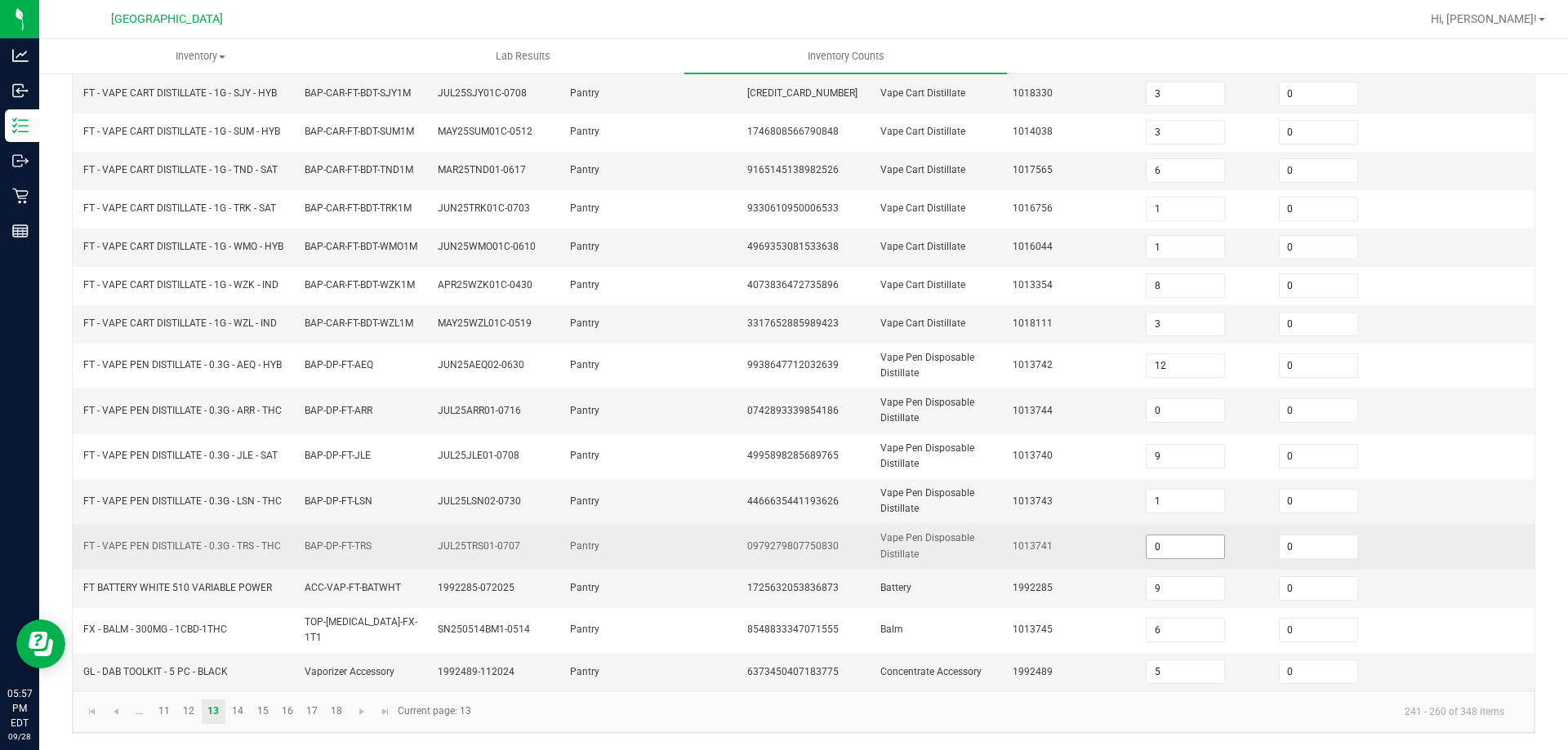
click at [1169, 555] on input "0" at bounding box center [1185, 546] width 77 height 23
click at [1100, 550] on td "1013741" at bounding box center [1069, 546] width 133 height 45
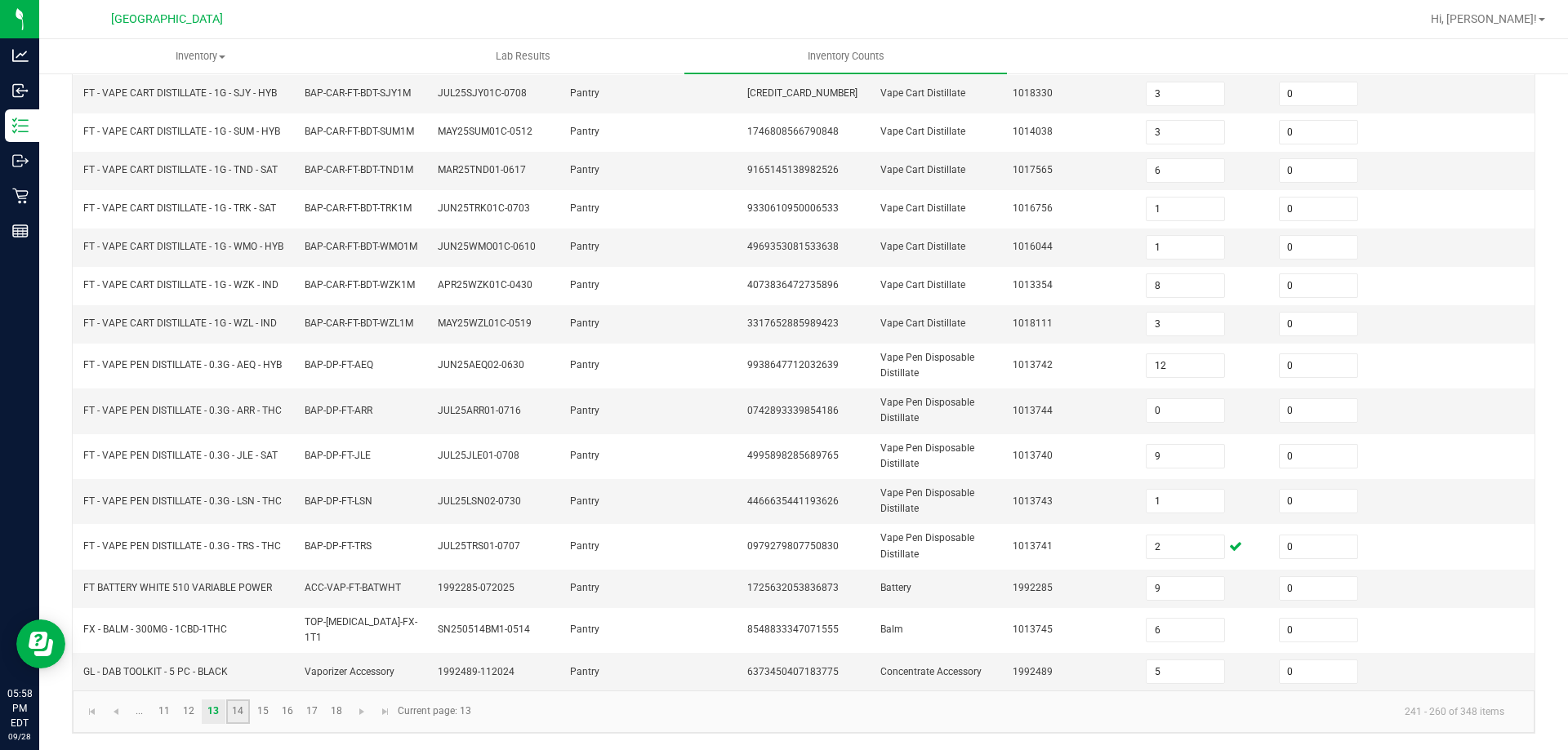
click at [244, 711] on link "14" at bounding box center [238, 711] width 24 height 25
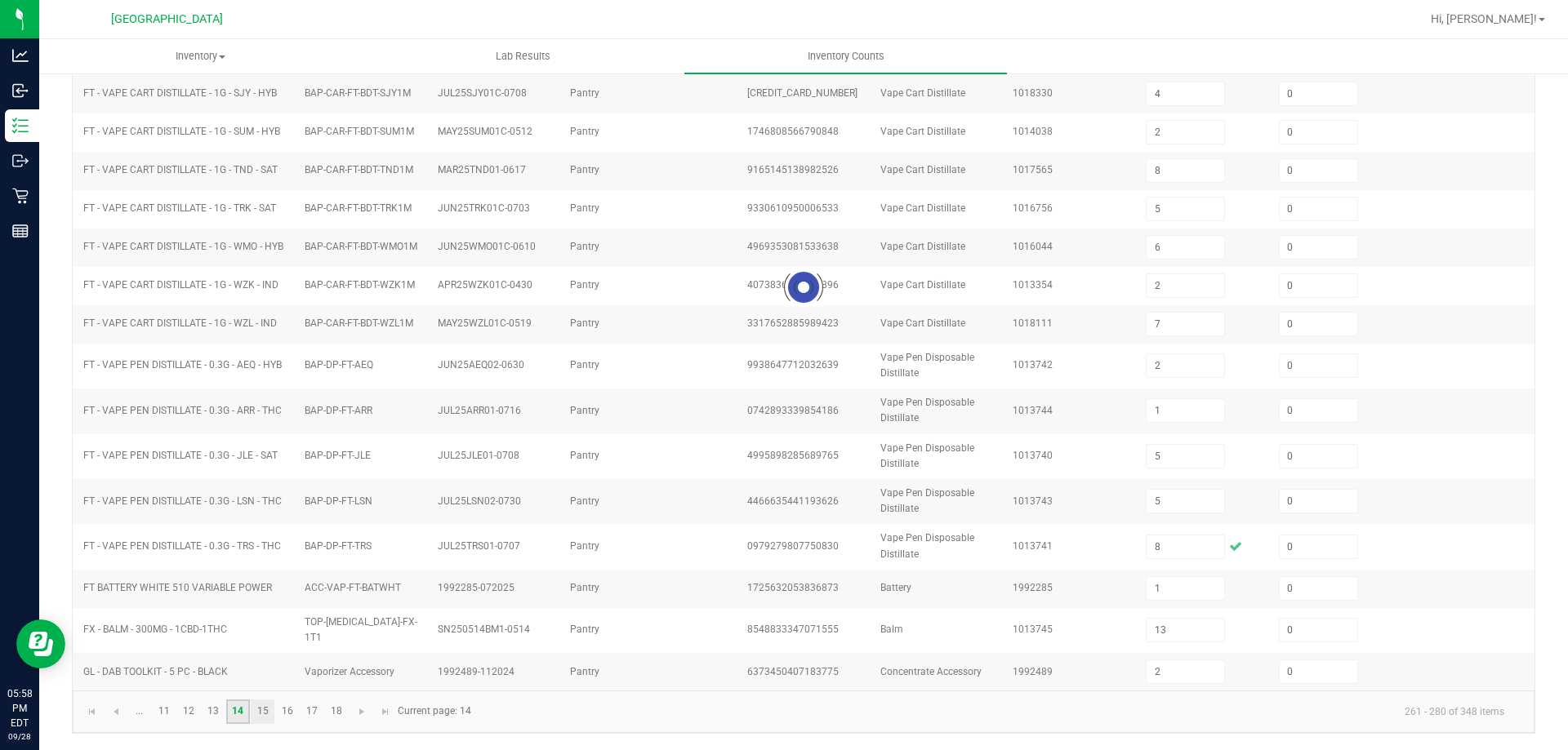
scroll to position [373, 0]
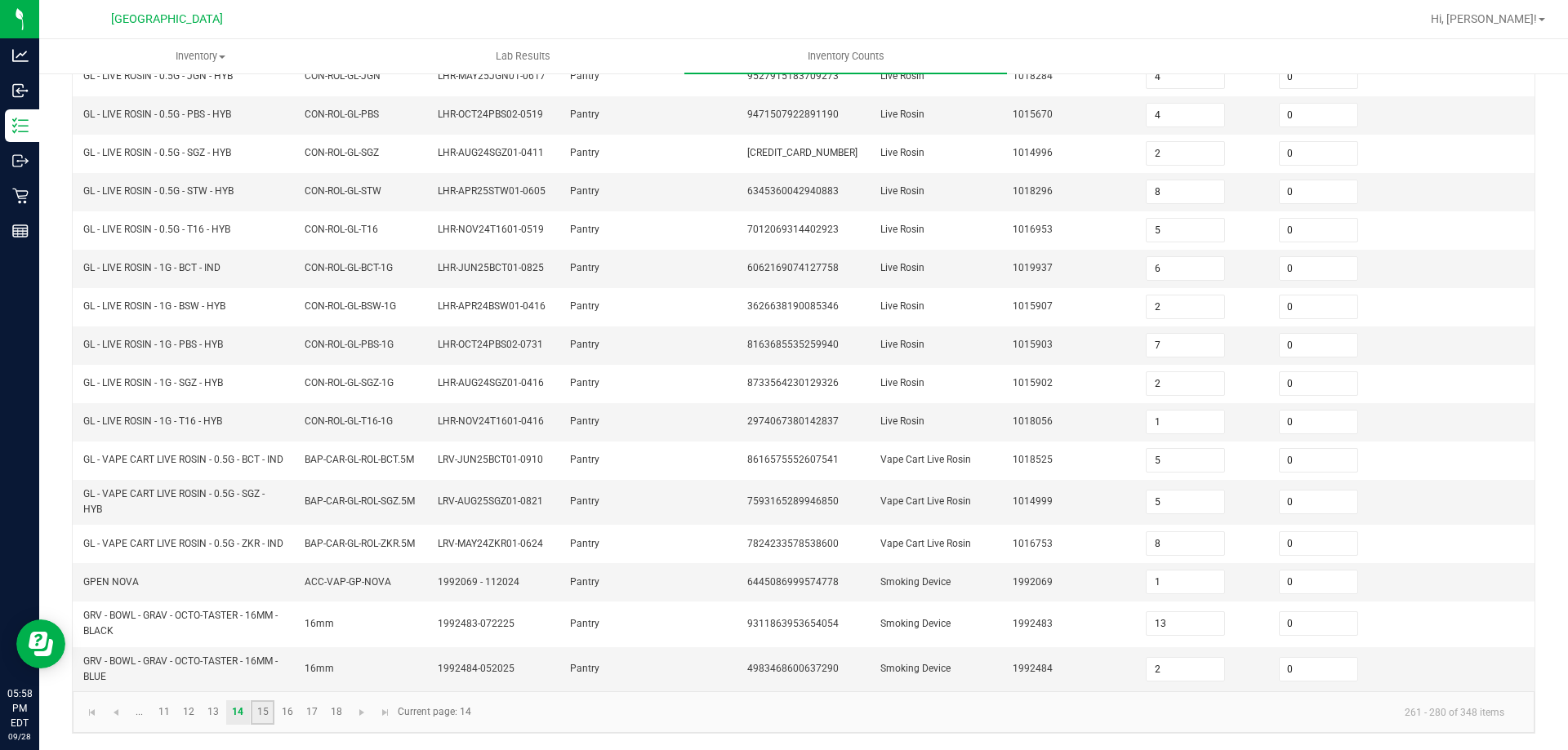
click at [262, 712] on link "15" at bounding box center [263, 712] width 24 height 25
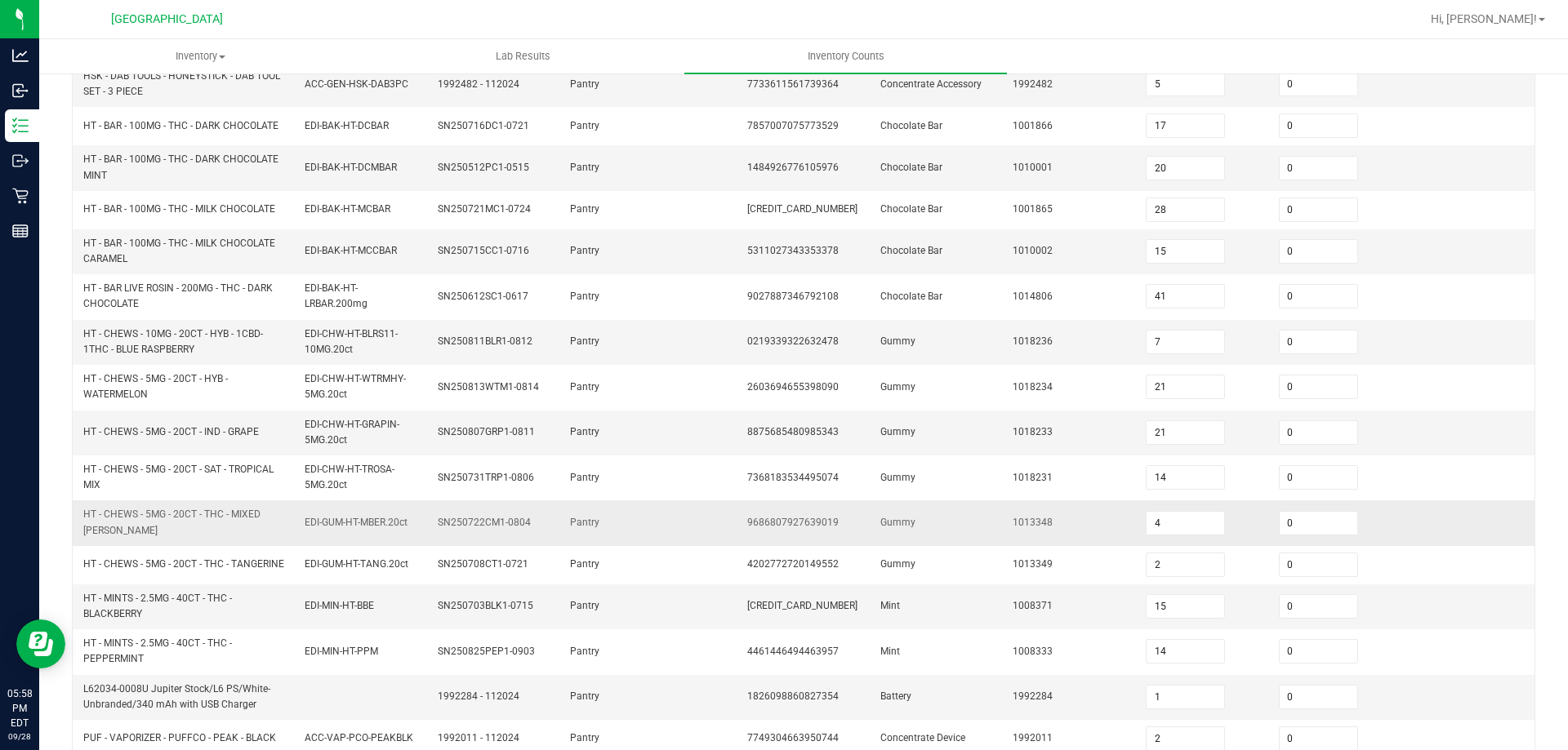
scroll to position [455, 0]
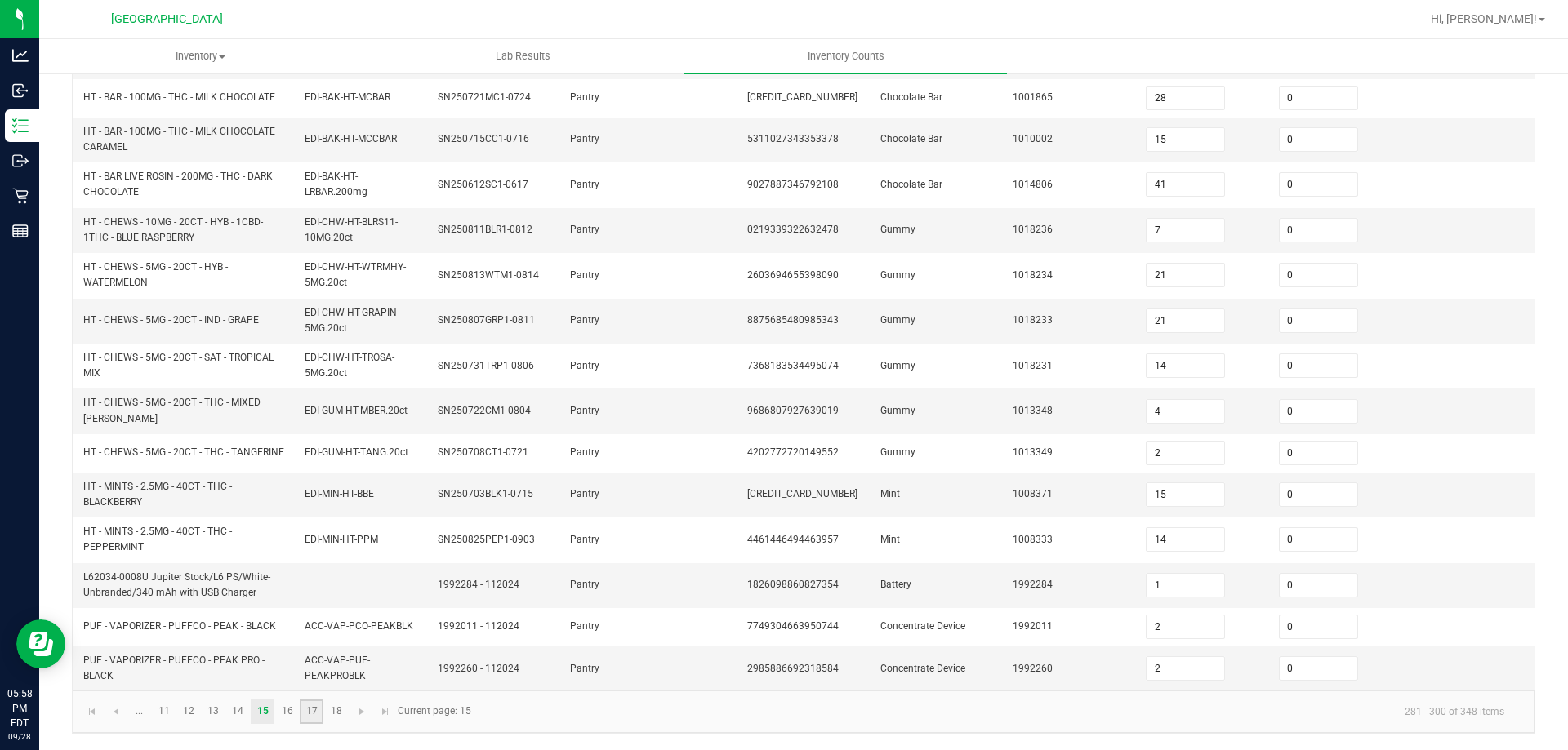
drag, startPoint x: 311, startPoint y: 705, endPoint x: 299, endPoint y: 707, distance: 12.2
click at [311, 704] on link "17" at bounding box center [311, 711] width 24 height 25
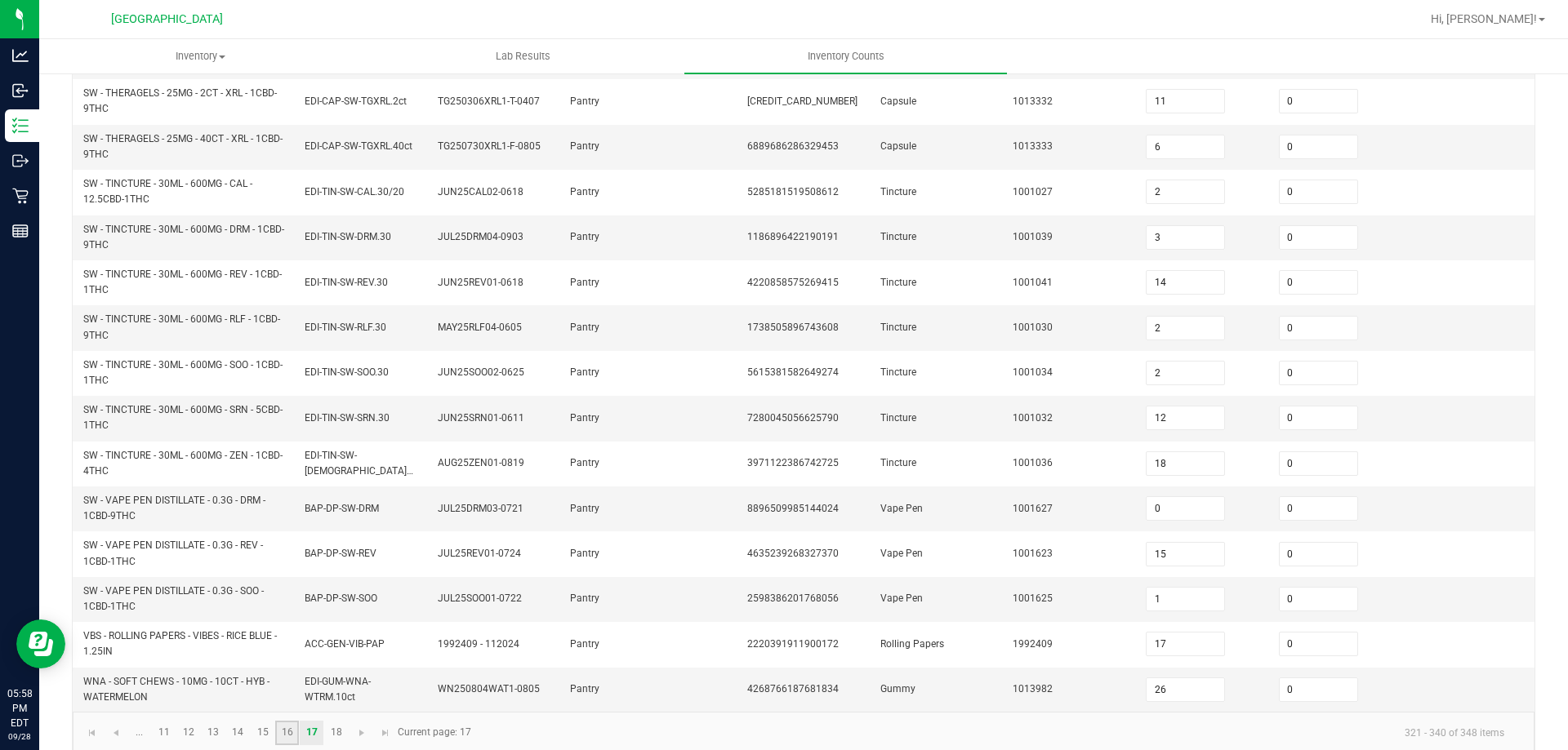
click at [283, 724] on link "16" at bounding box center [288, 733] width 24 height 25
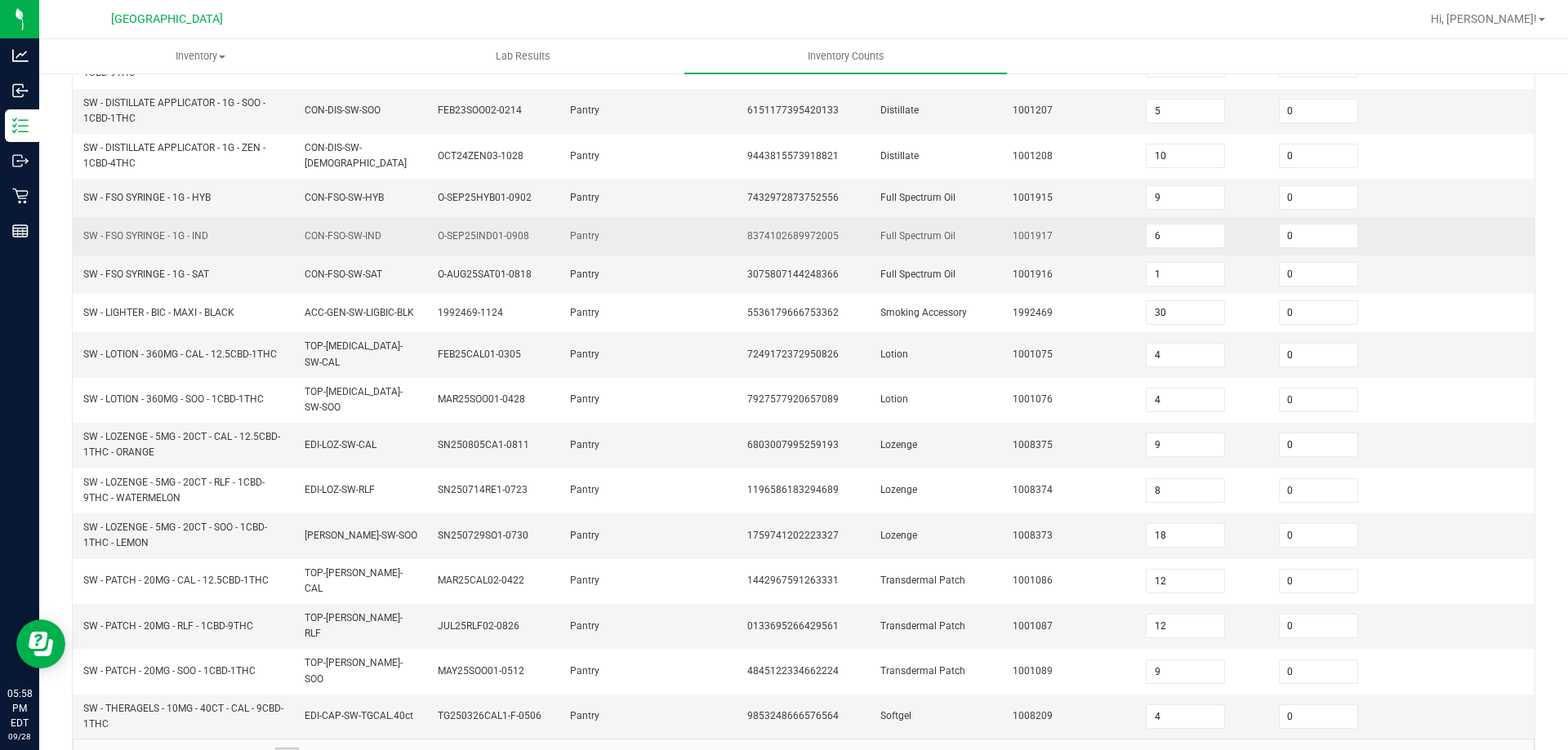
scroll to position [394, 0]
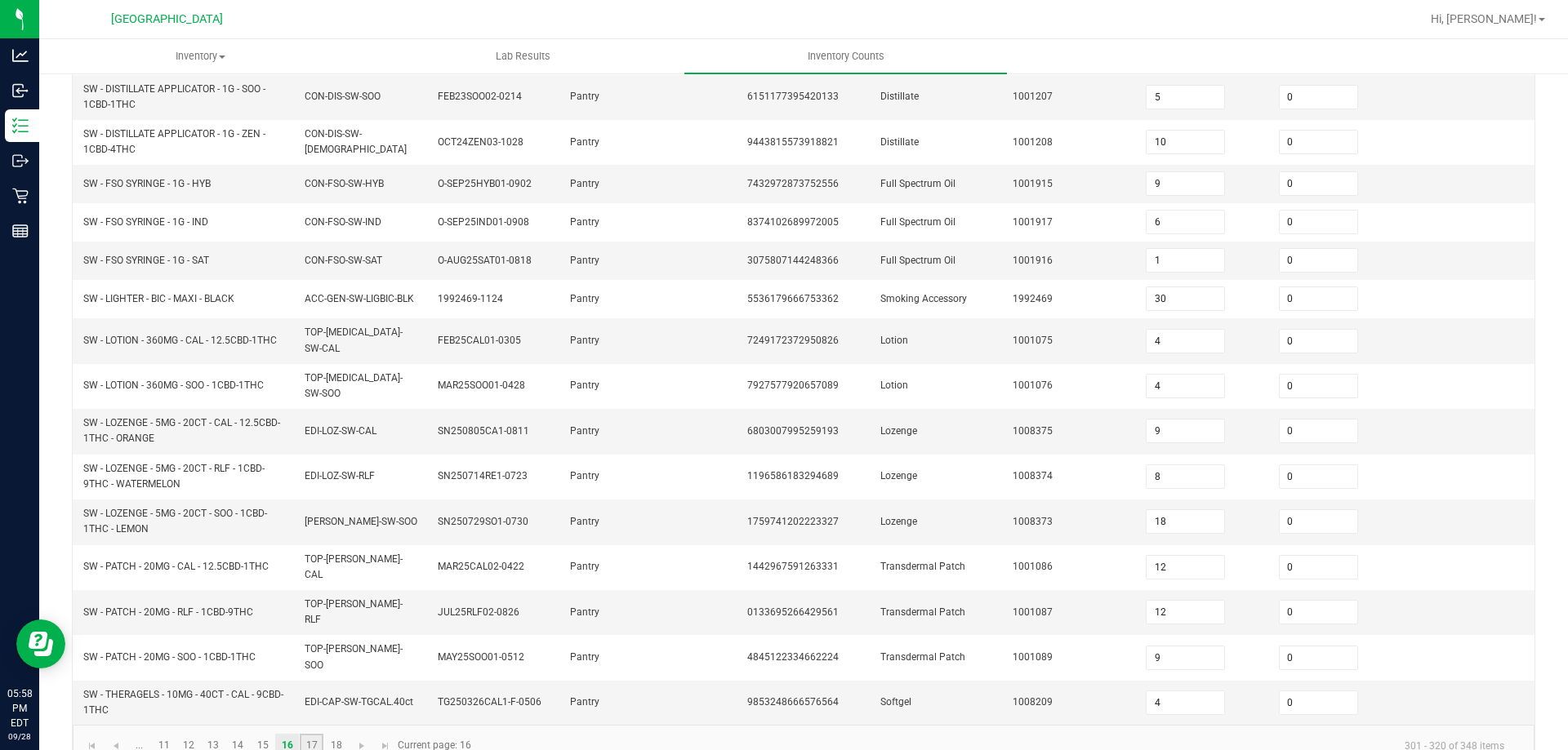
click at [318, 733] on link "17" at bounding box center [311, 745] width 24 height 25
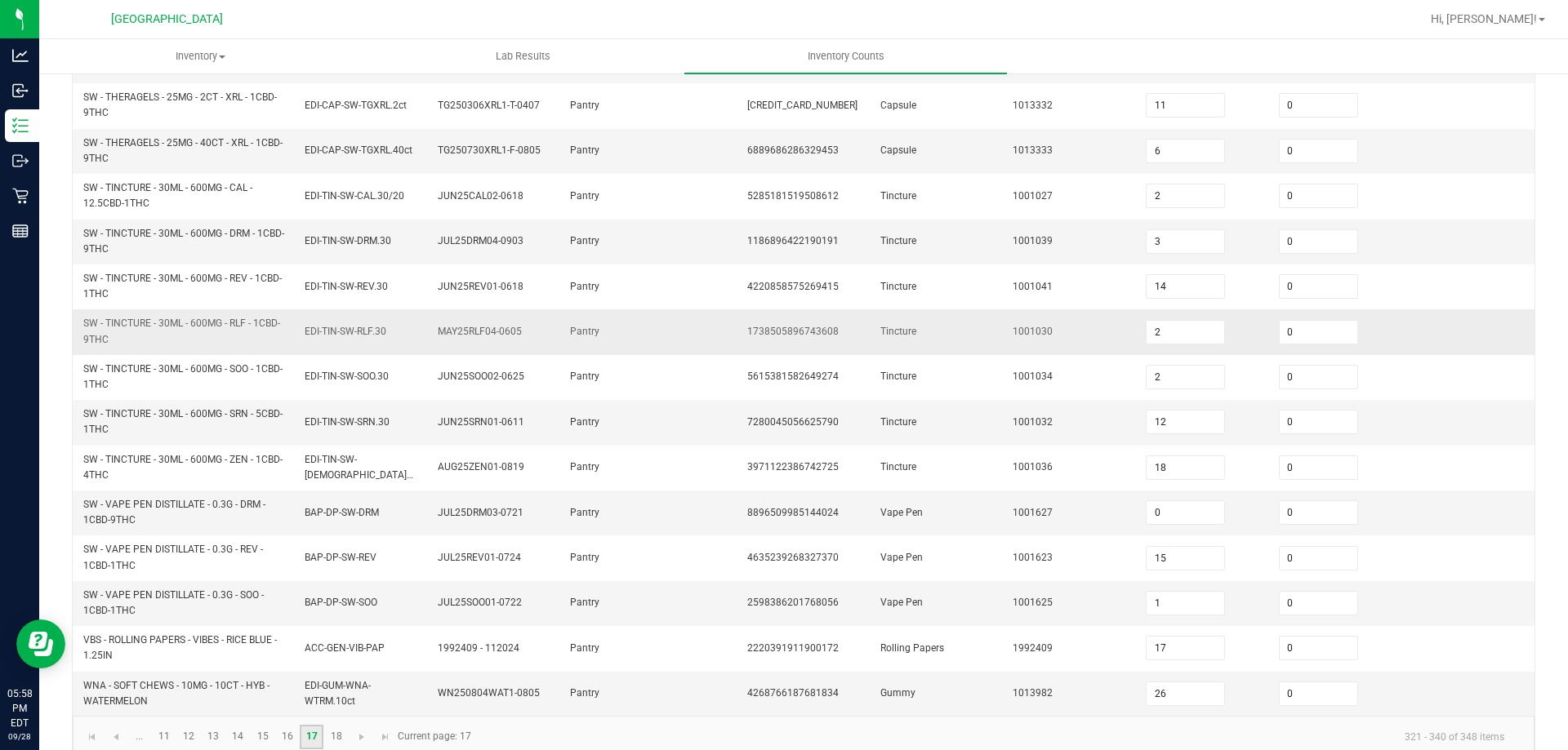
scroll to position [476, 0]
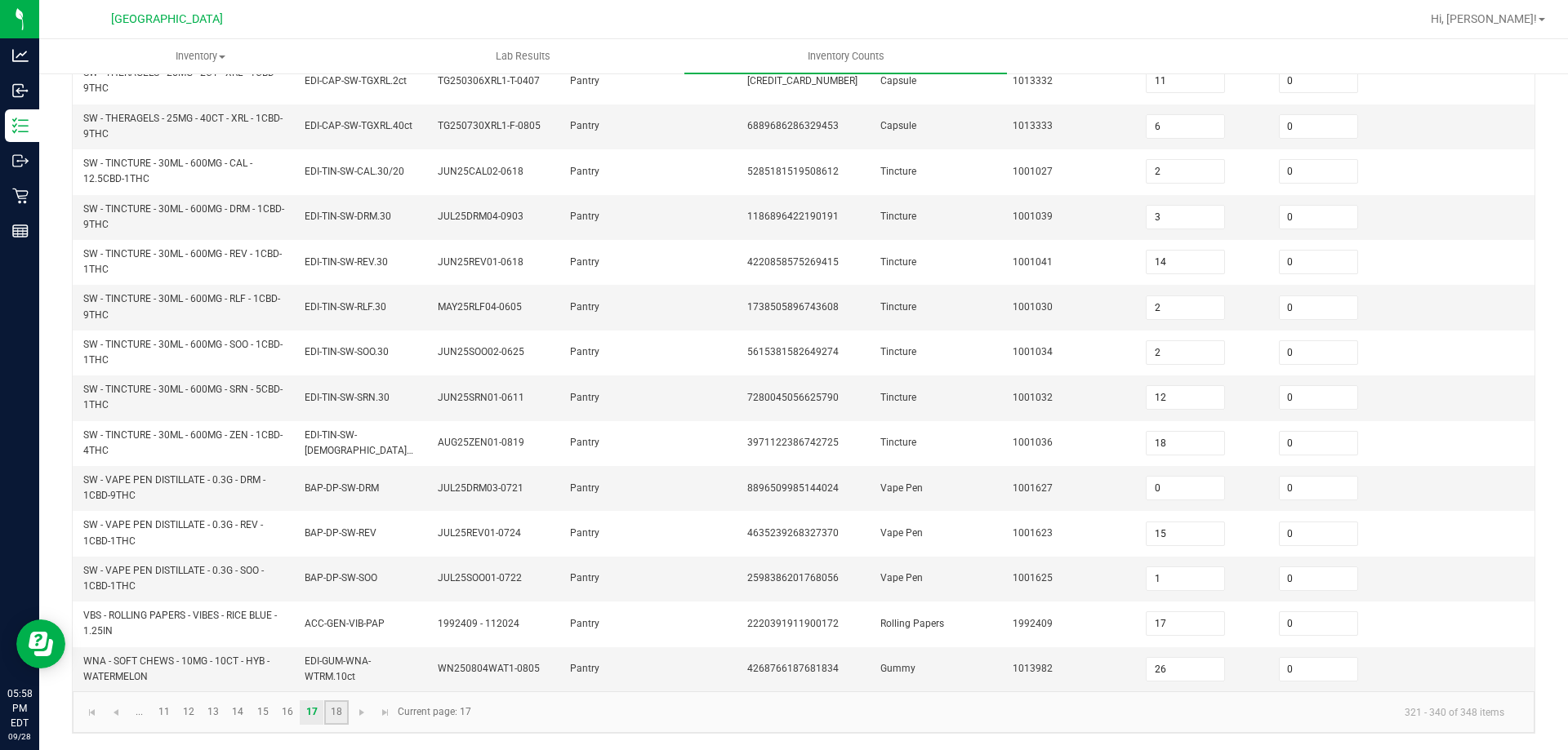
click at [335, 701] on link "18" at bounding box center [336, 712] width 24 height 25
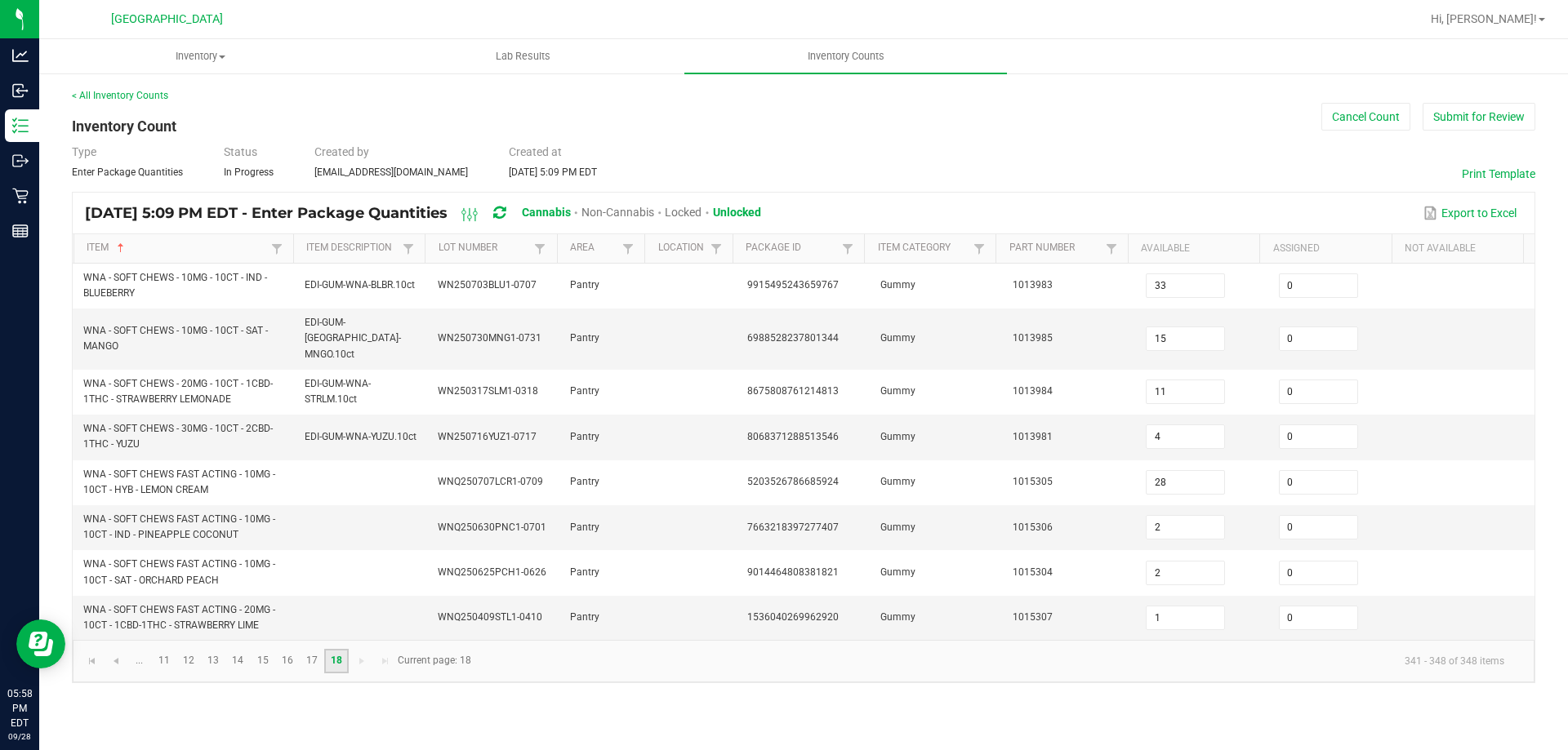
scroll to position [0, 0]
click at [313, 651] on link "17" at bounding box center [311, 661] width 24 height 25
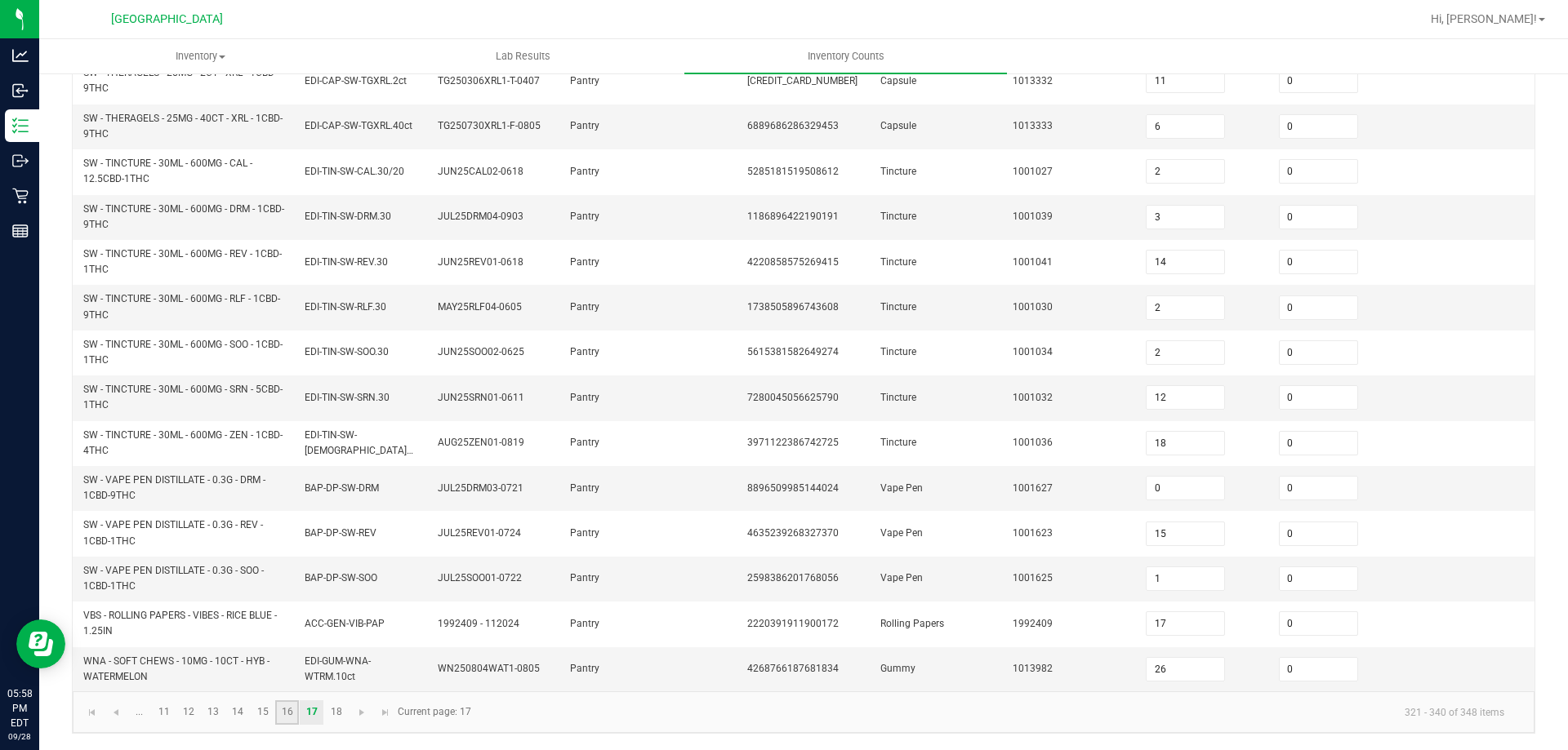
click at [284, 717] on link "16" at bounding box center [288, 712] width 24 height 25
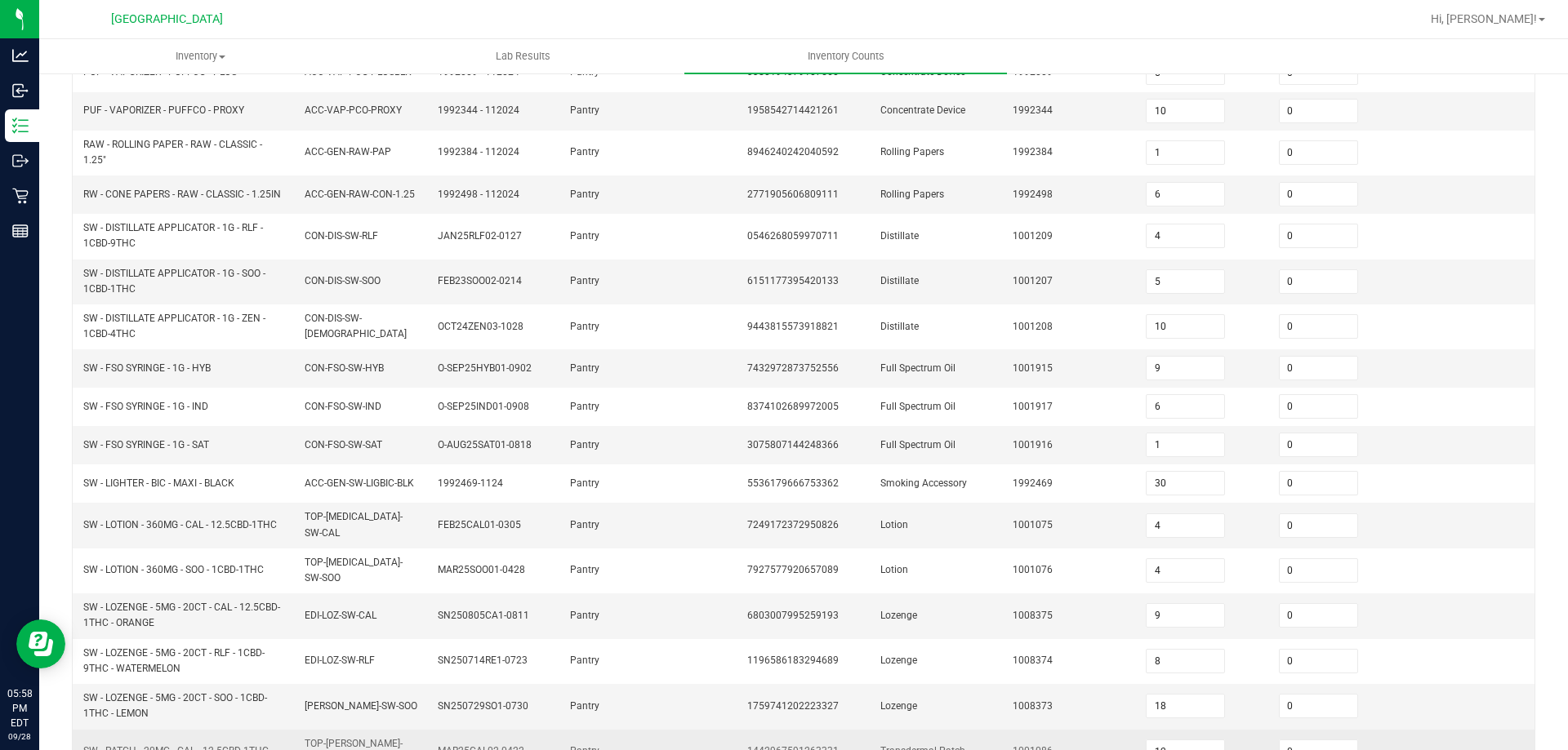
scroll to position [394, 0]
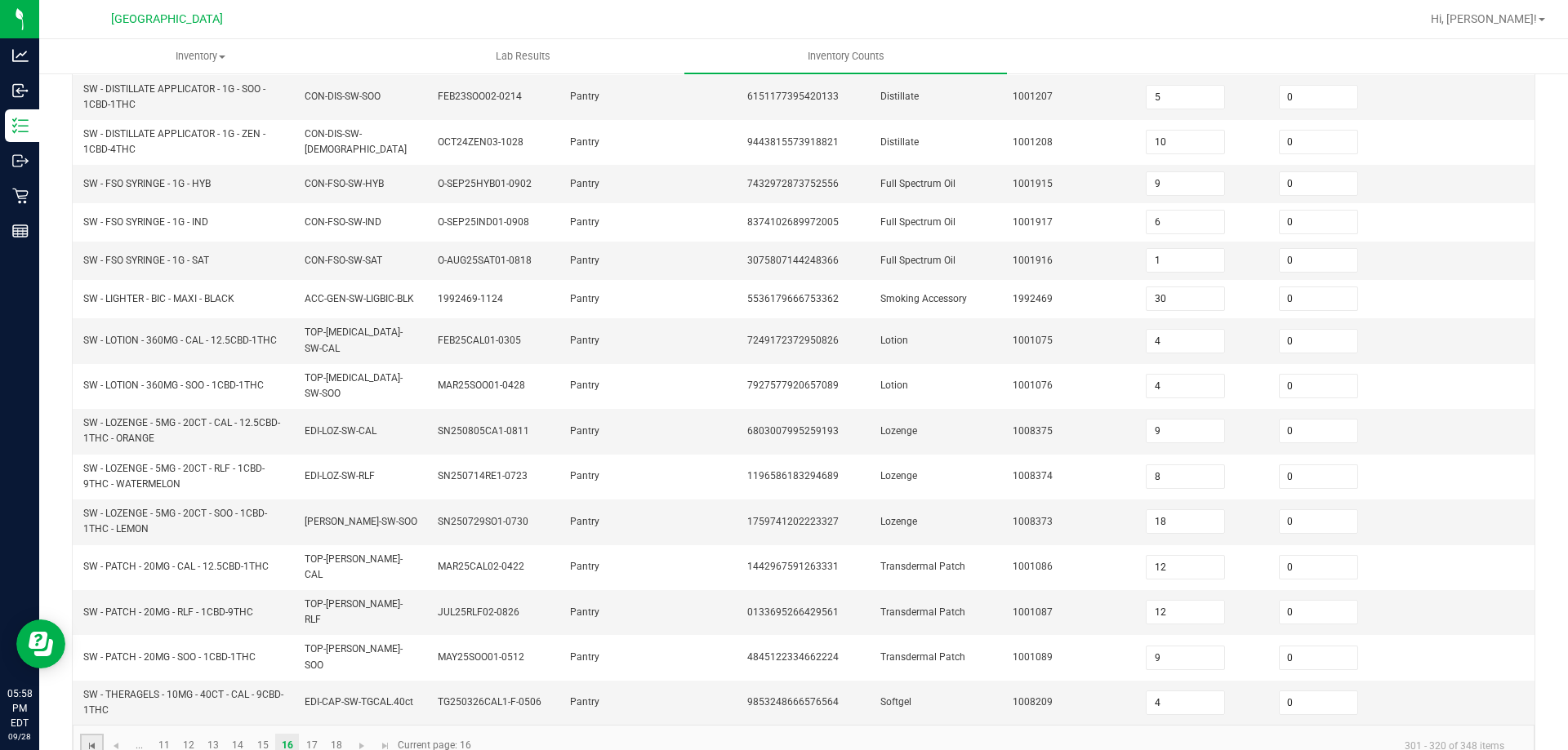
click at [91, 739] on span "Go to the first page" at bounding box center [92, 745] width 13 height 13
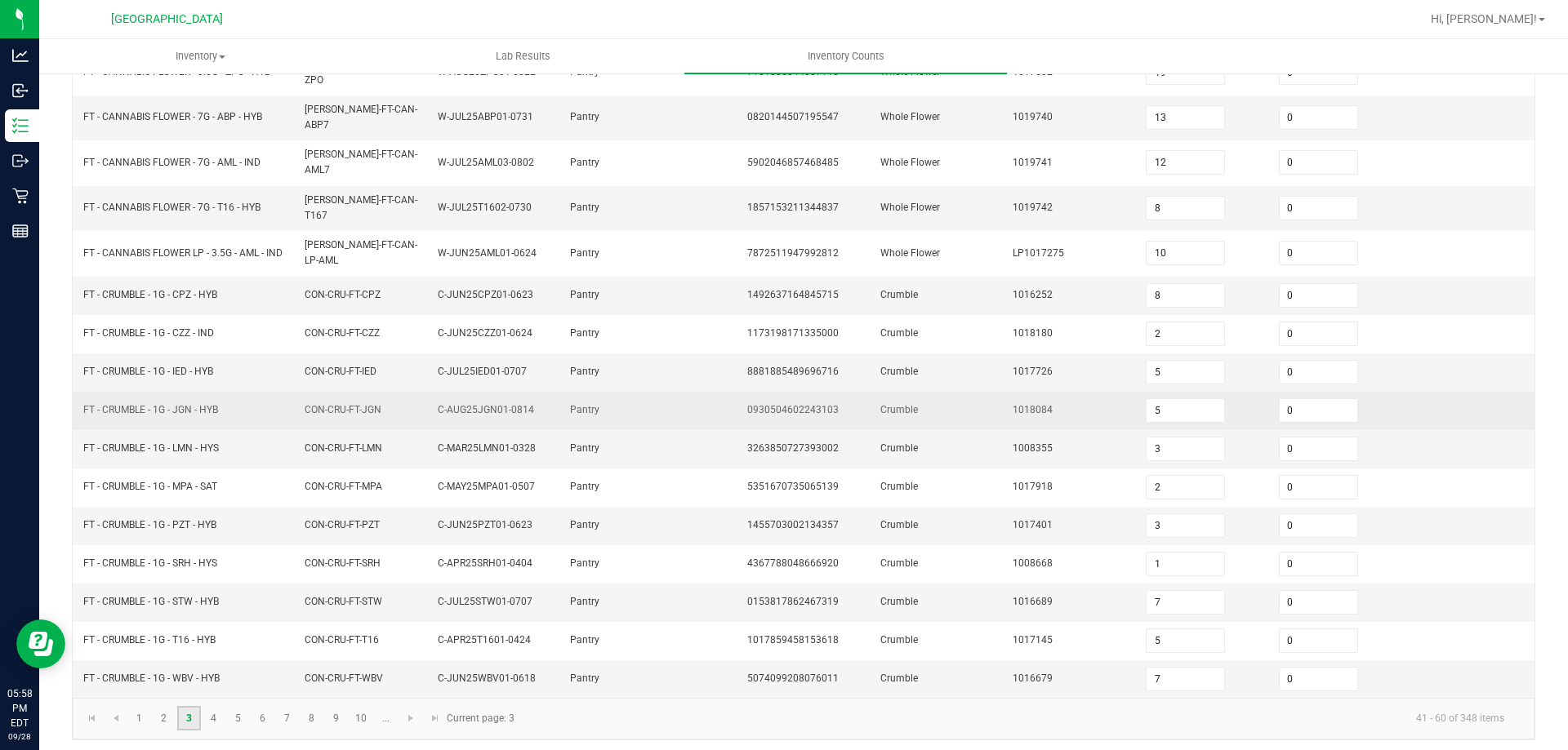
scroll to position [346, 0]
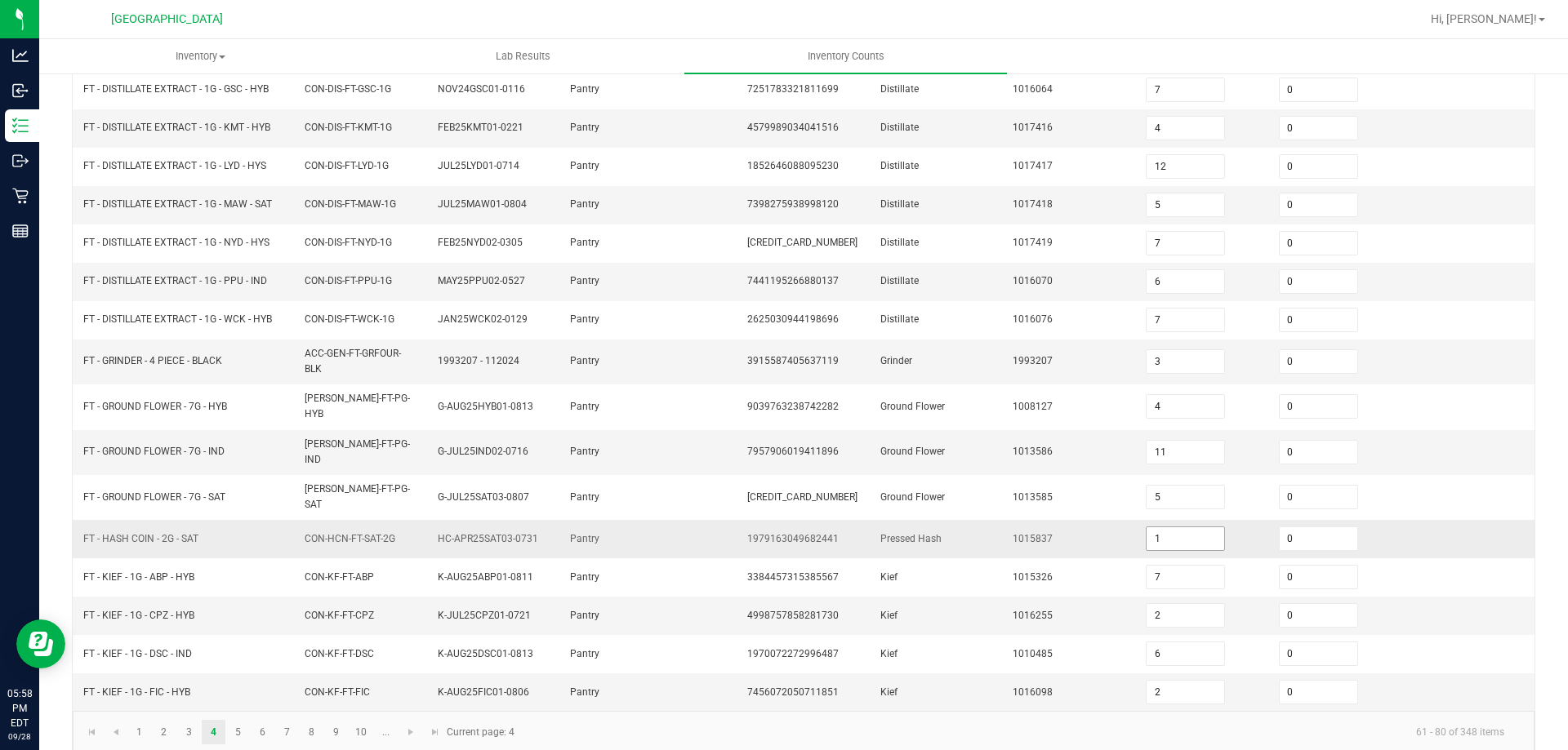
click at [1156, 527] on input "1" at bounding box center [1185, 538] width 77 height 23
click at [1112, 521] on td "1015837" at bounding box center [1069, 539] width 133 height 39
click at [148, 720] on link "1" at bounding box center [140, 732] width 24 height 25
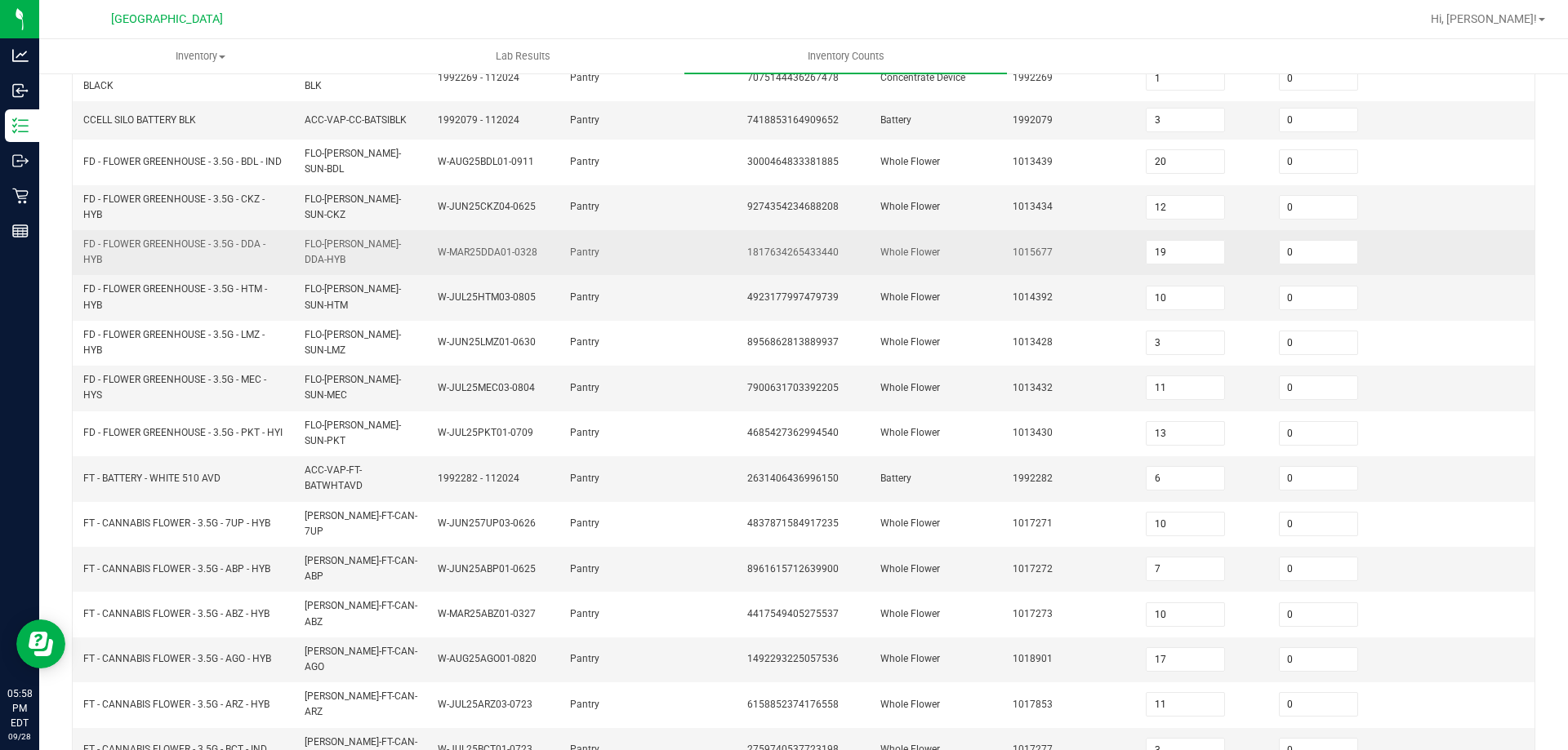
scroll to position [0, 0]
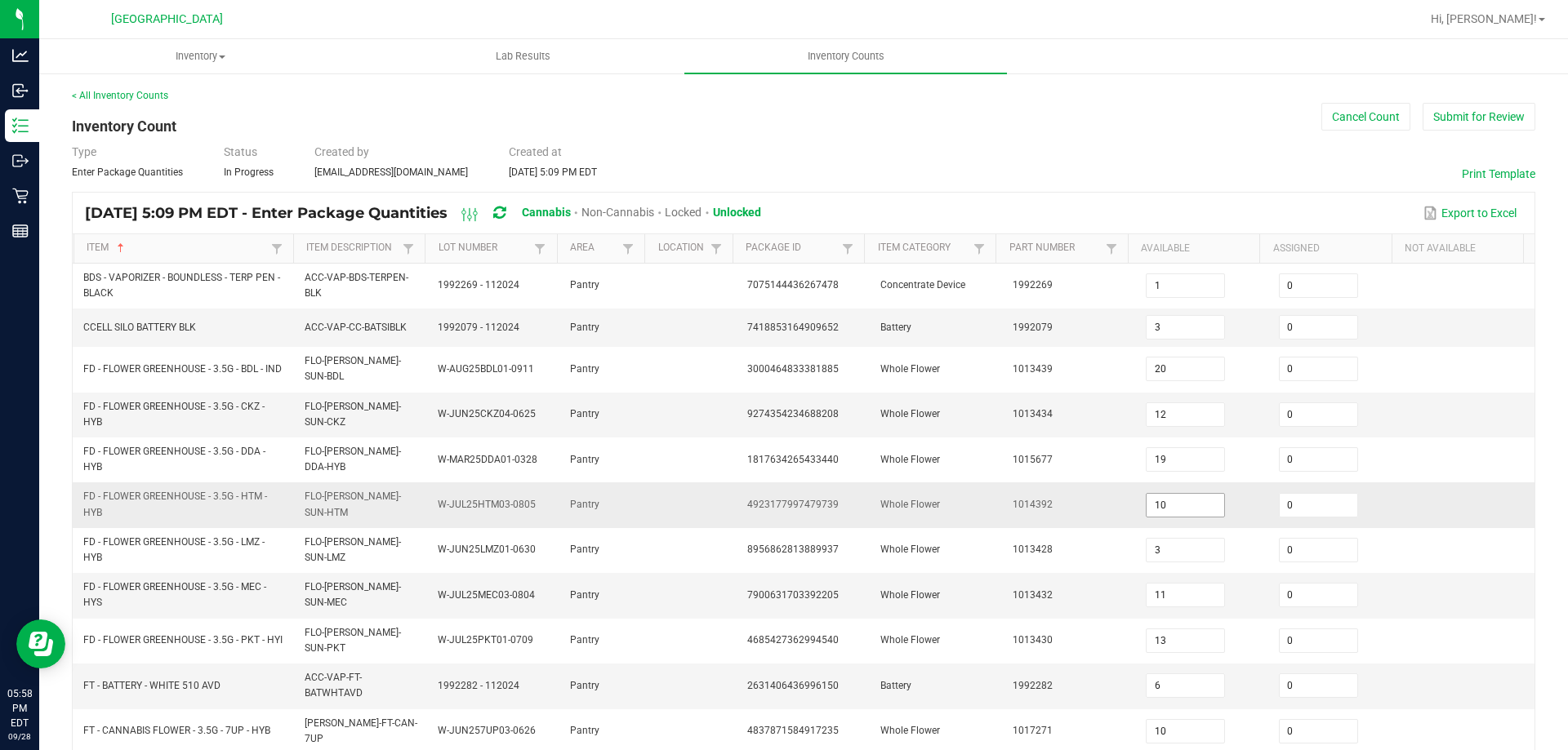
click at [1183, 507] on input "10" at bounding box center [1185, 505] width 77 height 23
click at [1100, 512] on td "1014392" at bounding box center [1069, 504] width 133 height 45
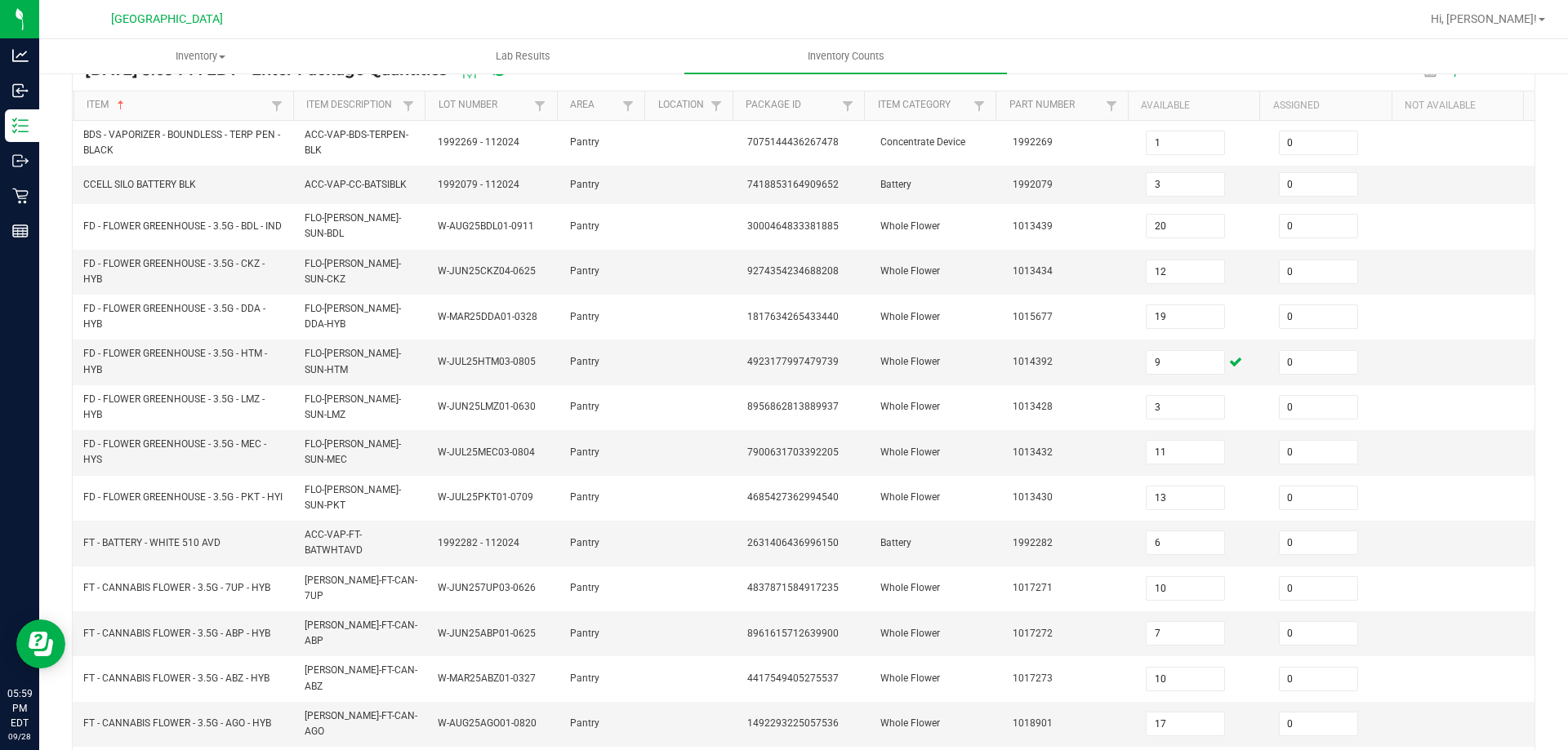
scroll to position [394, 0]
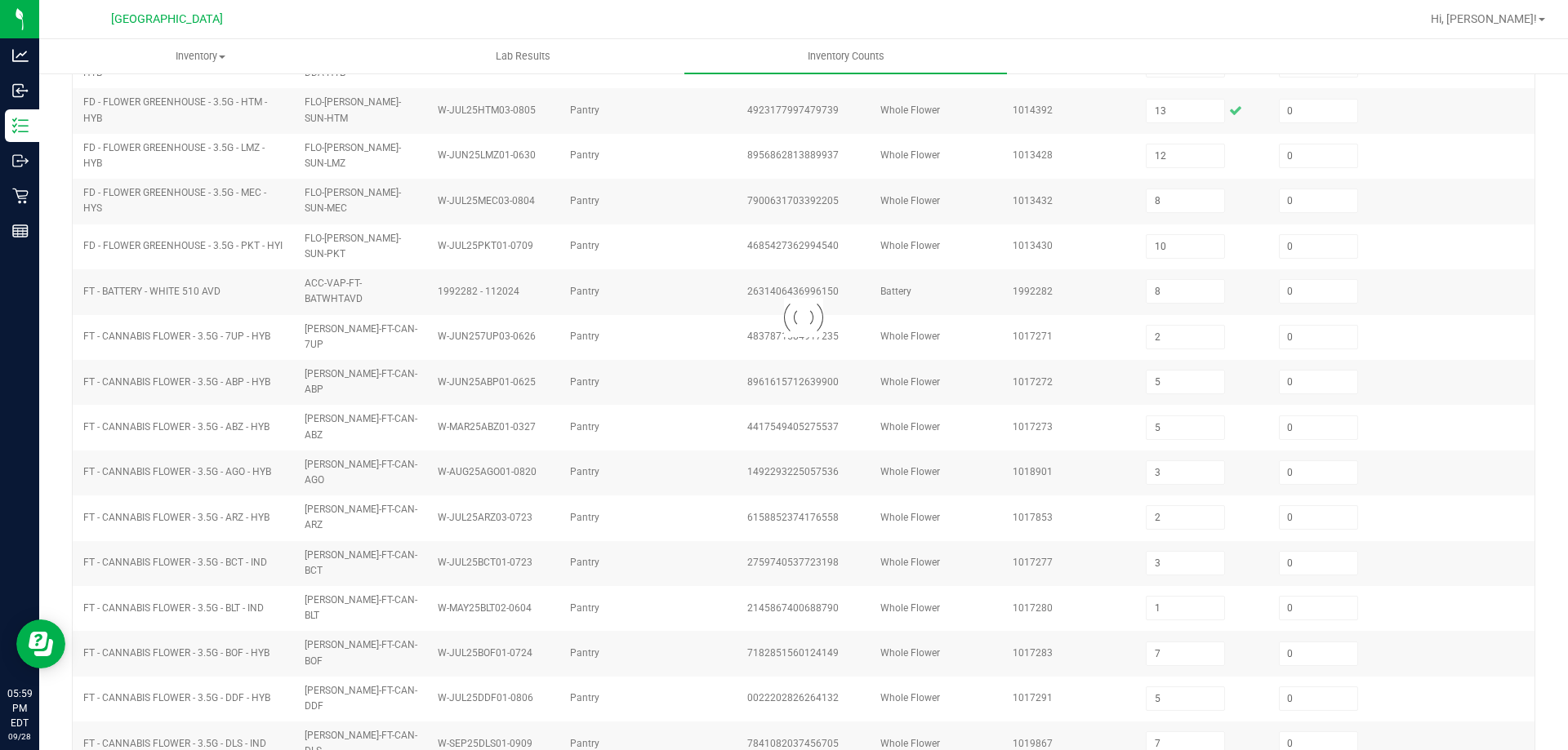
scroll to position [346, 0]
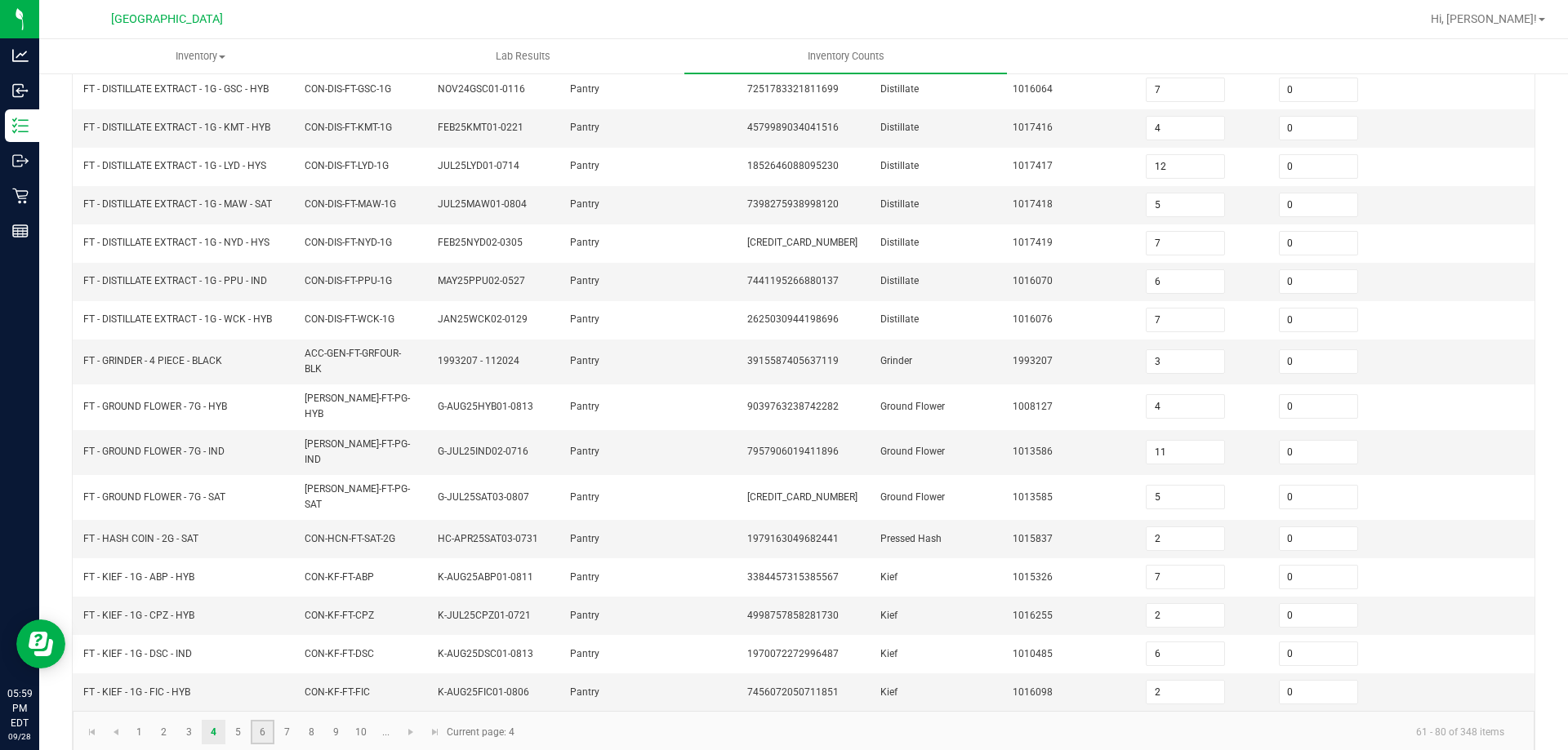
click at [256, 720] on link "6" at bounding box center [263, 732] width 24 height 25
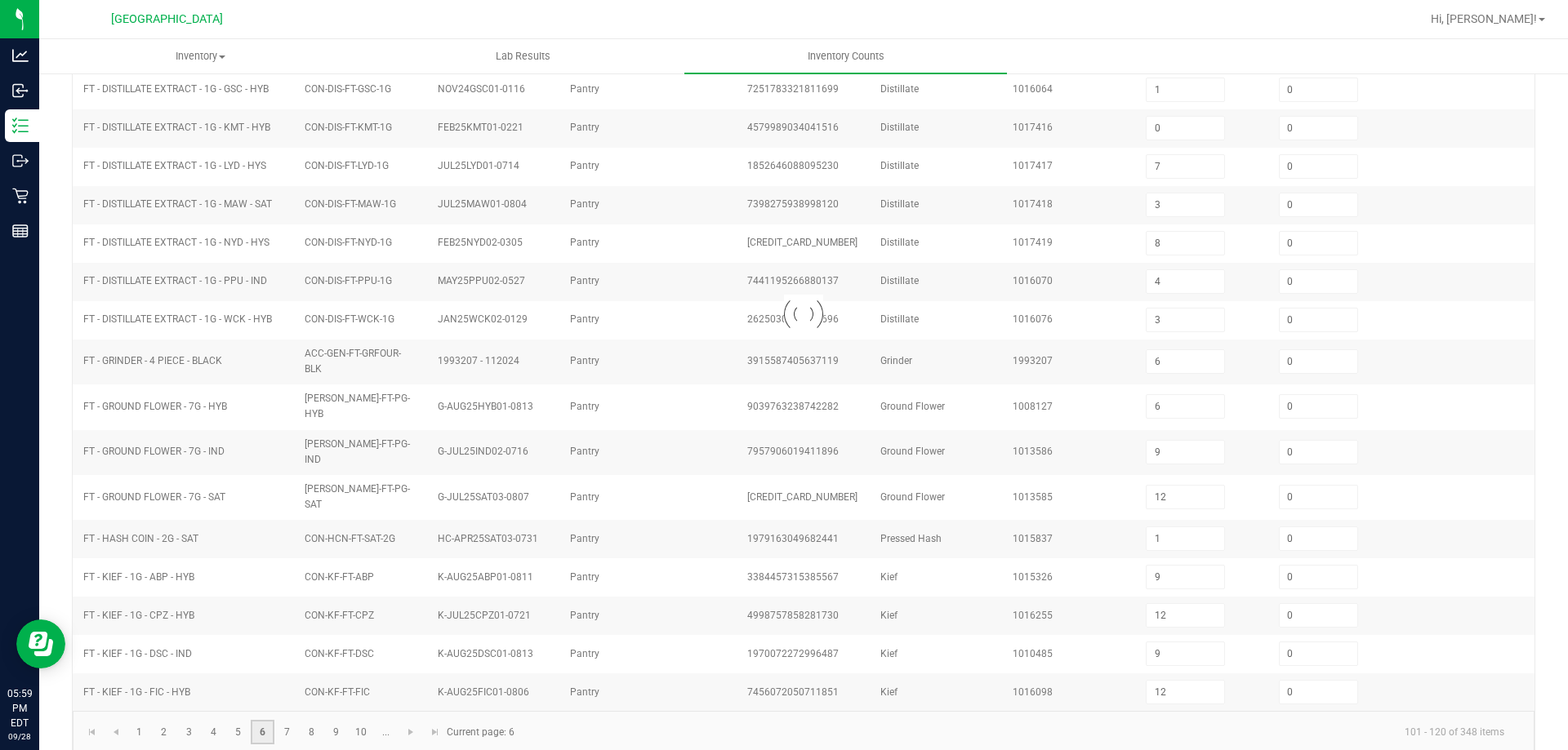
scroll to position [339, 0]
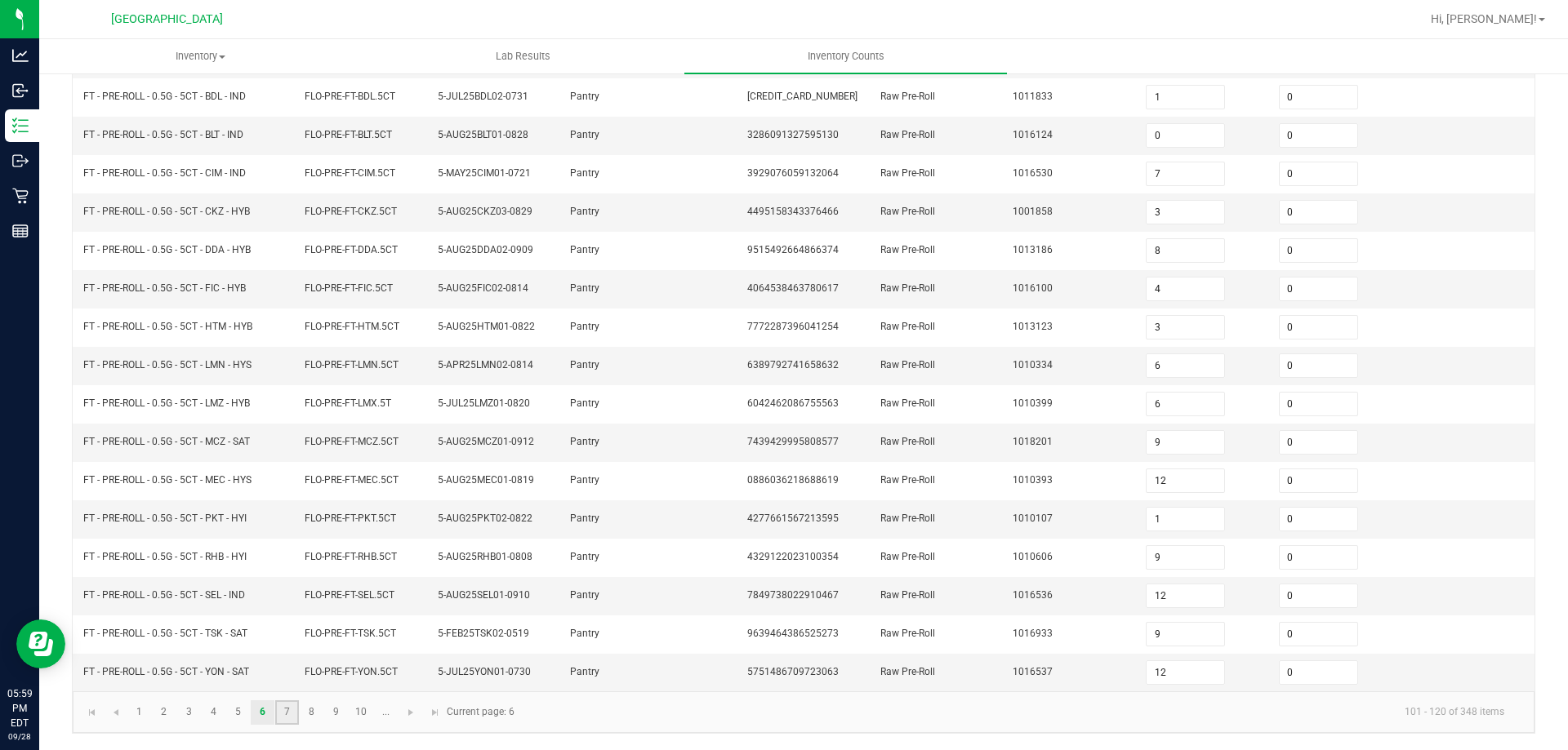
click at [289, 701] on link "7" at bounding box center [288, 712] width 24 height 25
click at [309, 702] on link "8" at bounding box center [311, 712] width 24 height 25
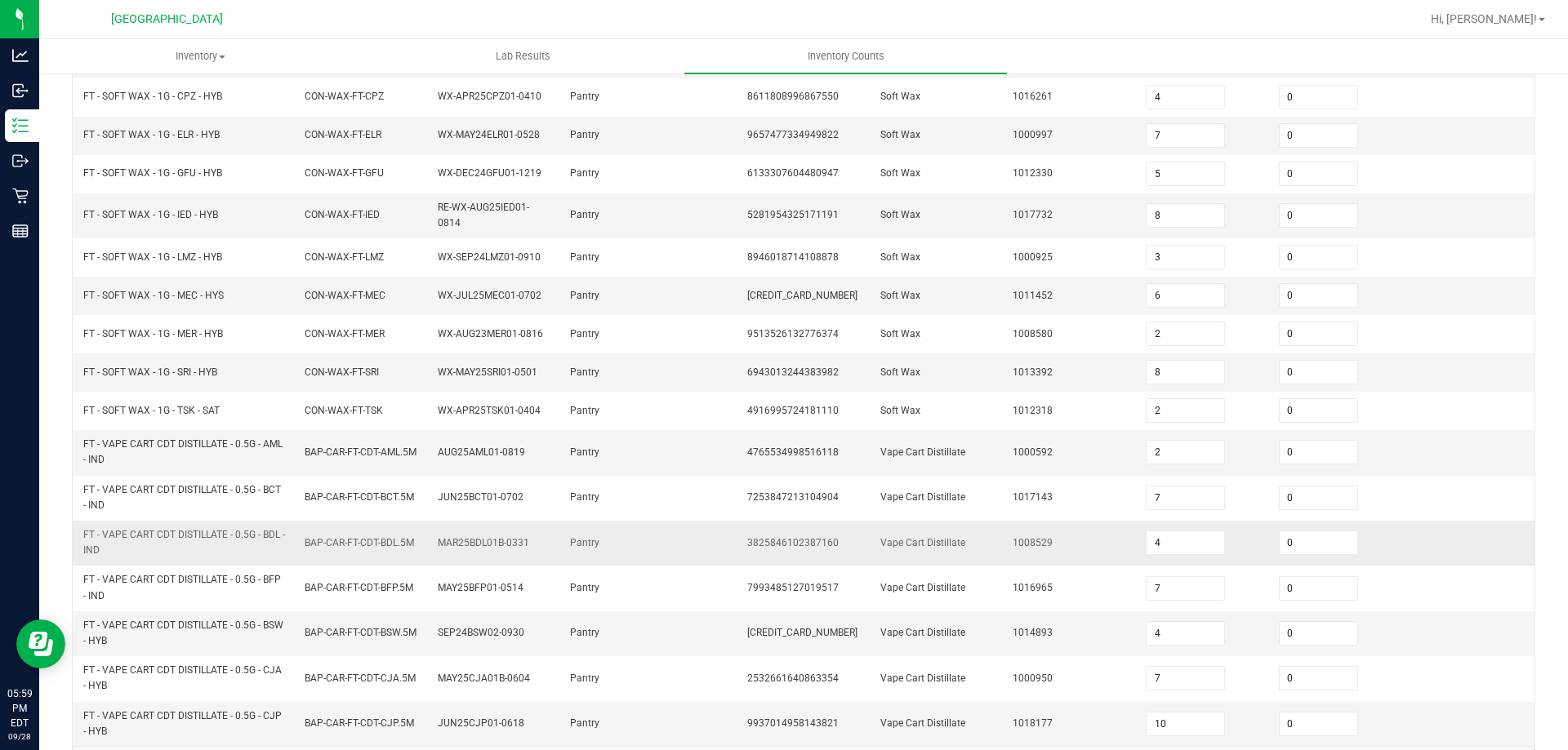
scroll to position [394, 0]
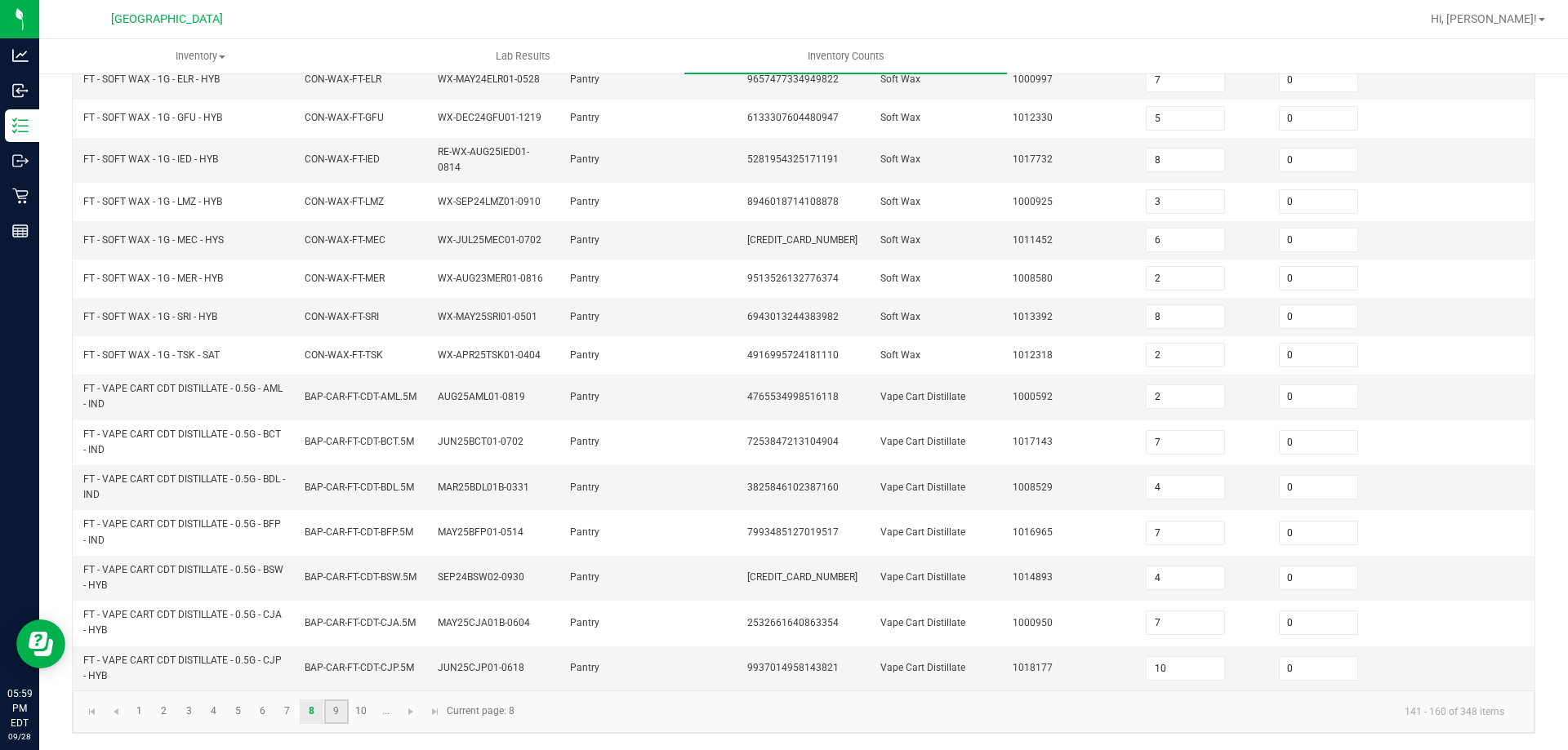
click at [343, 714] on link "9" at bounding box center [336, 711] width 24 height 25
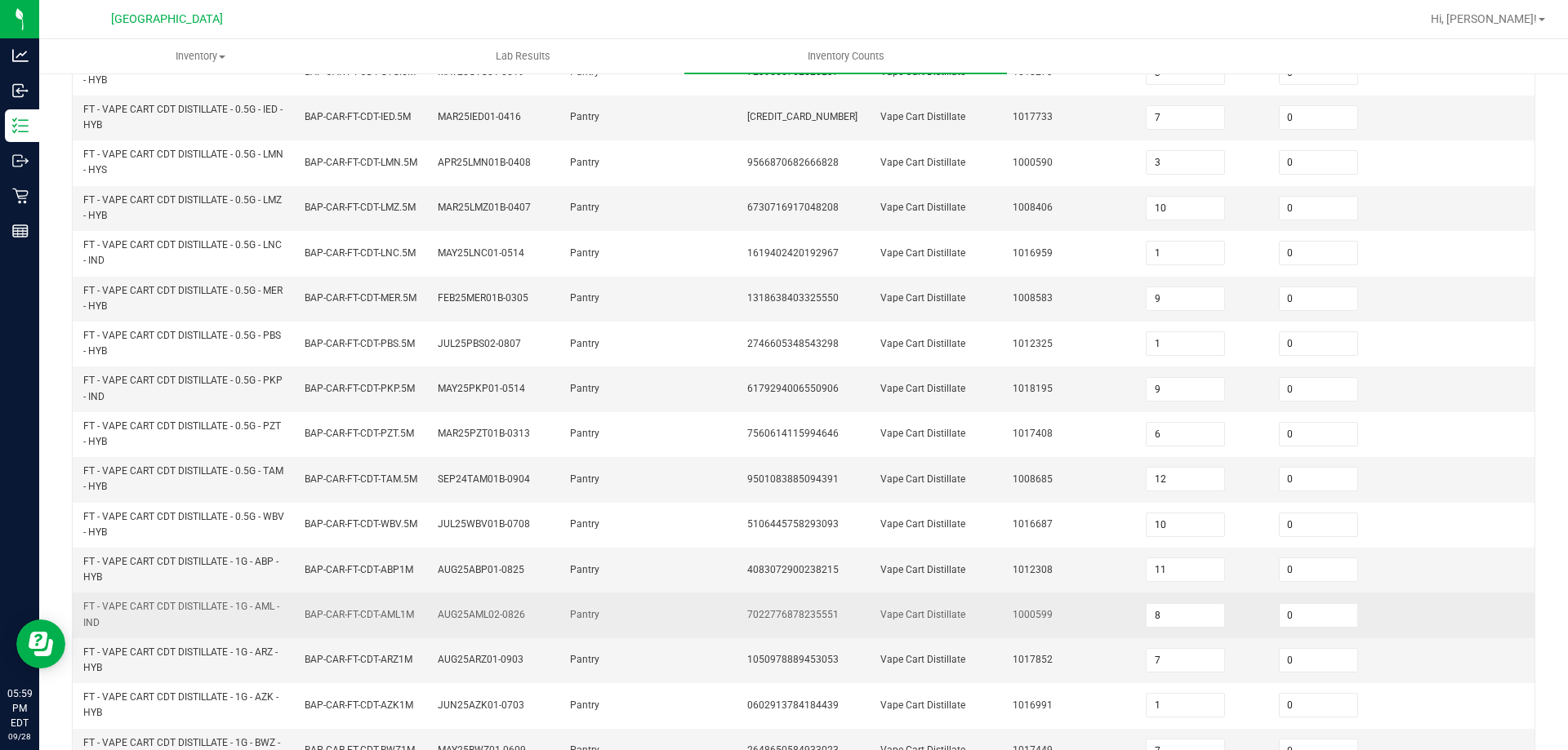
scroll to position [476, 0]
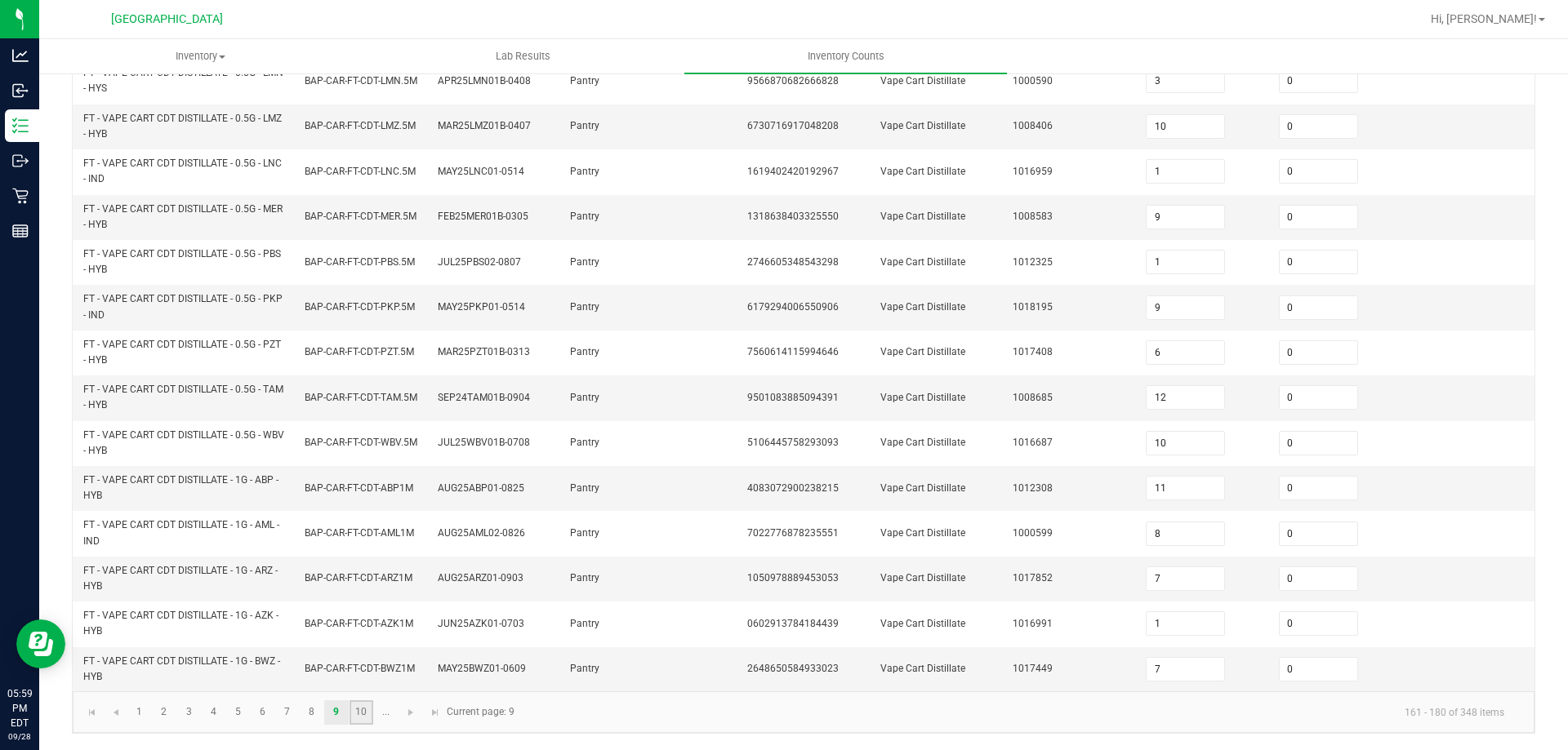
click at [361, 708] on link "10" at bounding box center [362, 712] width 24 height 25
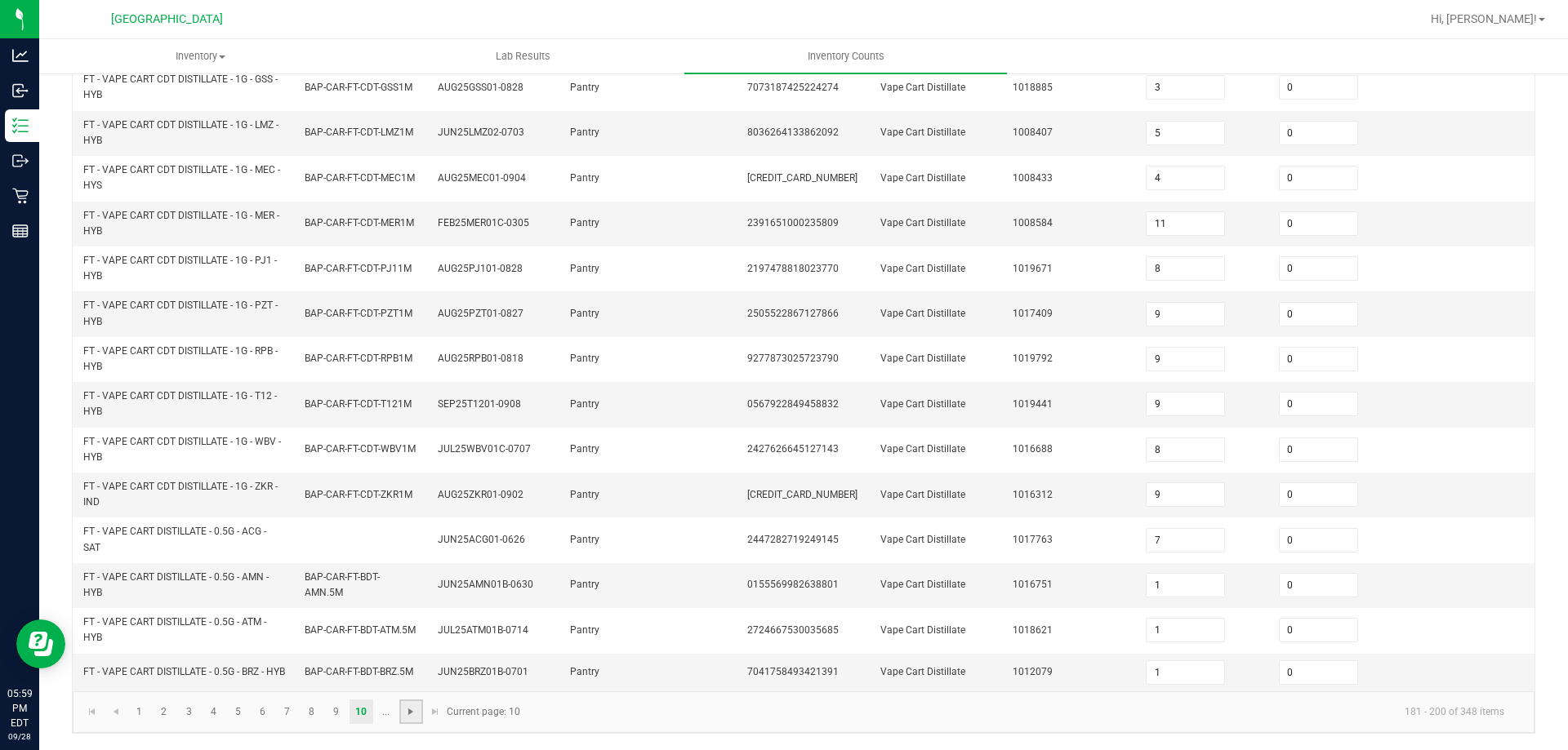
click at [414, 706] on span "Go to the next page" at bounding box center [411, 711] width 13 height 13
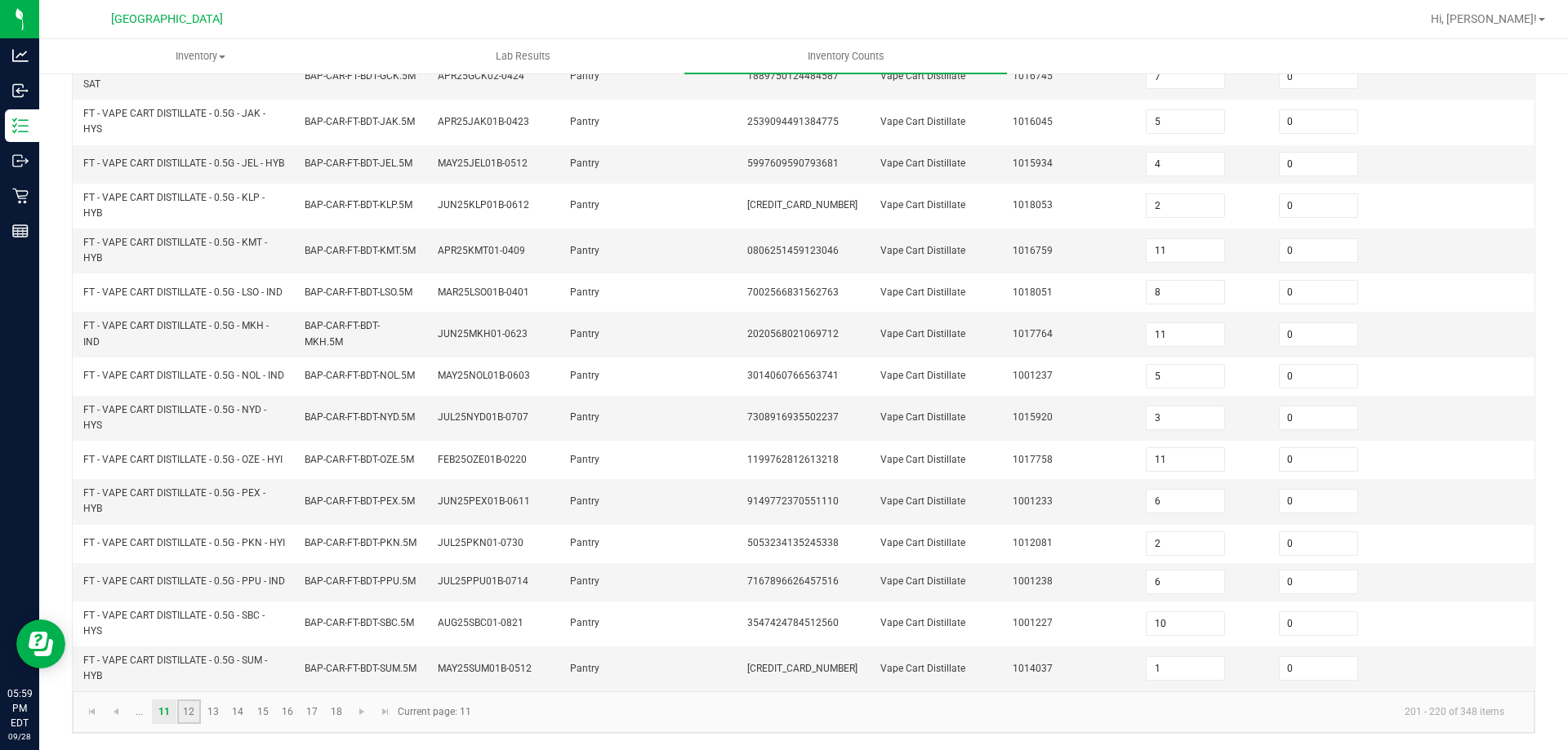
click at [186, 714] on link "12" at bounding box center [189, 711] width 24 height 25
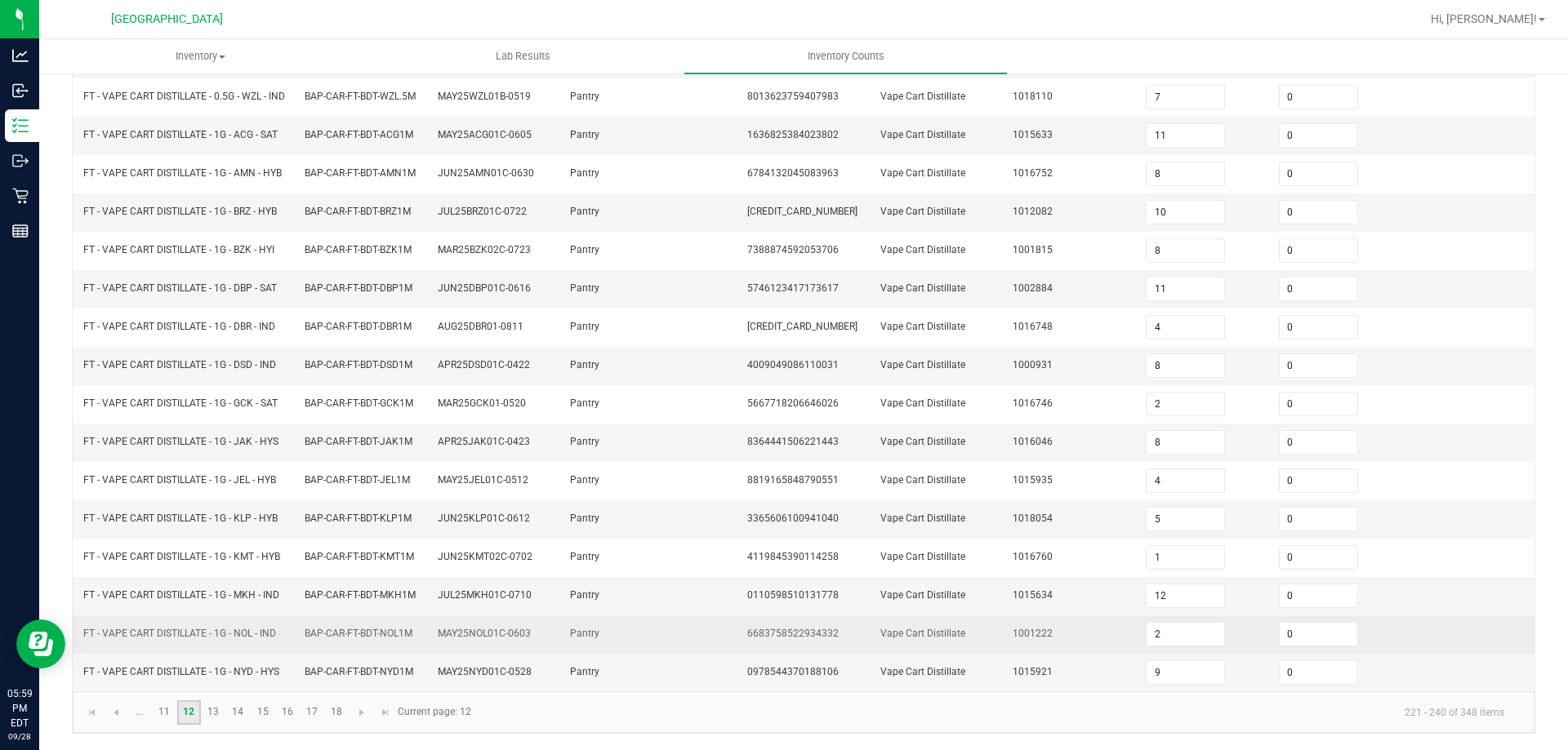
scroll to position [386, 0]
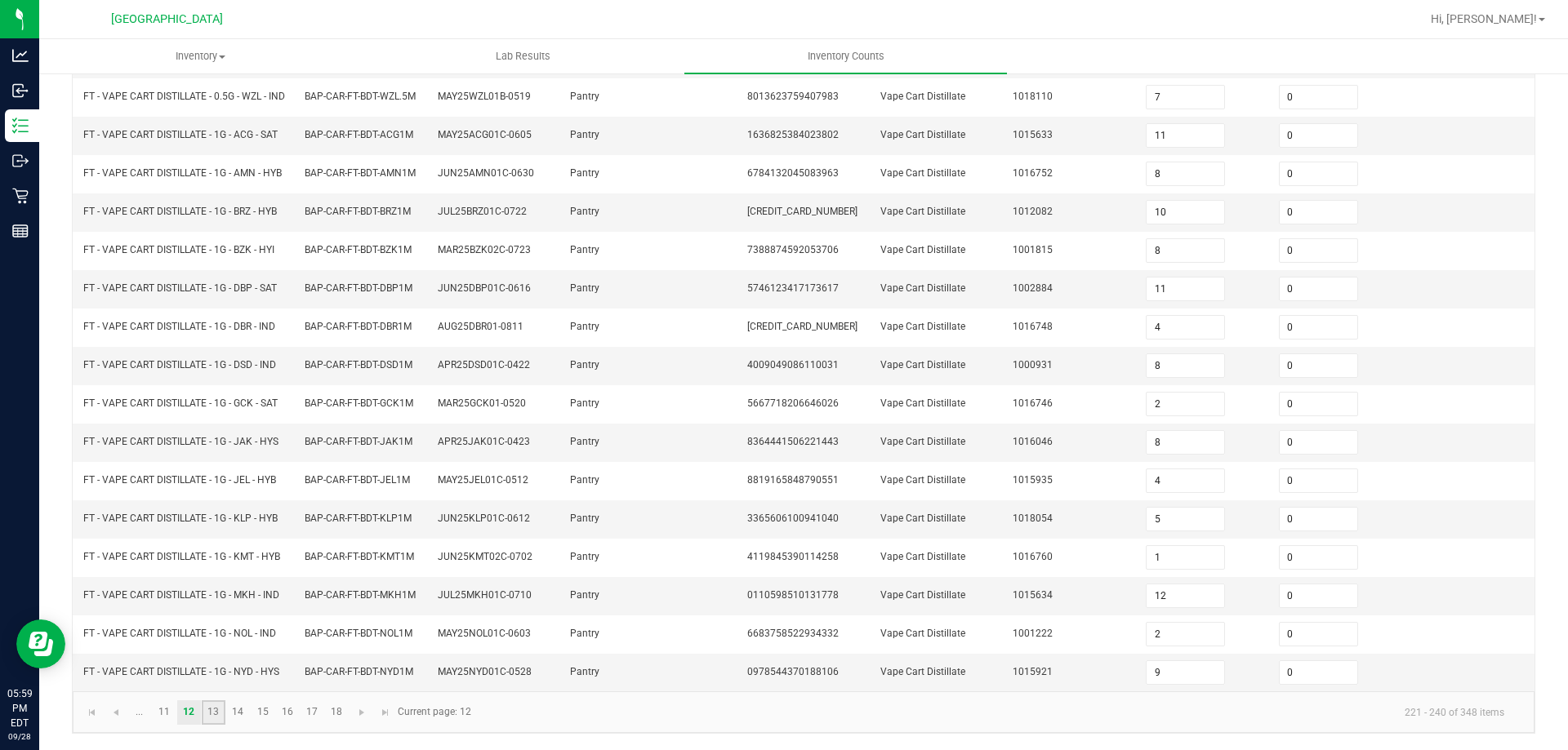
click at [209, 704] on link "13" at bounding box center [214, 712] width 24 height 25
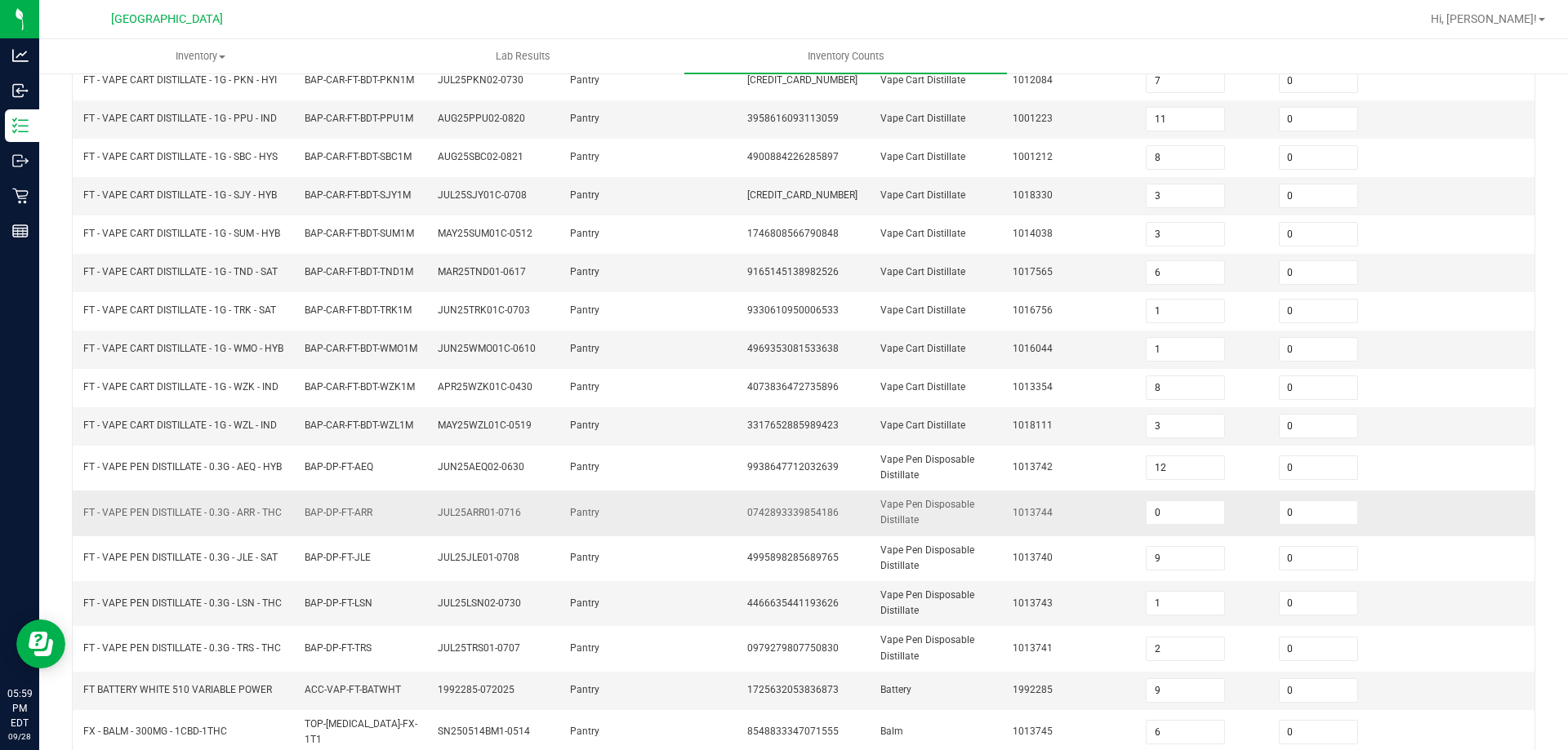
scroll to position [54, 0]
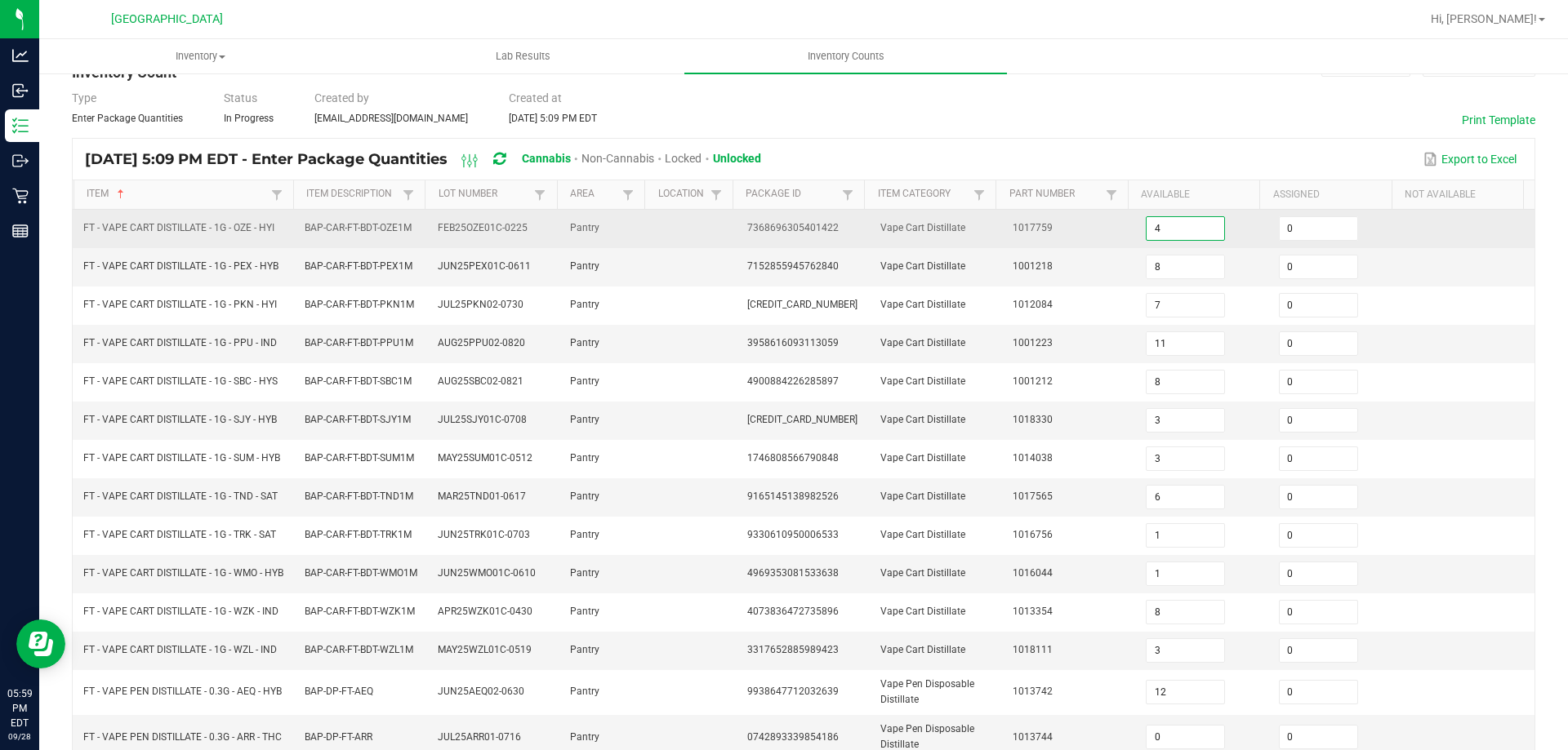
click at [1196, 218] on input "4" at bounding box center [1185, 228] width 77 height 23
click at [1089, 227] on td "1017759" at bounding box center [1069, 229] width 133 height 39
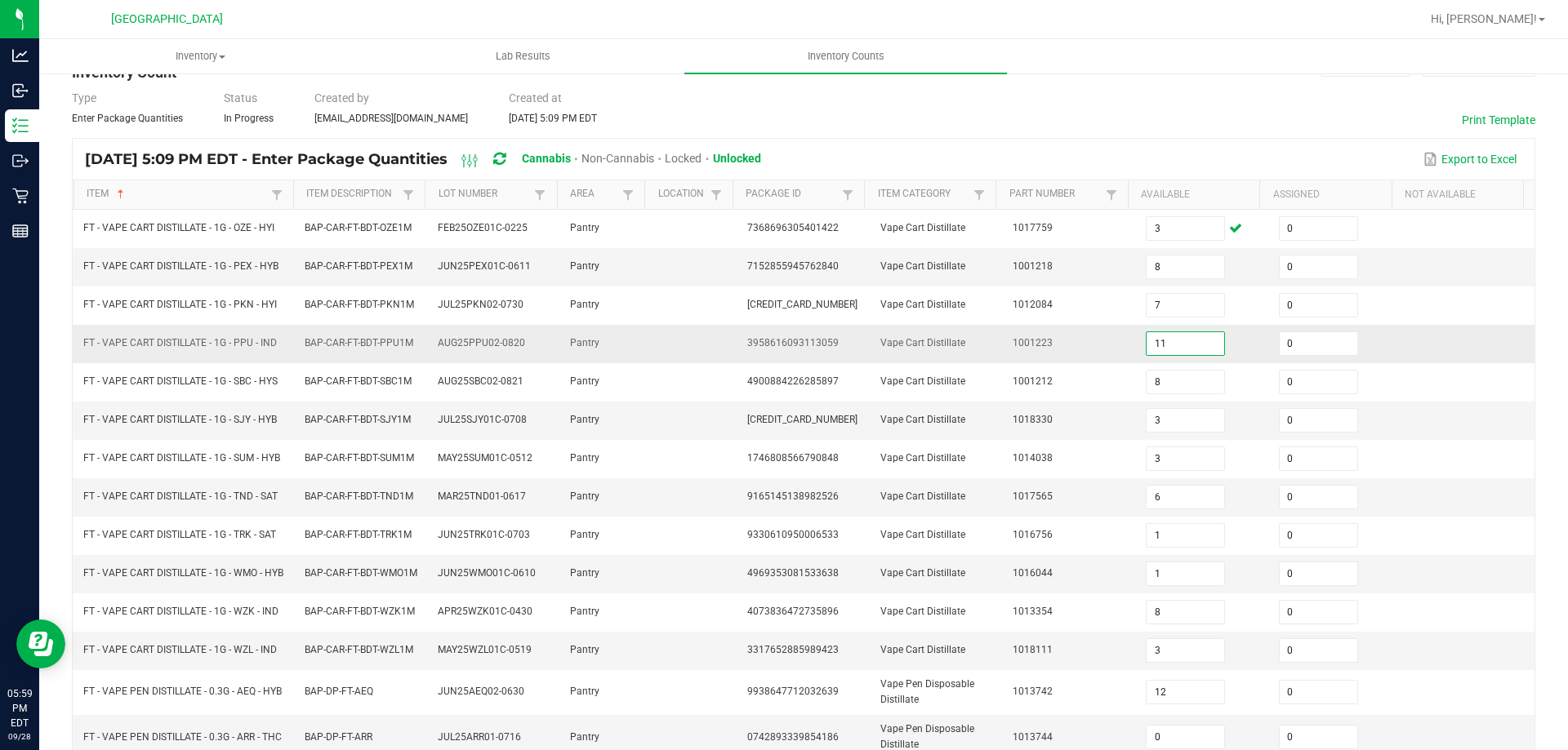
click at [1153, 335] on input "11" at bounding box center [1185, 343] width 77 height 23
click at [1097, 343] on td "1001223" at bounding box center [1069, 344] width 133 height 39
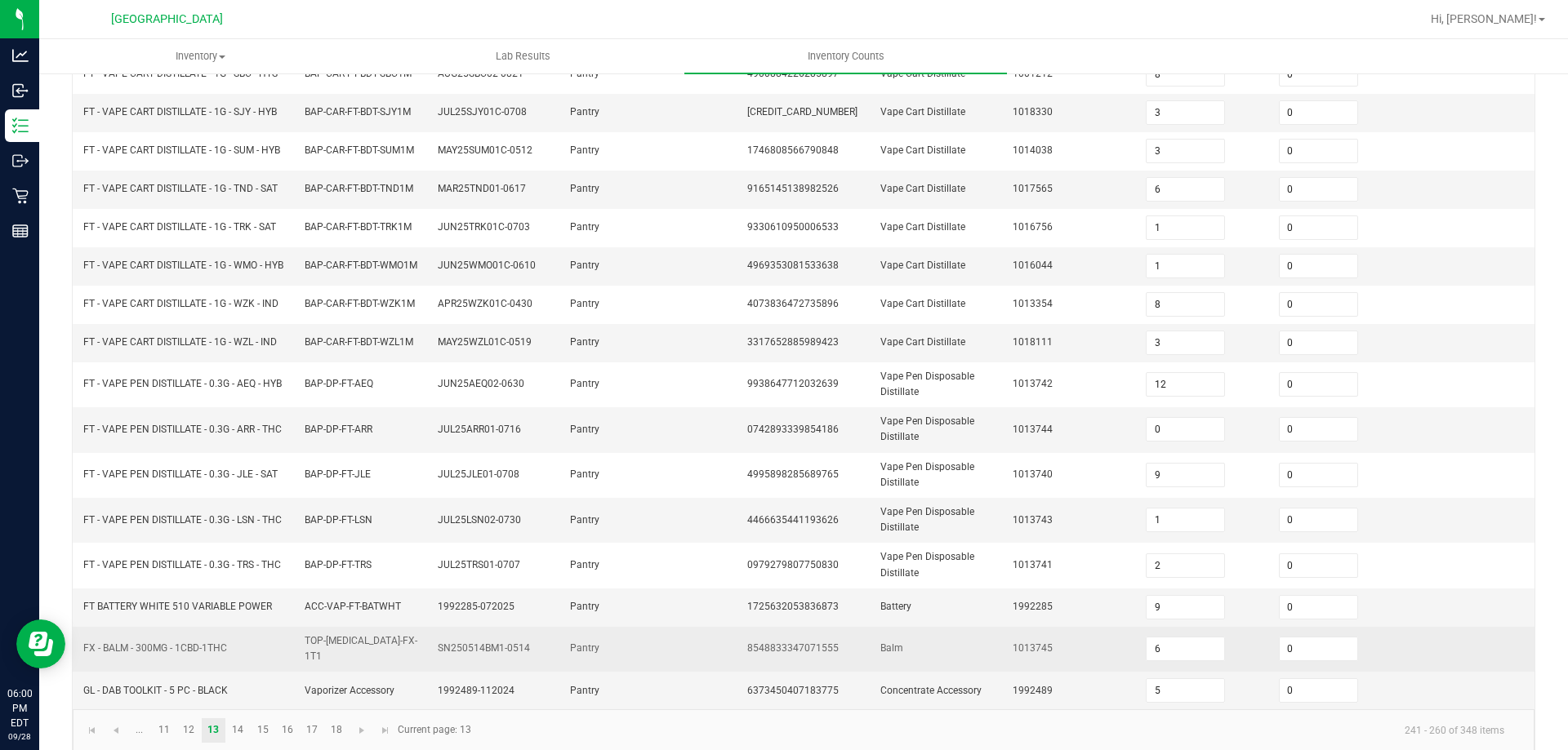
scroll to position [380, 0]
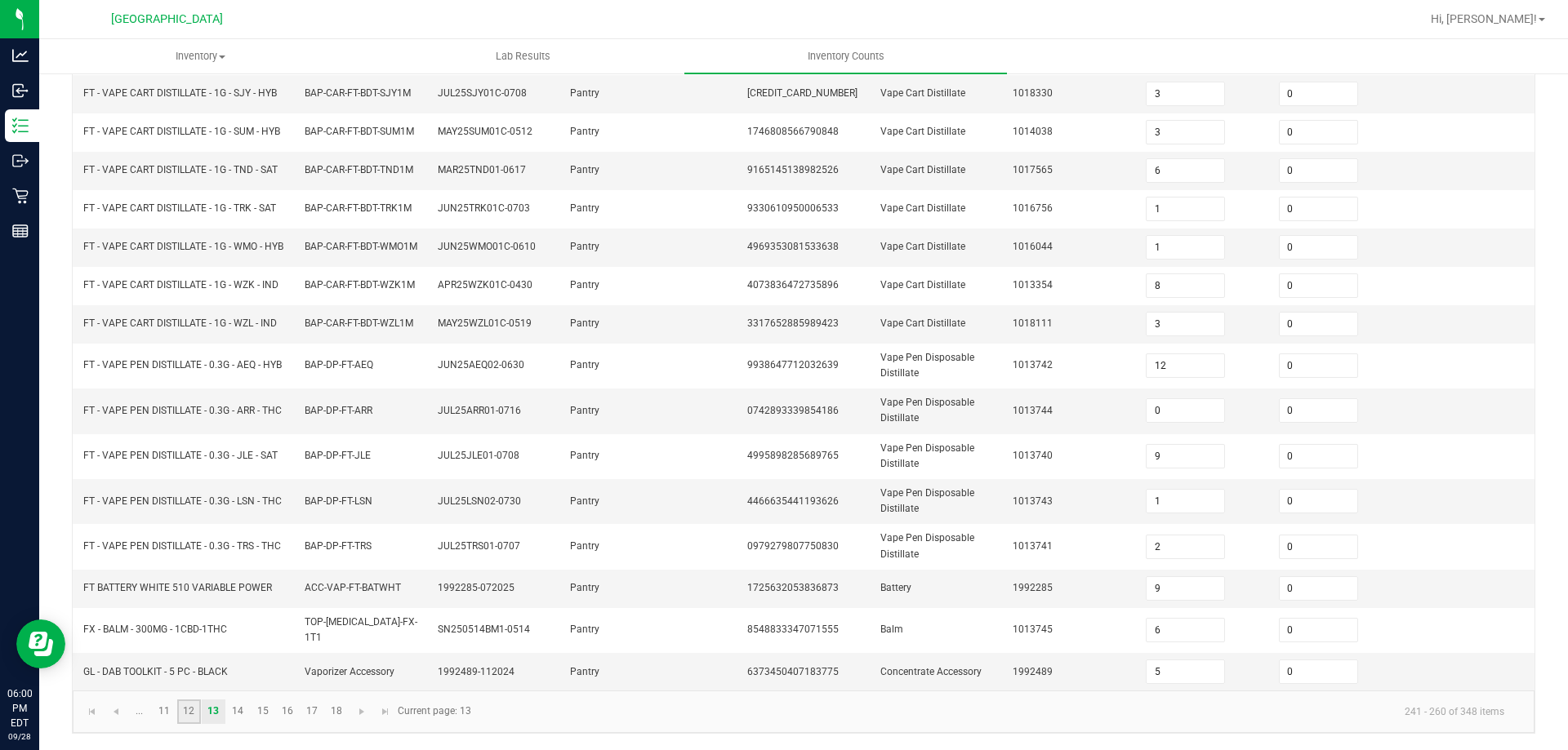
click at [187, 702] on link "12" at bounding box center [189, 711] width 24 height 25
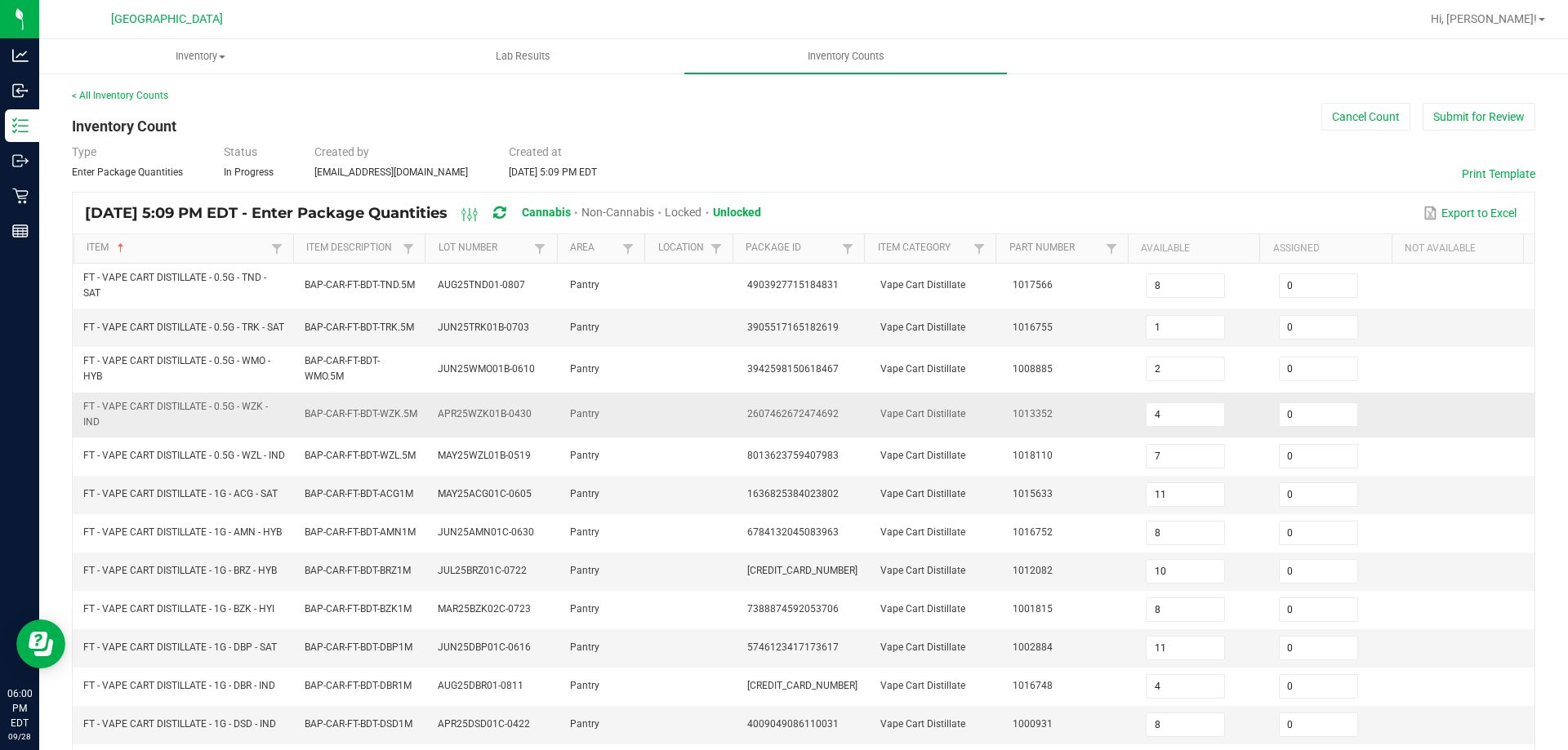
scroll to position [386, 0]
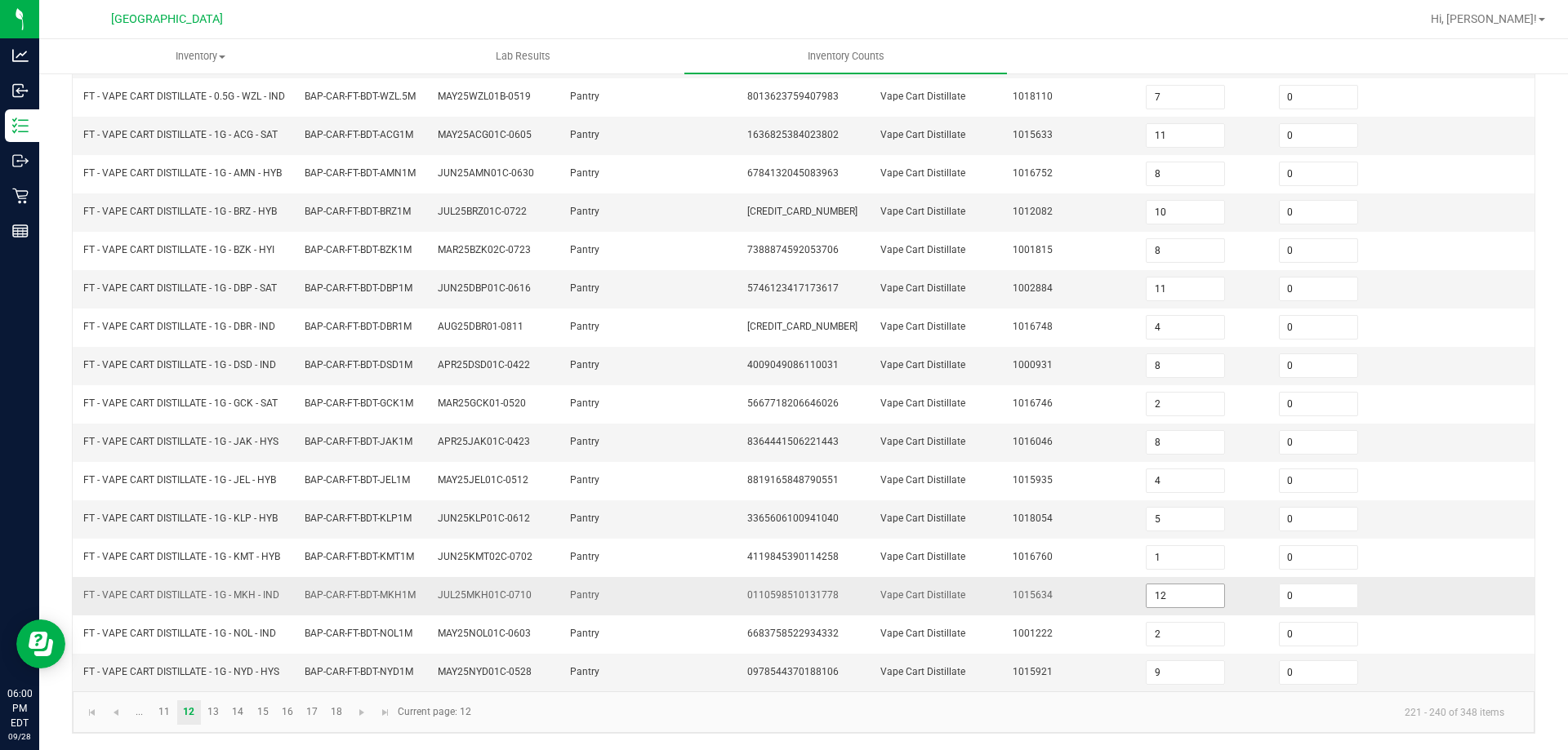
click at [1167, 592] on input "12" at bounding box center [1185, 596] width 77 height 23
click at [1076, 584] on td "1015634" at bounding box center [1069, 597] width 133 height 39
click at [116, 715] on span "Go to the previous page" at bounding box center [116, 712] width 13 height 13
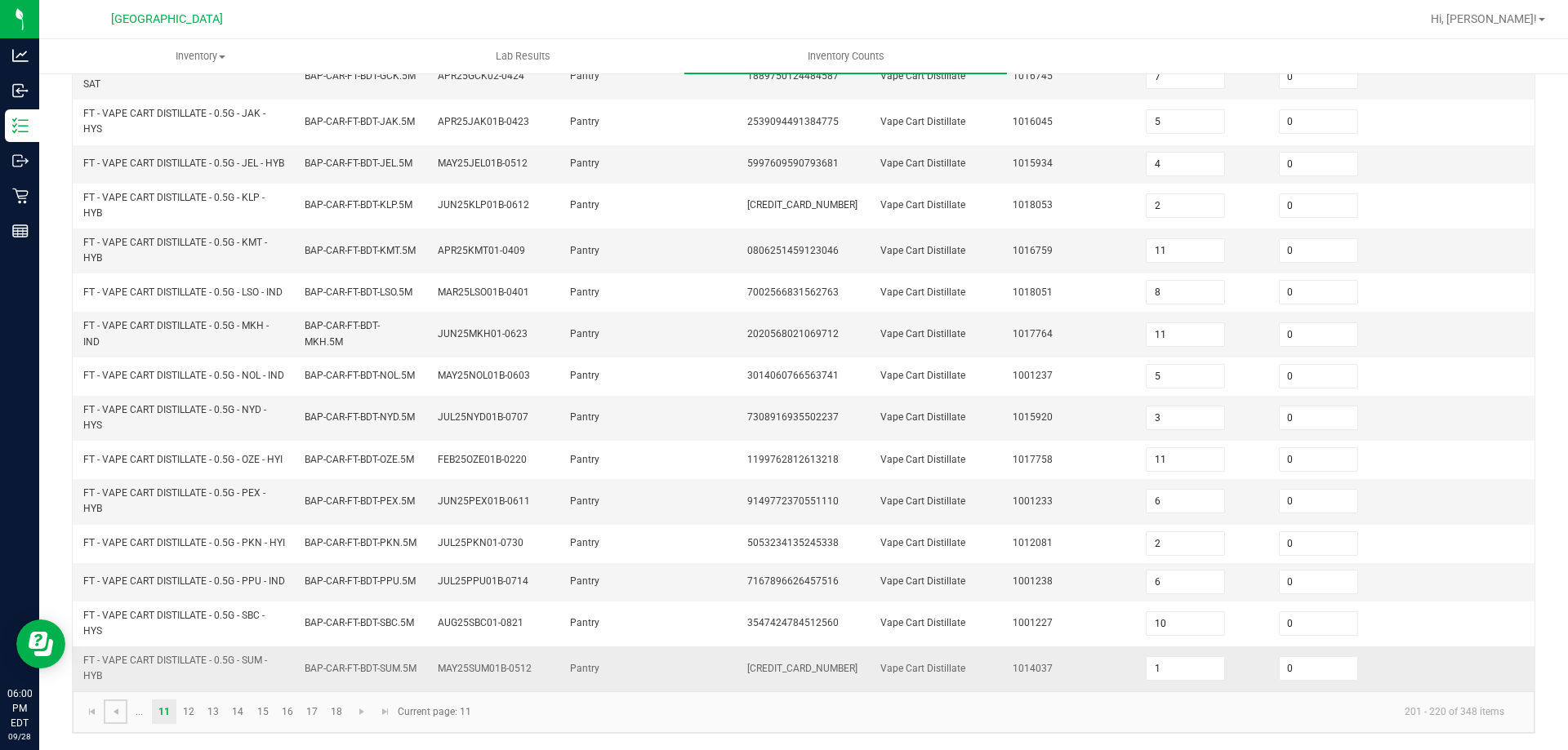
scroll to position [476, 0]
click at [114, 710] on span "Go to the previous page" at bounding box center [116, 711] width 13 height 13
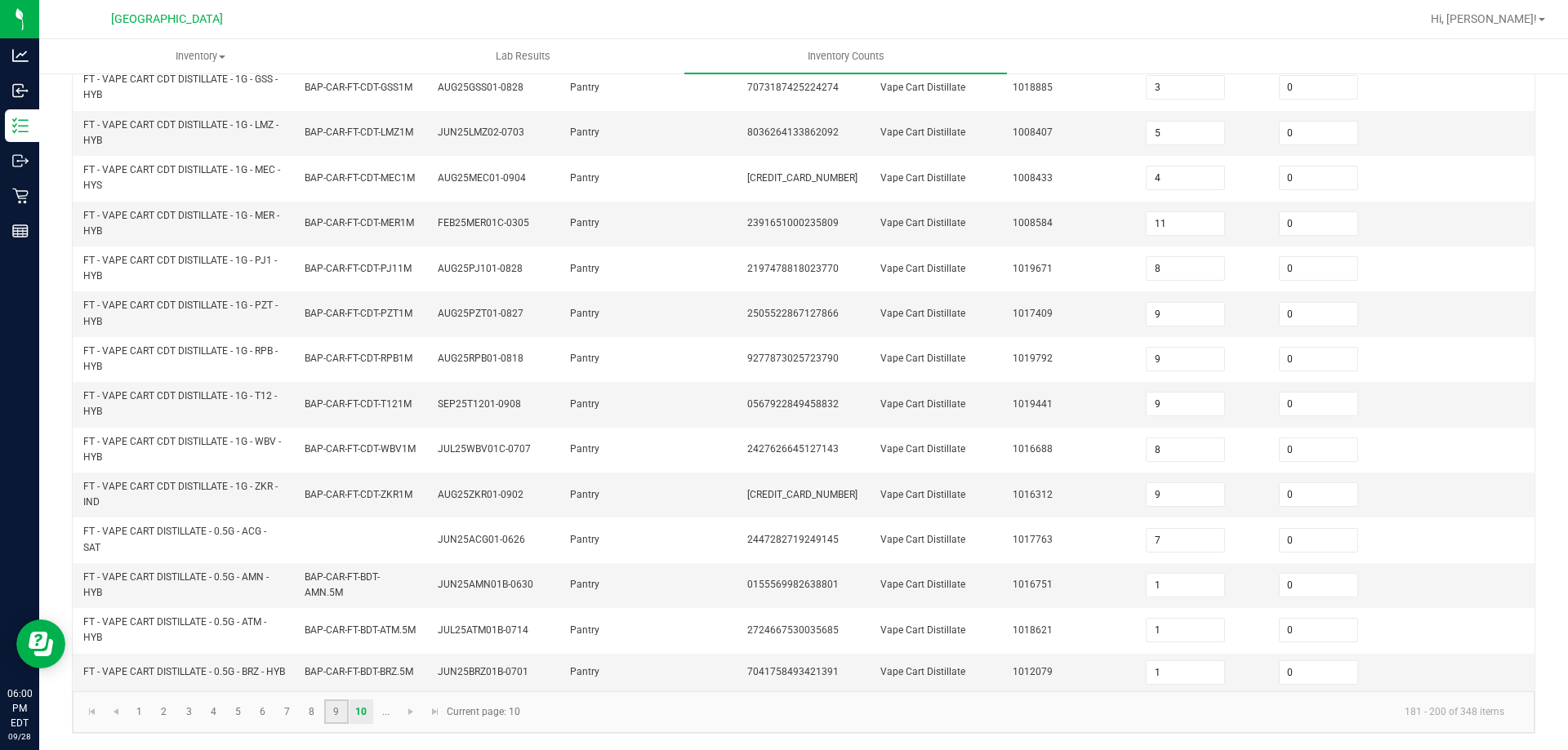
click at [341, 710] on link "9" at bounding box center [336, 711] width 24 height 25
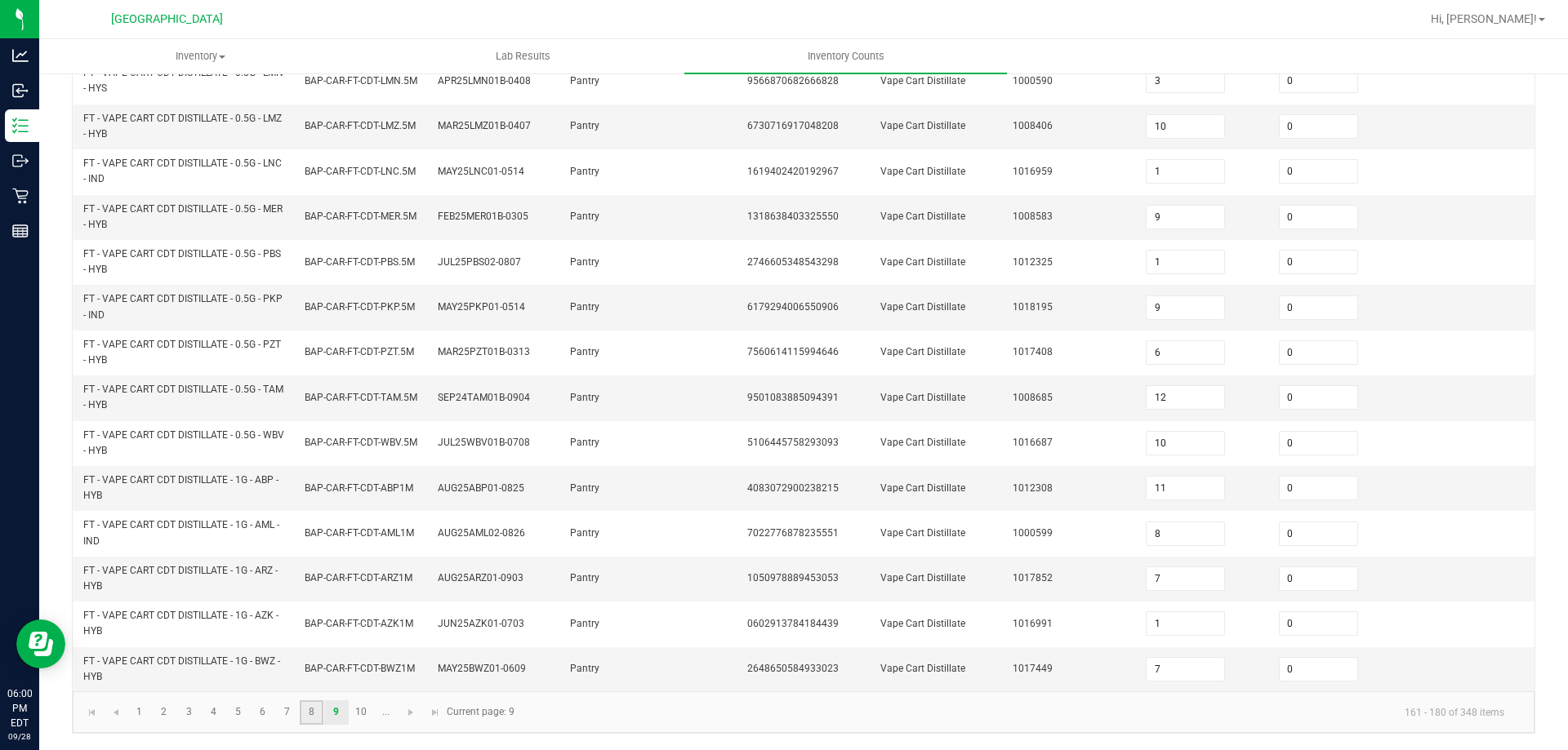
click at [313, 710] on link "8" at bounding box center [311, 712] width 24 height 25
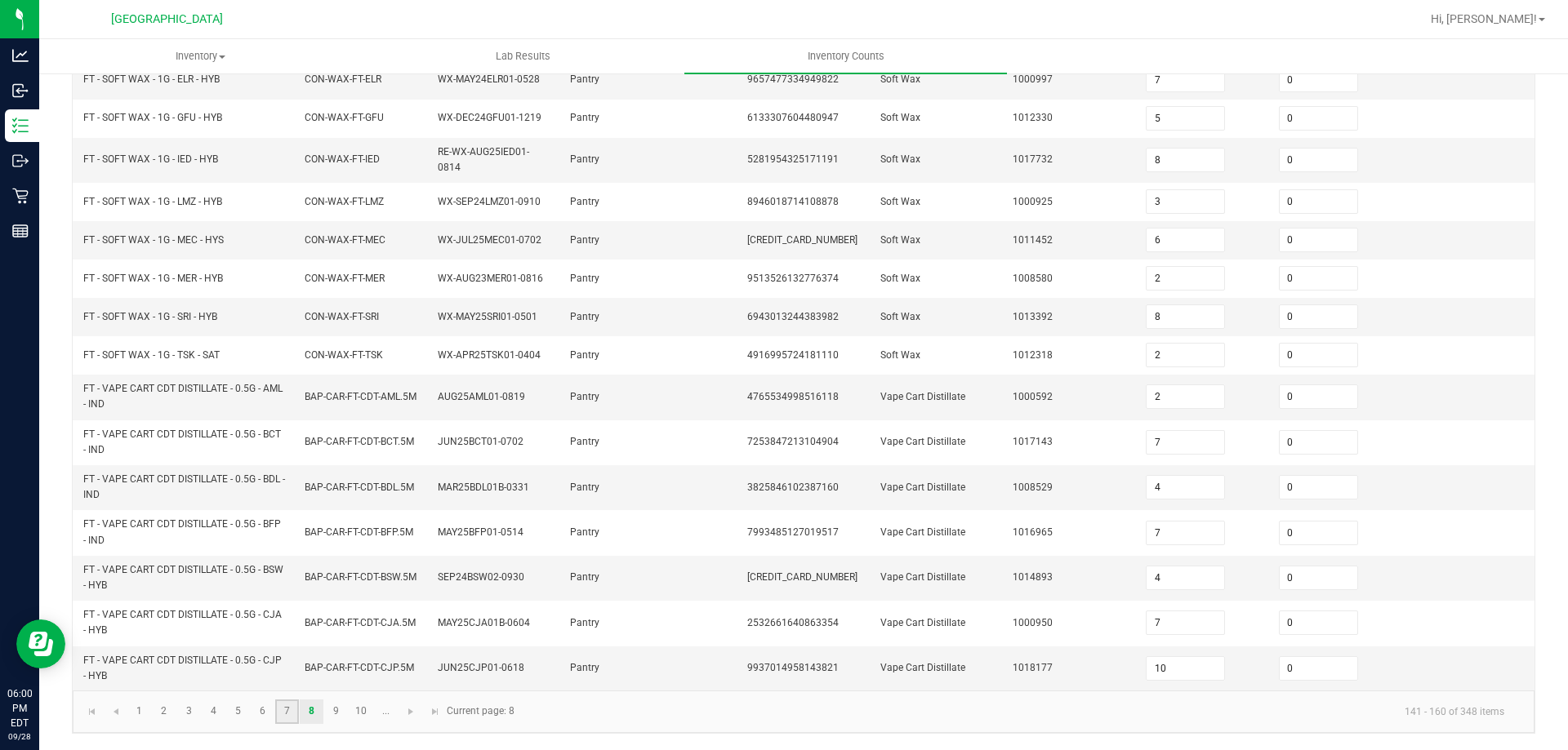
click at [291, 710] on link "7" at bounding box center [288, 711] width 24 height 25
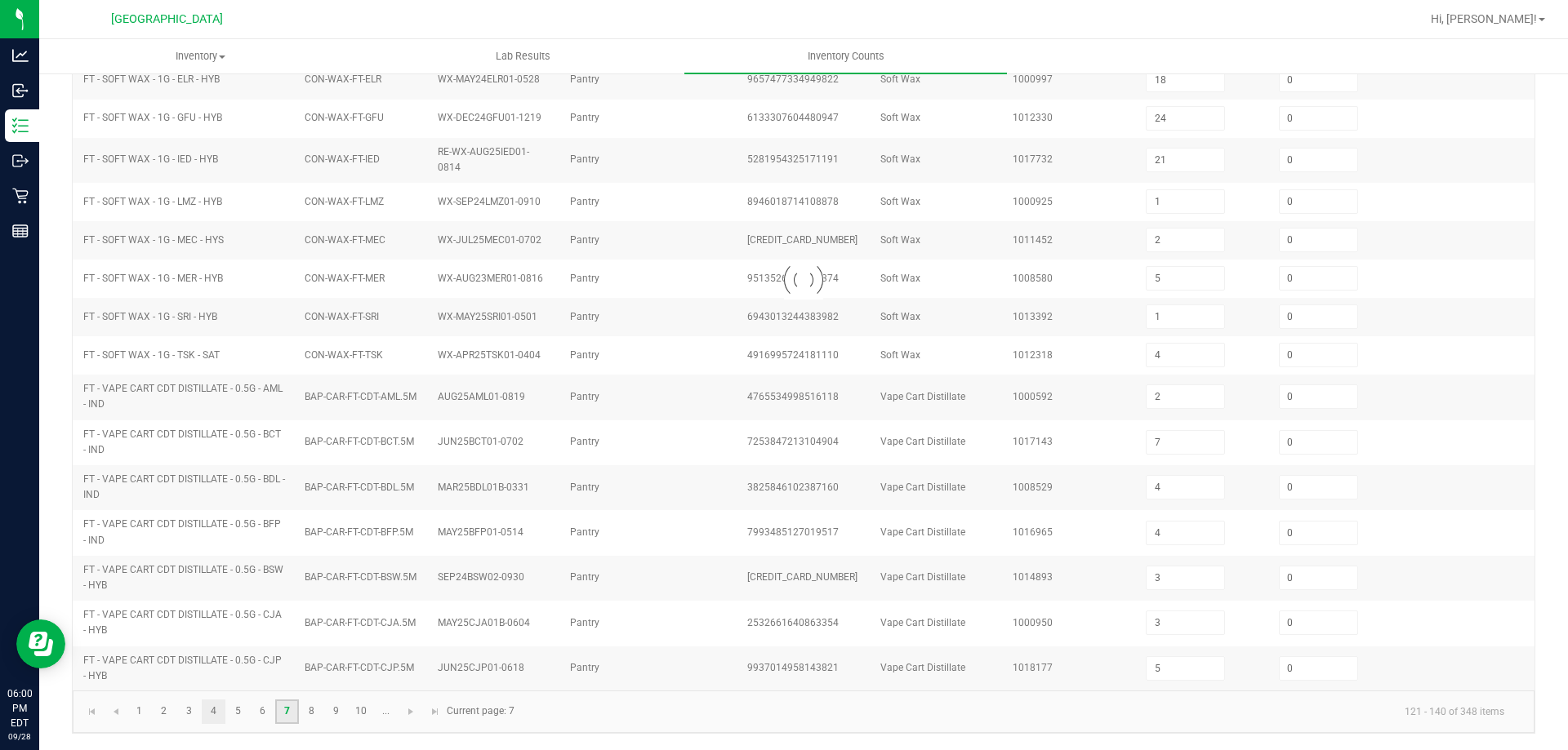
scroll to position [339, 0]
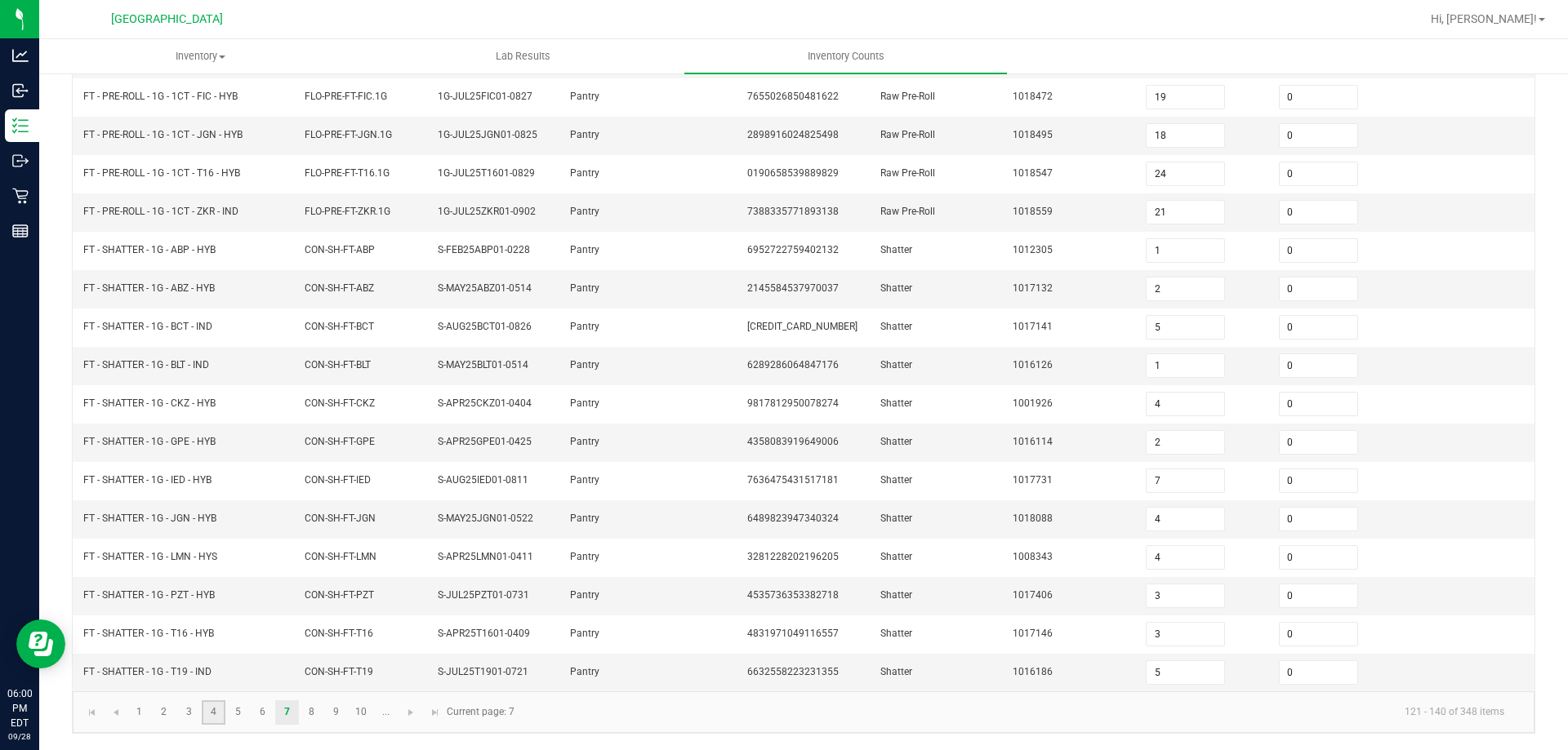
click at [209, 713] on link "4" at bounding box center [214, 712] width 24 height 25
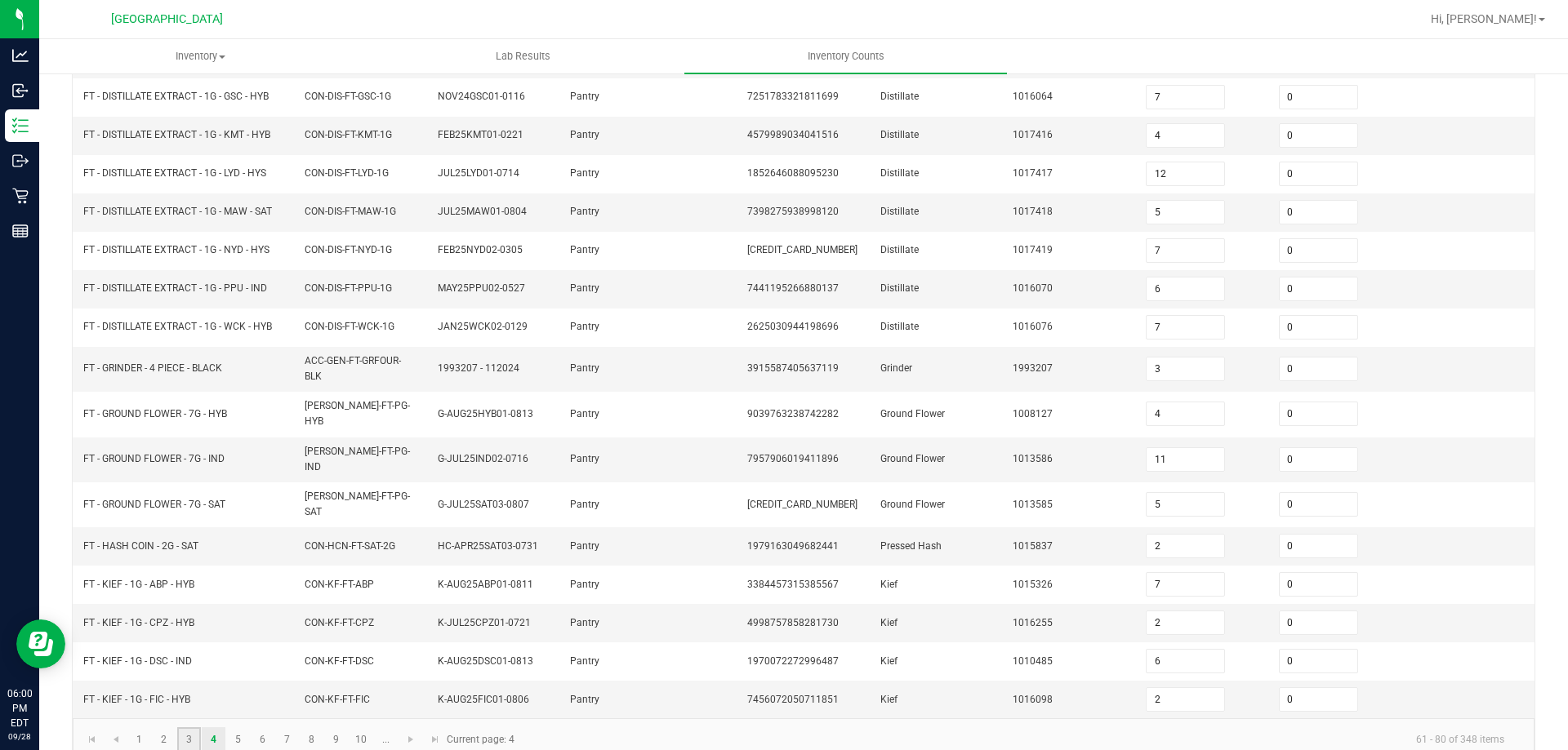
click at [179, 727] on link "3" at bounding box center [189, 739] width 24 height 25
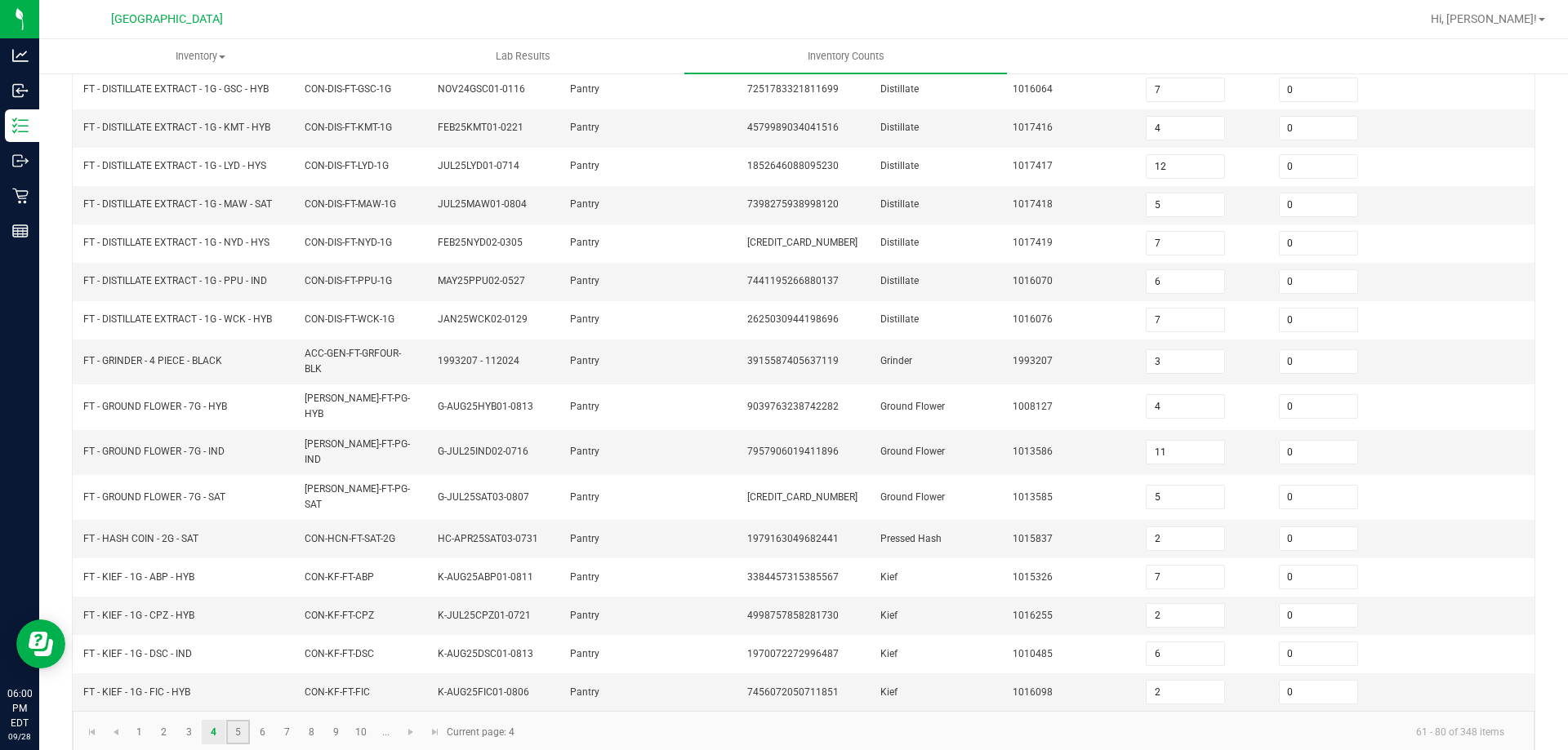
click at [240, 720] on link "5" at bounding box center [238, 732] width 24 height 25
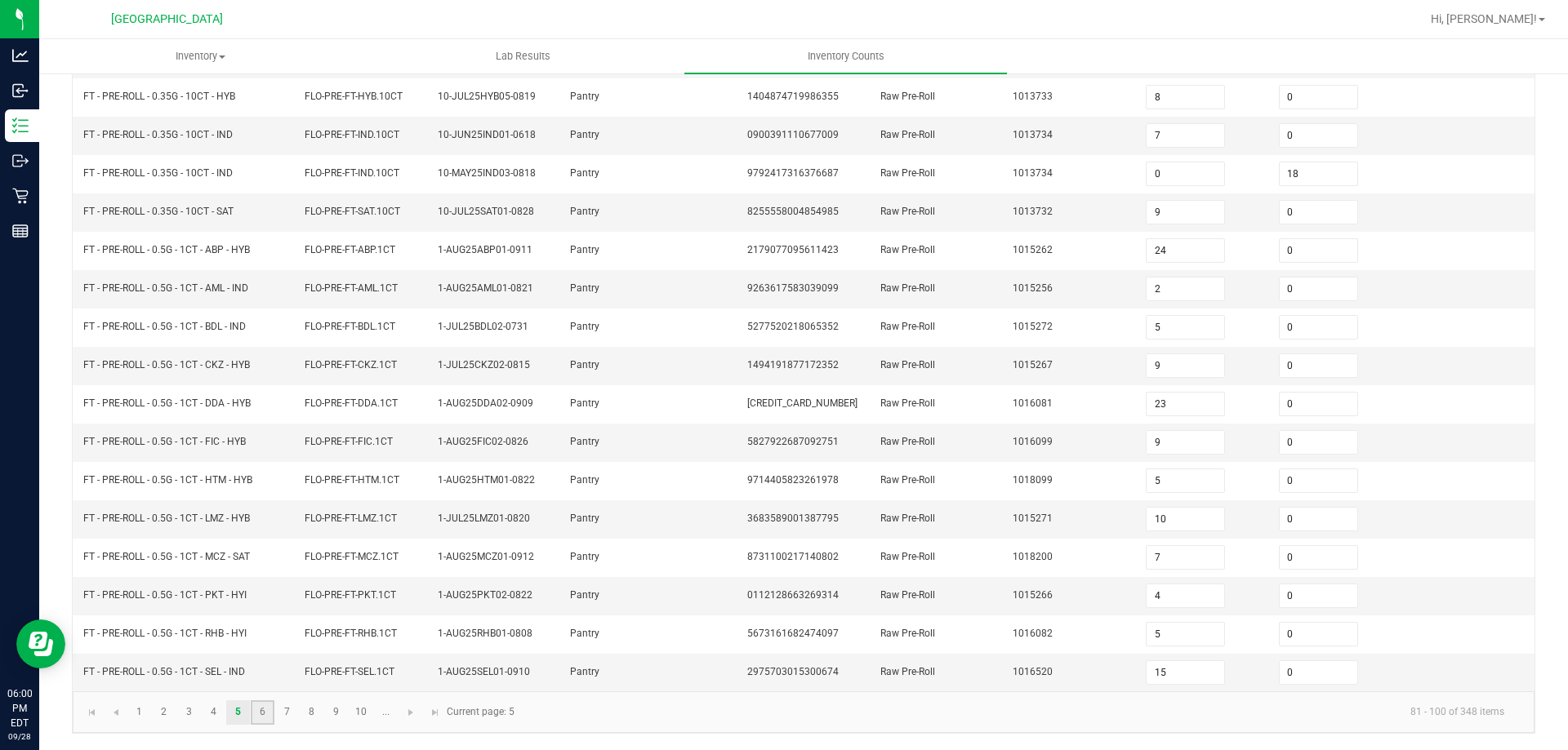
click at [265, 717] on link "6" at bounding box center [263, 712] width 24 height 25
click at [287, 716] on link "7" at bounding box center [288, 712] width 24 height 25
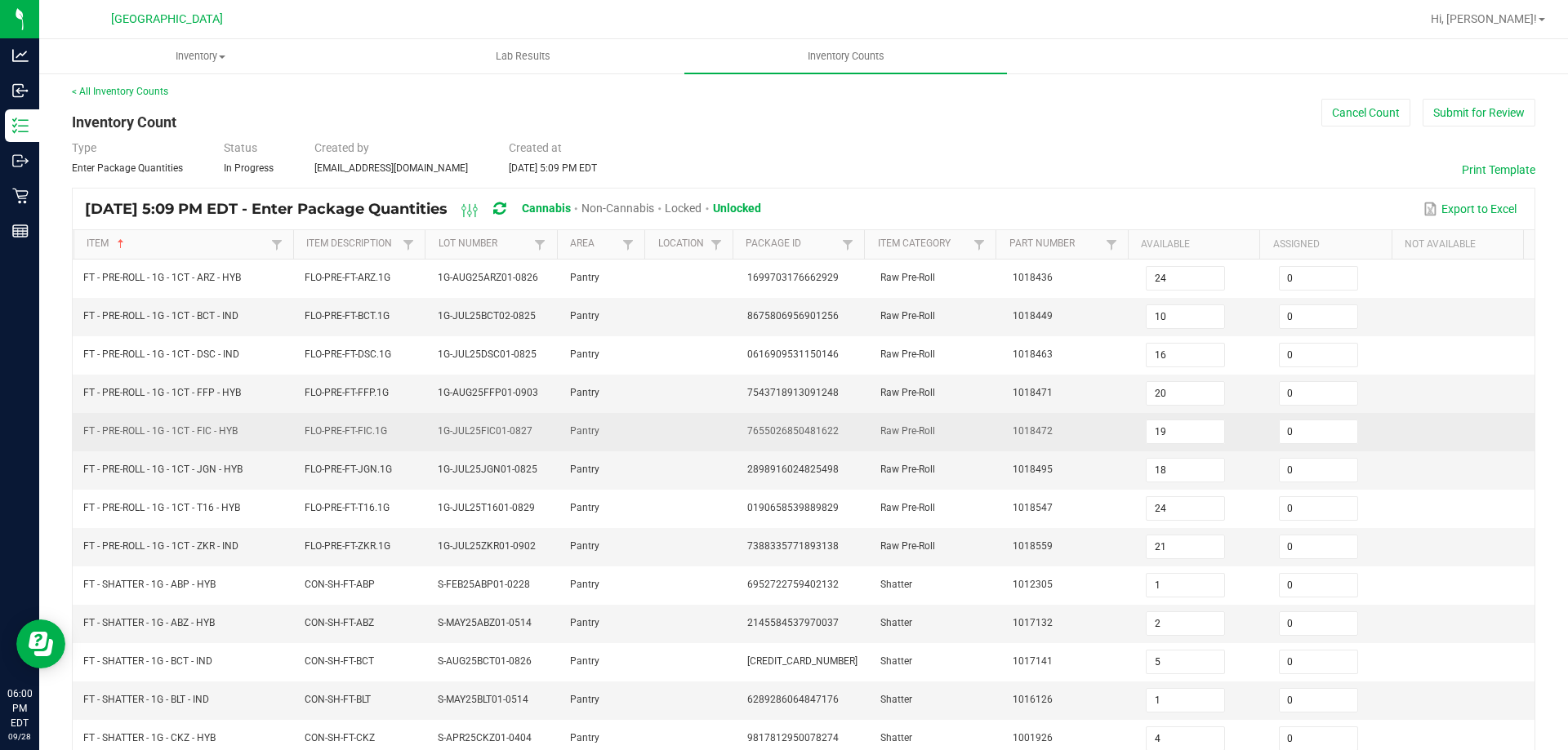
scroll to position [0, 0]
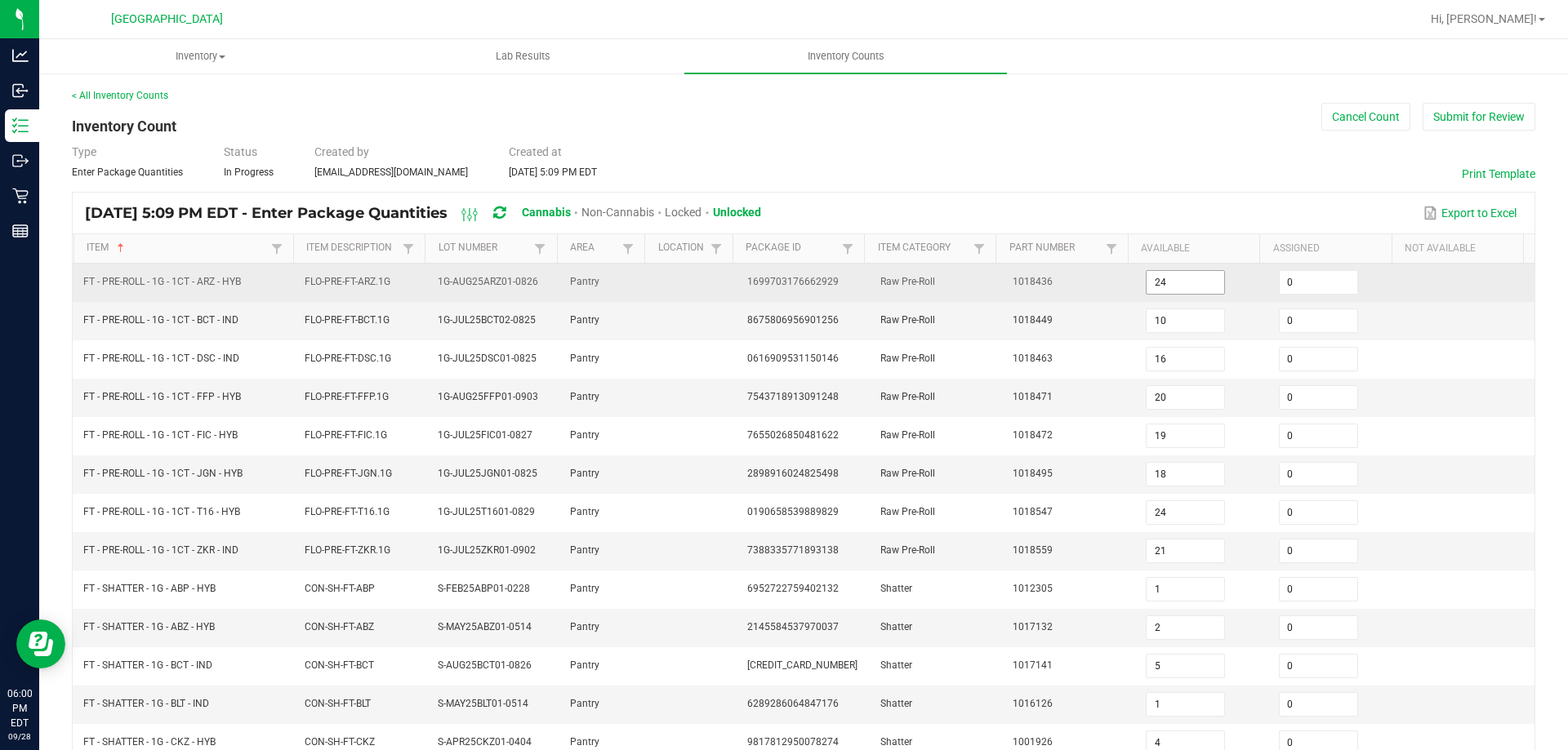
click at [1180, 281] on input "24" at bounding box center [1185, 282] width 77 height 23
click at [1091, 281] on td "1018436" at bounding box center [1069, 283] width 133 height 39
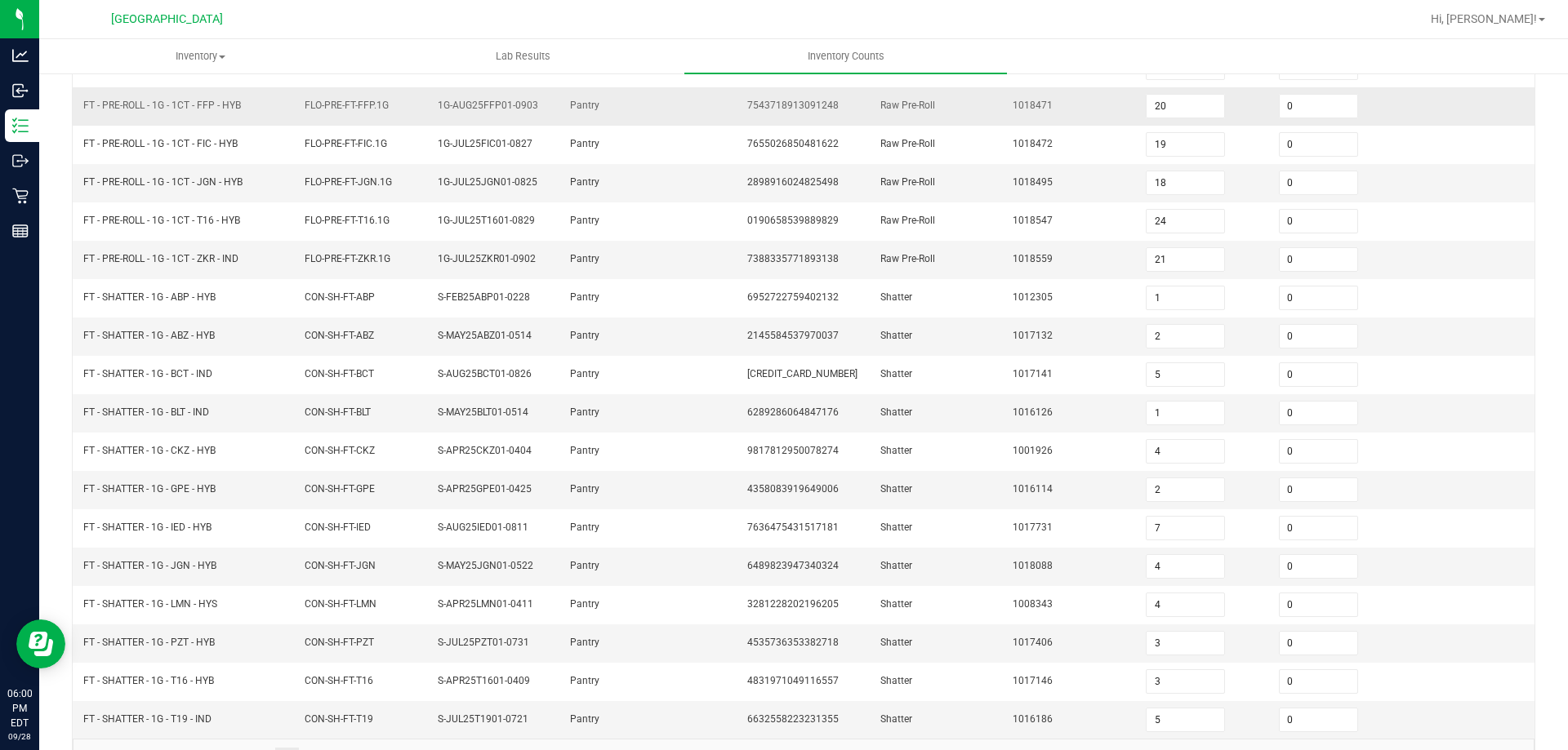
scroll to position [327, 0]
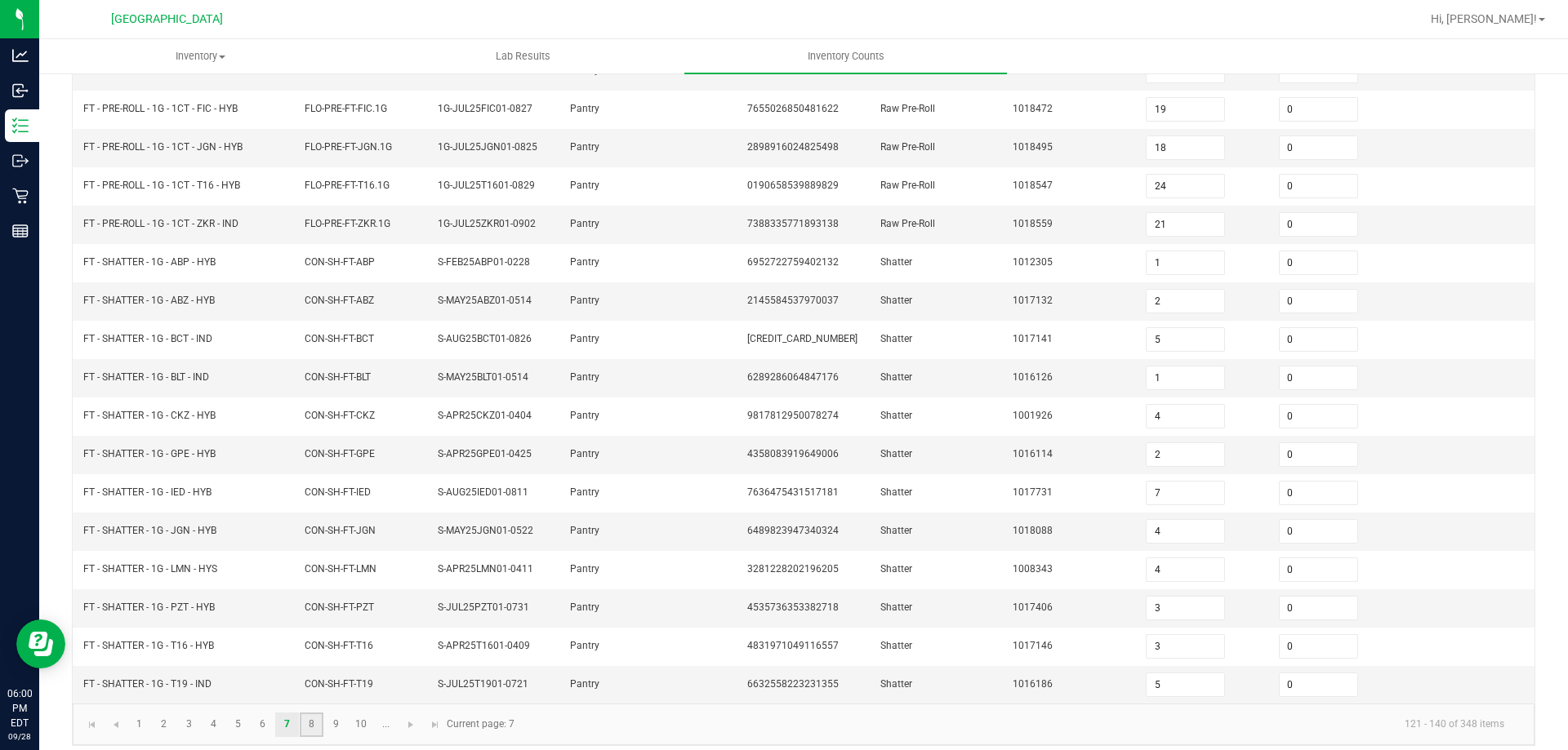
click at [311, 715] on link "8" at bounding box center [311, 724] width 24 height 25
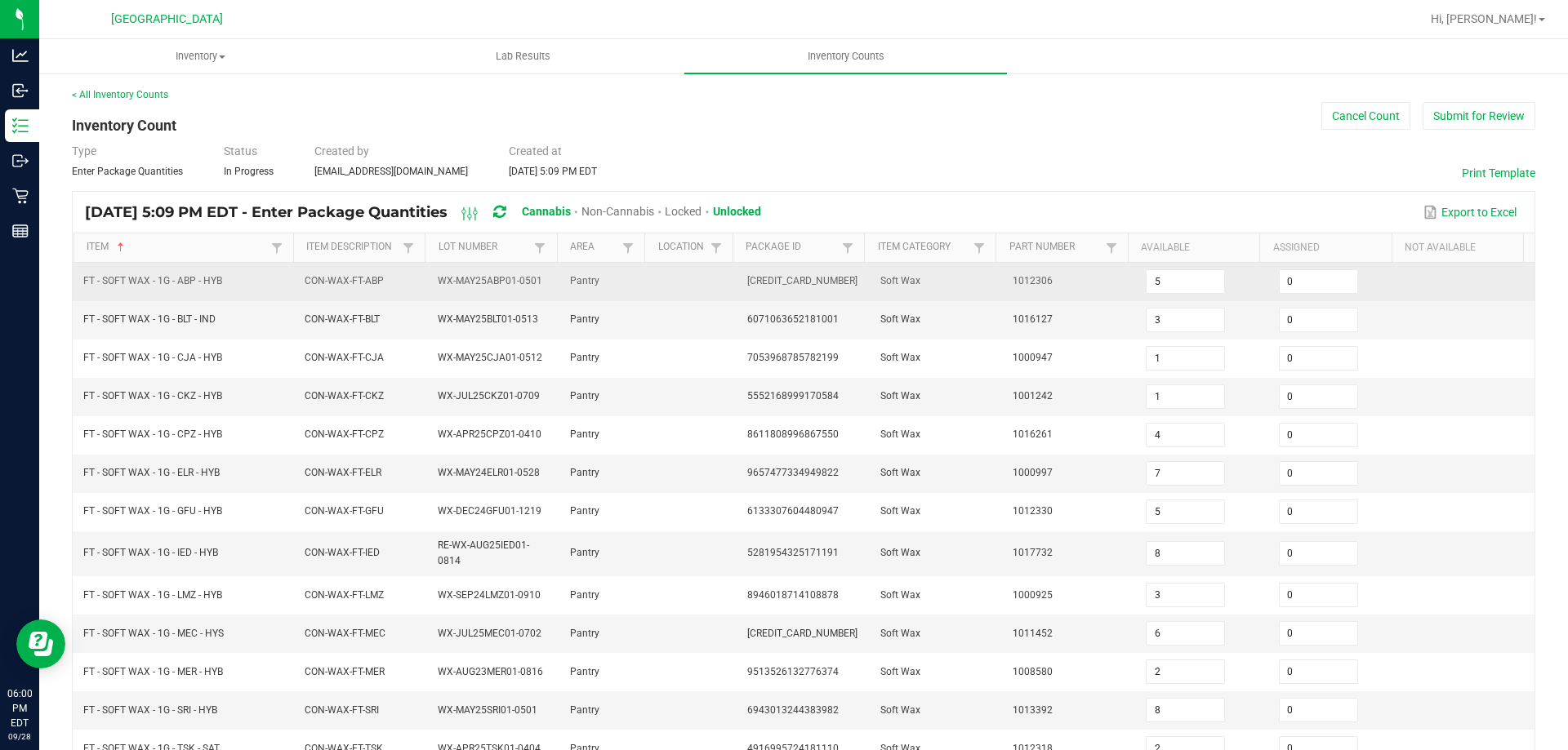
scroll to position [0, 0]
click at [1179, 268] on td "5" at bounding box center [1202, 283] width 133 height 39
click at [1179, 283] on input "5" at bounding box center [1185, 282] width 77 height 23
click at [1077, 276] on td "1012306" at bounding box center [1069, 283] width 133 height 39
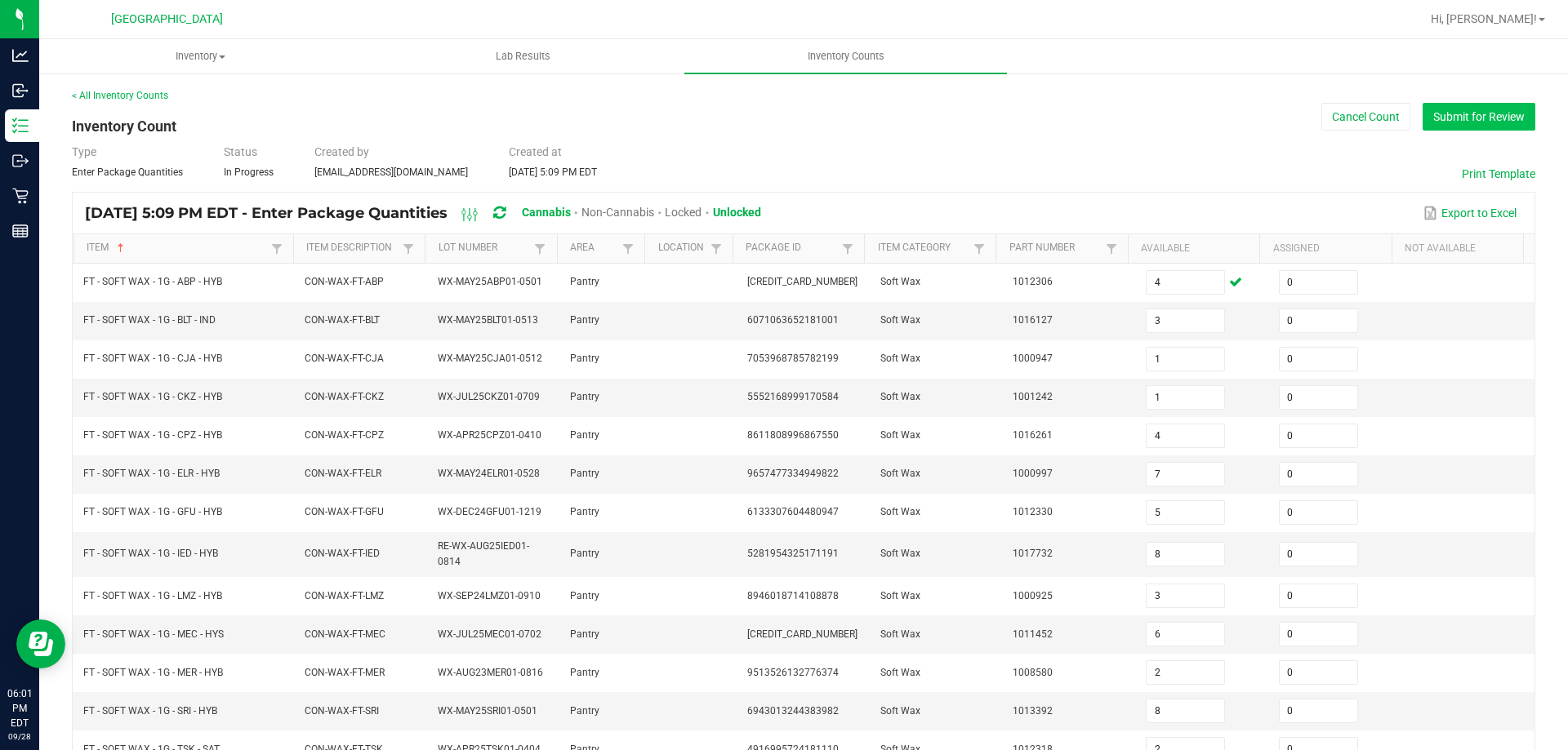
click at [1491, 116] on button "Submit for Review" at bounding box center [1479, 117] width 113 height 28
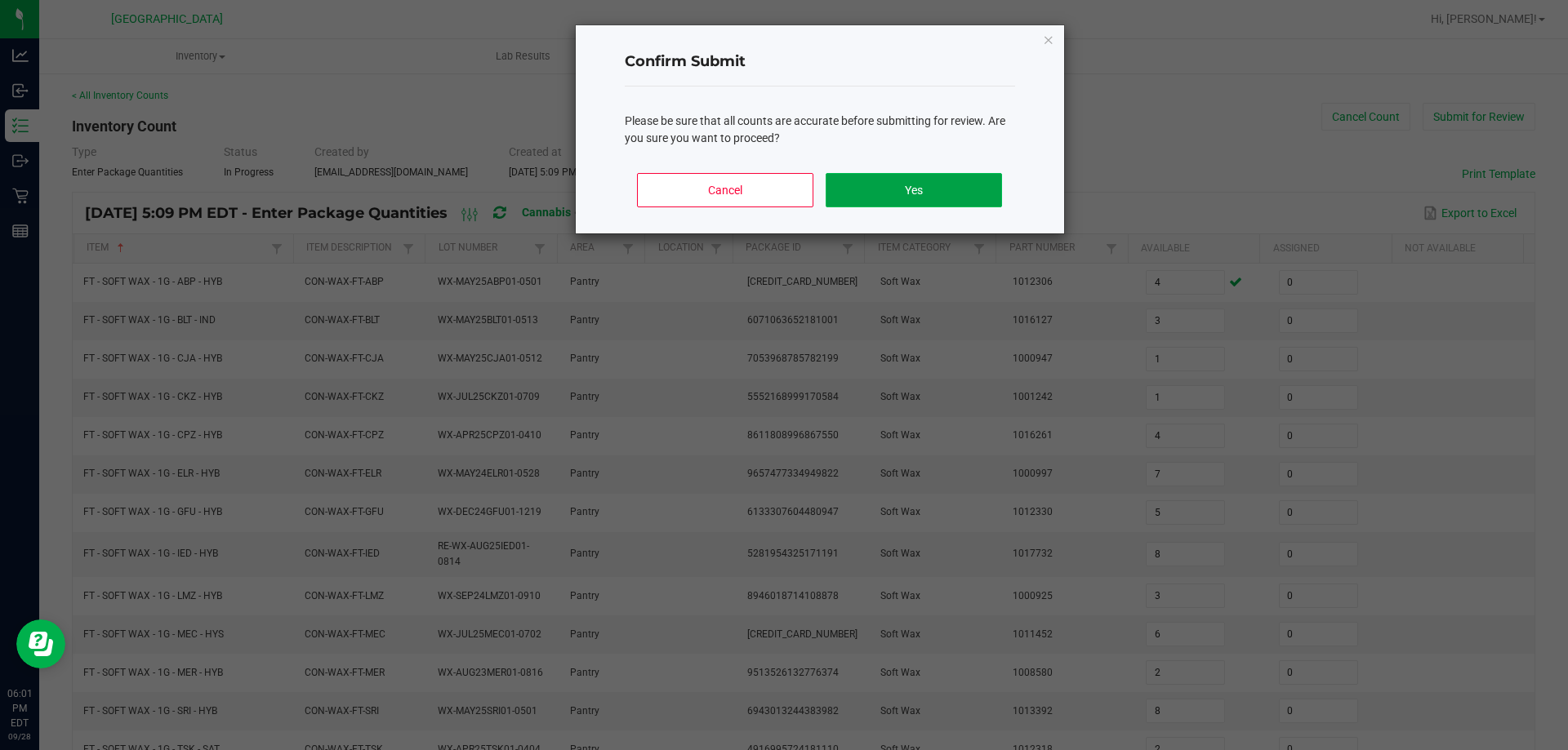
click at [894, 196] on button "Yes" at bounding box center [913, 189] width 175 height 34
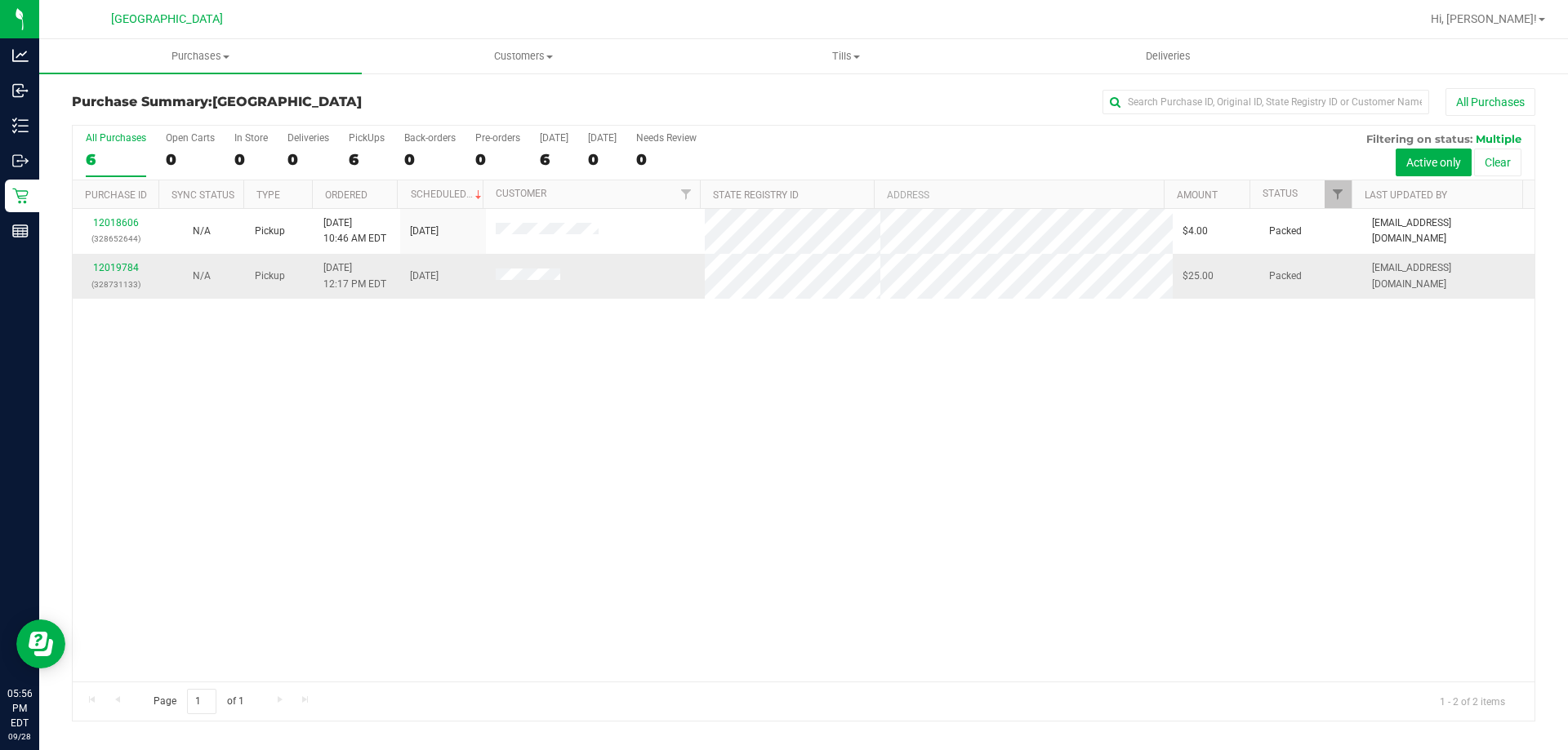
click at [107, 261] on div "12019784 (328731133)" at bounding box center [116, 276] width 66 height 31
click at [109, 268] on link "12019784" at bounding box center [116, 267] width 46 height 11
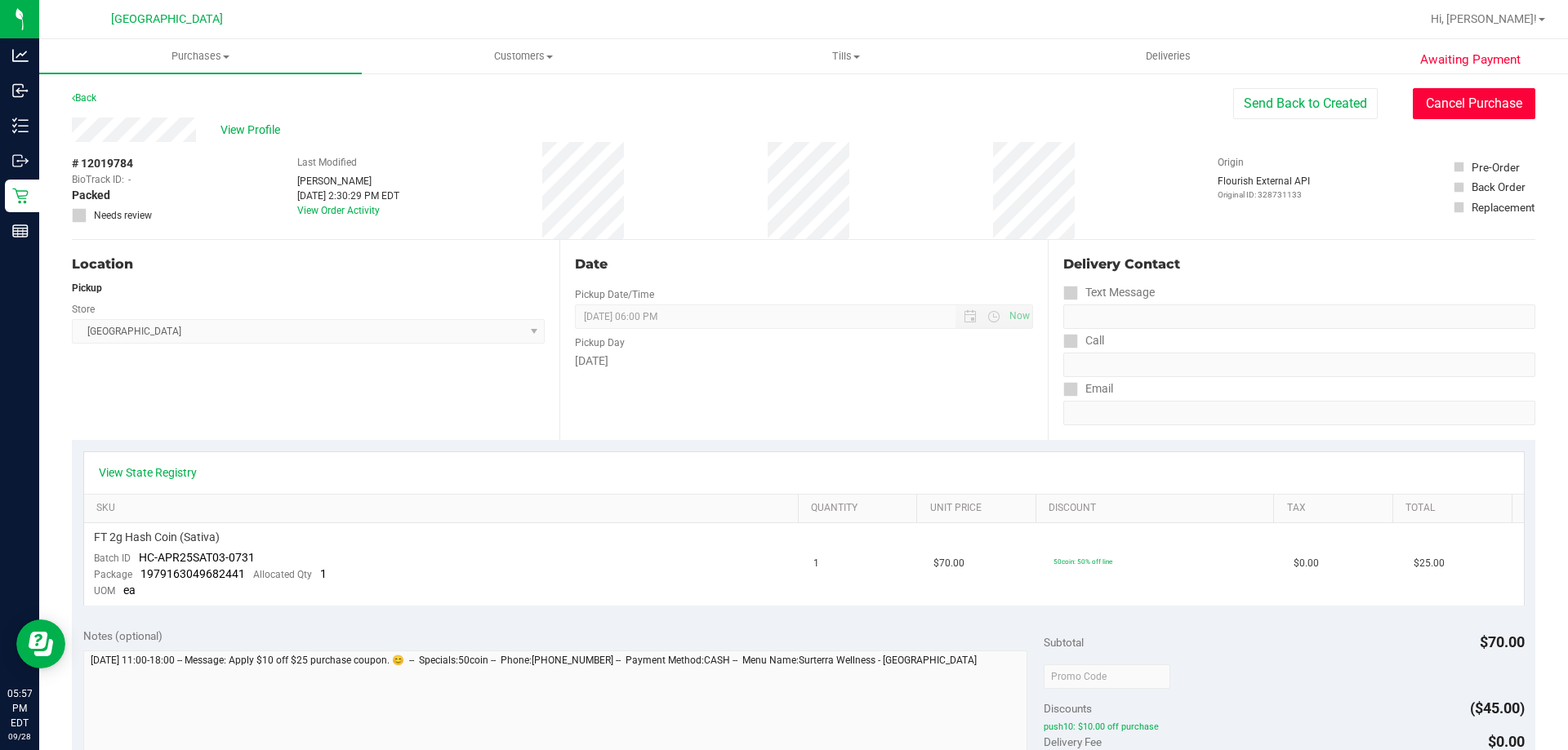
click at [1455, 109] on button "Cancel Purchase" at bounding box center [1473, 104] width 122 height 31
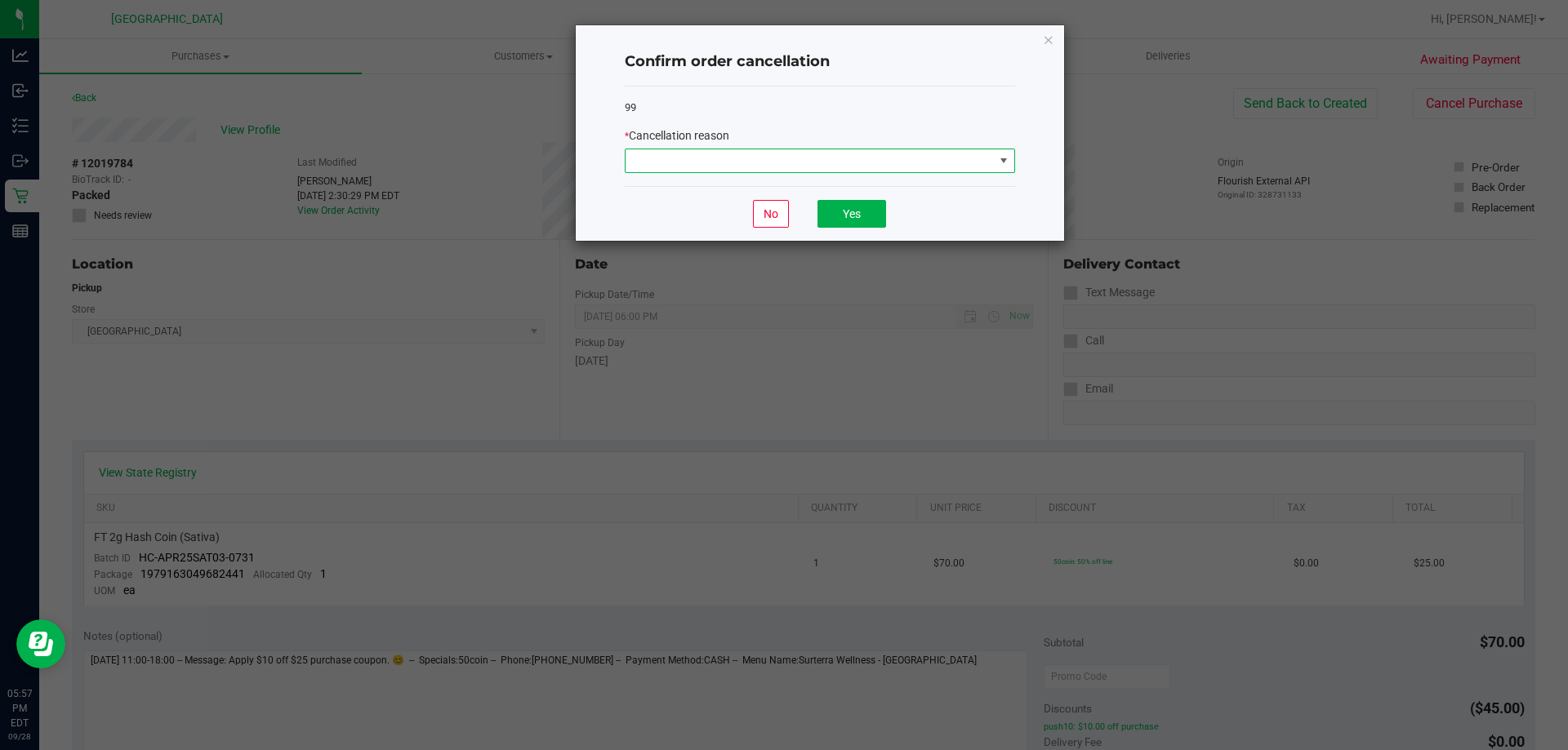
click at [739, 160] on span at bounding box center [809, 161] width 368 height 23
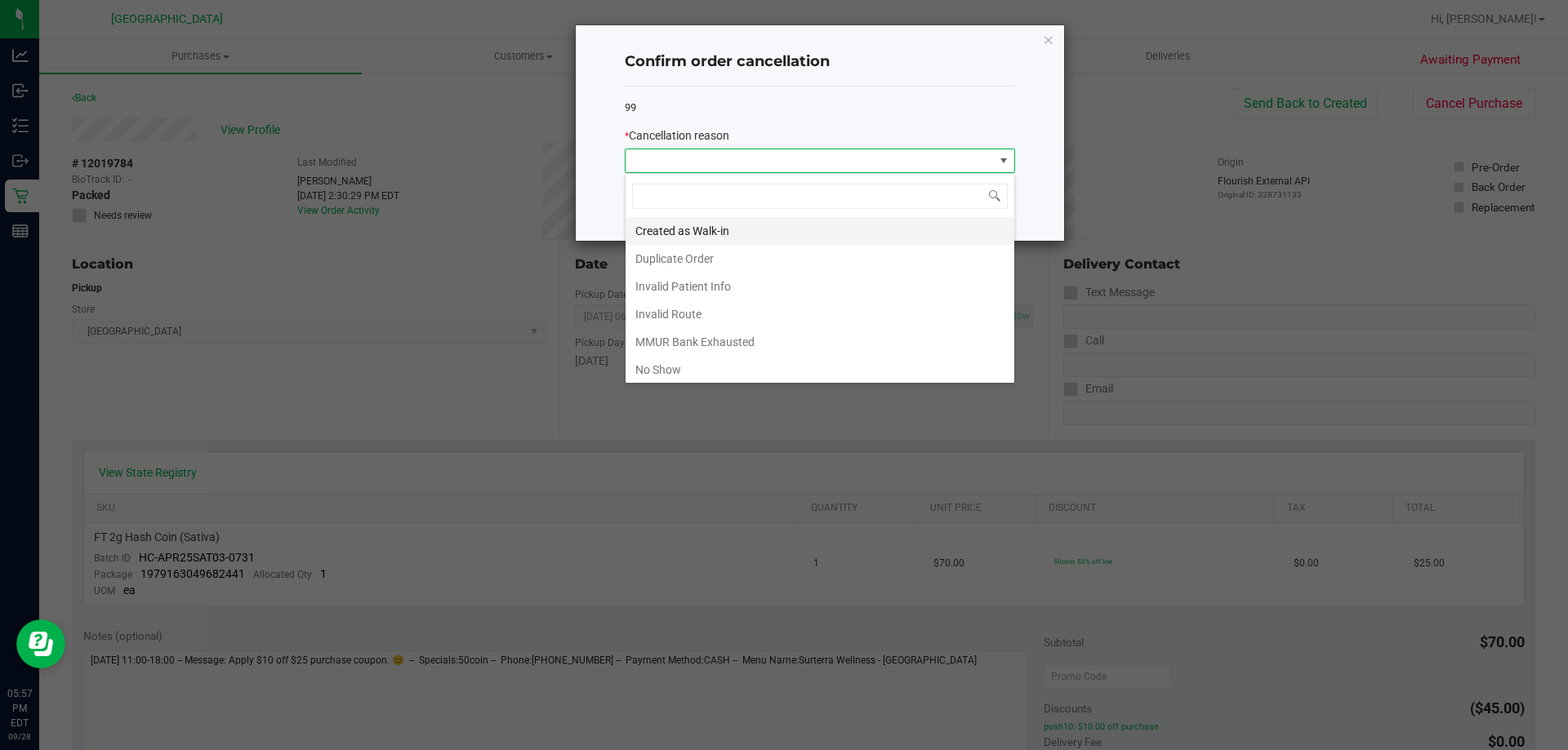
scroll to position [25, 390]
click at [682, 370] on li "No Show" at bounding box center [819, 370] width 389 height 28
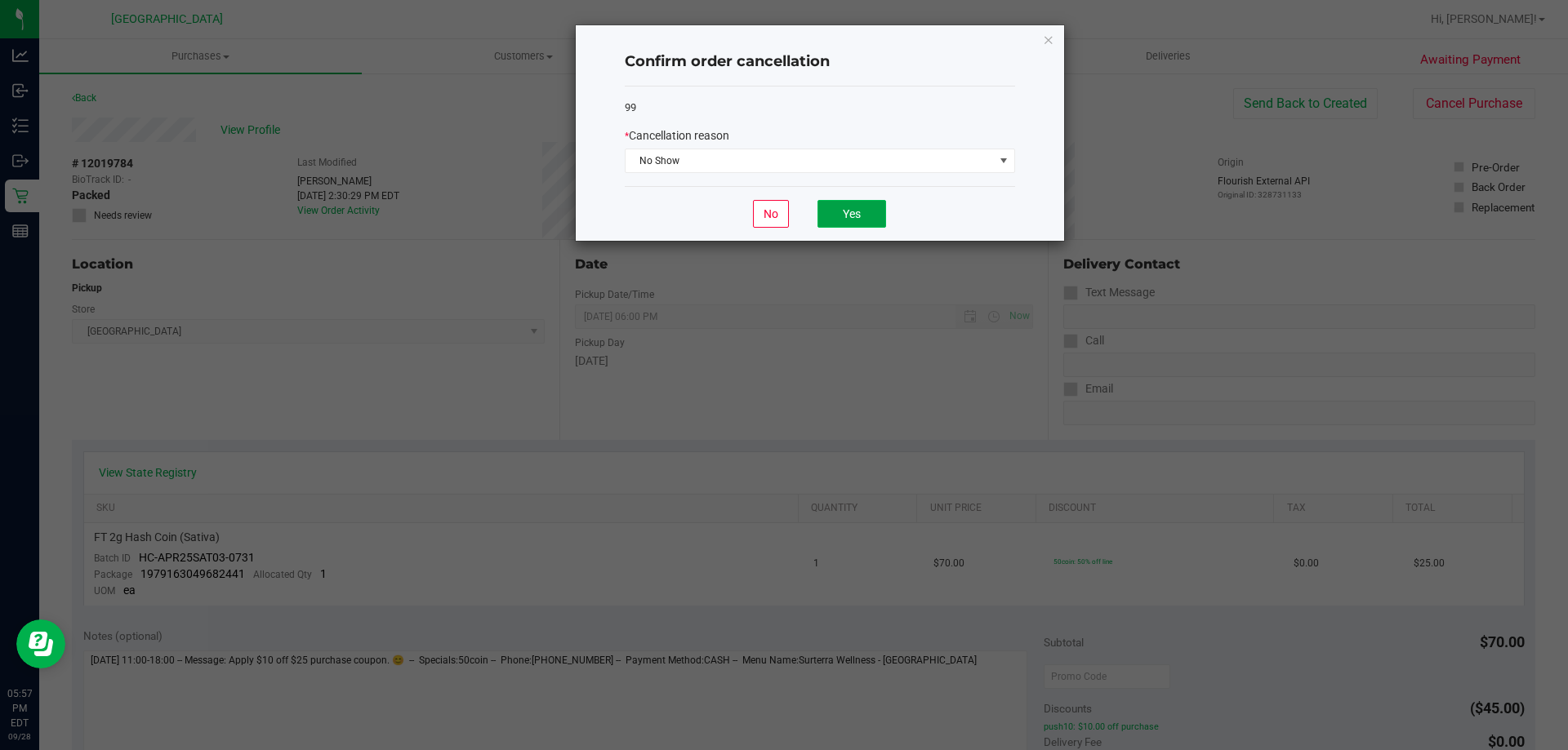
click at [855, 202] on button "Yes" at bounding box center [852, 214] width 69 height 28
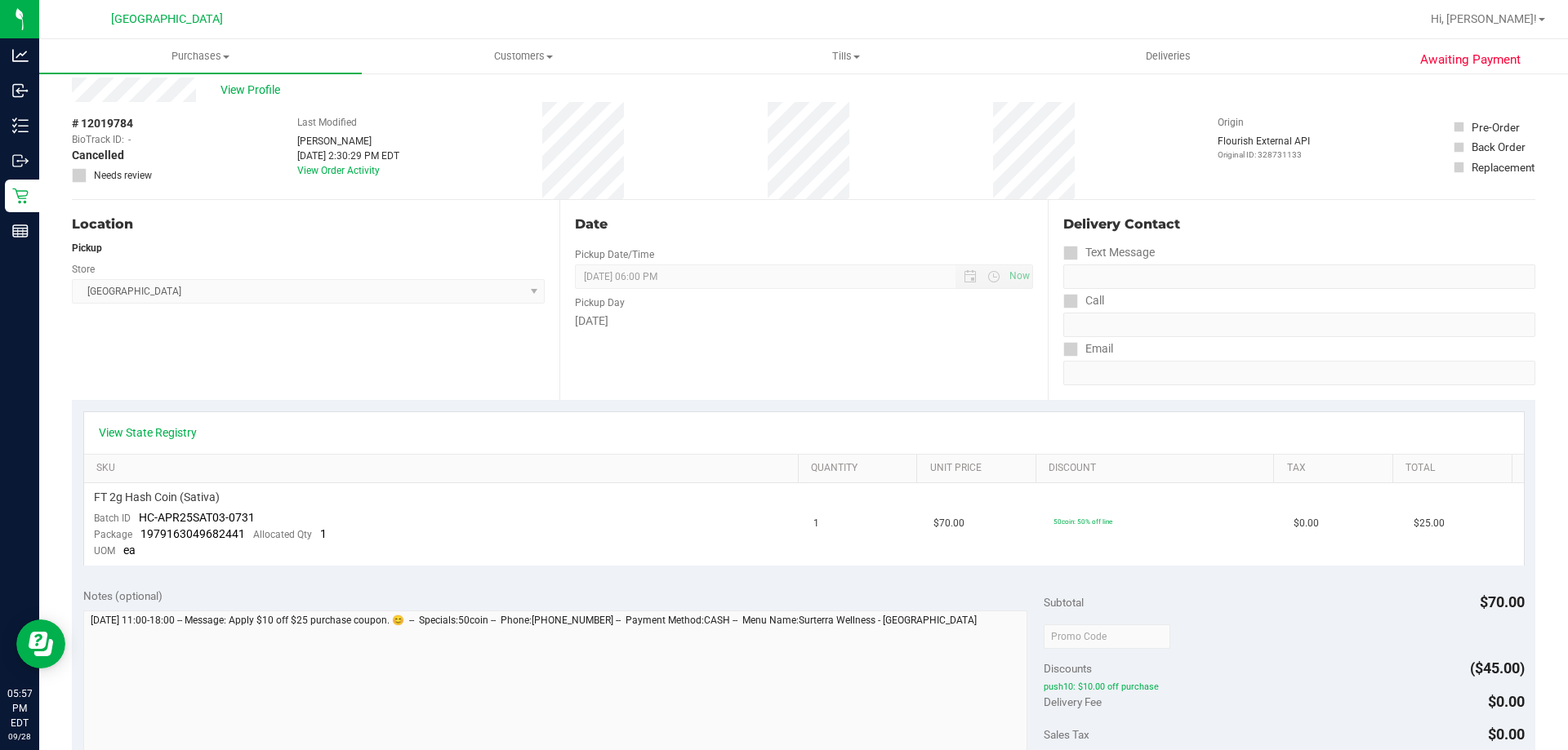
scroll to position [0, 0]
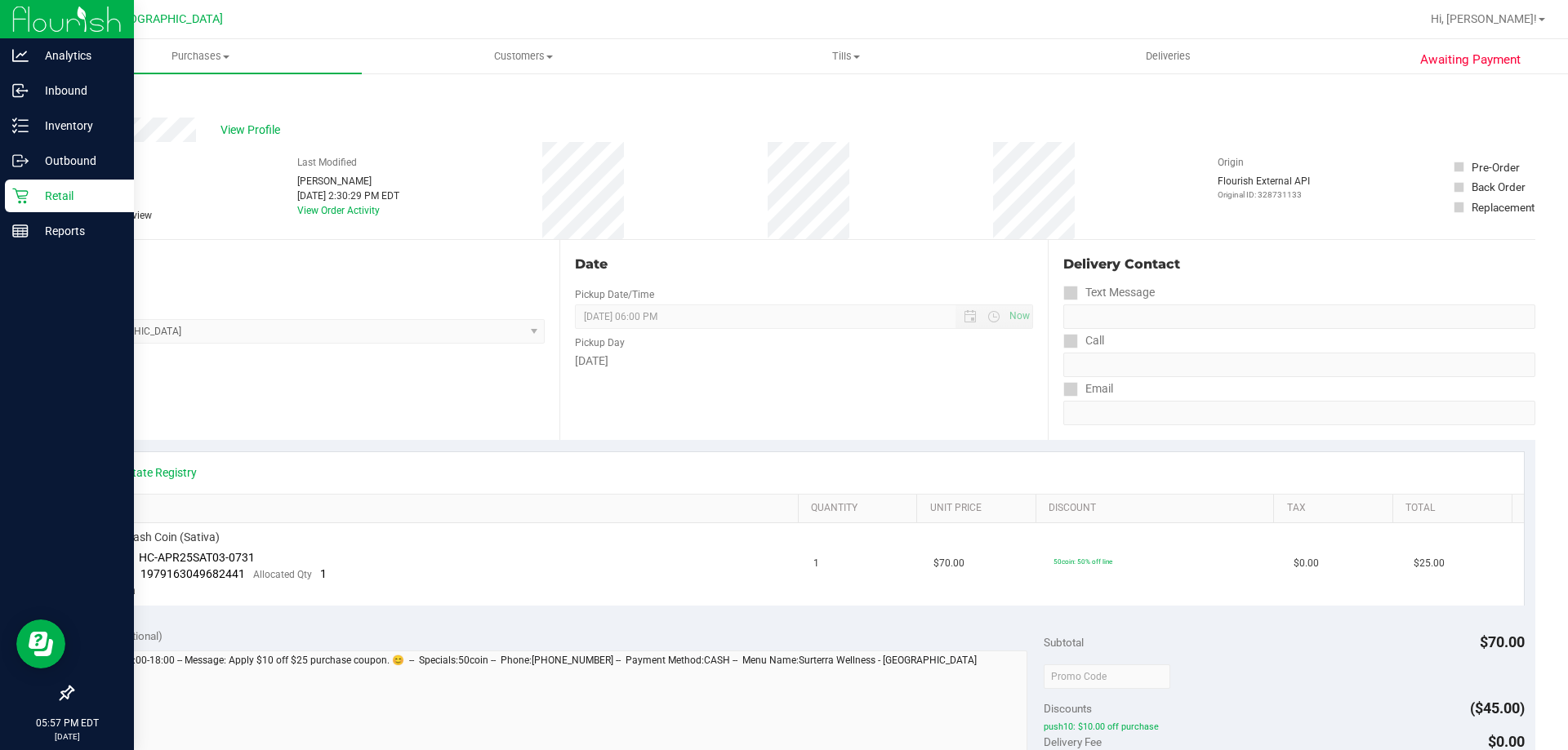
click at [35, 195] on p "Retail" at bounding box center [77, 196] width 98 height 19
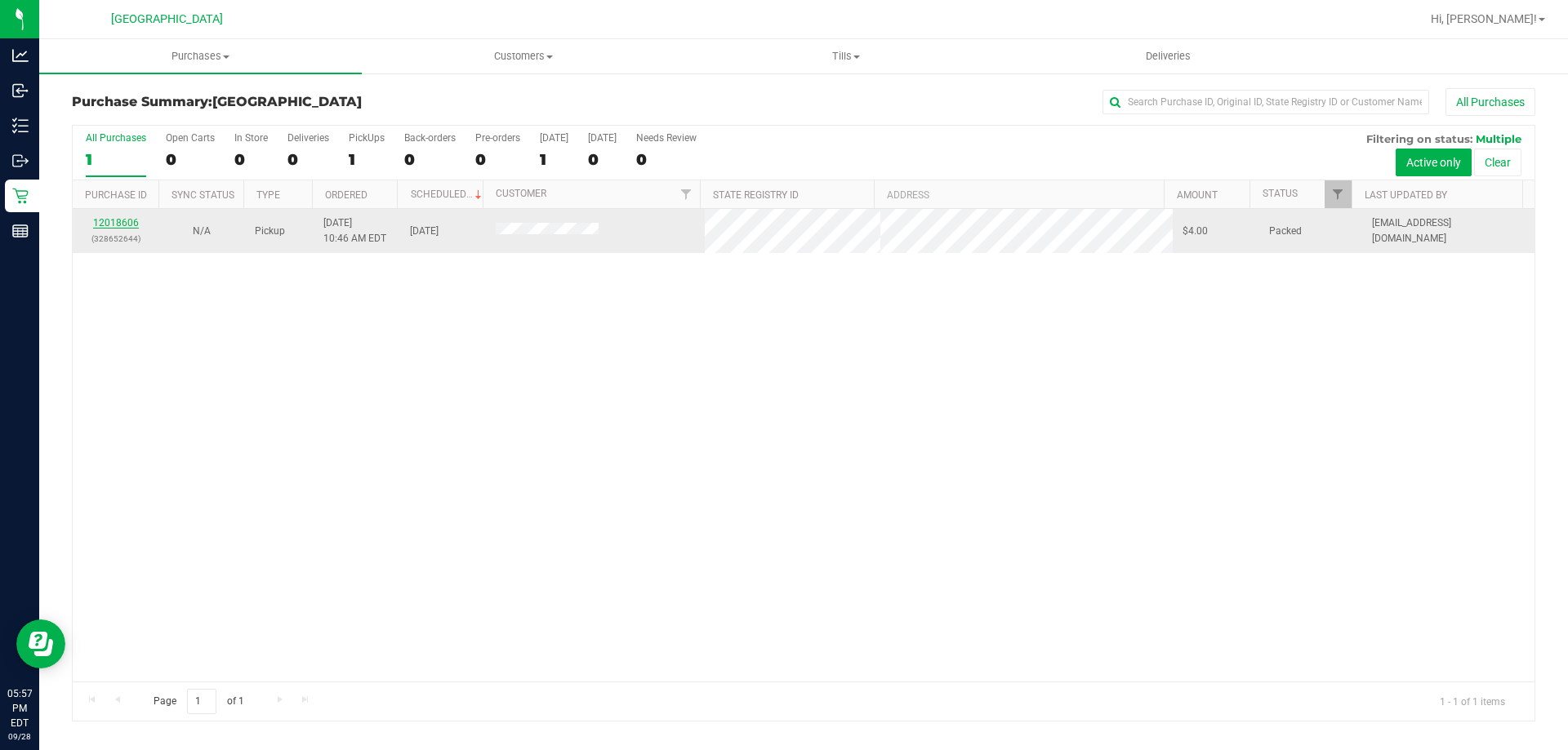
click at [126, 224] on link "12018606" at bounding box center [116, 222] width 46 height 11
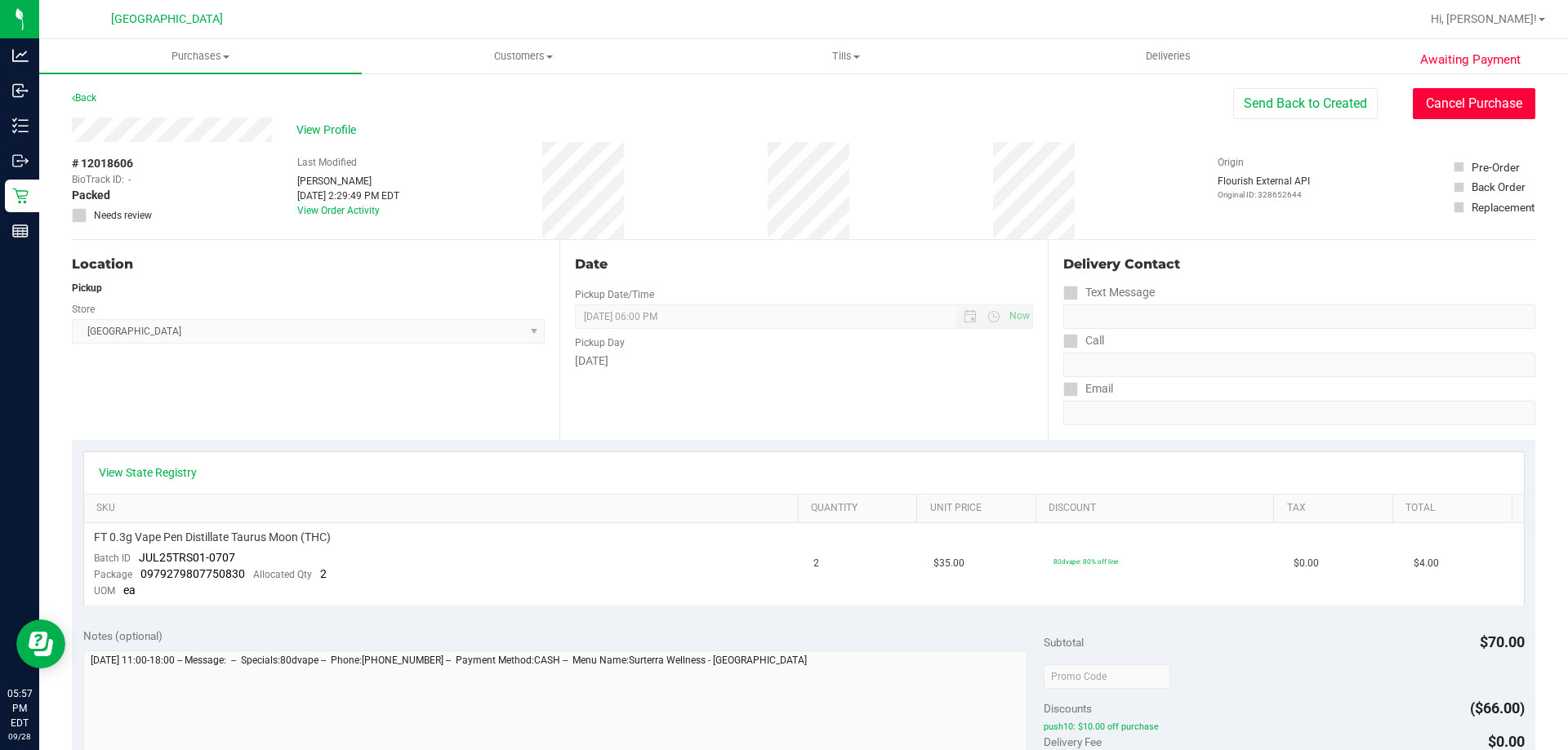
click at [1463, 102] on button "Cancel Purchase" at bounding box center [1473, 104] width 122 height 31
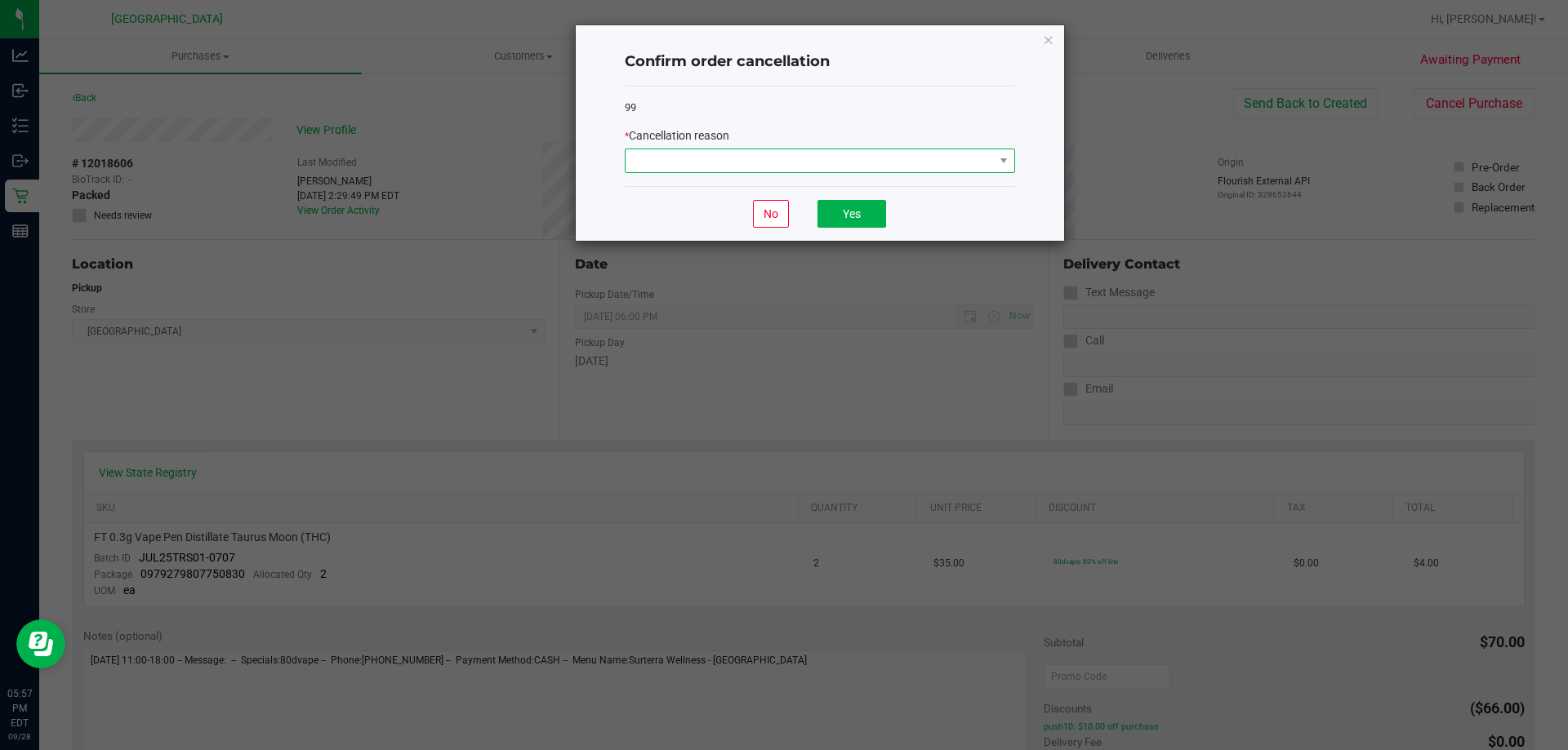
click at [851, 168] on span at bounding box center [809, 161] width 368 height 23
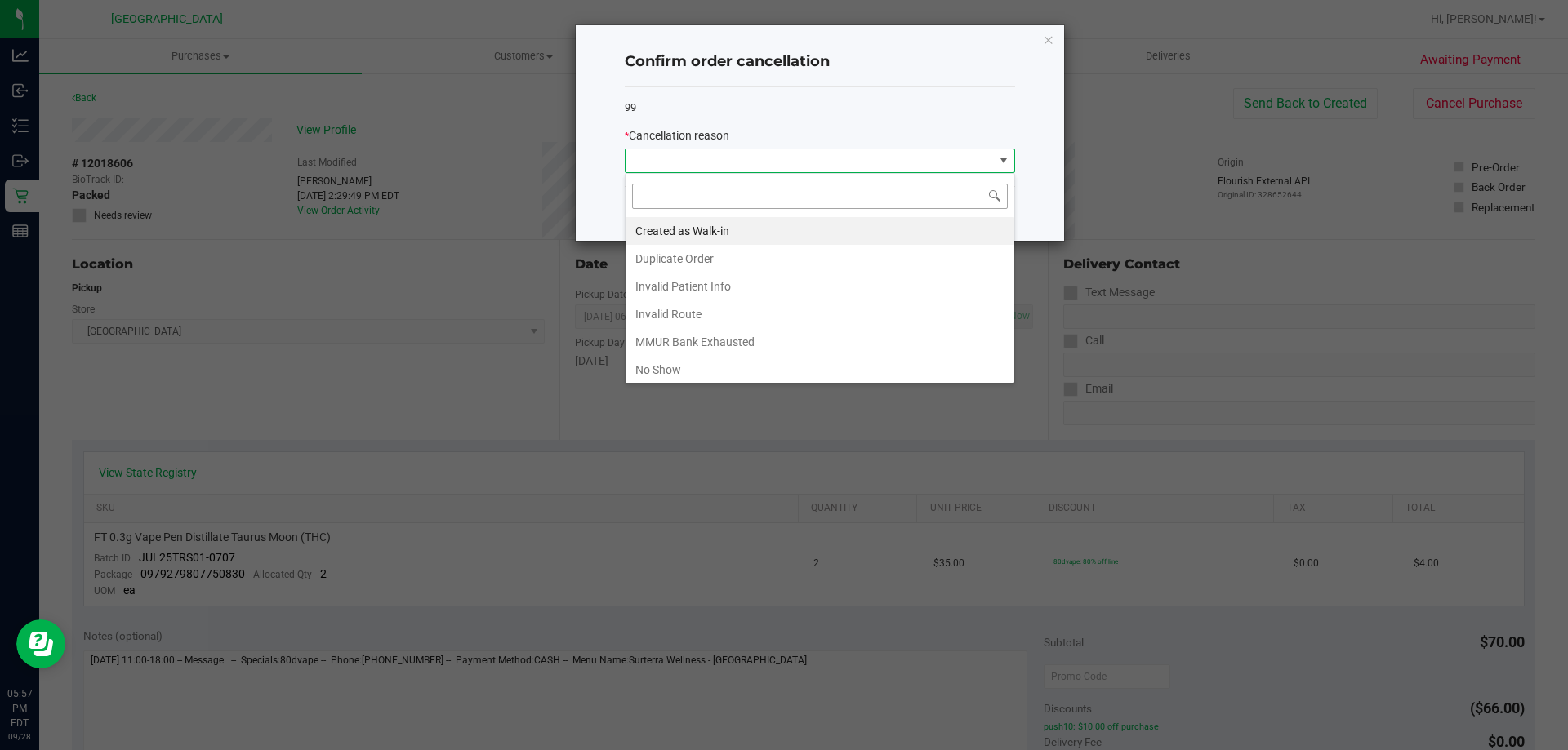
scroll to position [25, 390]
click at [698, 366] on li "No Show" at bounding box center [819, 370] width 389 height 28
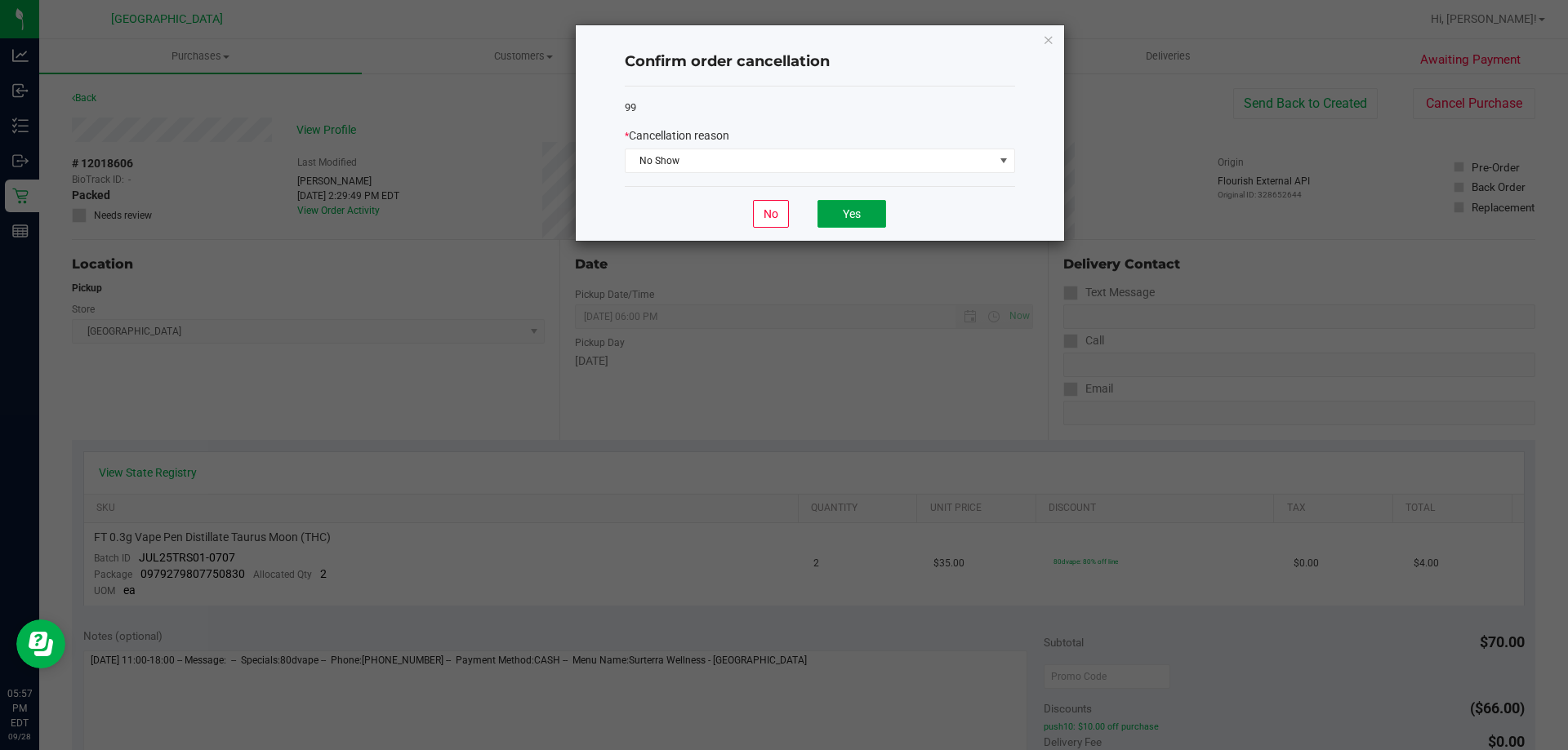
click at [858, 207] on button "Yes" at bounding box center [852, 214] width 69 height 28
